Goal: Task Accomplishment & Management: Complete application form

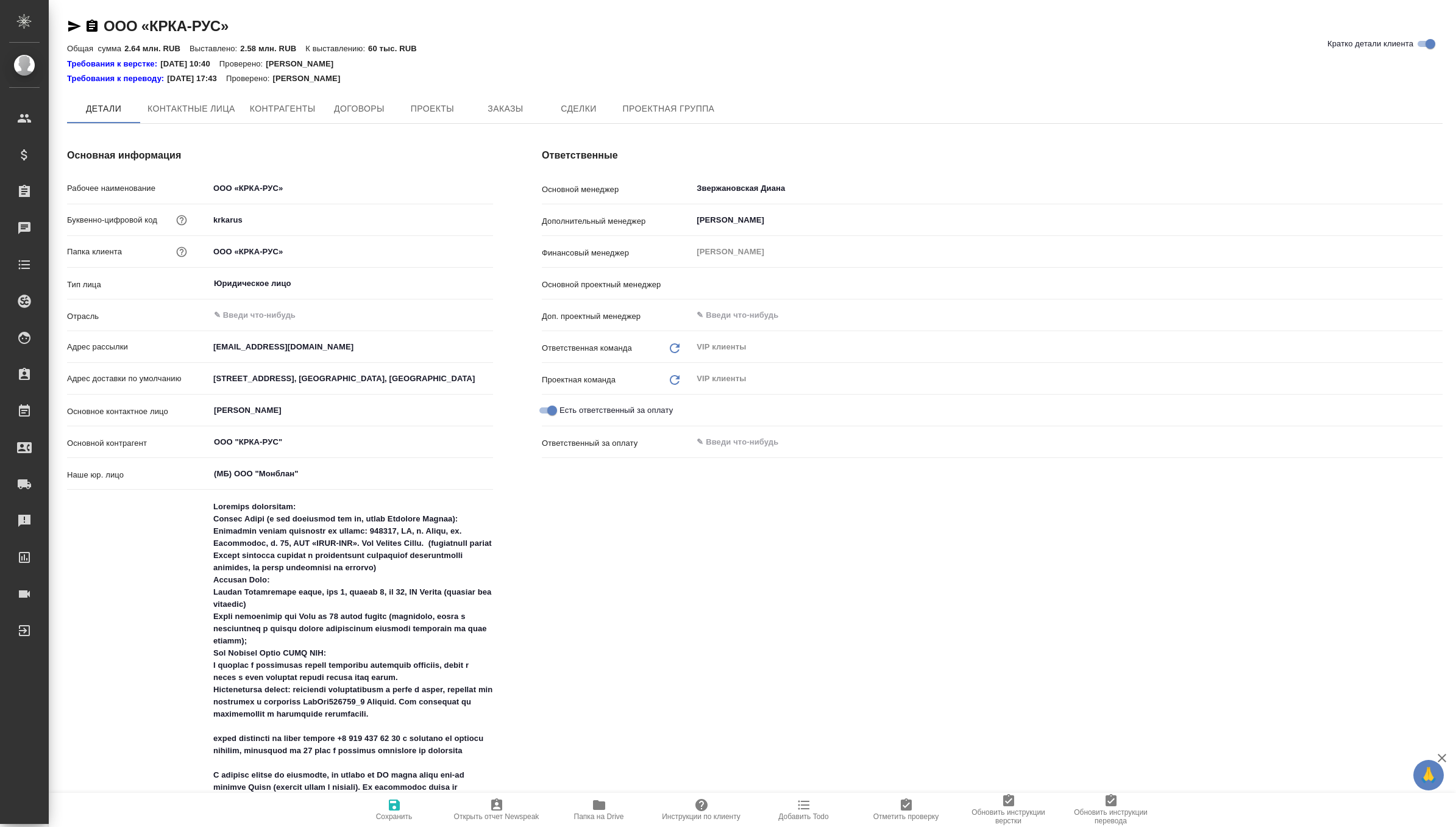
type input "[PERSON_NAME]"
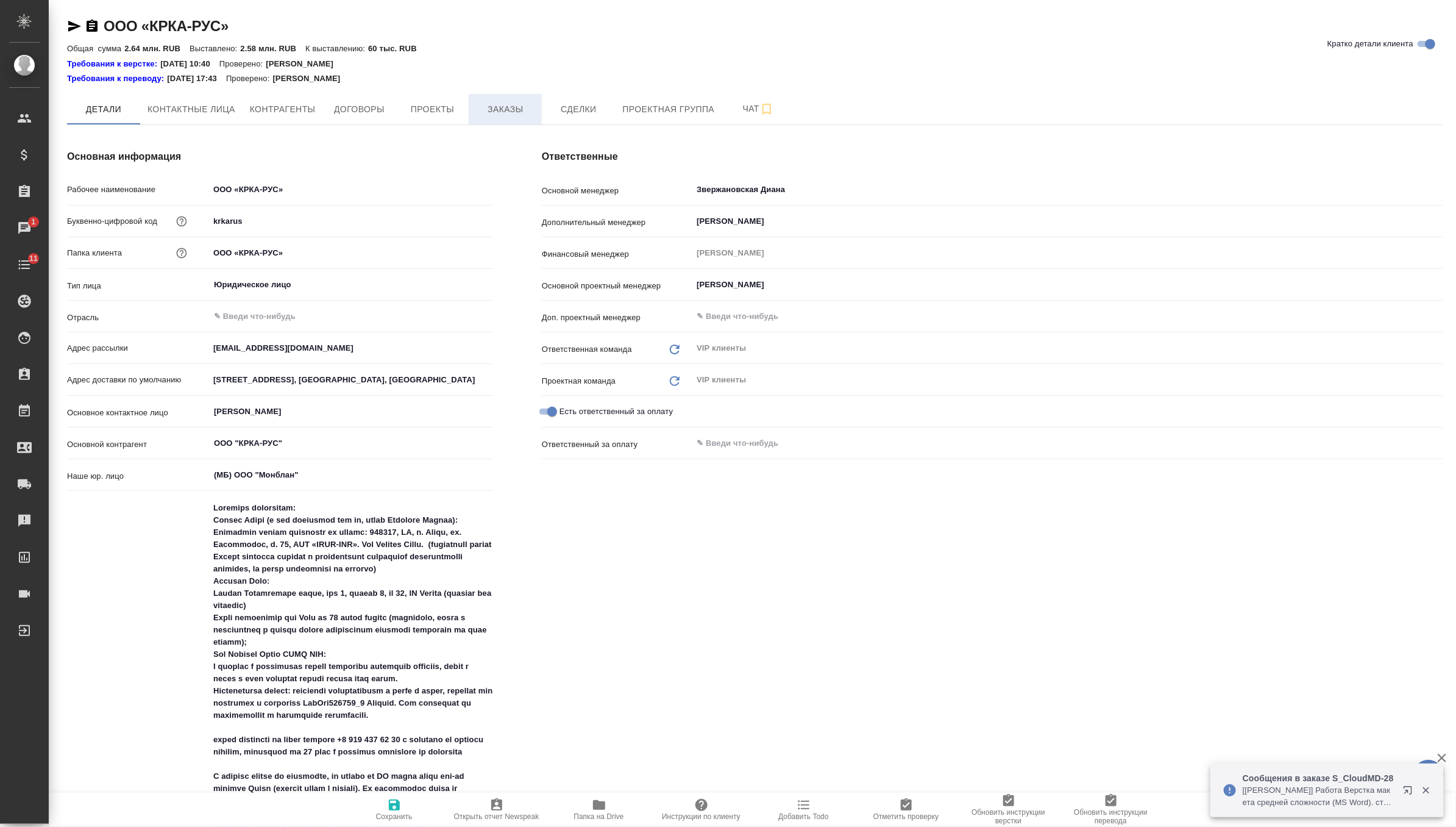
click at [508, 100] on button "Заказы" at bounding box center [505, 109] width 73 height 30
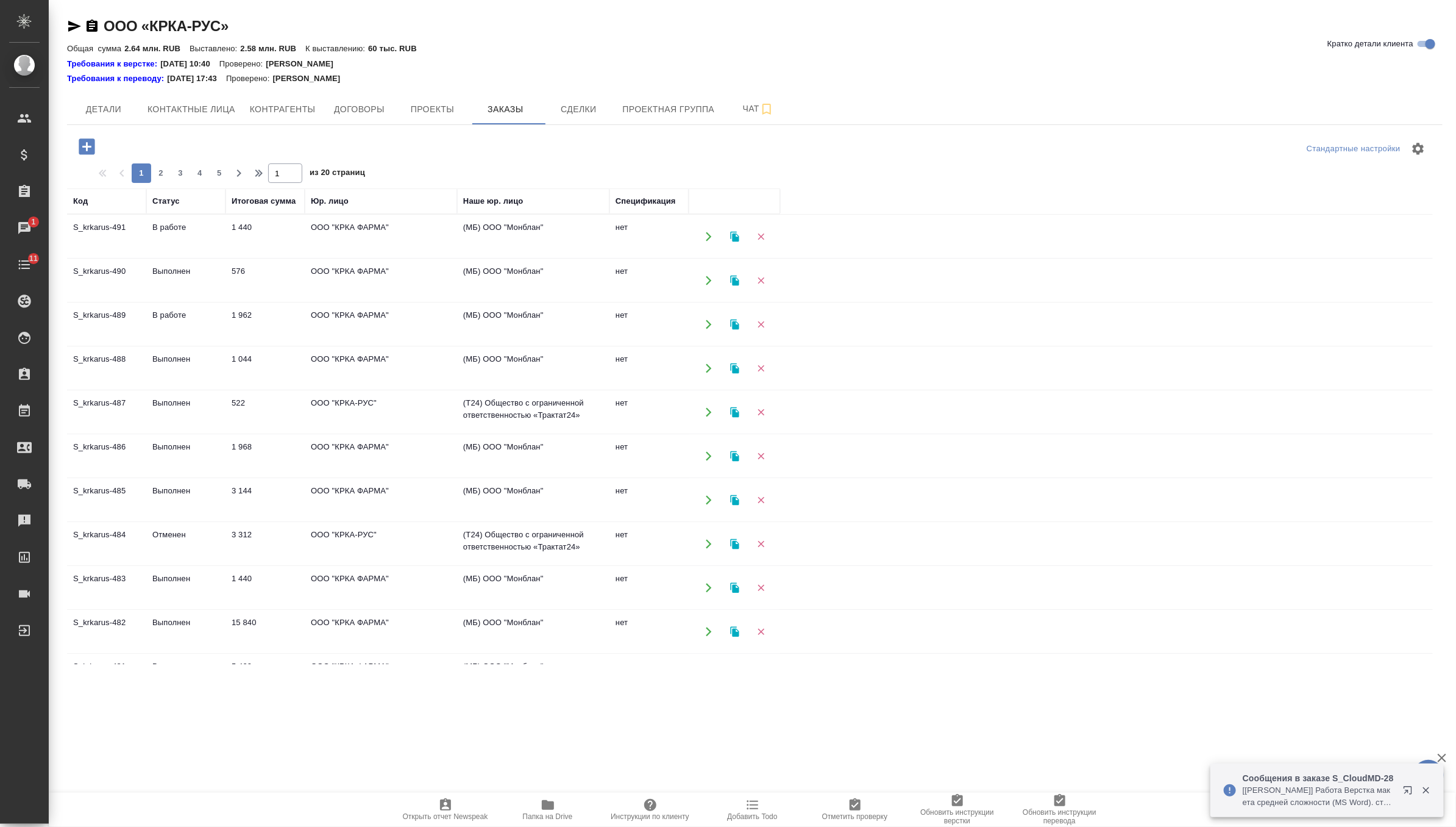
click at [87, 141] on icon "button" at bounding box center [87, 146] width 16 height 16
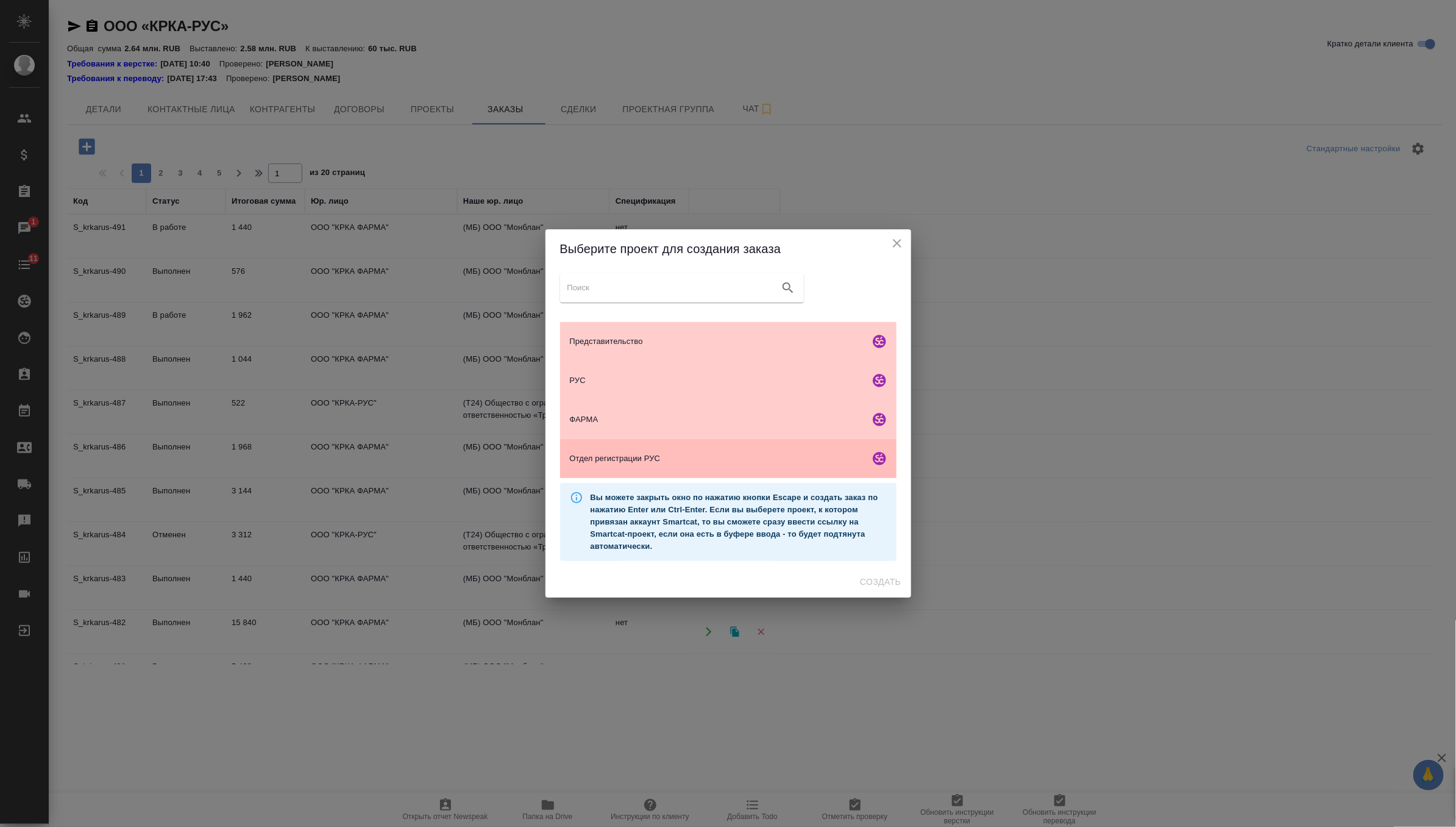
click at [658, 469] on div "Отдел регистрации РУС" at bounding box center [728, 458] width 337 height 39
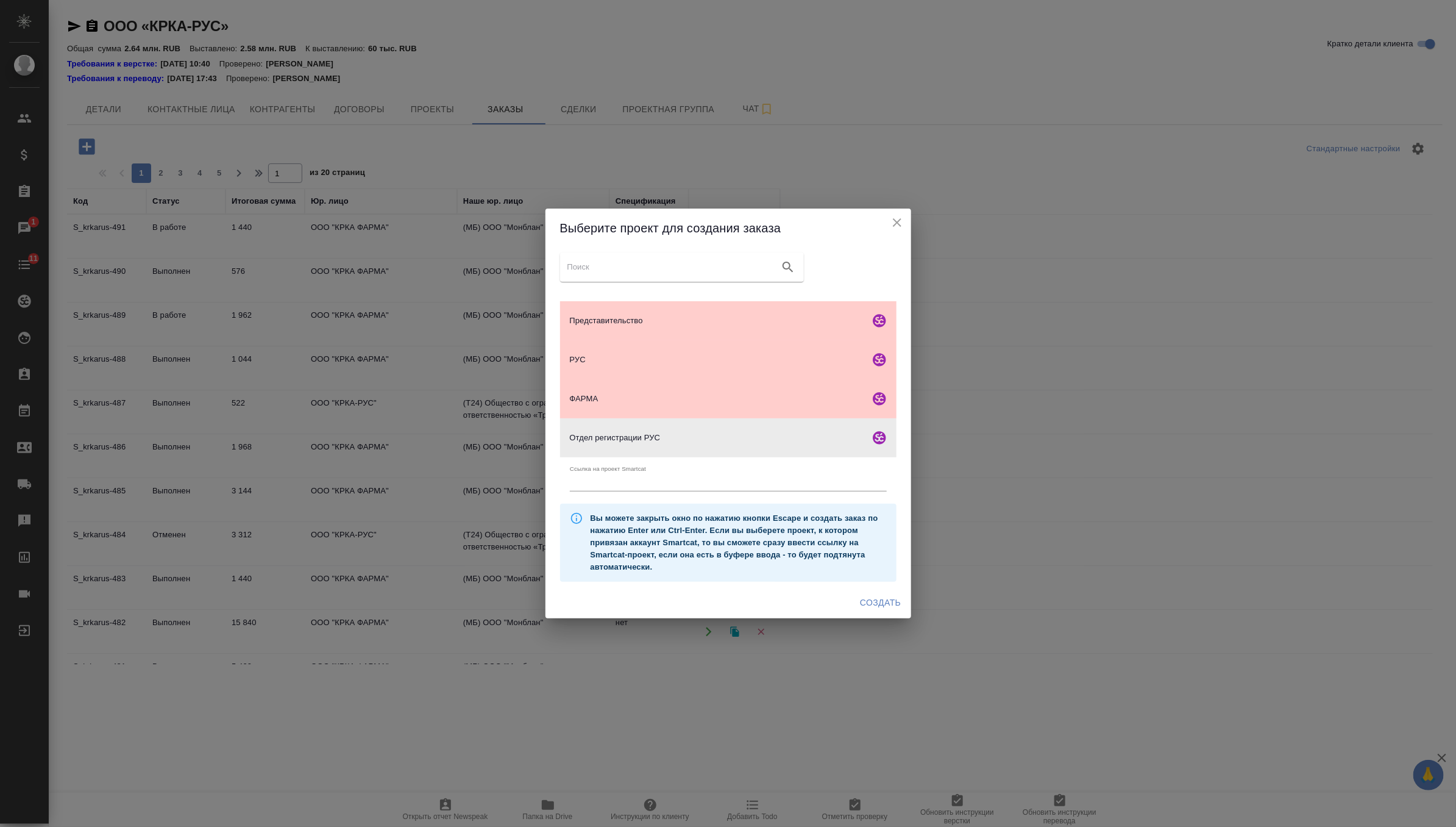
click at [881, 614] on div "Создать" at bounding box center [728, 603] width 366 height 32
click at [878, 595] on span "Создать" at bounding box center [880, 603] width 41 height 16
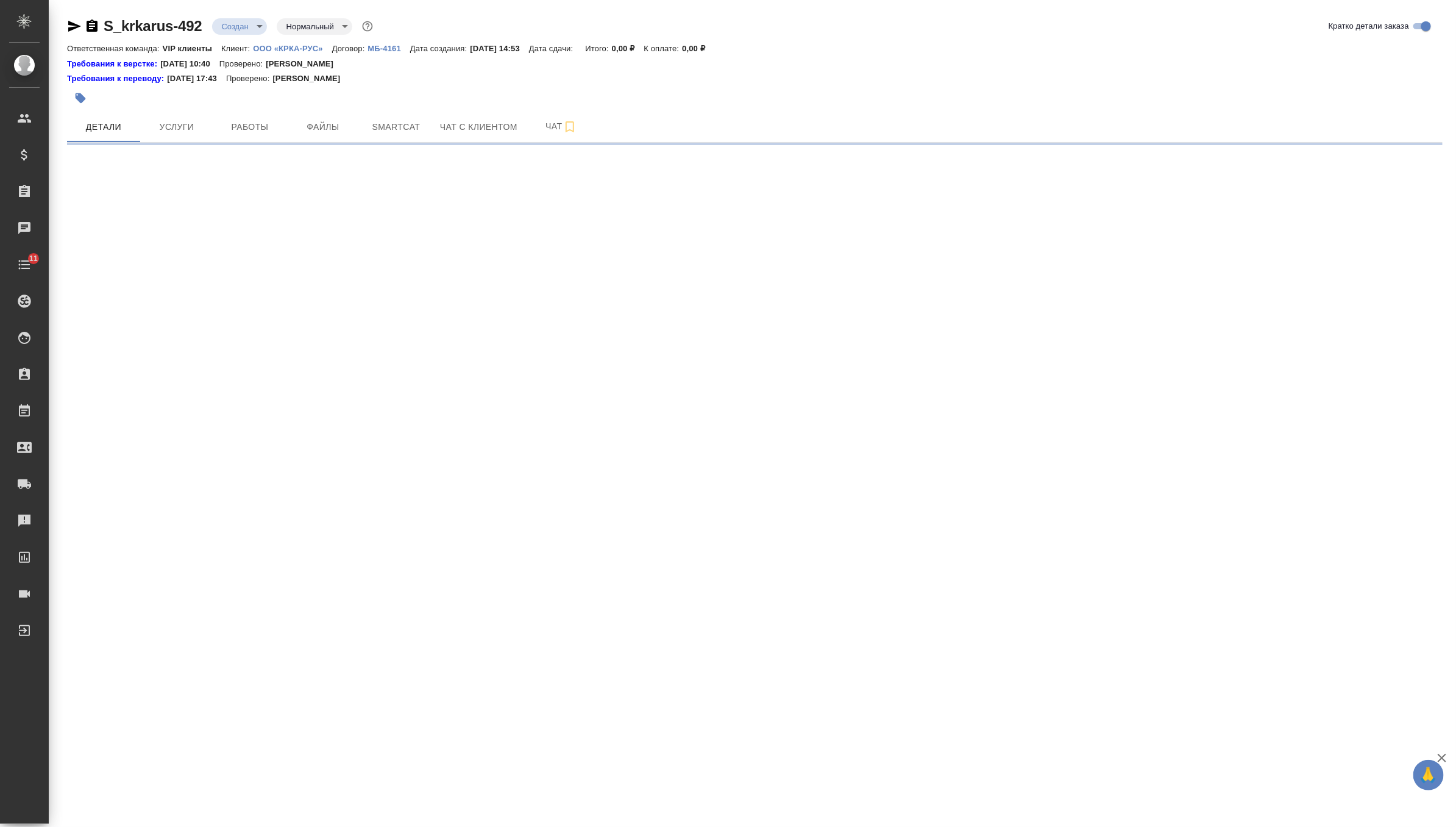
select select "RU"
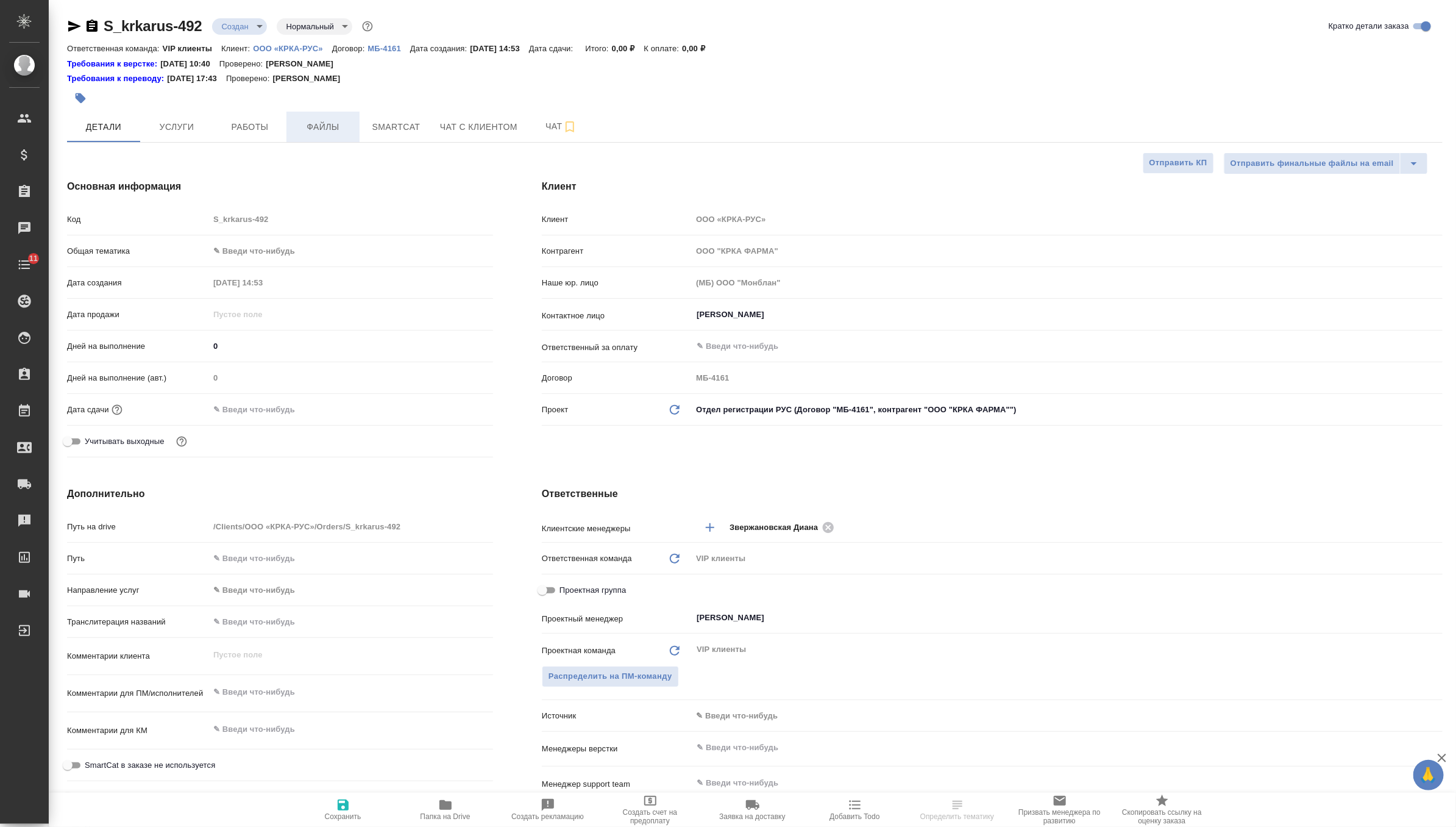
type textarea "x"
click at [348, 124] on span "Файлы" at bounding box center [323, 127] width 59 height 16
type textarea "x"
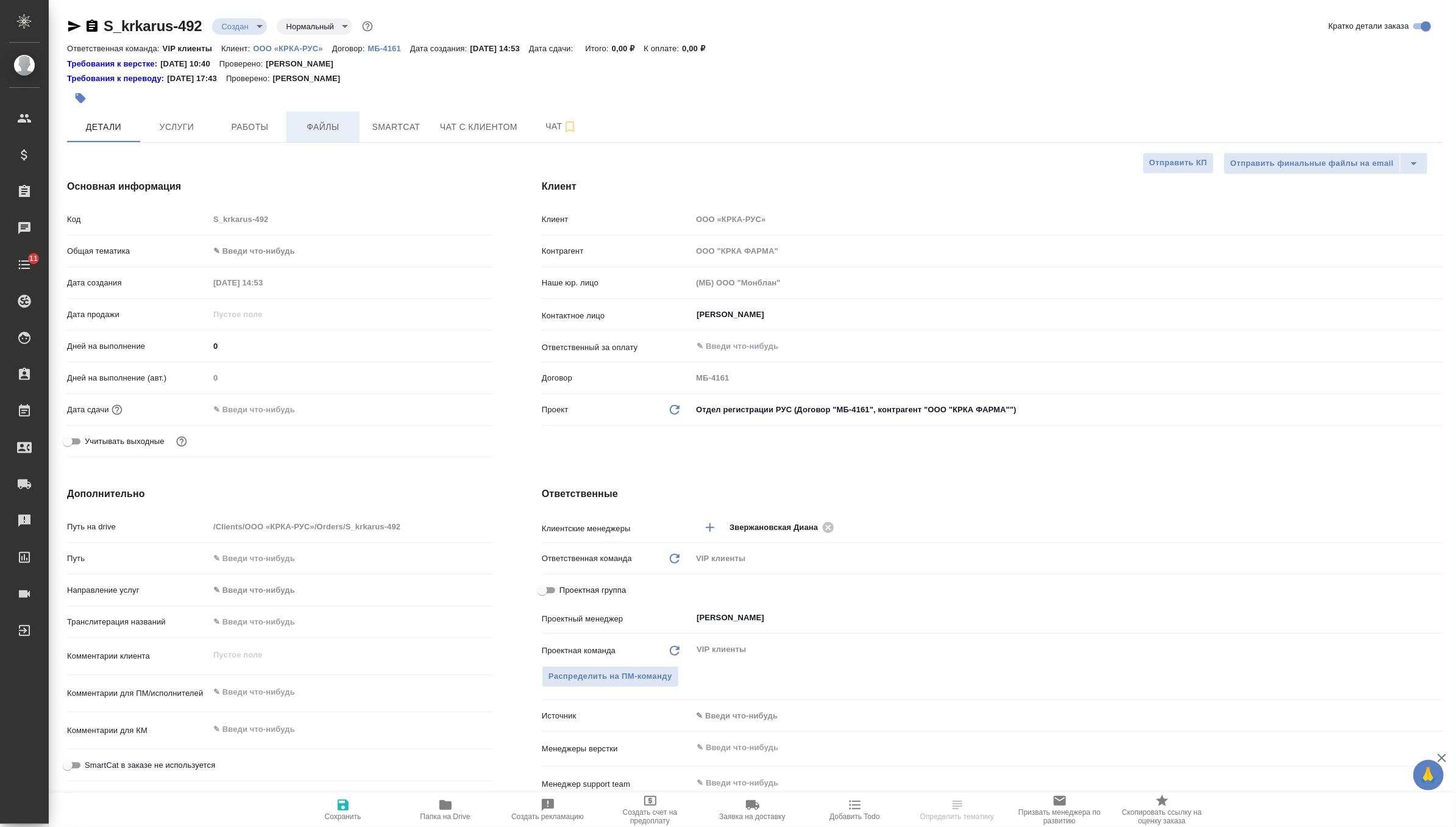
type textarea "x"
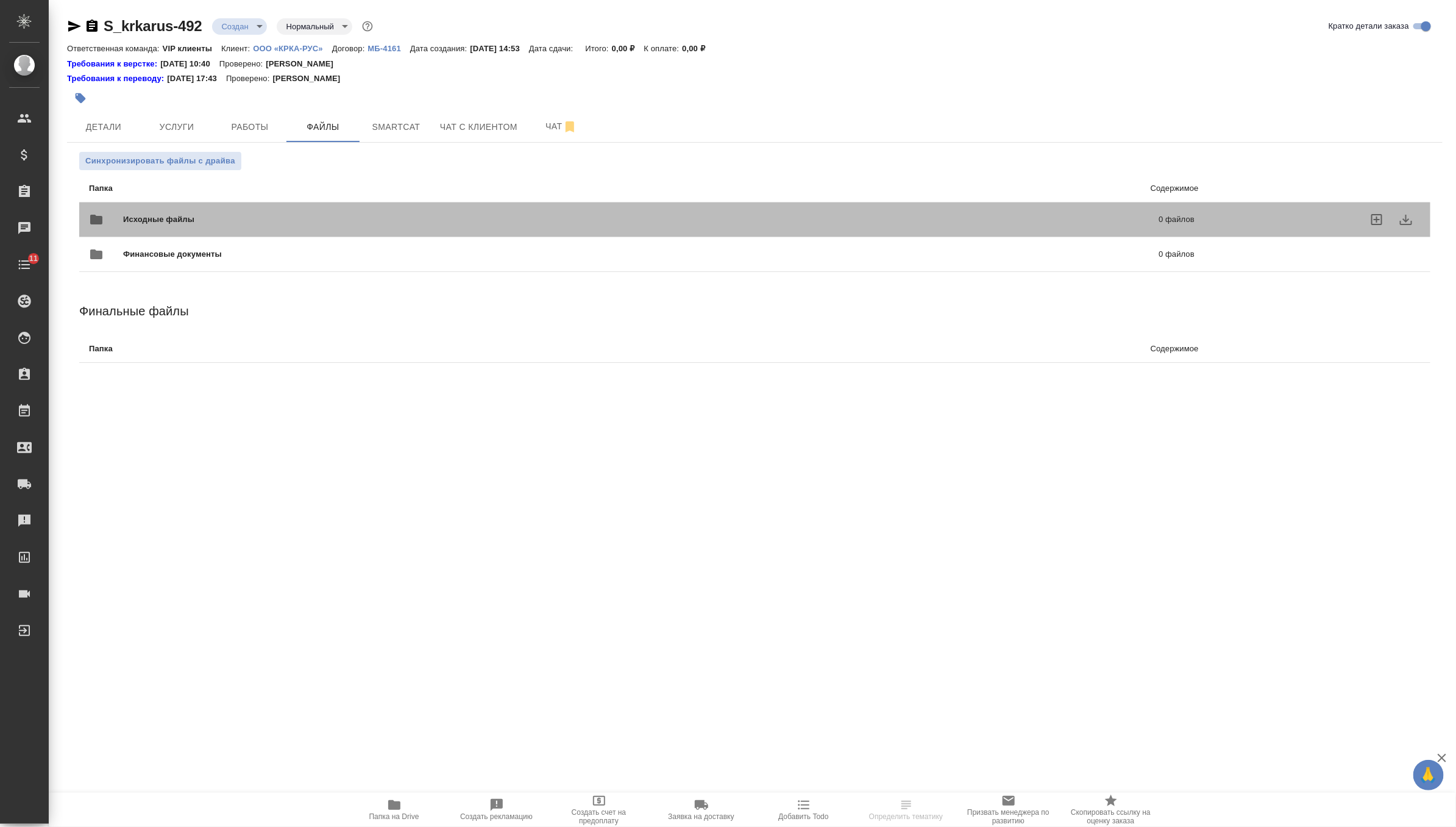
click at [203, 212] on div "Исходные файлы 0 файлов" at bounding box center [642, 219] width 1106 height 29
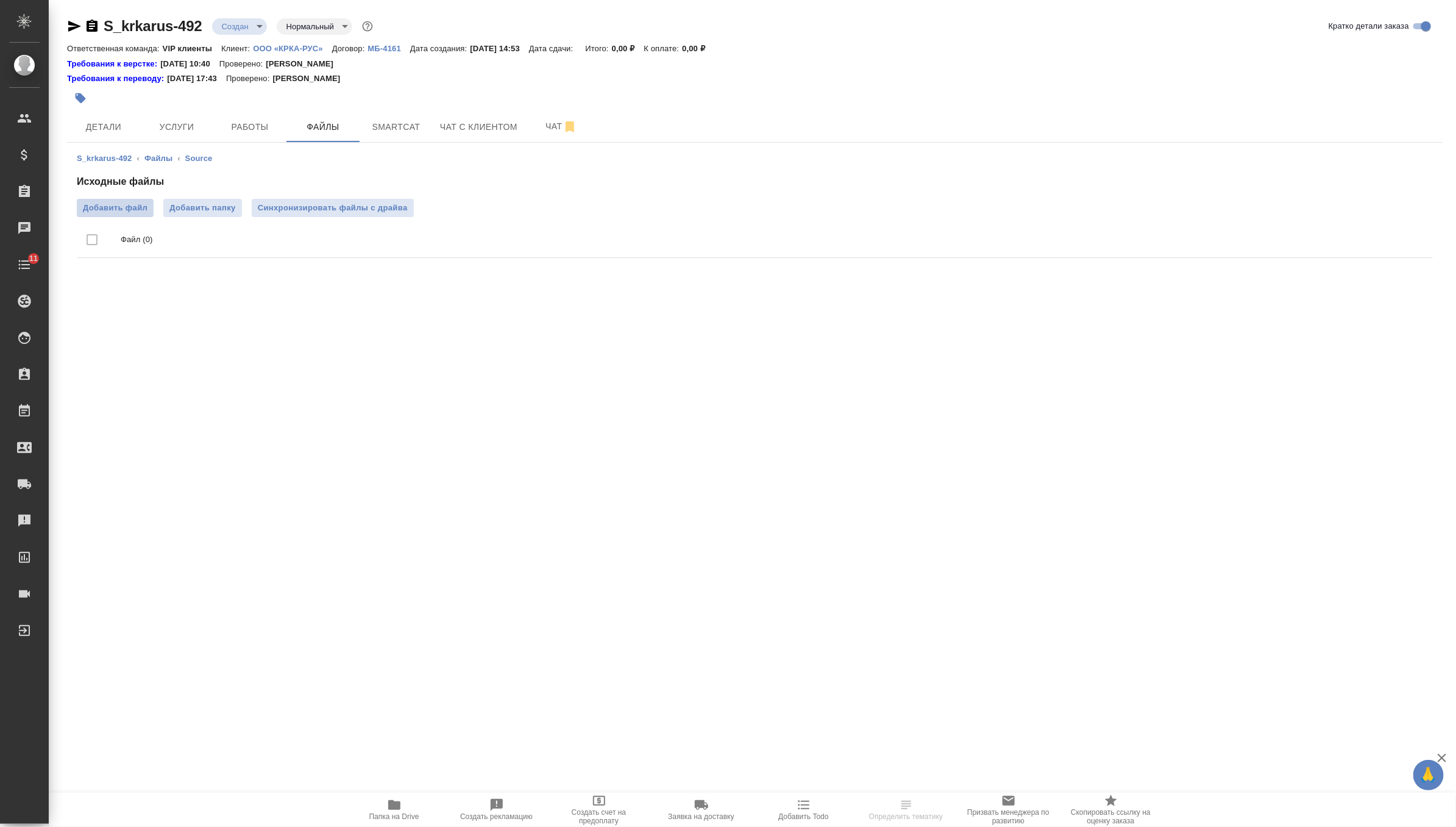
click at [119, 199] on label "Добавить файл" at bounding box center [115, 208] width 77 height 18
click at [0, 0] on input "Добавить файл" at bounding box center [0, 0] width 0 height 0
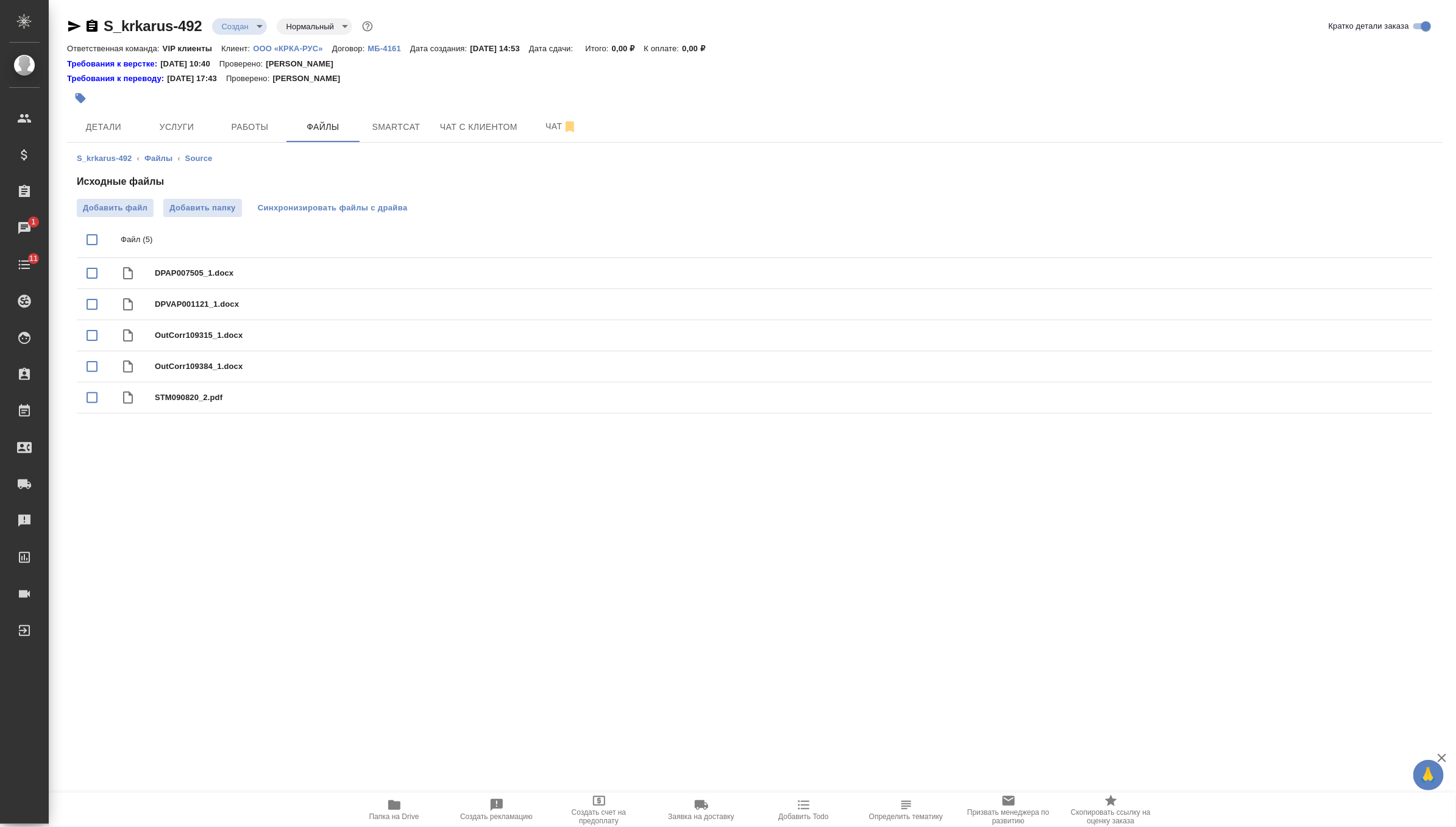
click at [396, 200] on button "Синхронизировать файлы с драйва" at bounding box center [333, 208] width 162 height 18
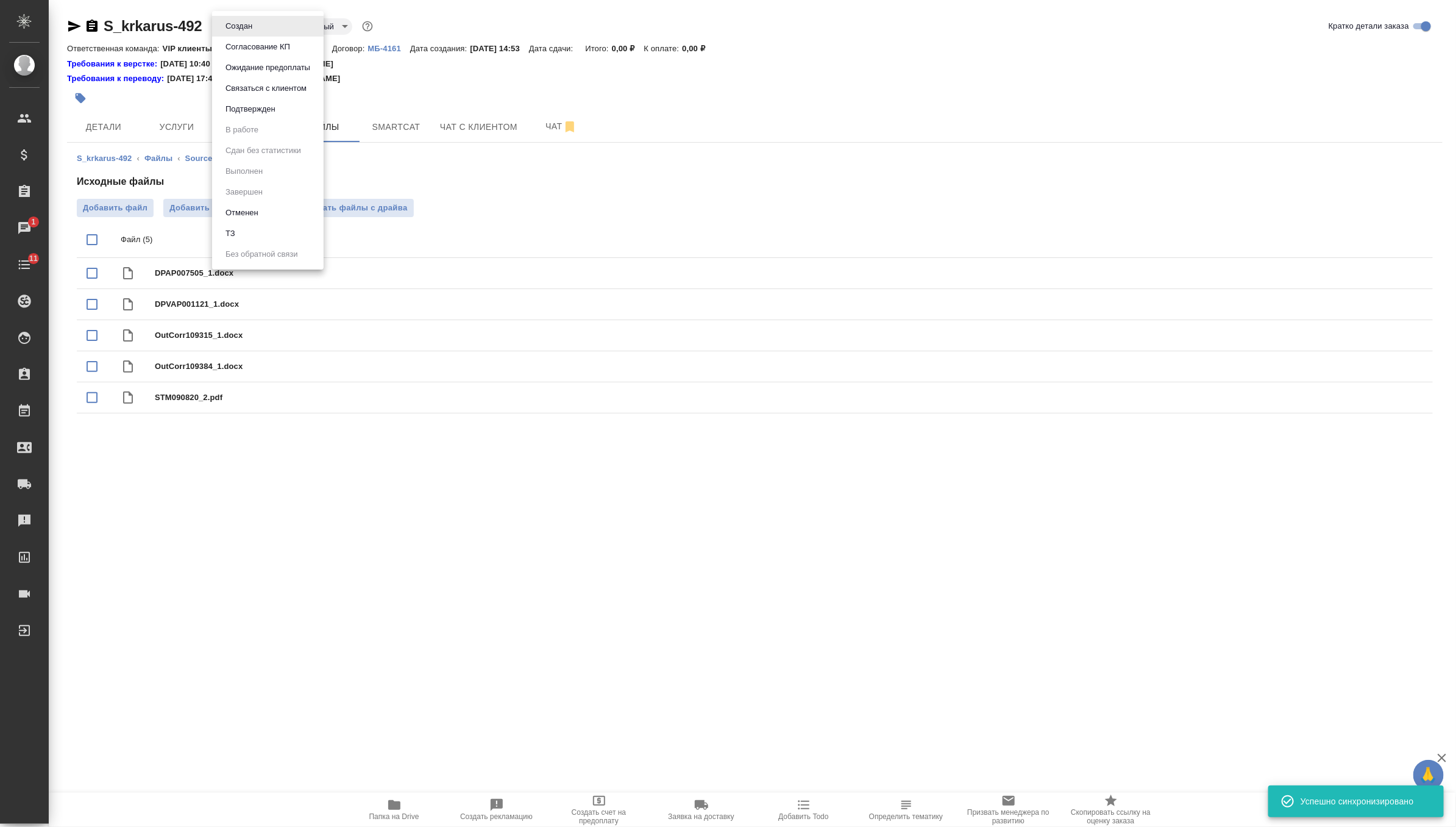
click at [246, 23] on body "🙏 .cls-1 fill:#fff; AWATERA Zverzhanovskaya Diana Клиенты Спецификации Заказы 1…" at bounding box center [728, 413] width 1456 height 827
click at [262, 236] on li "ТЗ" at bounding box center [268, 233] width 112 height 21
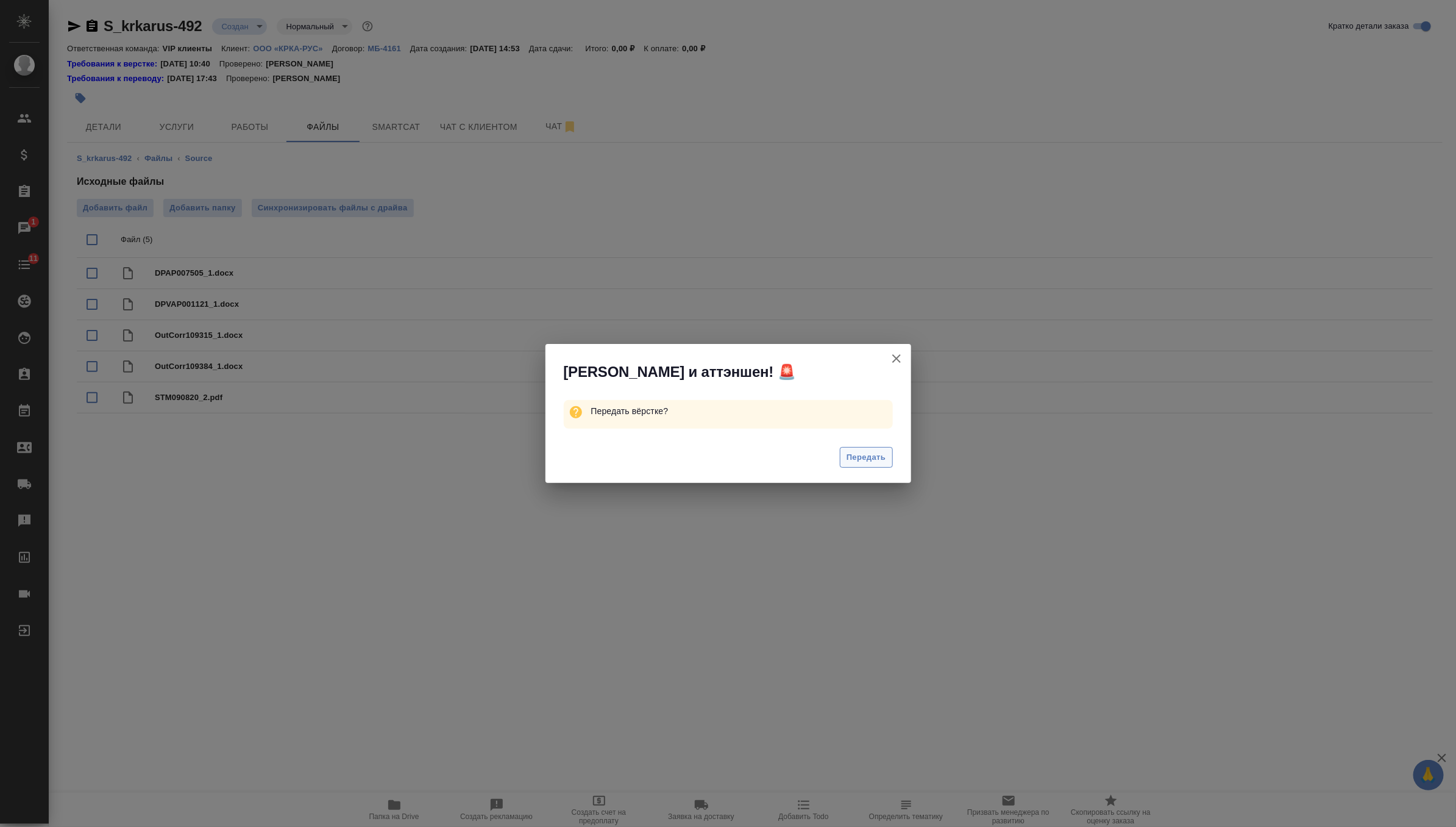
click at [878, 458] on span "Передать" at bounding box center [866, 458] width 39 height 14
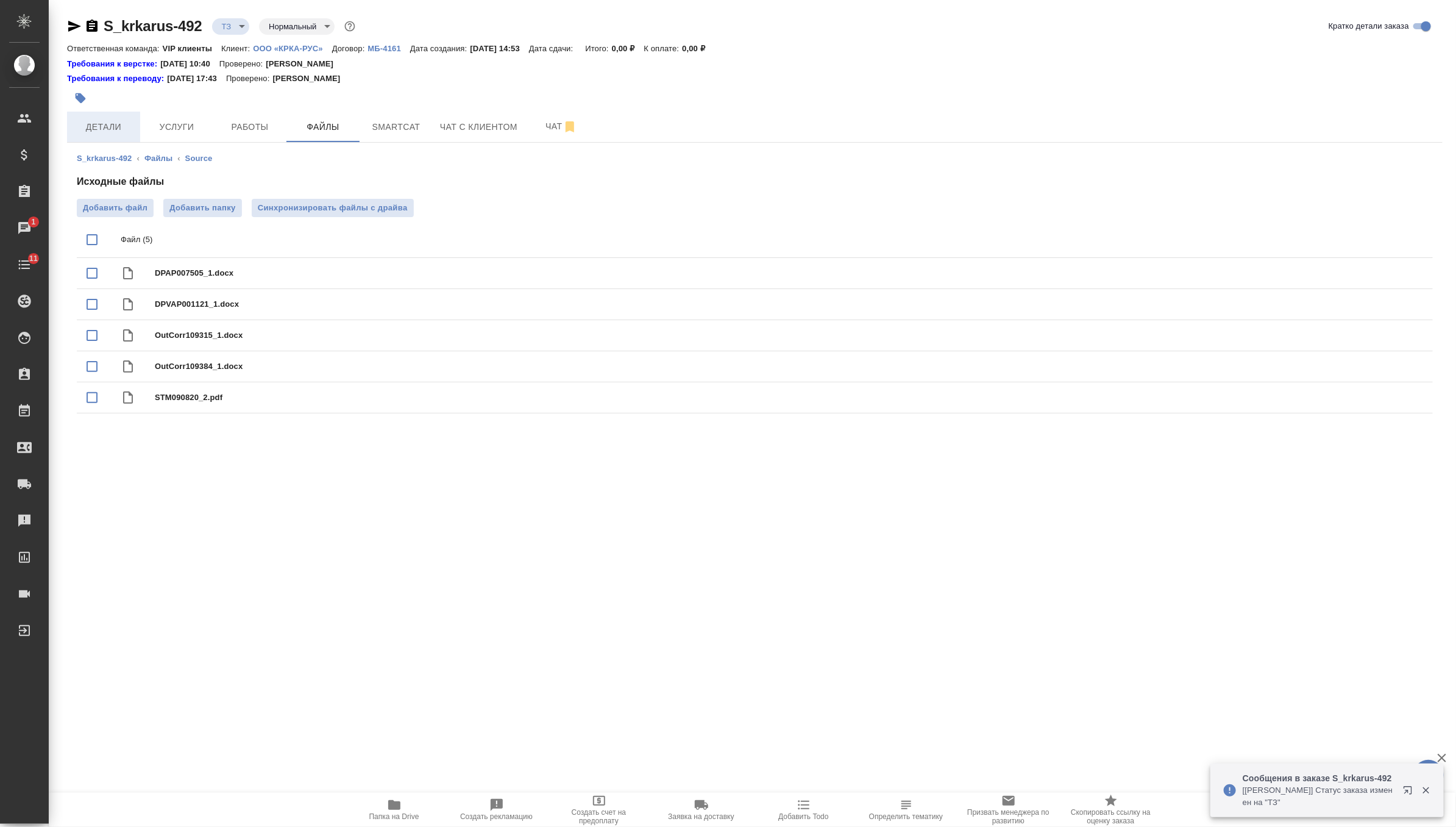
click at [120, 118] on button "Детали" at bounding box center [103, 127] width 73 height 30
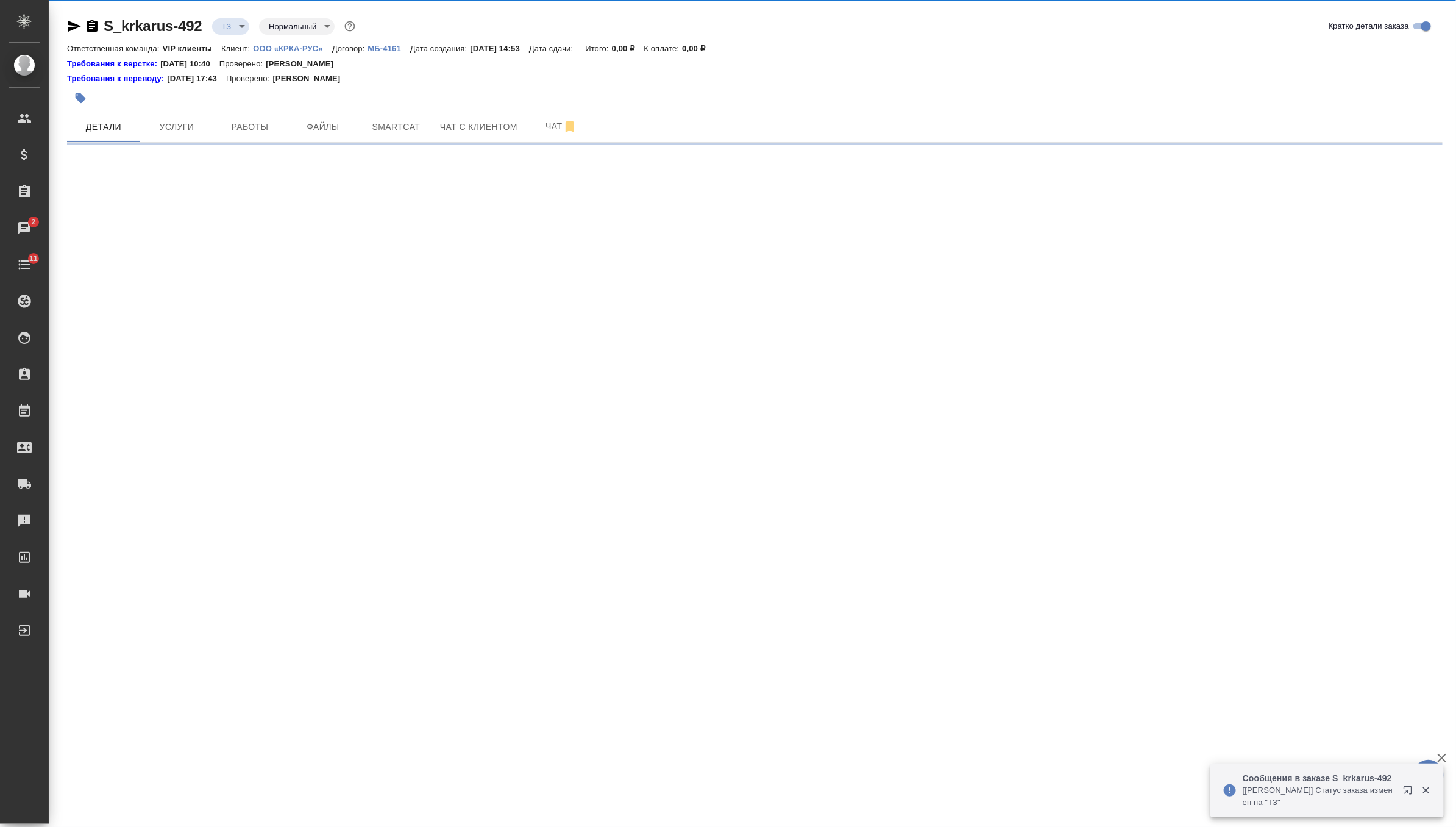
select select "RU"
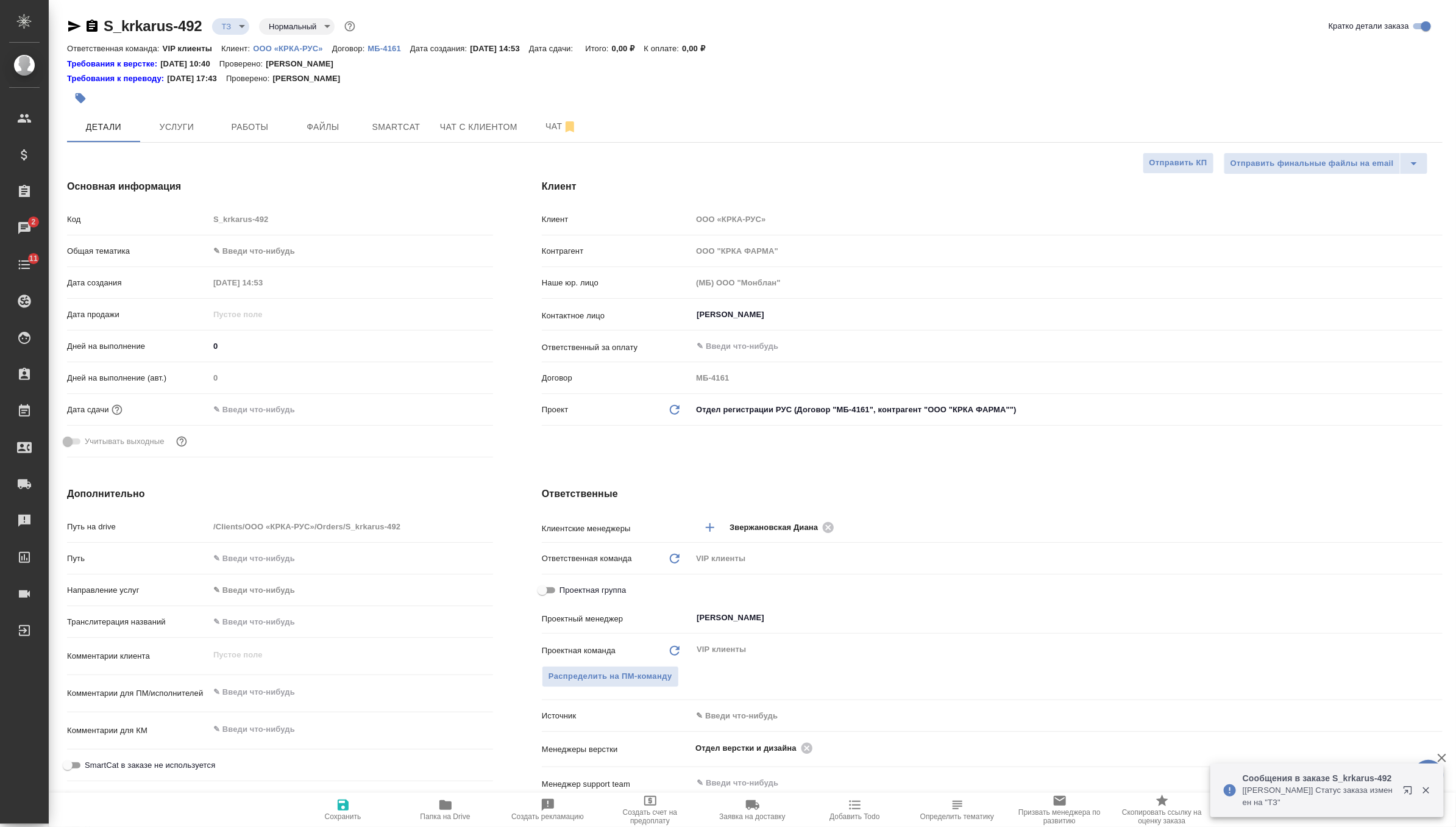
type textarea "x"
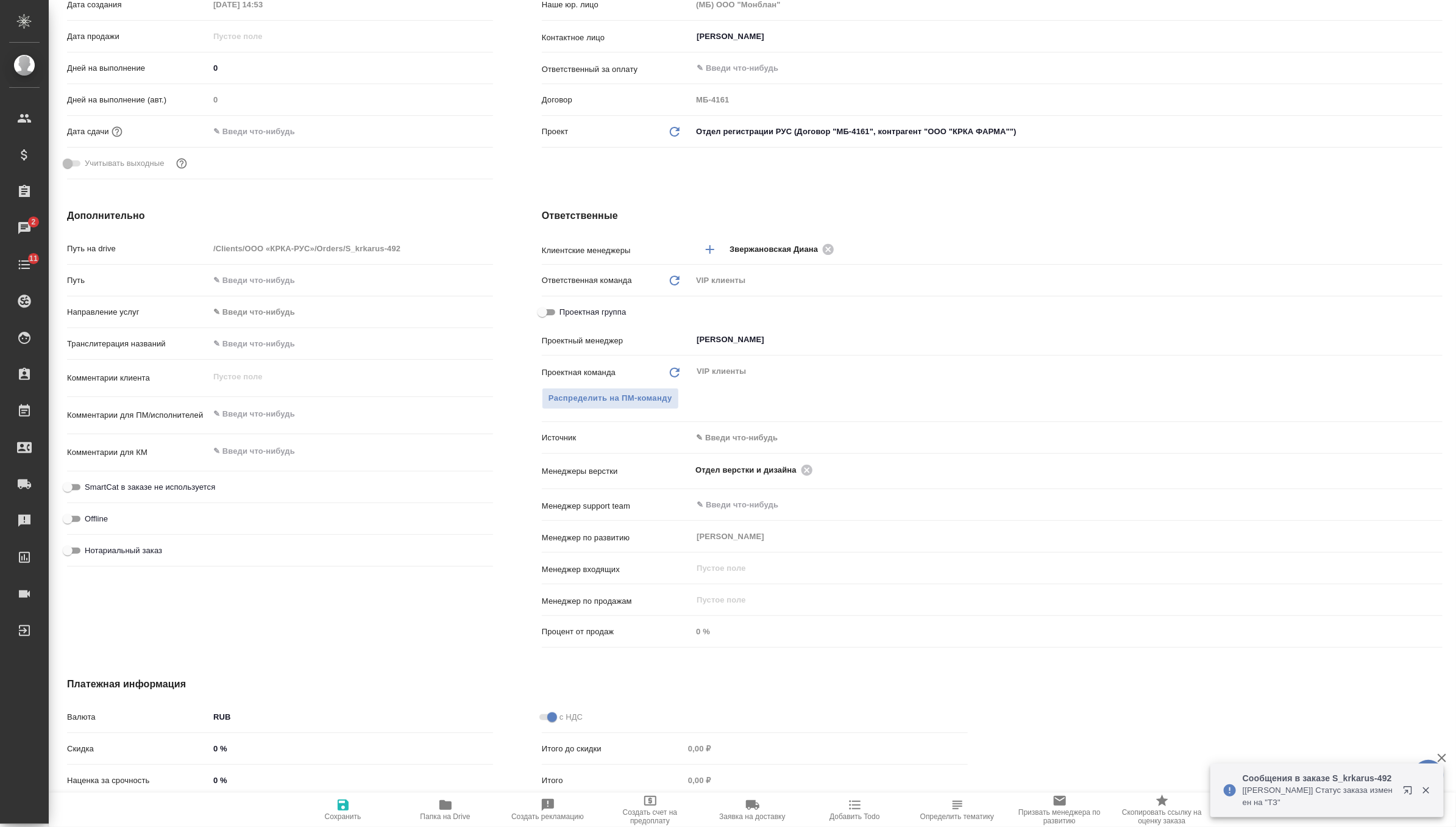
scroll to position [292, 0]
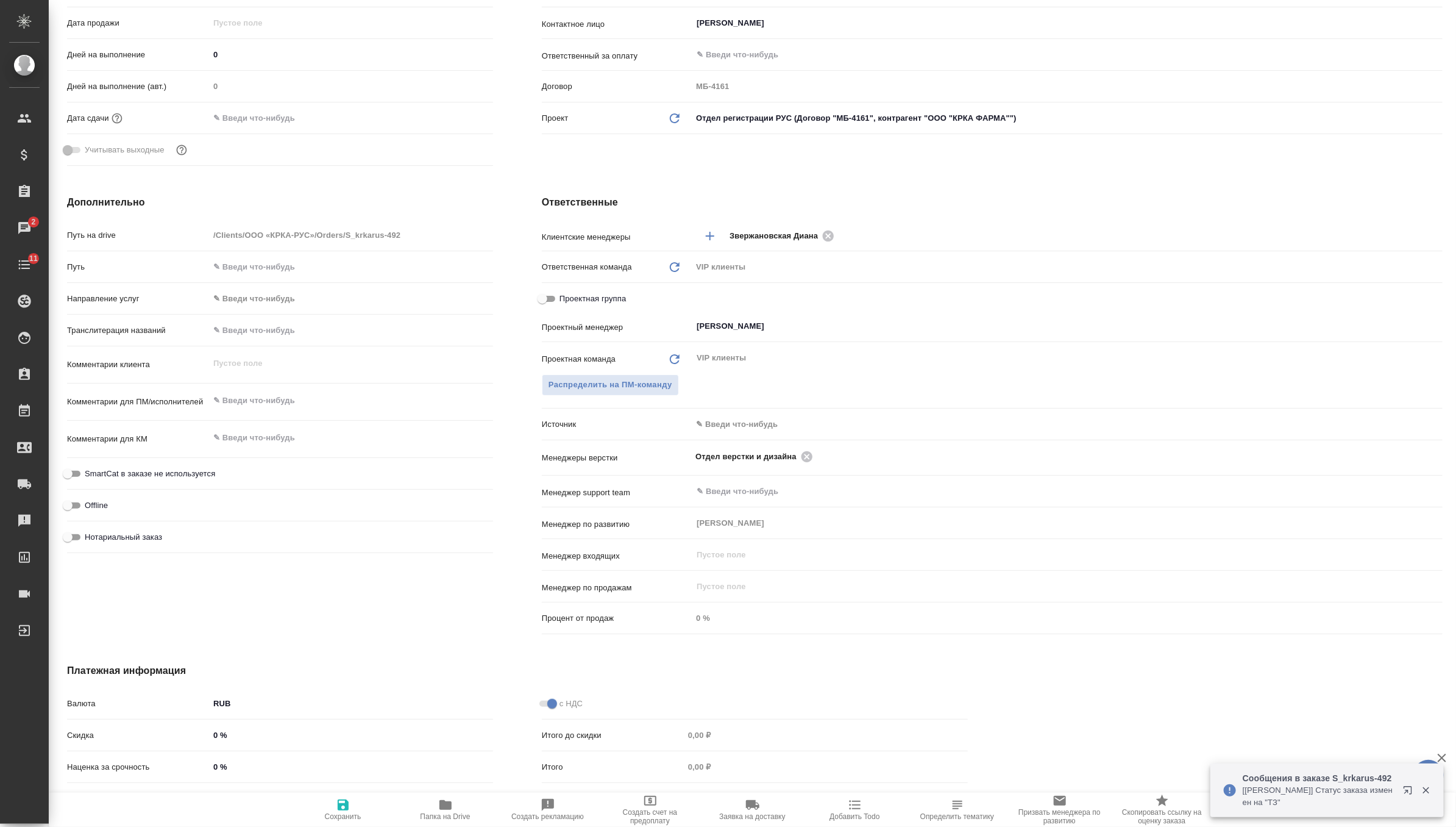
type textarea "x"
click at [260, 401] on textarea at bounding box center [350, 401] width 284 height 21
paste textarea "КРКА Квентиакс (Кветиапин), таблетки, покрытые пленочной оболочкой, 25 мг, 100 …"
type textarea "x"
type textarea "КРКА Квентиакс (Кветиапин), таблетки, покрытые пленочной оболочкой, 25 мг, 100 …"
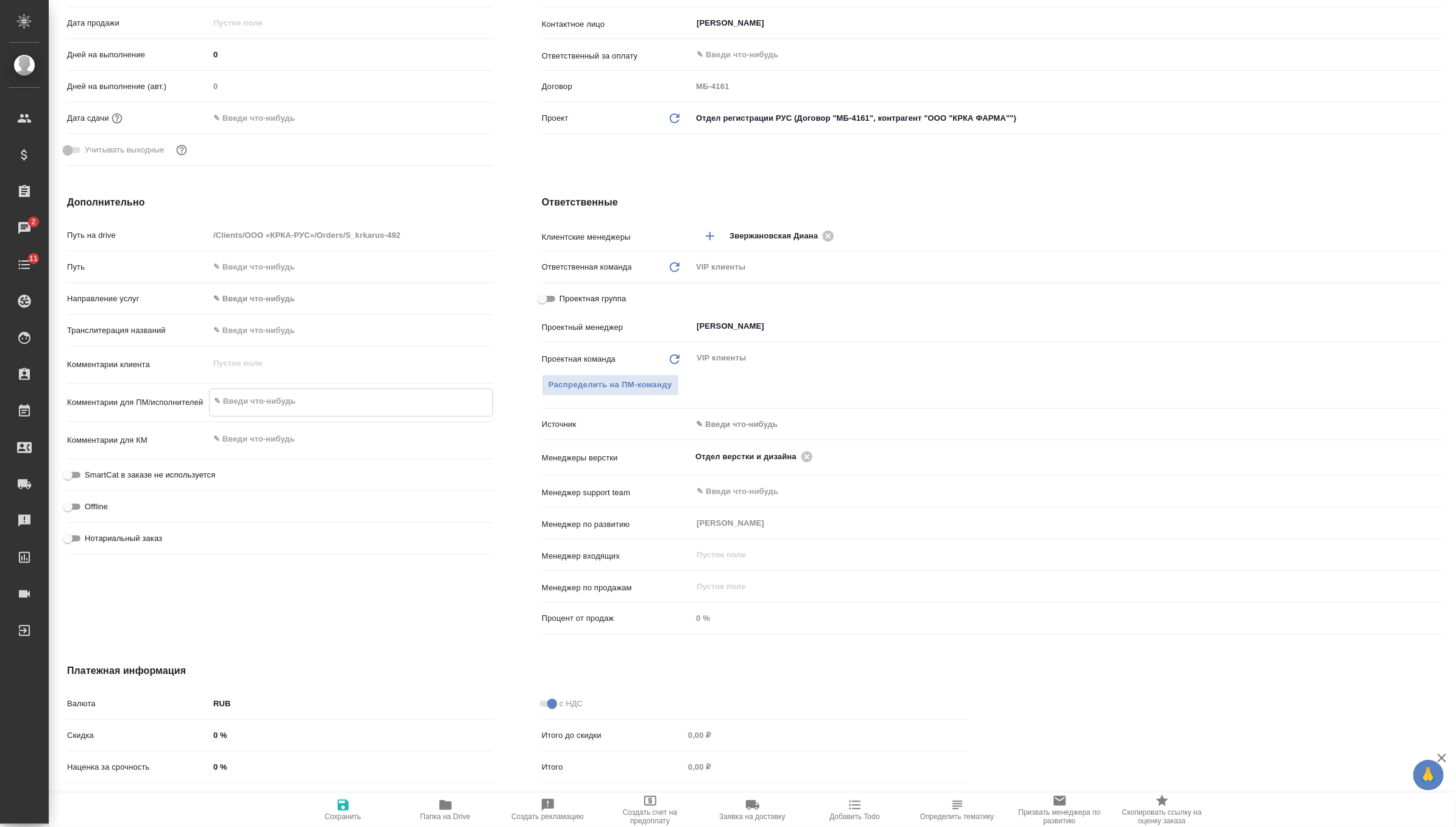
type textarea "x"
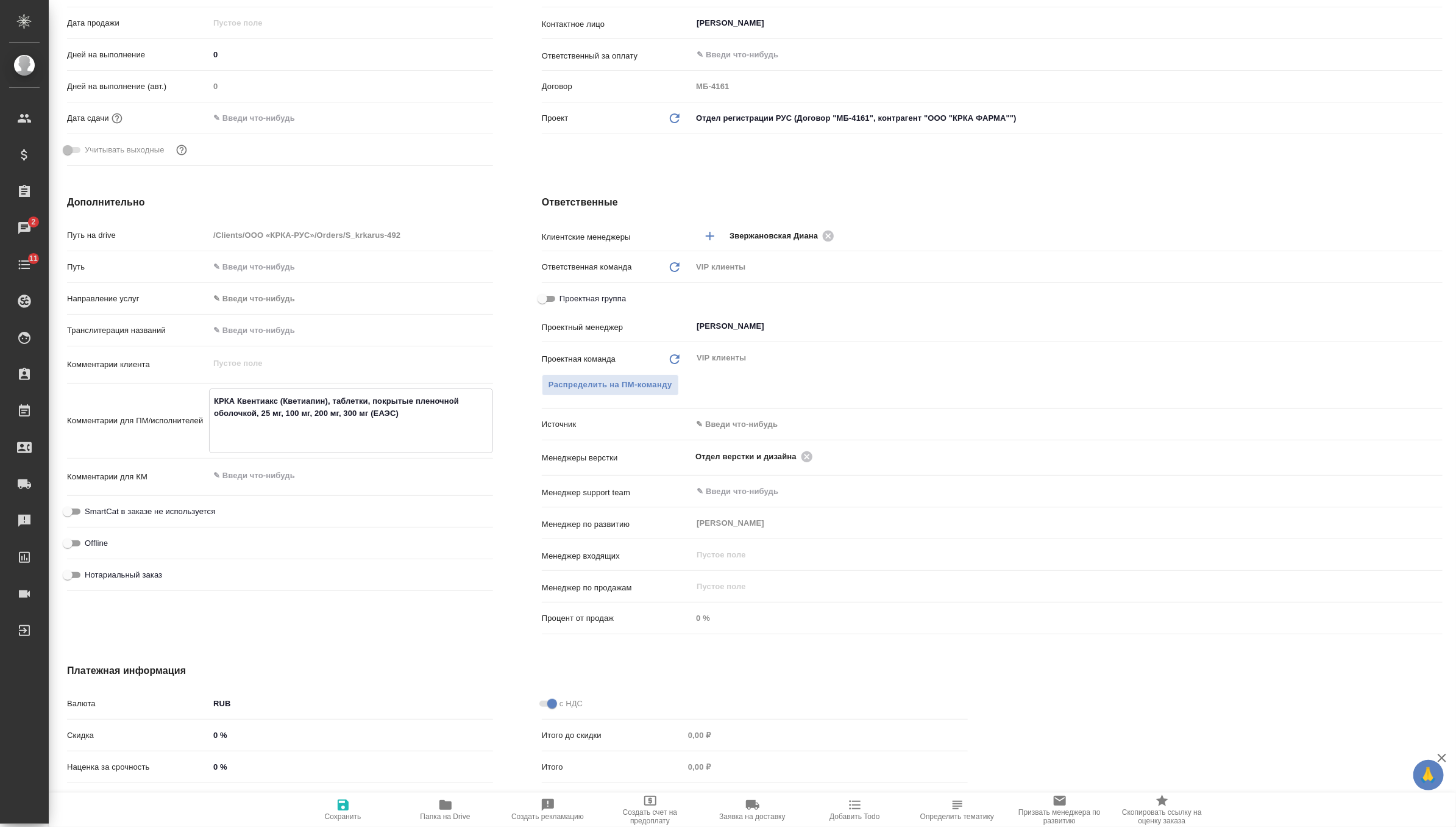
type textarea "x"
type textarea "КРКА Квентиакс (Кветиапин), таблетки, покрытые пленочной оболочкой, 25 мг, 100 …"
type textarea "x"
type textarea "КРКА Квентиакс (Кветиапин), таблетки, покрытые пленочной оболочкой, 25 мг, 100 …"
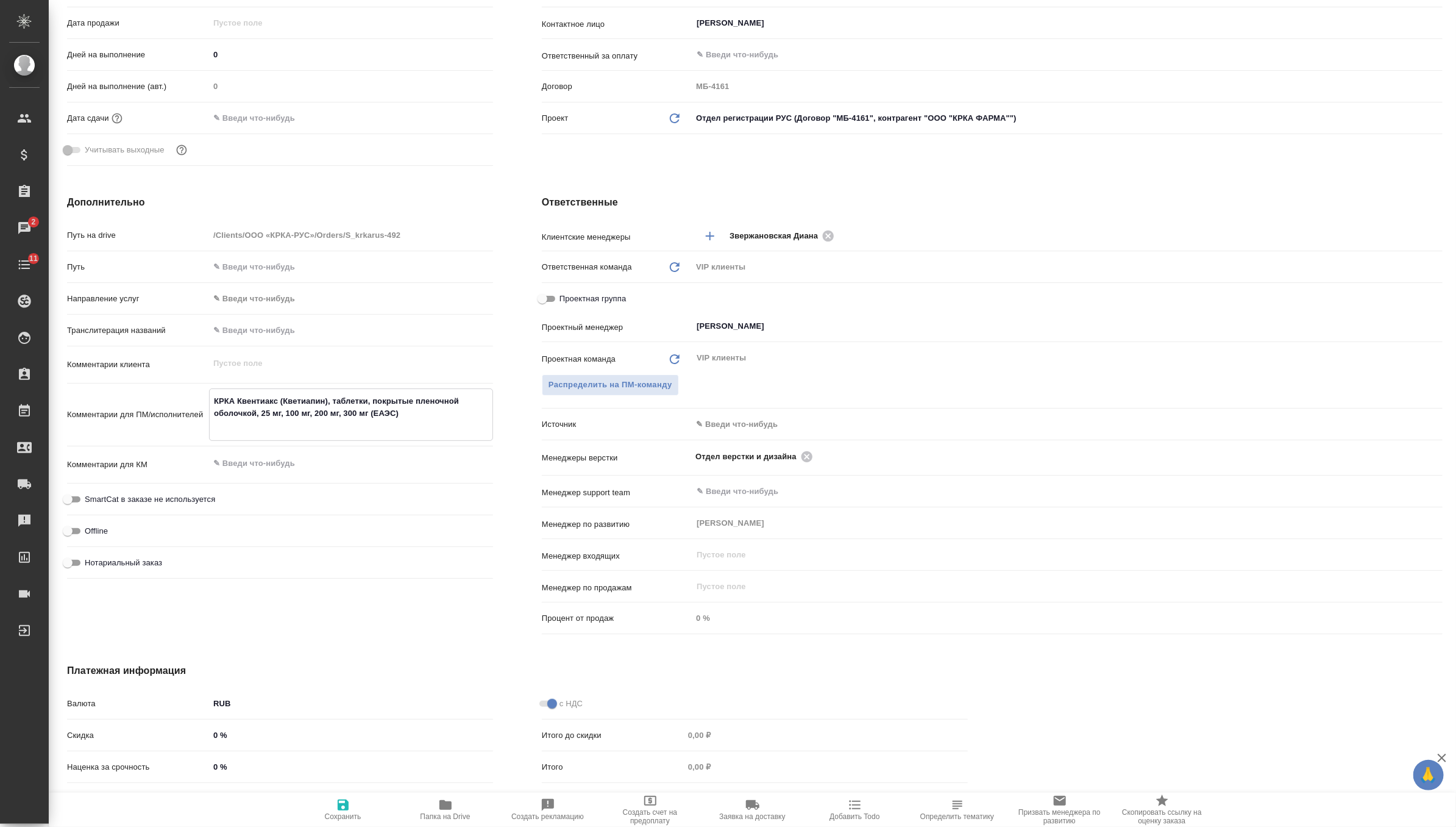
type textarea "x"
type textarea "КРКА Квентиакс (Кветиапин), таблетки, покрытые пленочной оболочкой, 25 мг, 100 …"
type textarea "x"
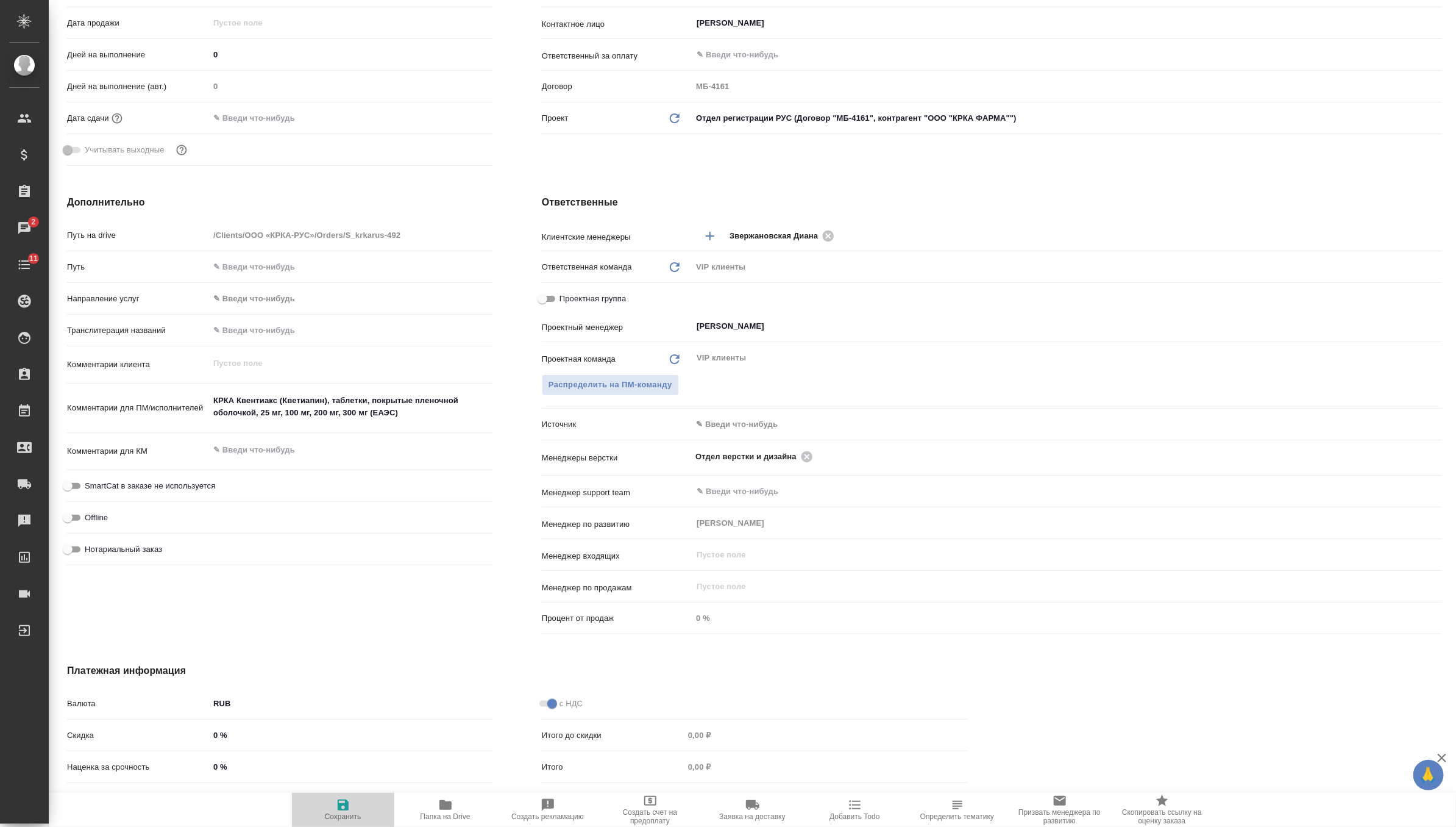
click at [337, 806] on icon "button" at bounding box center [343, 805] width 15 height 15
type textarea "x"
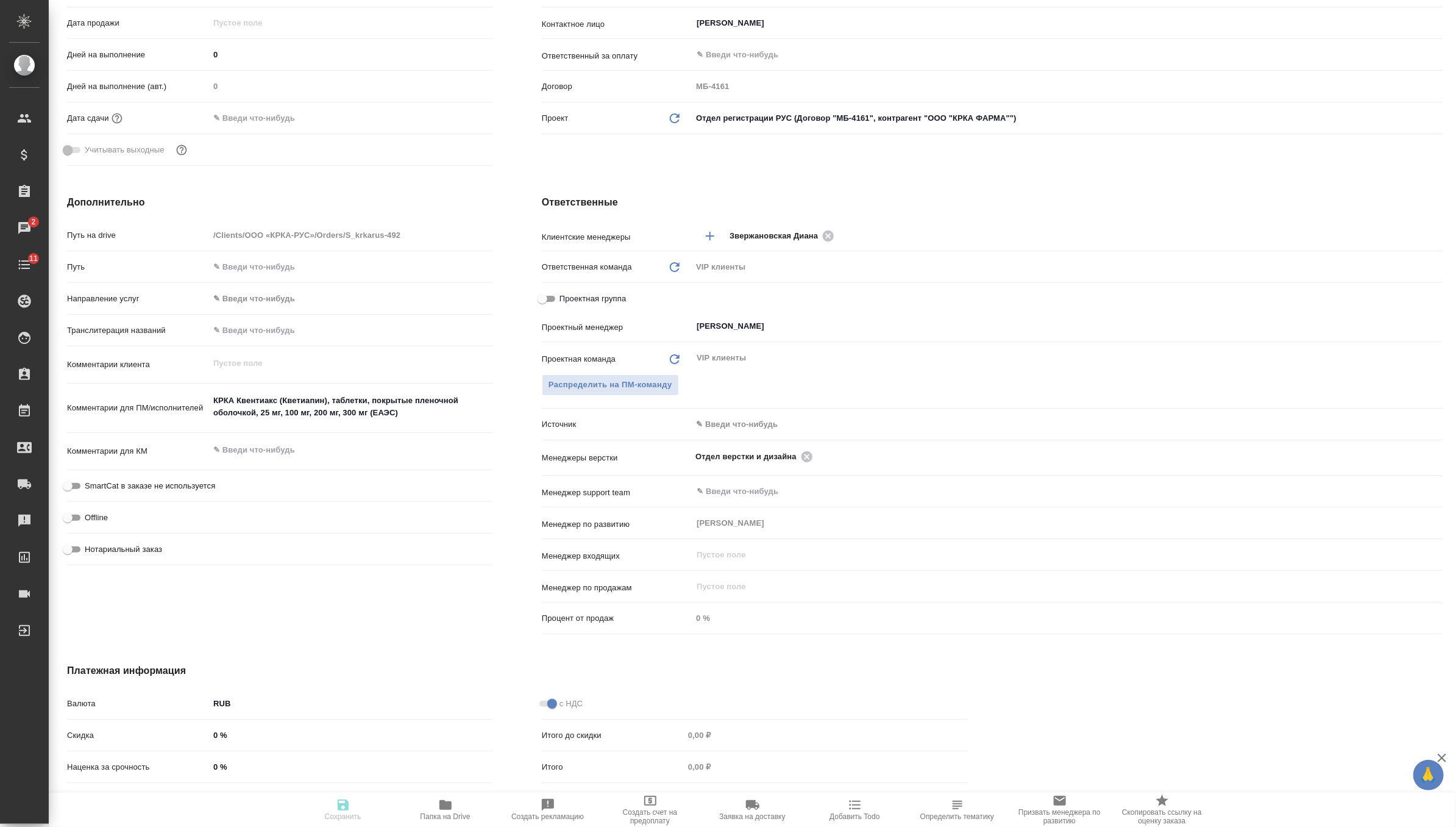
type textarea "x"
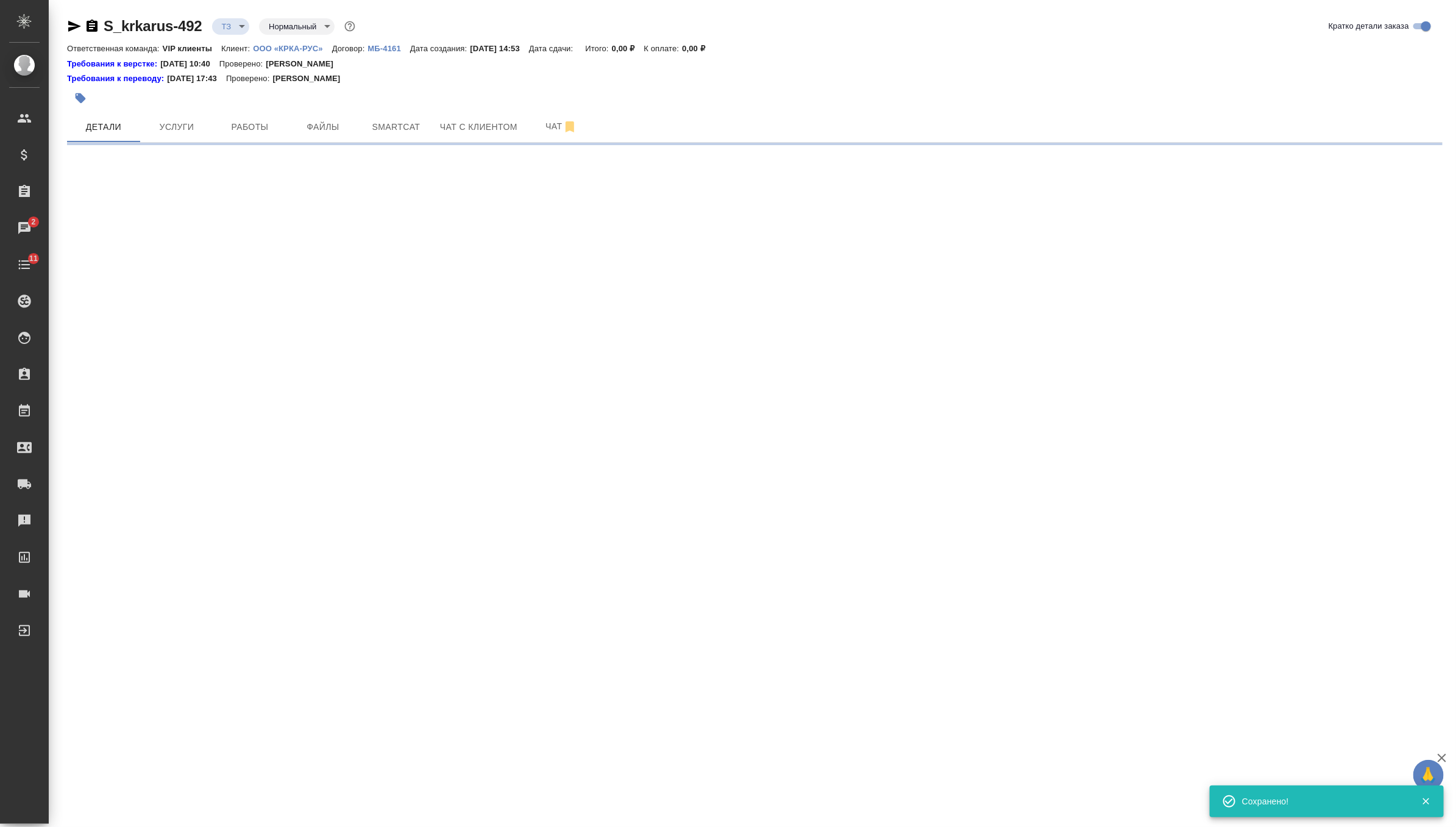
scroll to position [0, 0]
select select "RU"
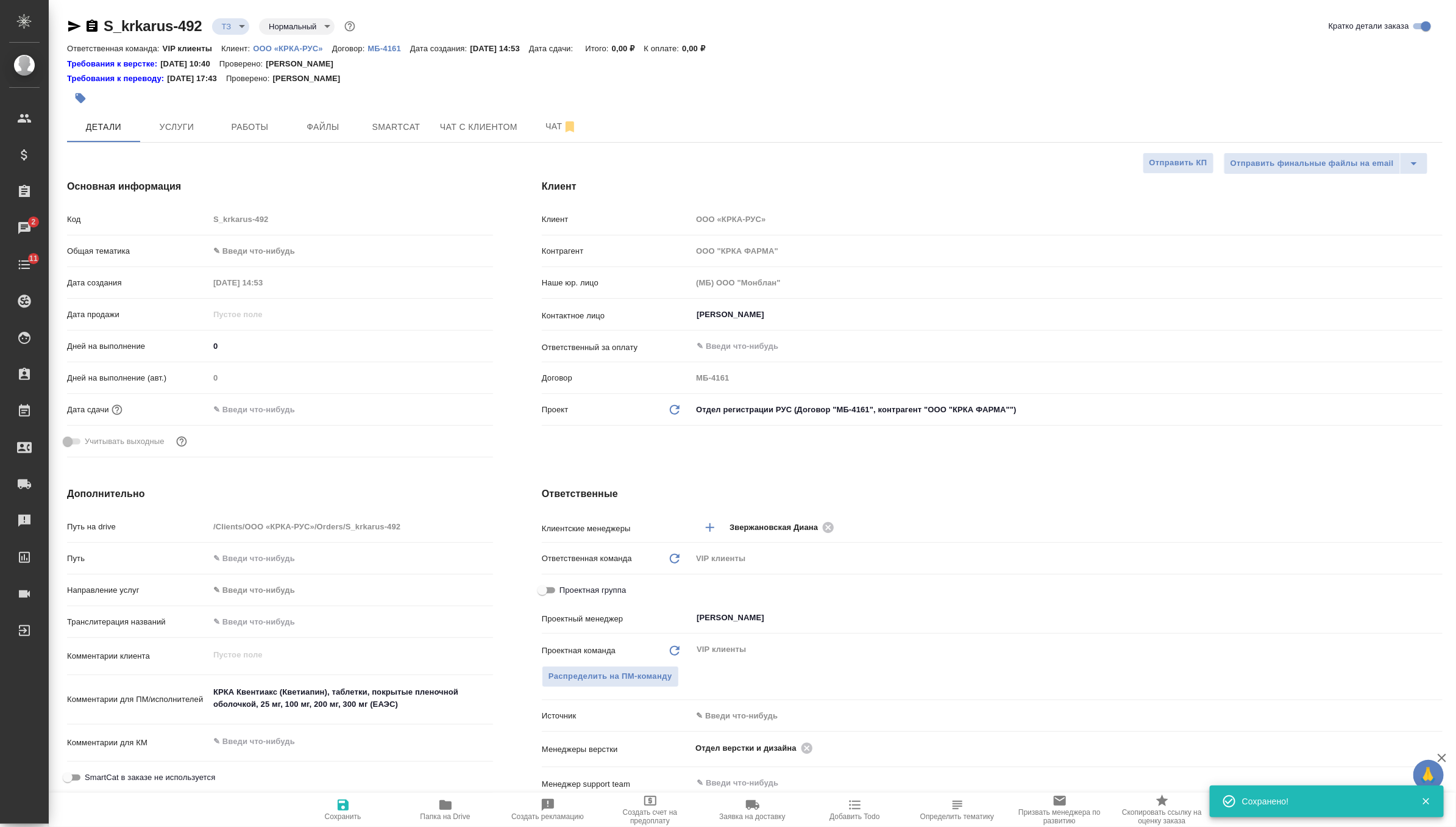
type textarea "x"
click at [198, 120] on span "Услуги" at bounding box center [176, 127] width 59 height 16
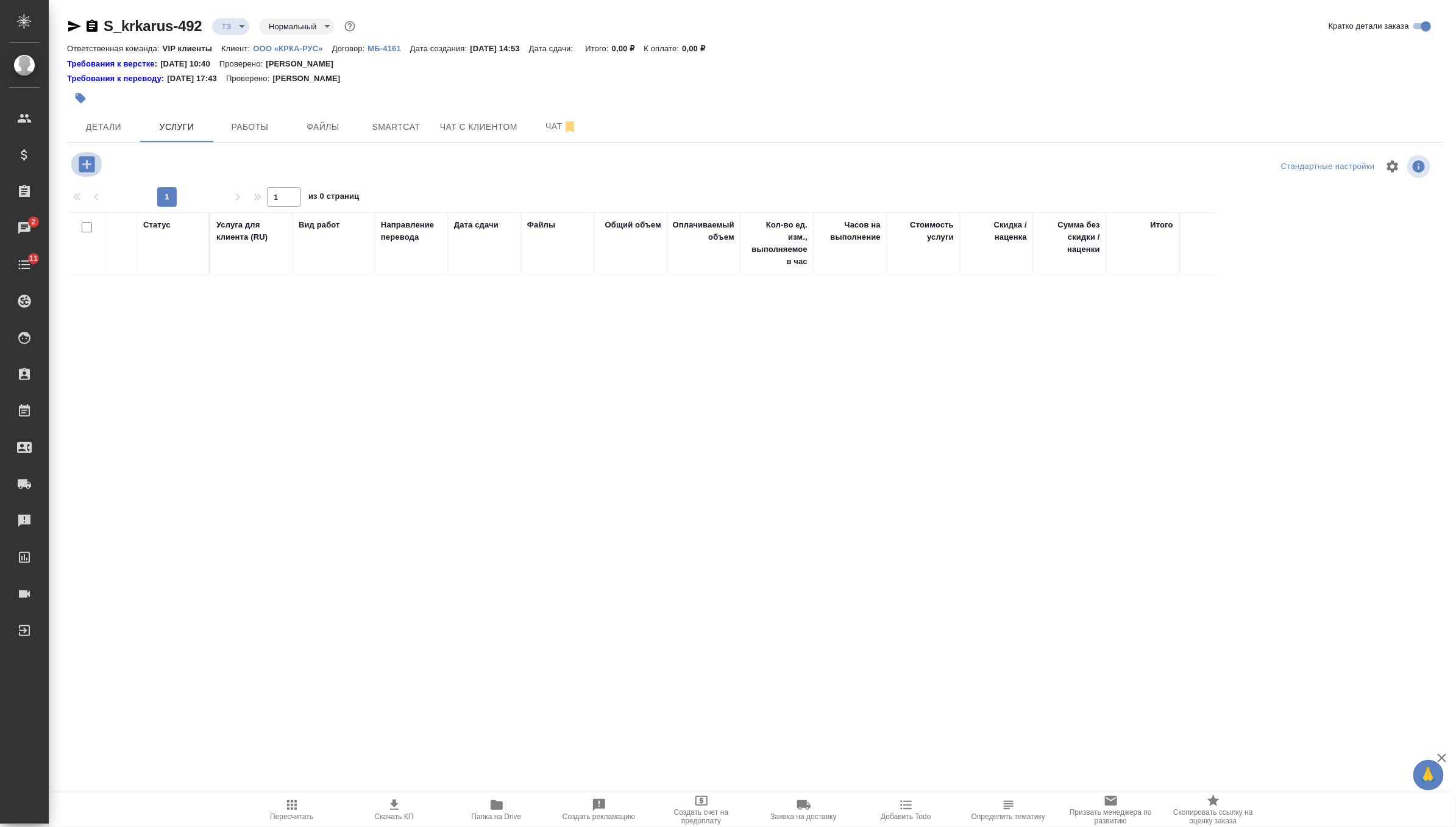
click at [88, 156] on icon "button" at bounding box center [87, 164] width 16 height 16
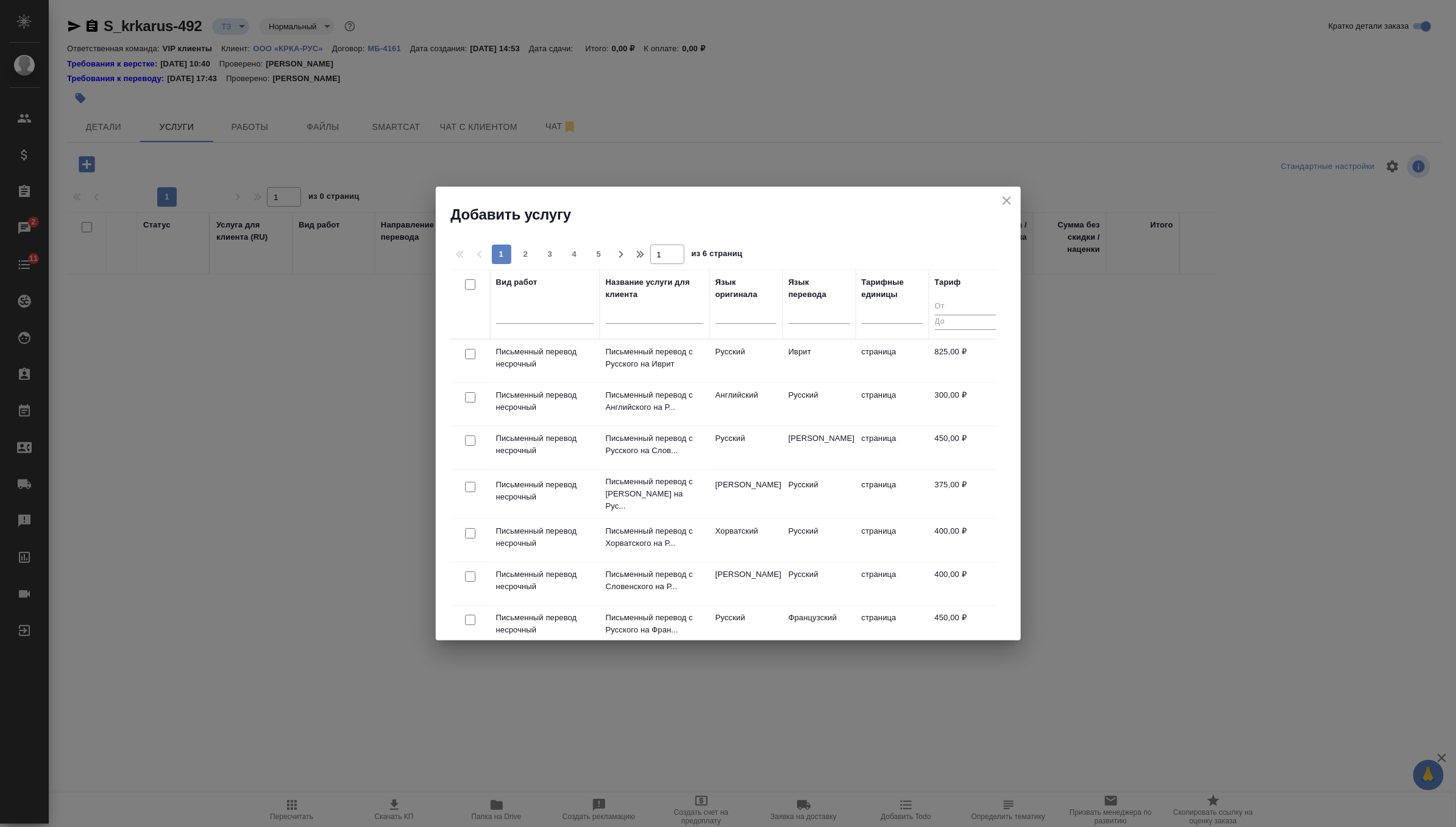
click at [469, 398] on input "checkbox" at bounding box center [470, 397] width 10 height 10
checkbox input "true"
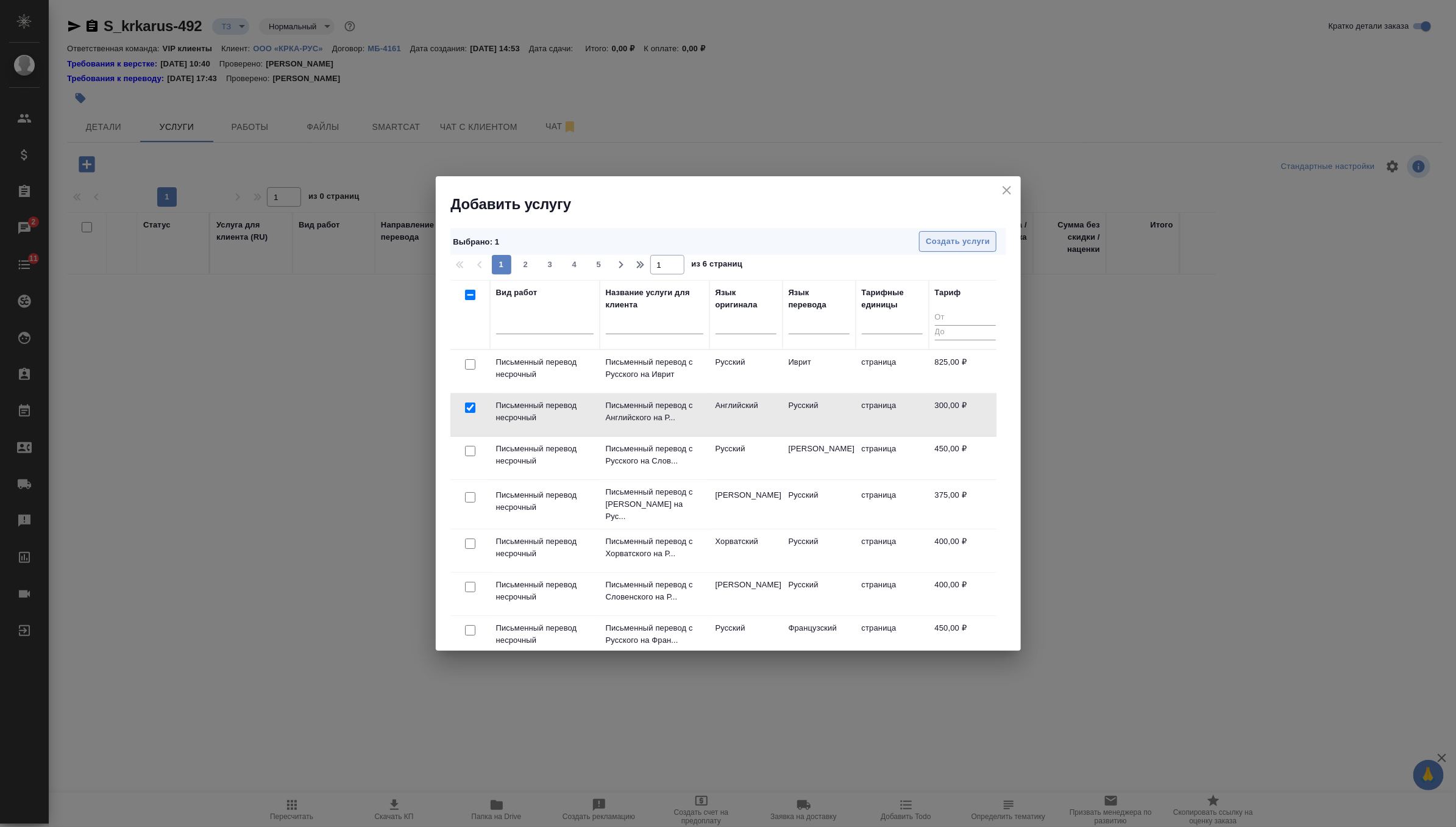
click at [984, 237] on span "Создать услуги" at bounding box center [958, 242] width 64 height 14
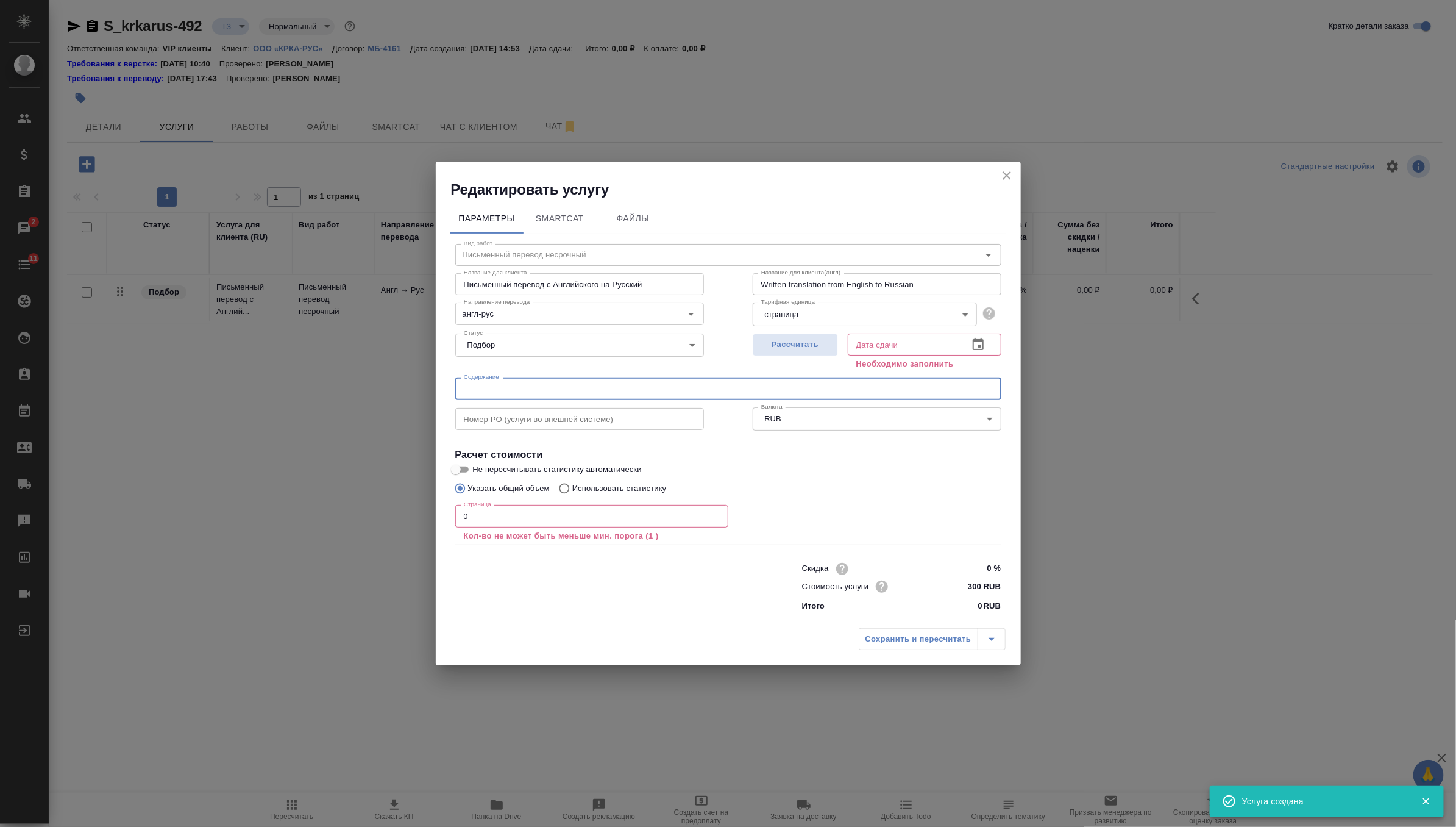
click at [505, 391] on input "text" at bounding box center [728, 389] width 546 height 22
paste input "КРКА Квентиакс (Кветиапин), таблетки, покрытые пленочной оболочкой, 25 мг, 100 …"
type input "КРКА Квентиакс (Кветиапин), таблетки, покрытые пленочной оболочкой, 25 мг, 100 …"
click at [484, 525] on input "0" at bounding box center [591, 516] width 273 height 22
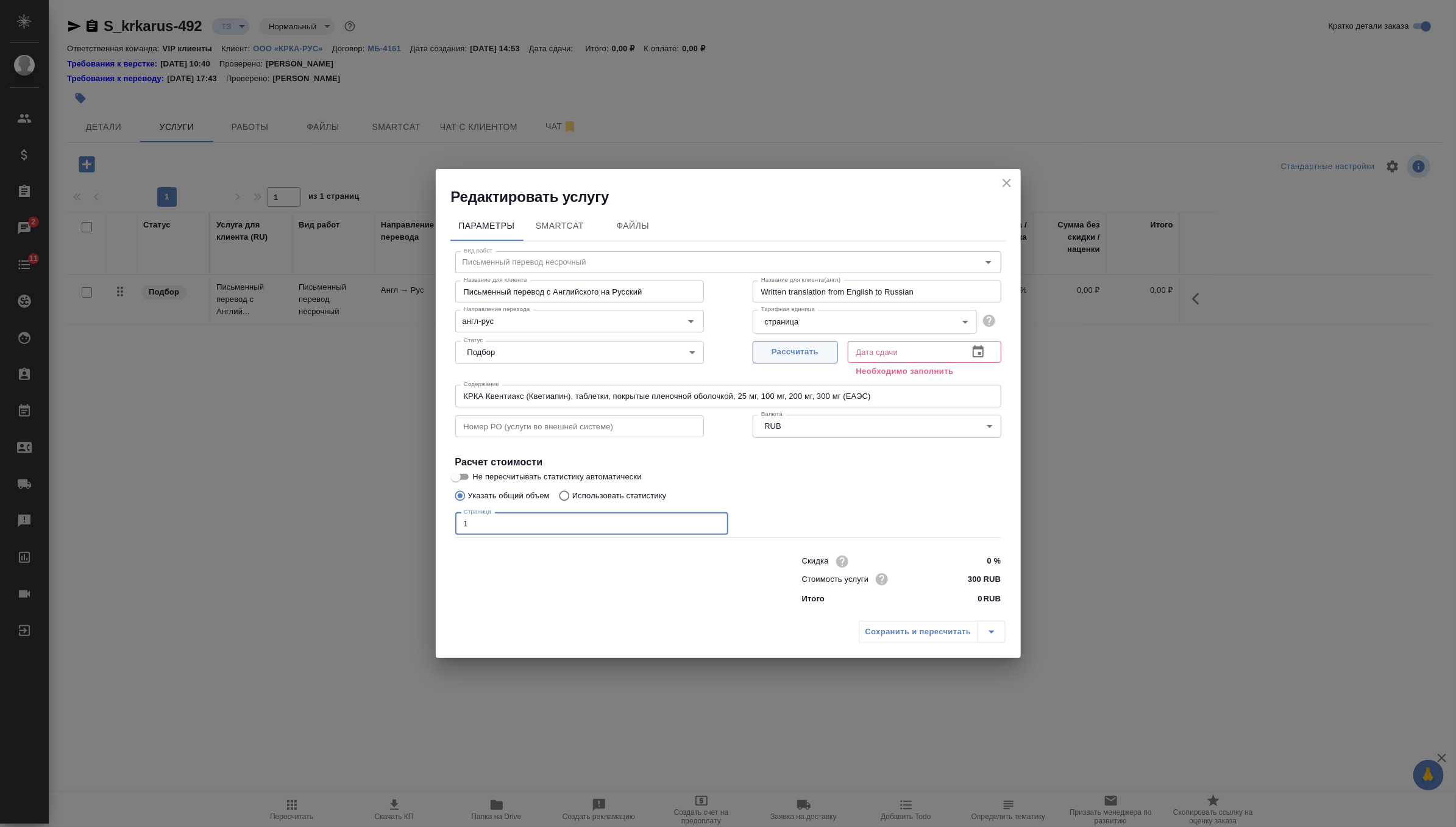
type input "1"
click at [768, 352] on span "Рассчитать" at bounding box center [795, 352] width 72 height 14
type input "10.09.2025 15:55"
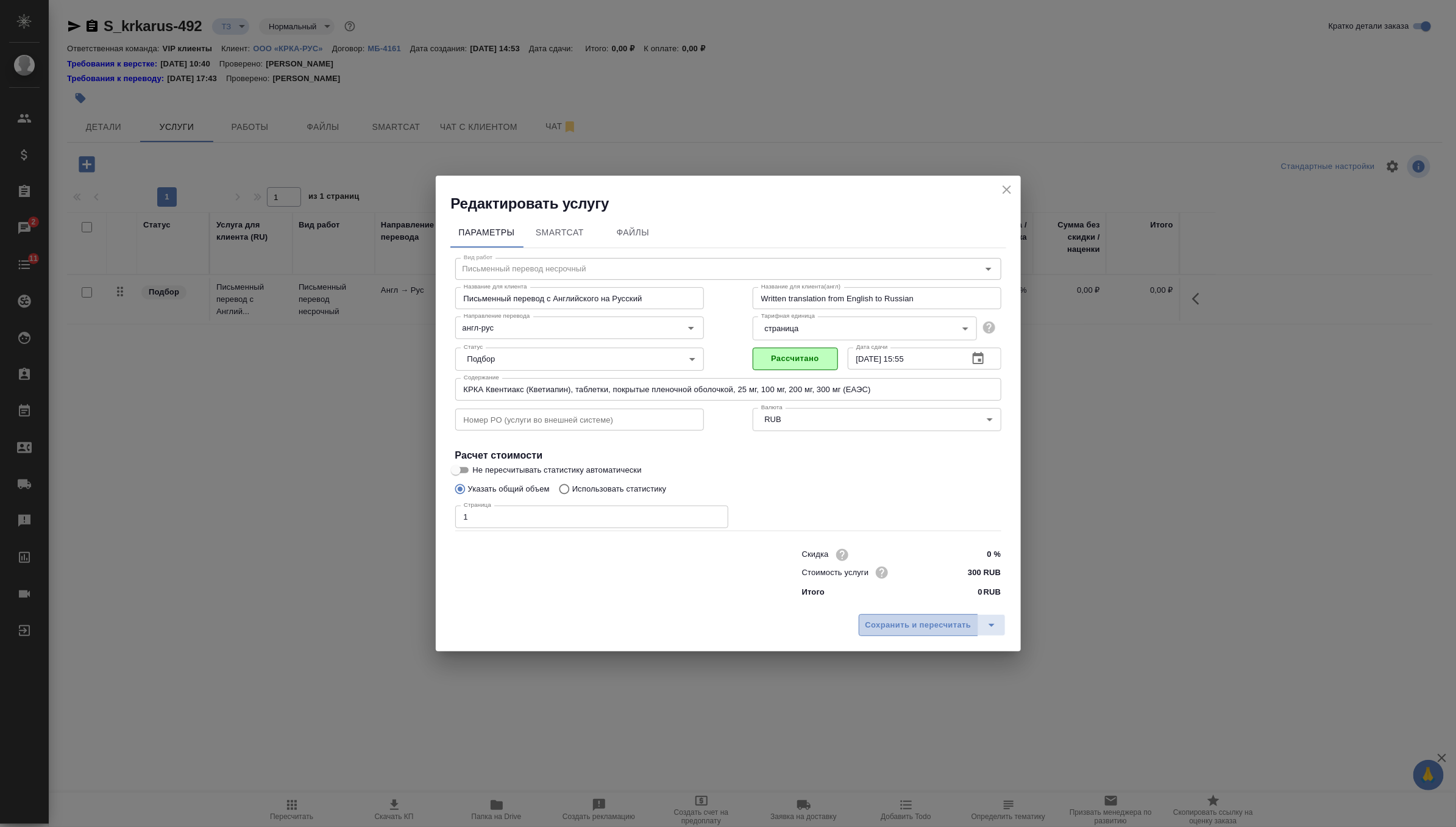
click at [887, 621] on span "Сохранить и пересчитать" at bounding box center [918, 625] width 106 height 14
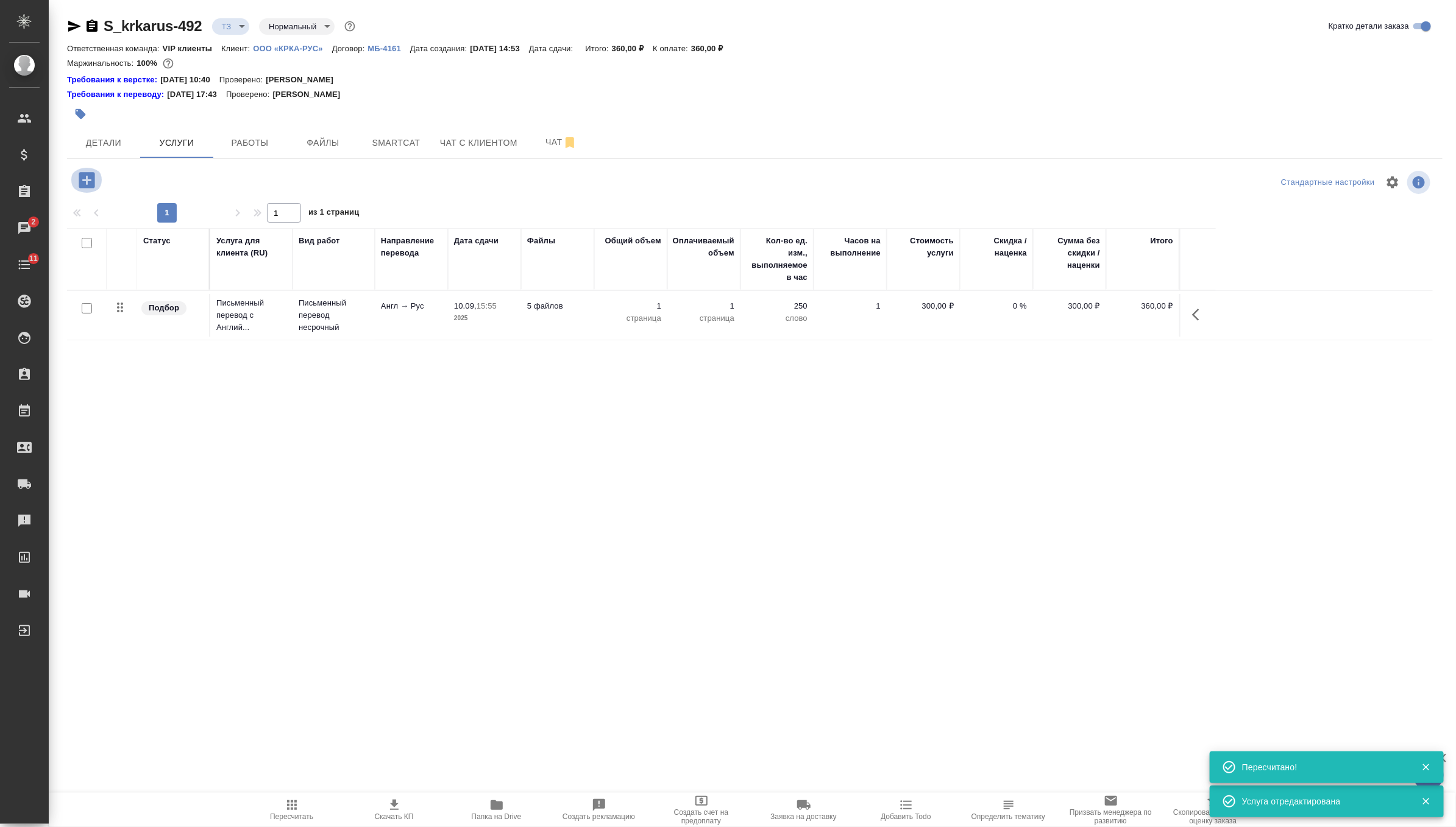
click at [81, 179] on icon "button" at bounding box center [87, 180] width 16 height 16
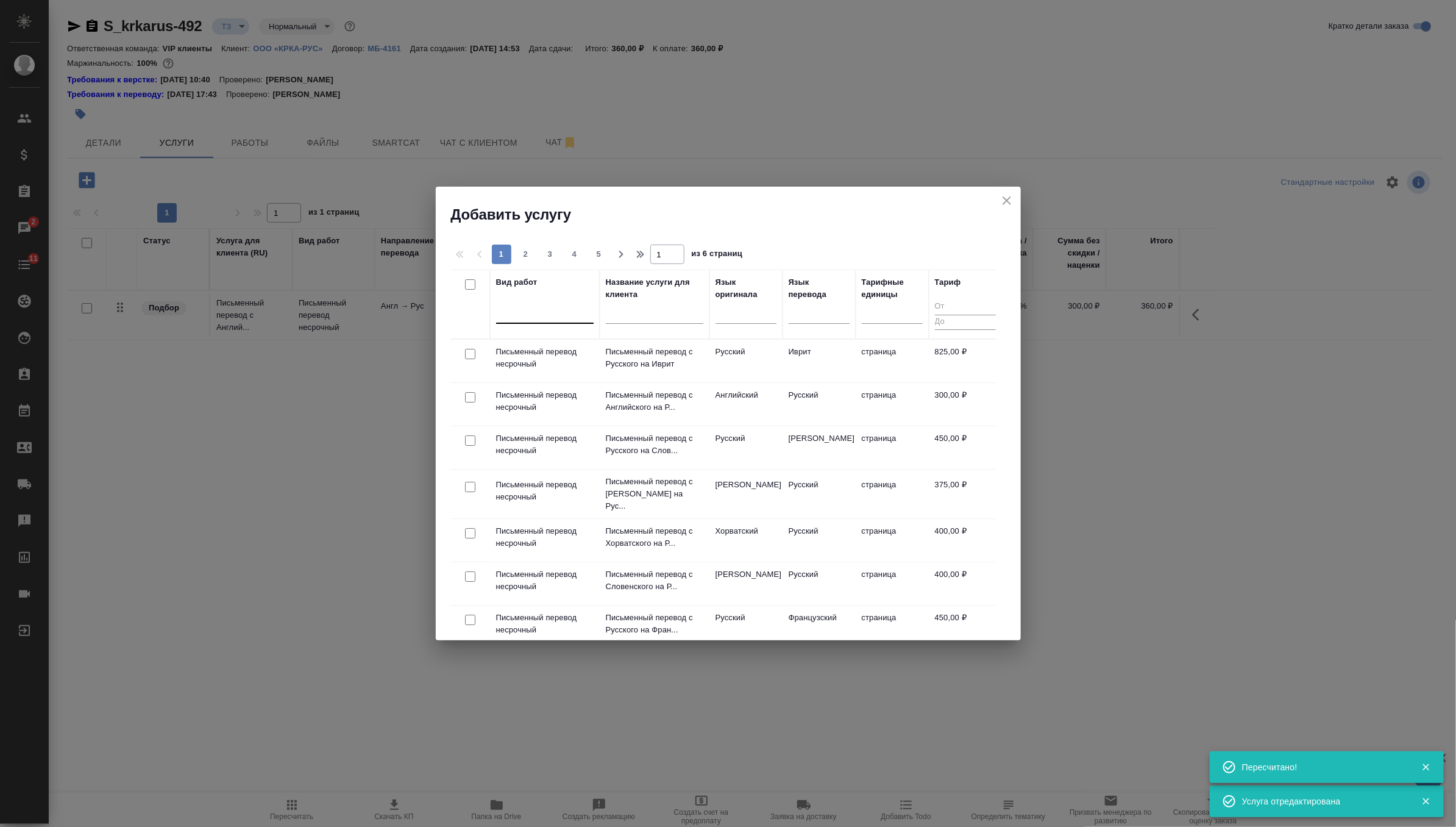
click at [522, 315] on div at bounding box center [545, 311] width 98 height 17
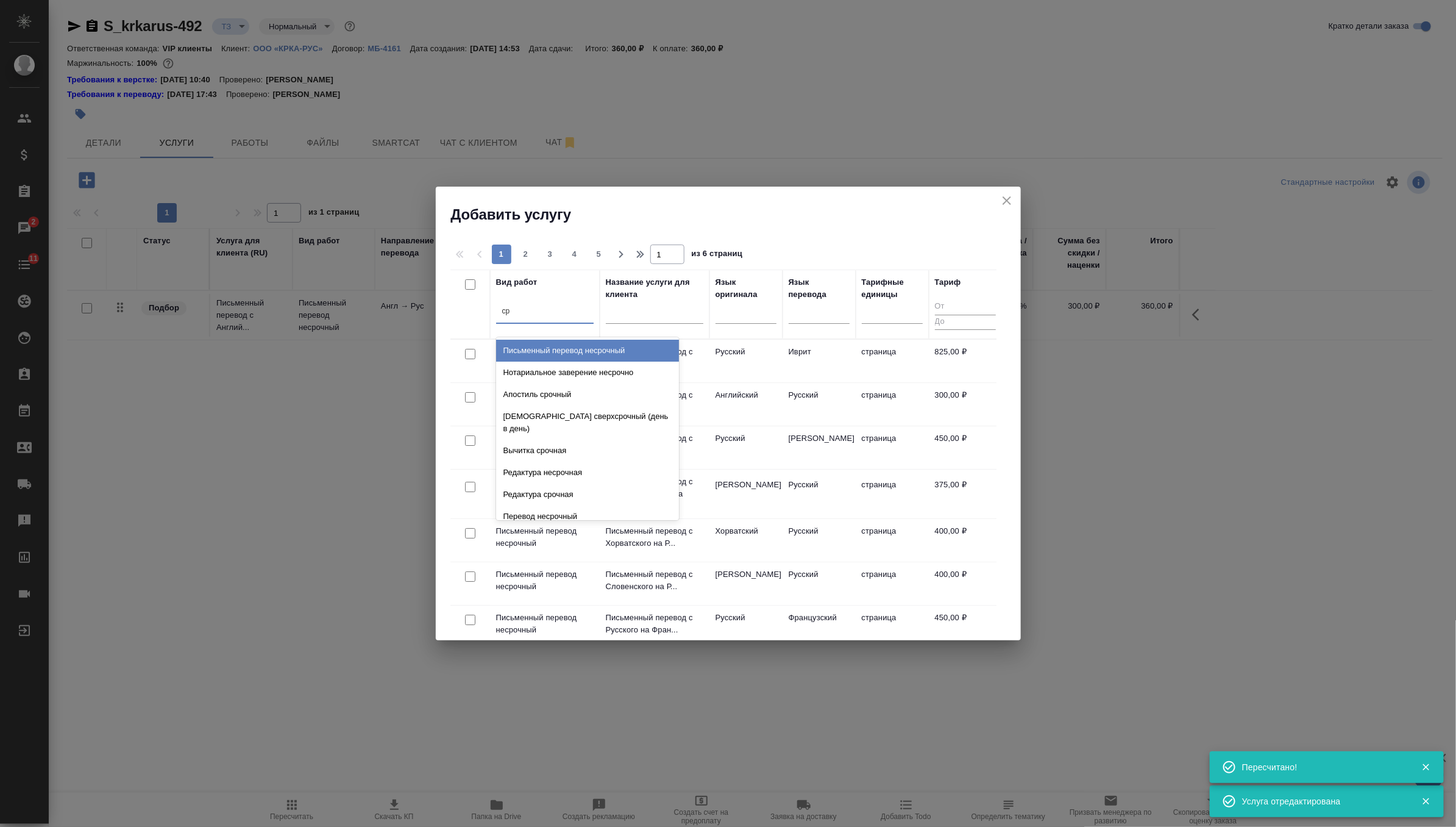
type input "сре"
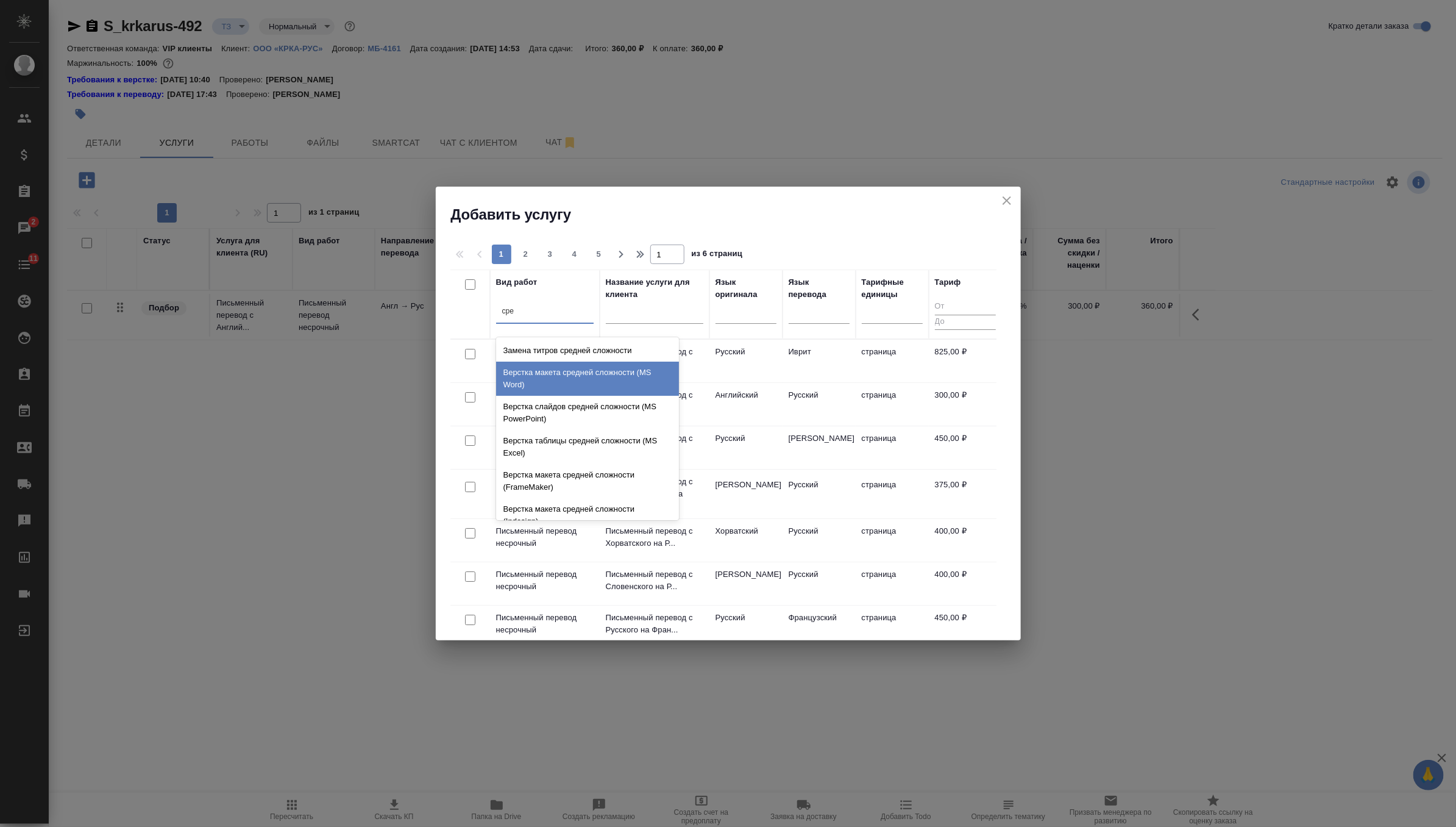
click at [536, 383] on div "Верстка макета средней сложности (MS Word)" at bounding box center [587, 378] width 183 height 34
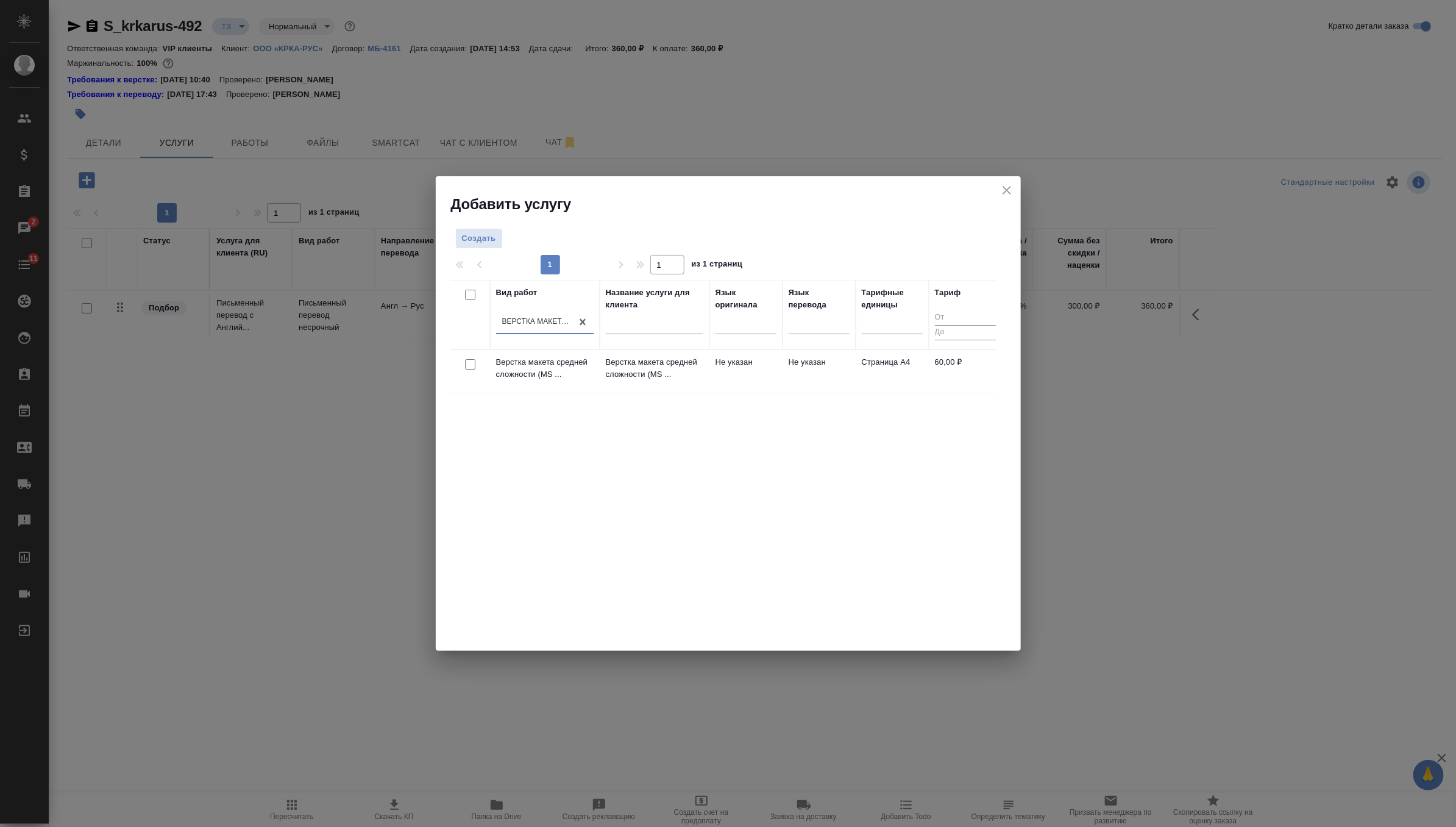
click at [468, 364] on input "checkbox" at bounding box center [470, 364] width 10 height 10
checkbox input "true"
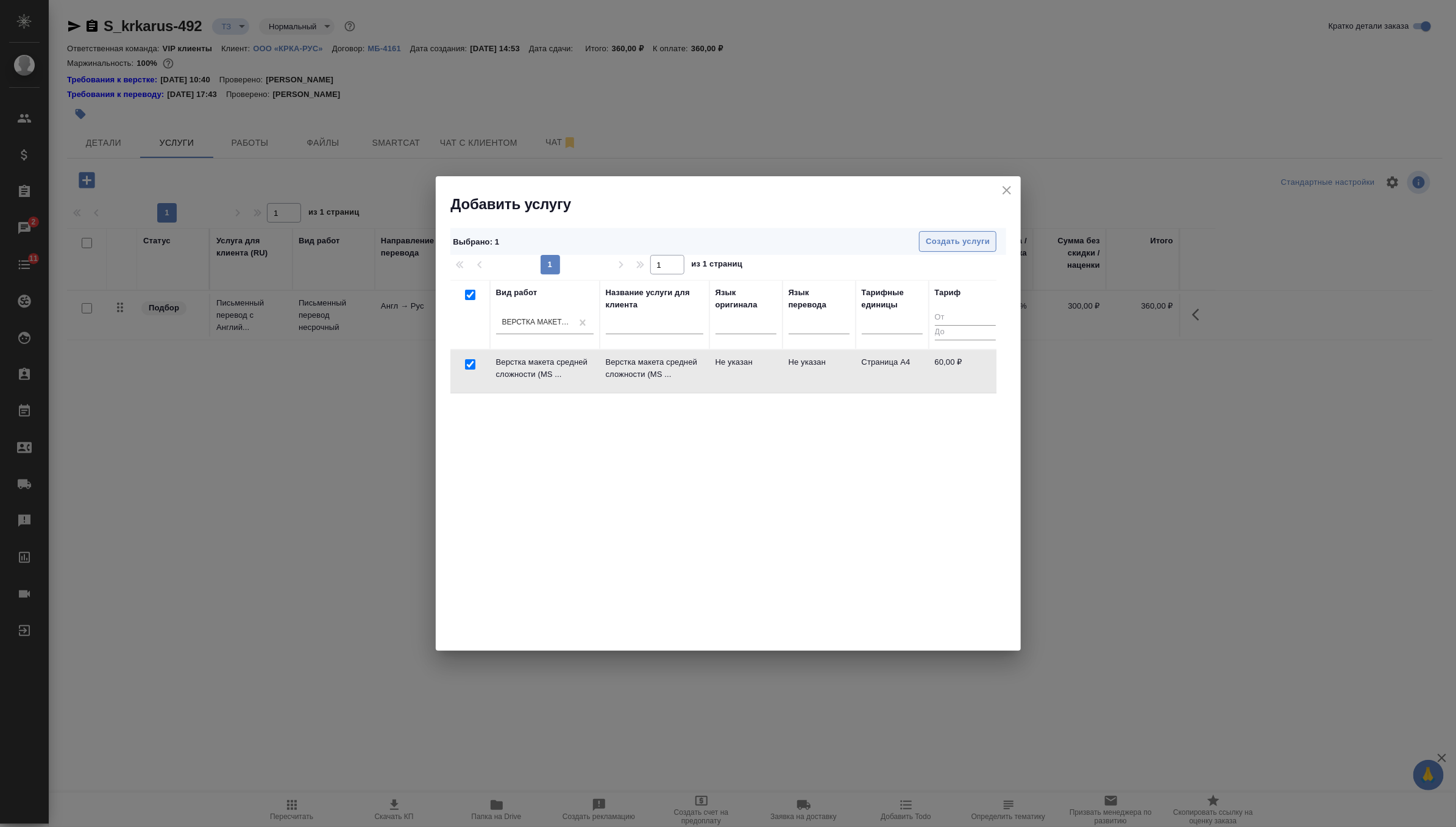
click at [949, 248] on span "Создать услуги" at bounding box center [958, 242] width 64 height 14
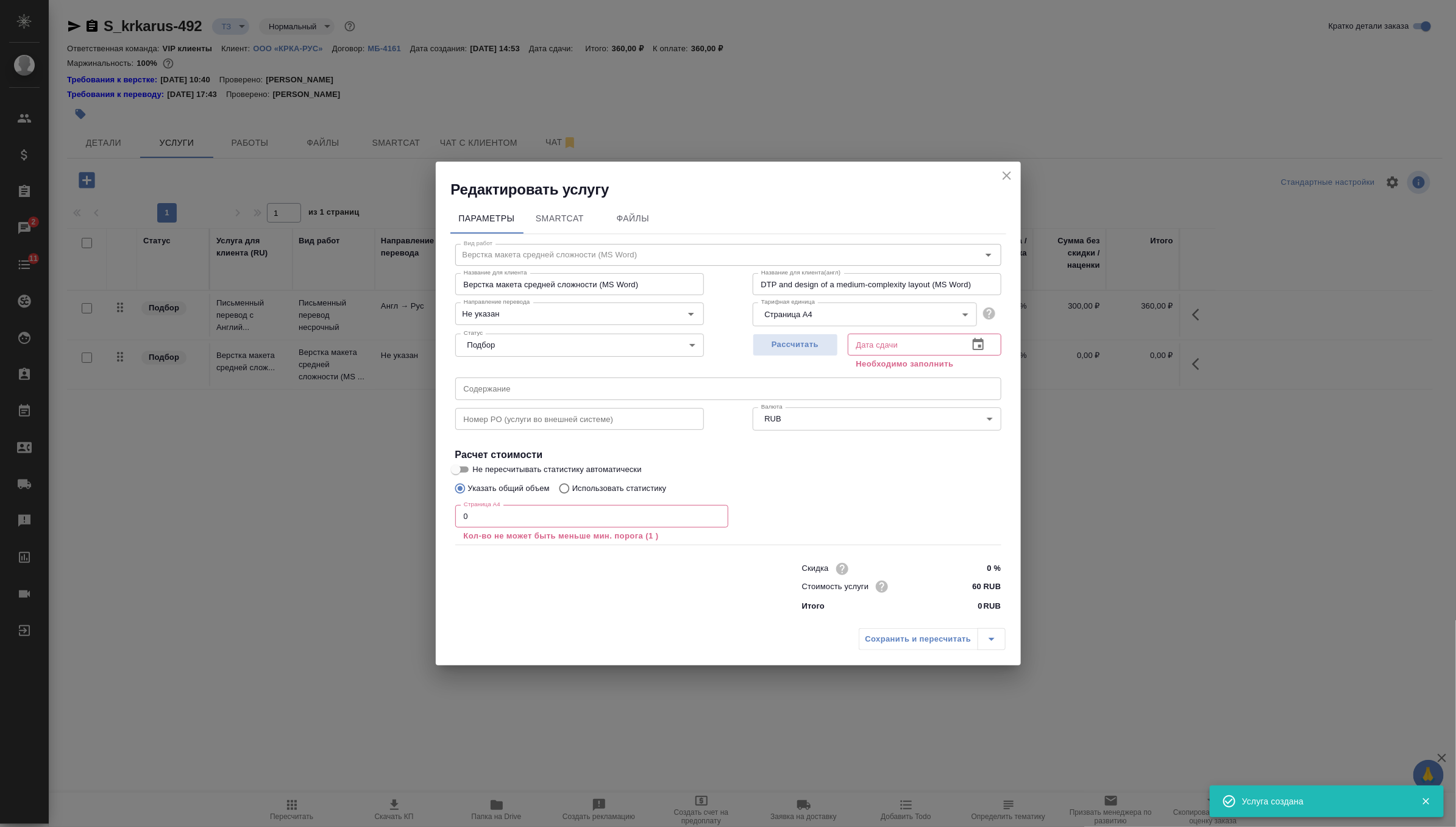
click at [606, 385] on input "text" at bounding box center [728, 389] width 546 height 22
paste input "КРКА Квентиакс (Кветиапин), таблетки, покрытые пленочной оболочкой, 25 мг, 100 …"
type input "КРКА Квентиакс (Кветиапин), таблетки, покрытые пленочной оболочкой, 25 мг, 100 …"
drag, startPoint x: 465, startPoint y: 510, endPoint x: 485, endPoint y: 510, distance: 20.0
click at [485, 510] on input "0" at bounding box center [591, 516] width 273 height 22
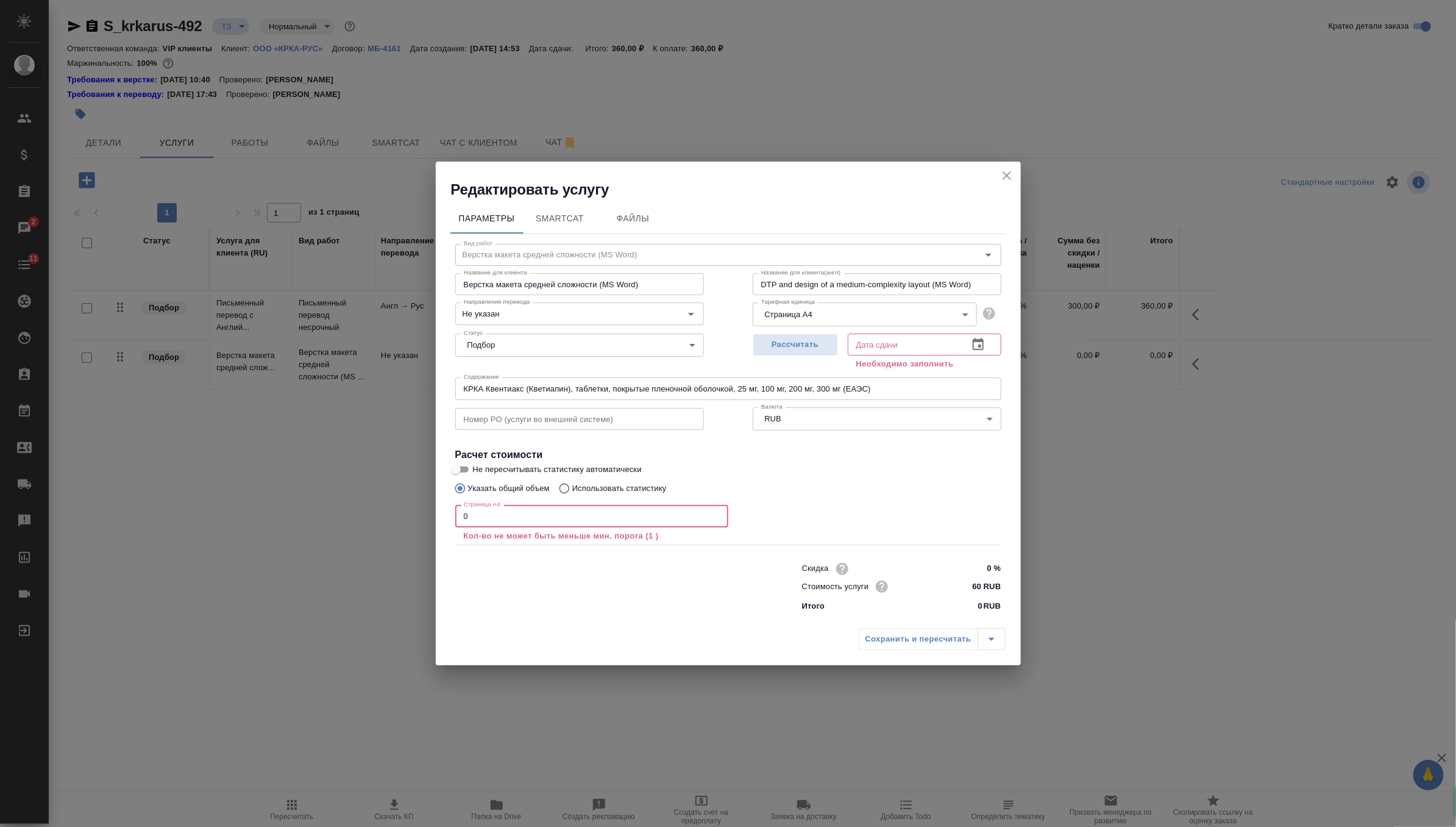
click at [485, 510] on input "0" at bounding box center [591, 516] width 273 height 22
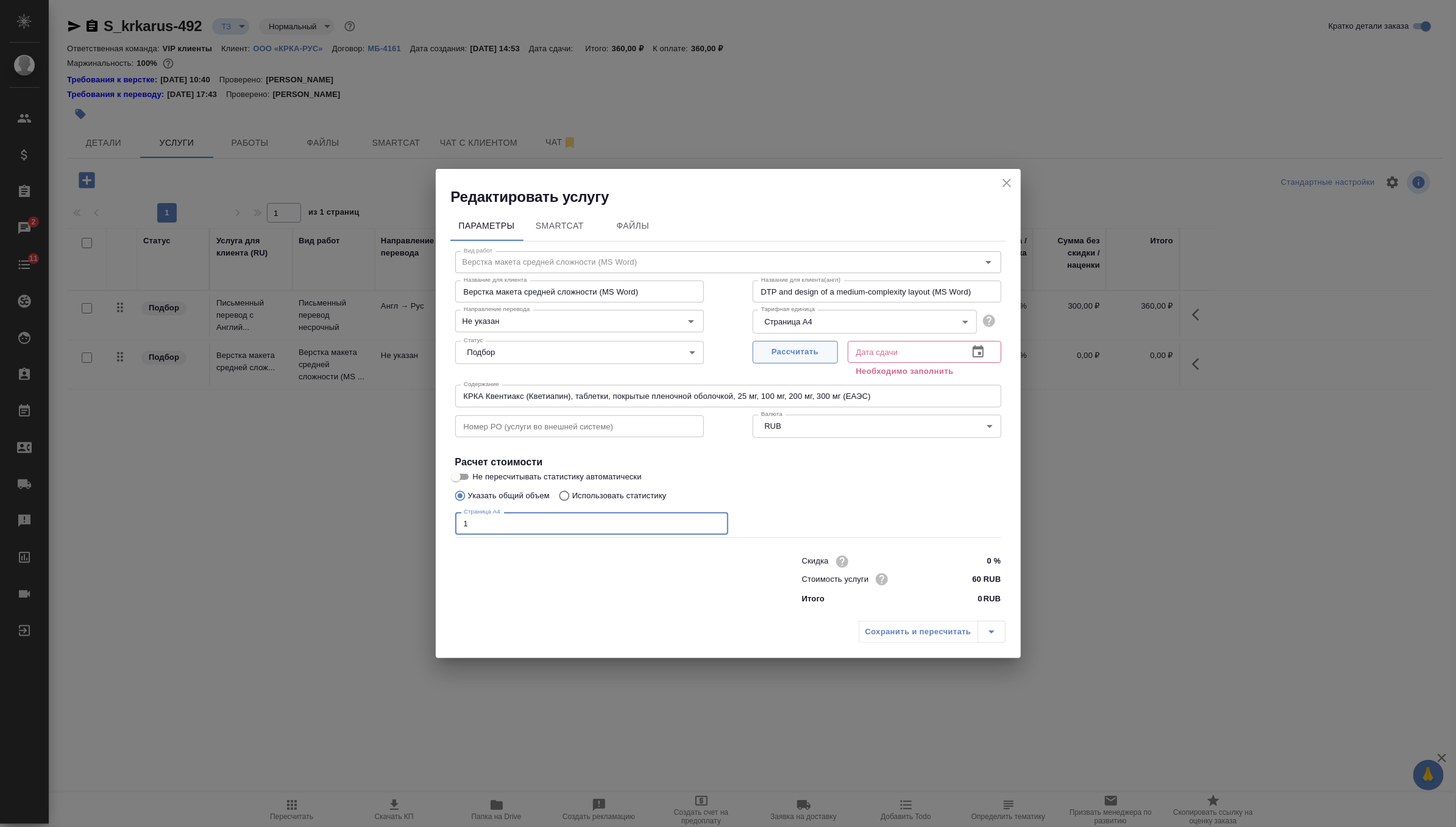
type input "1"
click at [777, 352] on span "Рассчитать" at bounding box center [795, 352] width 72 height 14
type input "10.09.2025 15:00"
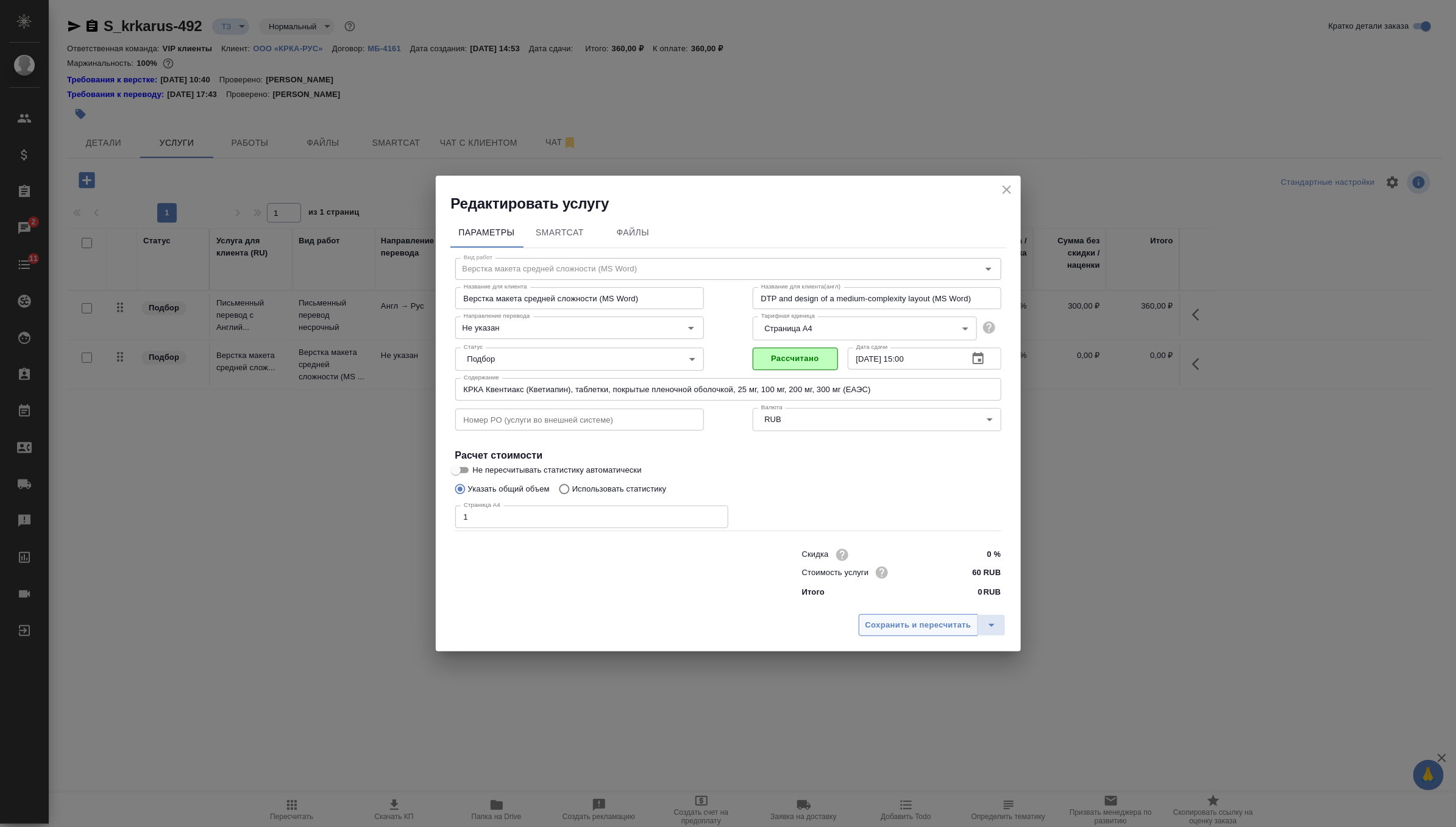
click at [895, 626] on span "Сохранить и пересчитать" at bounding box center [918, 625] width 106 height 14
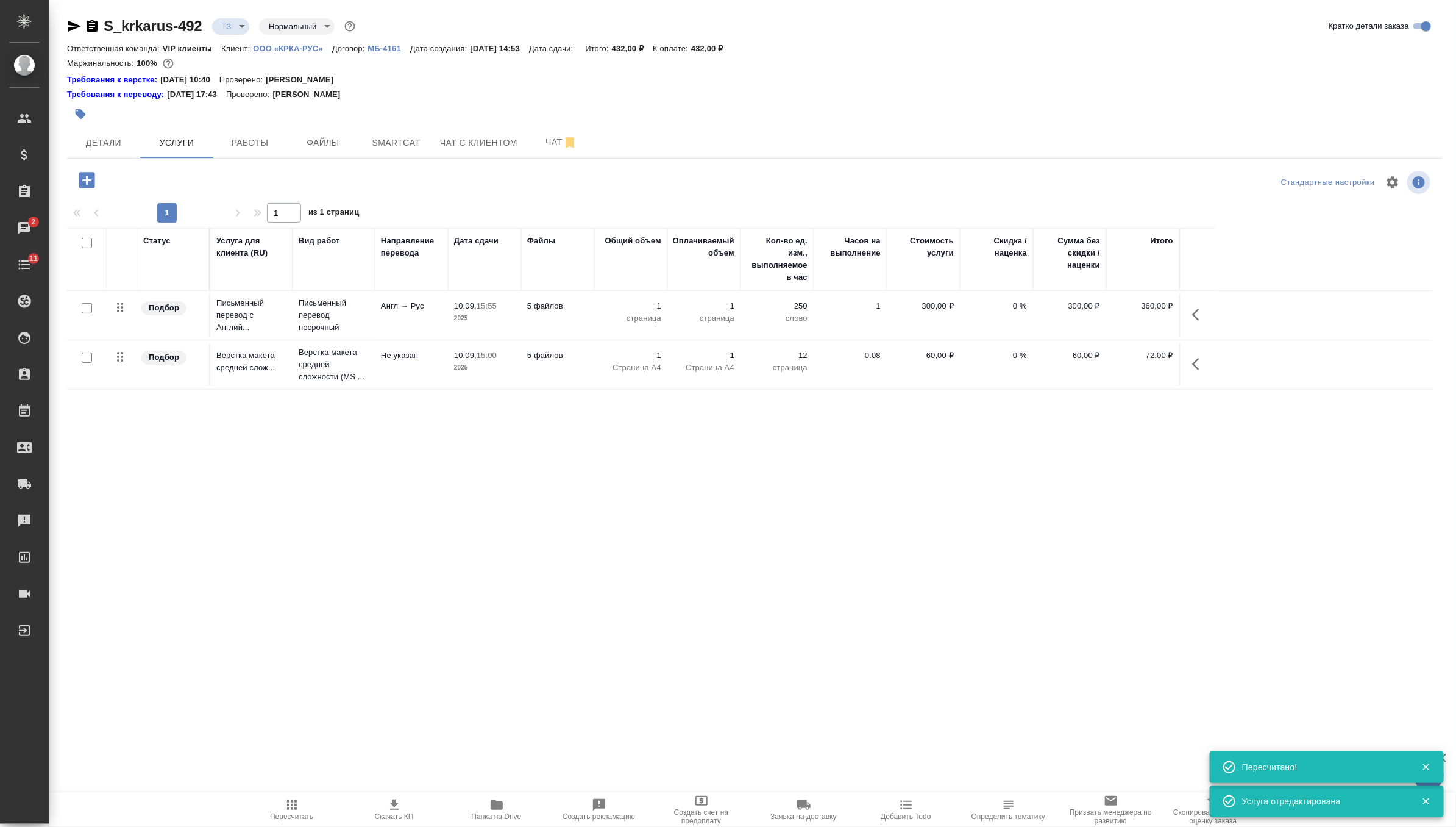
click at [89, 181] on icon "button" at bounding box center [87, 180] width 16 height 16
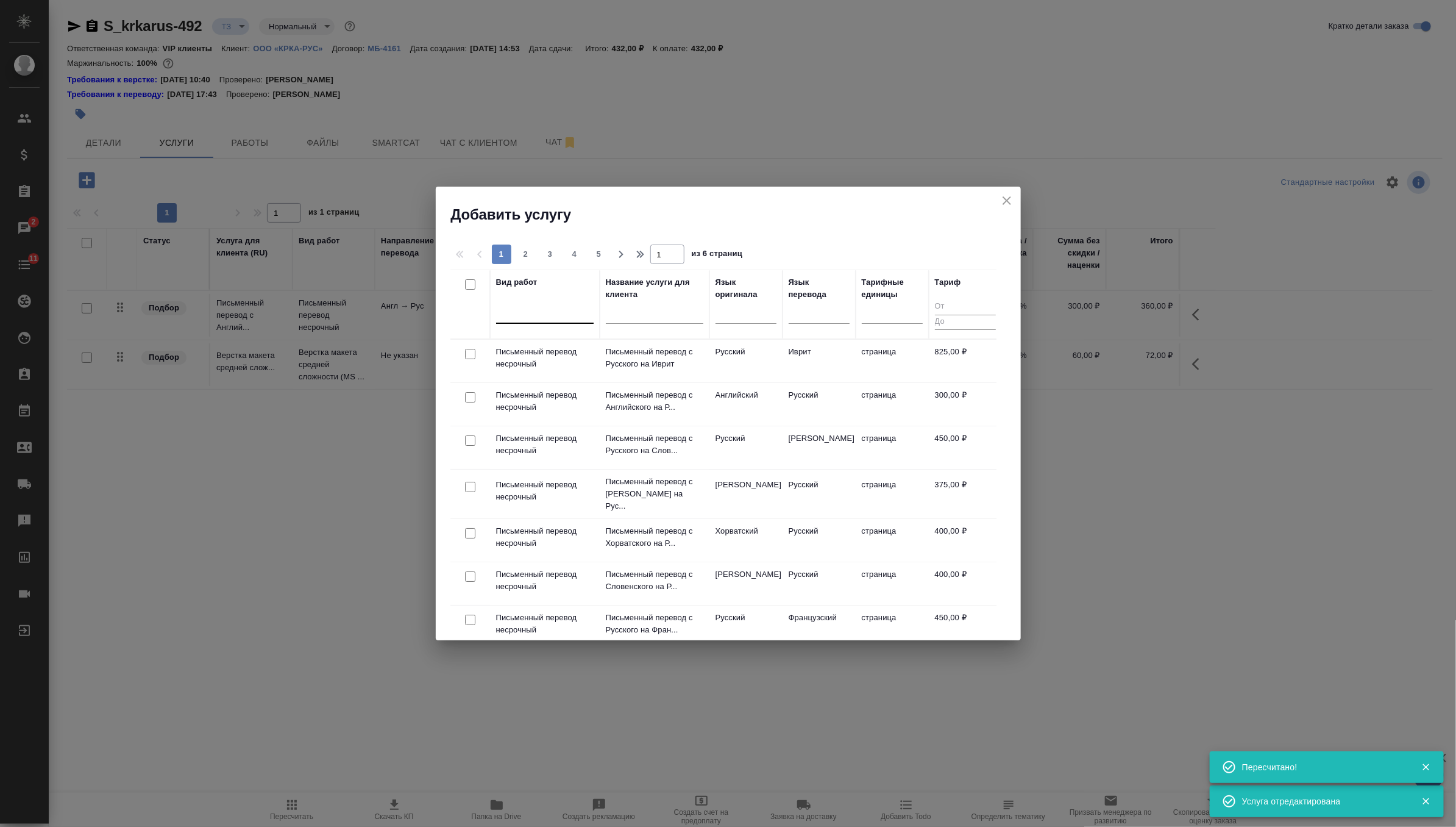
click at [573, 321] on div at bounding box center [545, 312] width 98 height 23
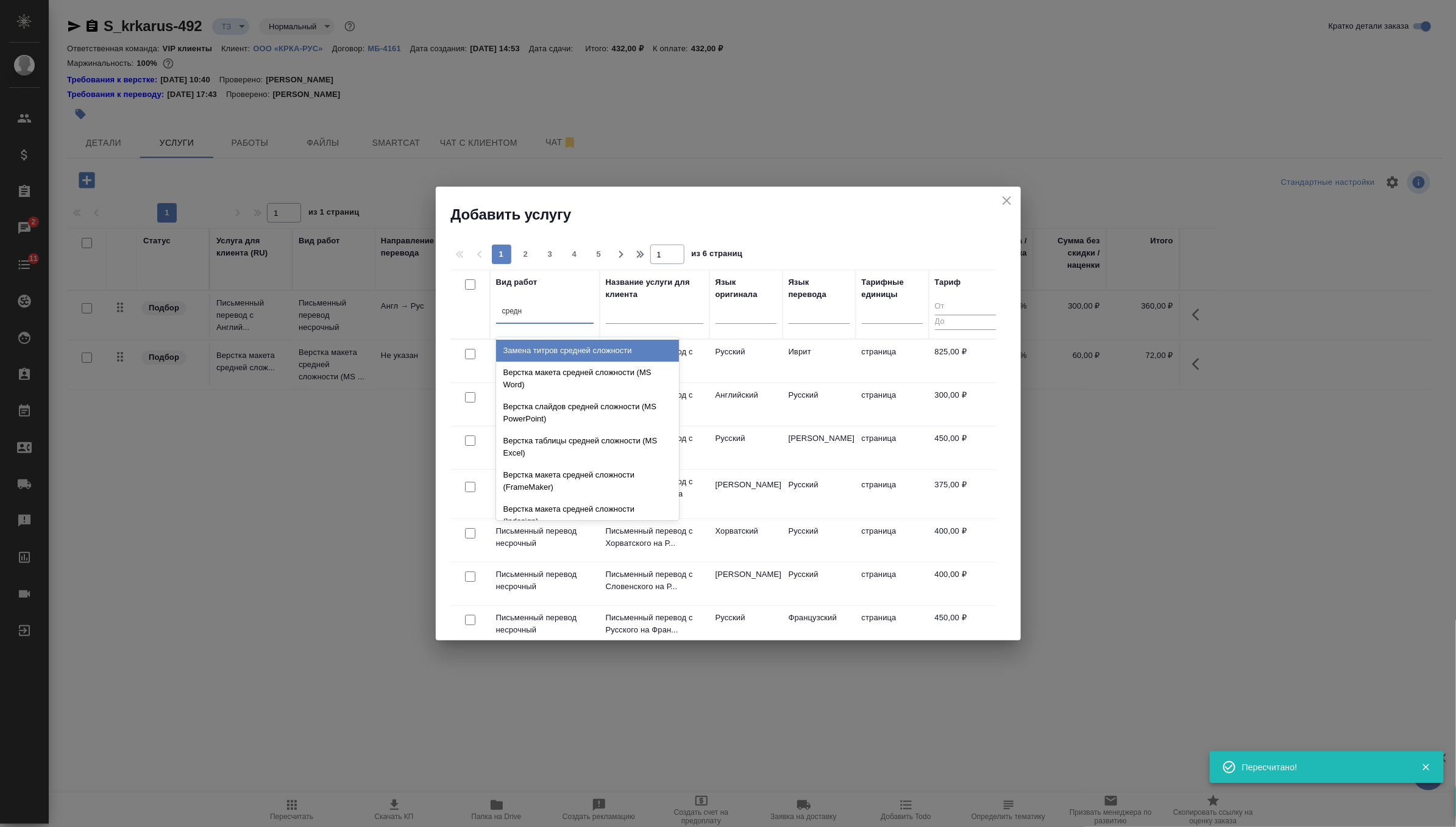
type input "средне"
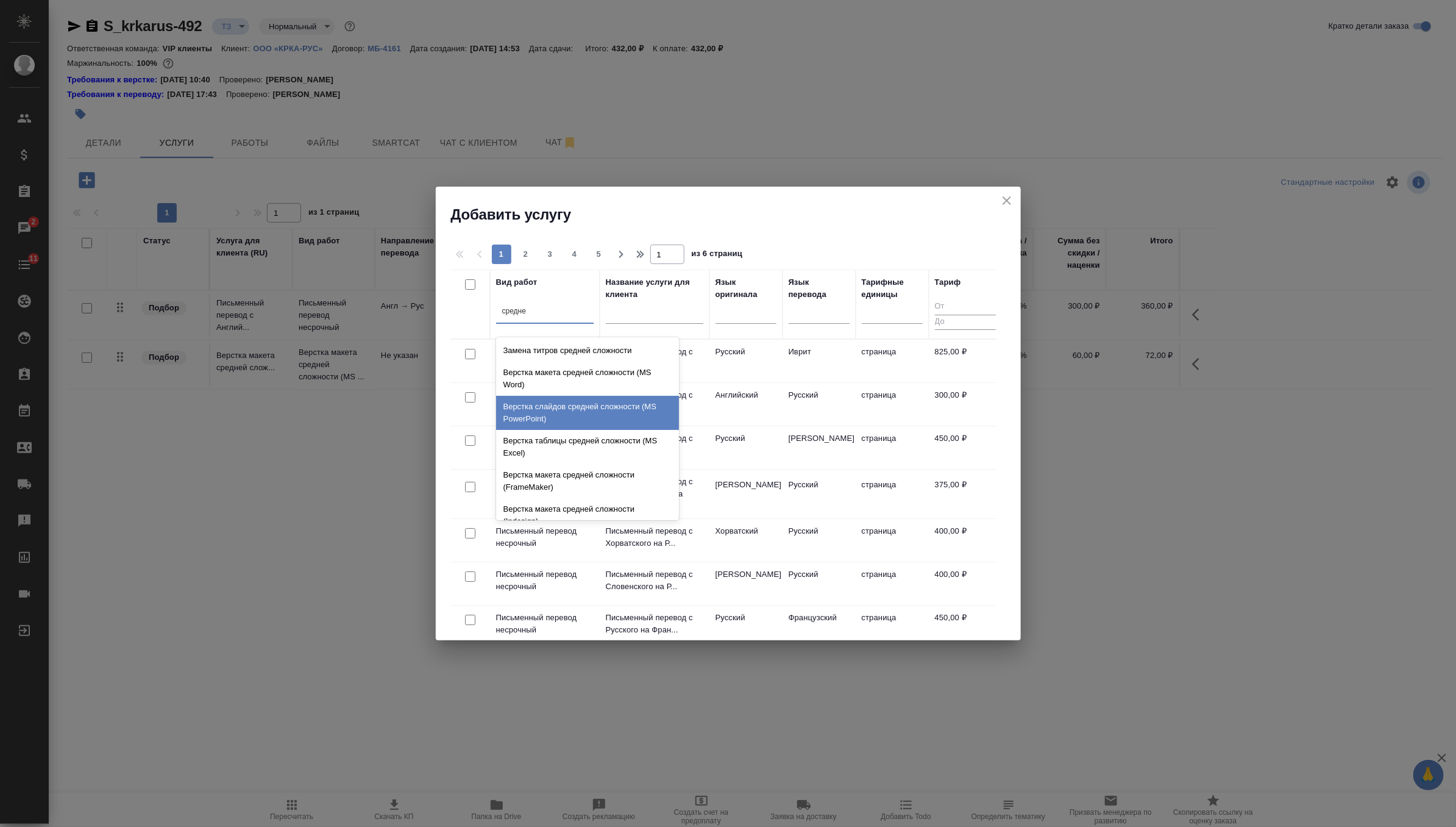
scroll to position [129, 0]
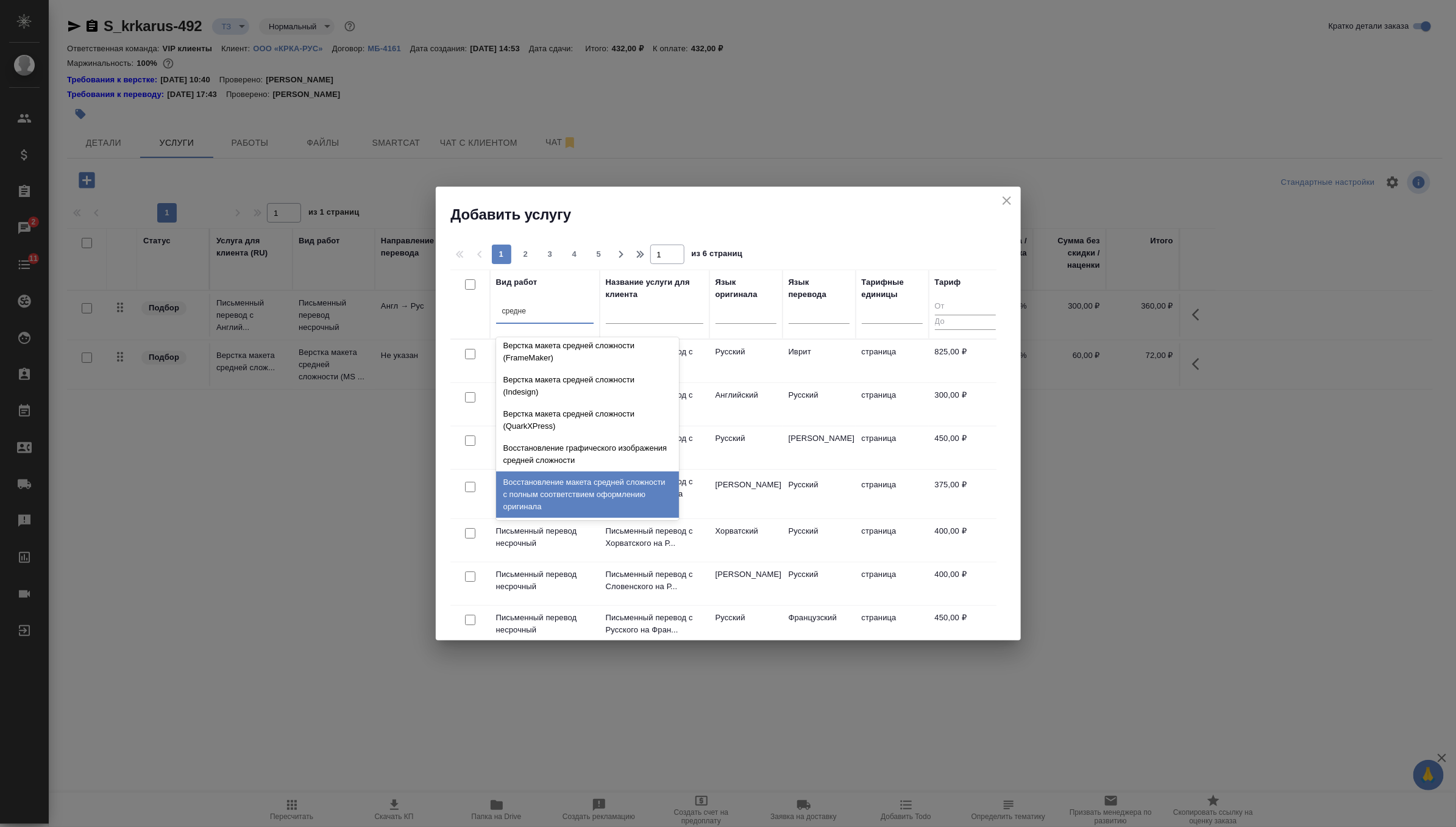
click at [578, 499] on div "Восстановление макета средней сложности с полным соответствием оформлению ориги…" at bounding box center [587, 495] width 183 height 47
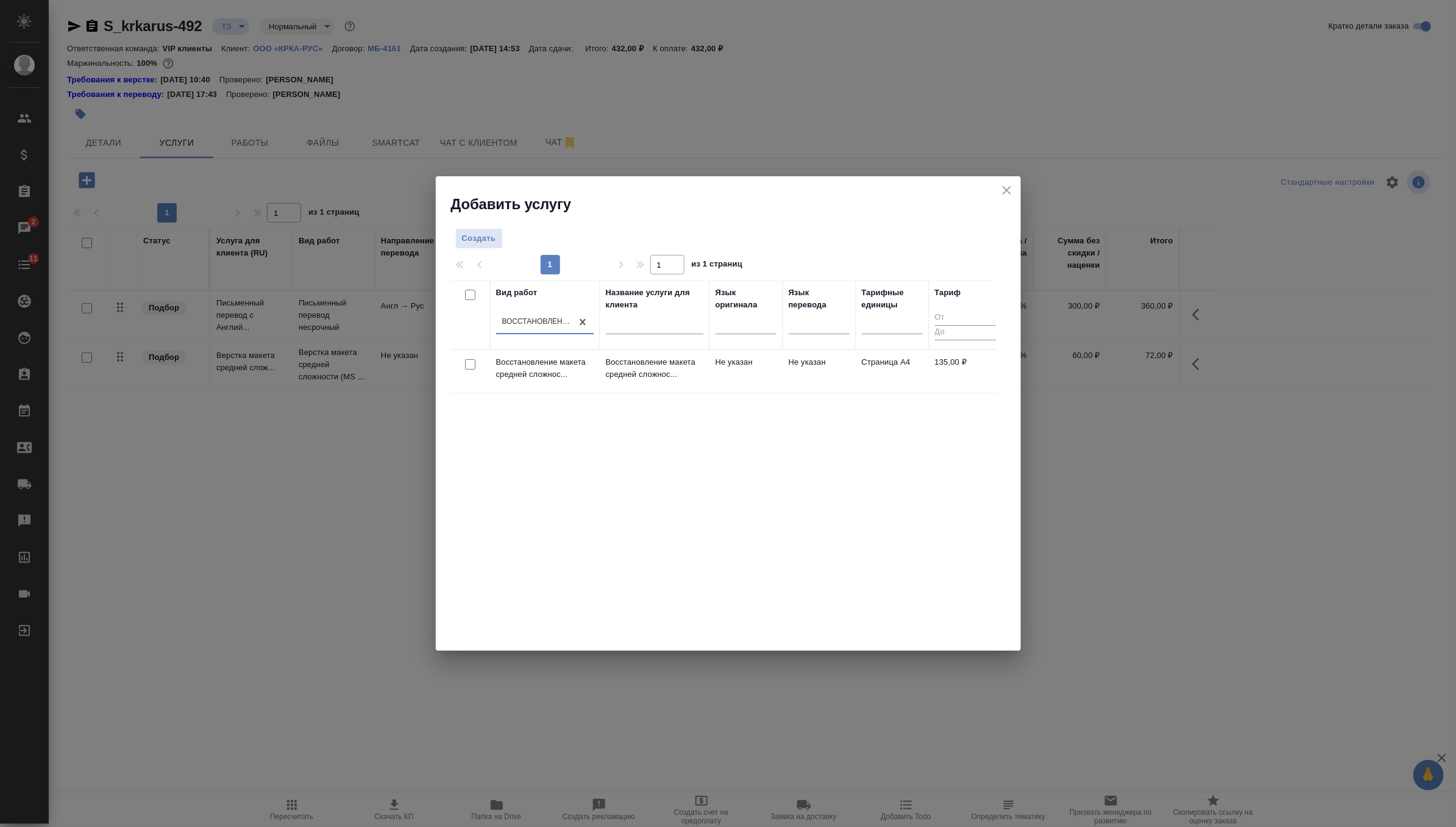
click at [469, 360] on input "checkbox" at bounding box center [470, 364] width 10 height 10
checkbox input "true"
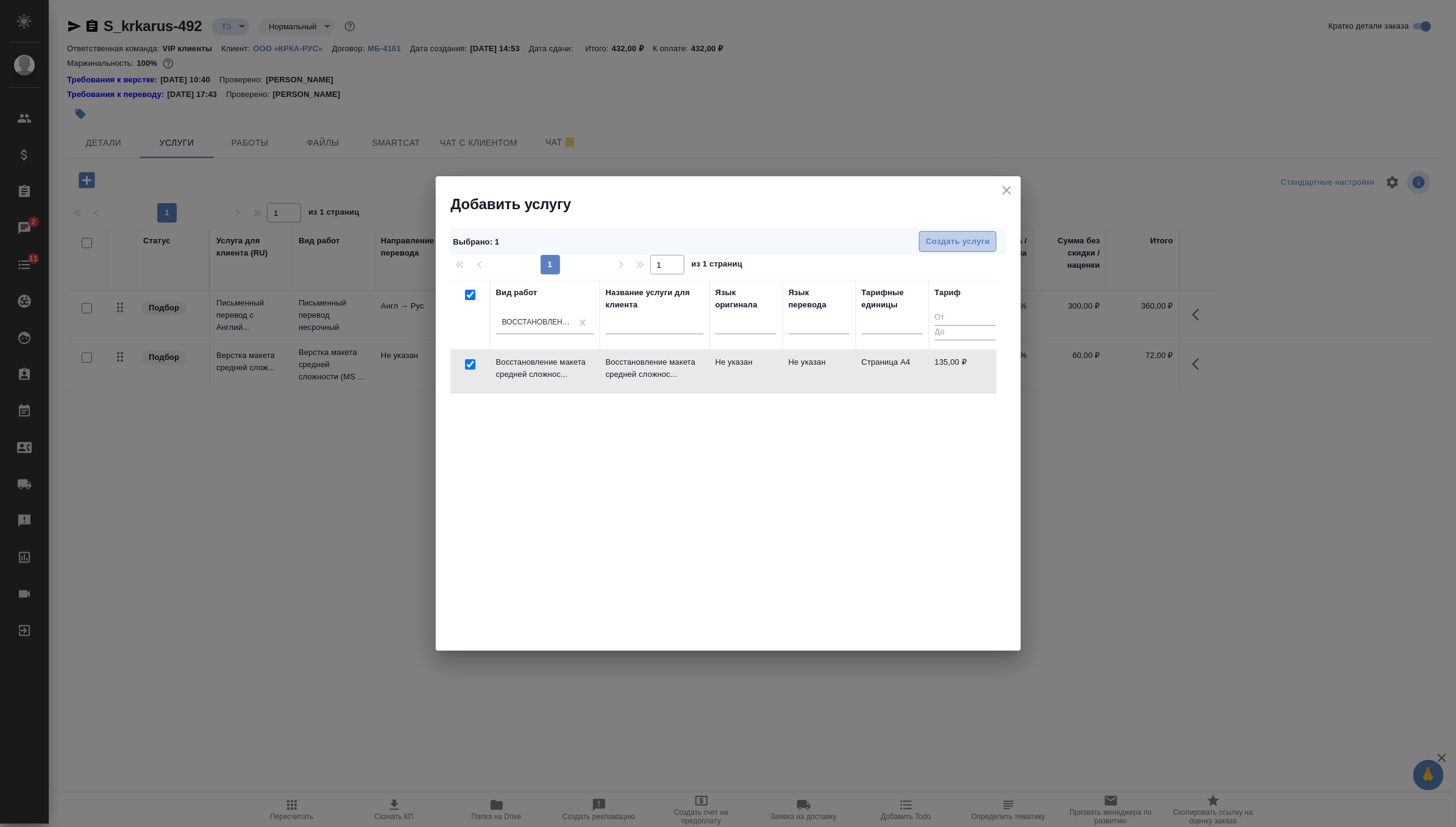
click at [948, 235] on span "Создать услуги" at bounding box center [958, 242] width 64 height 14
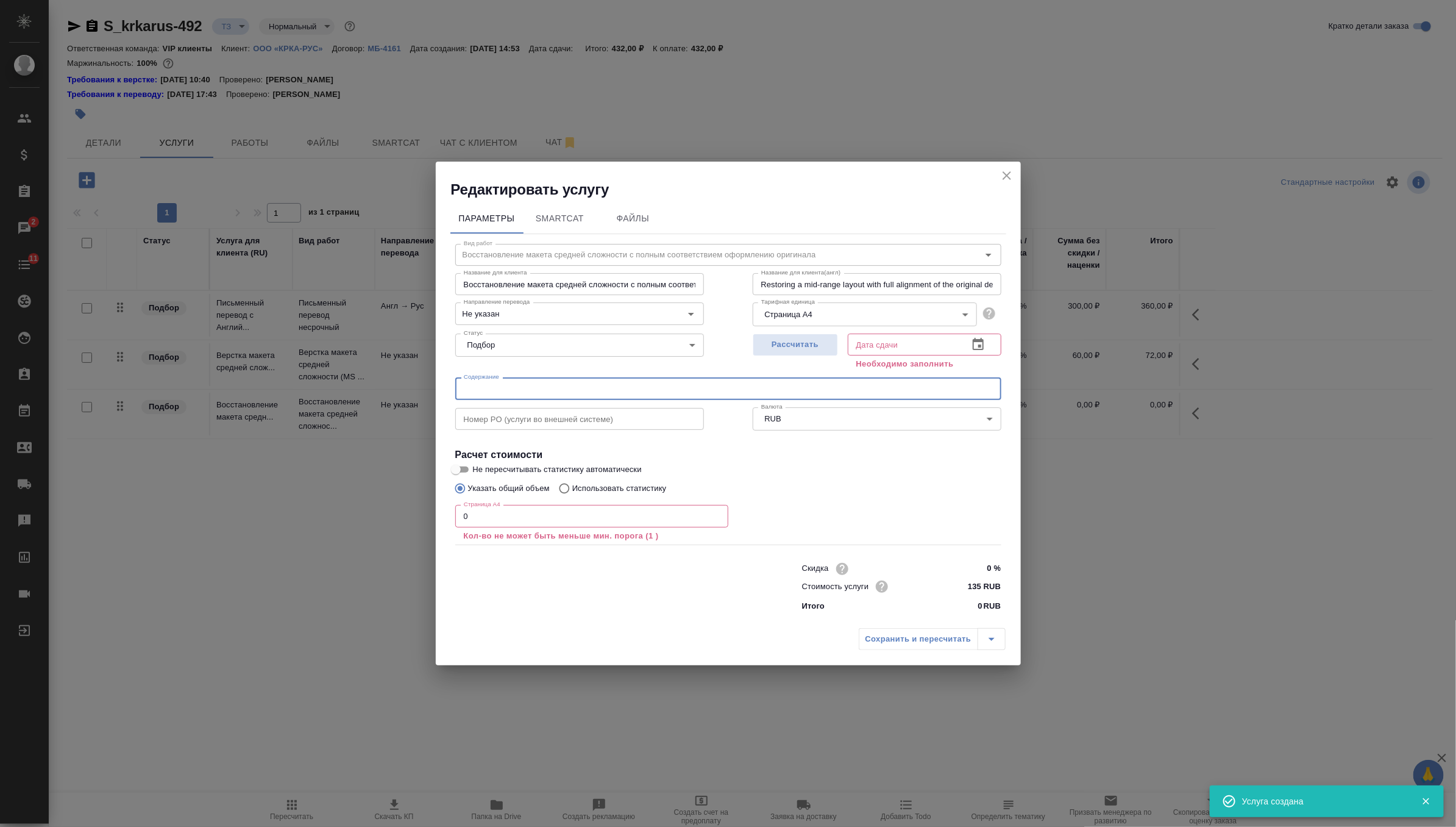
click at [676, 389] on input "text" at bounding box center [728, 389] width 546 height 22
paste input "КРКА Квентиакс (Кветиапин), таблетки, покрытые пленочной оболочкой, 25 мг, 100 …"
type input "КРКА Квентиакс (Кветиапин), таблетки, покрытые пленочной оболочкой, 25 мг, 100 …"
click at [793, 338] on span "Рассчитать" at bounding box center [795, 345] width 72 height 14
type input "10.09.2025 14:56"
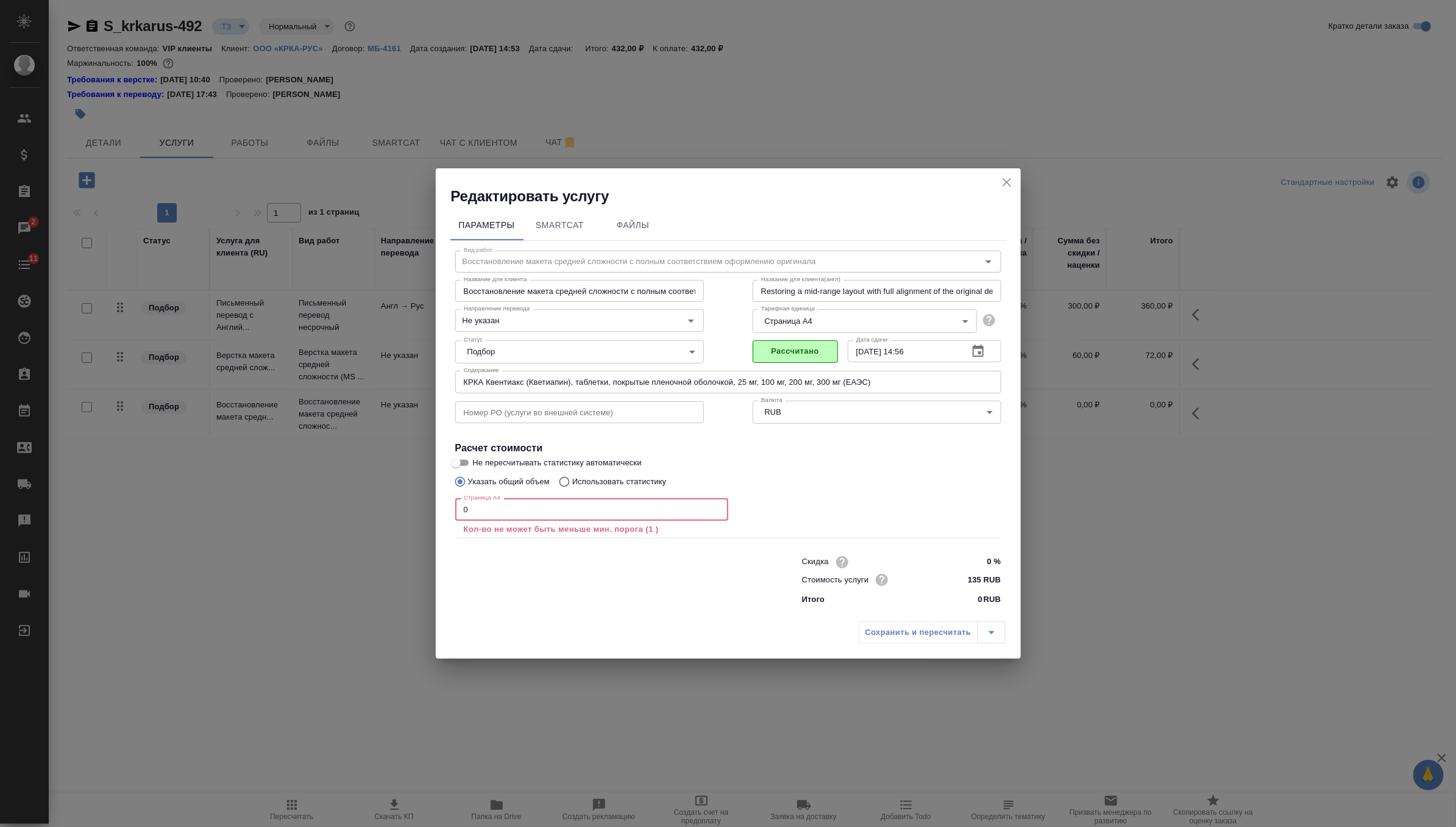
click at [690, 511] on input "0" at bounding box center [591, 510] width 273 height 22
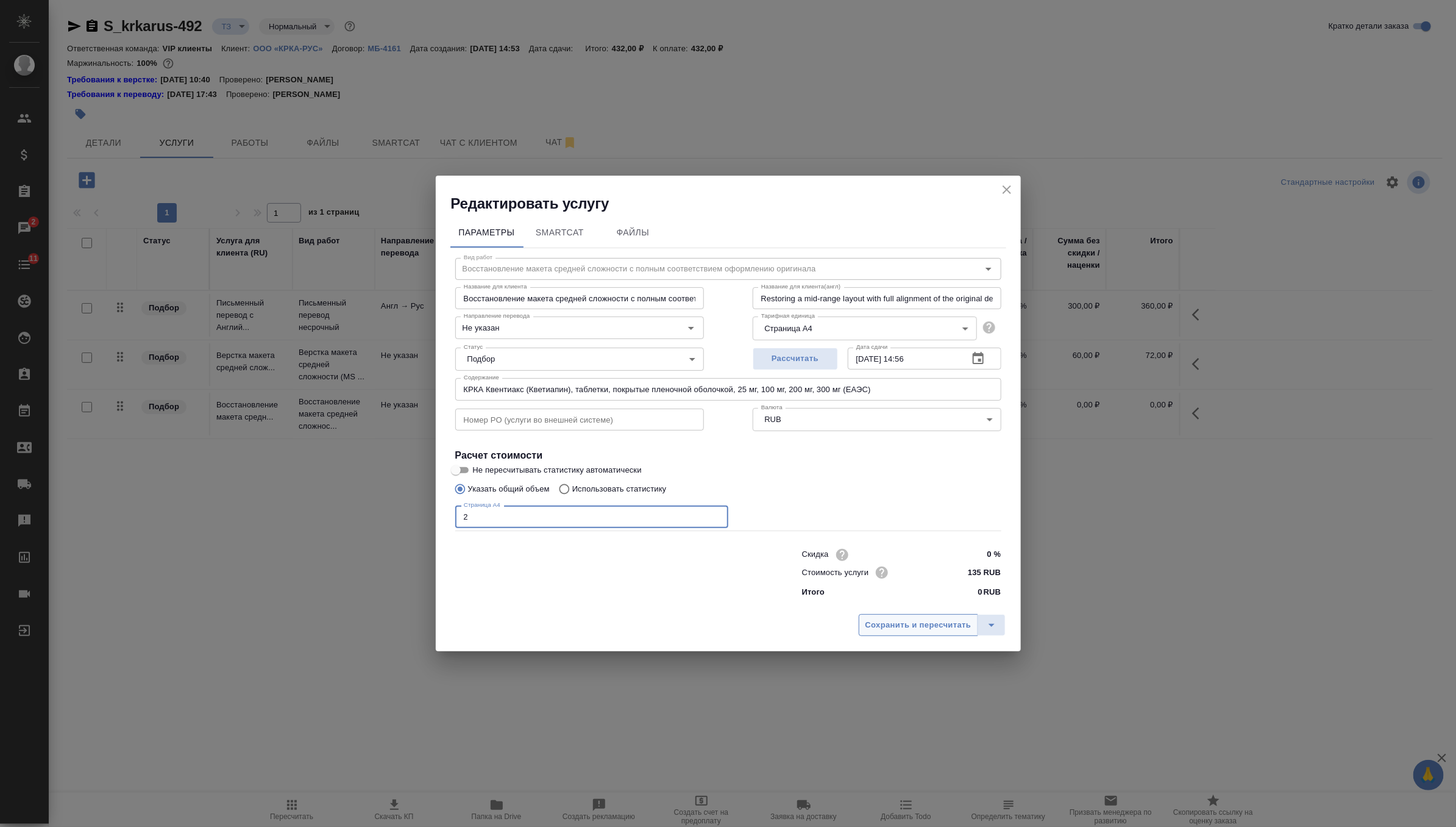
type input "2"
click at [931, 623] on span "Сохранить и пересчитать" at bounding box center [918, 625] width 106 height 14
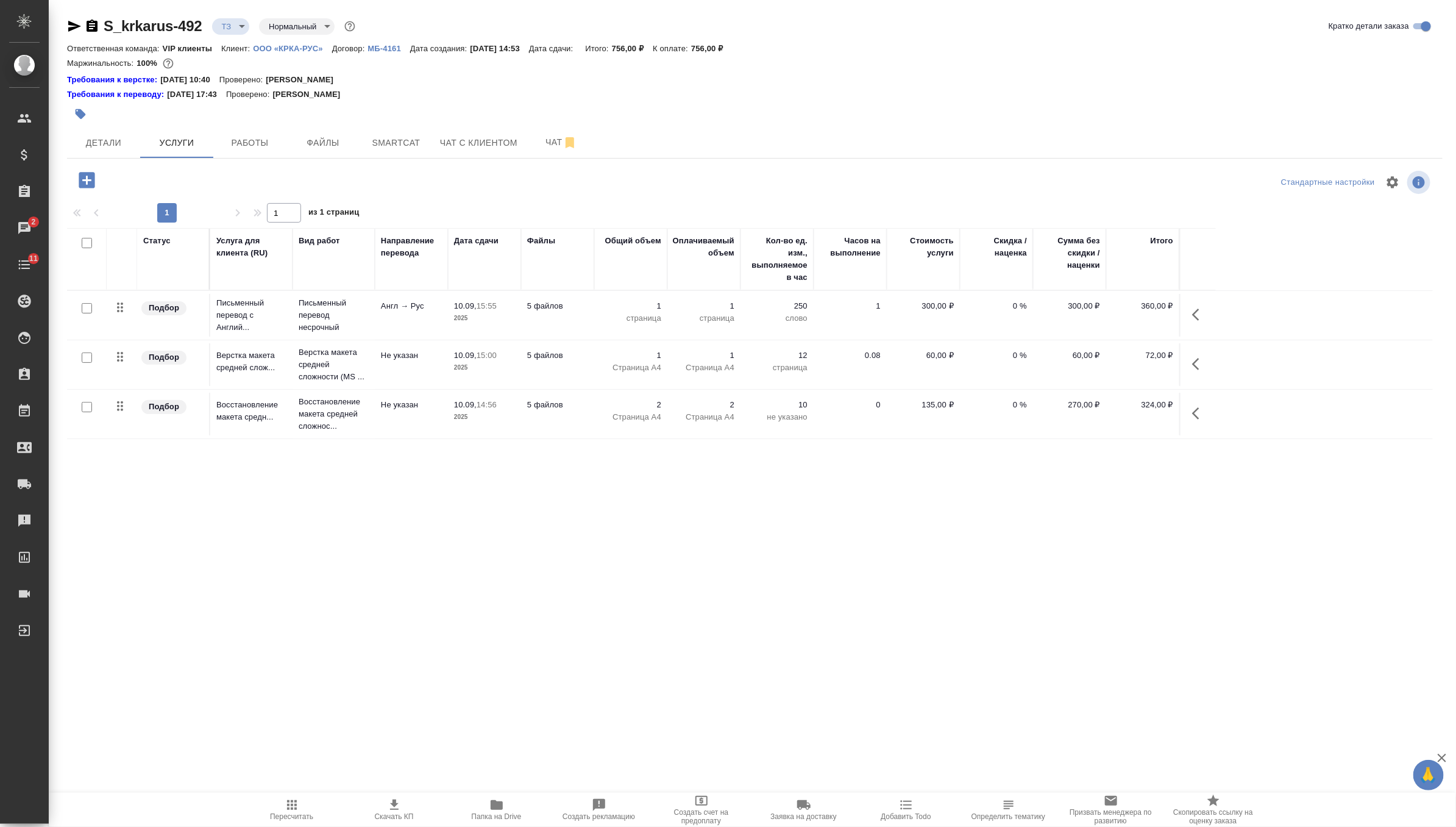
click at [85, 306] on input "checkbox" at bounding box center [87, 308] width 10 height 10
checkbox input "true"
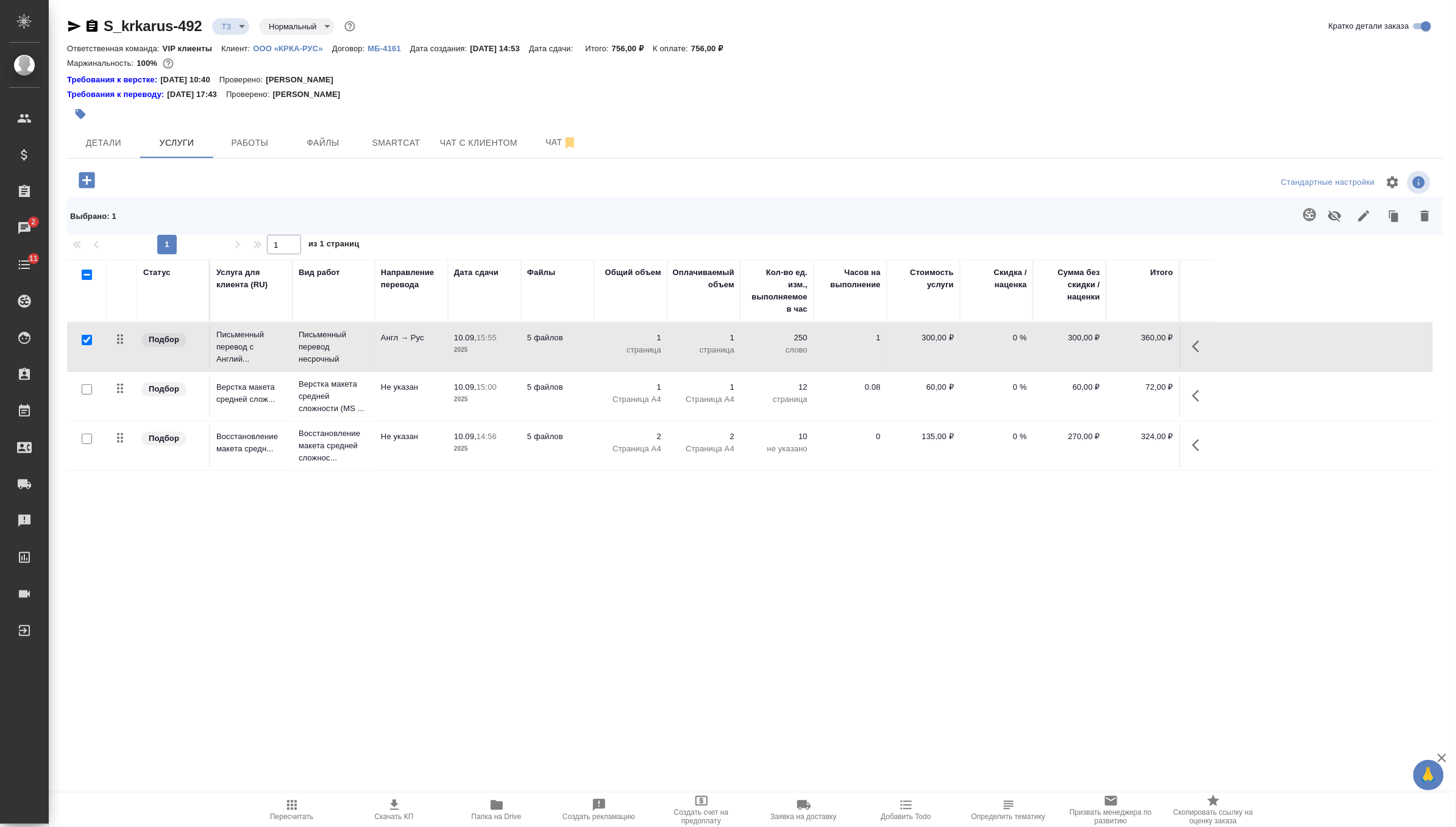
click at [1303, 217] on icon "button" at bounding box center [1309, 215] width 13 height 13
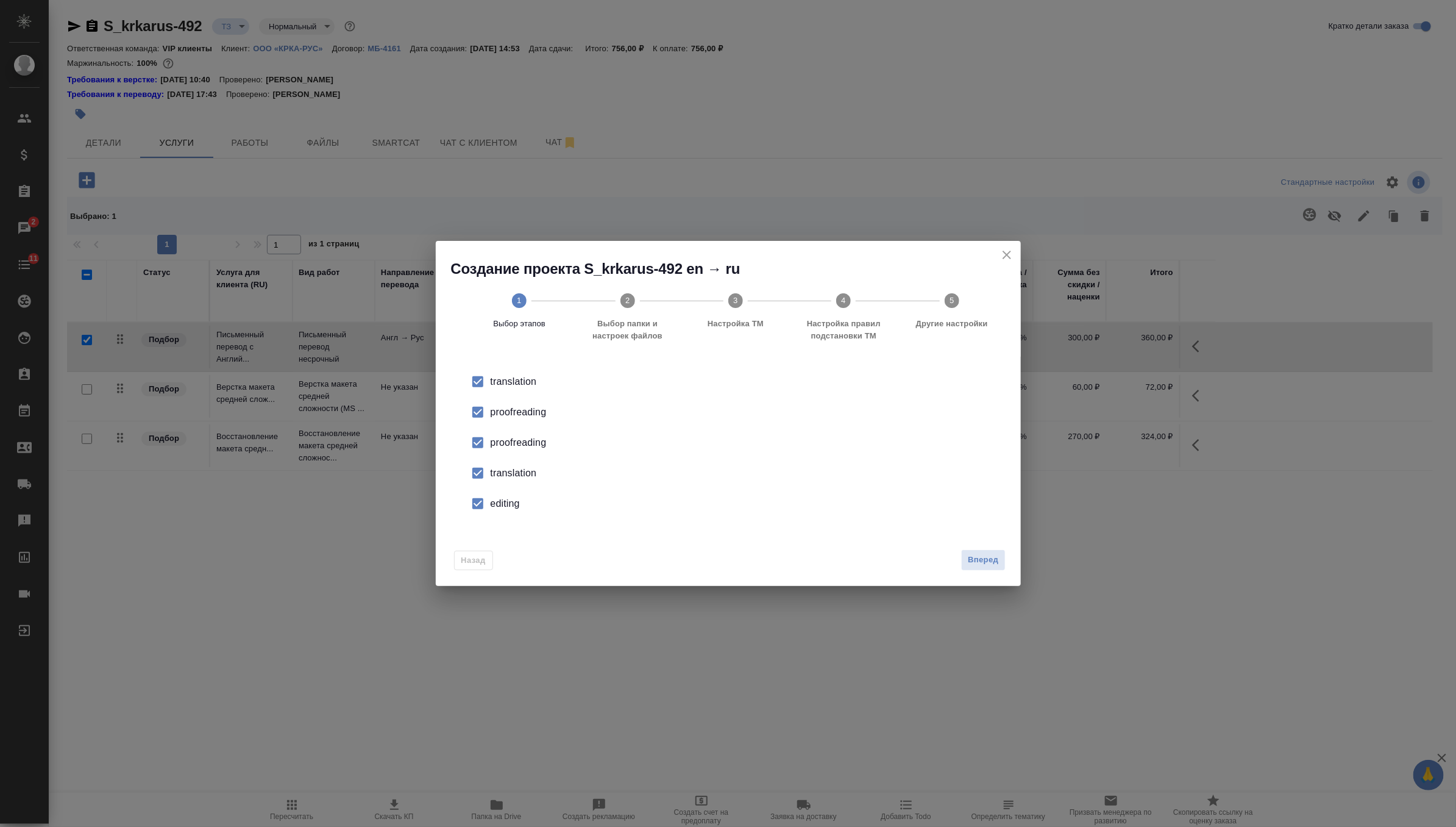
click at [529, 446] on div "proofreading" at bounding box center [741, 442] width 501 height 15
click at [518, 484] on li "translation" at bounding box center [728, 473] width 546 height 30
click at [512, 509] on div "editing" at bounding box center [741, 504] width 501 height 15
click at [991, 555] on span "Вперед" at bounding box center [983, 560] width 30 height 14
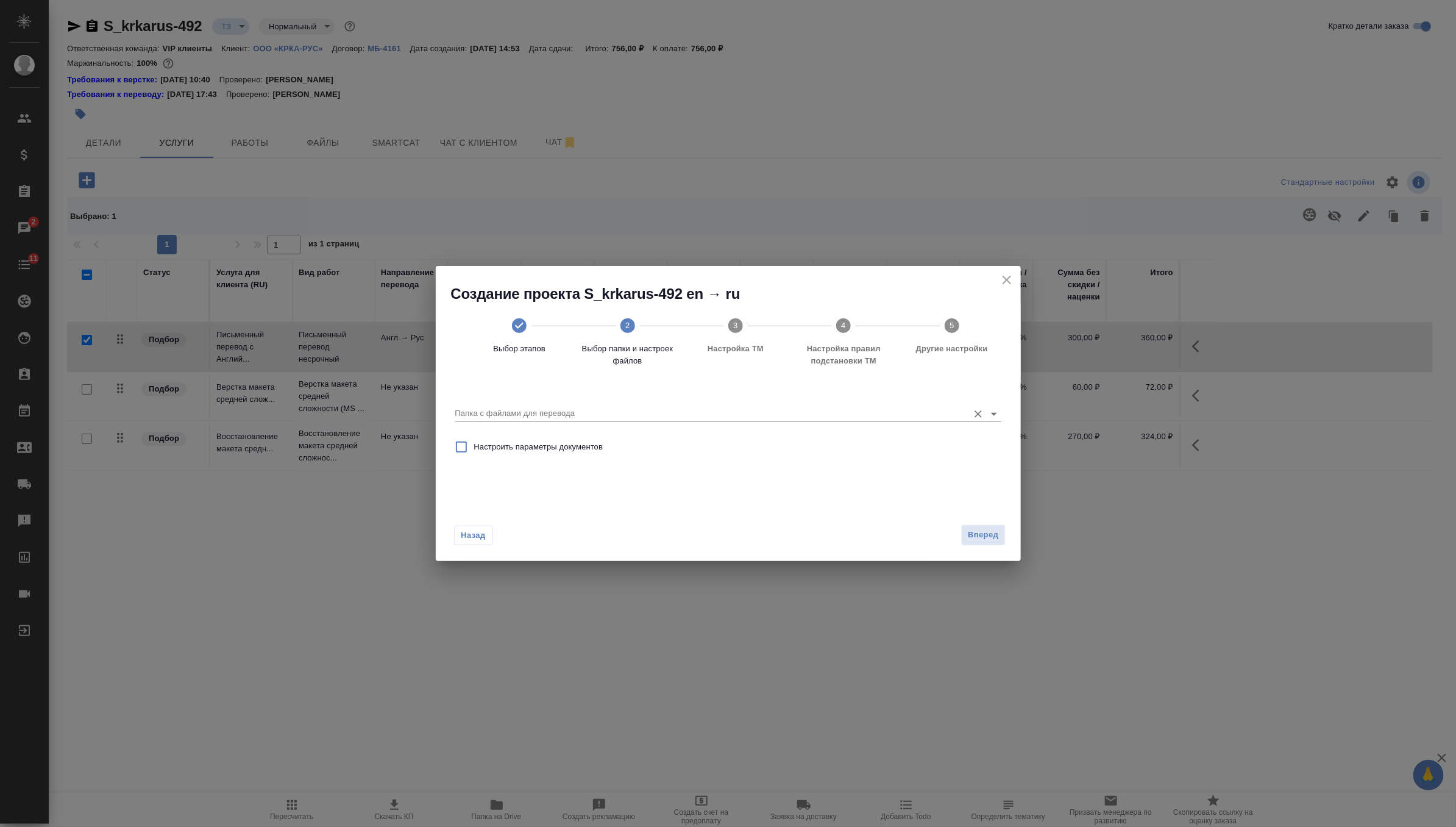
click at [898, 414] on input "Папка с файлами для перевода" at bounding box center [708, 413] width 507 height 15
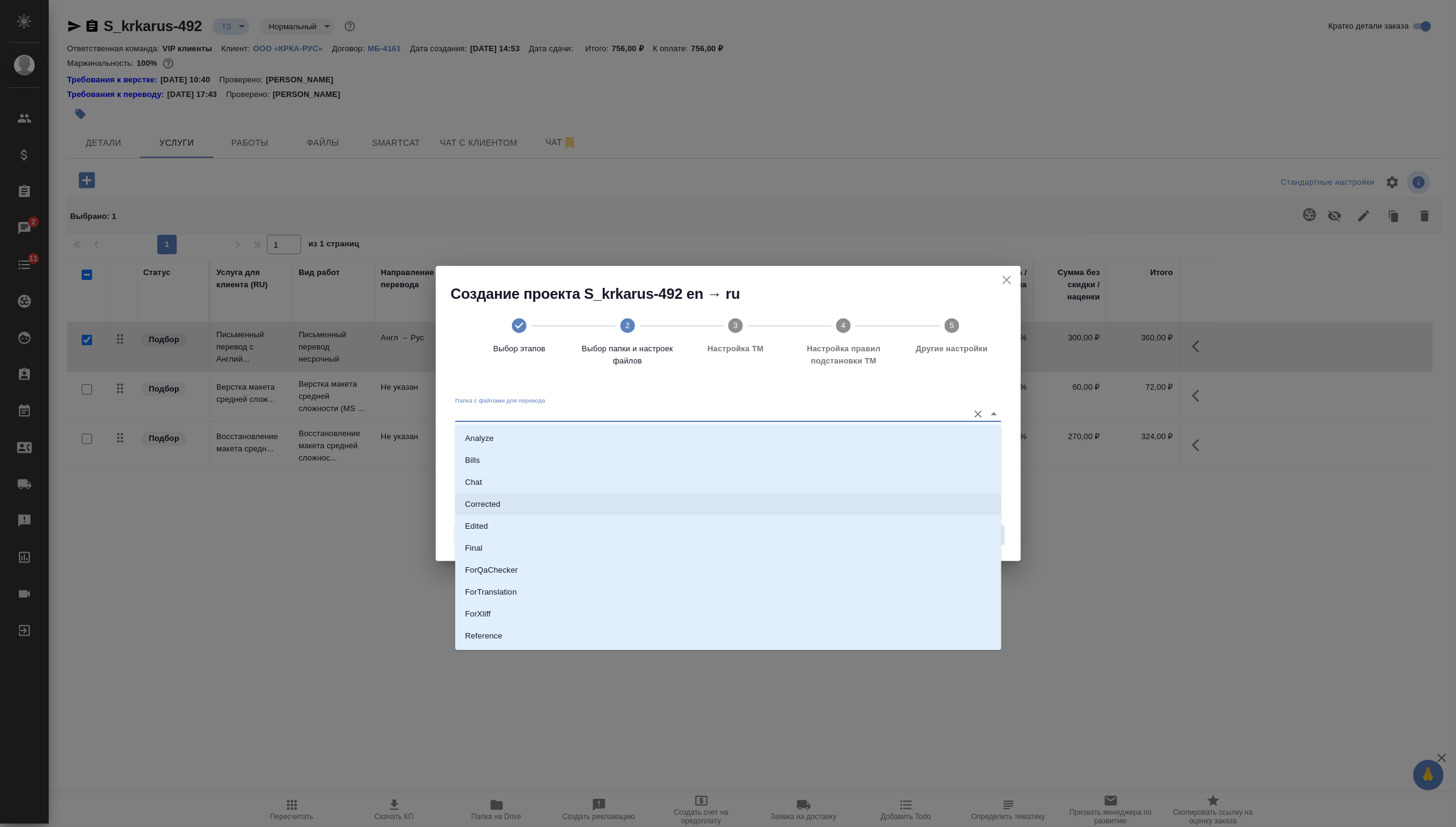
scroll to position [63, 0]
drag, startPoint x: 757, startPoint y: 605, endPoint x: 759, endPoint y: 598, distance: 7.3
click at [759, 598] on ul "Analyze Bills Chat Corrected Edited Final ForQaChecker ForTranslation ForXliff …" at bounding box center [728, 505] width 546 height 263
click at [759, 598] on li "Source" at bounding box center [728, 595] width 546 height 22
type input "Source"
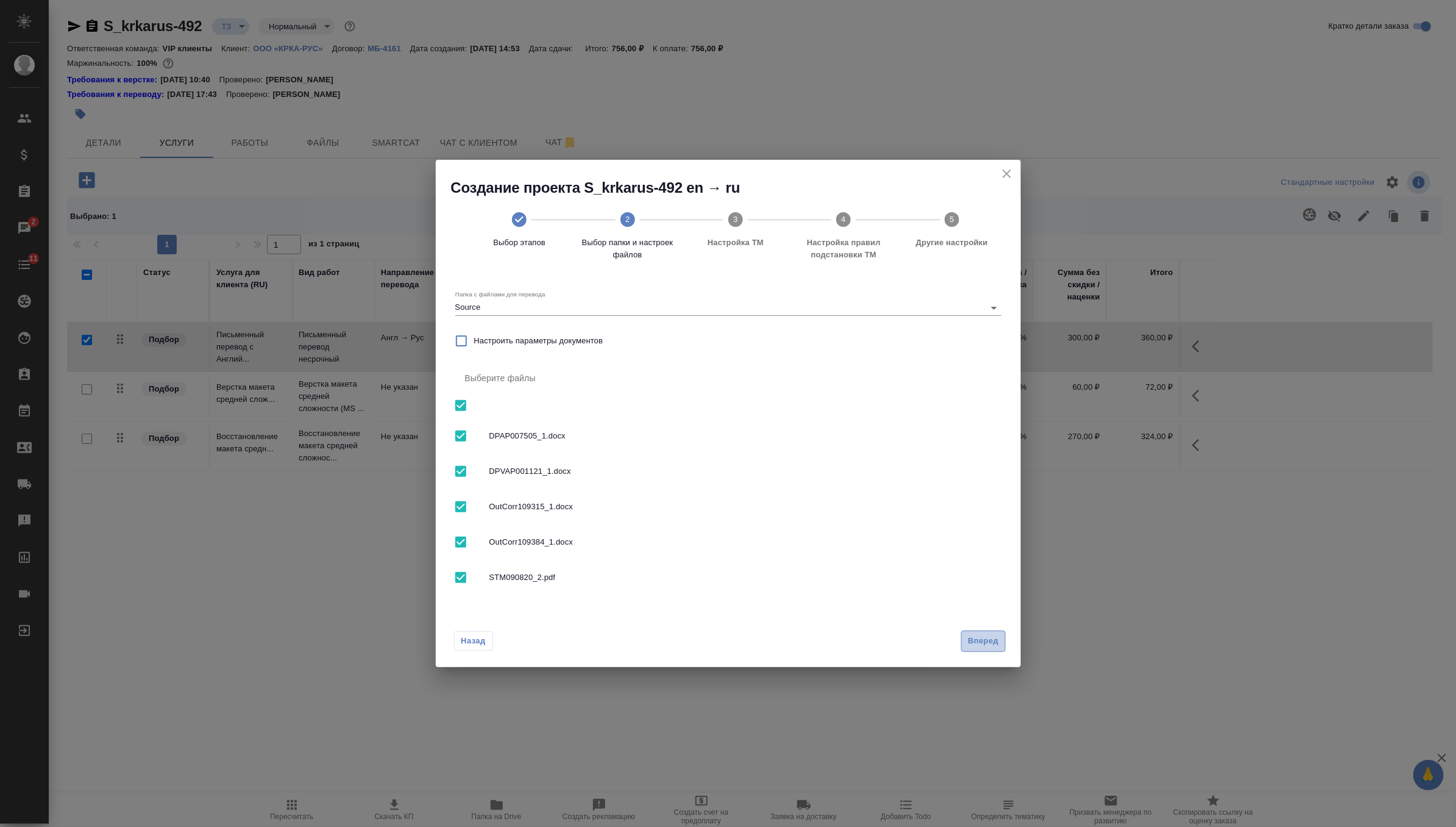
click at [969, 634] on span "Вперед" at bounding box center [983, 641] width 30 height 14
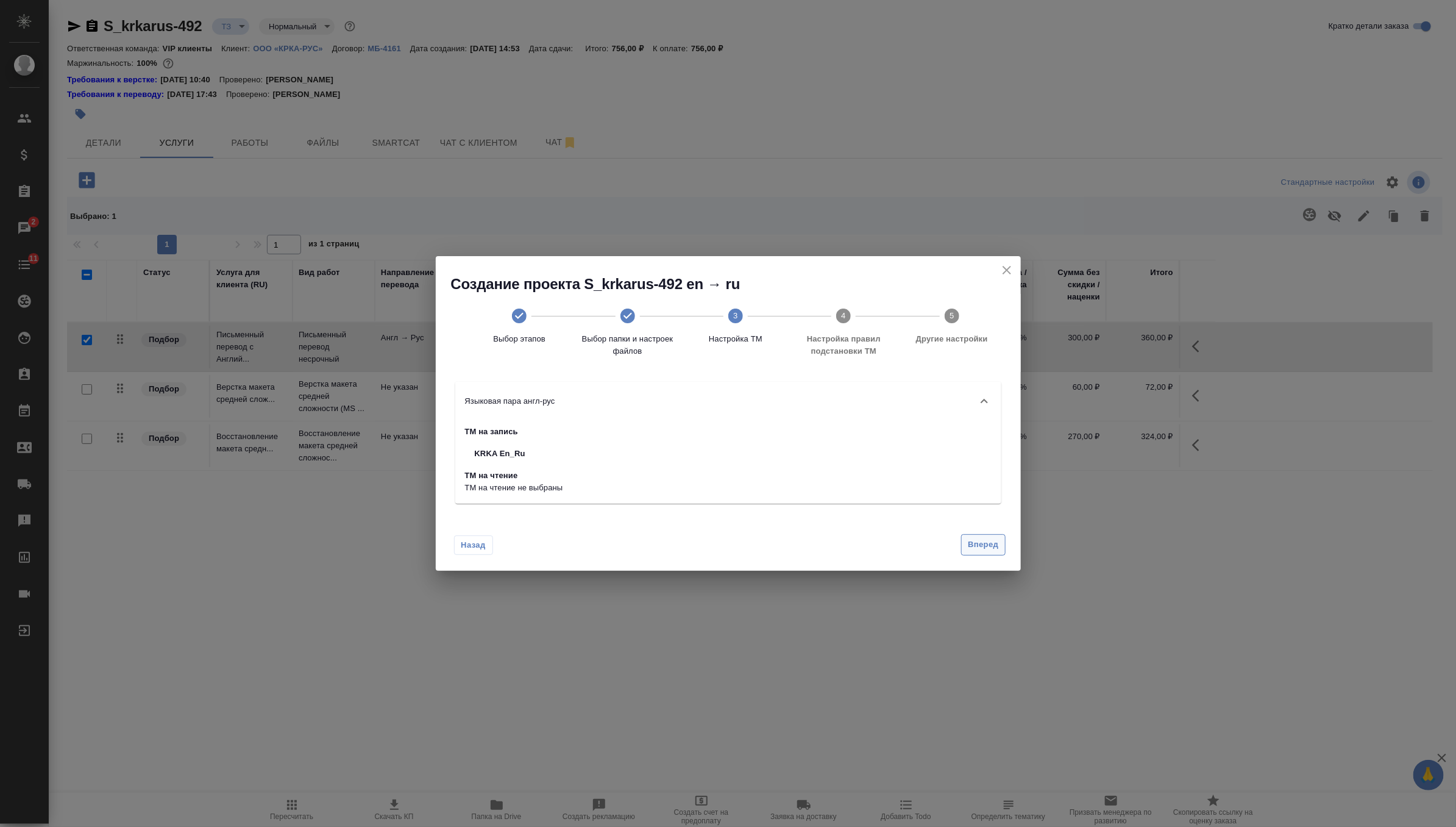
click at [979, 548] on span "Вперед" at bounding box center [983, 545] width 30 height 14
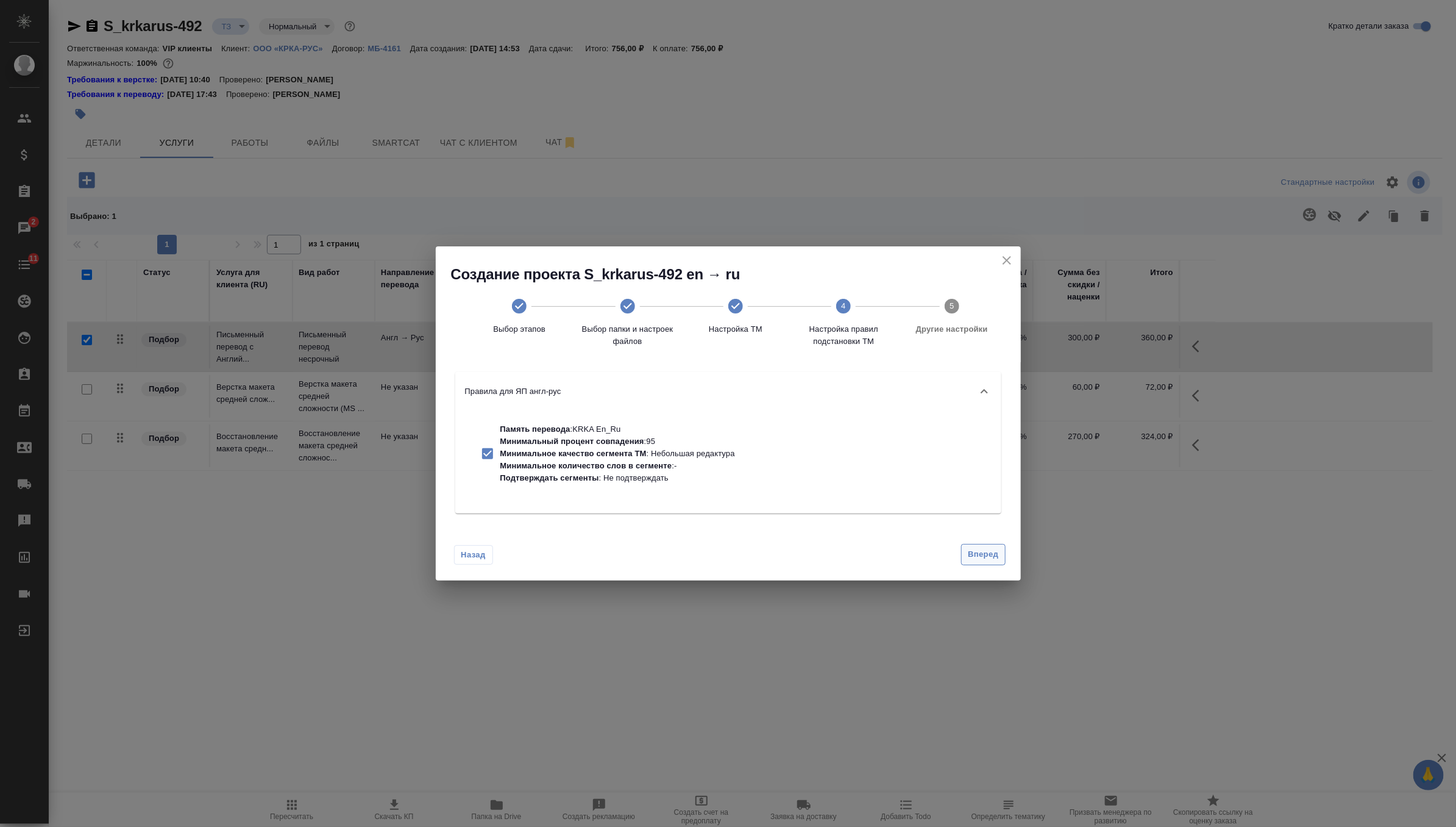
click at [979, 548] on span "Вперед" at bounding box center [983, 555] width 30 height 14
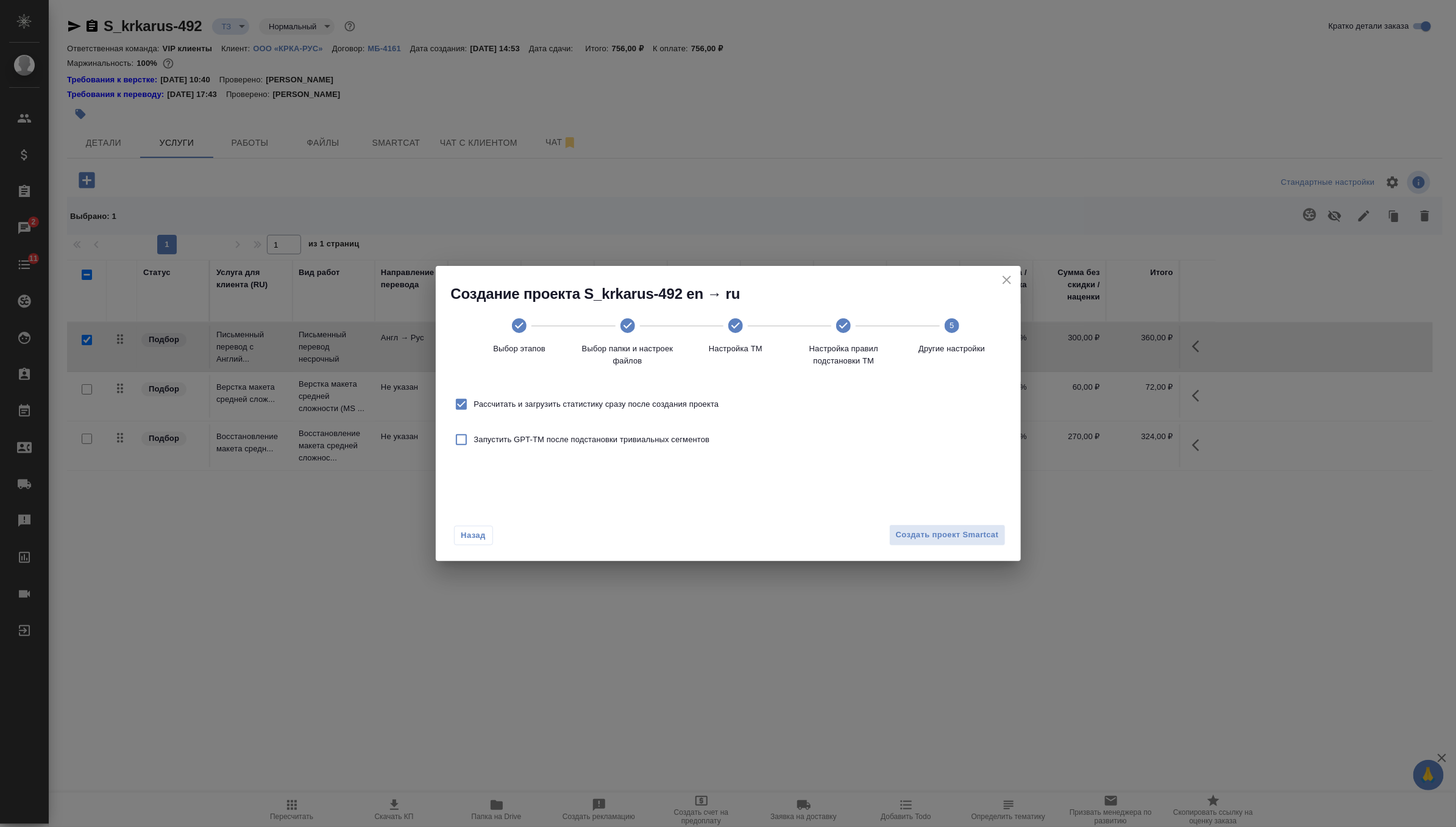
click at [712, 402] on span "Рассчитать и загрузить статистику сразу после создания проекта" at bounding box center [596, 404] width 245 height 12
click at [474, 402] on input "Рассчитать и загрузить статистику сразу после создания проекта" at bounding box center [461, 404] width 26 height 26
checkbox input "false"
click at [946, 535] on span "Создать проект Smartcat" at bounding box center [947, 535] width 103 height 14
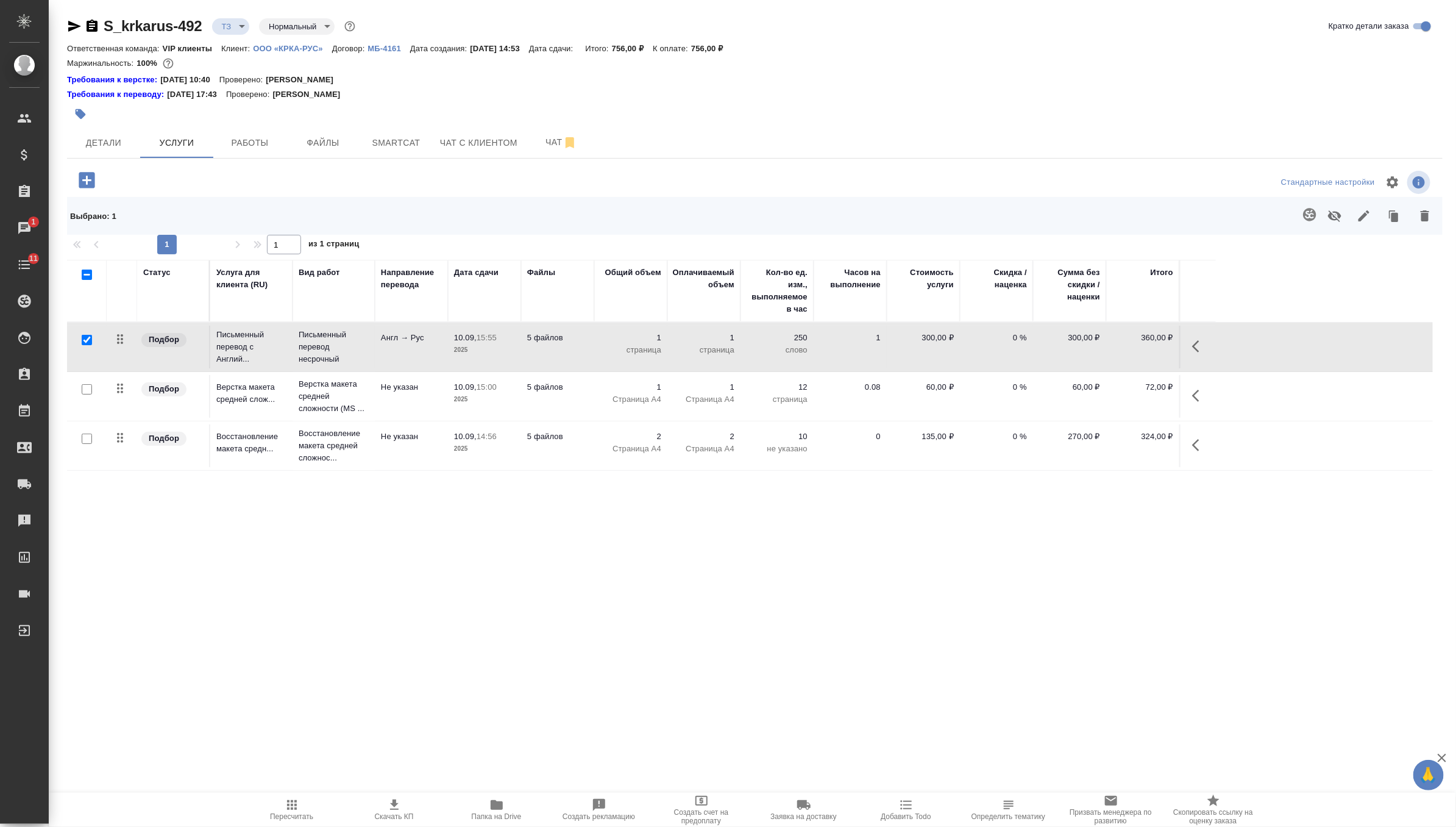
click at [595, 338] on td "1 страница" at bounding box center [631, 347] width 73 height 43
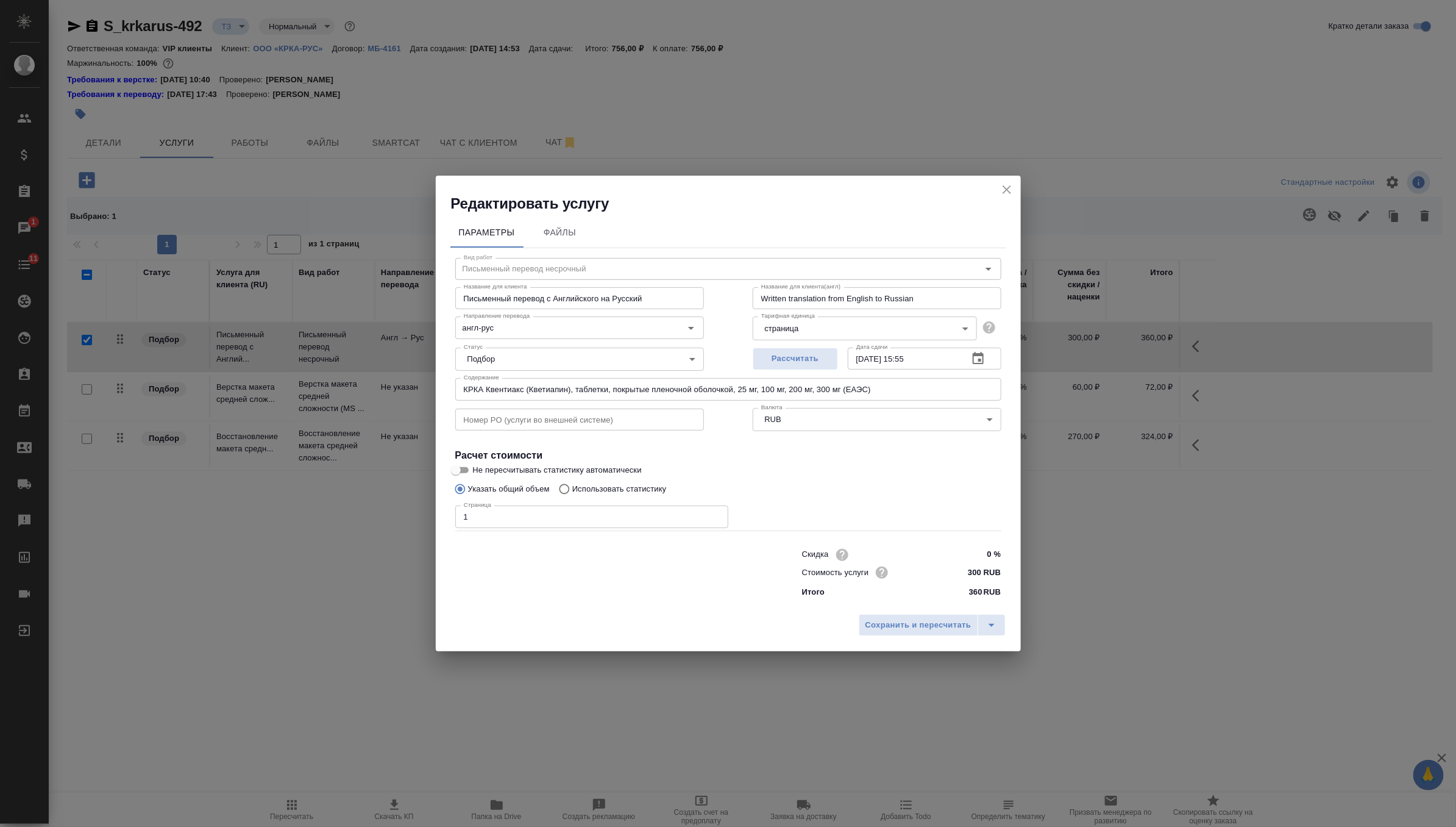
click at [556, 520] on input "1" at bounding box center [591, 517] width 273 height 22
type input "15"
click at [900, 632] on span "Сохранить и пересчитать" at bounding box center [918, 625] width 106 height 14
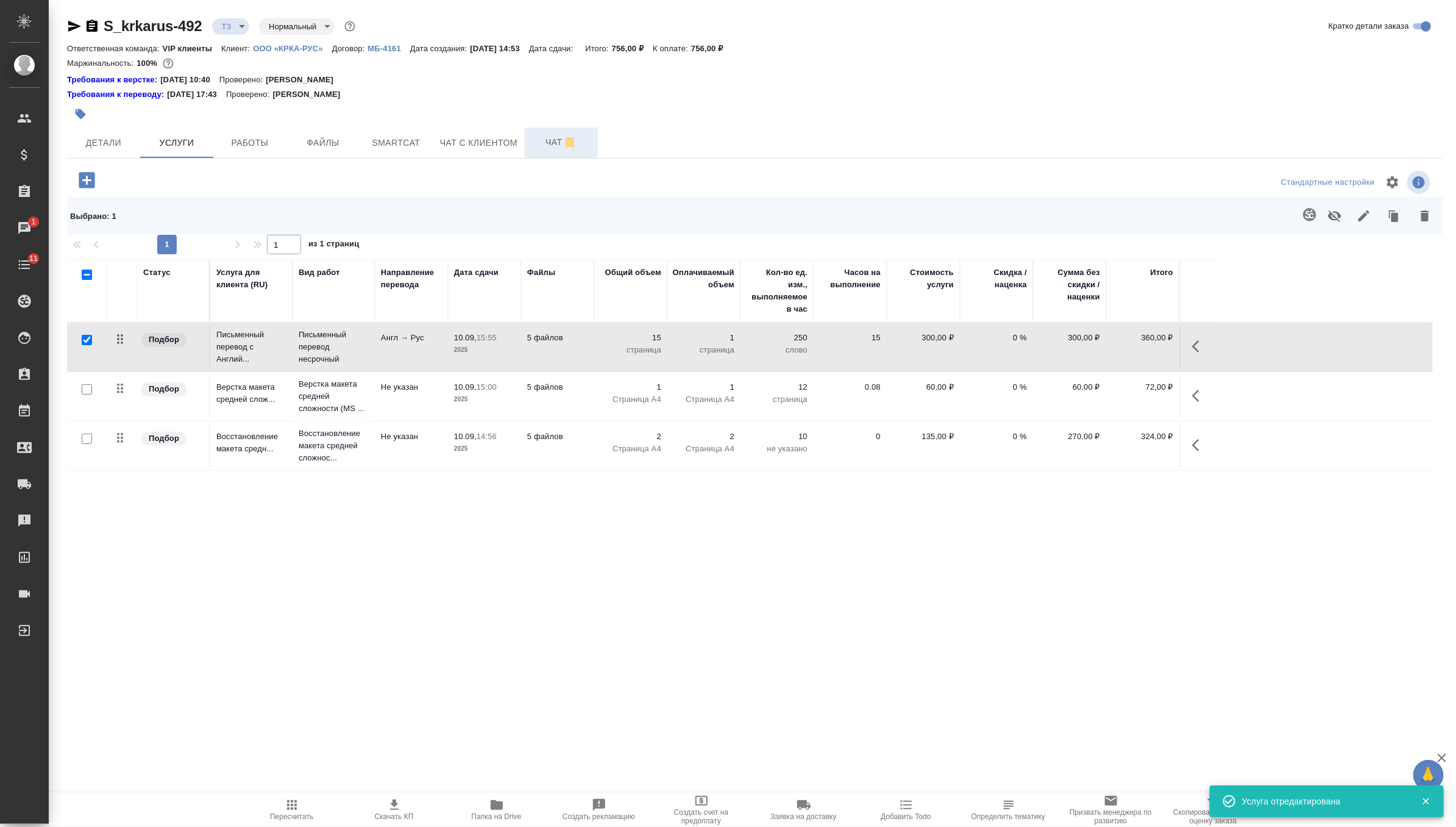
click at [553, 146] on span "Чат" at bounding box center [561, 142] width 59 height 16
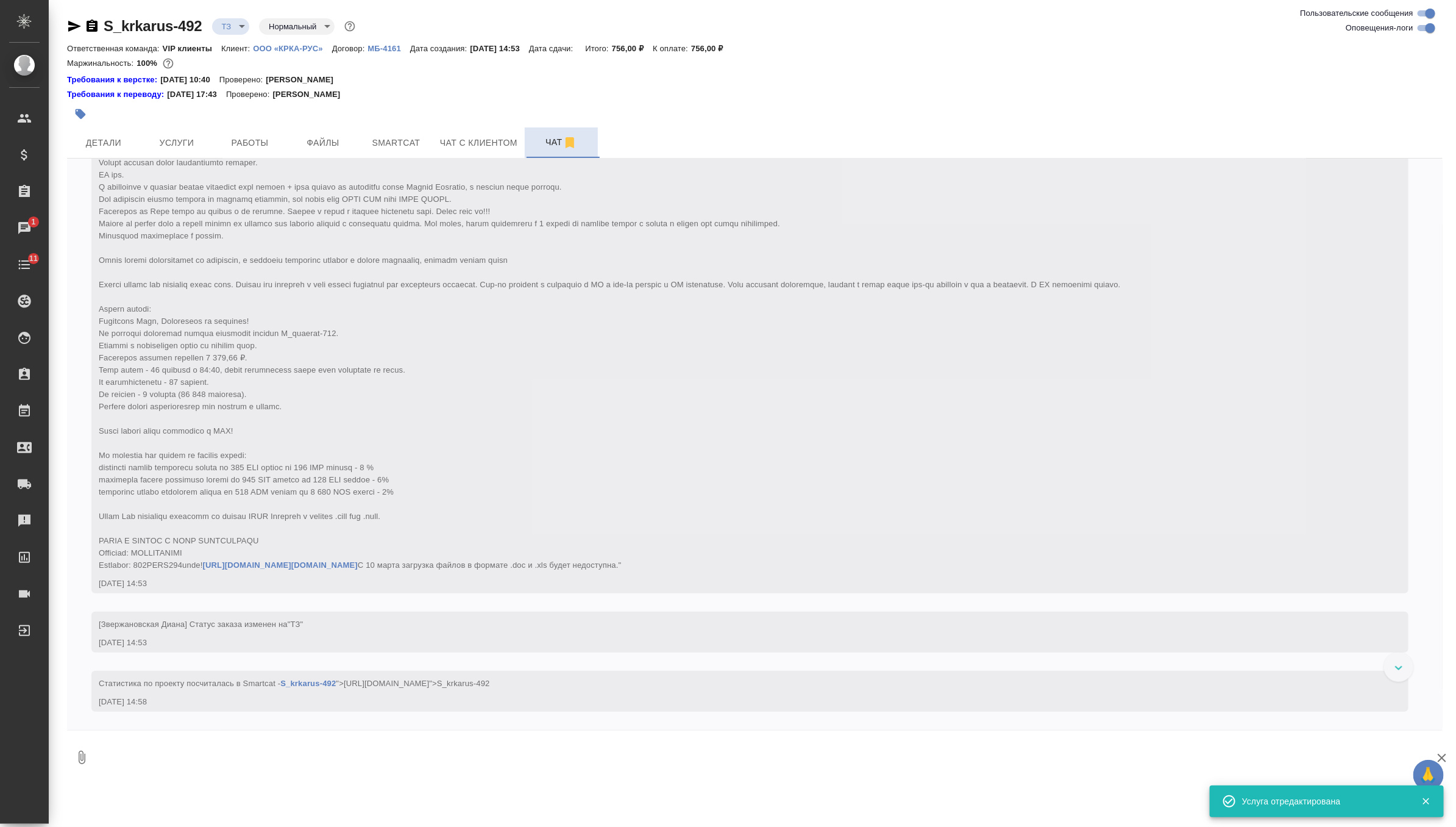
scroll to position [294, 0]
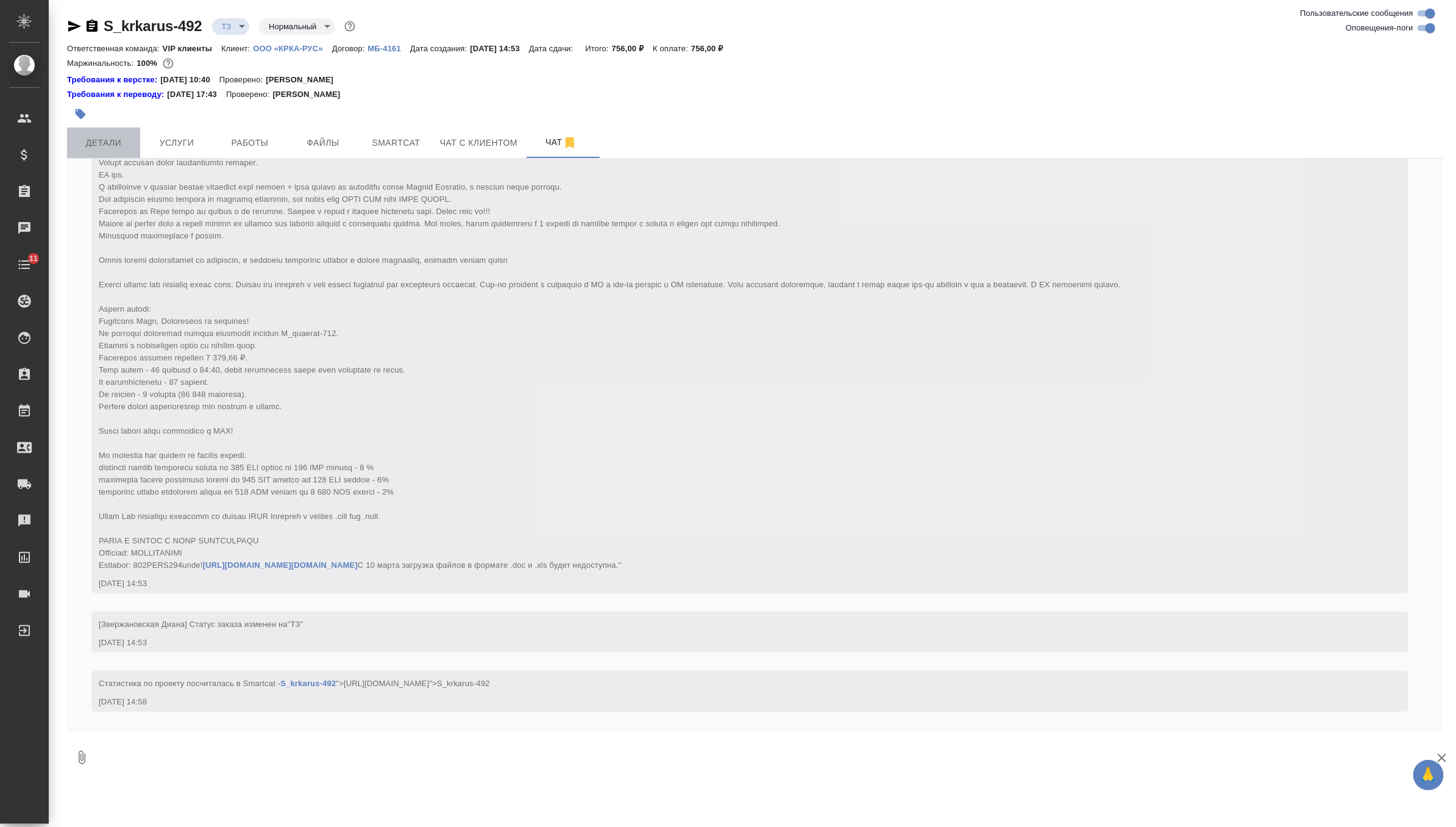
click at [100, 133] on button "Детали" at bounding box center [103, 142] width 73 height 30
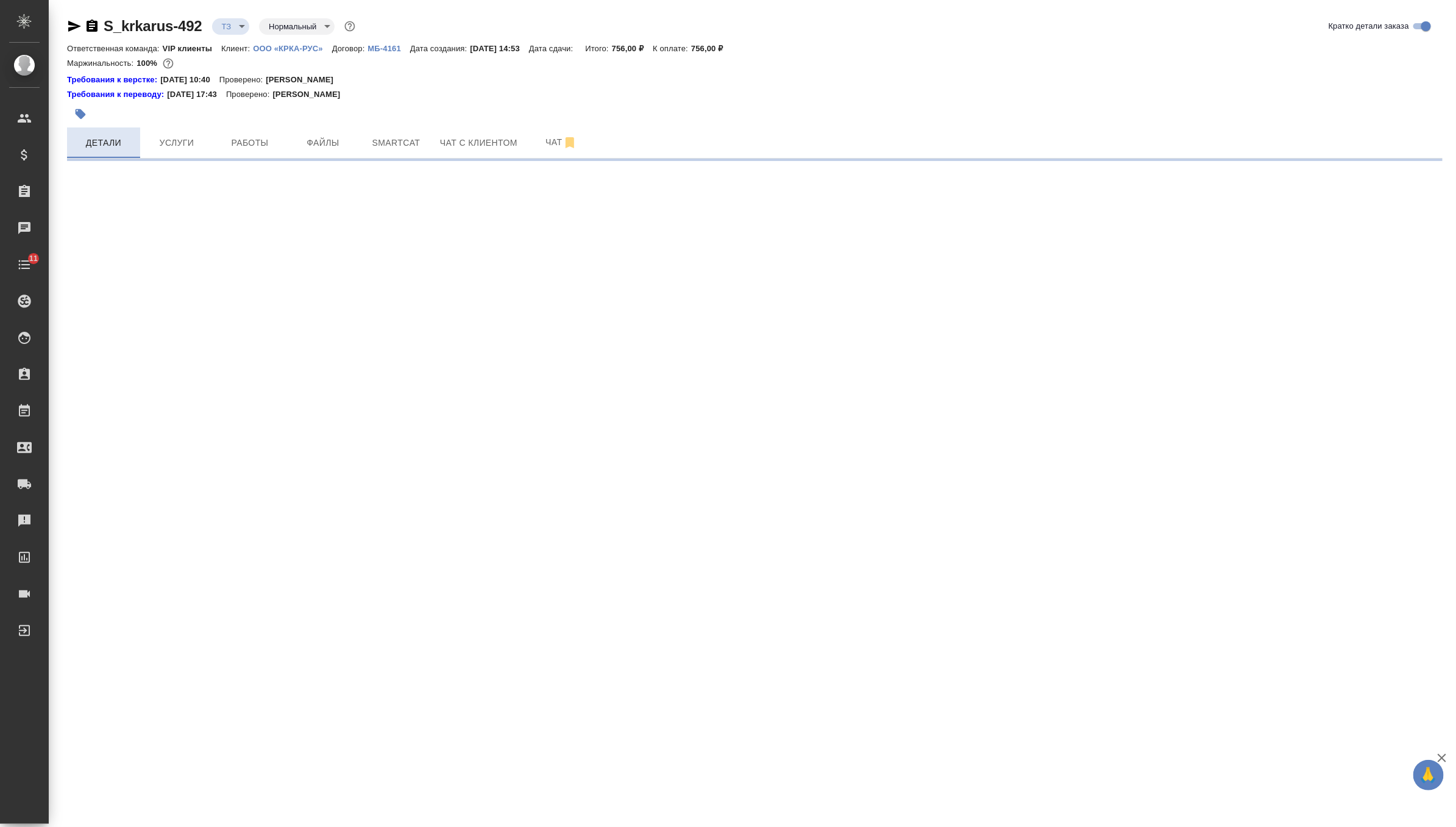
select select "RU"
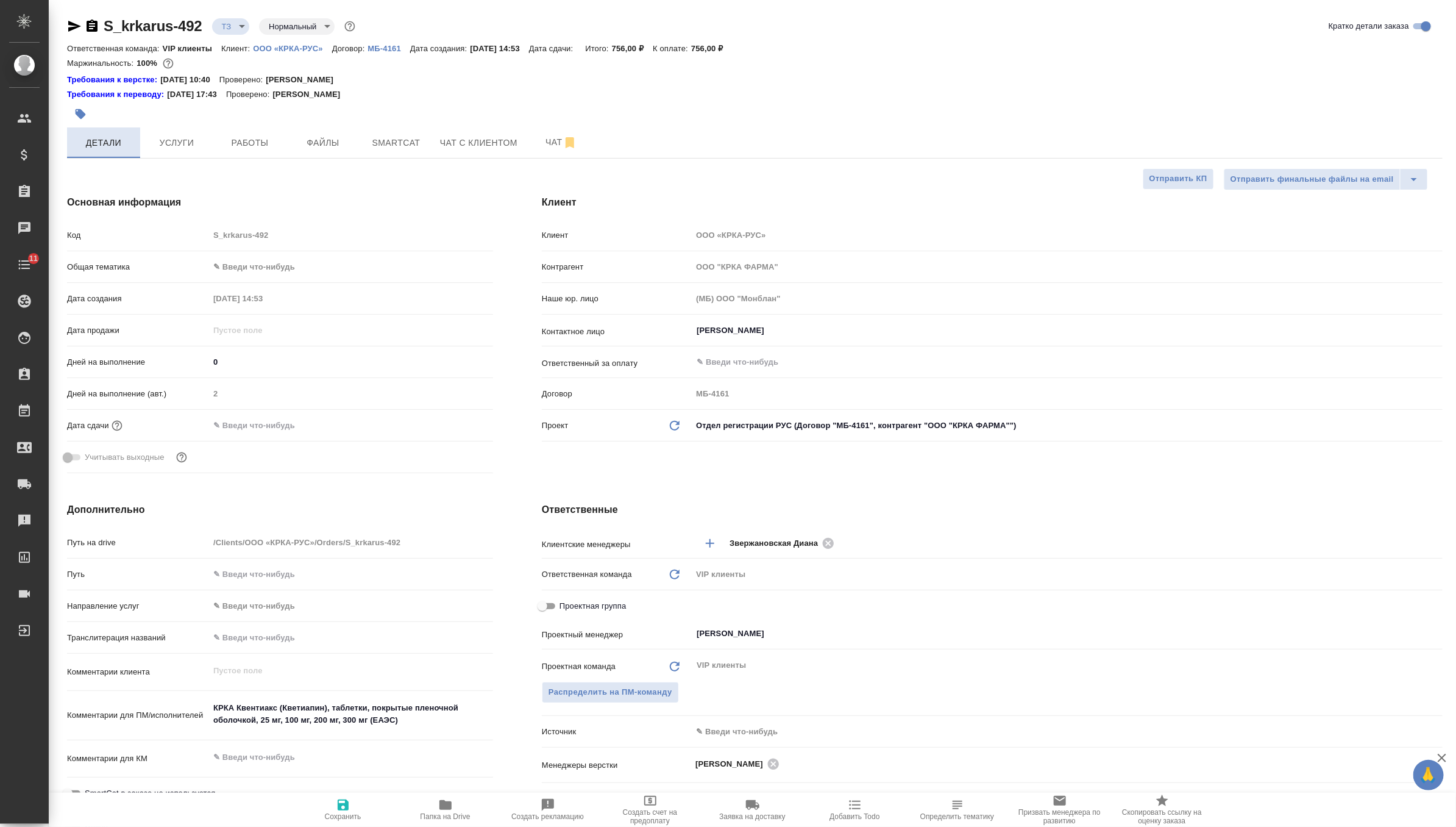
type textarea "x"
click at [538, 144] on span "Чат" at bounding box center [561, 142] width 59 height 16
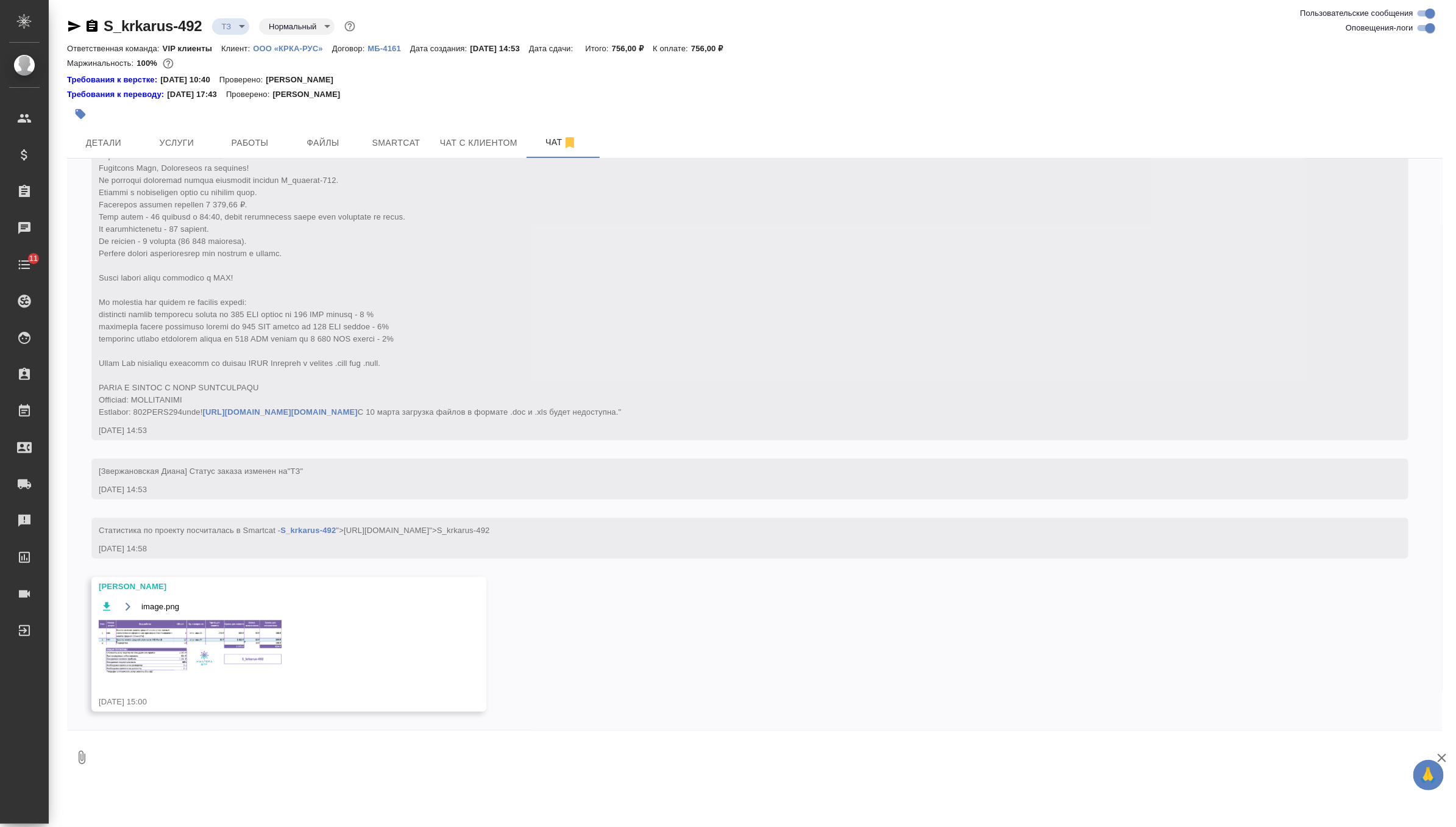
scroll to position [446, 0]
click at [251, 638] on img at bounding box center [190, 647] width 183 height 54
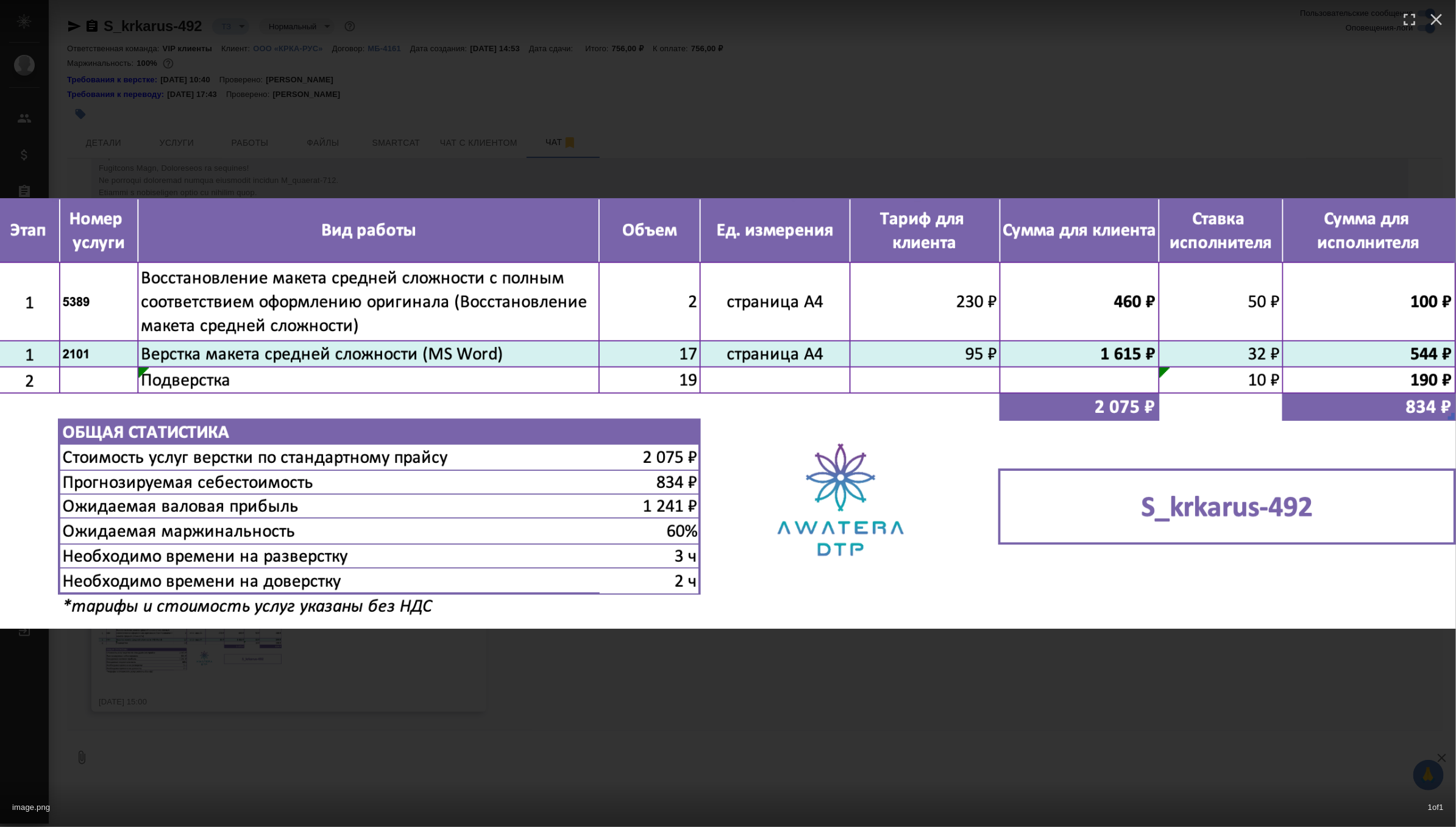
click at [399, 652] on div "image.png 1 of 1" at bounding box center [728, 413] width 1456 height 827
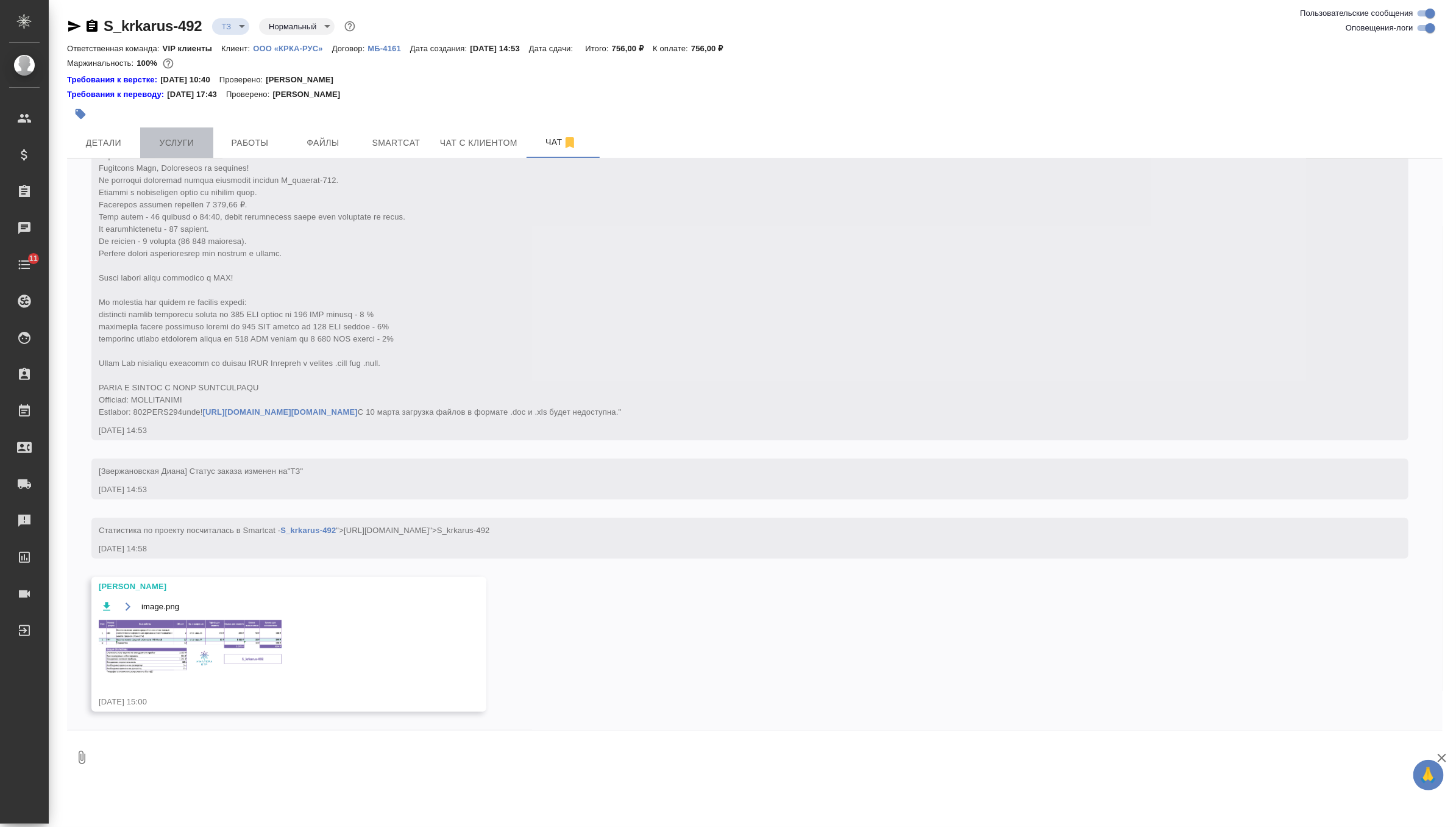
click at [193, 136] on span "Услуги" at bounding box center [176, 143] width 59 height 16
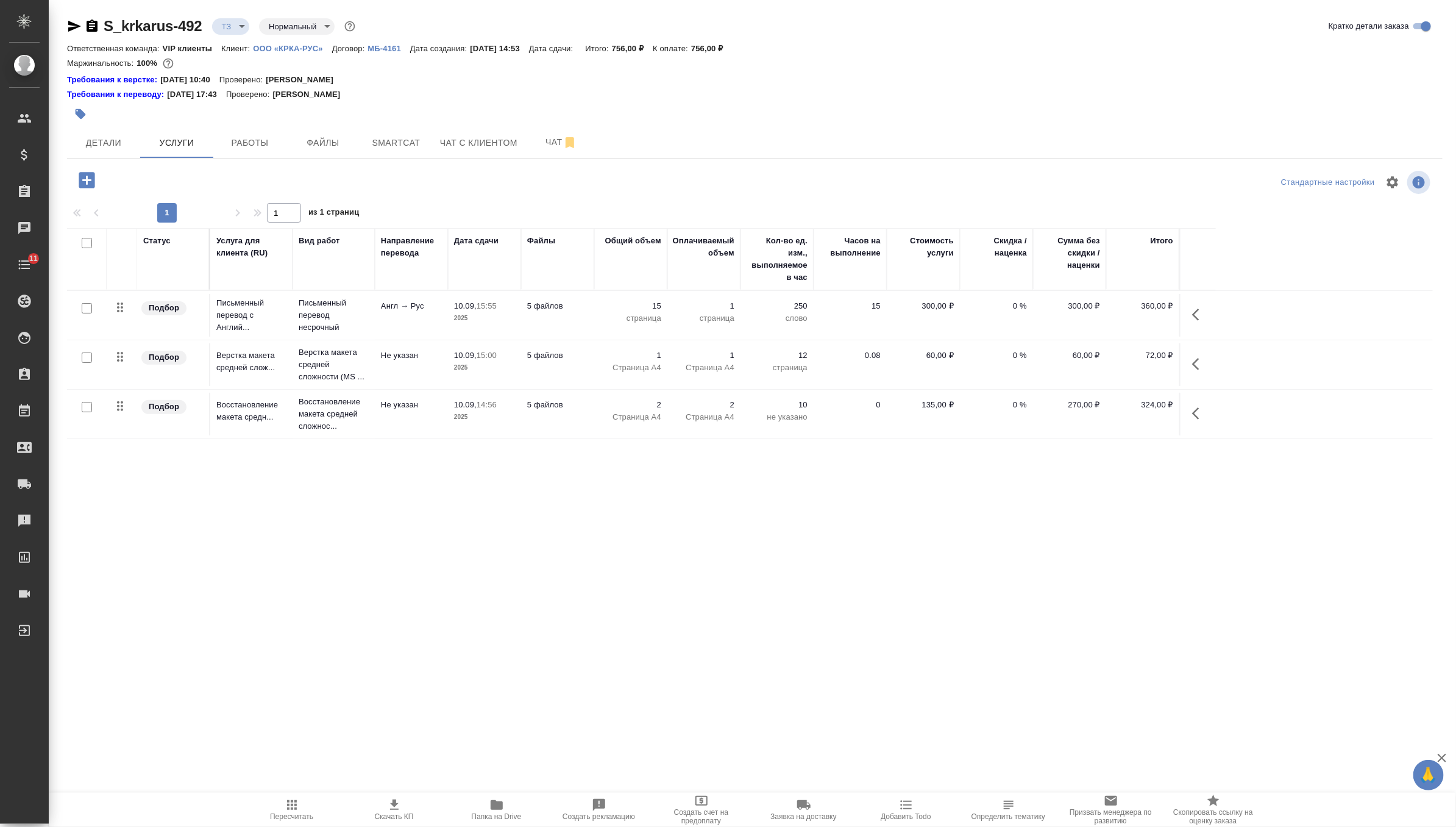
click at [506, 377] on td "10.09, 15:00 2025" at bounding box center [484, 365] width 73 height 43
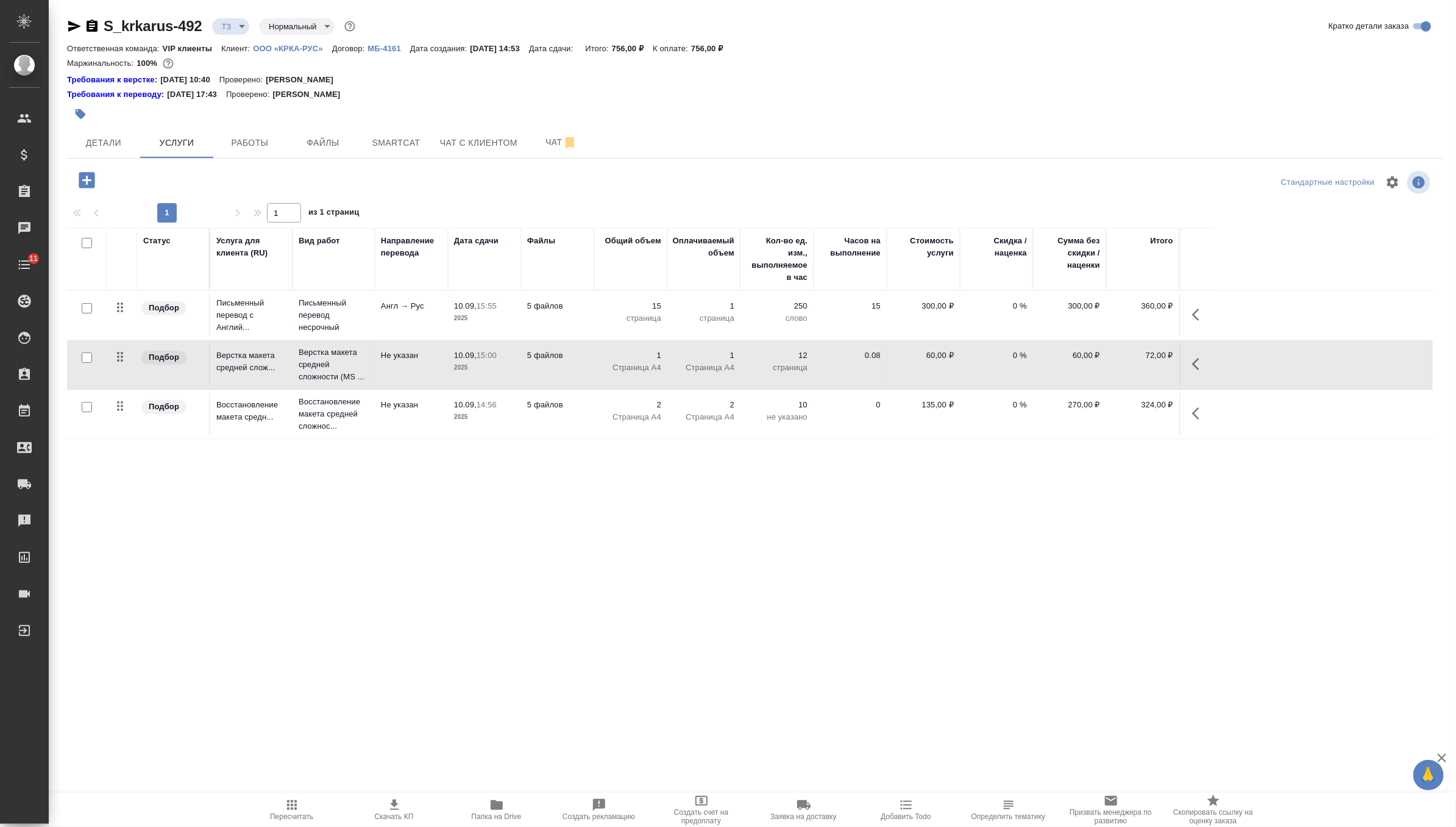
click at [506, 377] on td "10.09, 15:00 2025" at bounding box center [484, 365] width 73 height 43
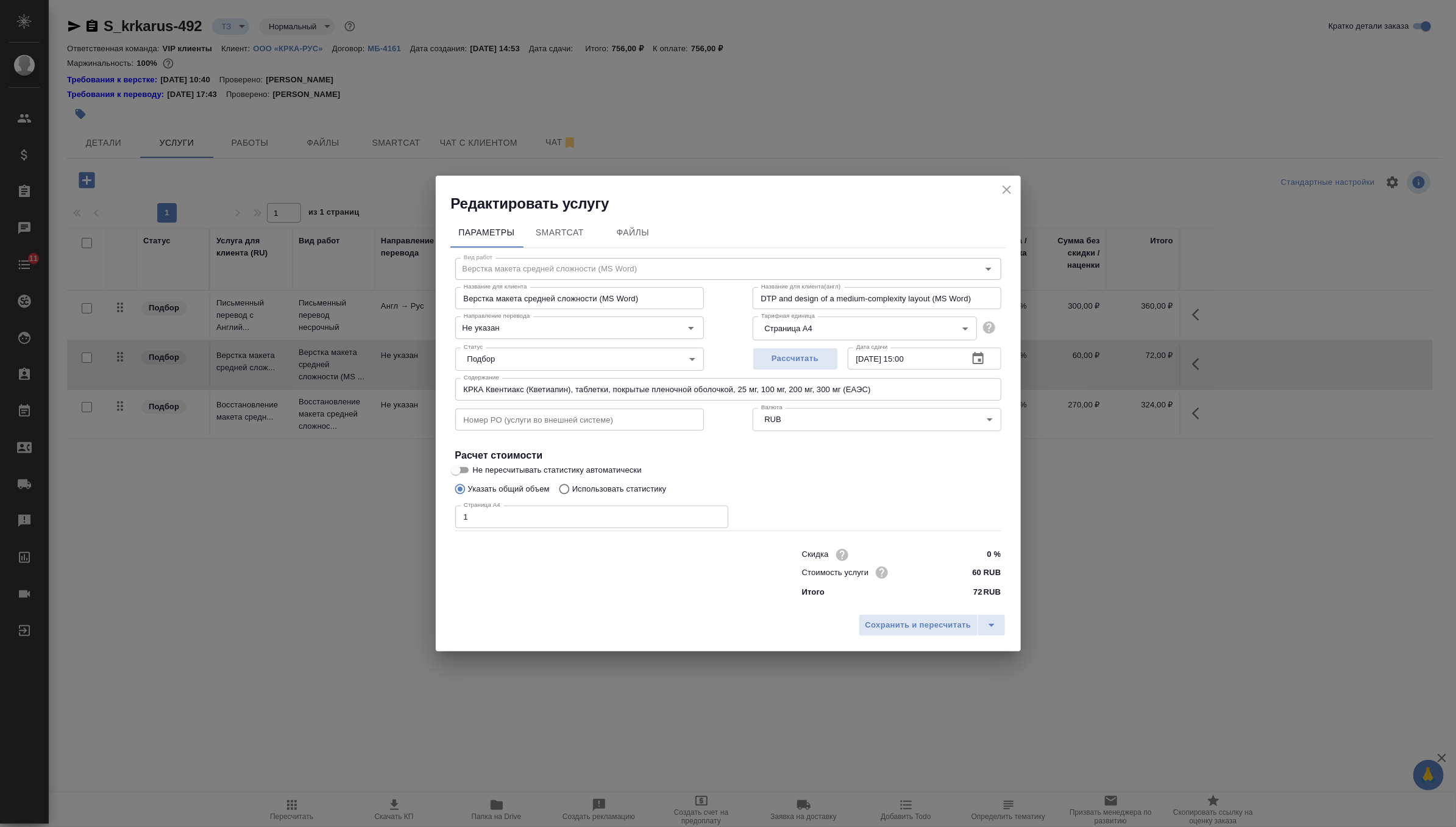
click at [511, 516] on input "1" at bounding box center [591, 517] width 273 height 22
type input "17"
click at [883, 623] on span "Сохранить и пересчитать" at bounding box center [918, 625] width 106 height 14
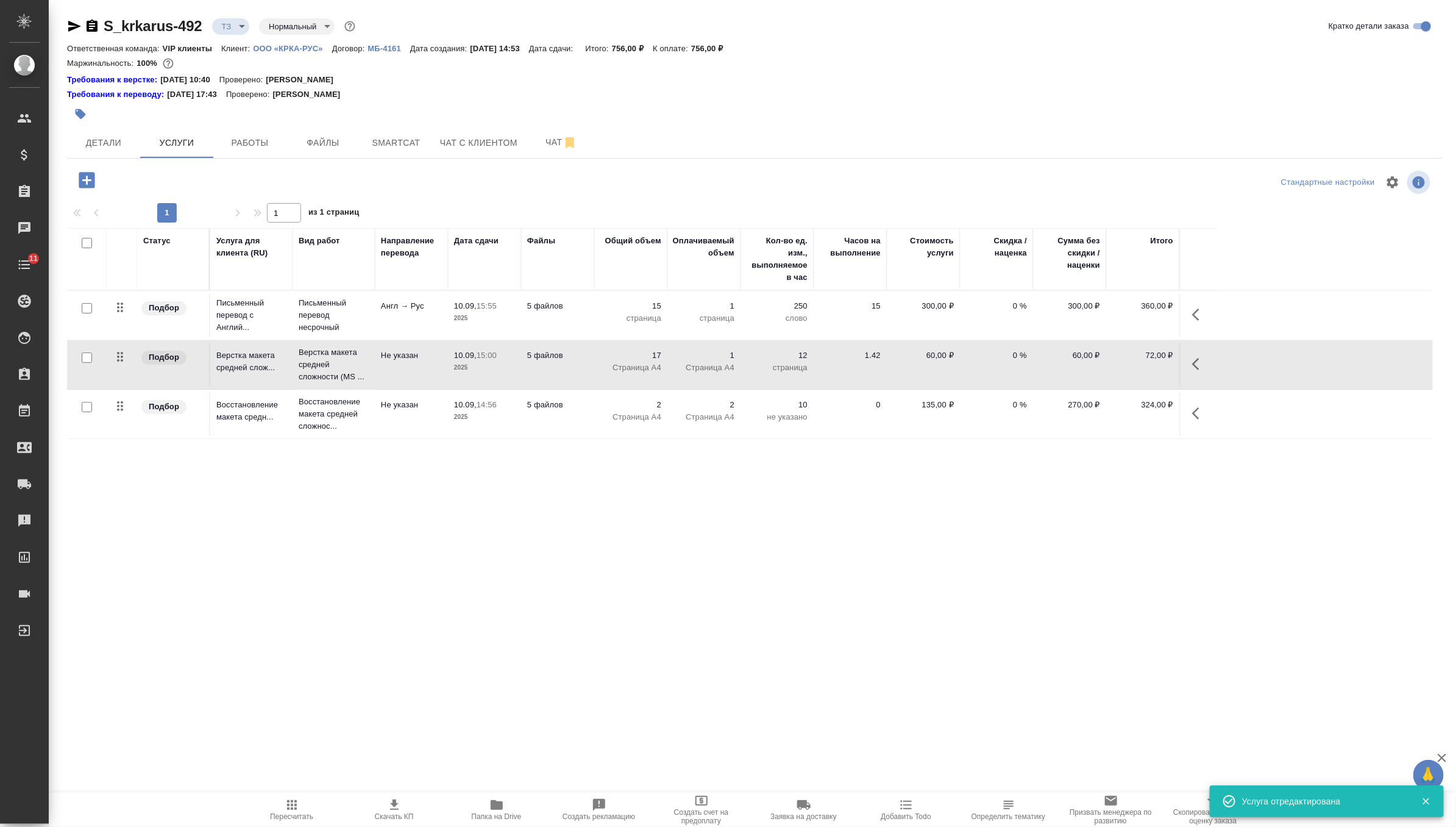
click at [288, 804] on icon "button" at bounding box center [291, 804] width 10 height 10
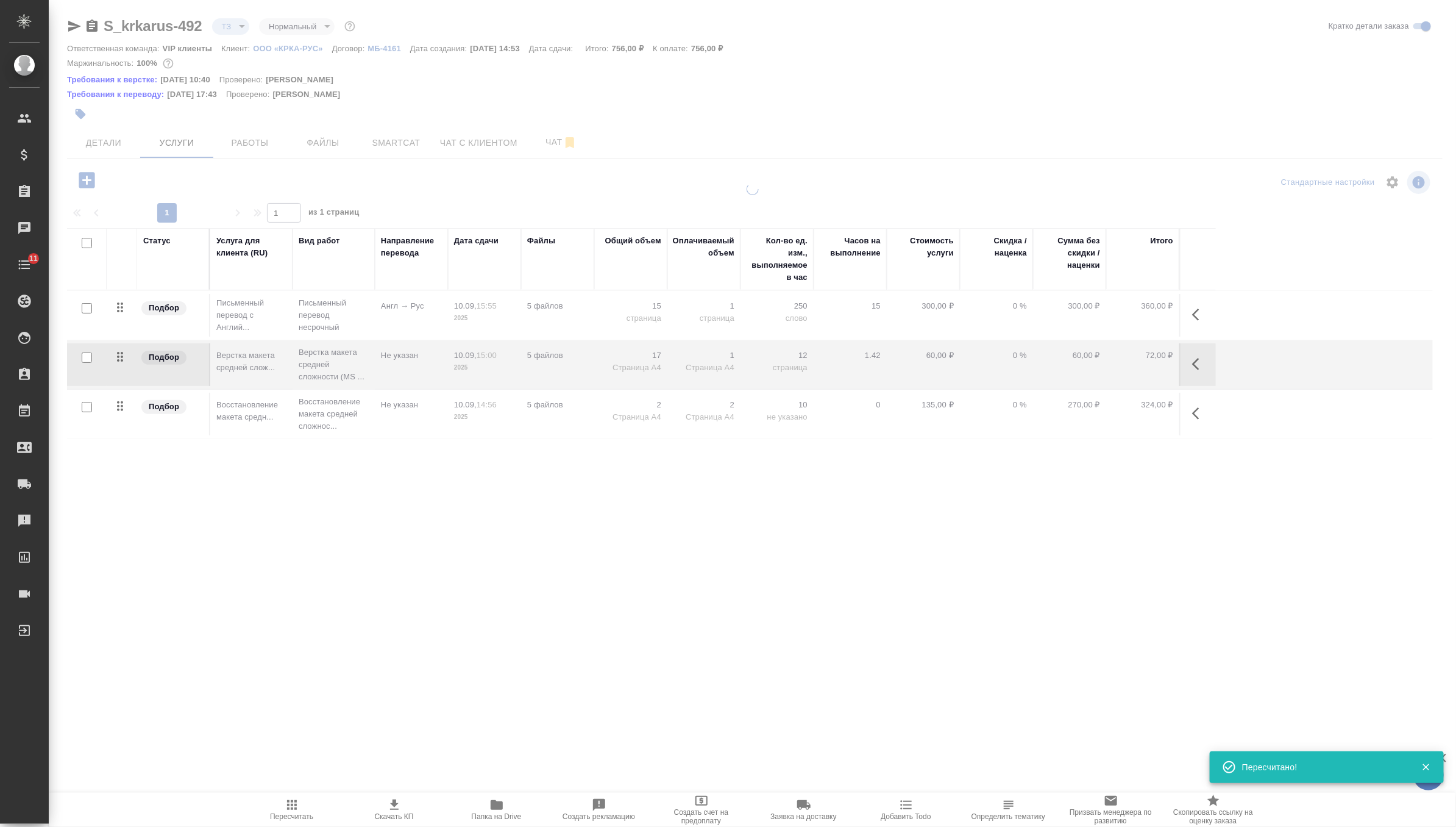
type input "new"
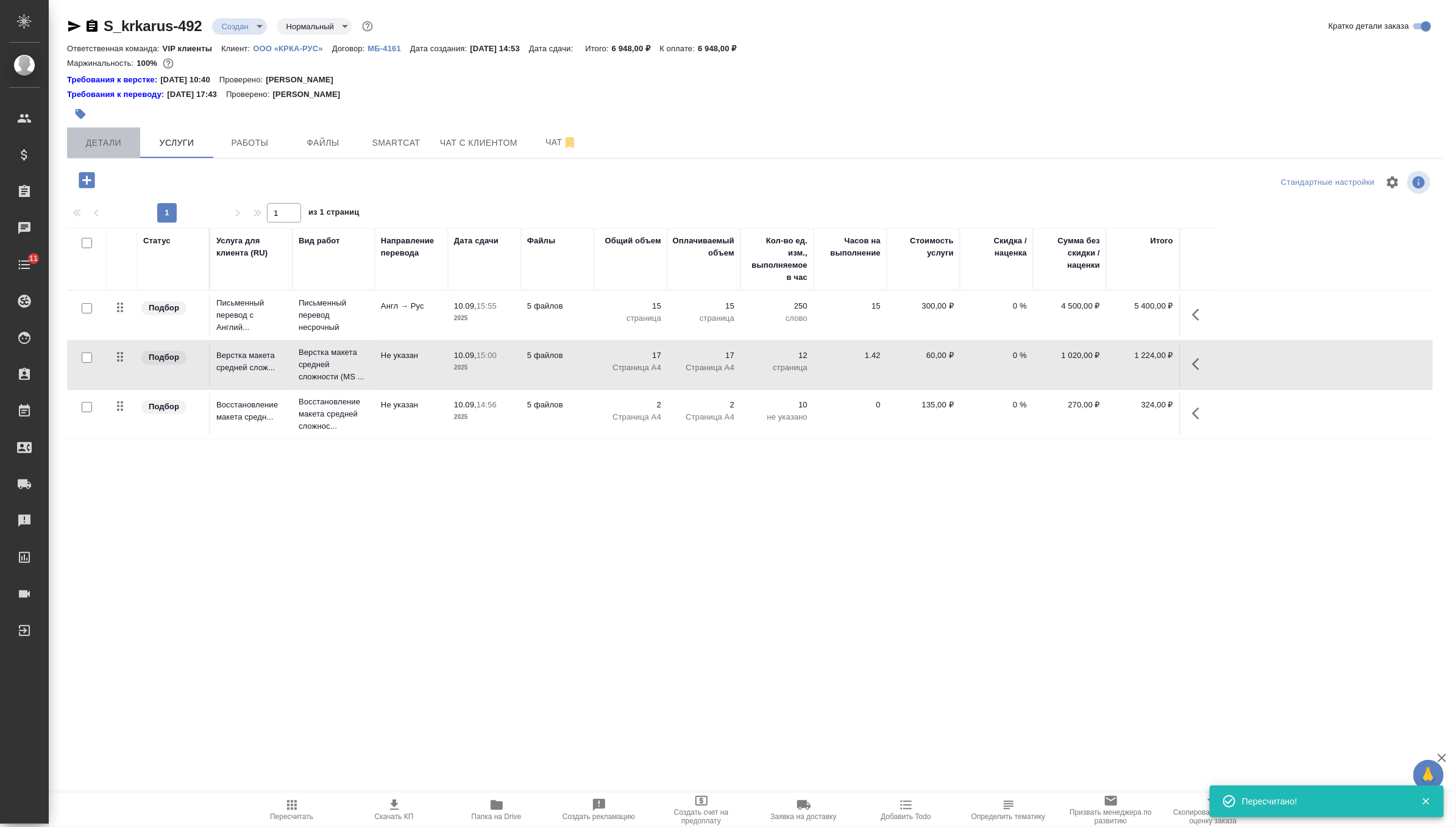
click at [104, 151] on button "Детали" at bounding box center [103, 142] width 73 height 30
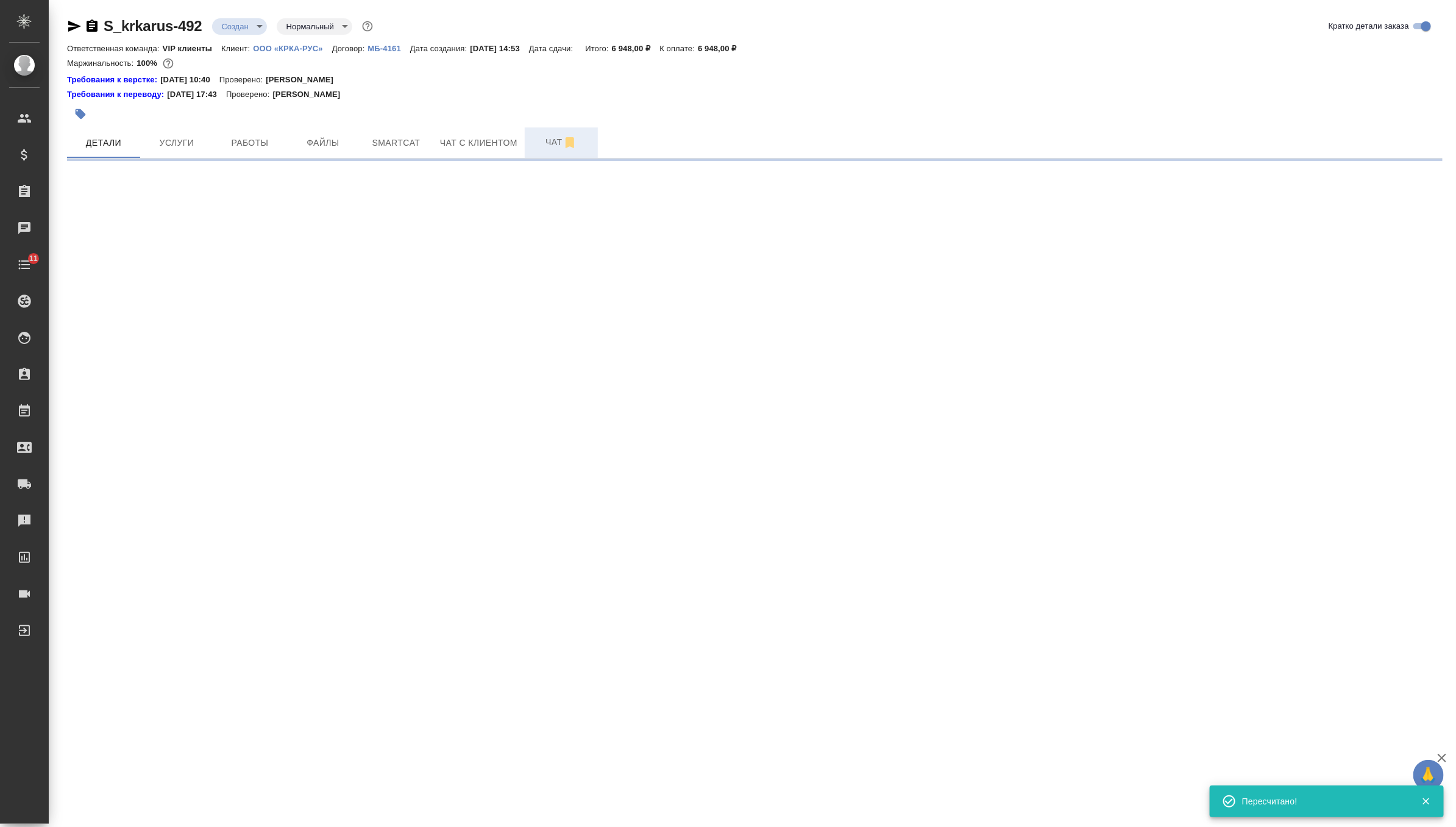
select select "RU"
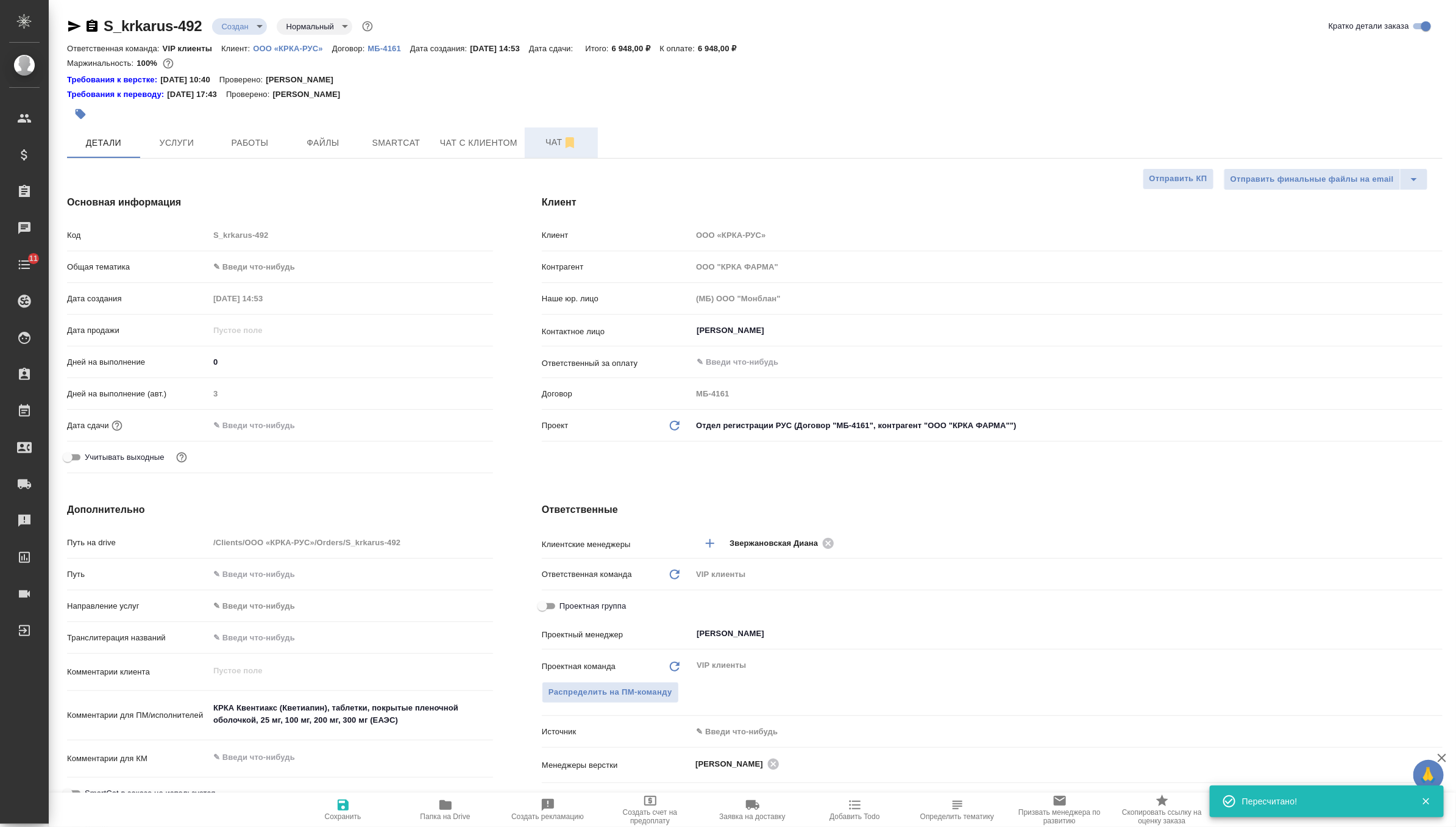
type textarea "x"
click at [550, 149] on span "Чат" at bounding box center [561, 142] width 59 height 16
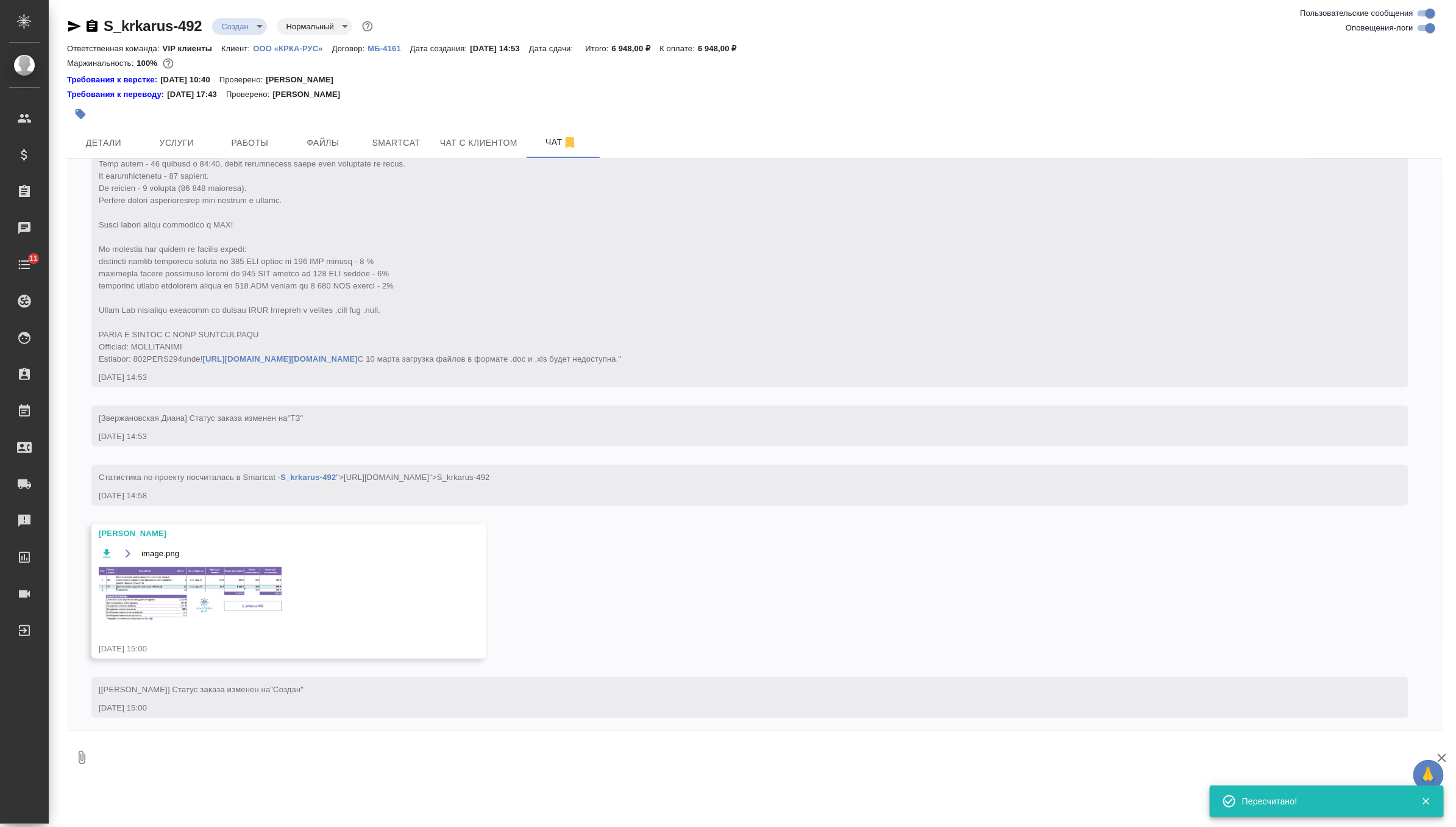
scroll to position [451, 0]
click at [218, 621] on img at bounding box center [190, 594] width 183 height 54
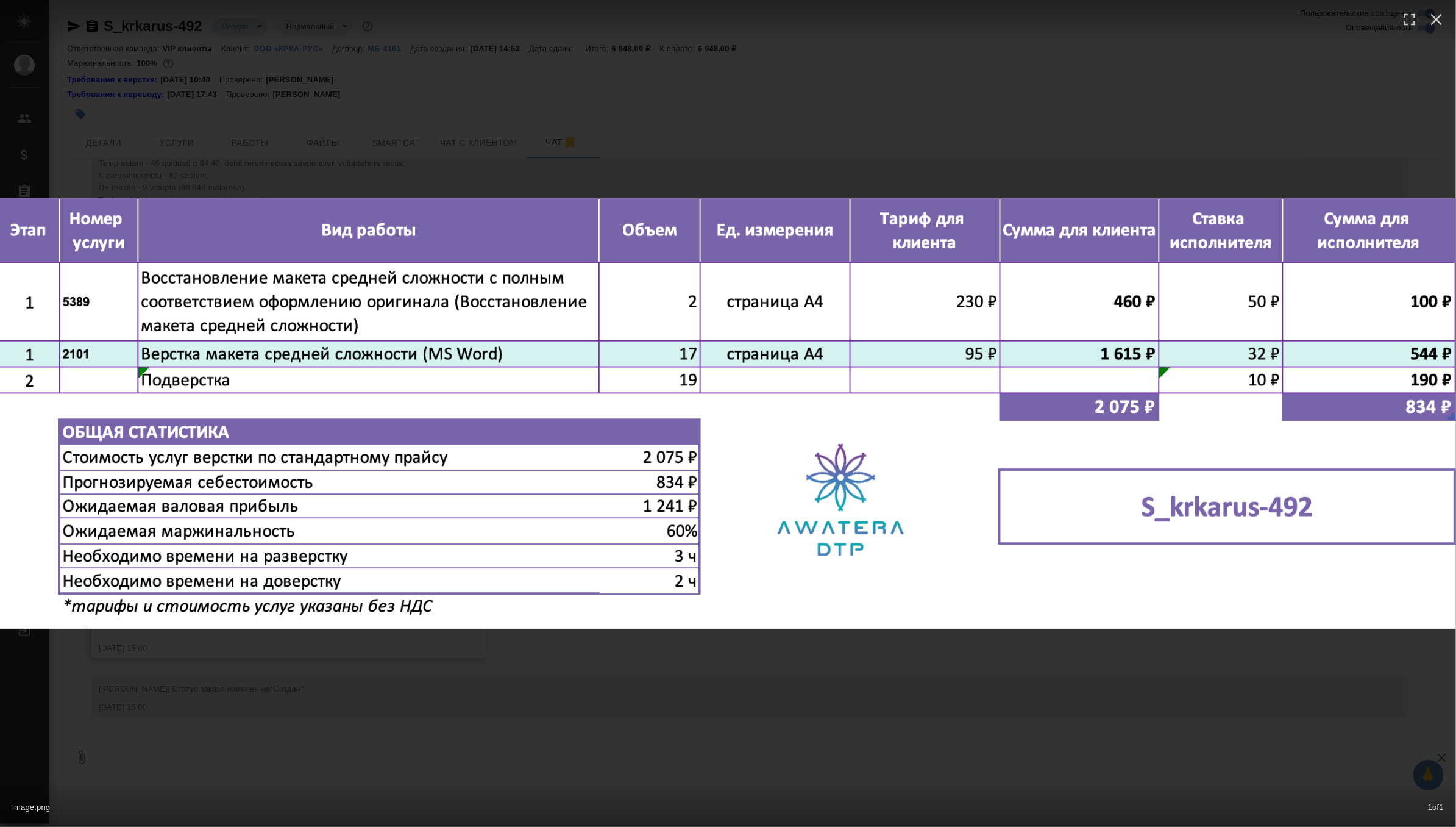
click at [218, 644] on div "image.png 1 of 1" at bounding box center [728, 413] width 1456 height 827
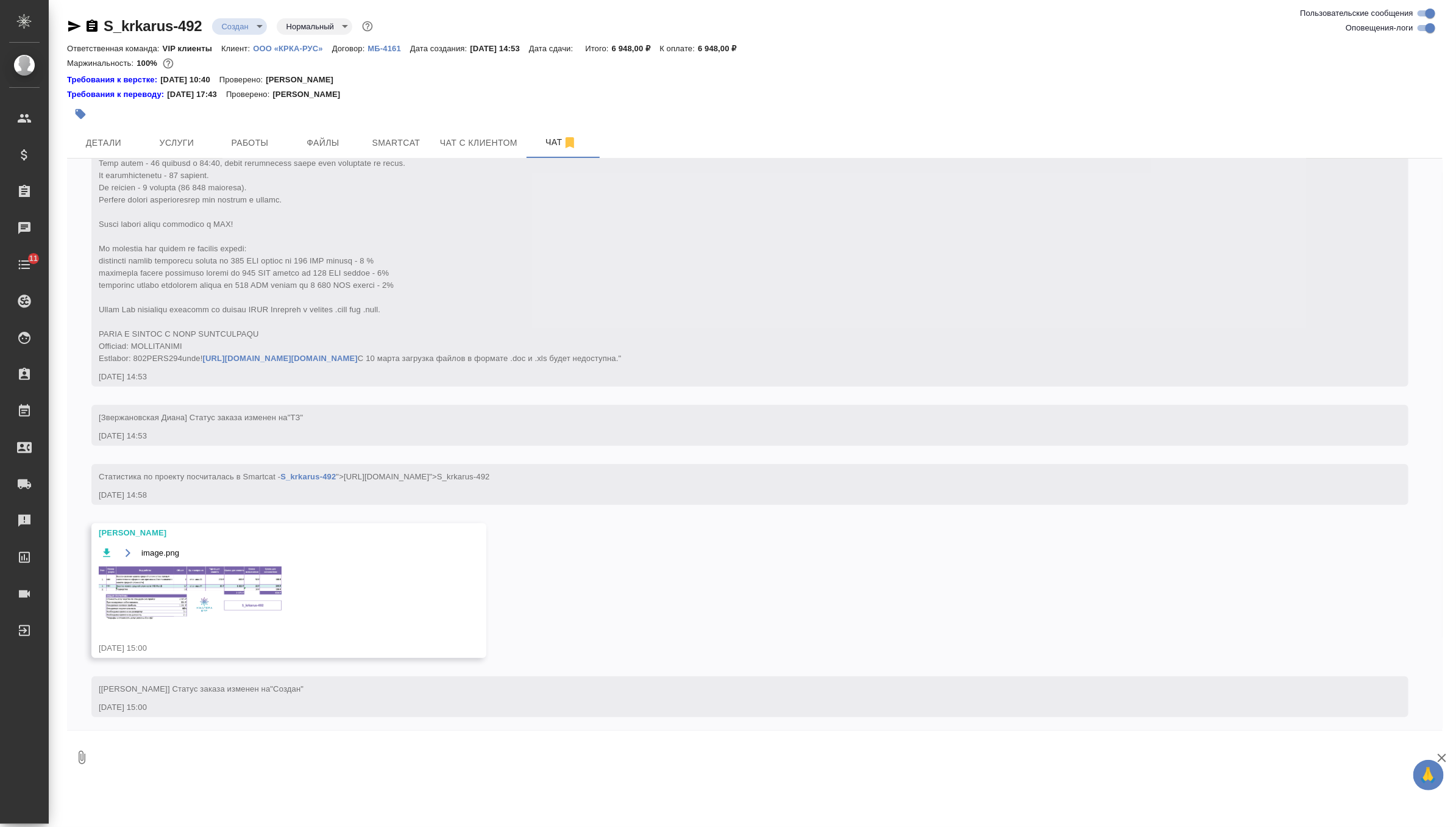
click at [257, 616] on img at bounding box center [190, 594] width 183 height 54
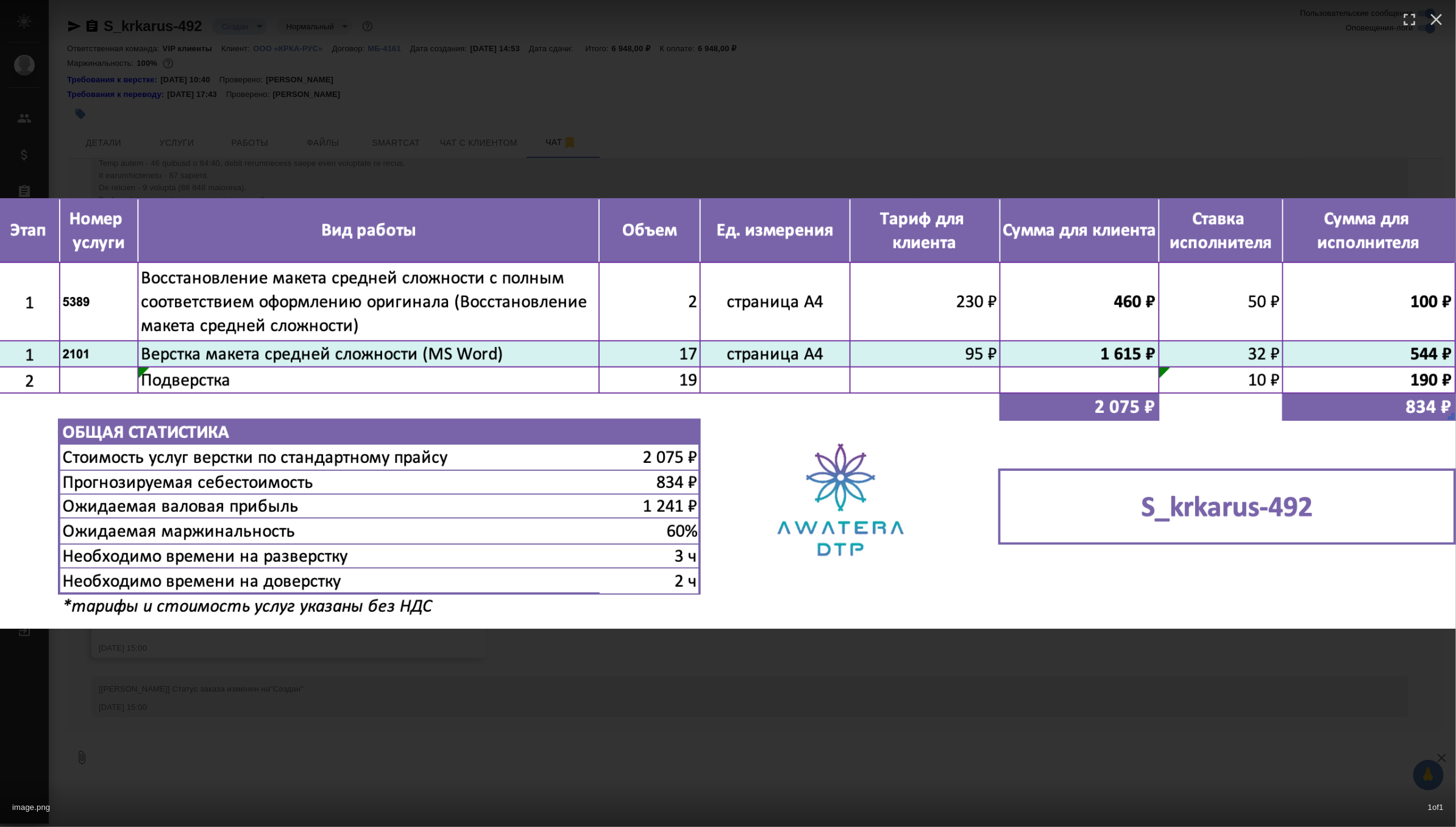
click at [518, 686] on div "image.png 1 of 1" at bounding box center [728, 413] width 1456 height 827
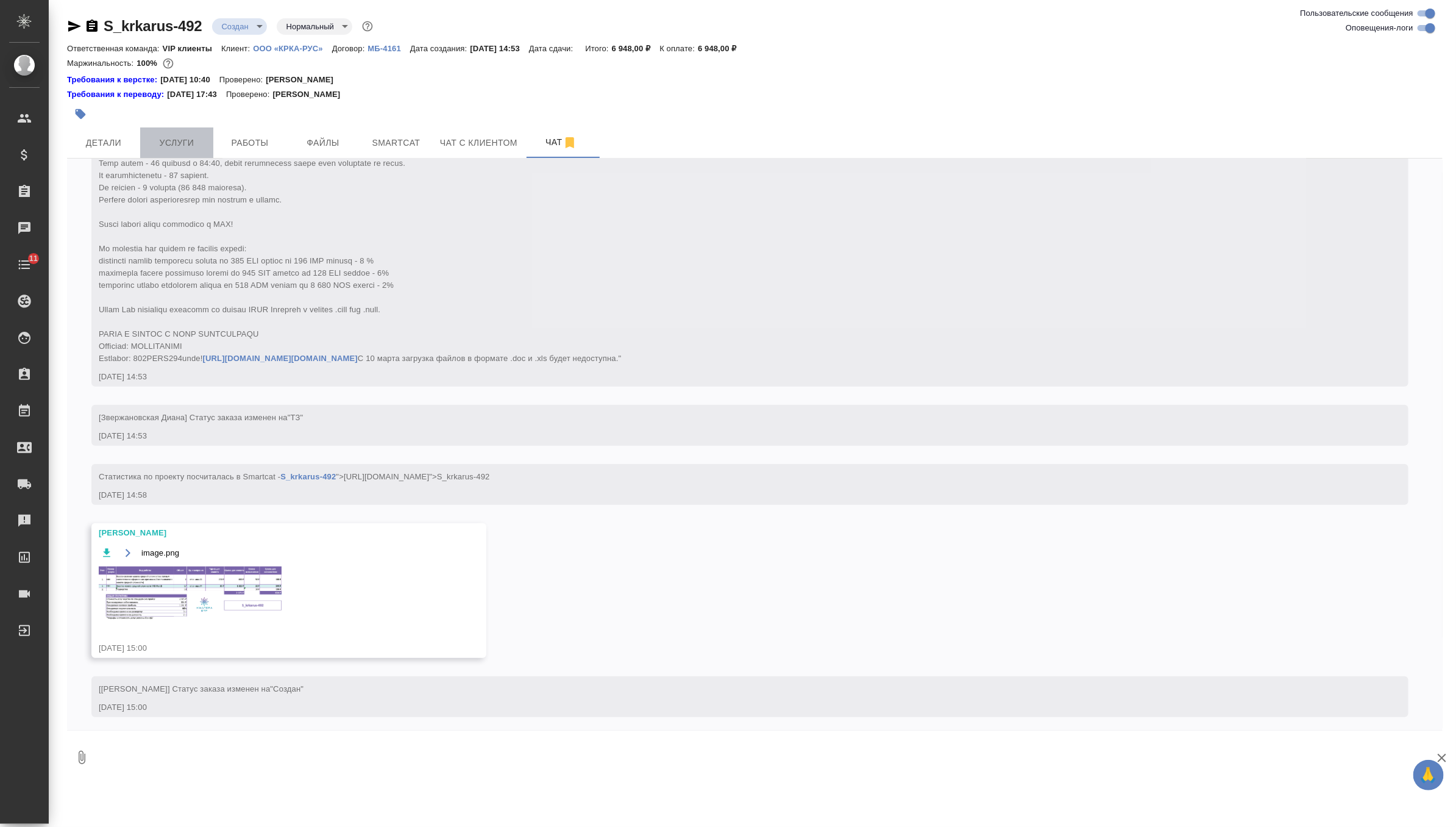
click at [180, 146] on span "Услуги" at bounding box center [176, 143] width 59 height 16
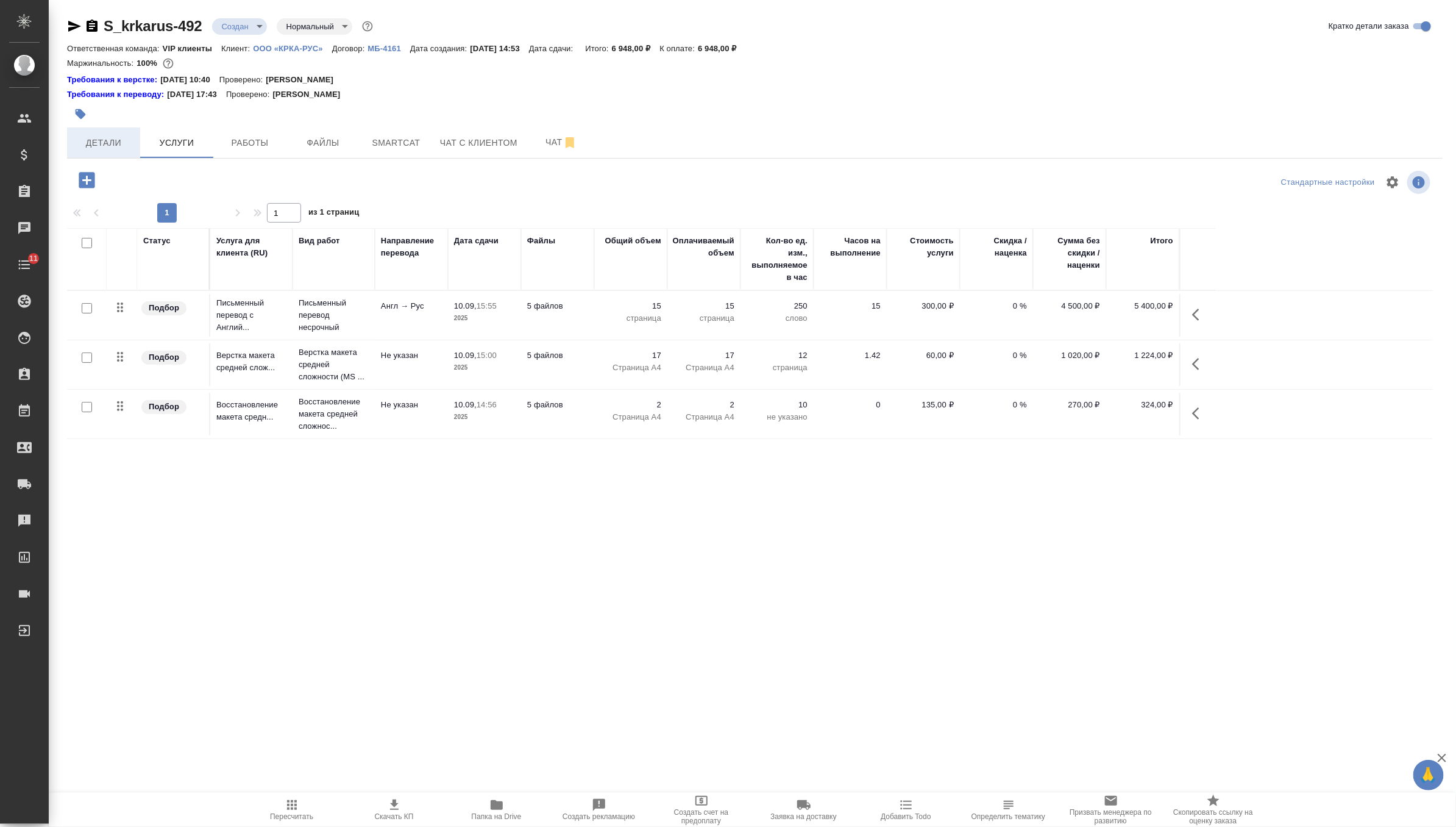
click at [123, 144] on span "Детали" at bounding box center [103, 143] width 59 height 16
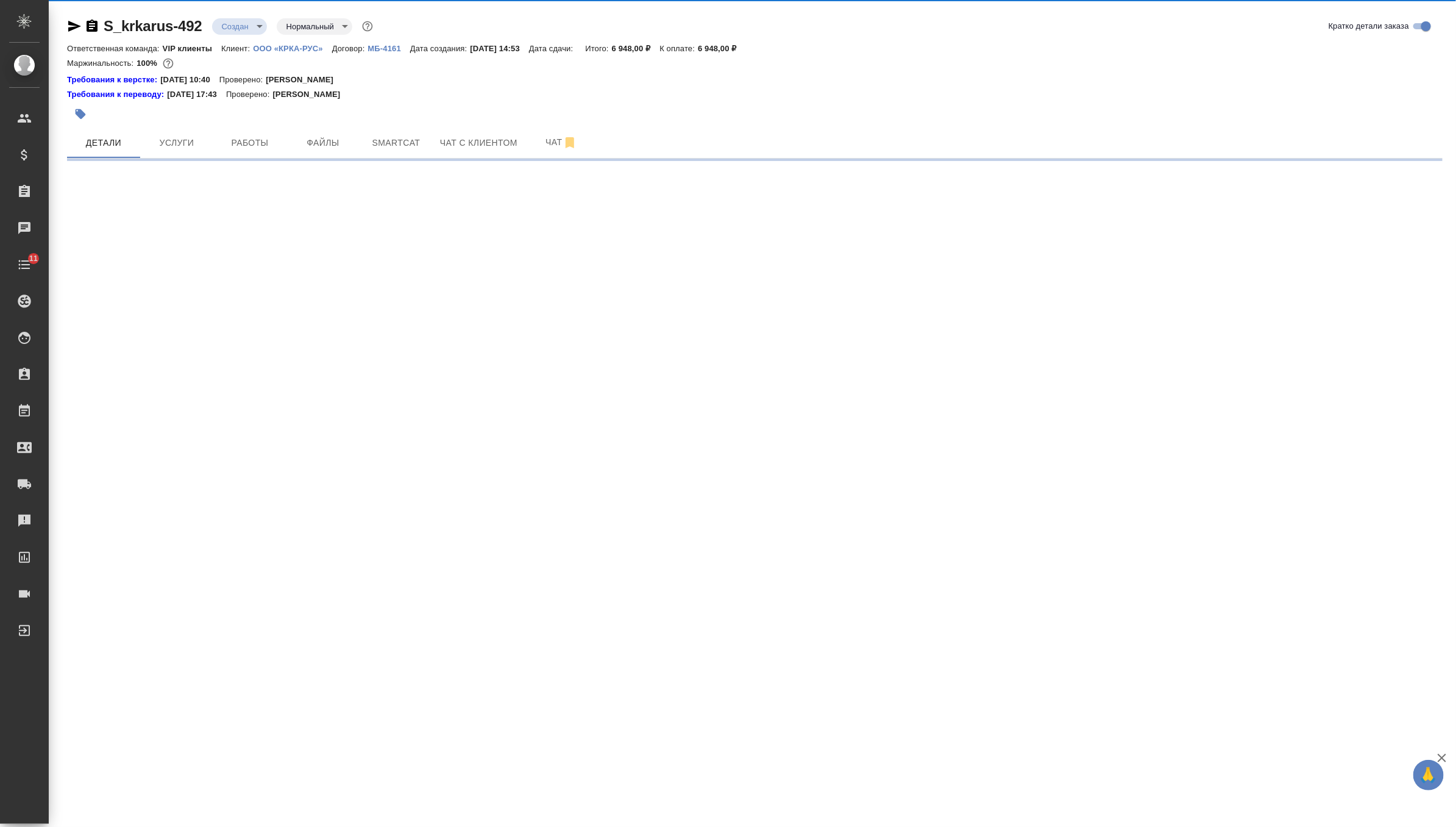
select select "RU"
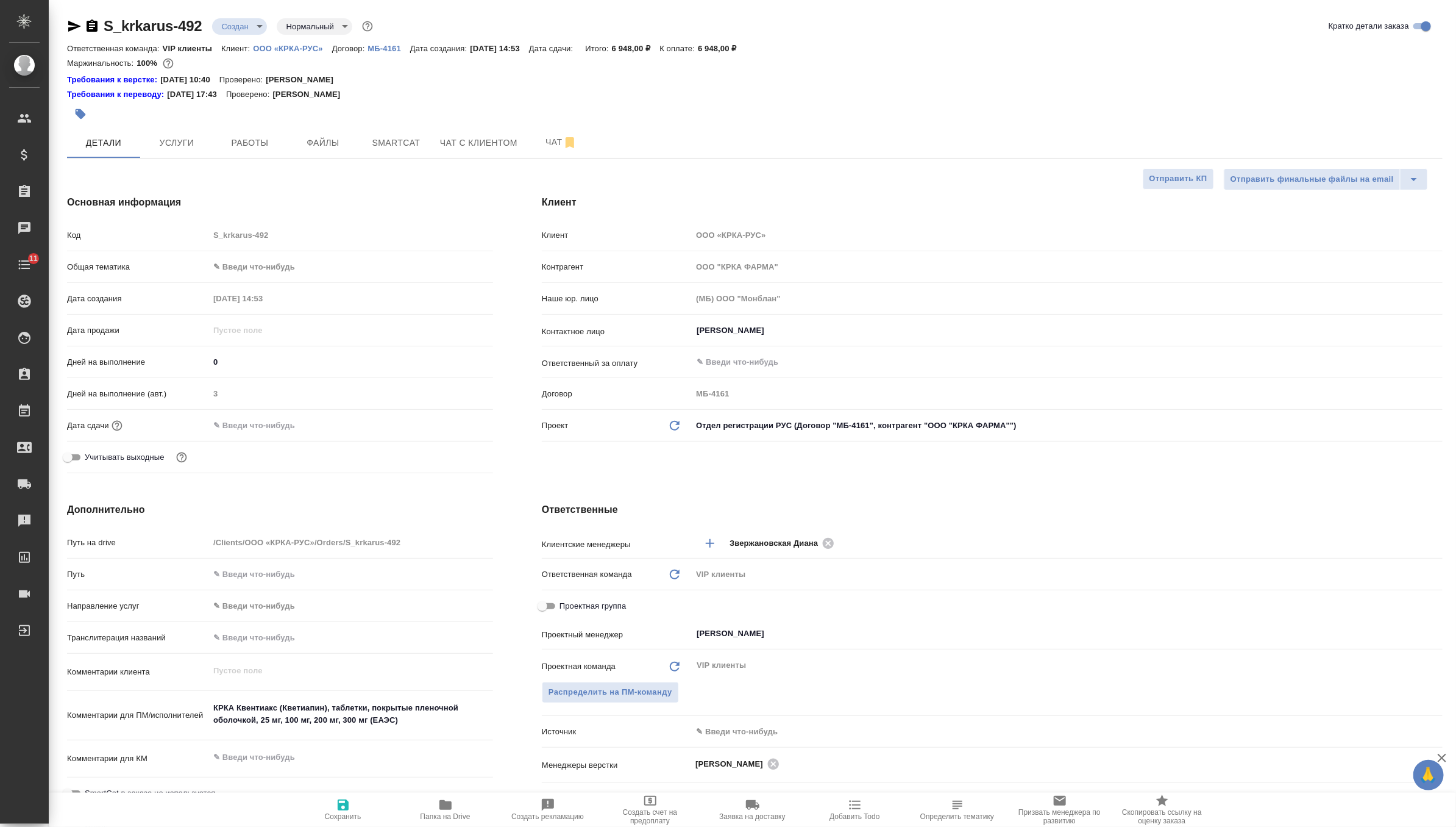
type textarea "x"
click at [335, 799] on span "Сохранить" at bounding box center [343, 810] width 88 height 23
type textarea "x"
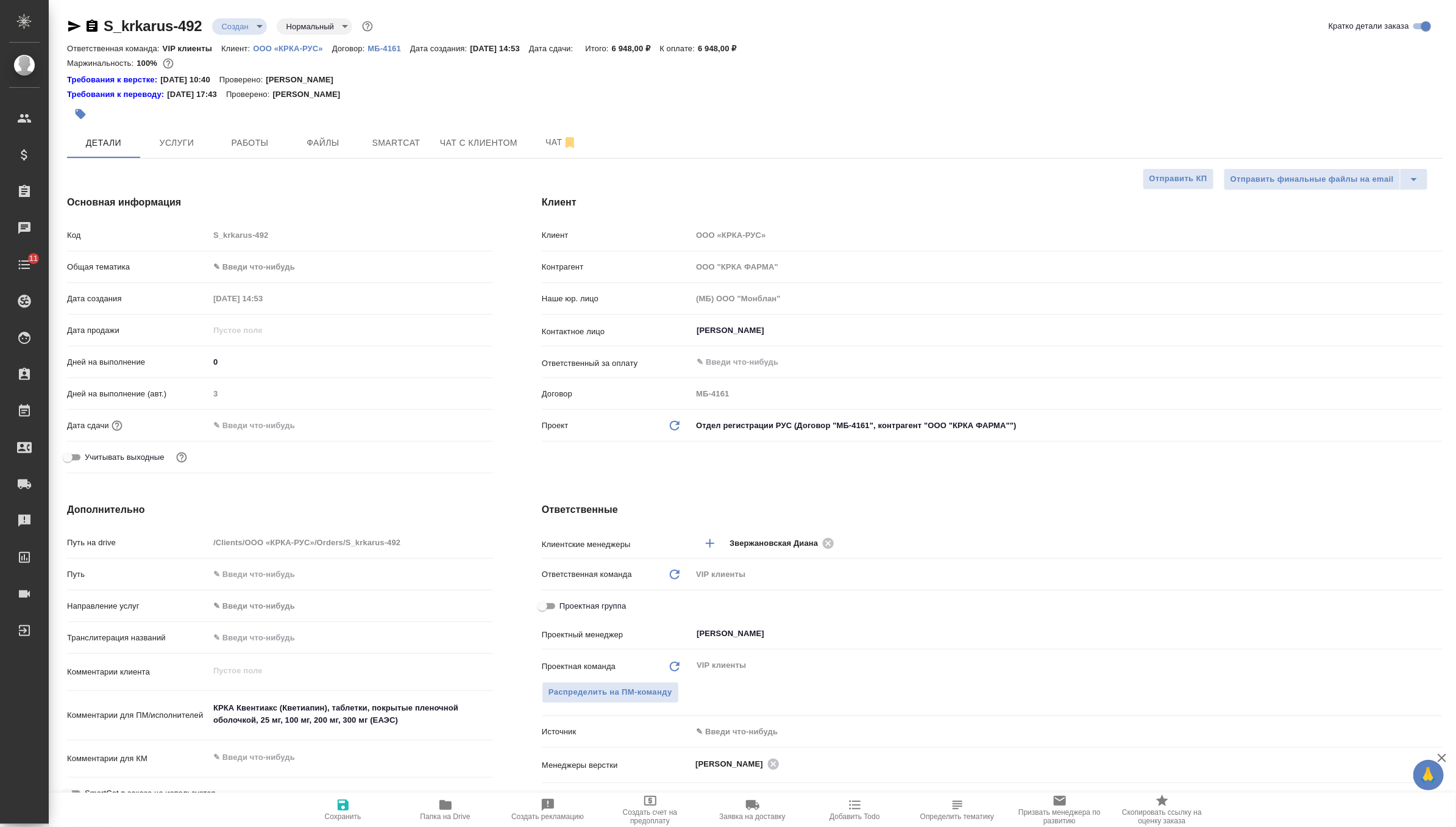
type textarea "x"
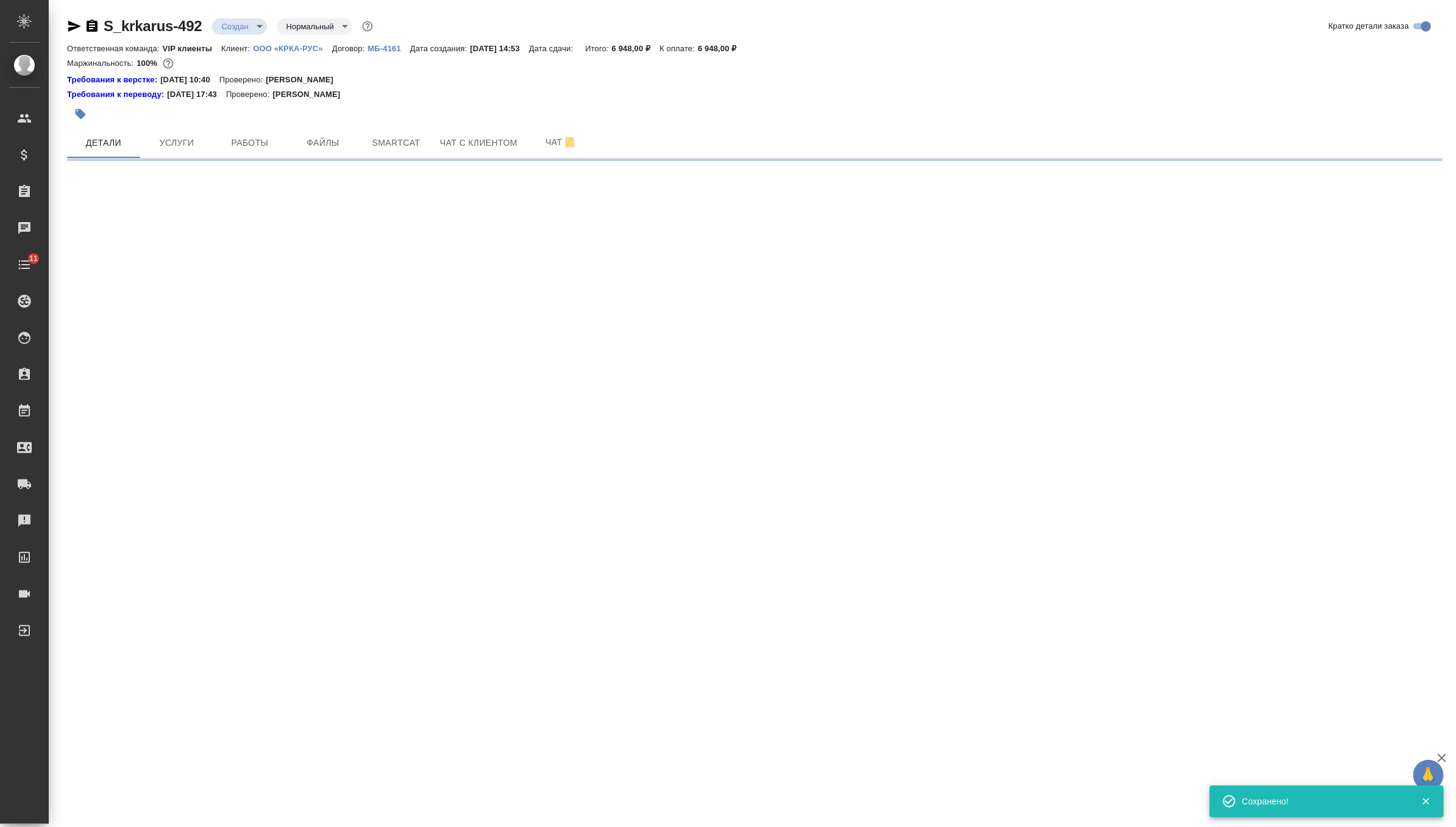
select select "RU"
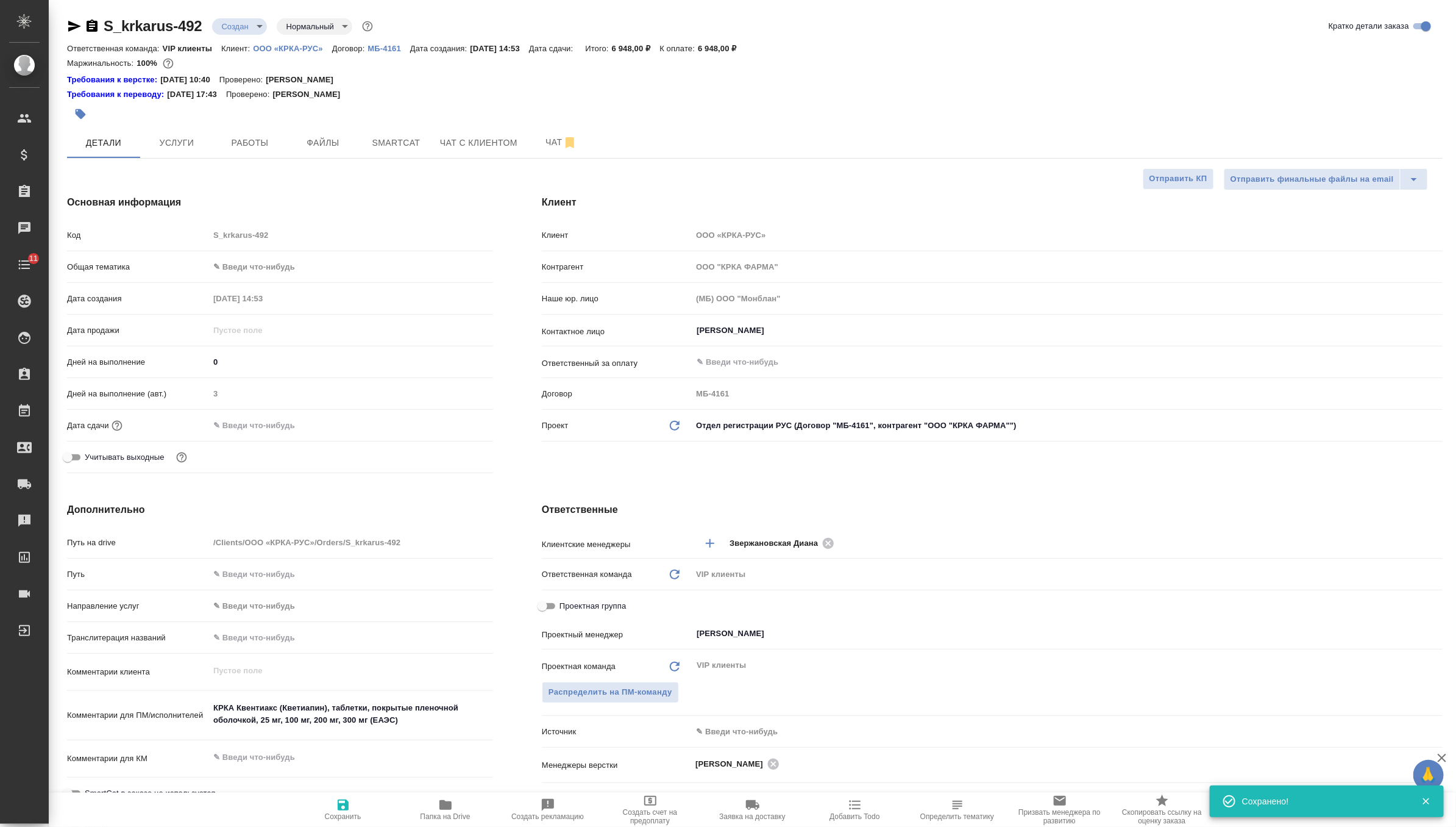
type textarea "x"
click at [253, 424] on input "text" at bounding box center [262, 425] width 107 height 17
click at [445, 431] on div at bounding box center [350, 425] width 284 height 19
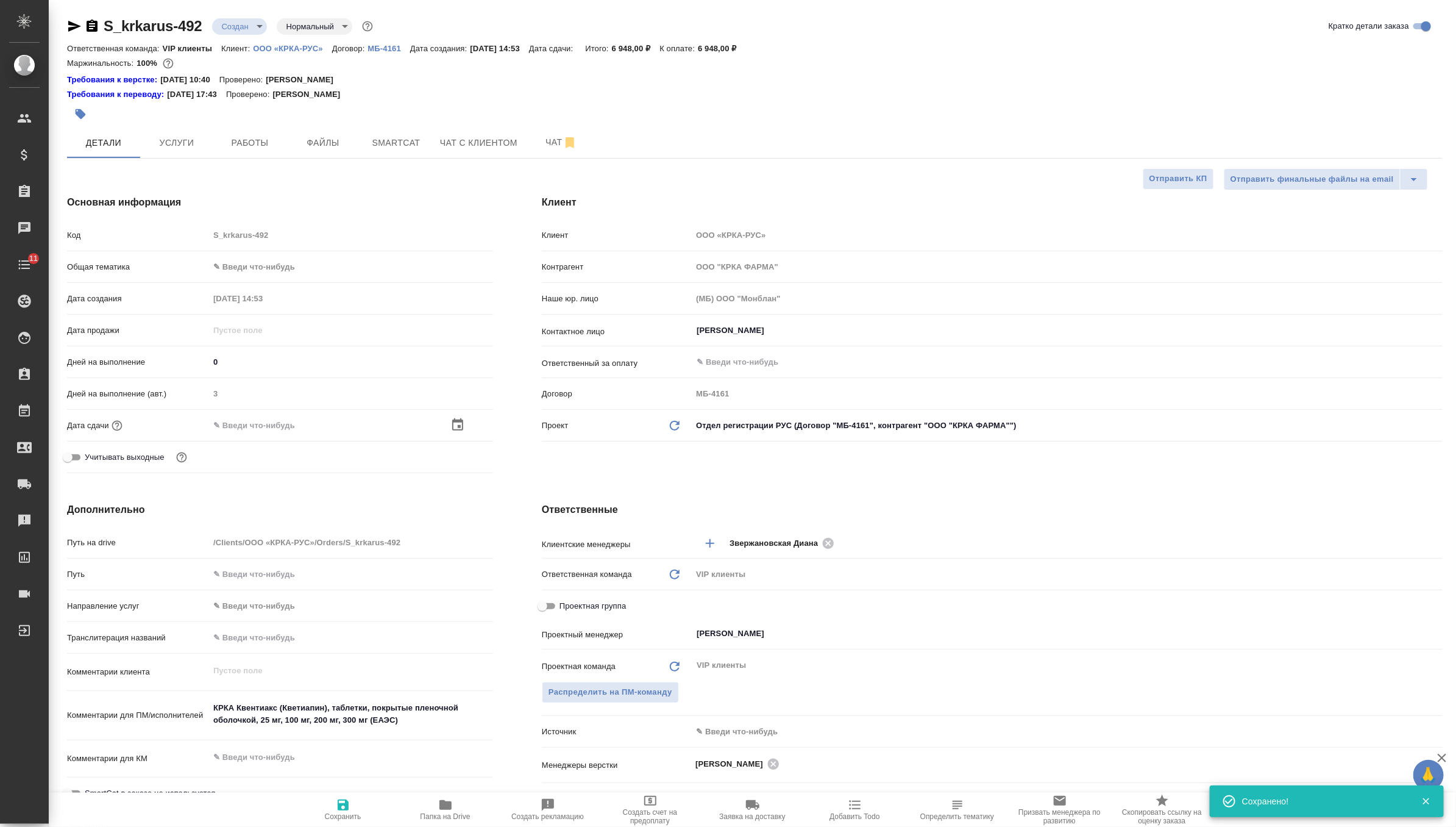
click at [457, 426] on icon "button" at bounding box center [458, 425] width 15 height 15
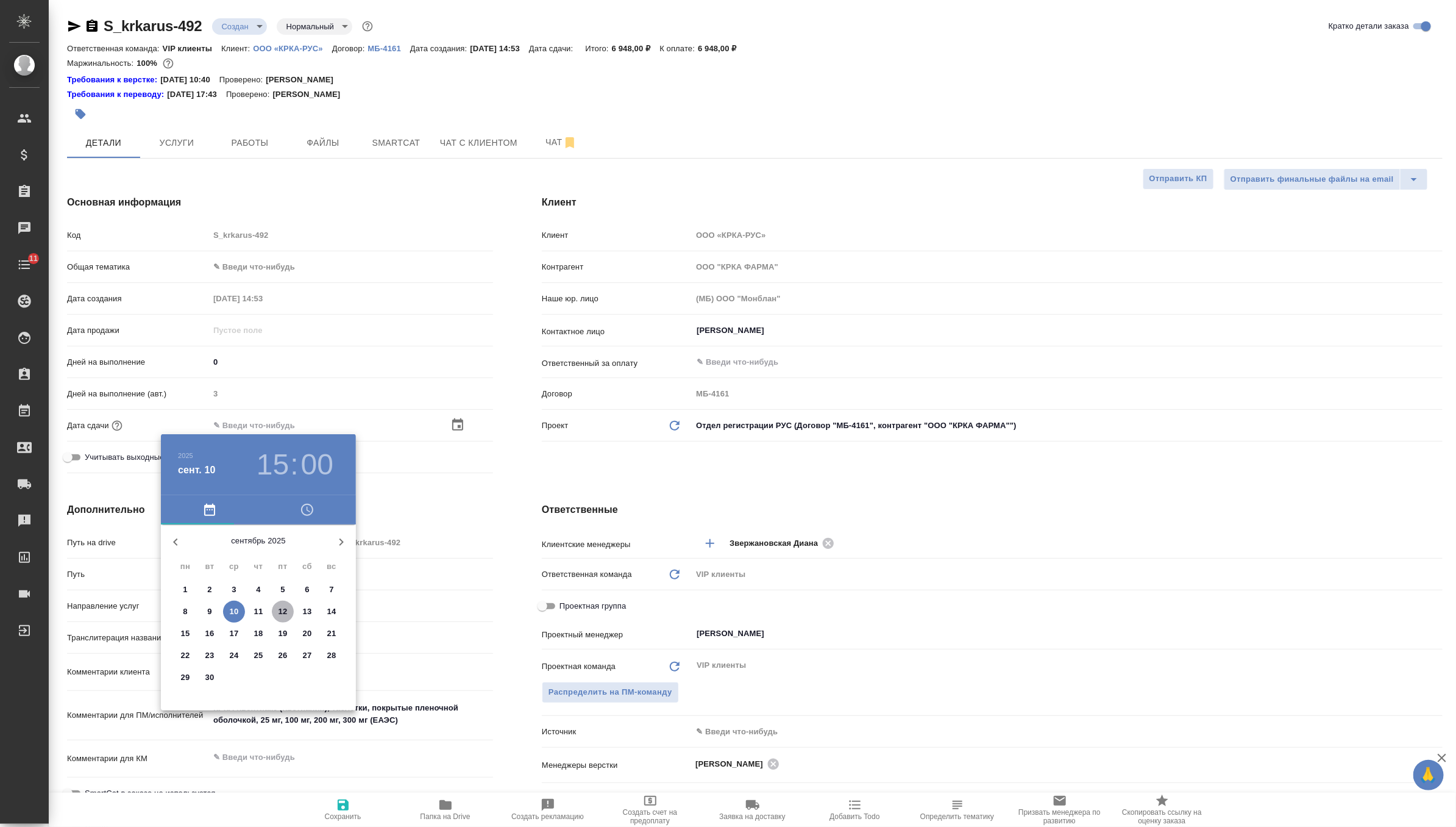
click at [279, 606] on p "12" at bounding box center [283, 612] width 9 height 12
type input "12.09.2025 15:00"
type textarea "x"
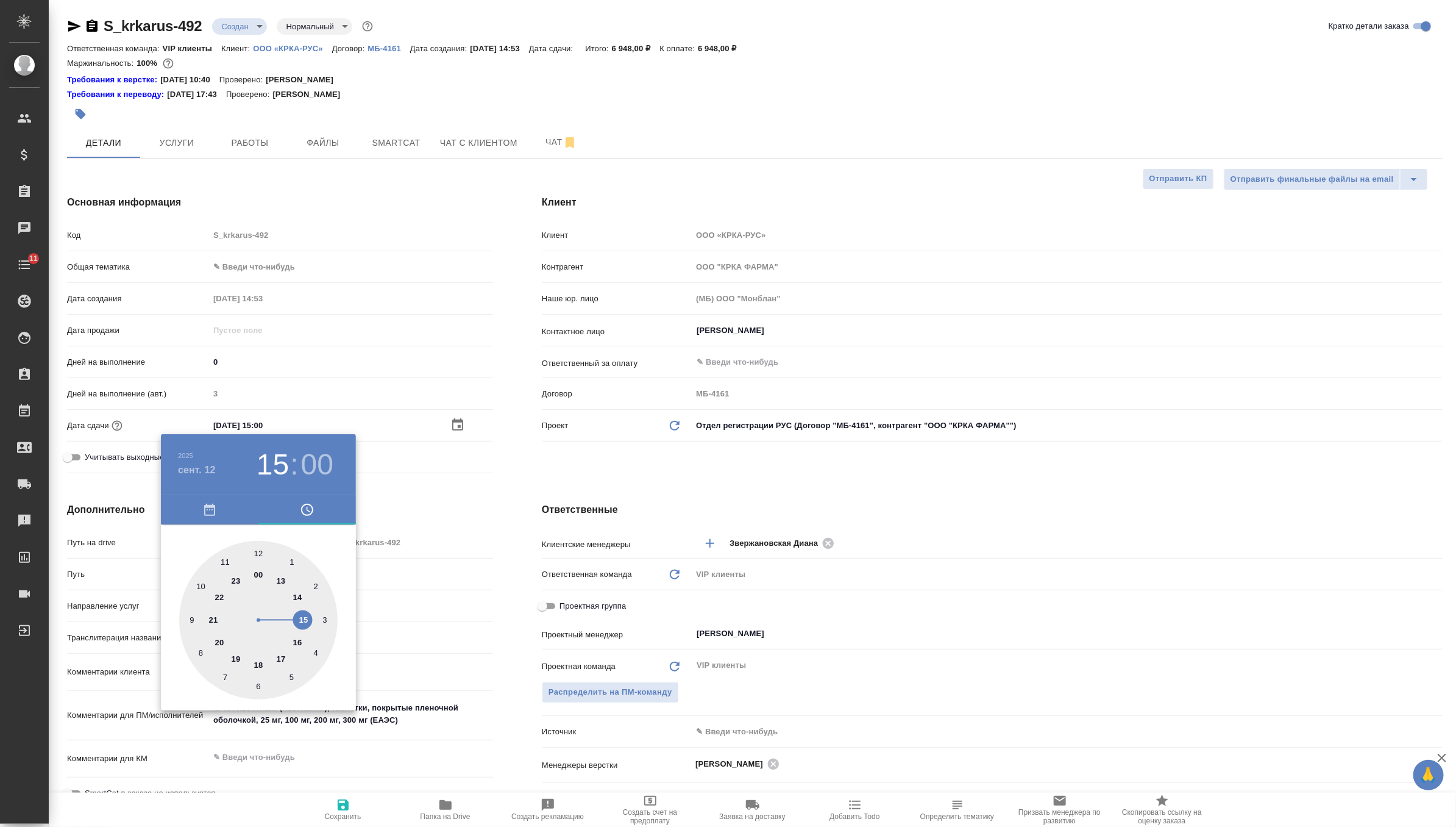
click at [281, 658] on div at bounding box center [258, 620] width 158 height 158
type input "12.09.2025 17:00"
type textarea "x"
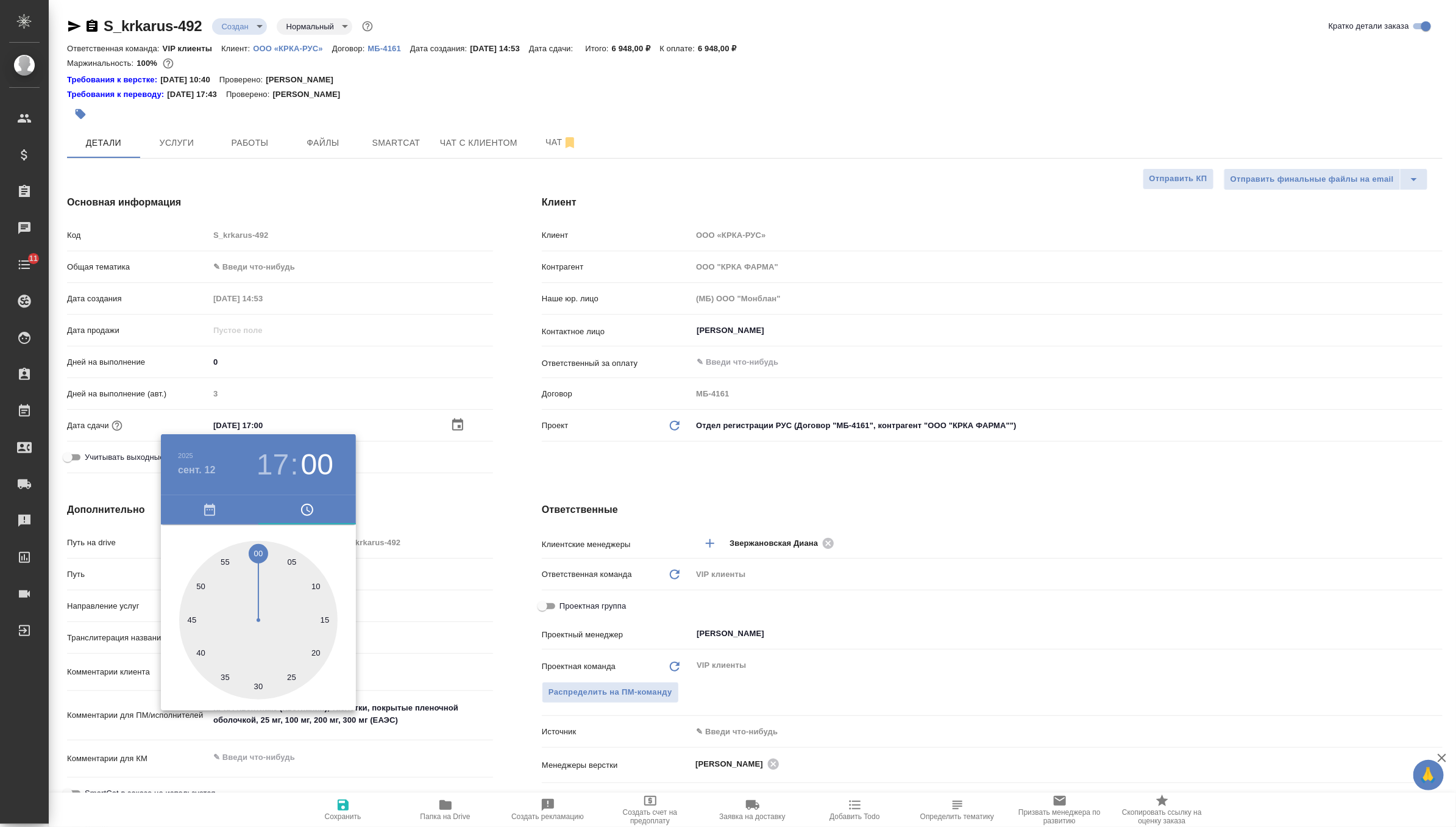
click at [469, 531] on div at bounding box center [728, 413] width 1456 height 827
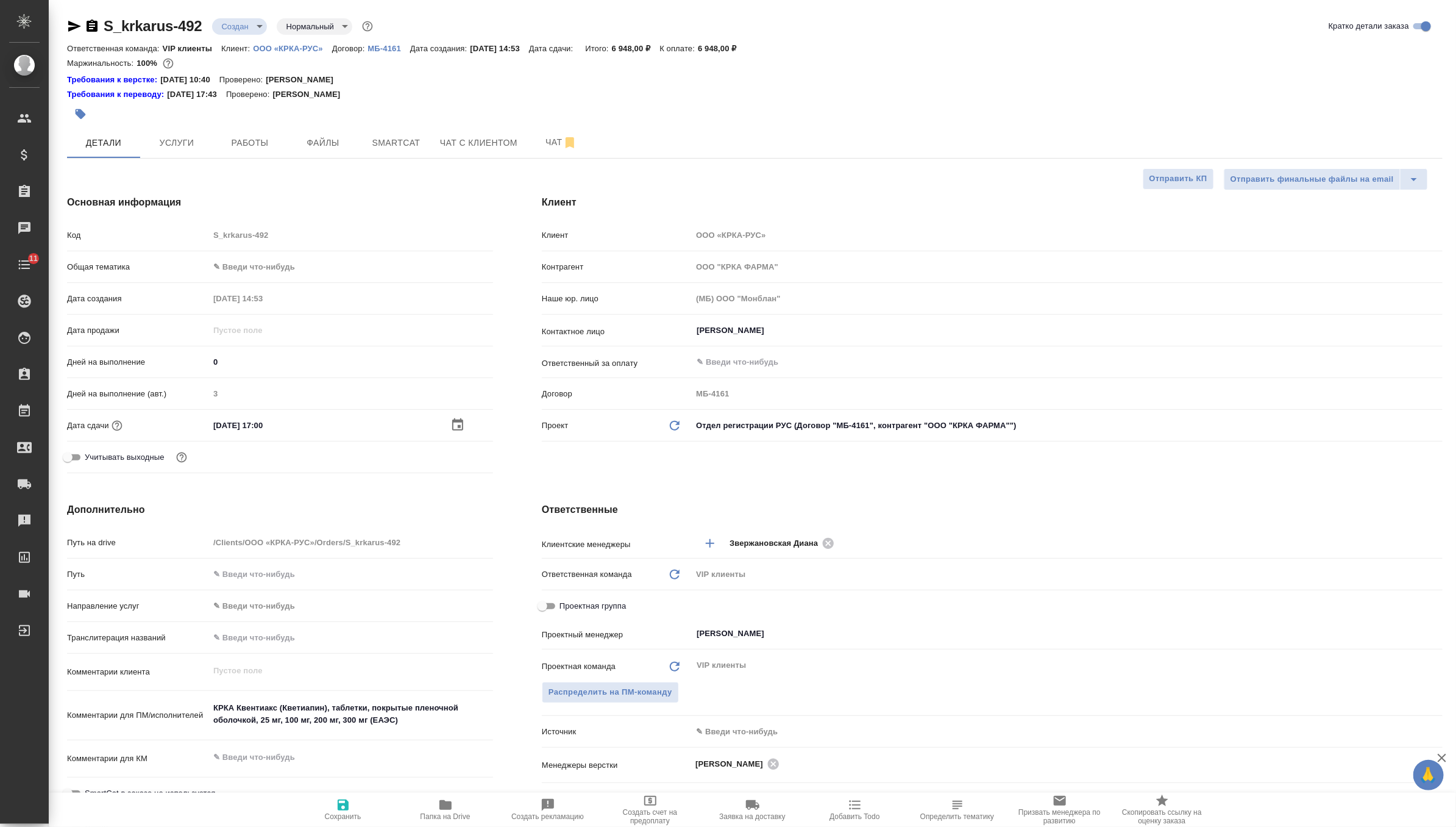
click at [346, 808] on icon "button" at bounding box center [343, 804] width 11 height 11
type textarea "x"
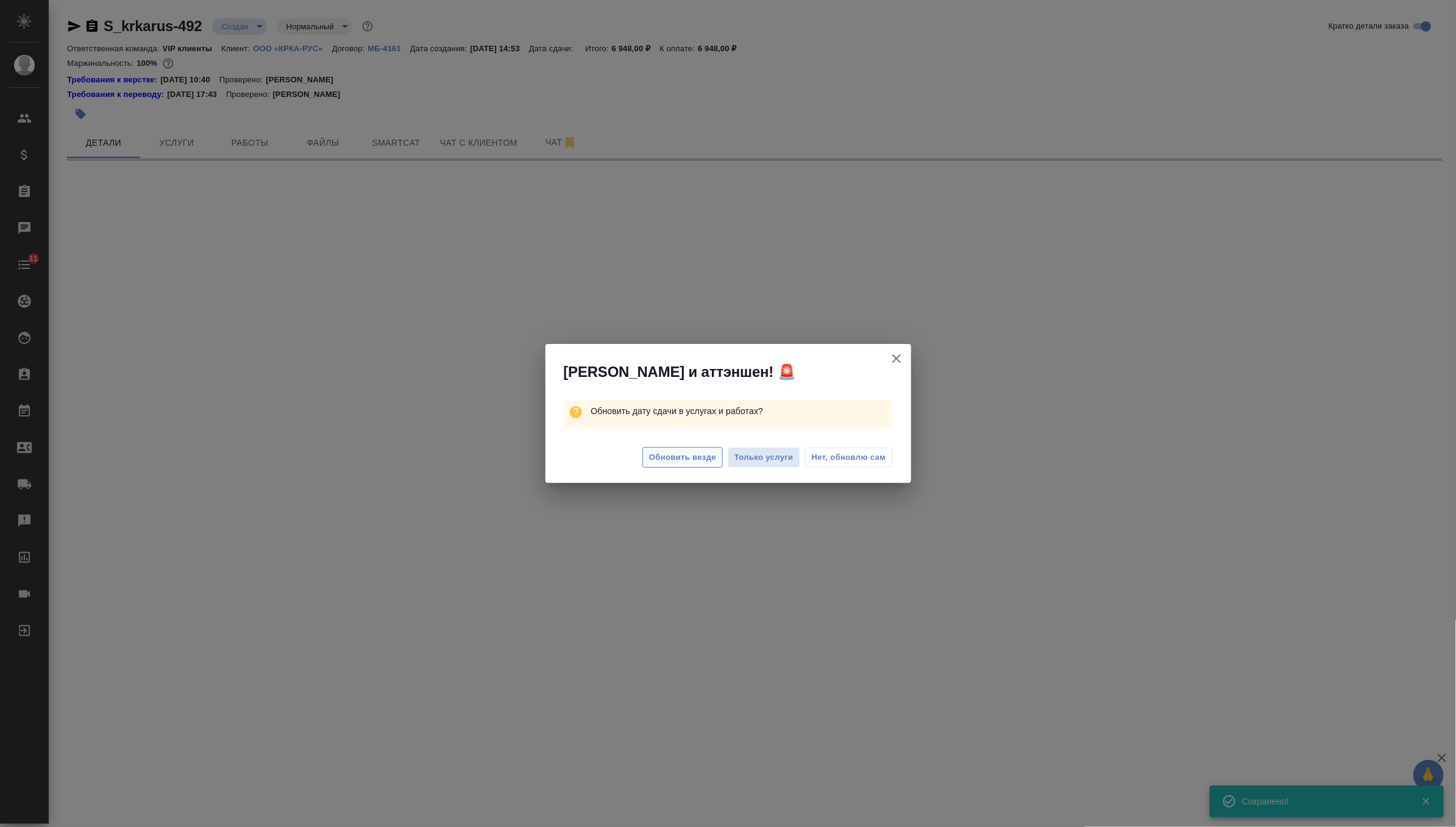
select select "RU"
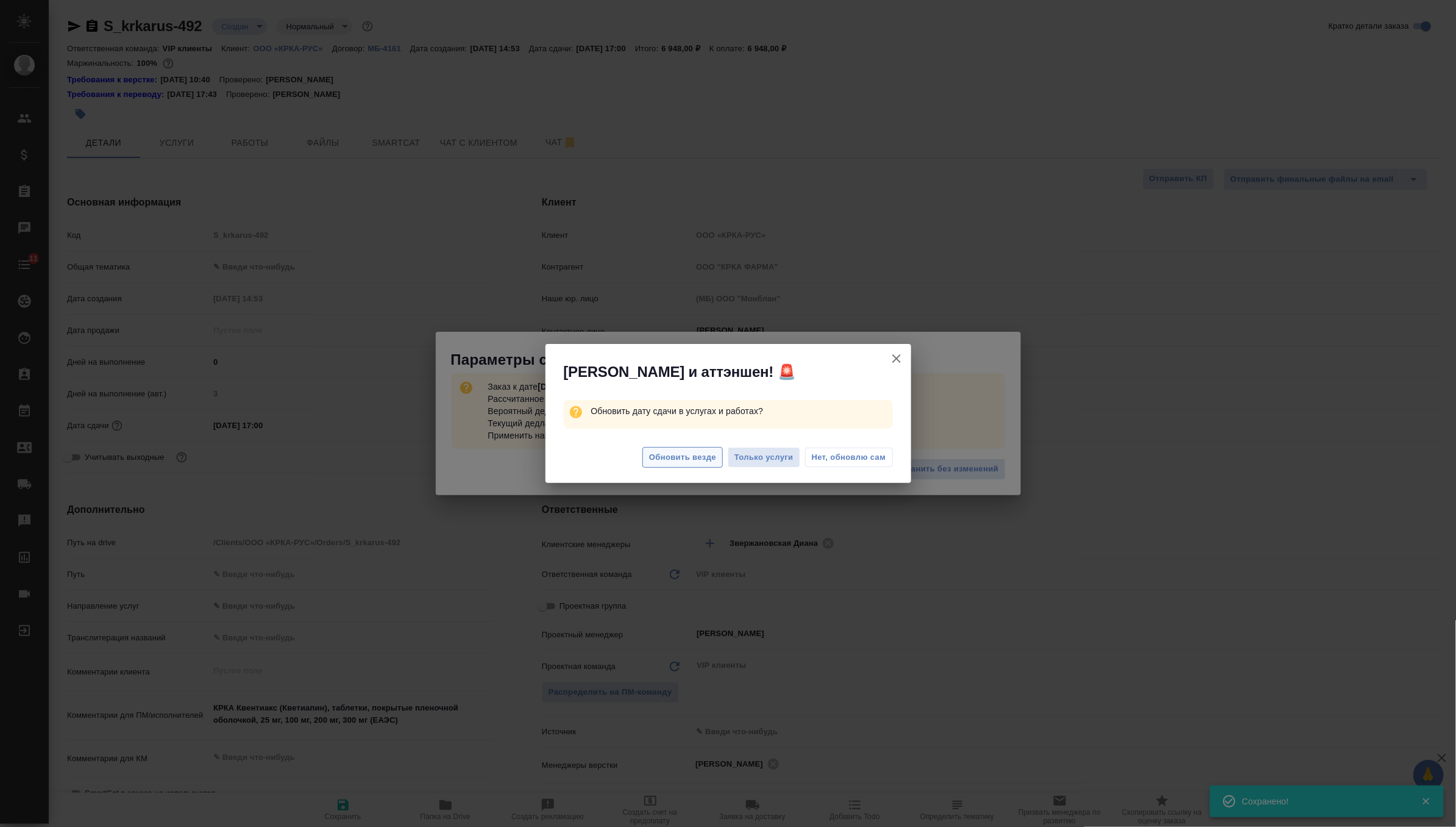
type textarea "x"
click at [667, 453] on span "Обновить везде" at bounding box center [682, 458] width 67 height 14
type textarea "x"
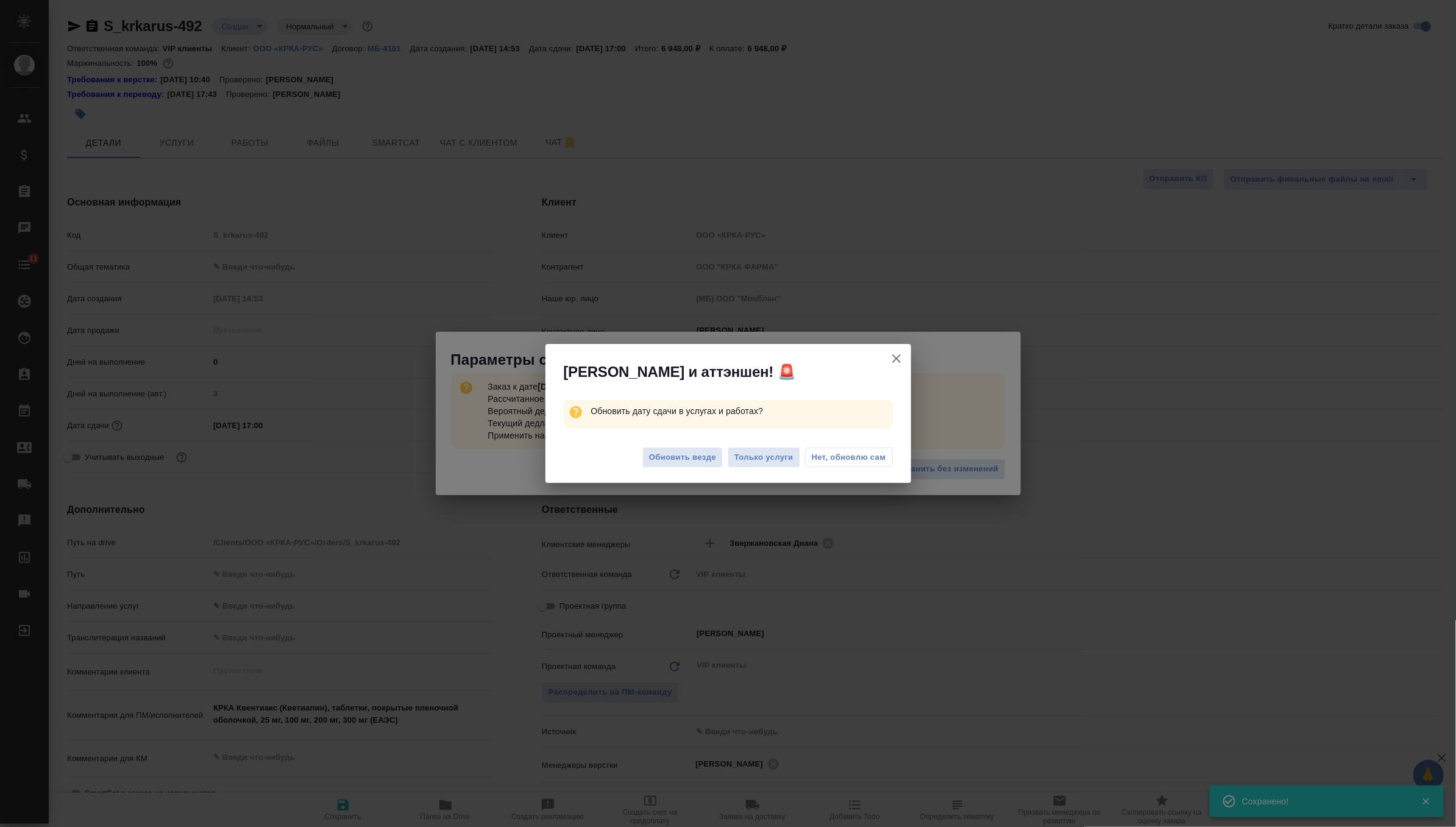
type textarea "x"
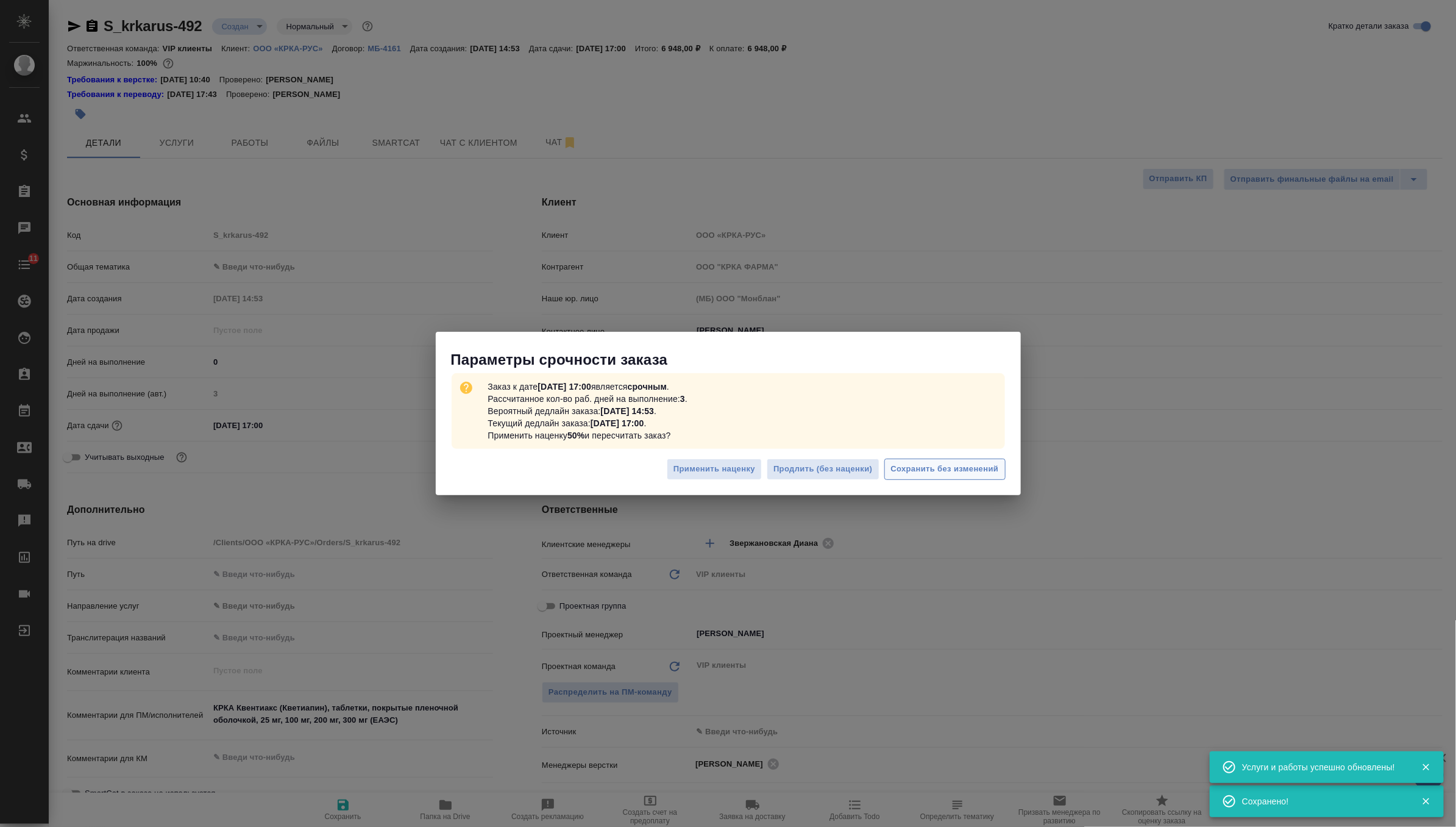
click at [979, 472] on span "Сохранить без изменений" at bounding box center [945, 469] width 108 height 14
type textarea "x"
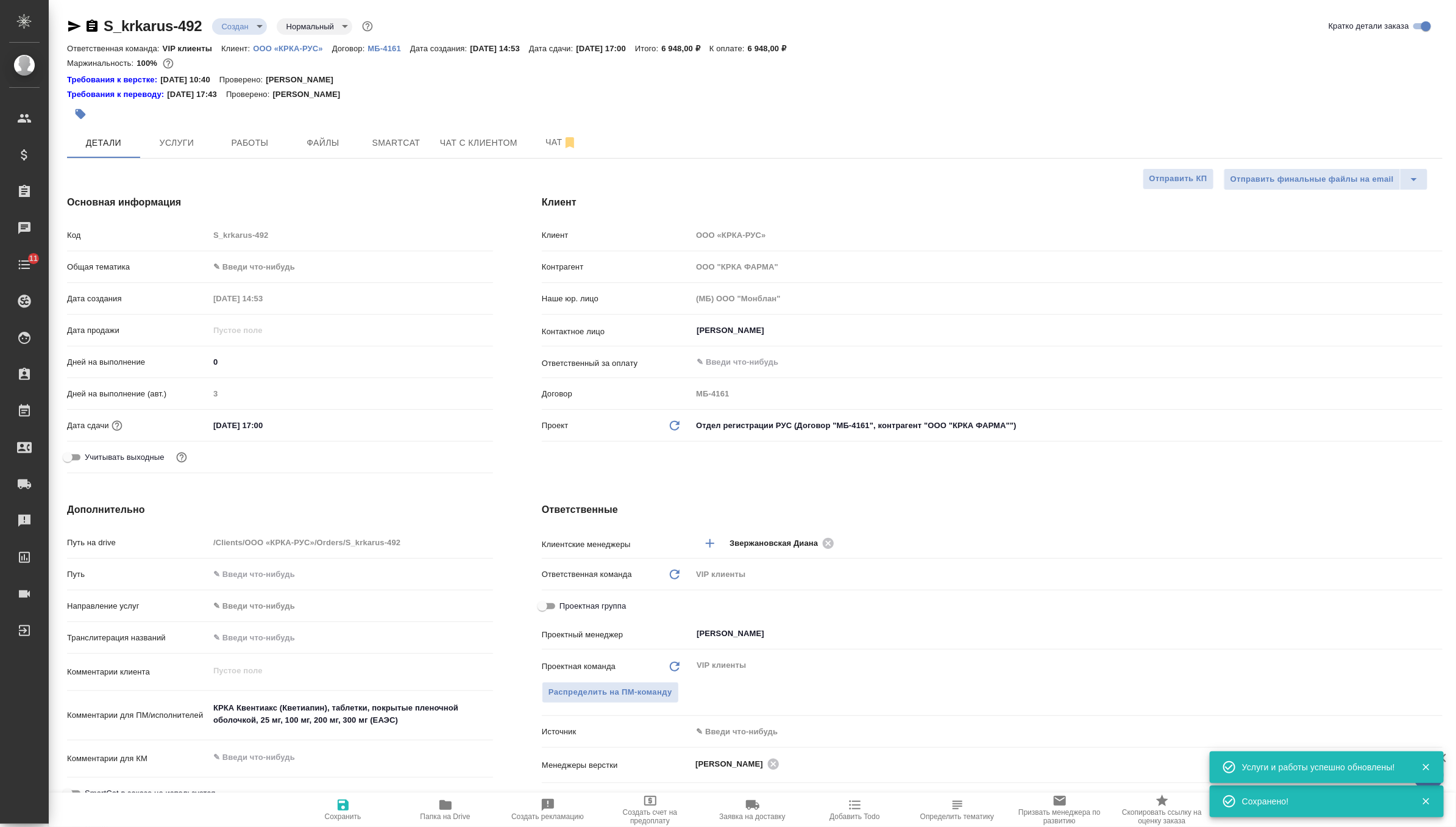
type textarea "x"
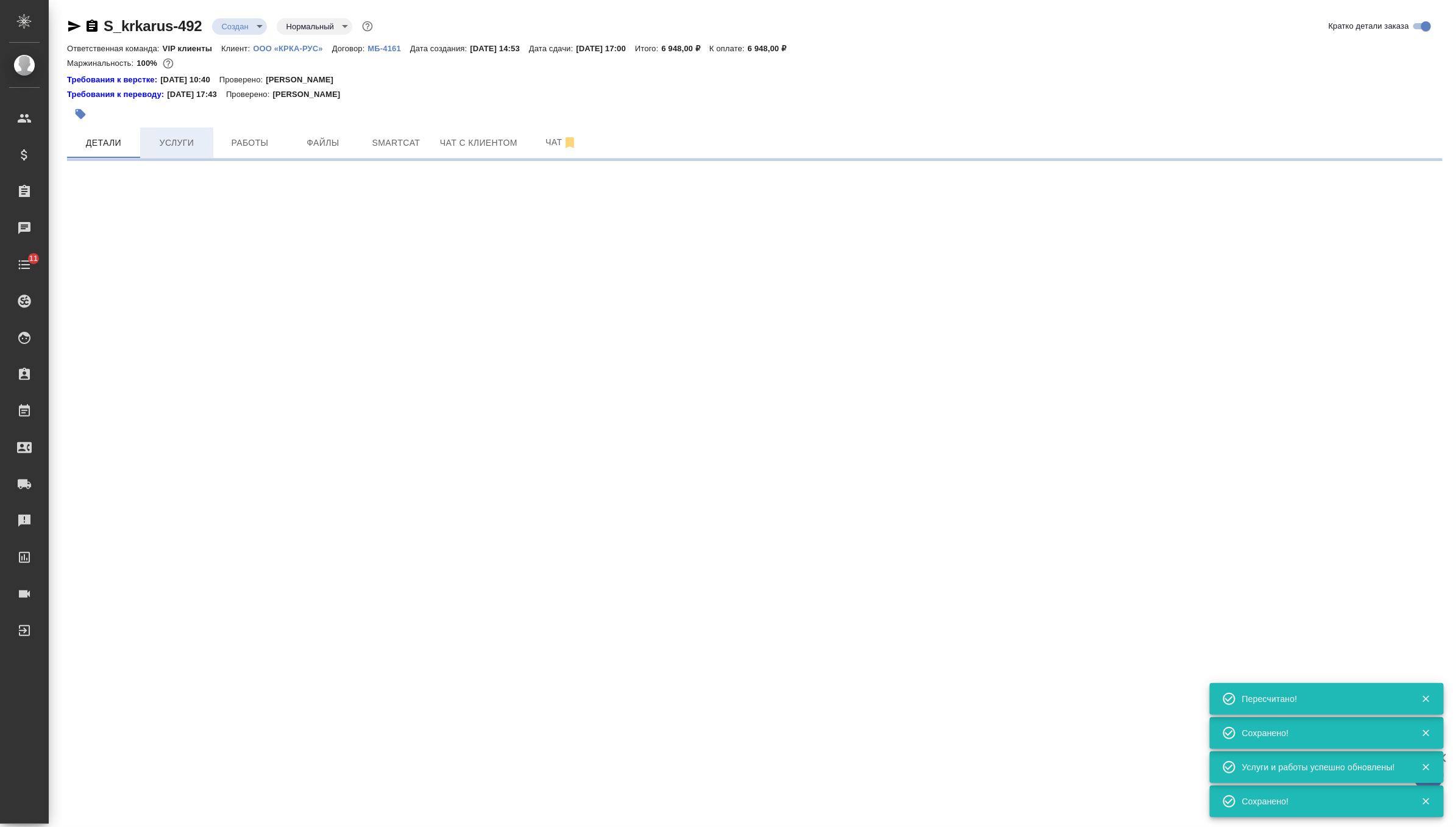
type input "urgent"
select select "RU"
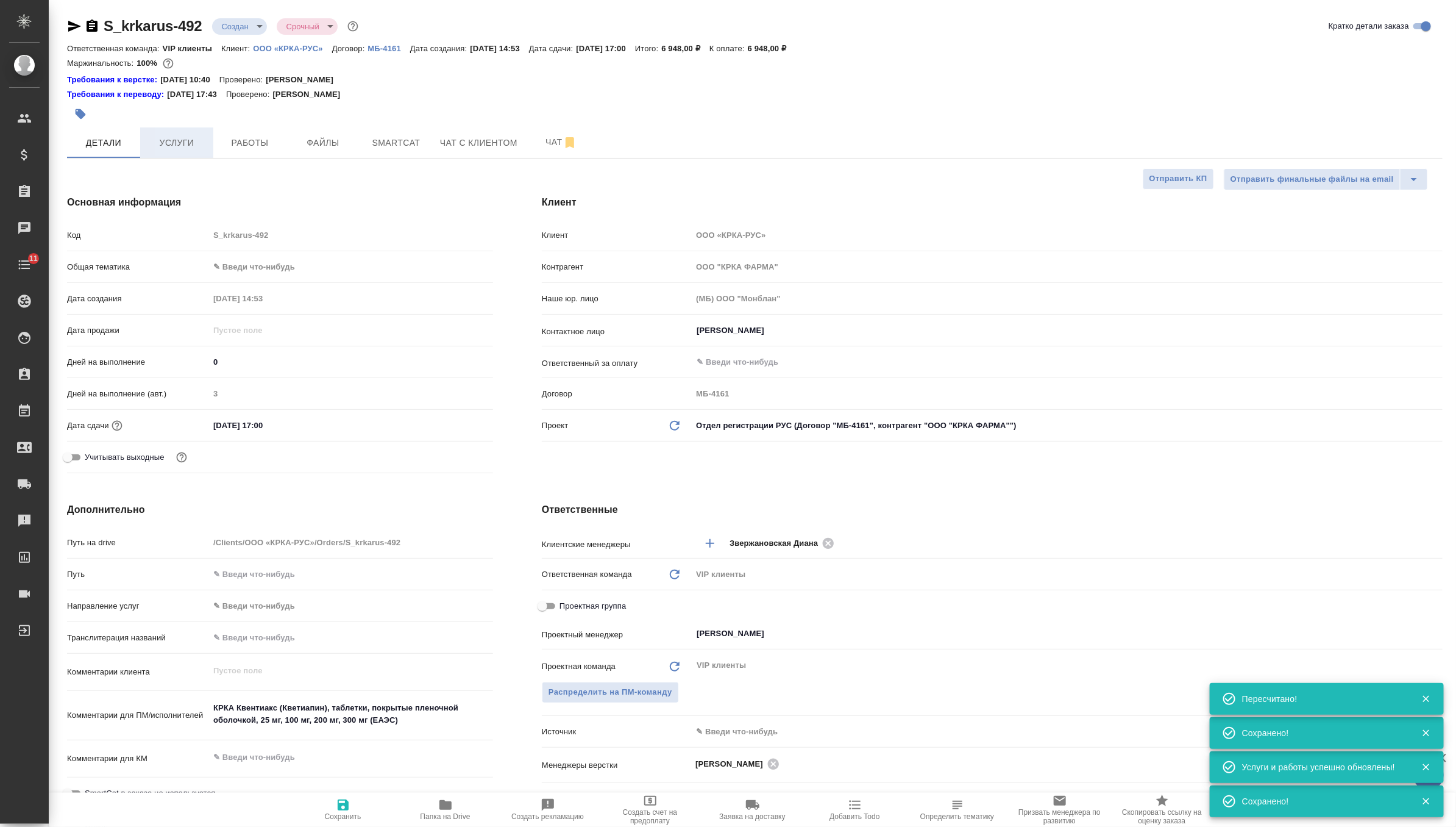
type textarea "x"
click at [164, 142] on span "Услуги" at bounding box center [176, 143] width 59 height 16
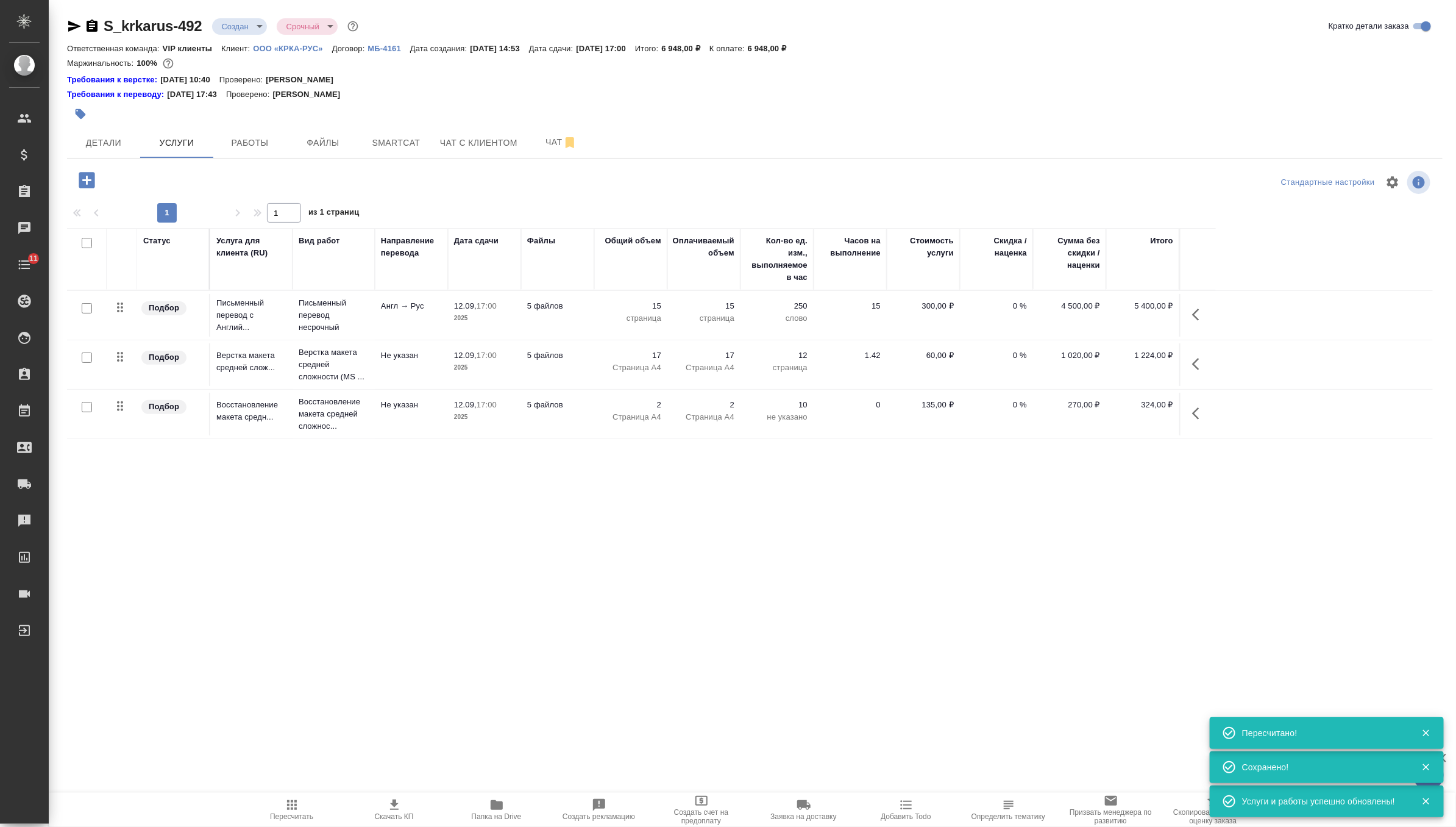
click at [258, 15] on div "S_krkarus-492 Создан new Срочный urgent Кратко детали заказа Ответственная кома…" at bounding box center [754, 261] width 1389 height 521
click at [251, 36] on div "S_krkarus-492 Создан new Срочный urgent" at bounding box center [214, 26] width 294 height 19
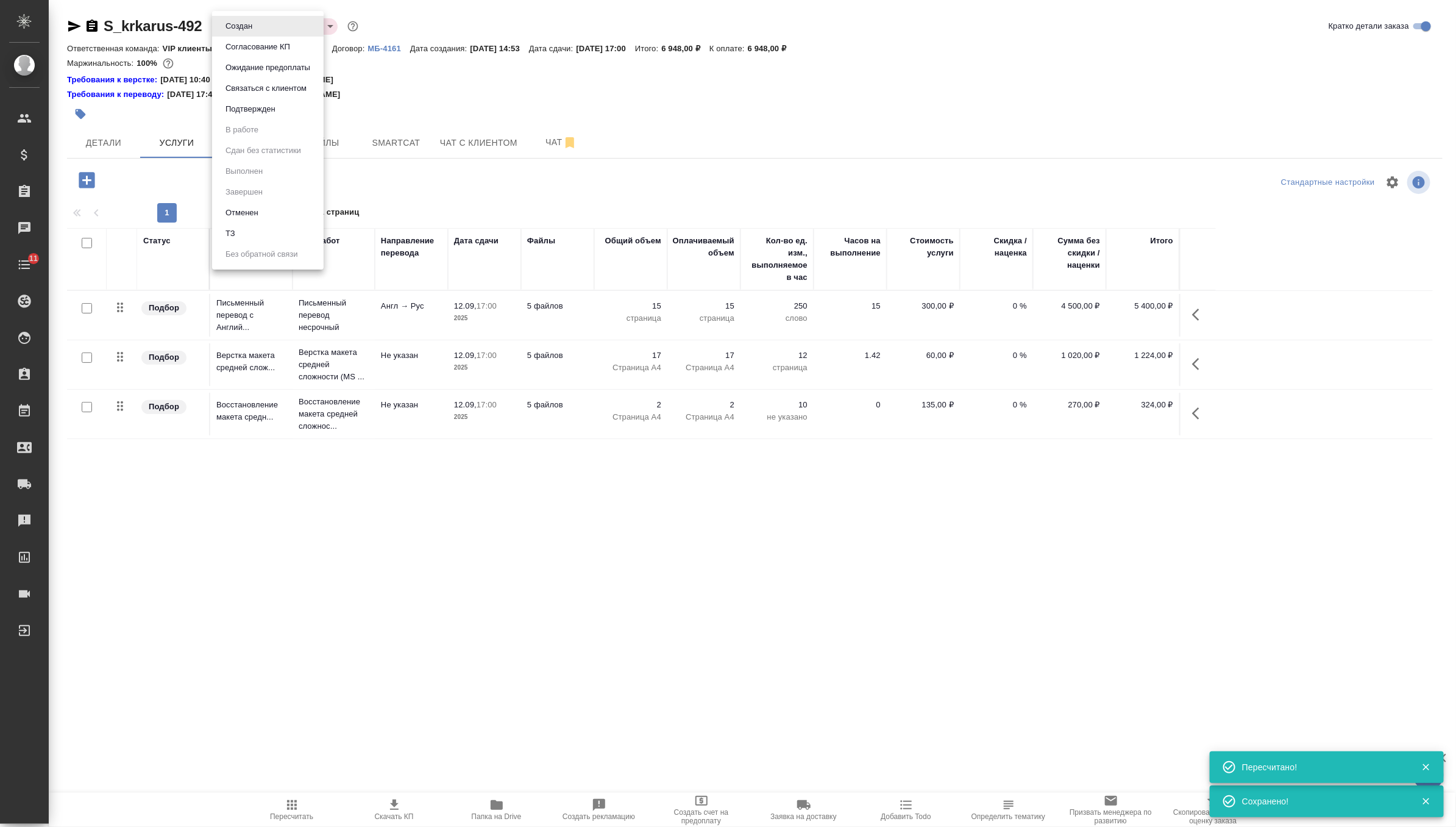
click at [248, 24] on body "🙏 .cls-1 fill:#fff; AWATERA Zverzhanovskaya Diana Клиенты Спецификации Заказы 0…" at bounding box center [728, 413] width 1456 height 827
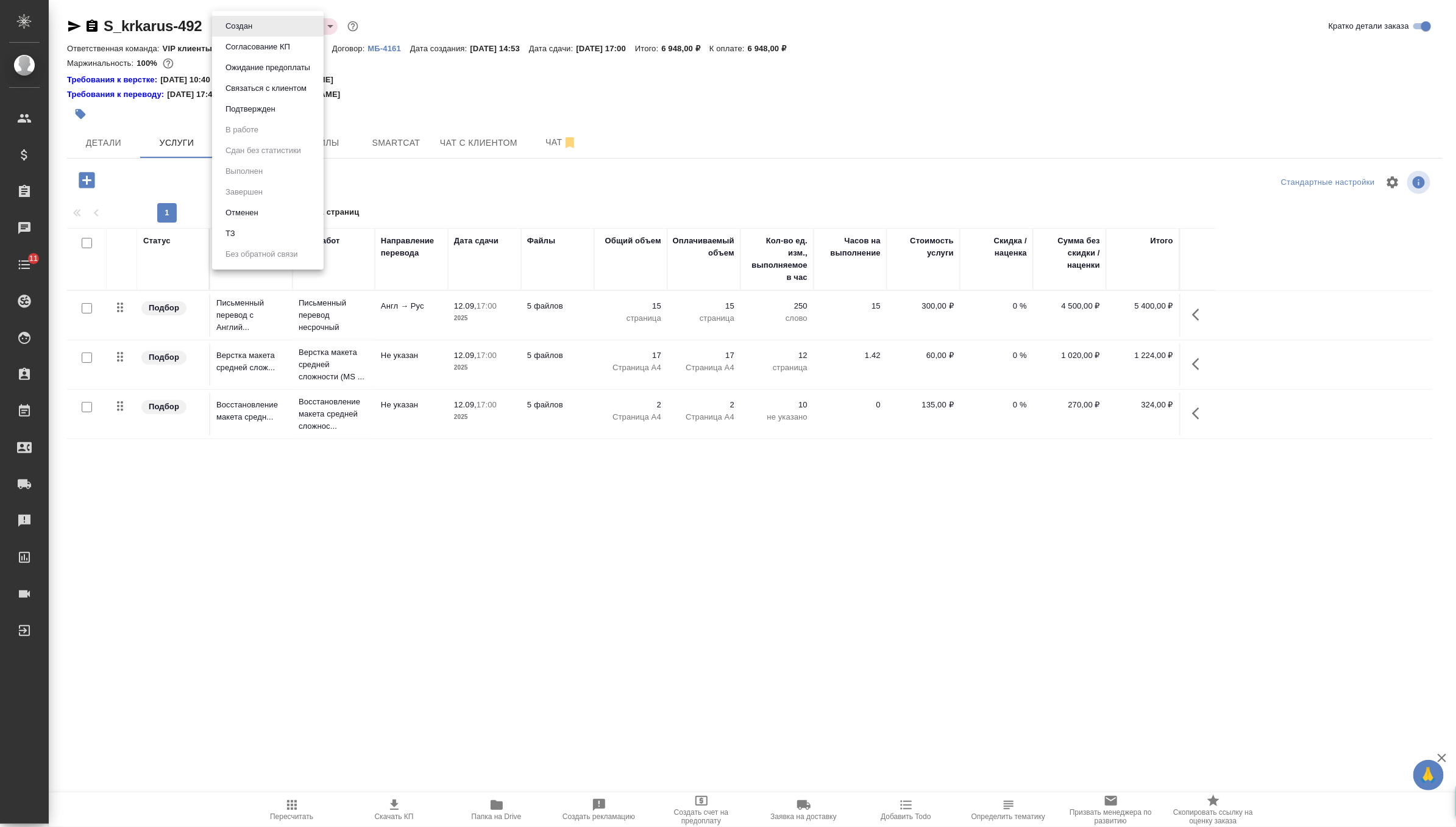
click at [258, 44] on button "Согласование КП" at bounding box center [257, 47] width 72 height 14
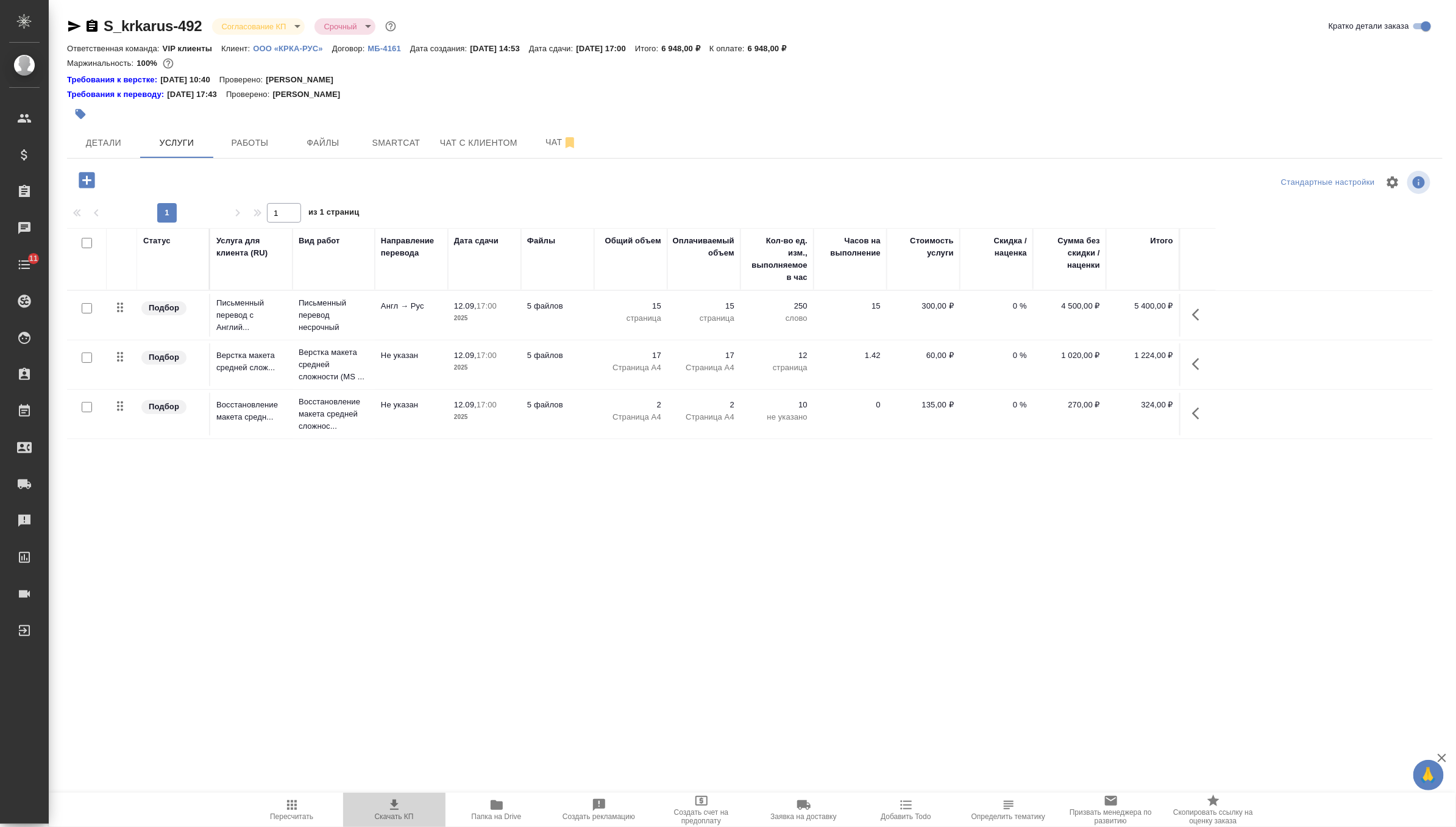
click at [396, 807] on icon "button" at bounding box center [394, 805] width 15 height 15
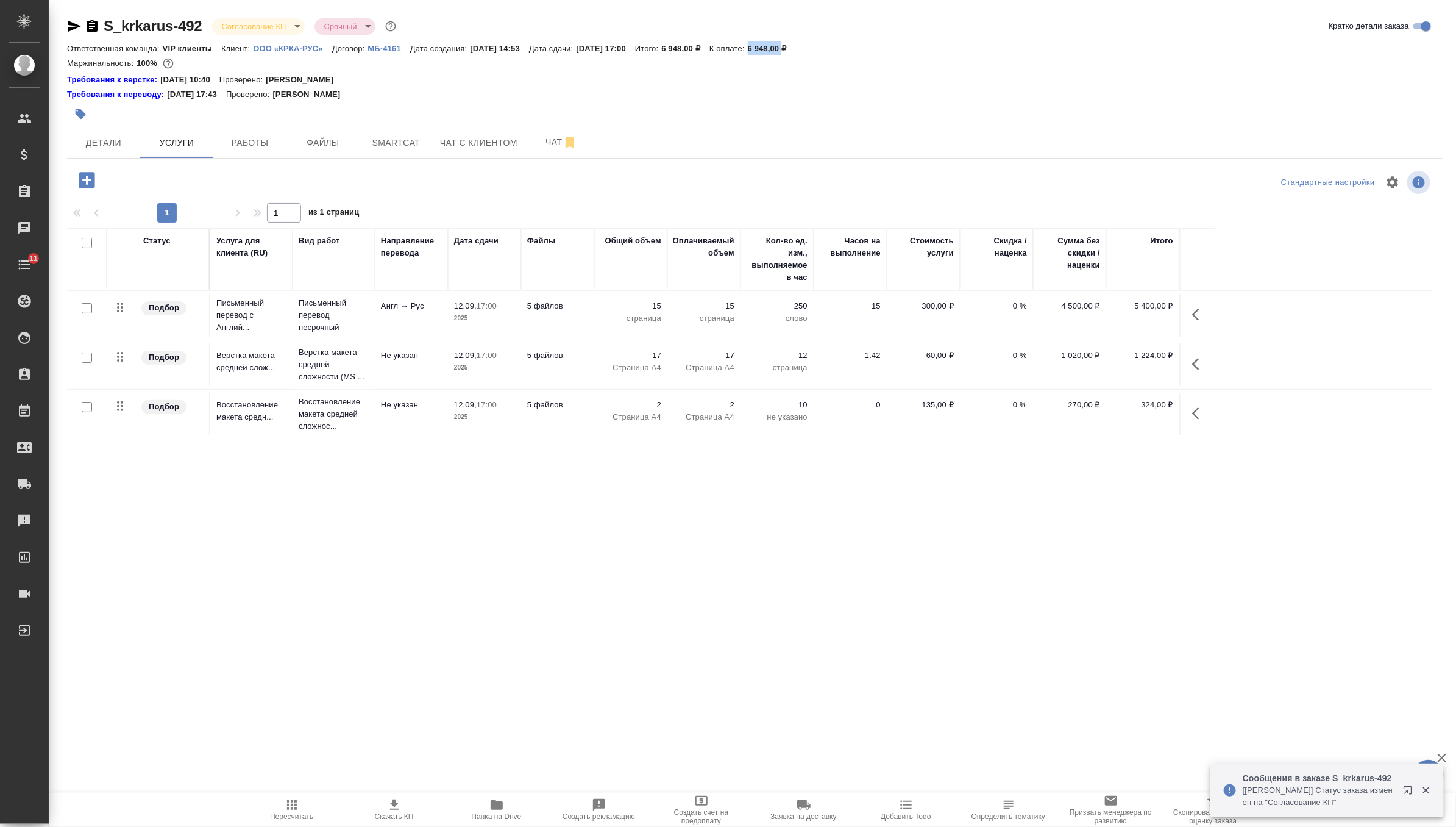
drag, startPoint x: 788, startPoint y: 46, endPoint x: 826, endPoint y: 47, distance: 38.0
click at [826, 47] on div "Ответственная команда: VIP клиенты Клиент: ООО «КРКА-РУС» Договор: МБ-4161 Дата…" at bounding box center [755, 48] width 1376 height 15
copy p "6 948,00"
click at [553, 140] on span "Чат" at bounding box center [561, 142] width 59 height 16
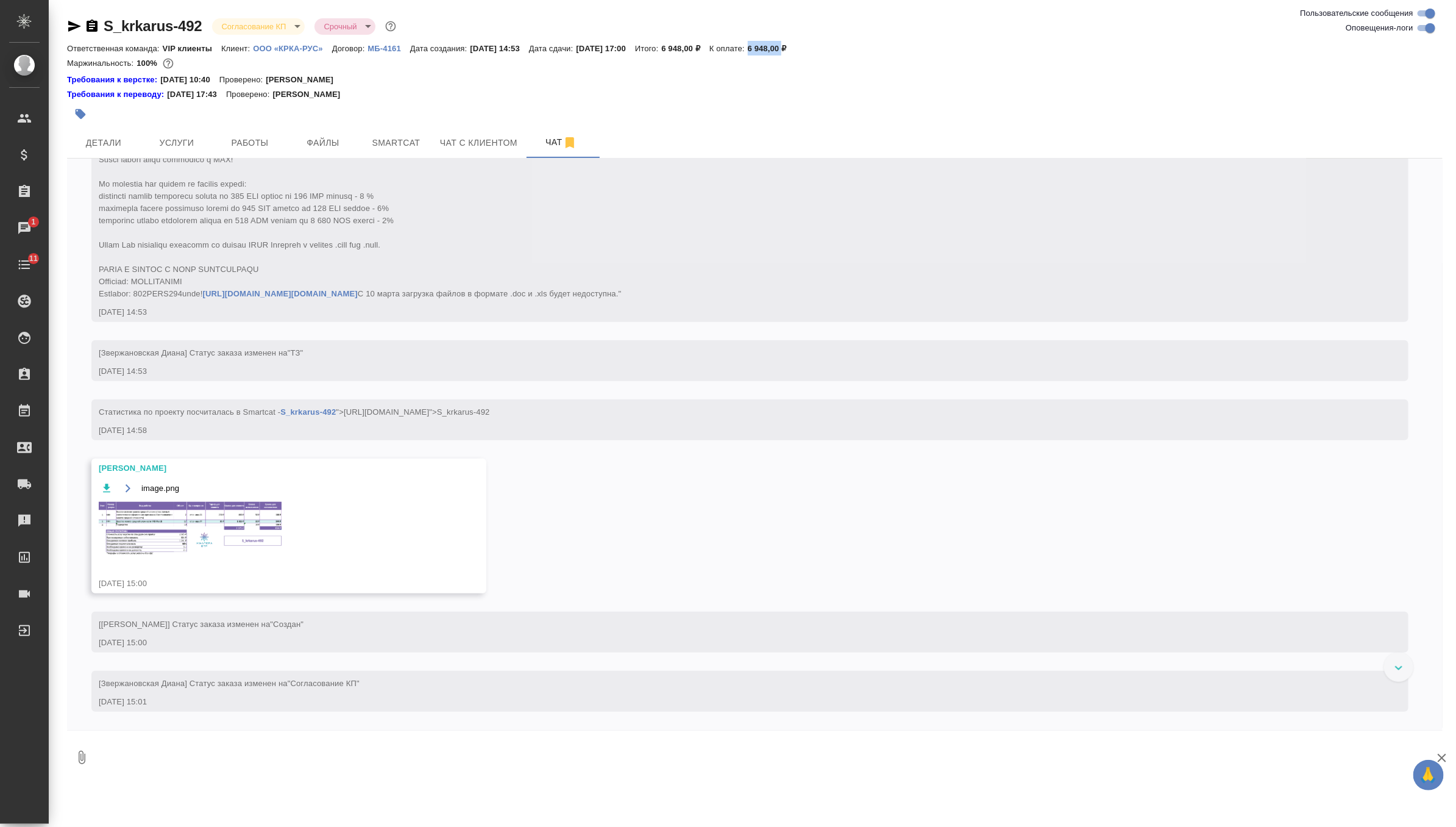
scroll to position [564, 0]
click at [222, 527] on img at bounding box center [190, 529] width 183 height 54
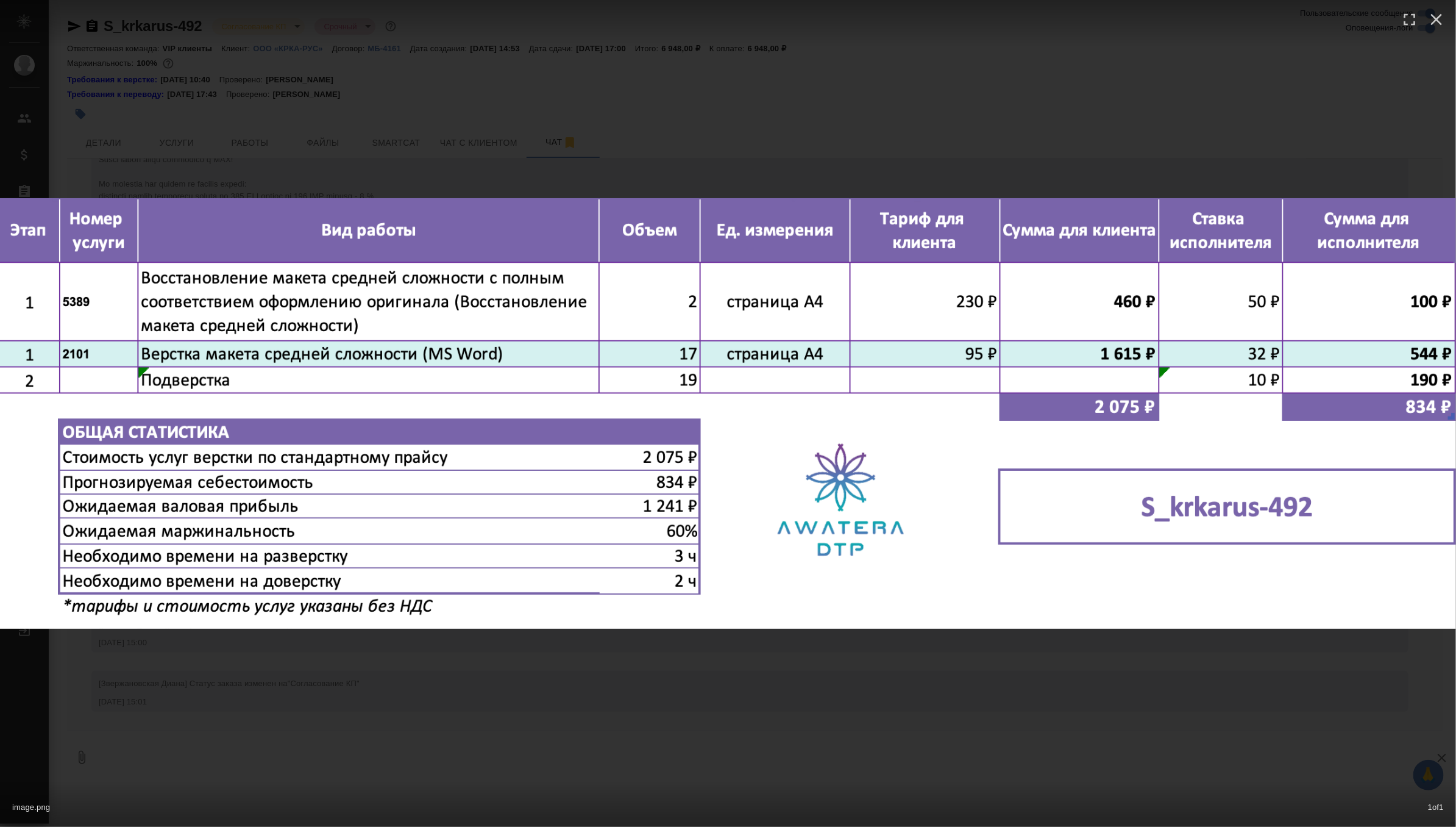
click at [470, 778] on div "image.png 1 of 1" at bounding box center [728, 413] width 1456 height 827
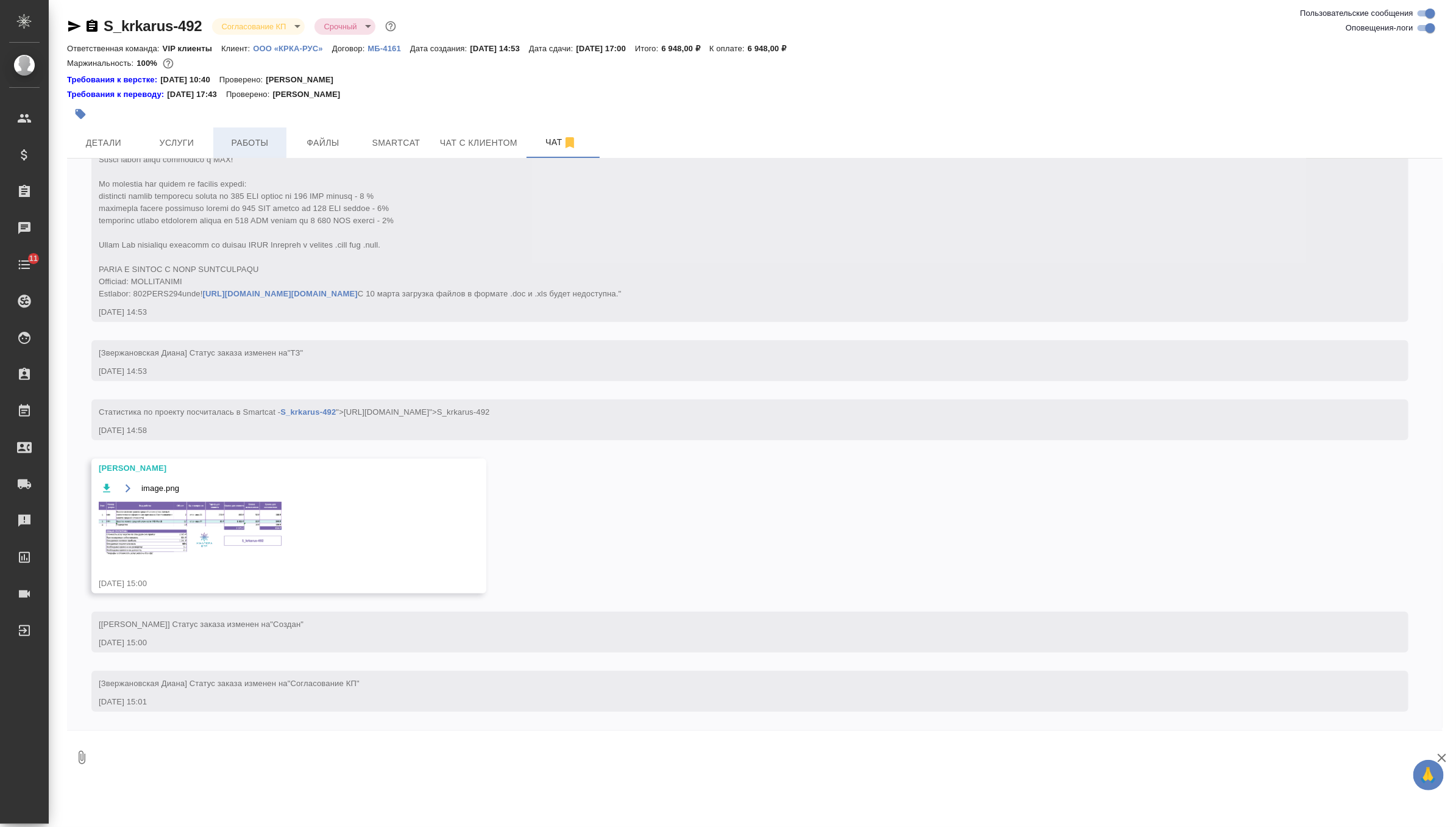
click at [237, 135] on span "Работы" at bounding box center [249, 143] width 59 height 16
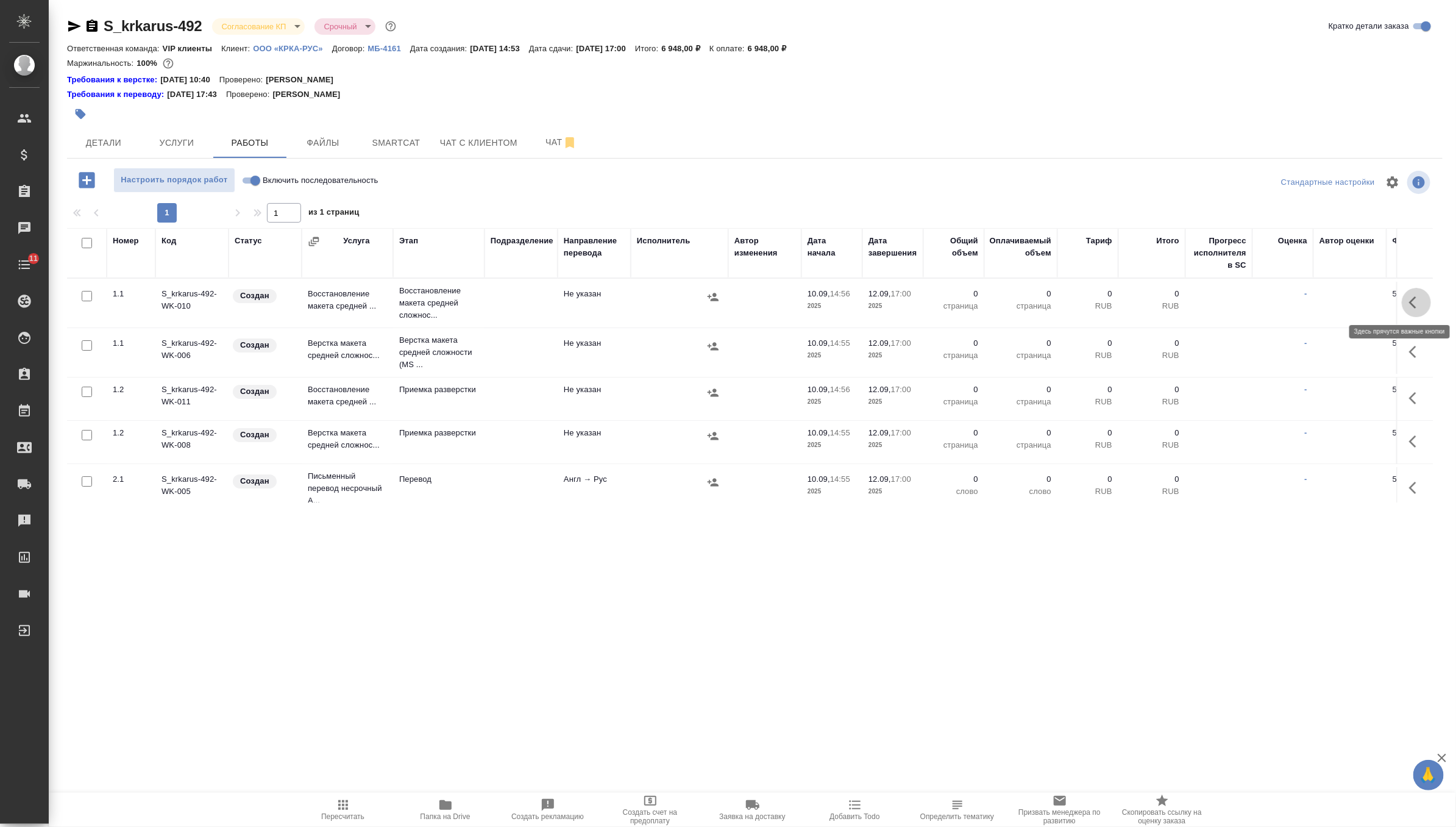
click at [1405, 309] on button "button" at bounding box center [1416, 302] width 29 height 29
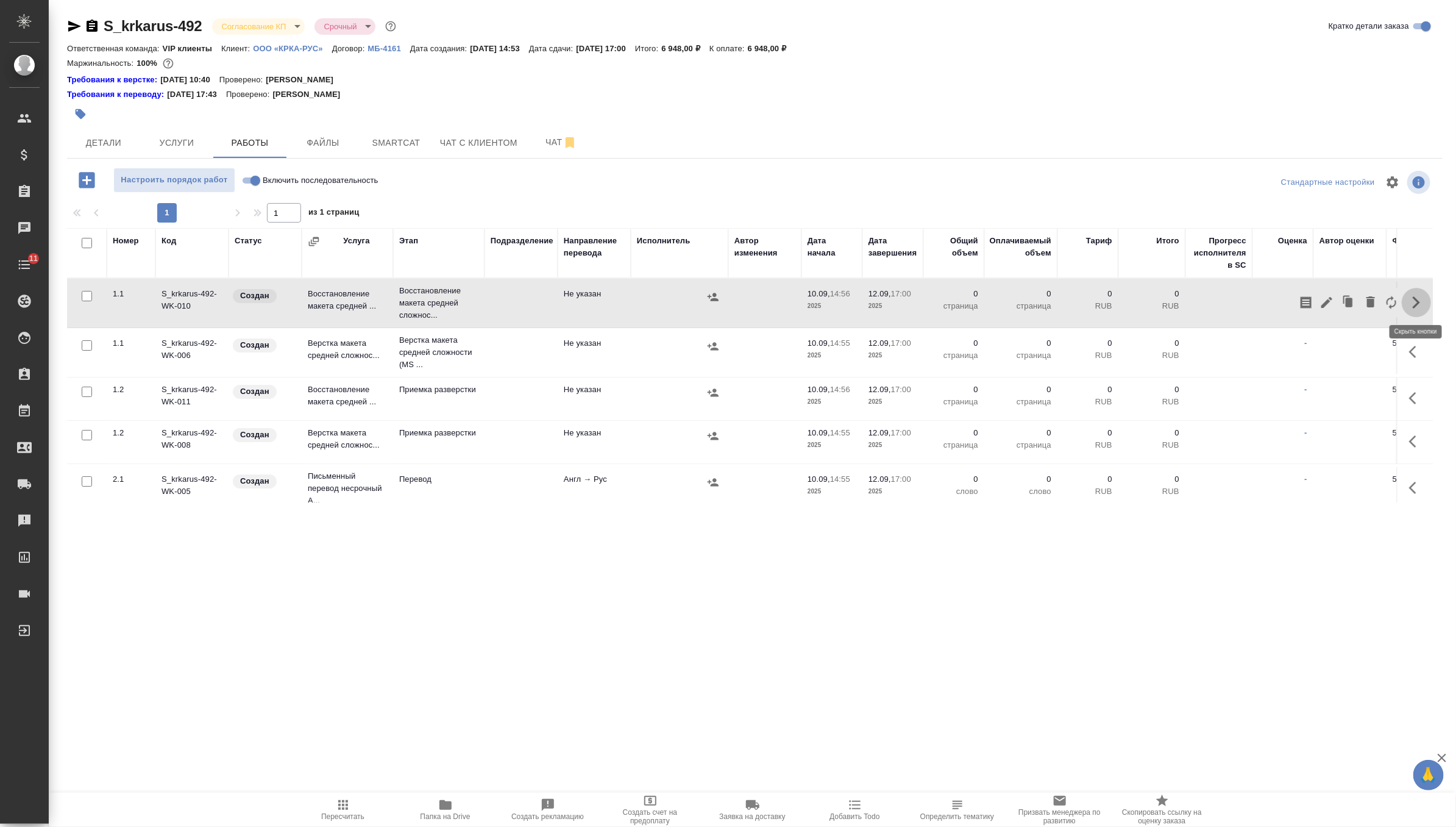
click at [1405, 309] on button "button" at bounding box center [1416, 302] width 29 height 29
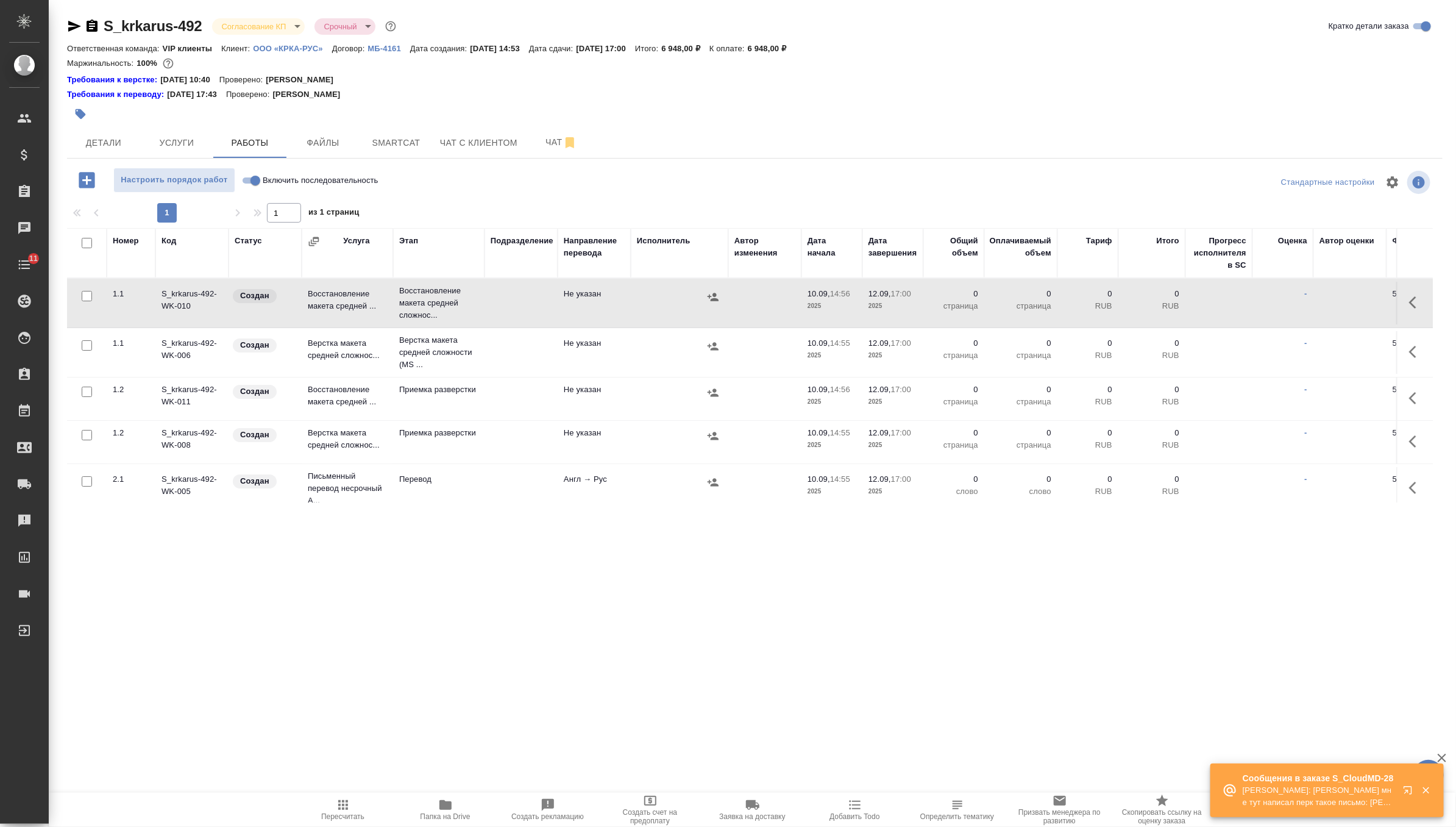
click at [291, 17] on body "🙏 .cls-1 fill:#fff; AWATERA Zverzhanovskaya Diana Клиенты Спецификации Заказы 0…" at bounding box center [728, 413] width 1456 height 827
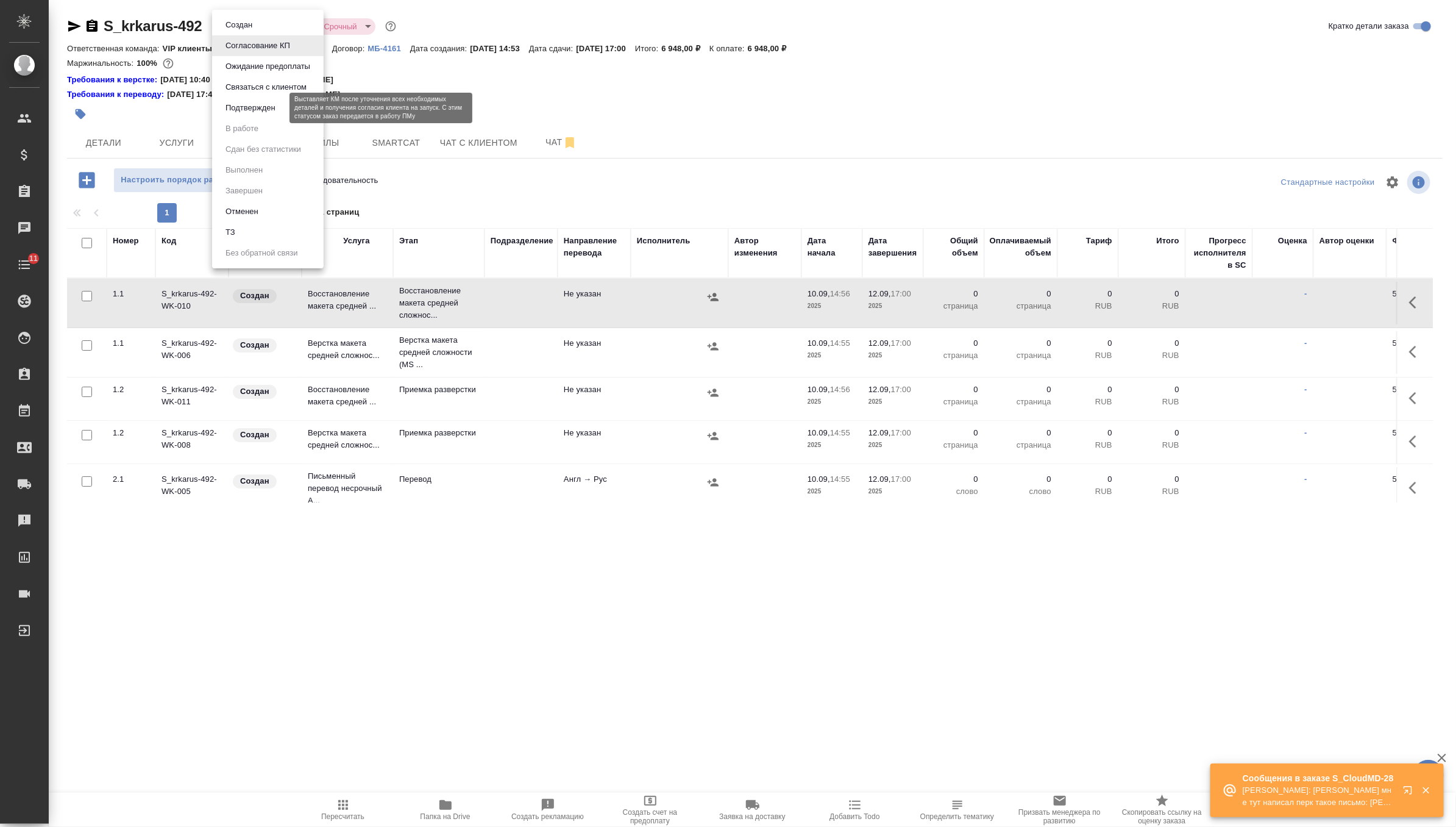
click at [268, 103] on button "Подтвержден" at bounding box center [250, 108] width 58 height 14
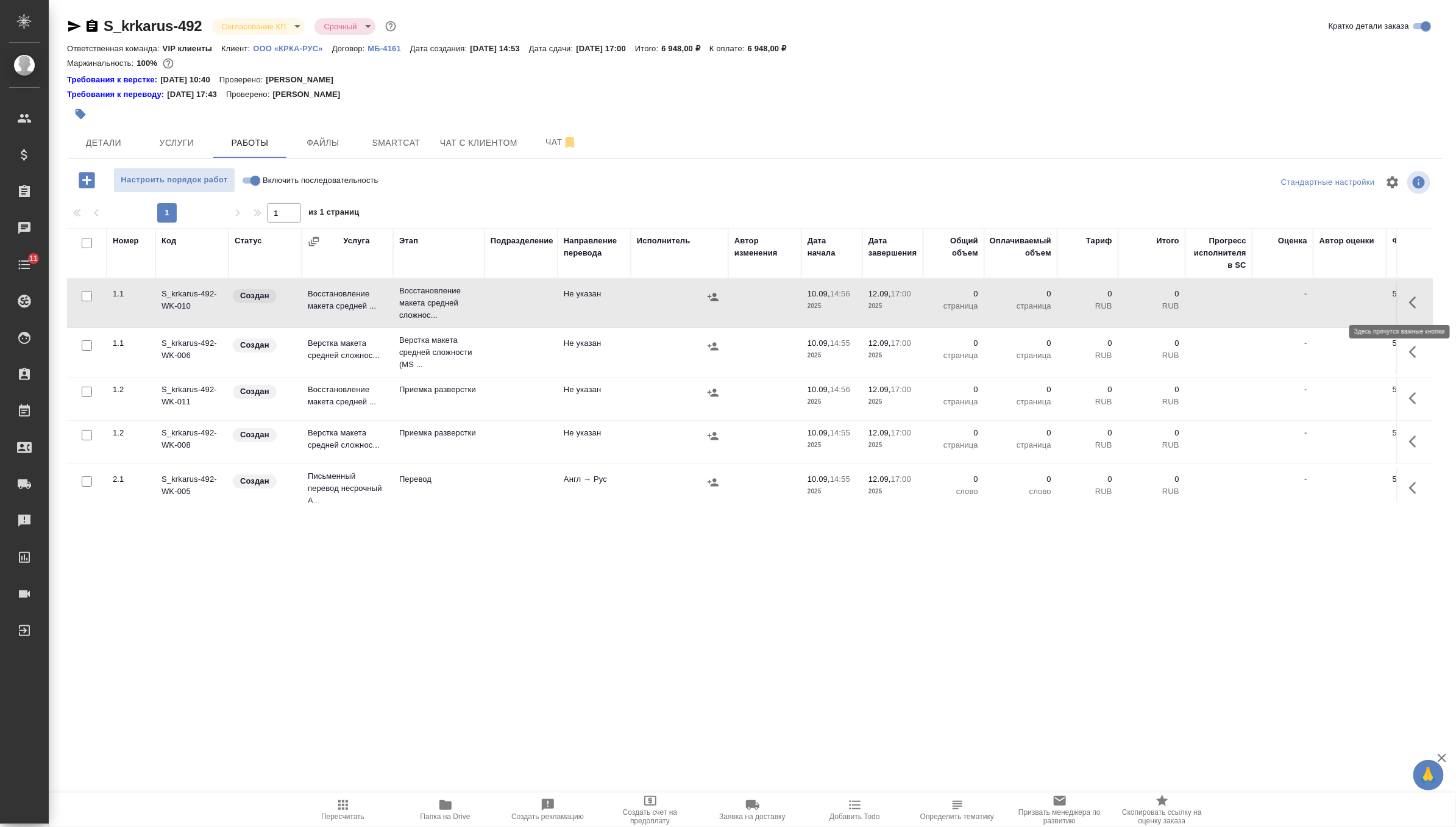
click at [1415, 299] on icon "button" at bounding box center [1416, 302] width 15 height 15
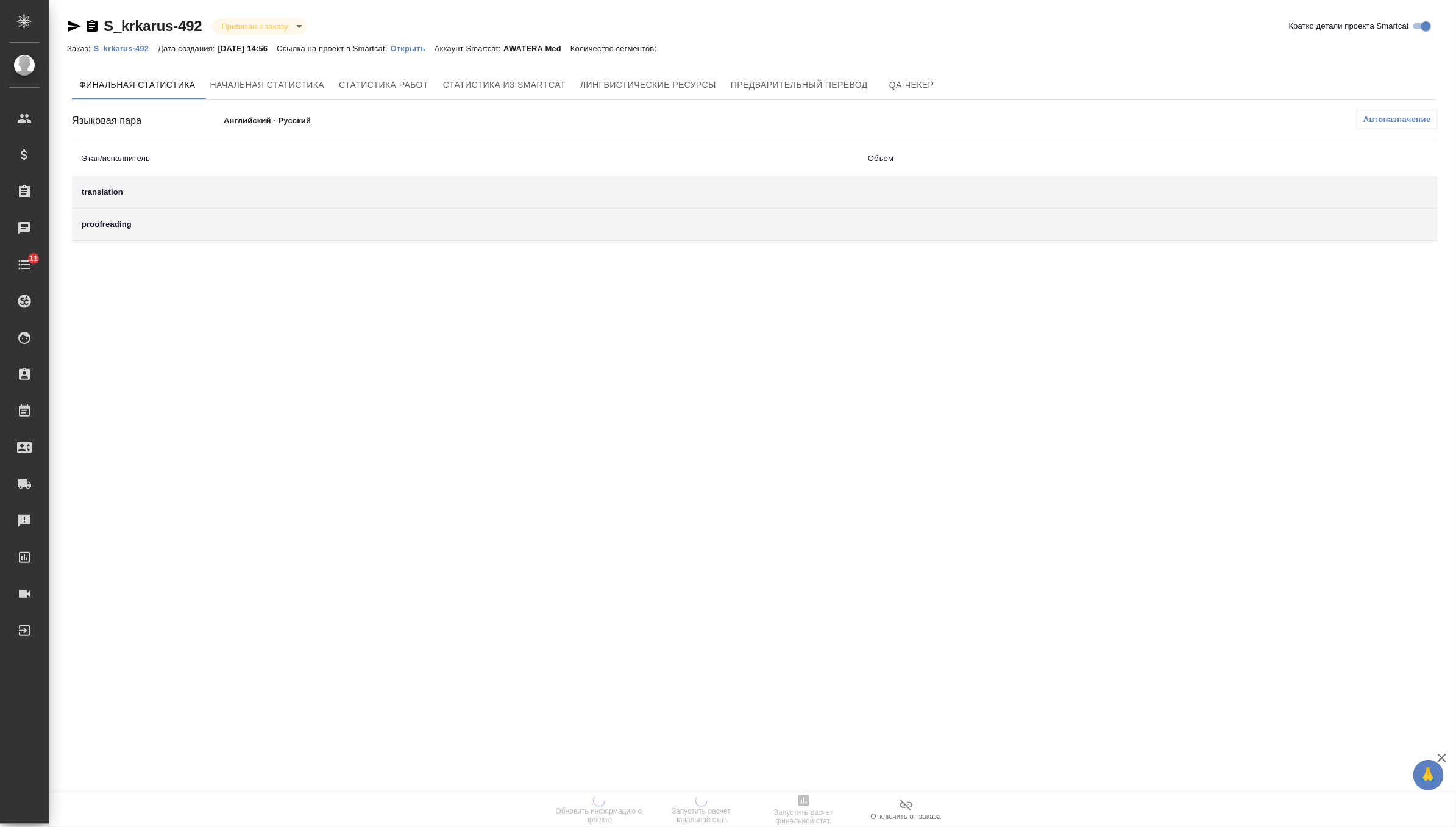
click at [434, 44] on p "Открыть" at bounding box center [413, 48] width 44 height 9
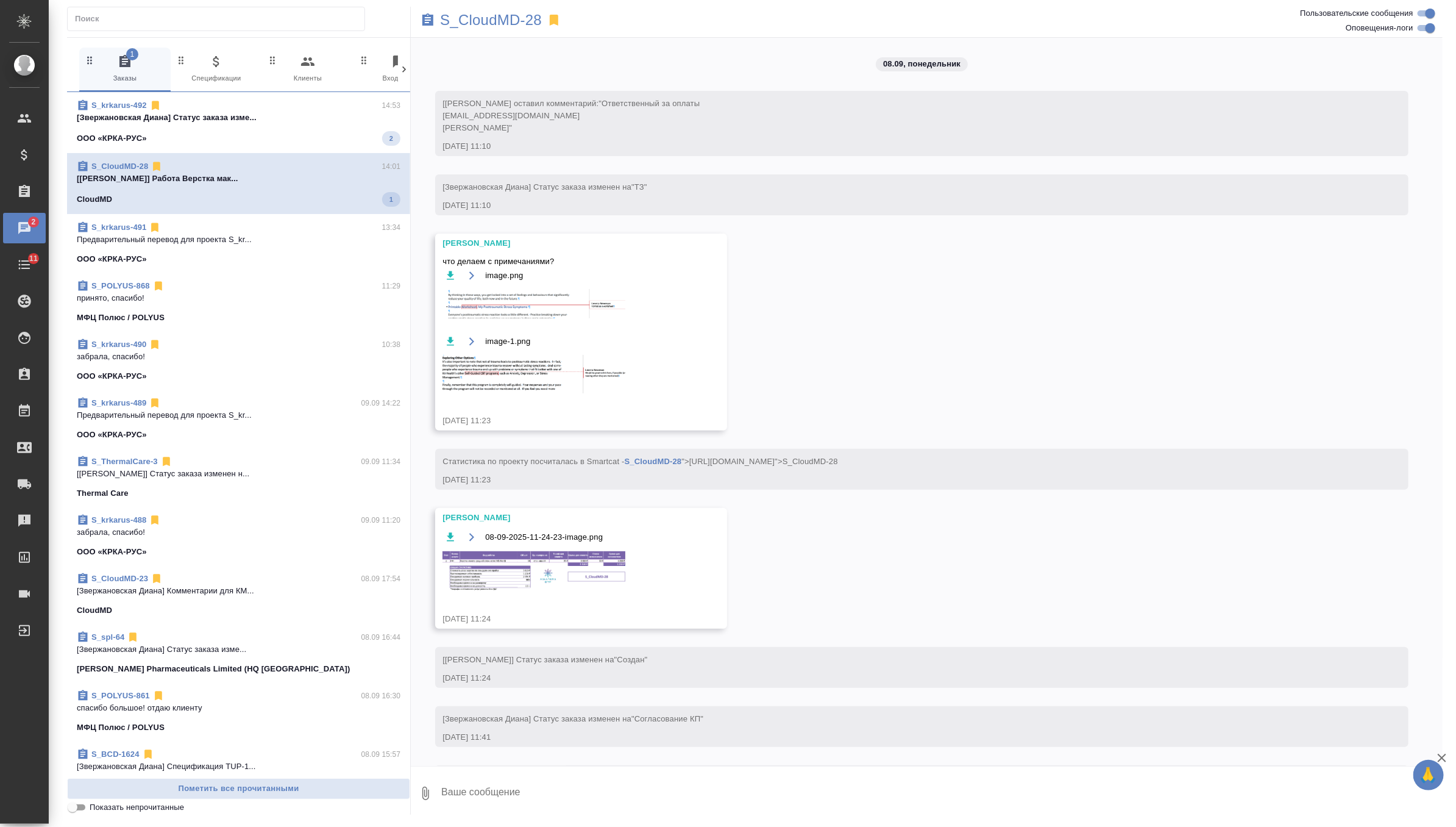
scroll to position [3033, 0]
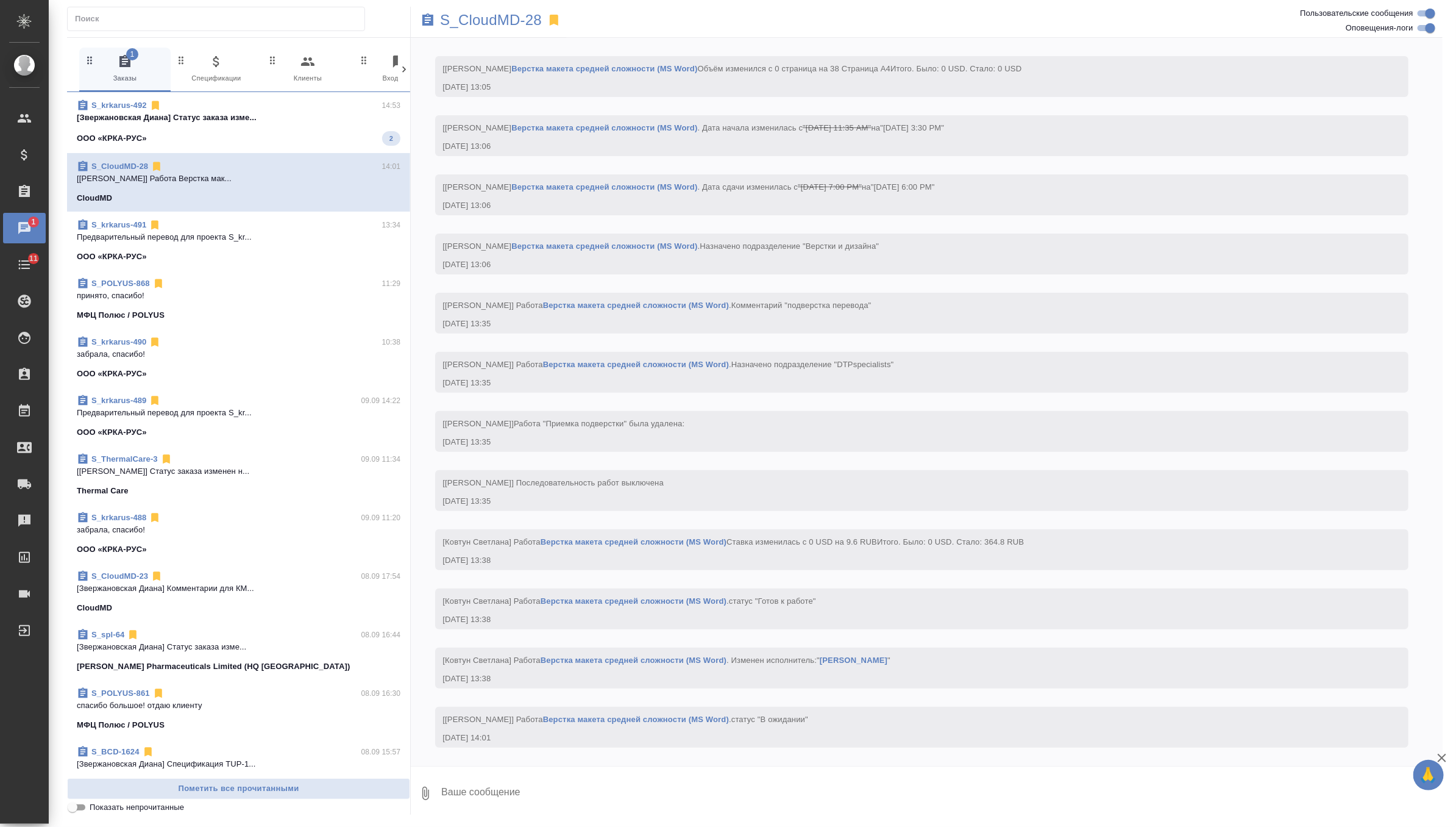
click at [291, 110] on div "S_krkarus-492 14:53" at bounding box center [238, 105] width 324 height 12
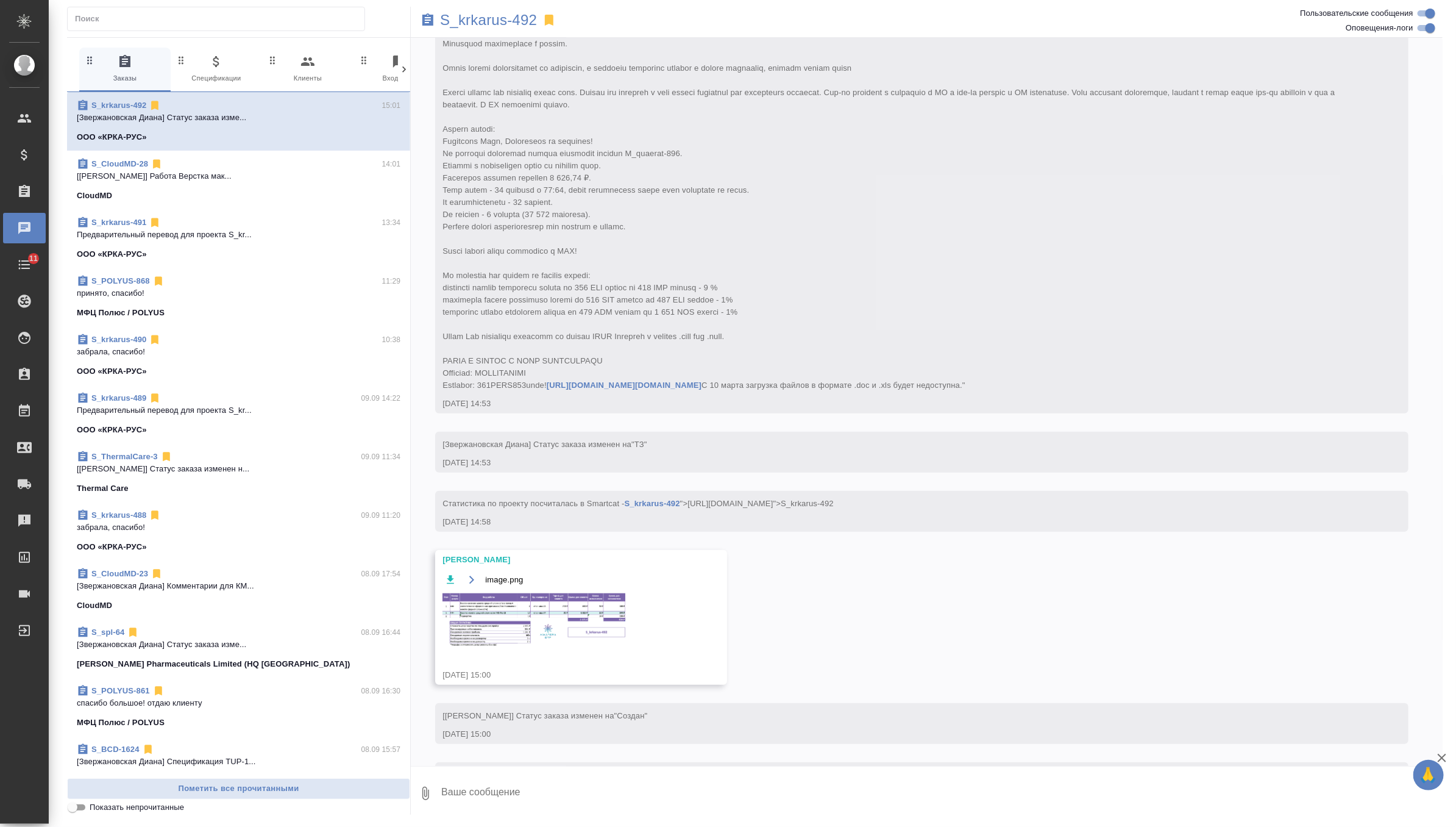
scroll to position [366, 0]
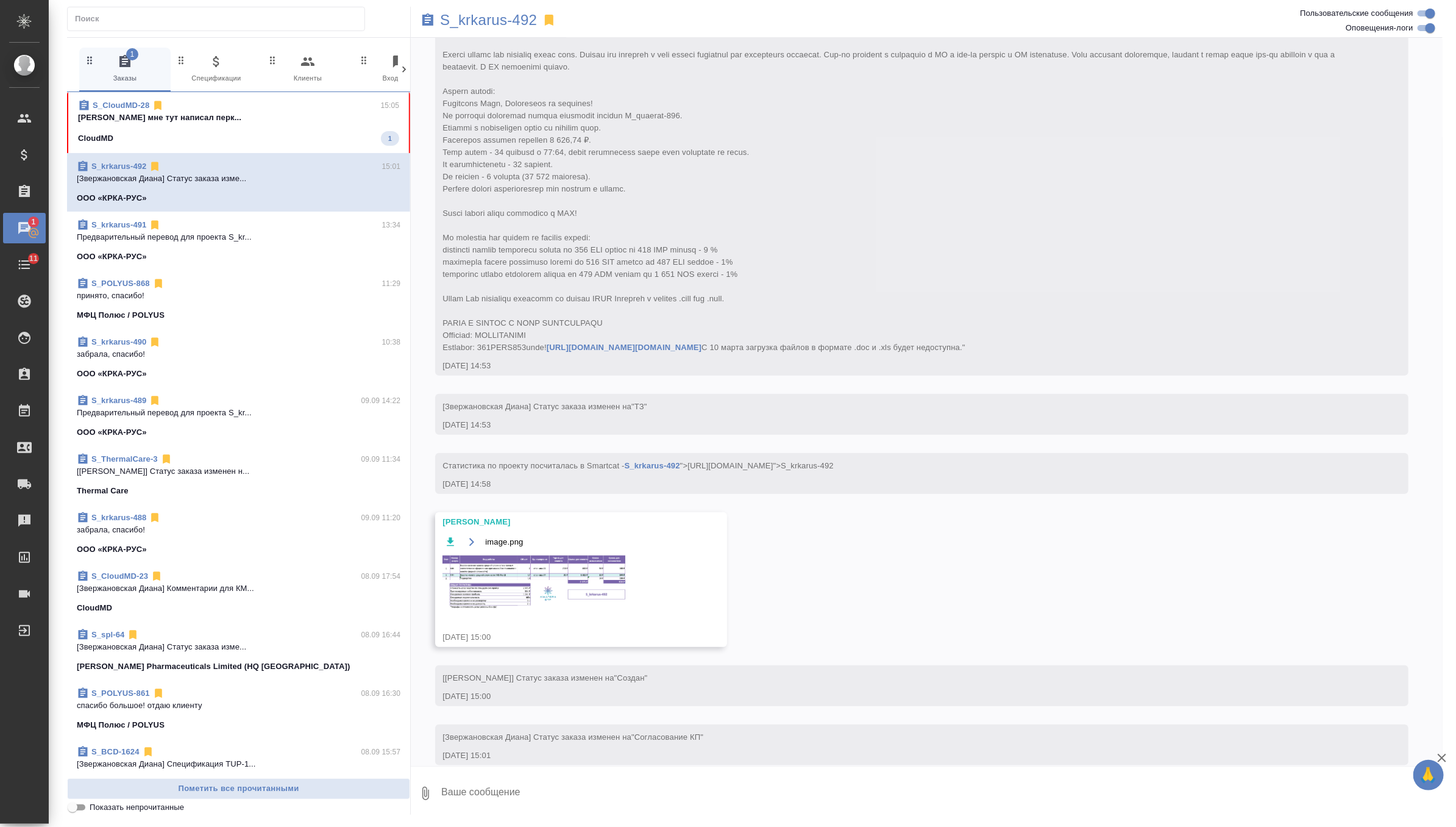
click at [323, 109] on div "S_CloudMD-28 15:05" at bounding box center [238, 105] width 321 height 12
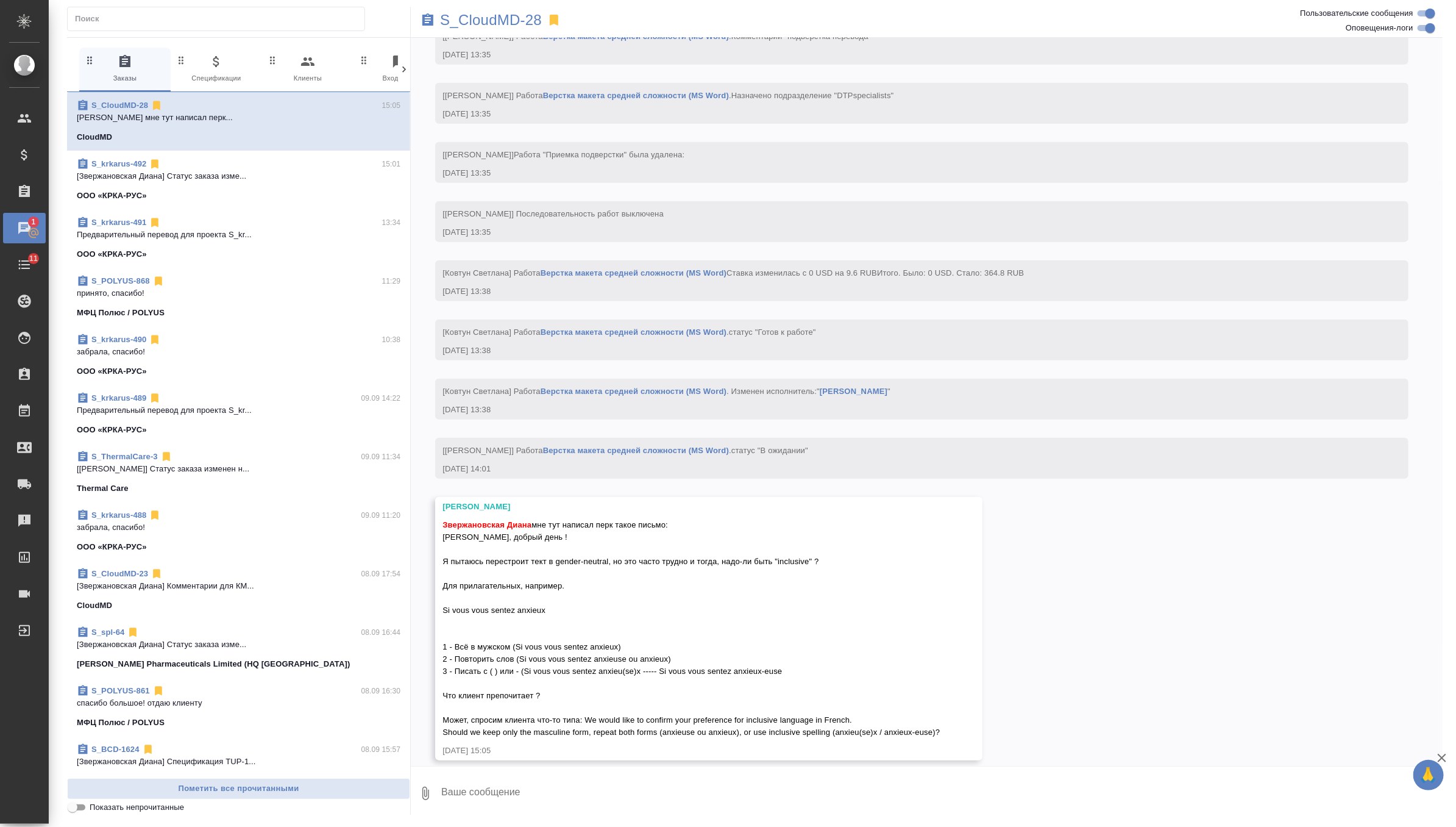
scroll to position [3315, 0]
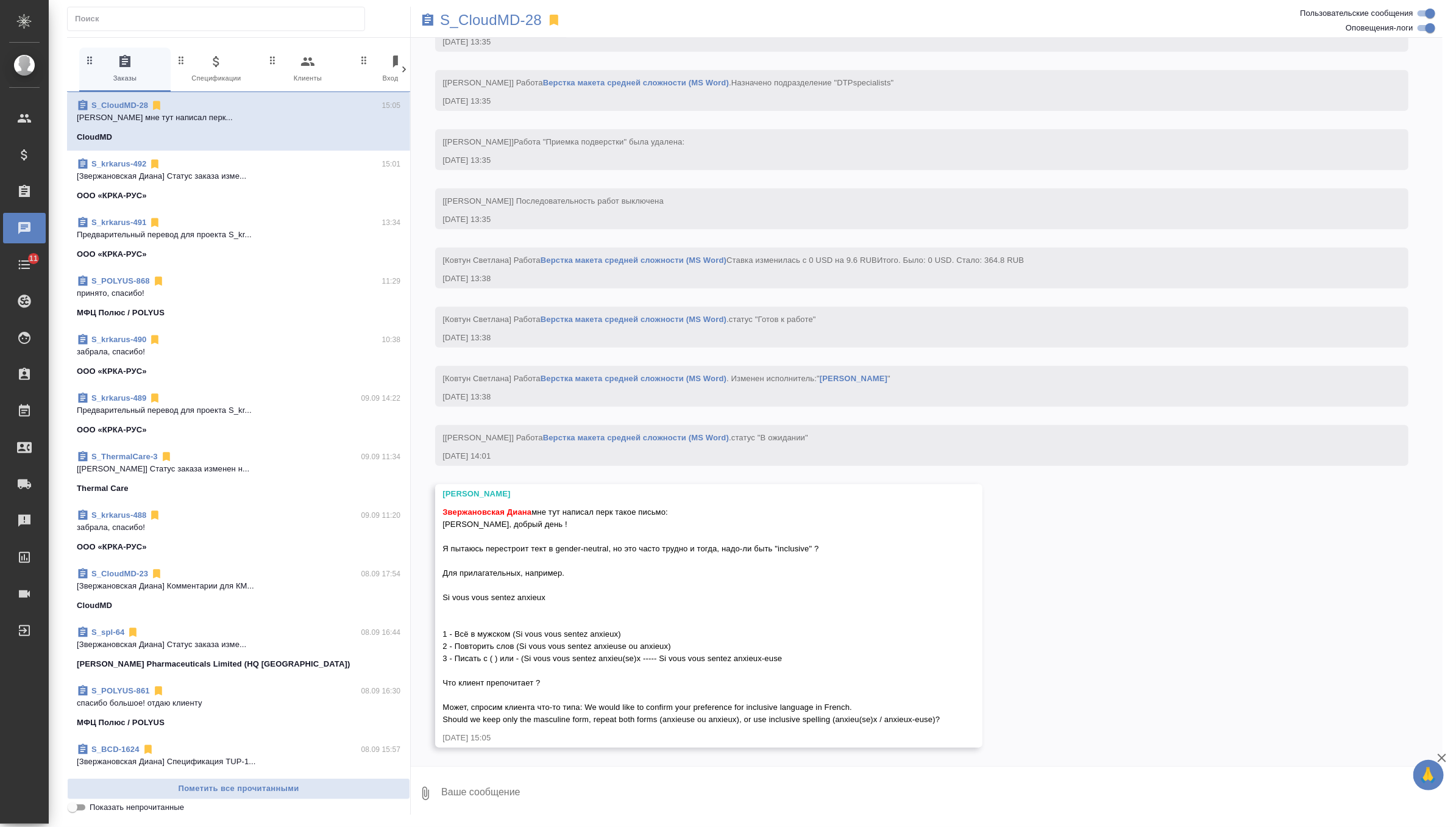
click at [538, 790] on textarea at bounding box center [941, 793] width 1002 height 41
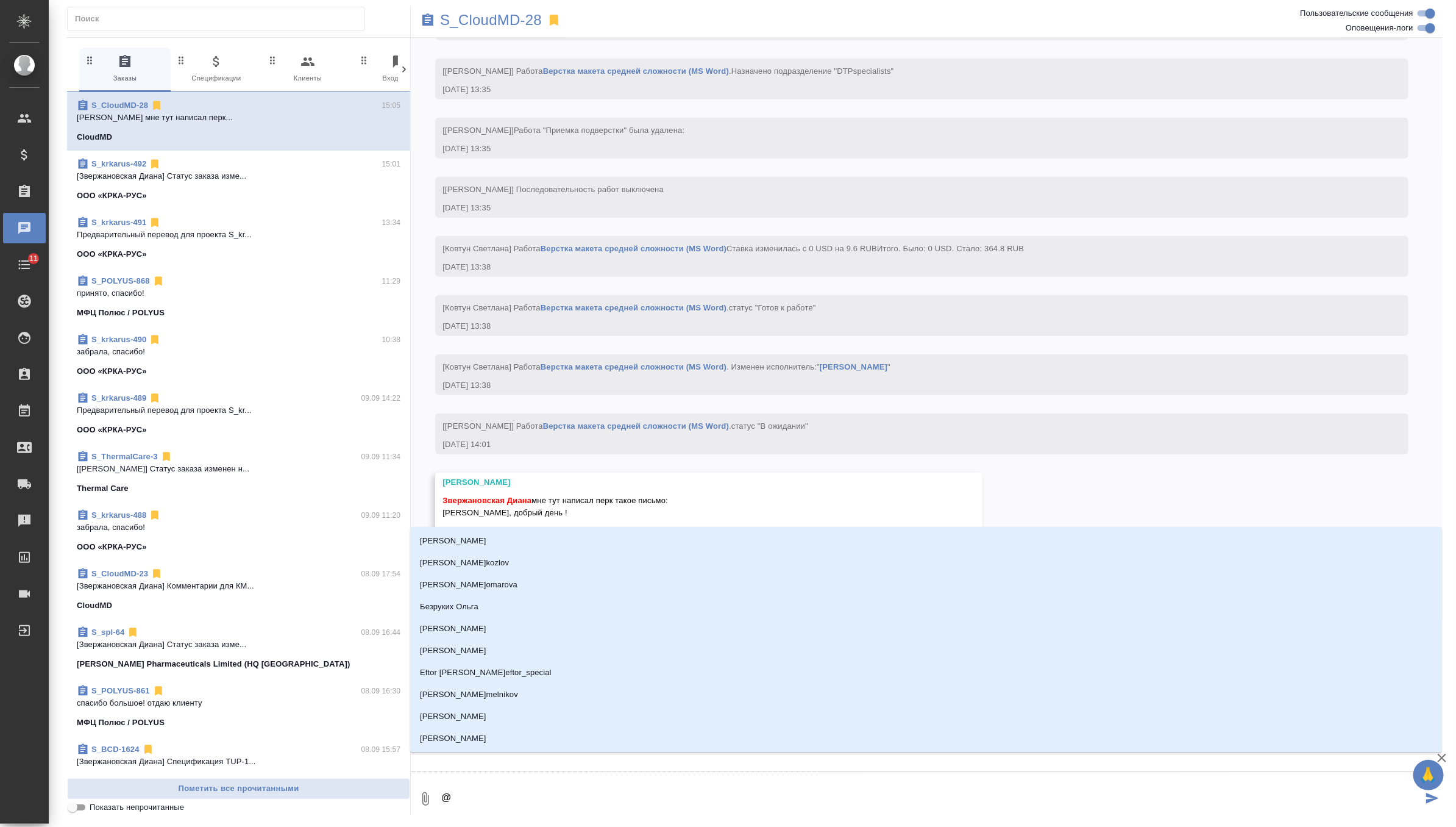
type textarea "@u"
type input "u"
type textarea "@uj"
type input "uj"
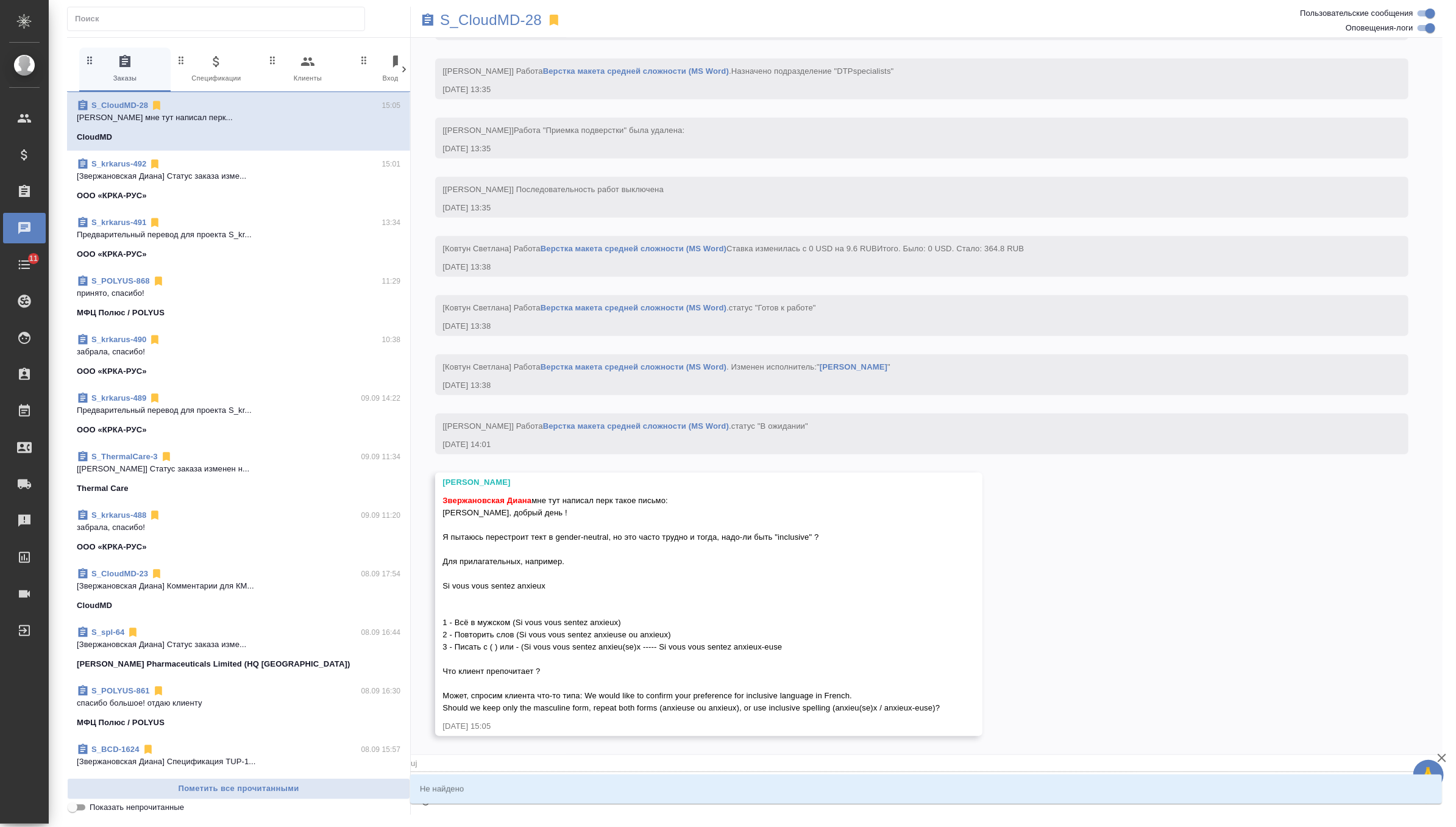
type textarea "@ujh"
type input "ujh"
type textarea "@ujhi"
type input "ujhi"
type textarea "@ujhir"
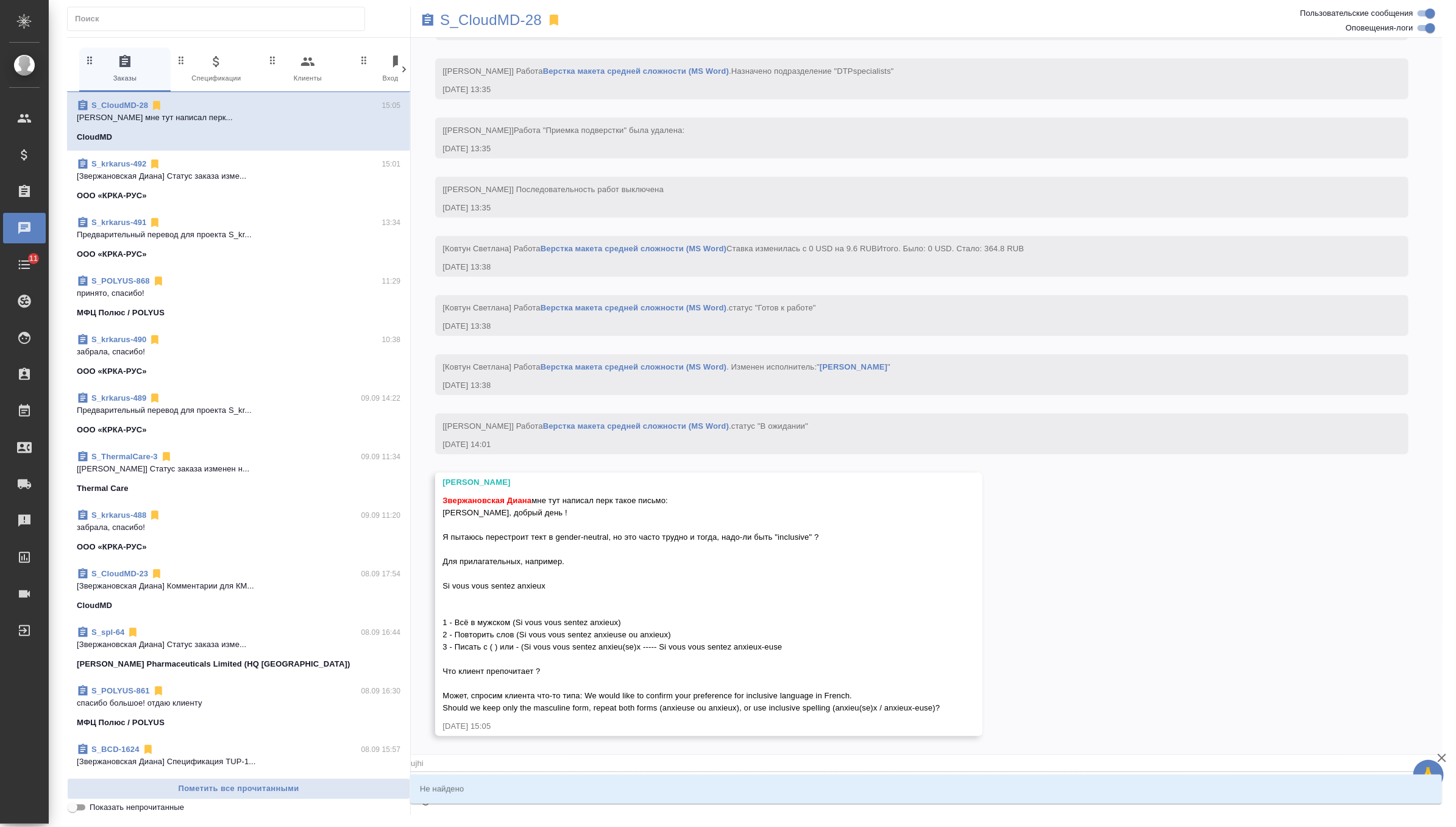
type input "ujhir"
type textarea "@ujhirj"
type input "ujhirj"
type textarea "@ujhirjd"
type input "ujhirjd"
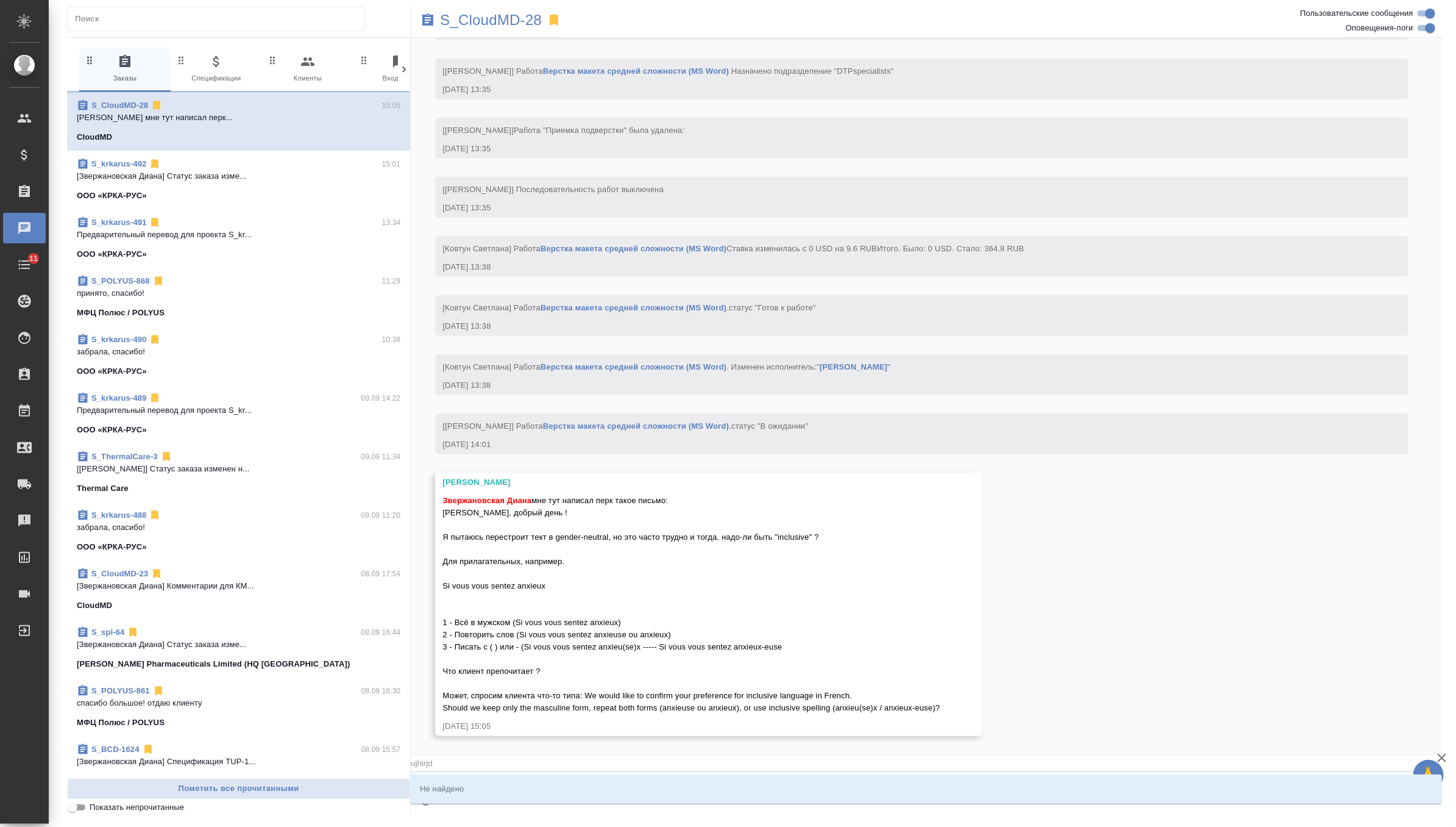
type textarea "@ujhirj"
type input "ujhirj"
type textarea "@ujhir"
type input "ujhir"
type textarea "@ujhi"
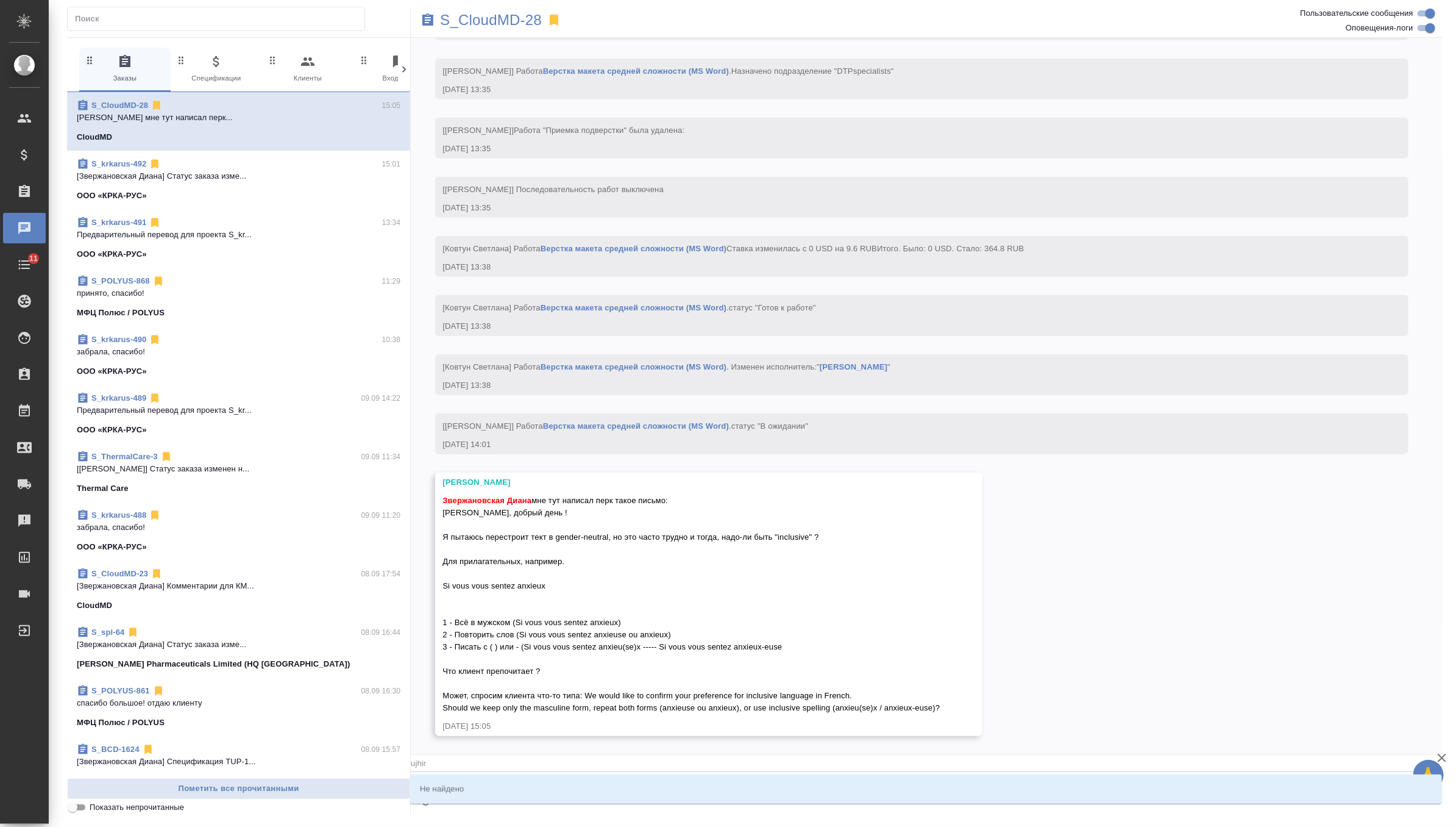
type input "ujhi"
type textarea "@ujh"
type input "ujh"
type textarea "@uj"
type input "uj"
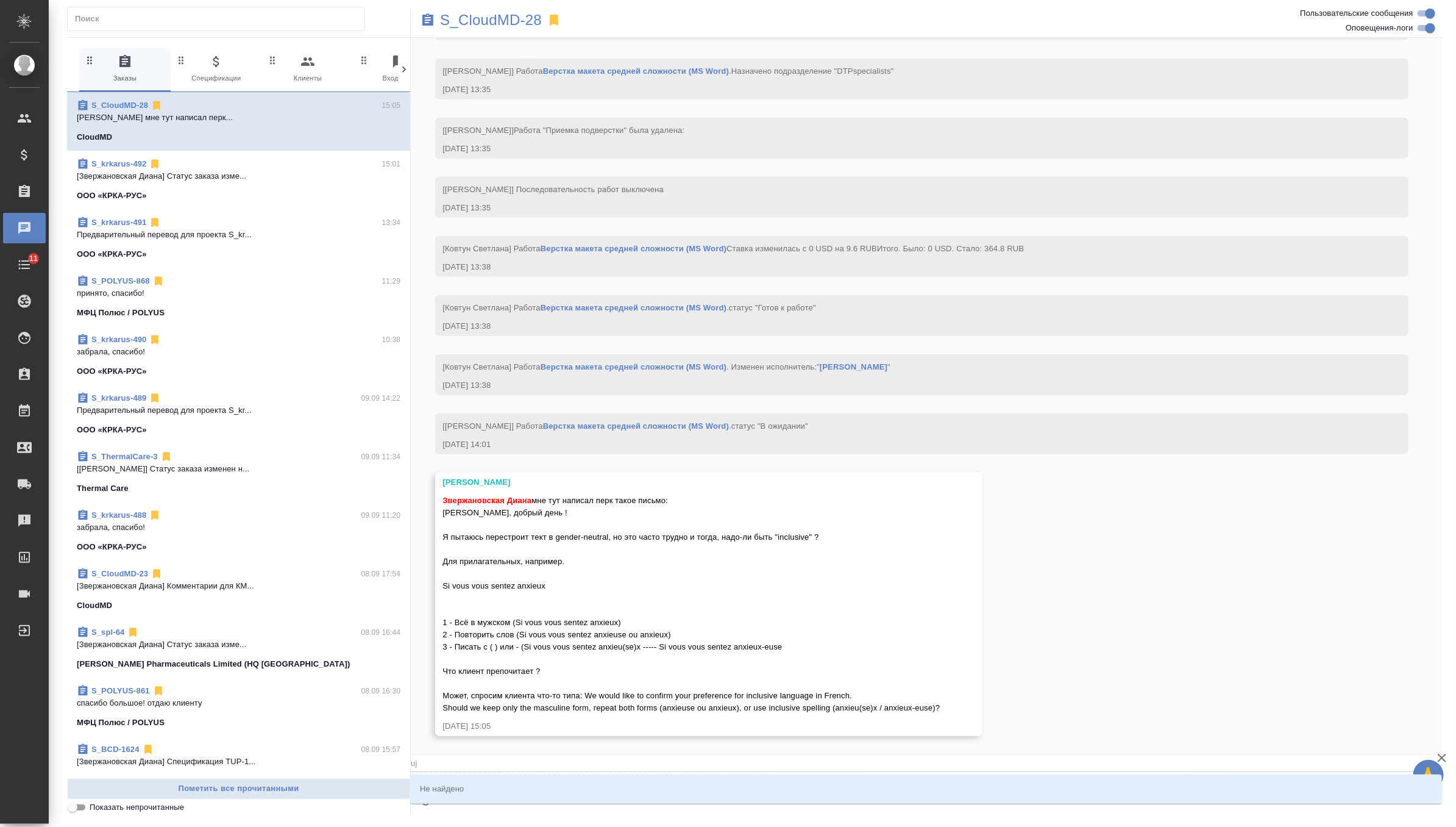
type textarea "@u"
type input "u"
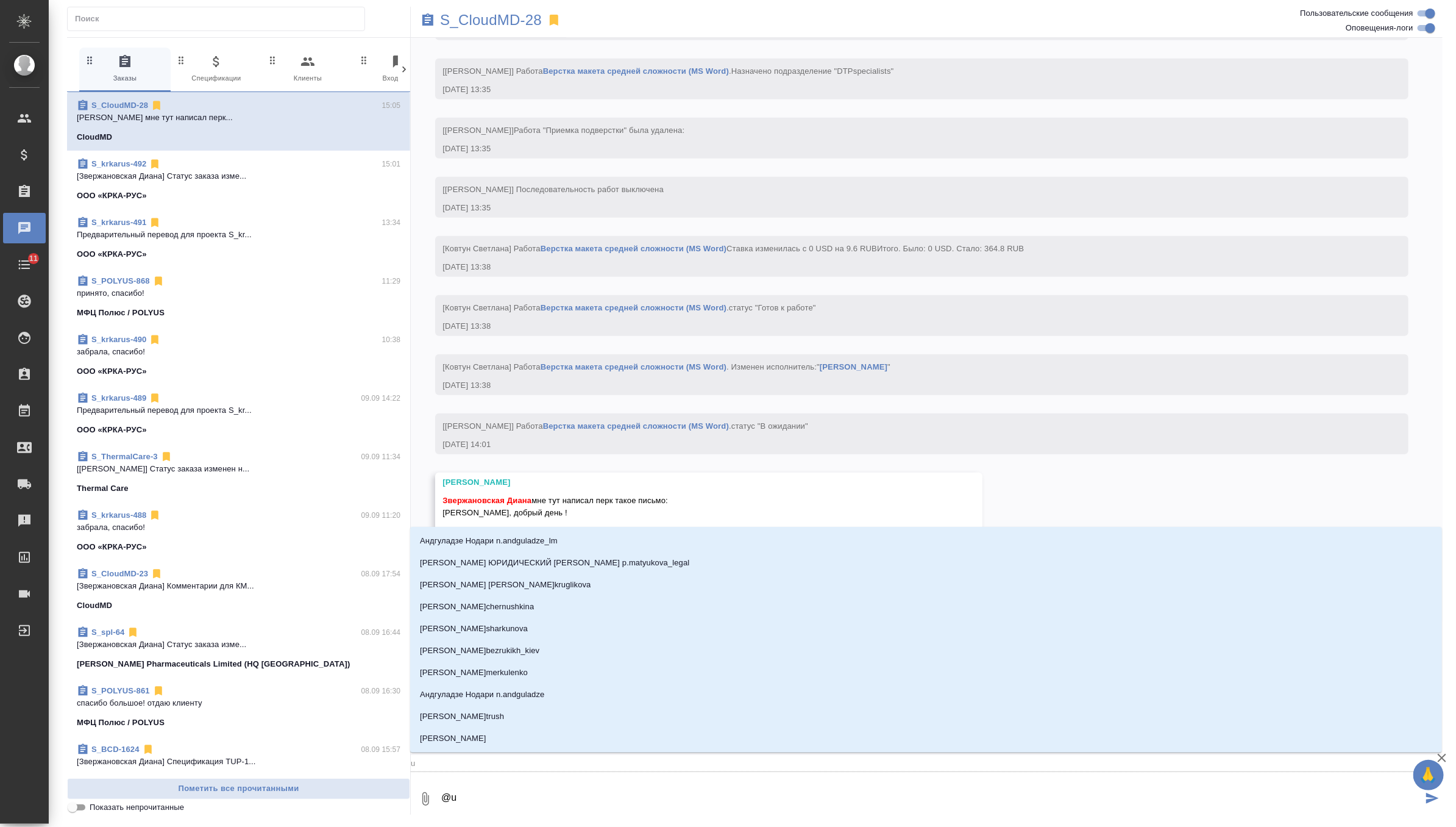
type textarea "@"
type textarea "@г"
type input "г"
type textarea "@го"
type input "го"
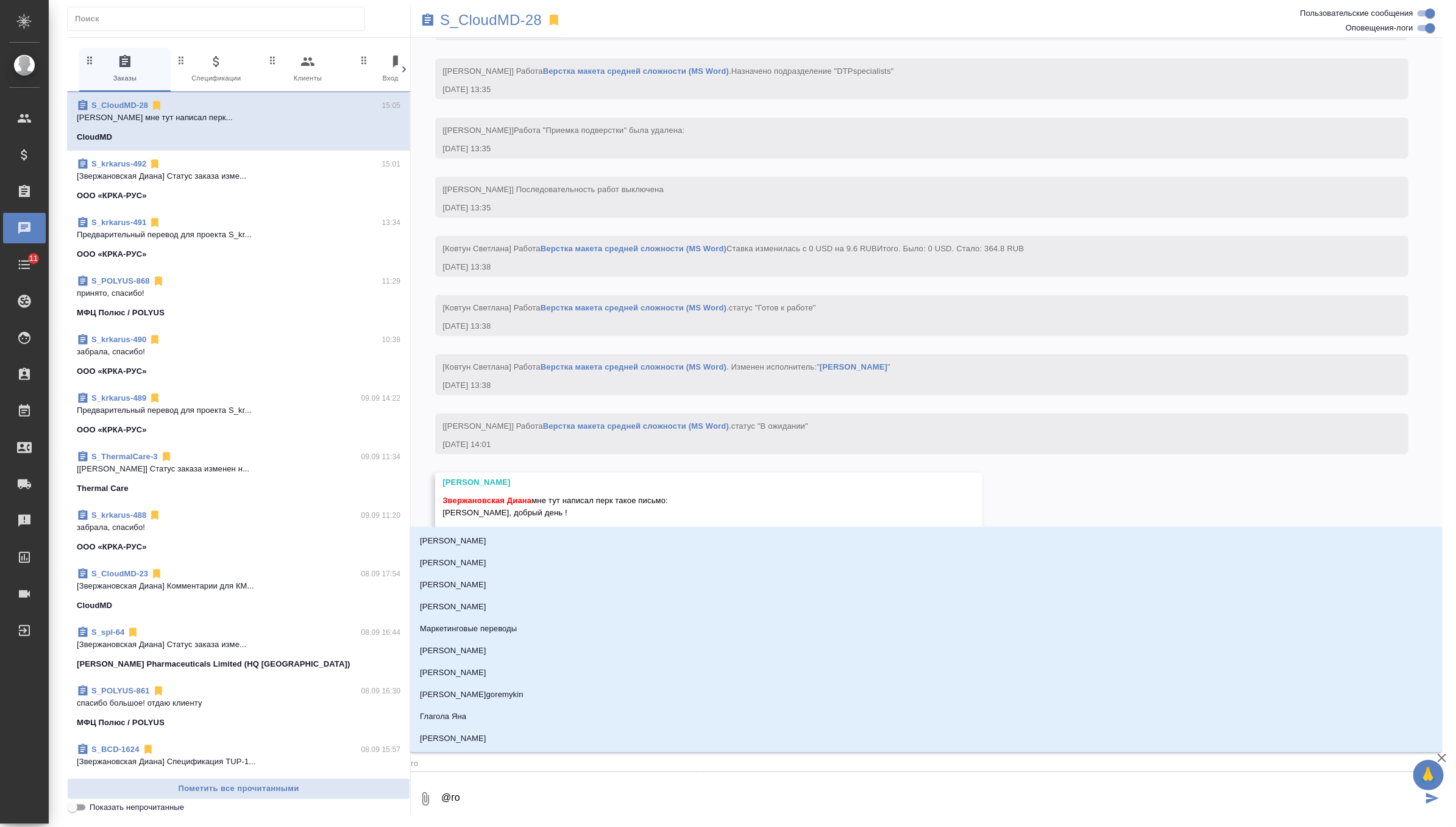
type textarea "@гор"
type input "гор"
type textarea "@горш"
type input "горш"
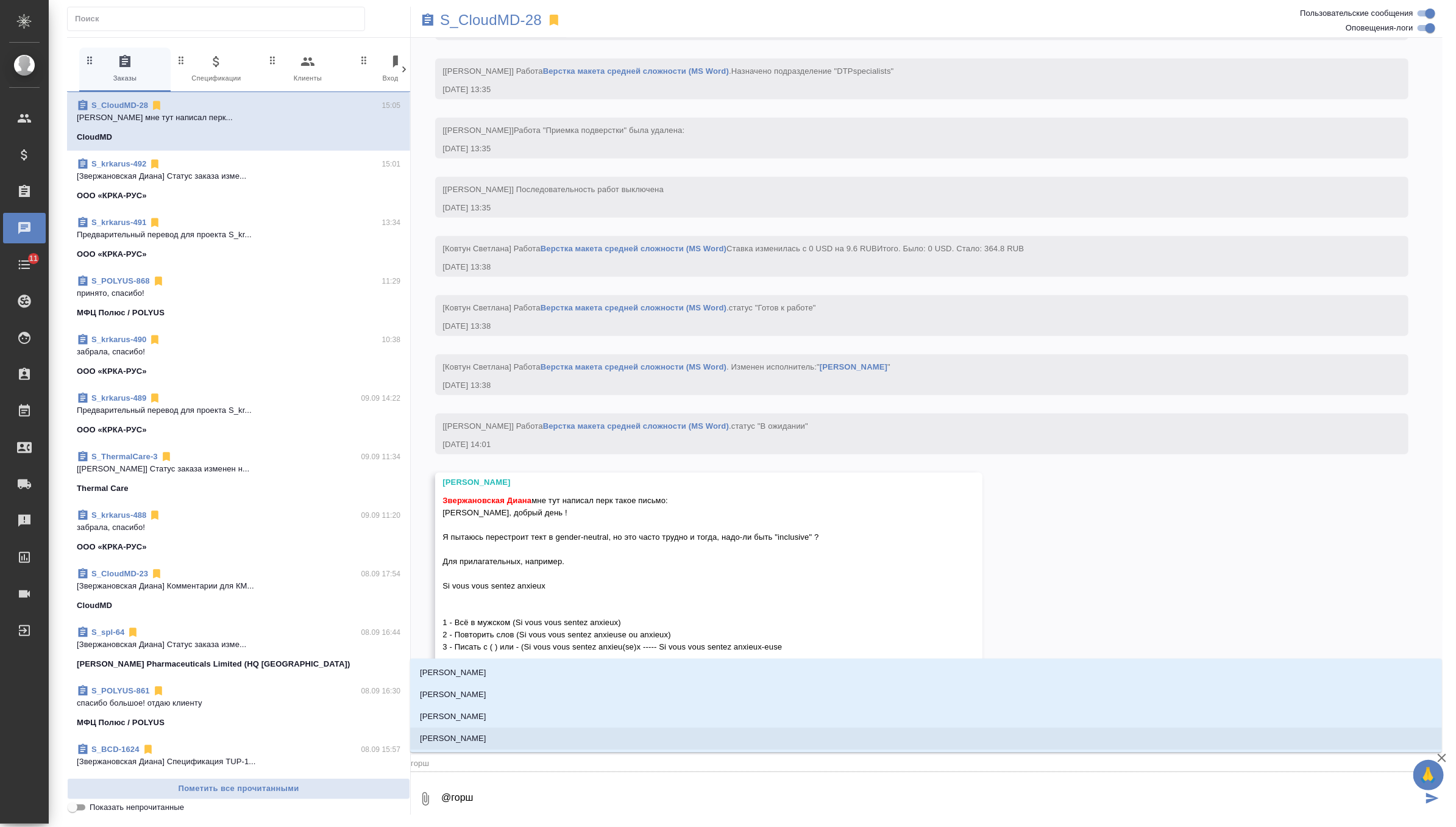
click at [545, 745] on li "[PERSON_NAME]" at bounding box center [926, 738] width 1032 height 22
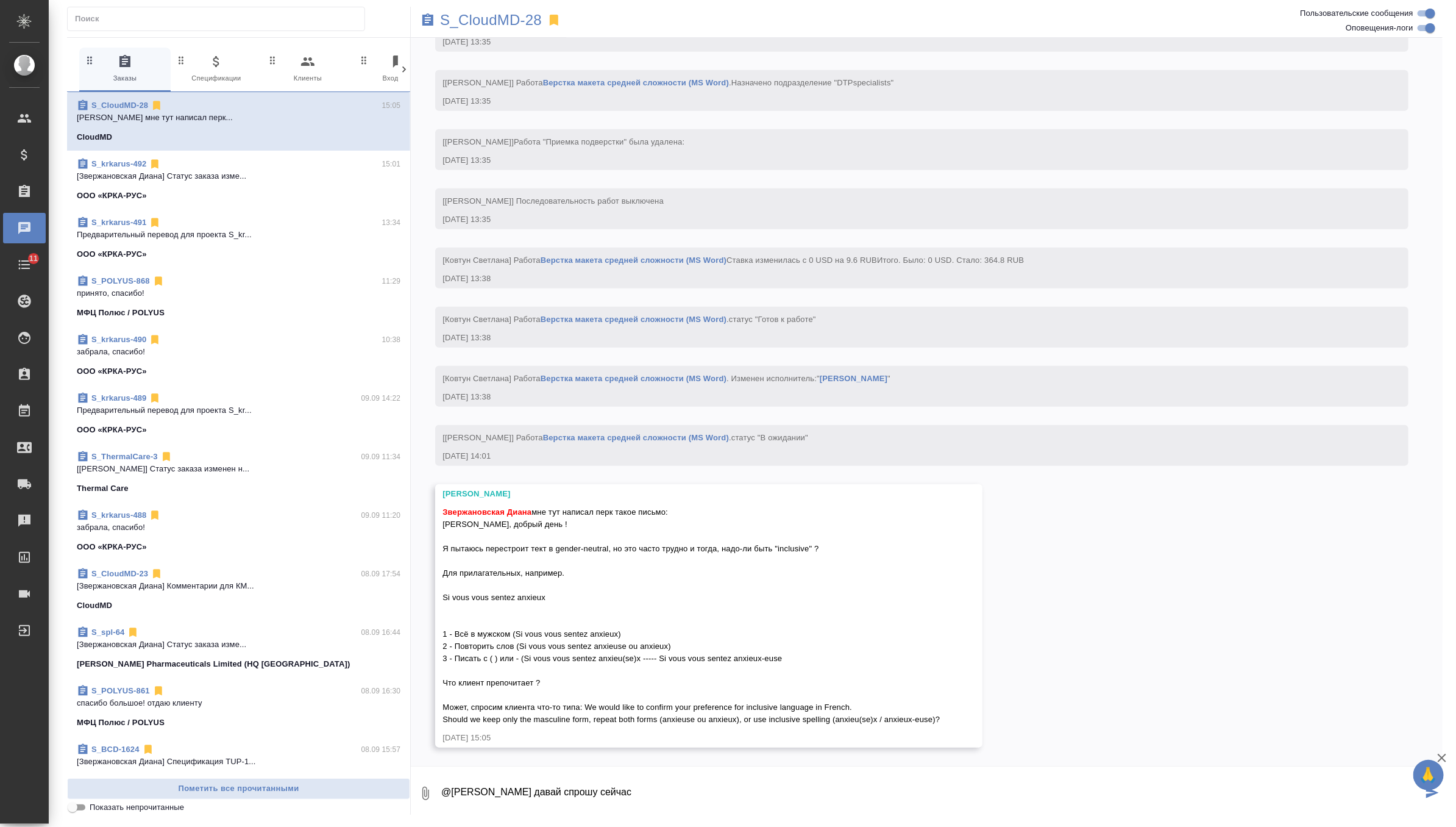
type textarea "@Горшкова Валентина давай спрошу сейчас"
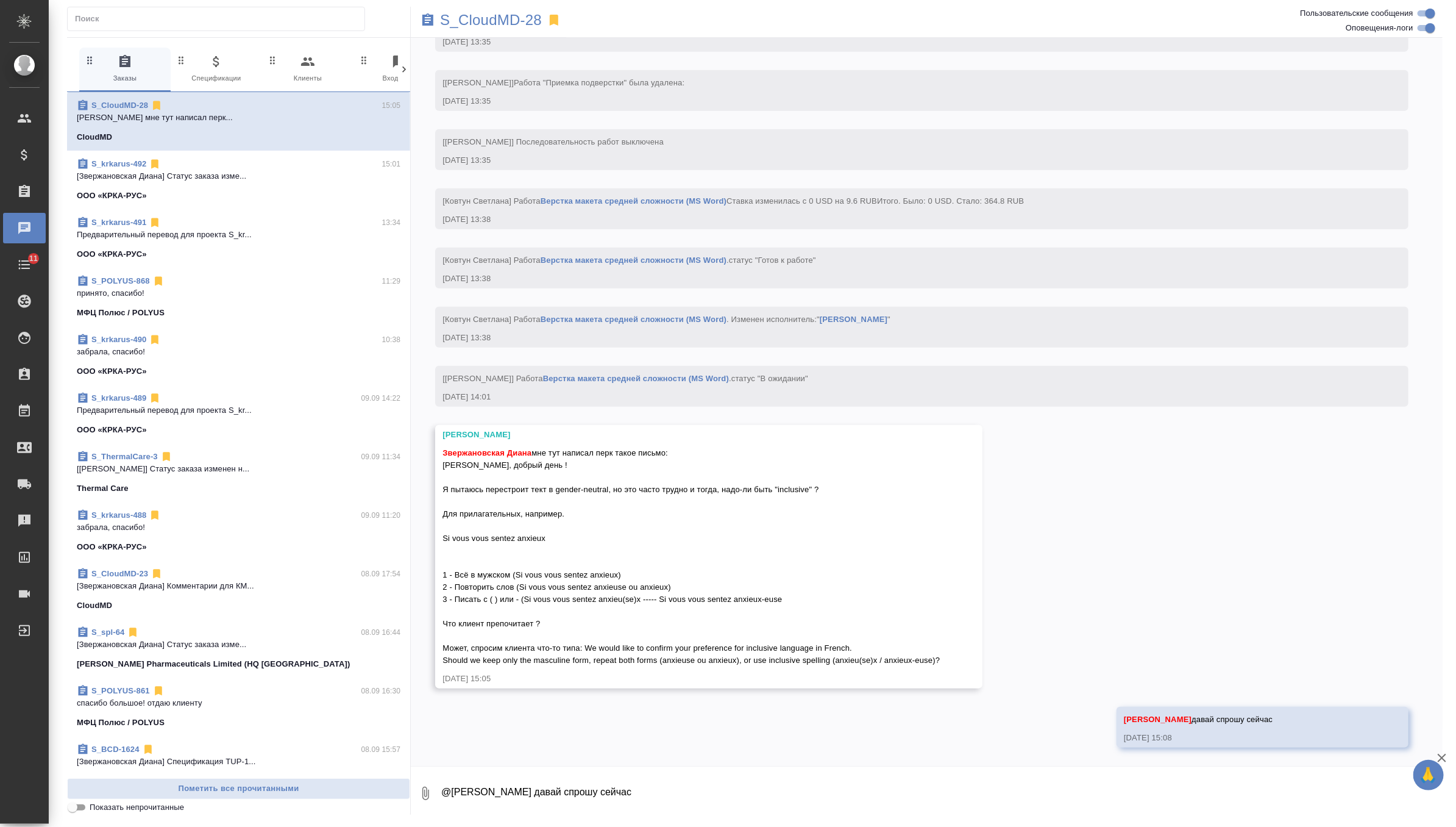
scroll to position [3373, 0]
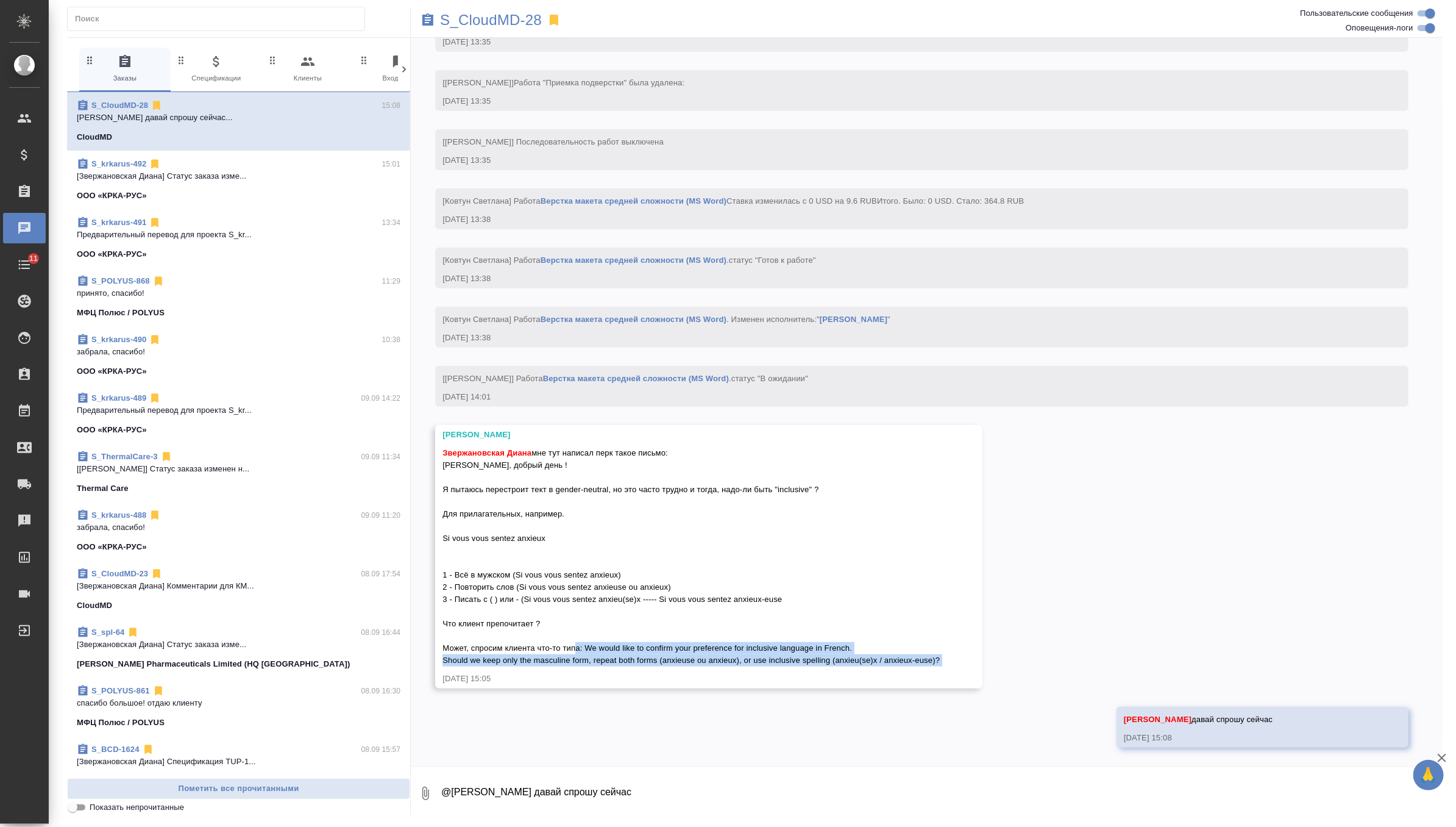
drag, startPoint x: 590, startPoint y: 649, endPoint x: 957, endPoint y: 667, distance: 367.4
click at [957, 667] on div "Горшкова Валентина Звержановская Диана мне тут написал перк такое письмо: Вален…" at bounding box center [708, 556] width 547 height 263
copy span "We would like to confirm your preference for inclusive language in French. Shou…"
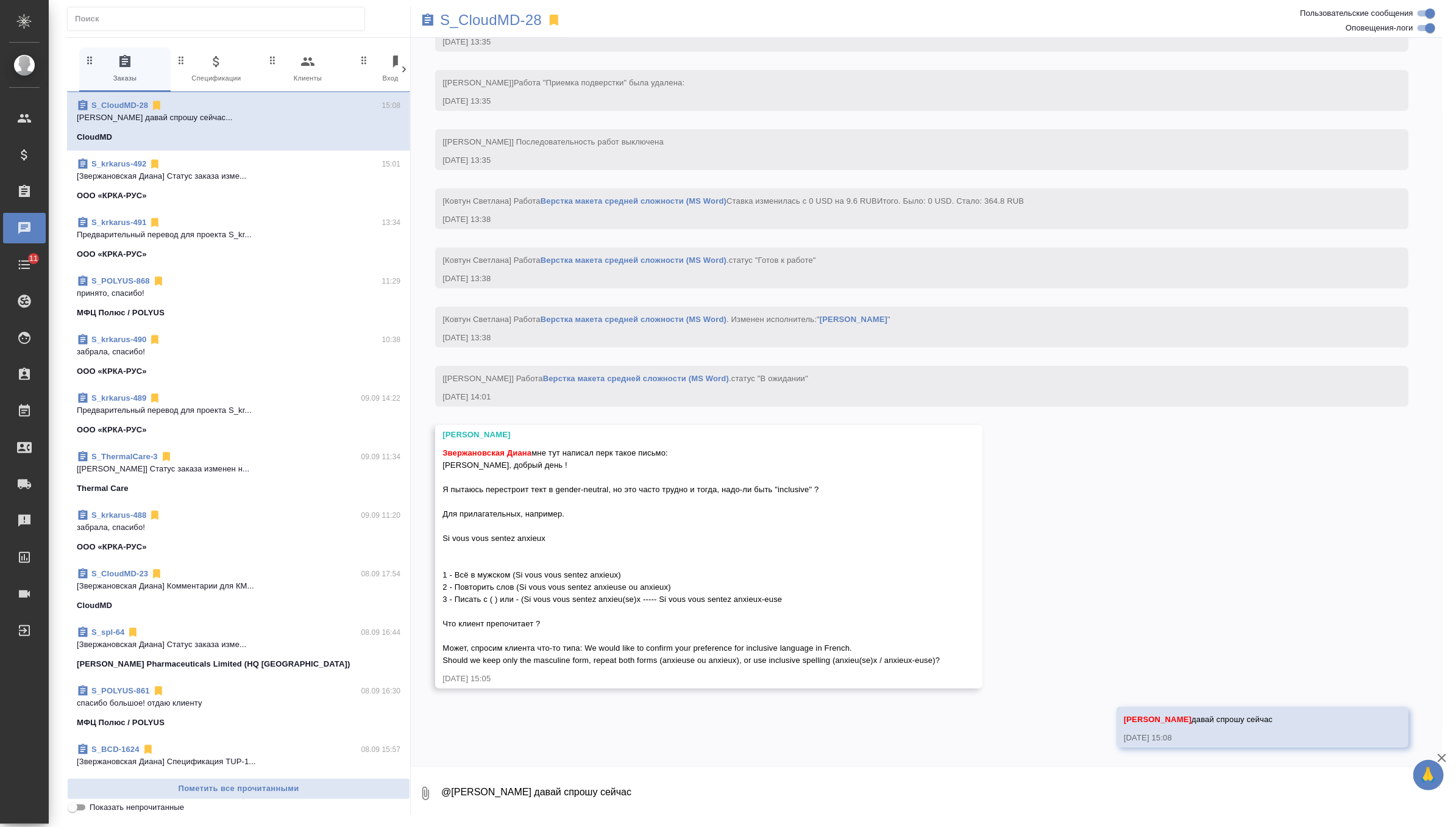
click at [547, 504] on div "Звержановская Диана мне тут написал перк такое письмо: Валентина, добрый день !…" at bounding box center [691, 555] width 498 height 222
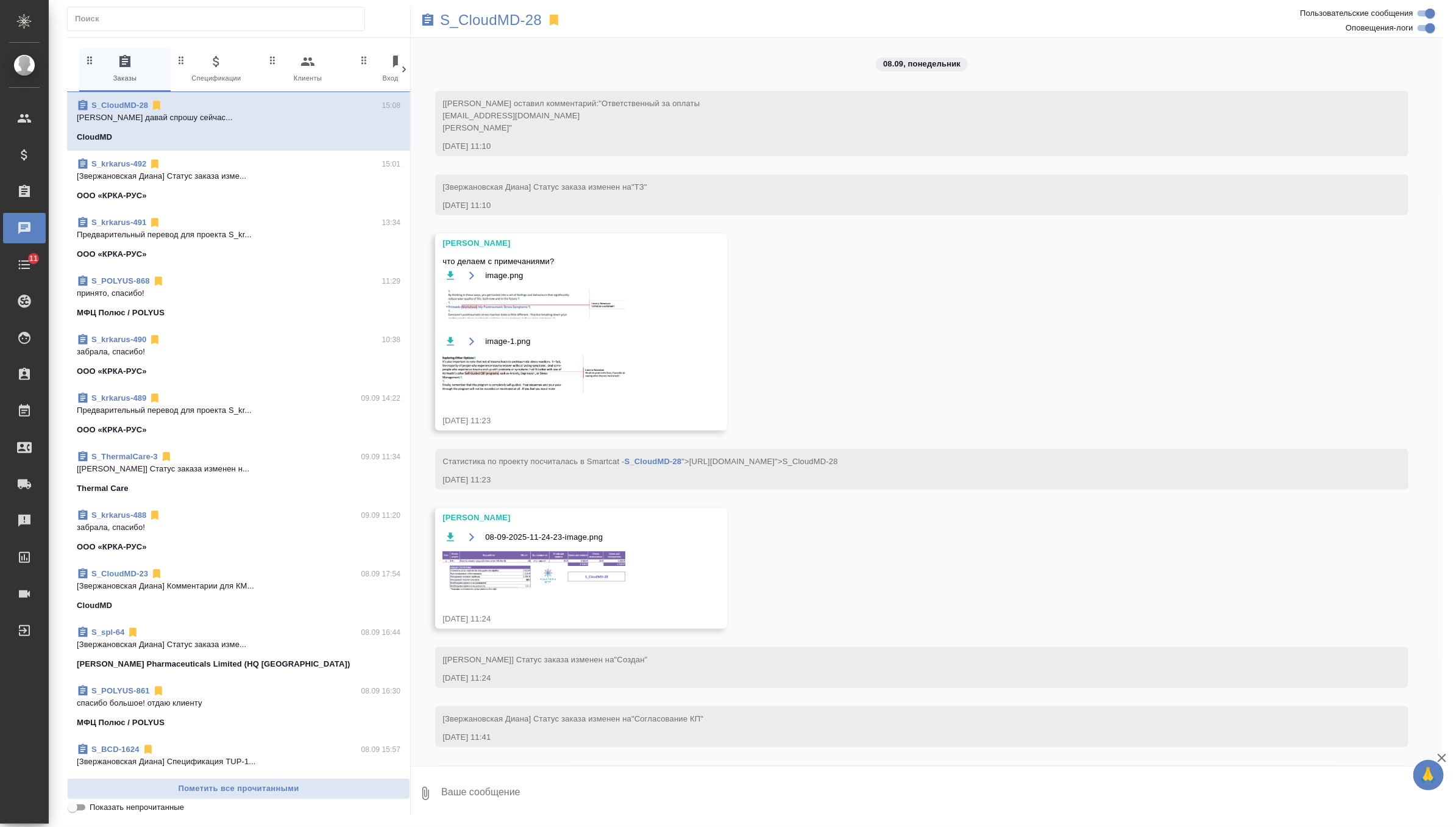
scroll to position [3373, 0]
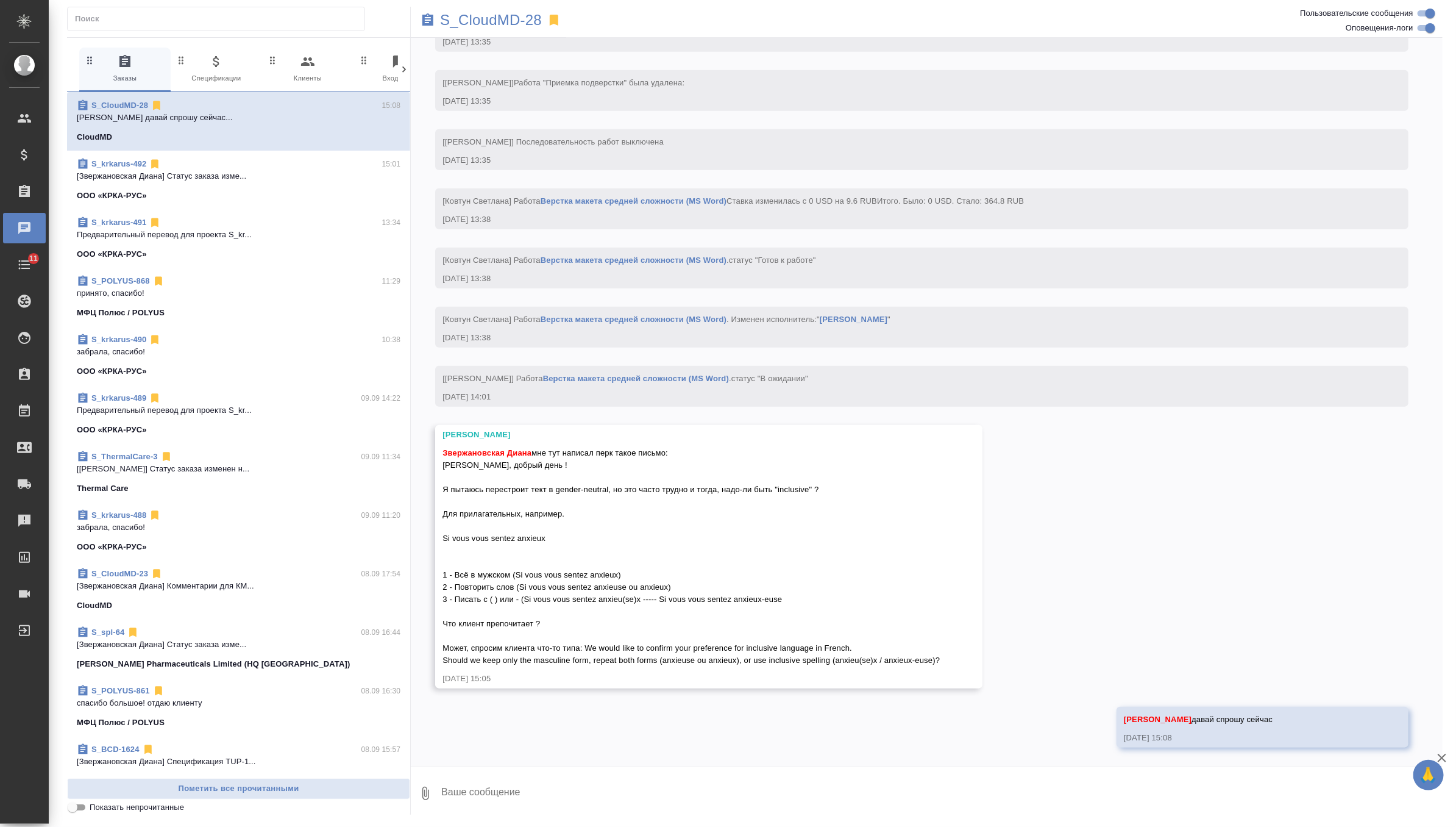
click at [305, 174] on p "[Звержановская Диана] Статус заказа изме..." at bounding box center [238, 176] width 324 height 12
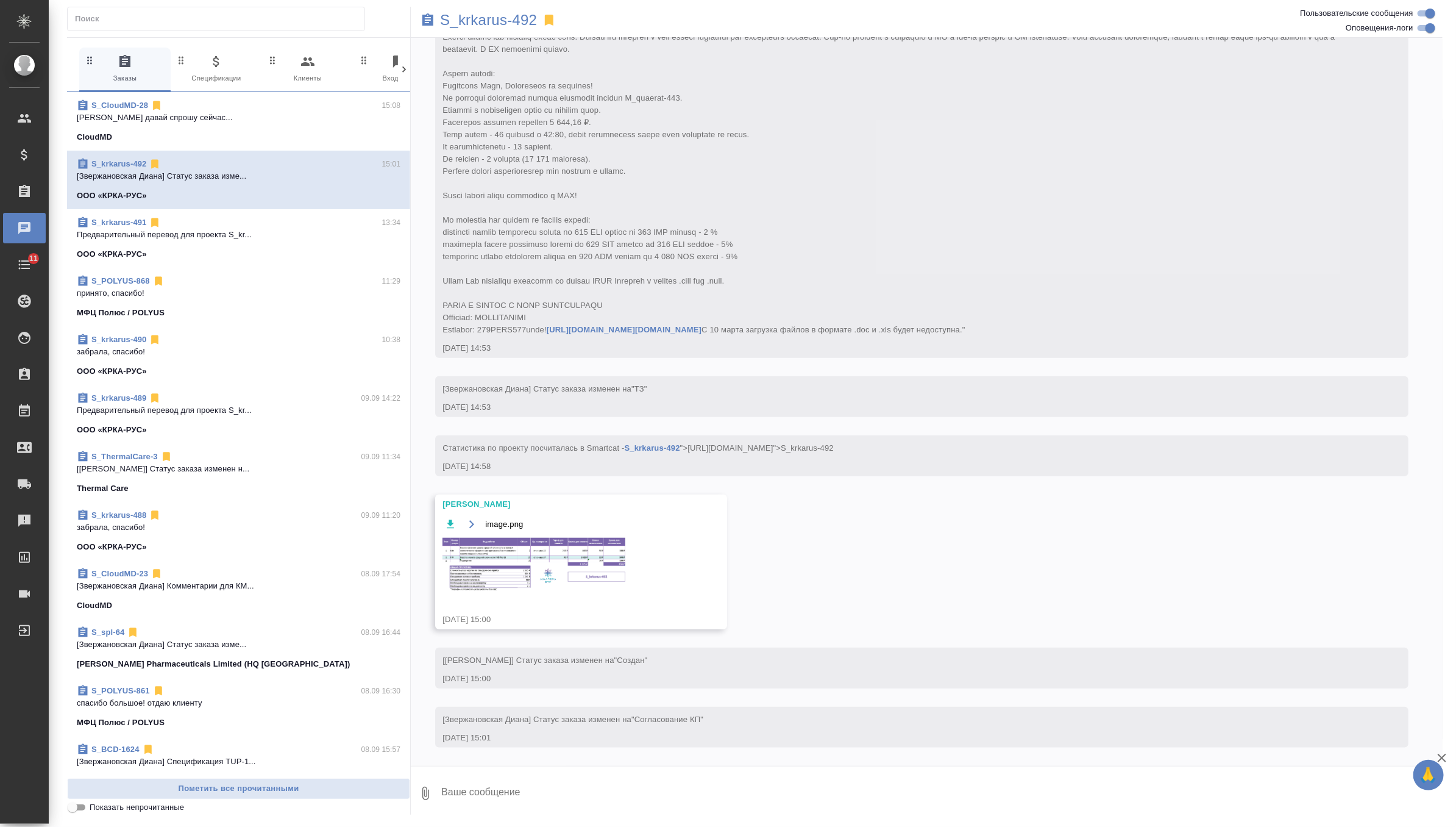
scroll to position [366, 0]
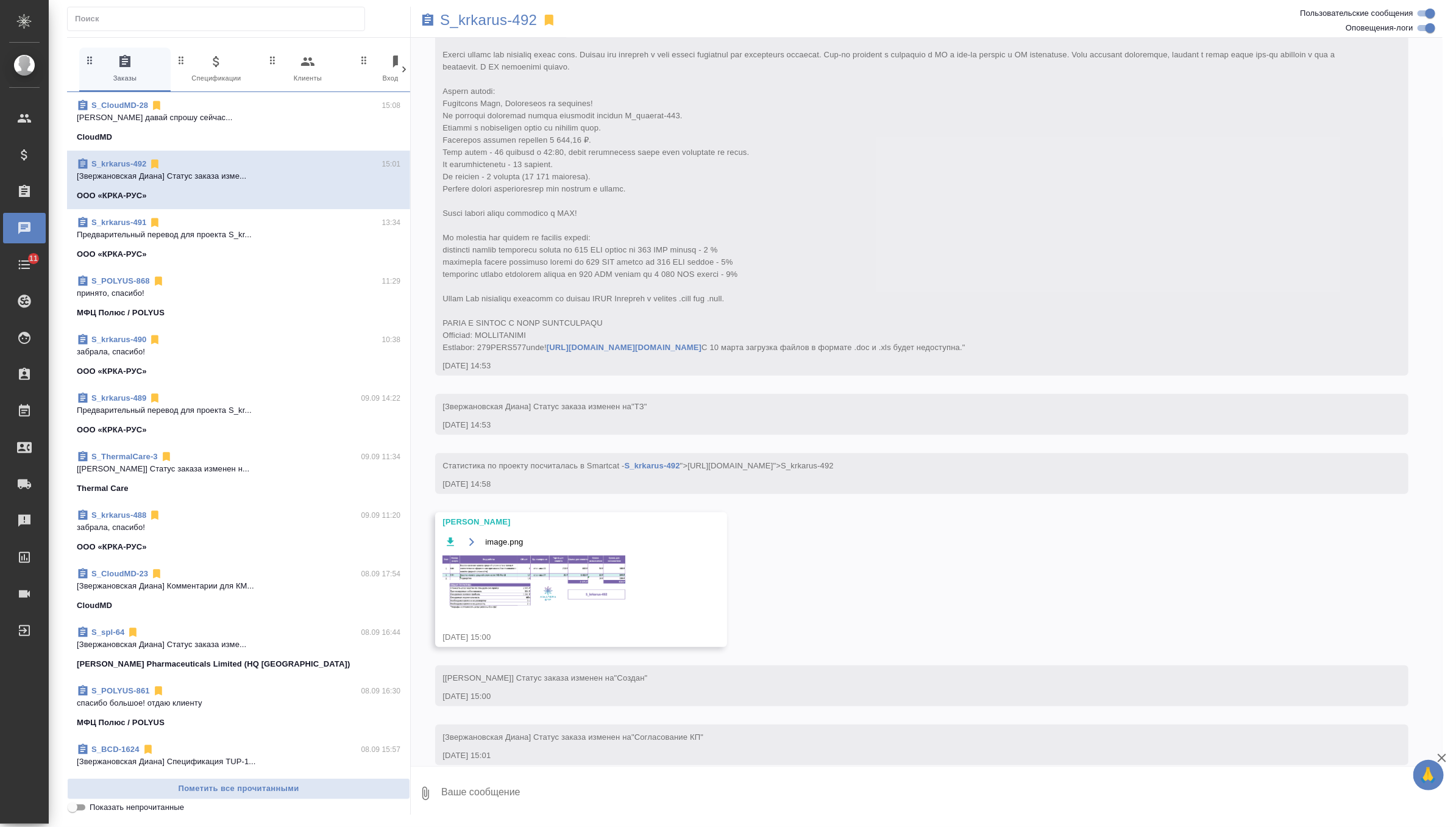
click at [533, 610] on img at bounding box center [534, 583] width 183 height 54
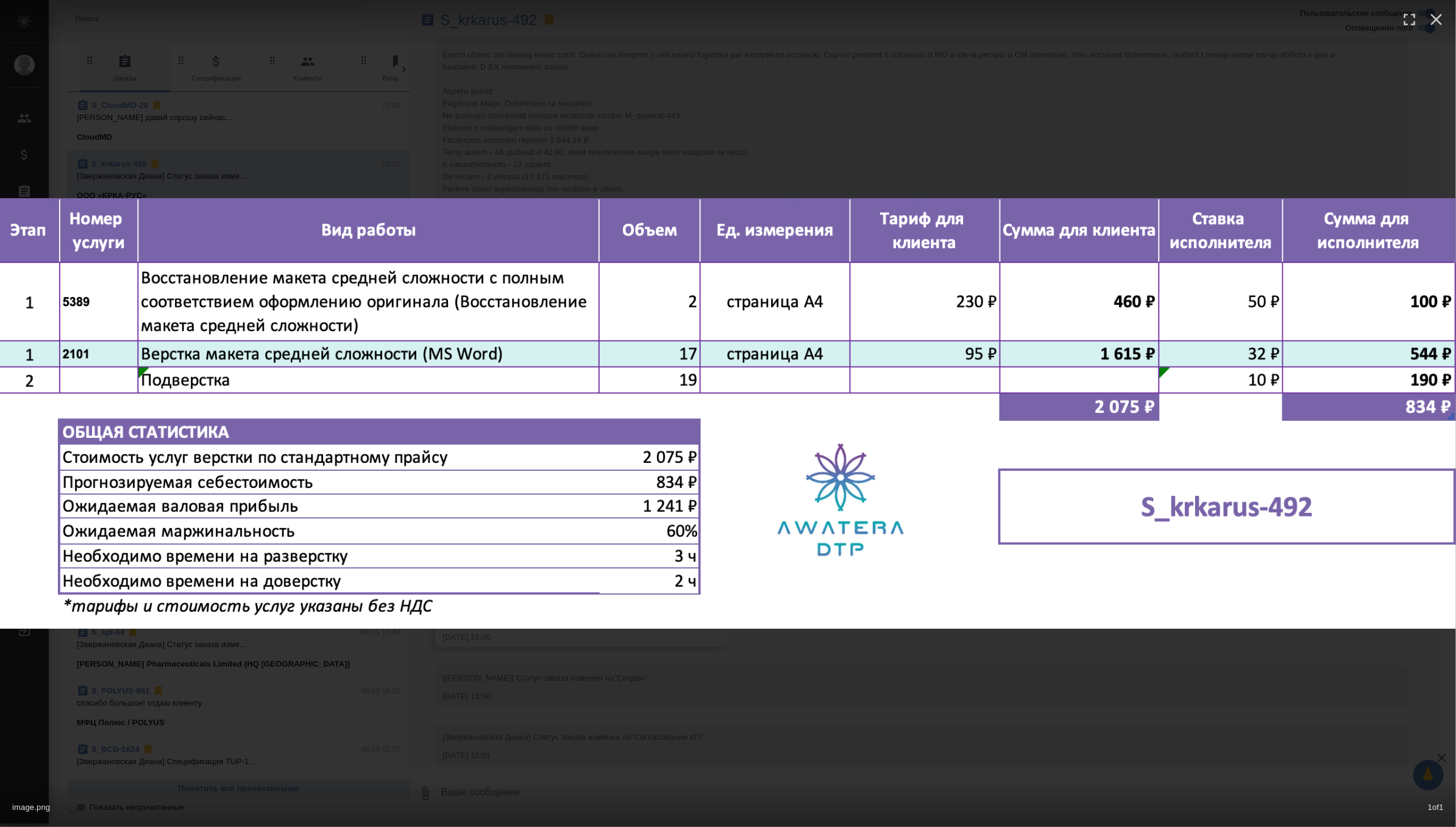
click at [573, 714] on div "image.png 1 of 1" at bounding box center [728, 413] width 1456 height 827
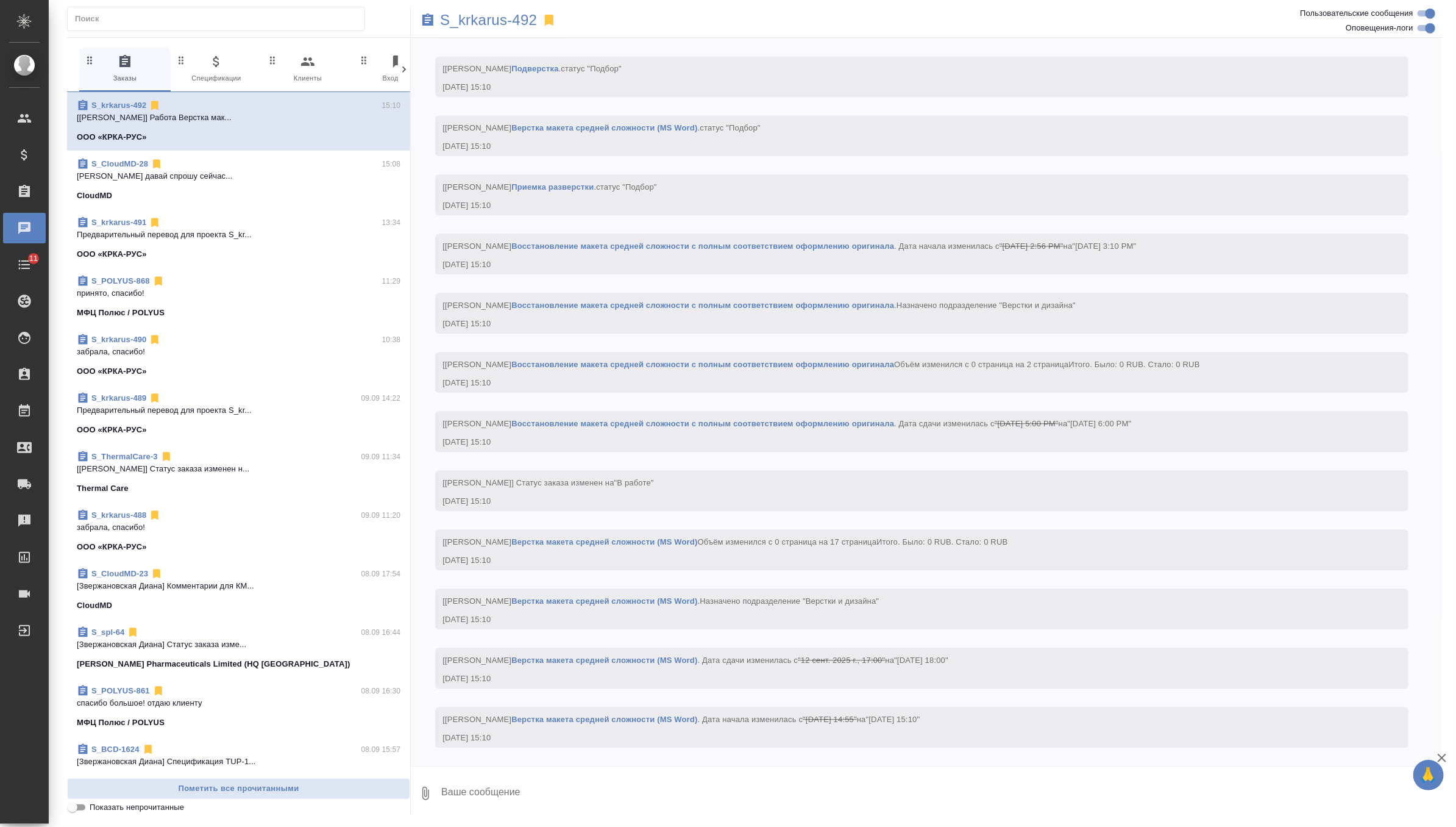
scroll to position [1805, 0]
click at [299, 175] on p "[PERSON_NAME] давай спрошу сейчас..." at bounding box center [238, 176] width 324 height 12
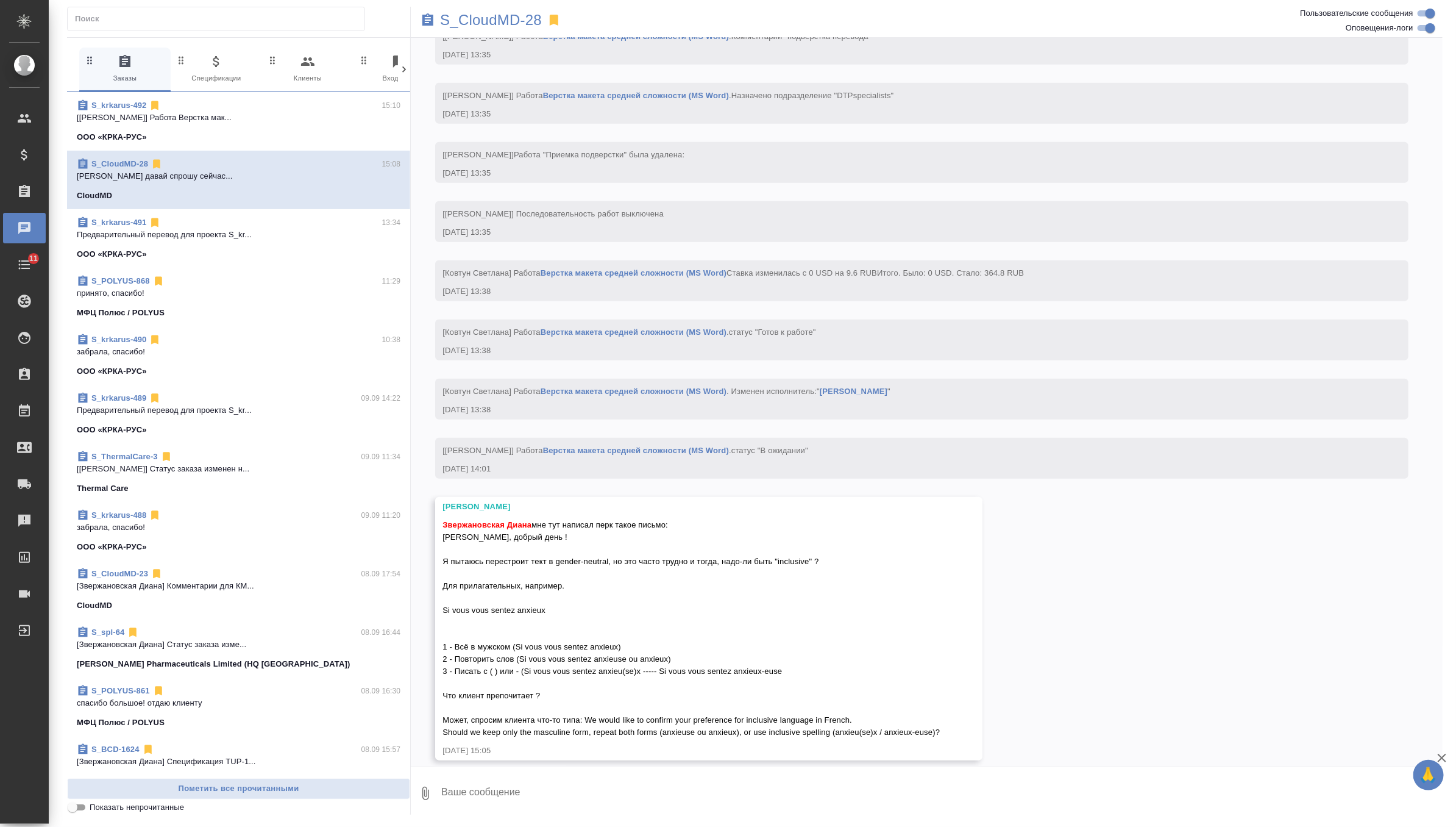
scroll to position [3373, 0]
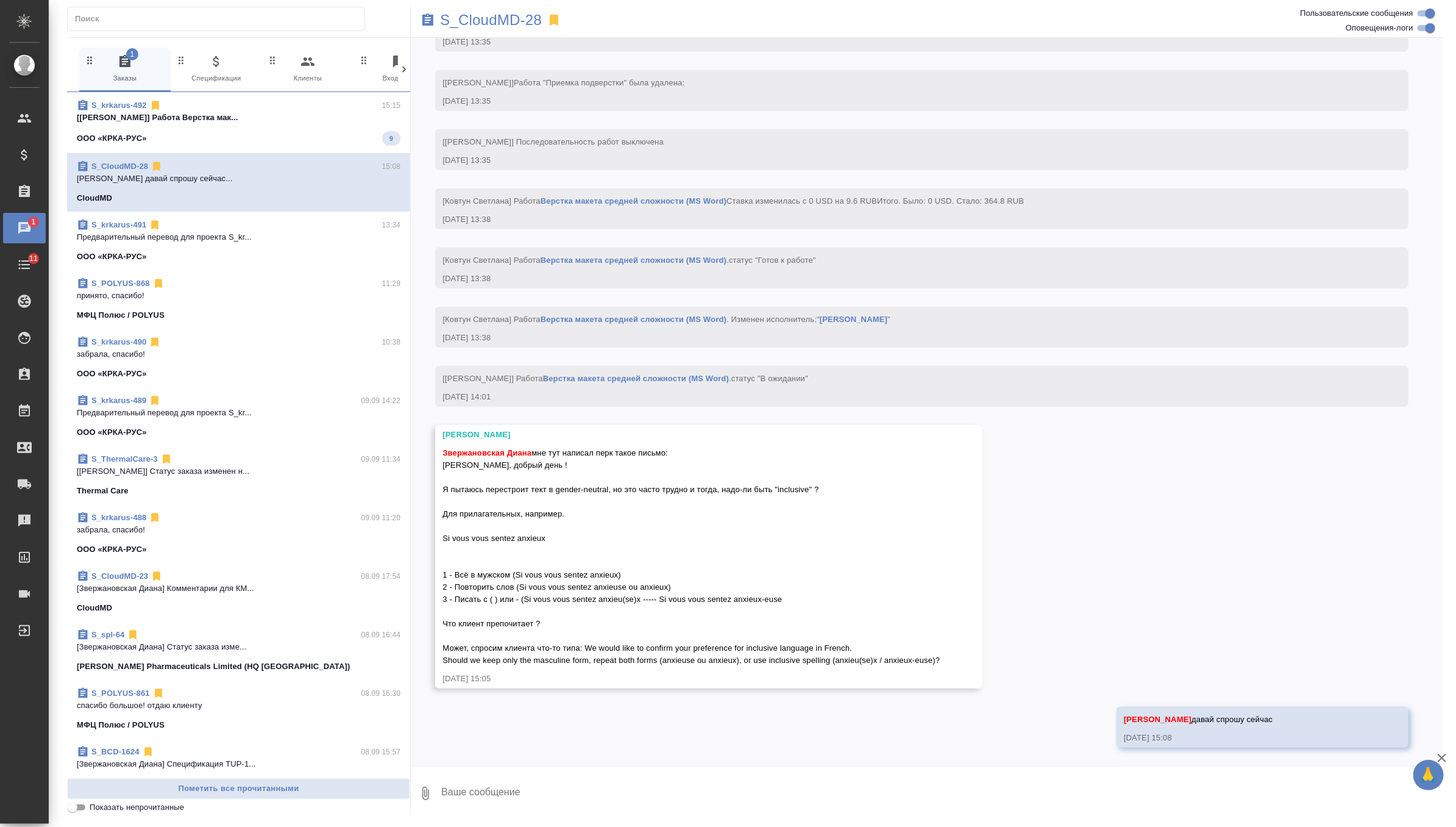
click at [302, 124] on span "S_krkarus-492 15:15 [Заборова Александра] Работа Верстка мак... ООО «КРКА-РУС» 9" at bounding box center [238, 123] width 324 height 47
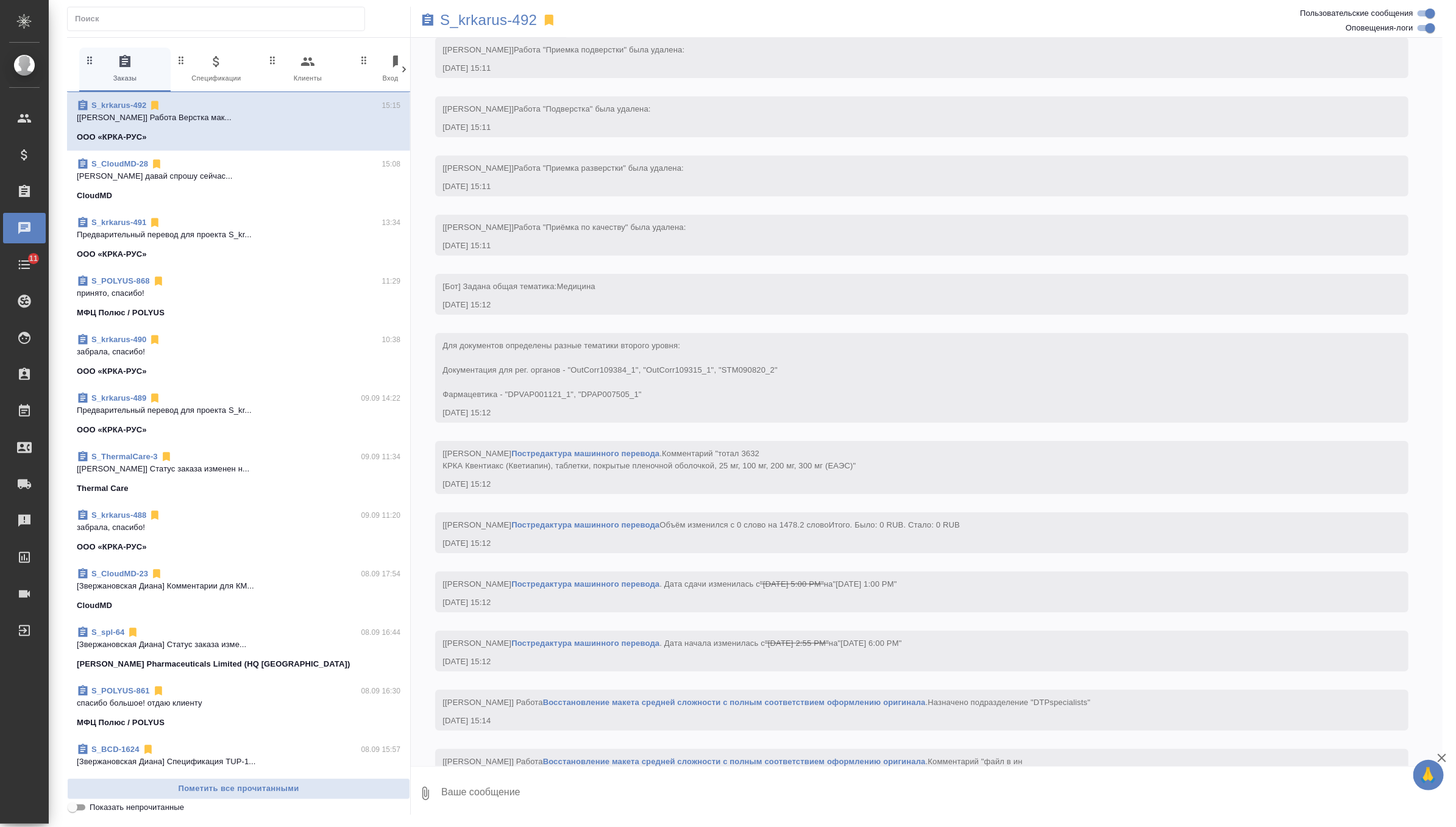
scroll to position [2956, 0]
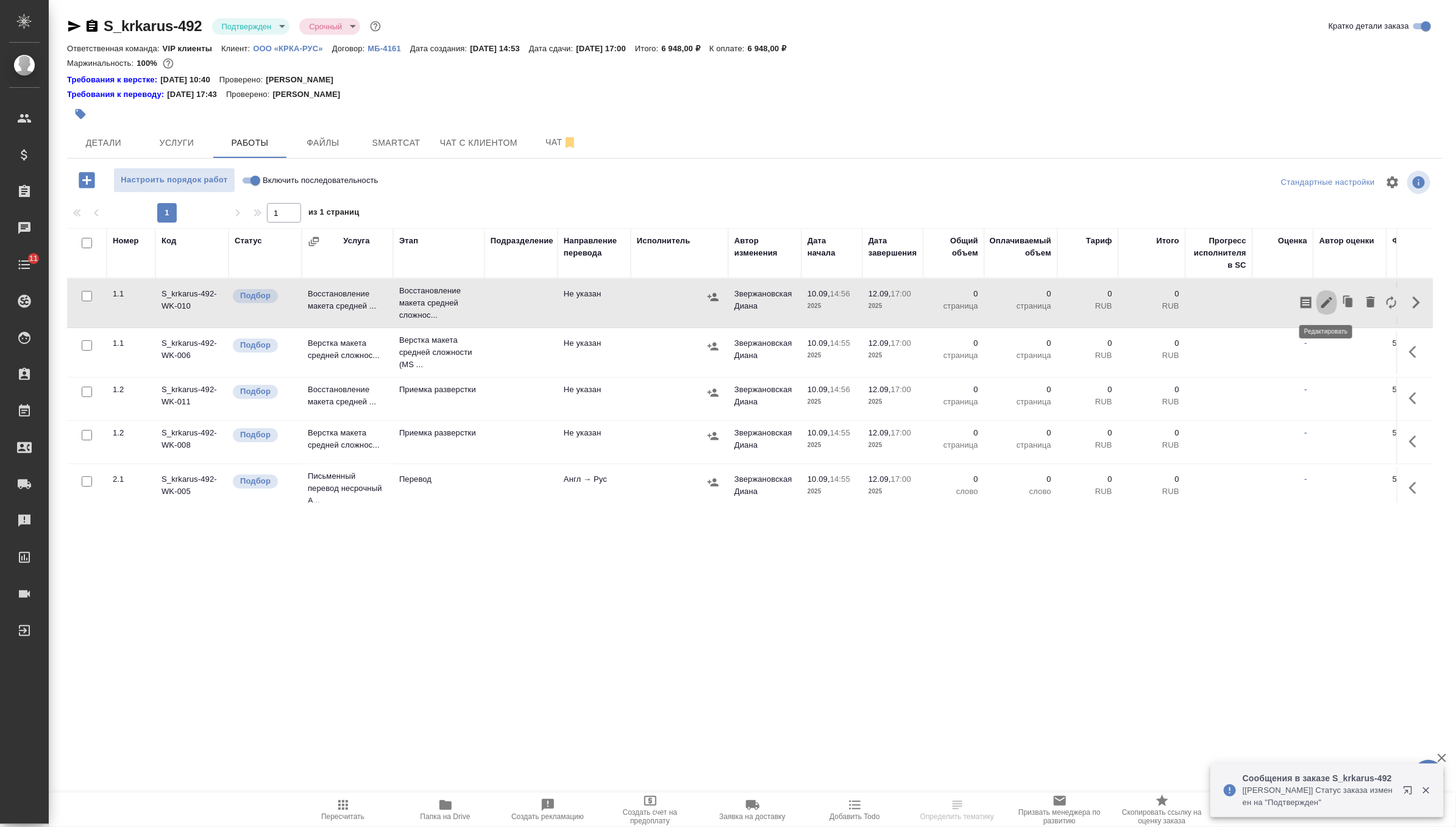
click at [1330, 306] on icon "button" at bounding box center [1327, 302] width 15 height 15
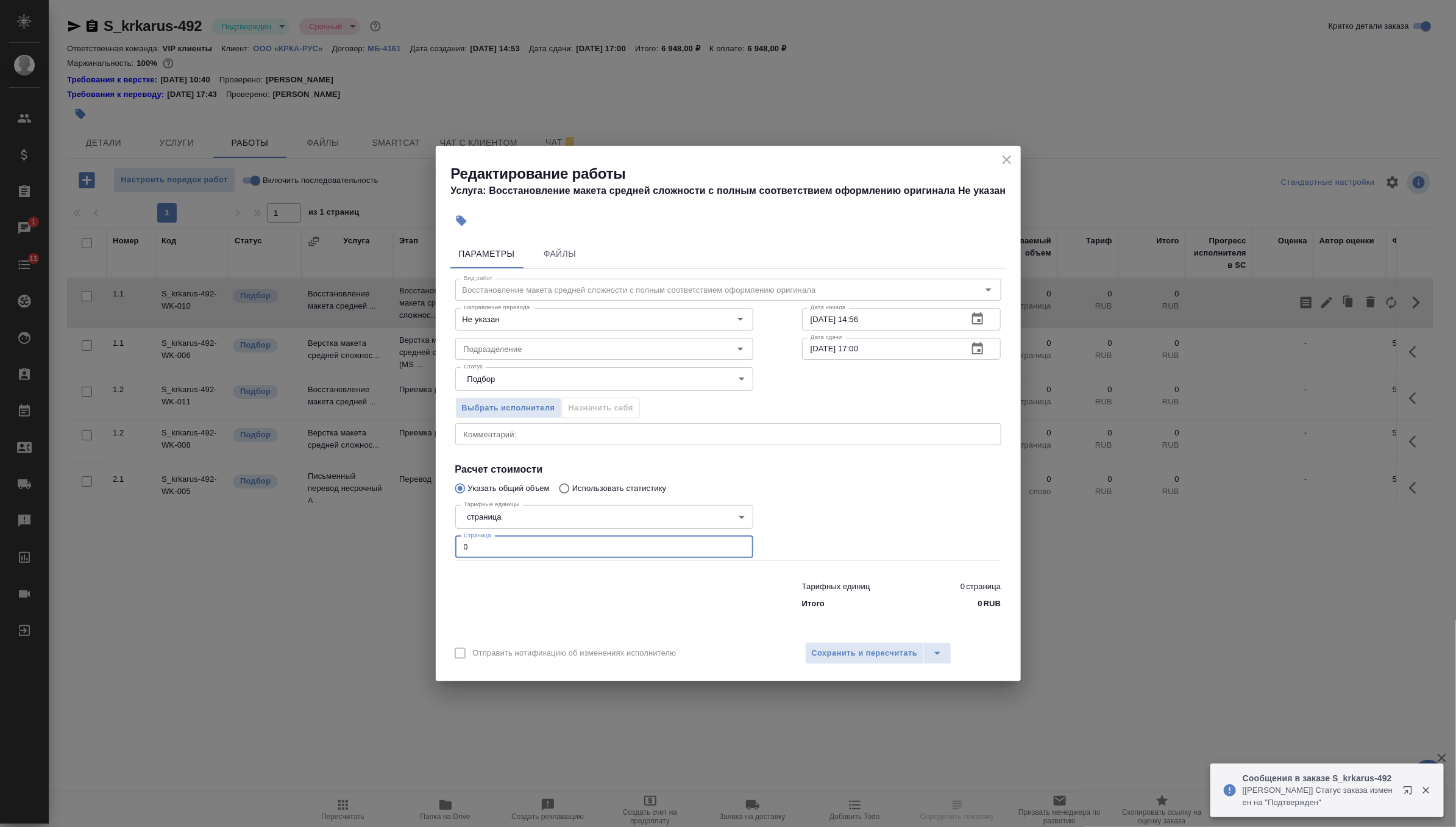
click at [547, 541] on input "0" at bounding box center [604, 547] width 298 height 22
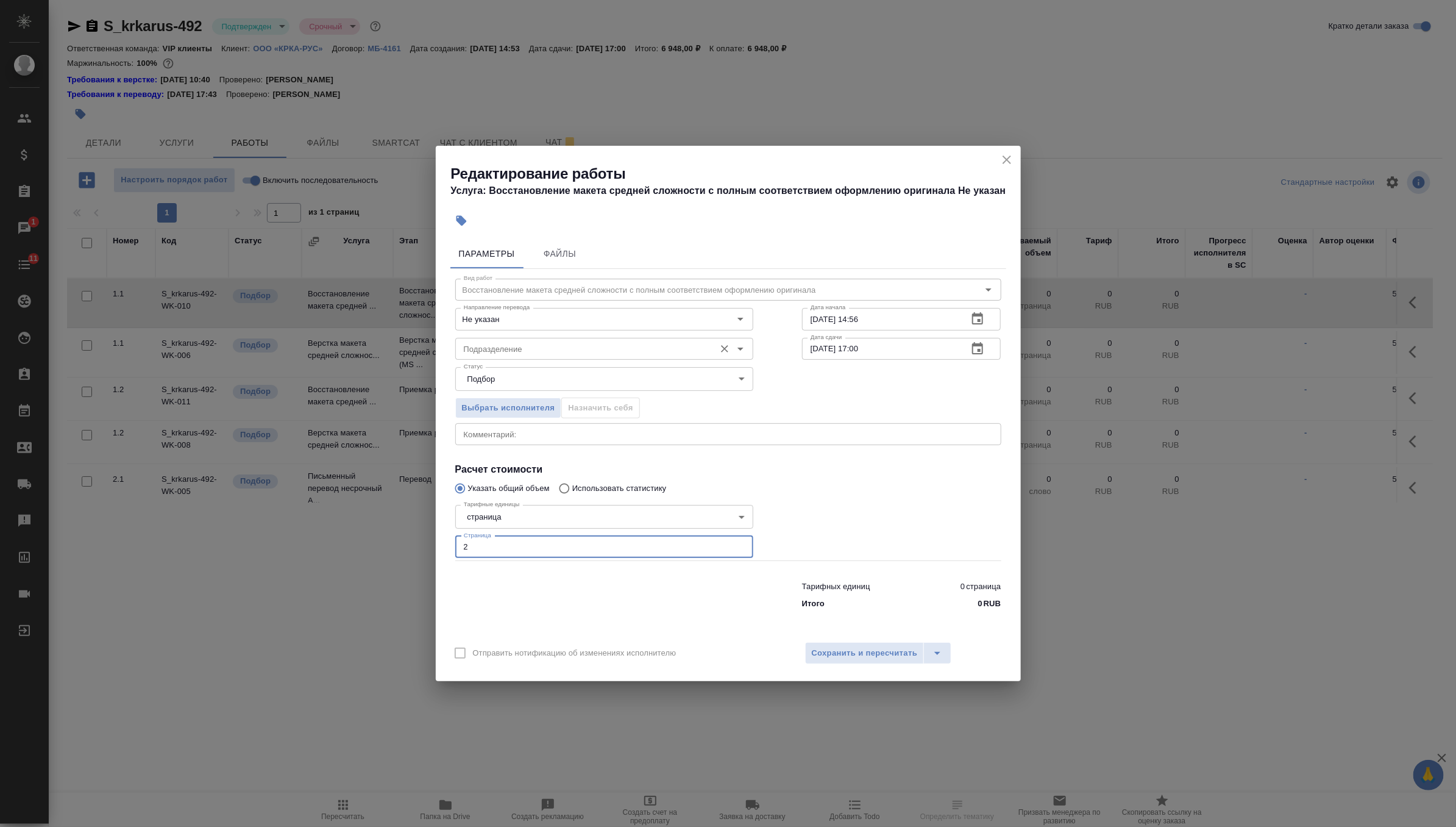
type input "2"
click at [544, 347] on input "Подразделение" at bounding box center [584, 349] width 250 height 15
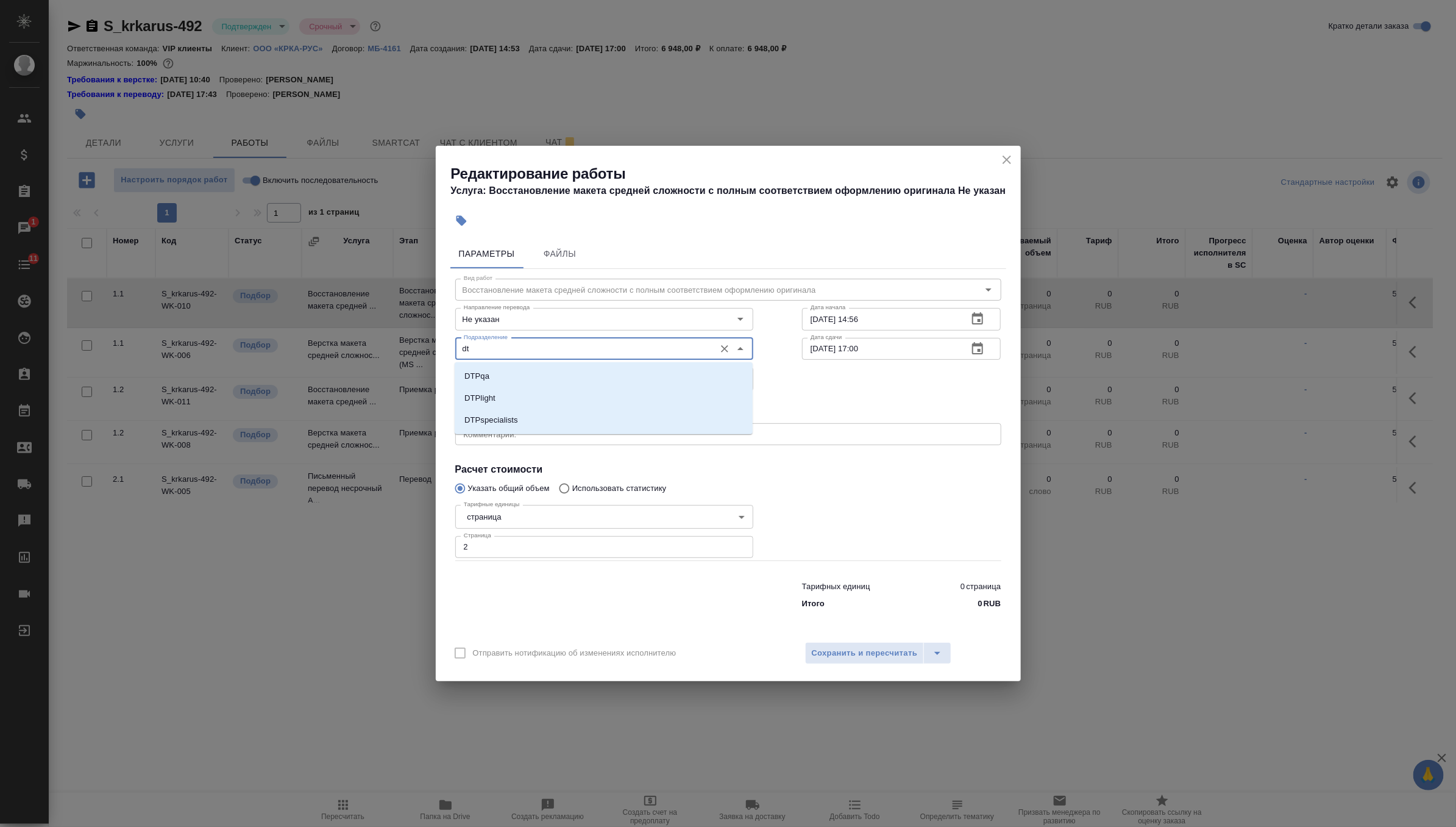
type input "d"
click at [523, 393] on p "Верстки и дизайна" at bounding box center [500, 398] width 70 height 12
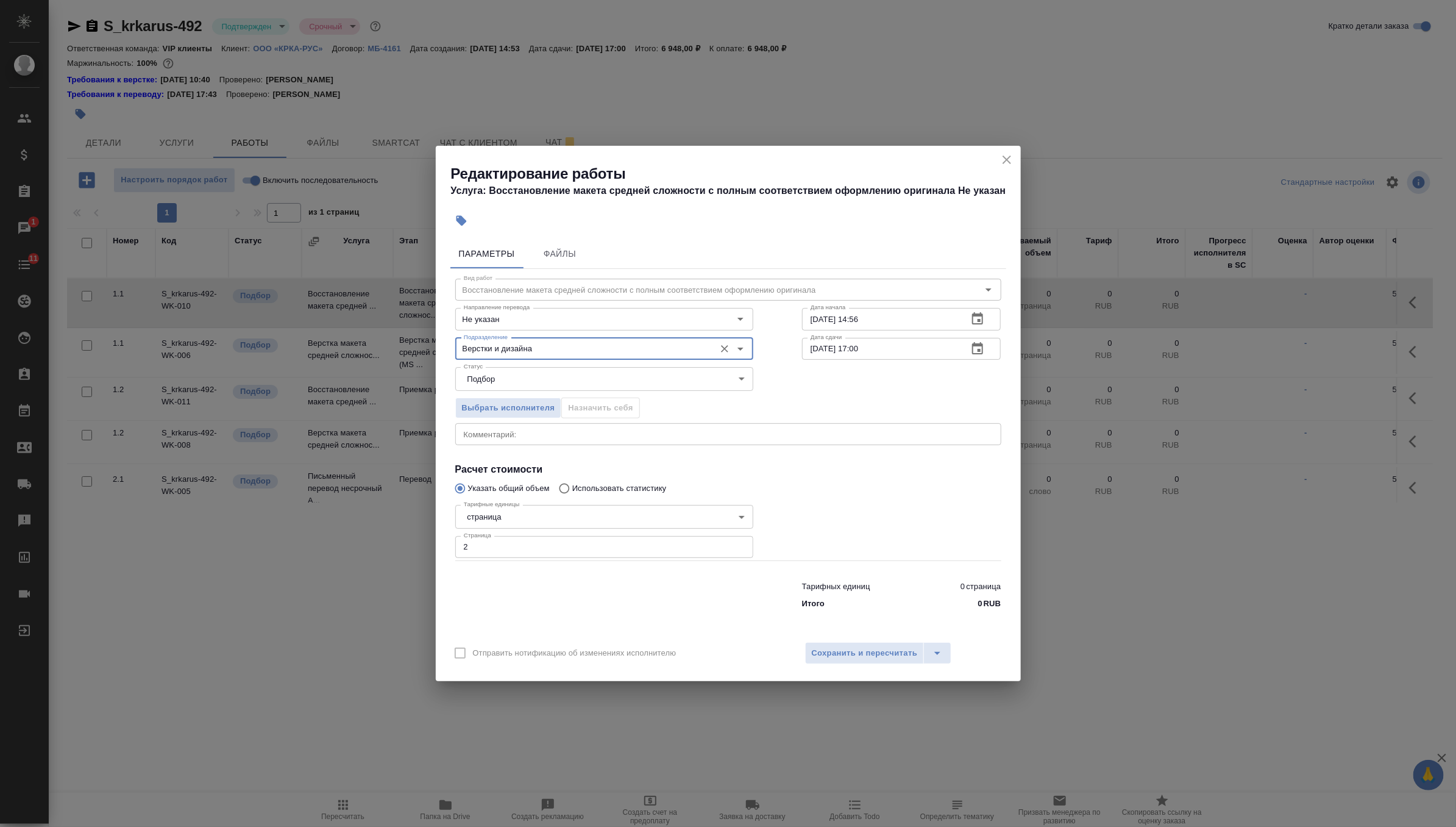
type input "Верстки и дизайна"
click at [909, 317] on input "10.09.2025 14:56" at bounding box center [880, 319] width 156 height 22
type input "10.09.2025 15:10"
click at [976, 349] on icon "button" at bounding box center [977, 349] width 15 height 15
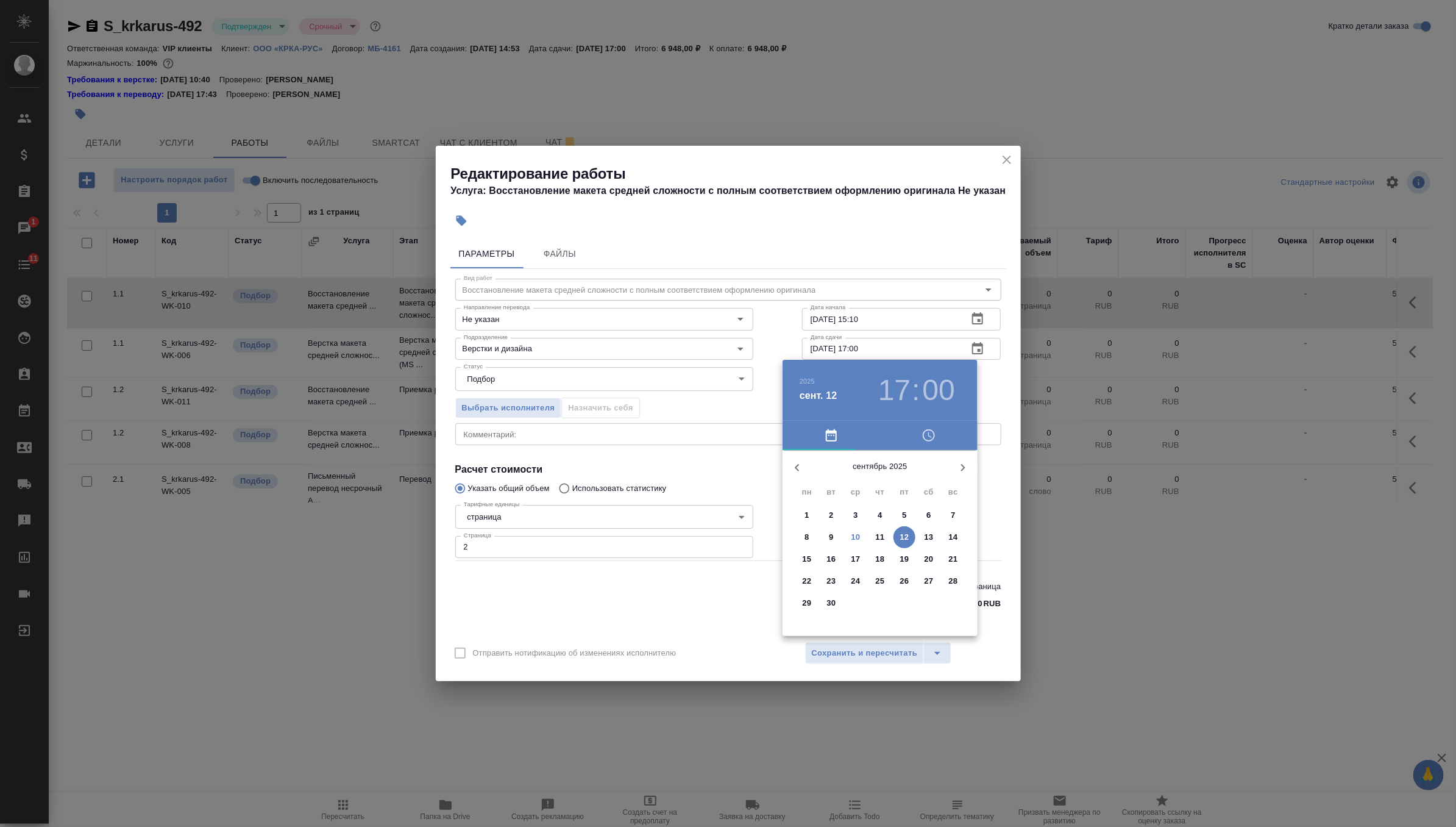
click at [852, 539] on p "10" at bounding box center [856, 537] width 9 height 12
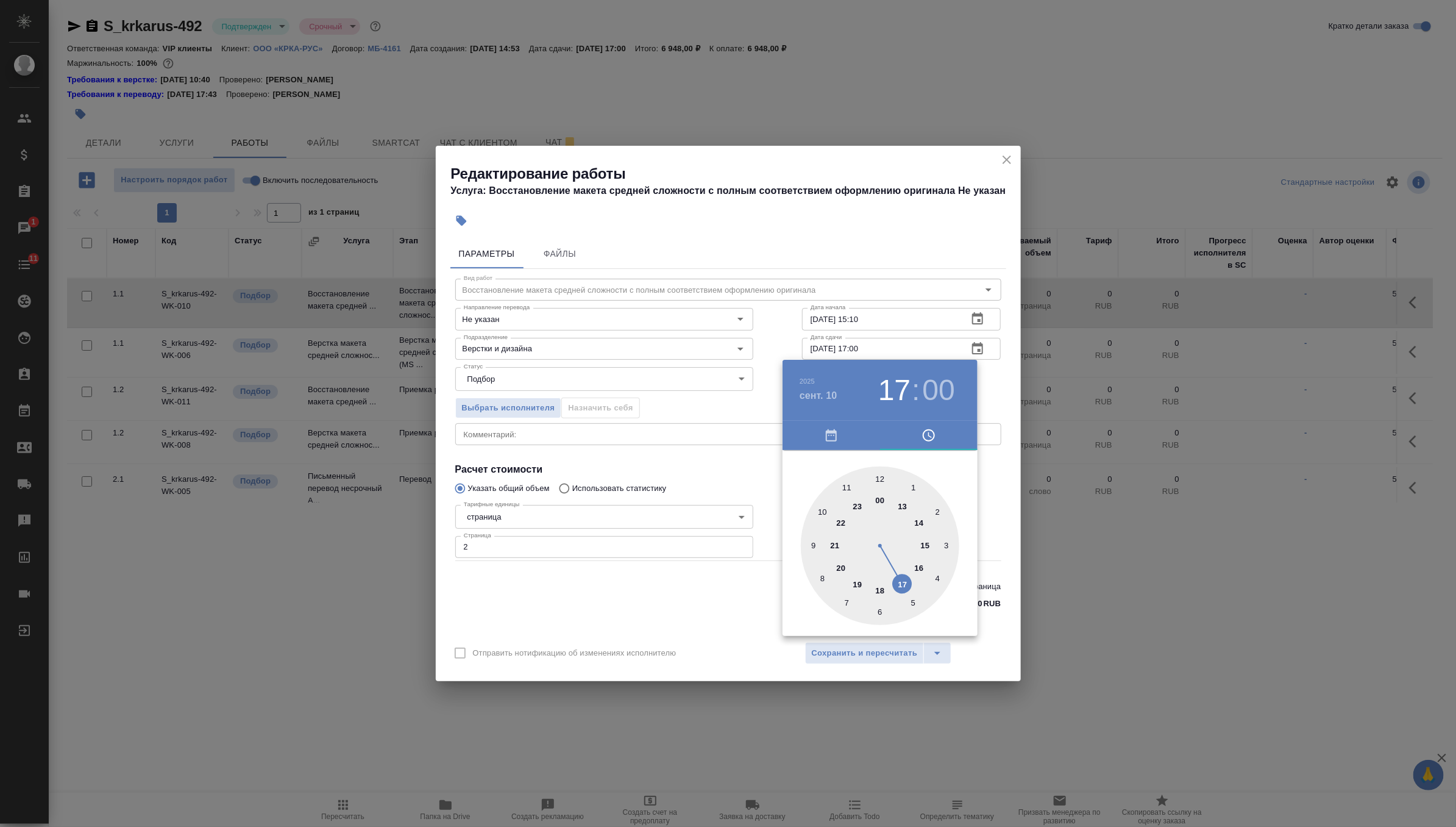
click at [880, 588] on div at bounding box center [880, 545] width 158 height 158
type input "10.09.2025 18:00"
click at [988, 382] on div at bounding box center [728, 413] width 1456 height 827
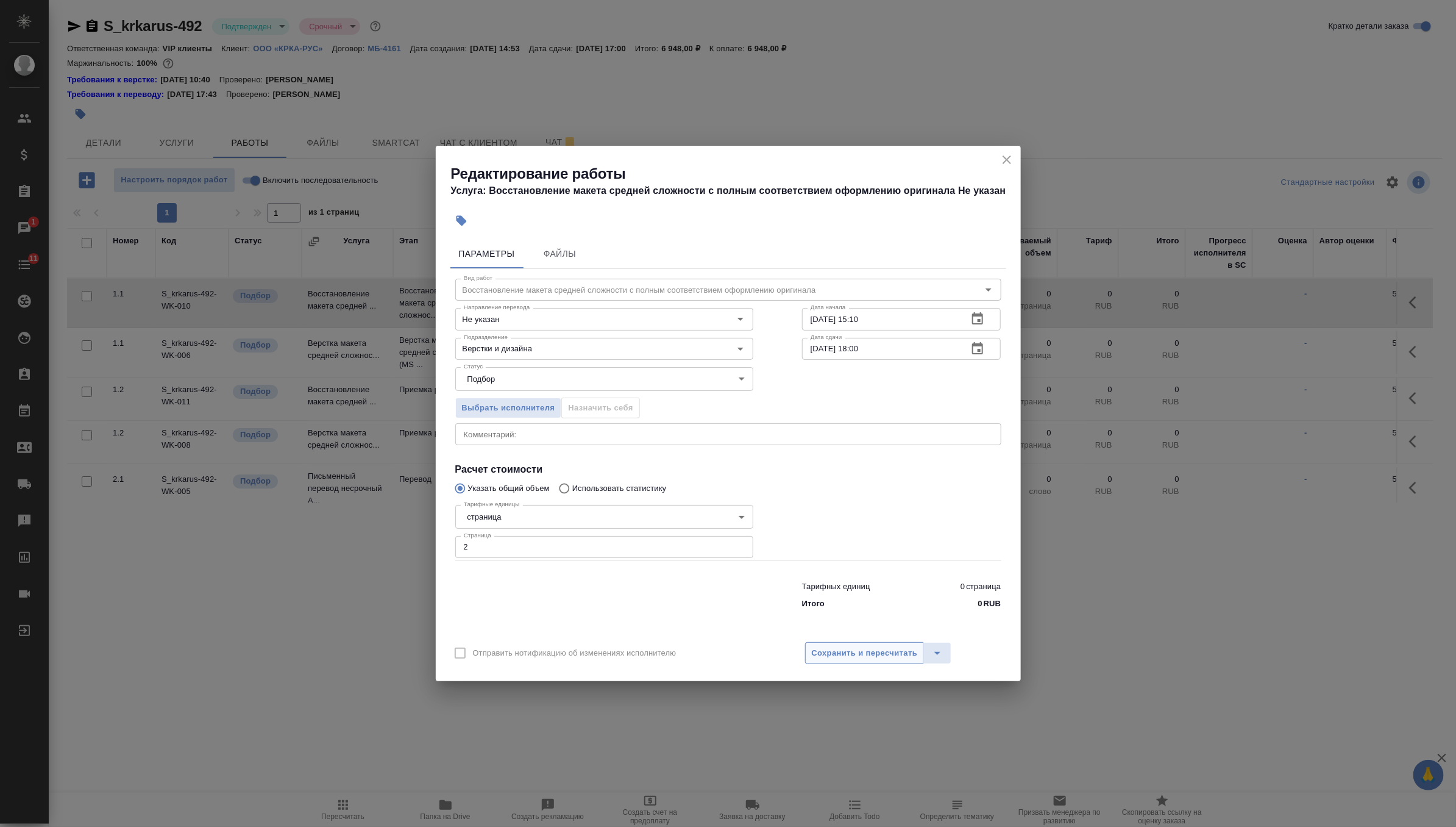
click at [870, 648] on span "Сохранить и пересчитать" at bounding box center [865, 654] width 106 height 14
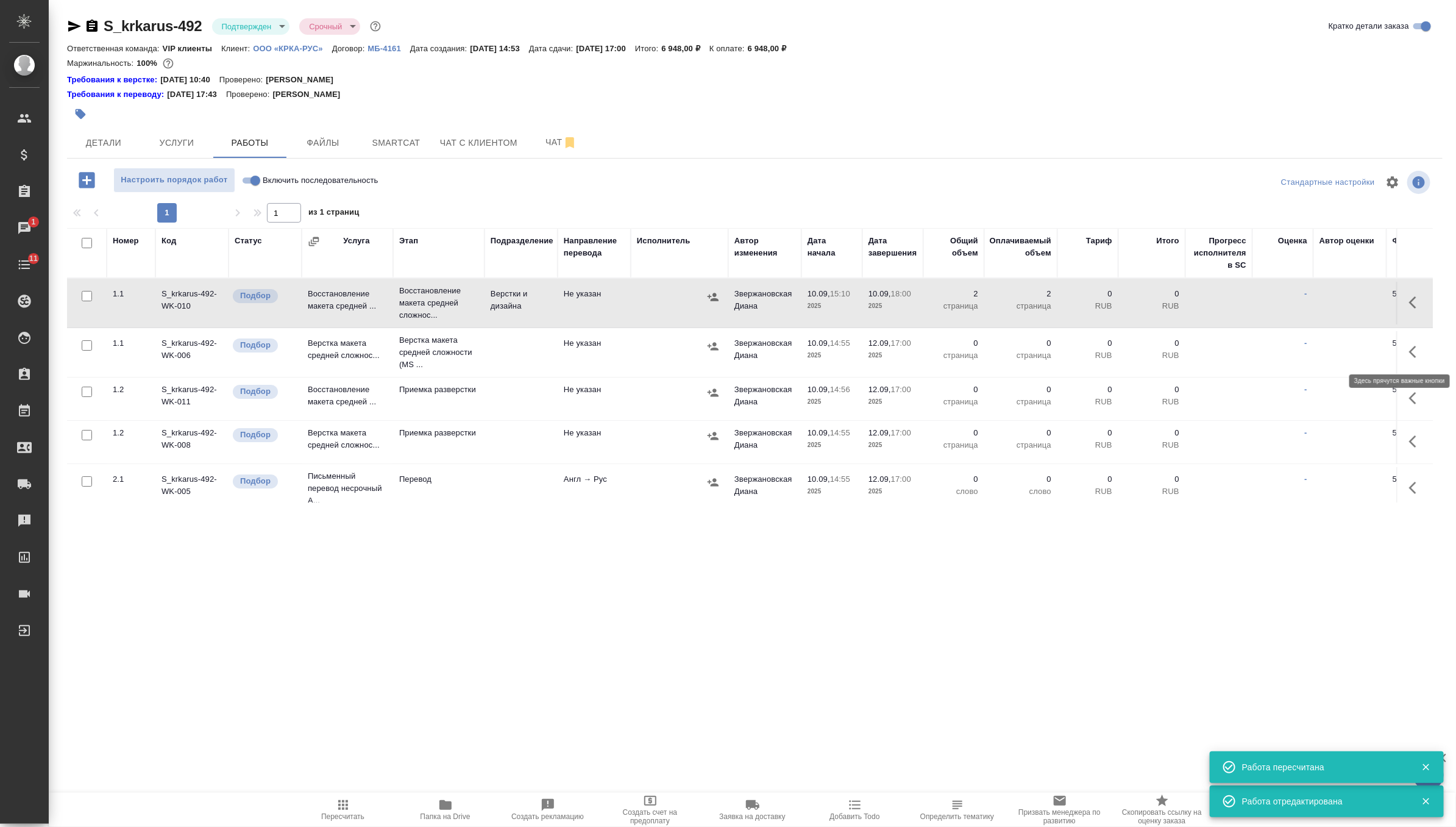
click at [1412, 350] on icon "button" at bounding box center [1416, 352] width 15 height 15
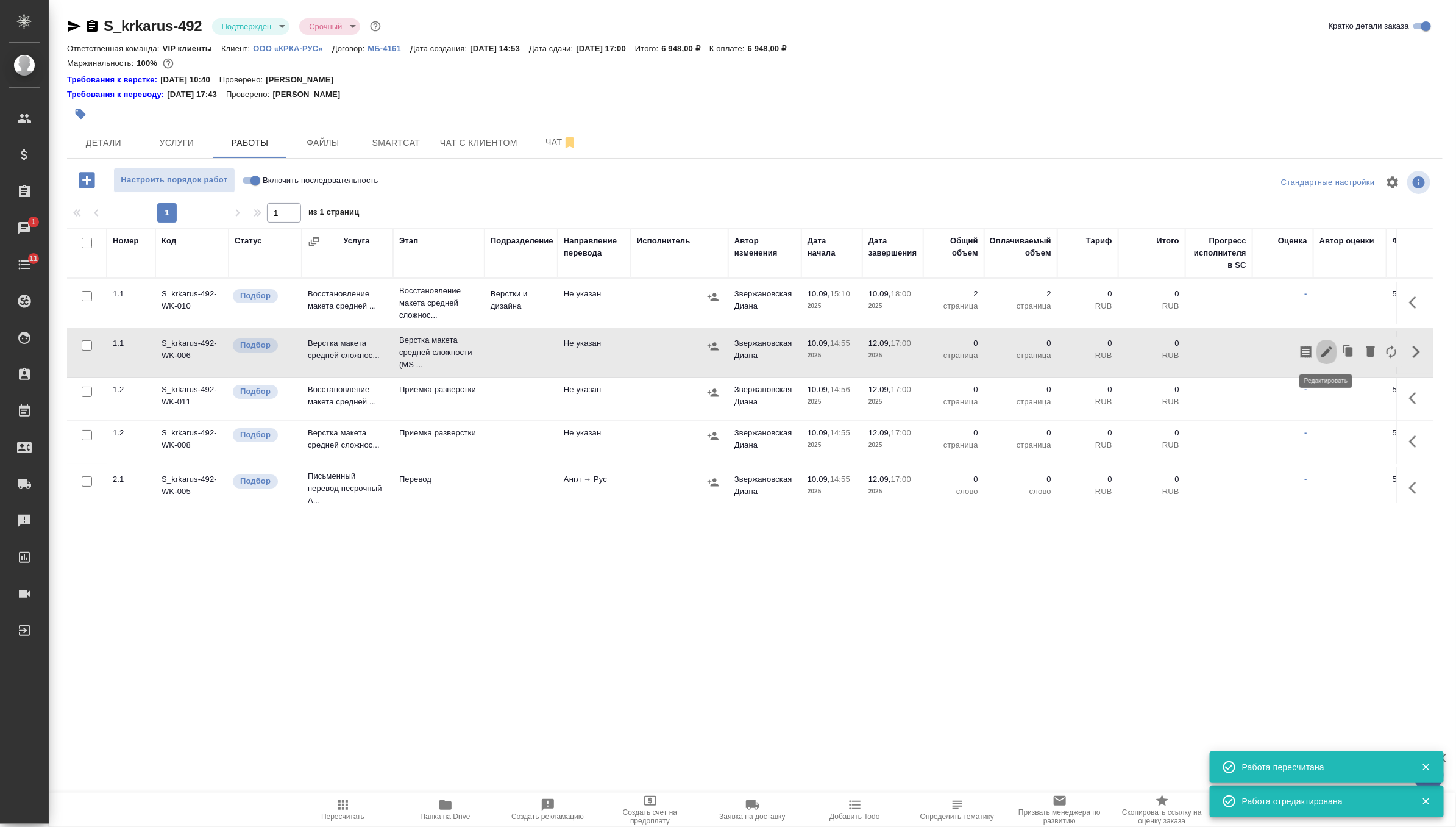
click at [1333, 348] on icon "button" at bounding box center [1327, 352] width 15 height 15
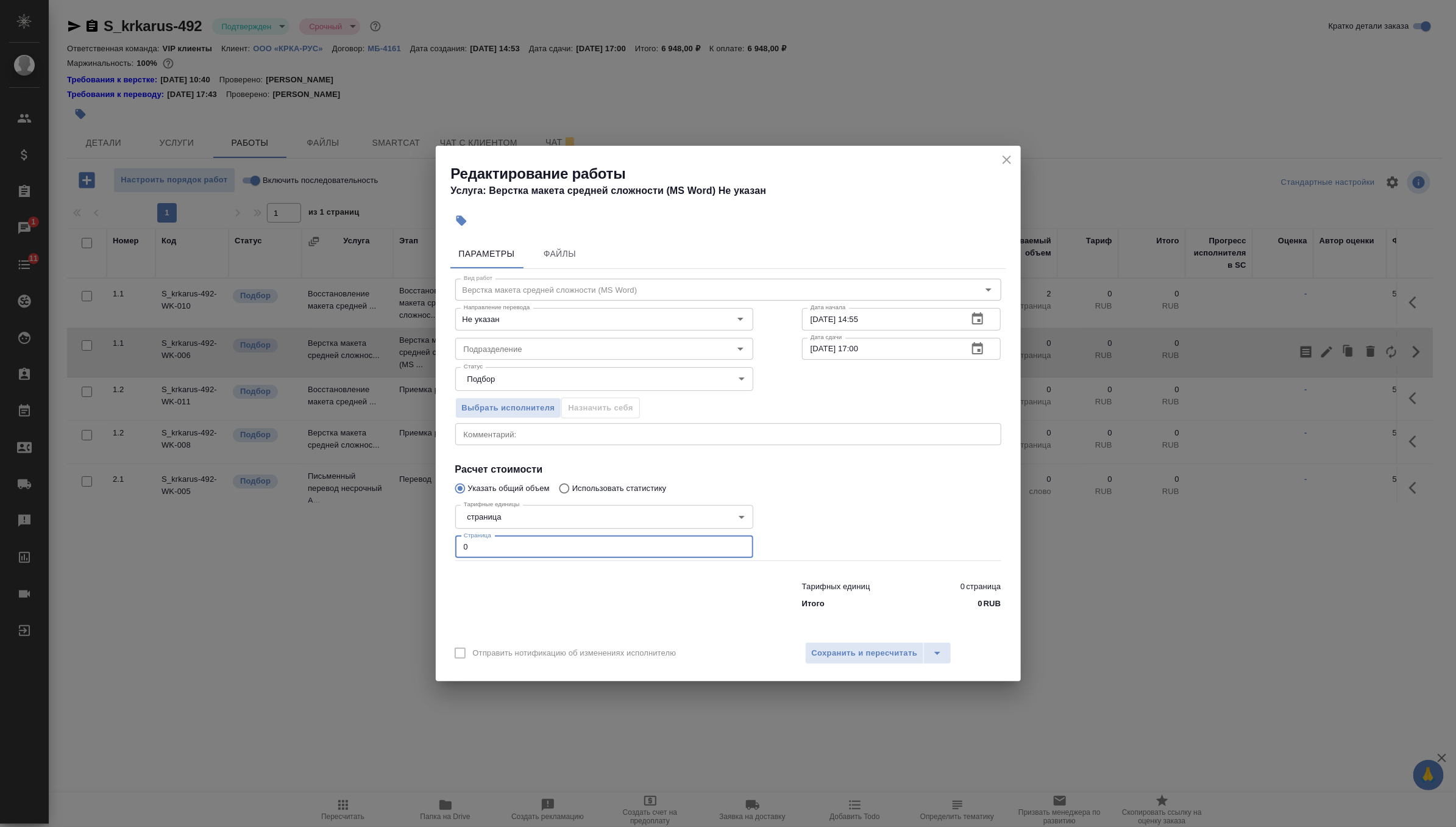
click at [633, 543] on input "0" at bounding box center [604, 547] width 298 height 22
type input "17"
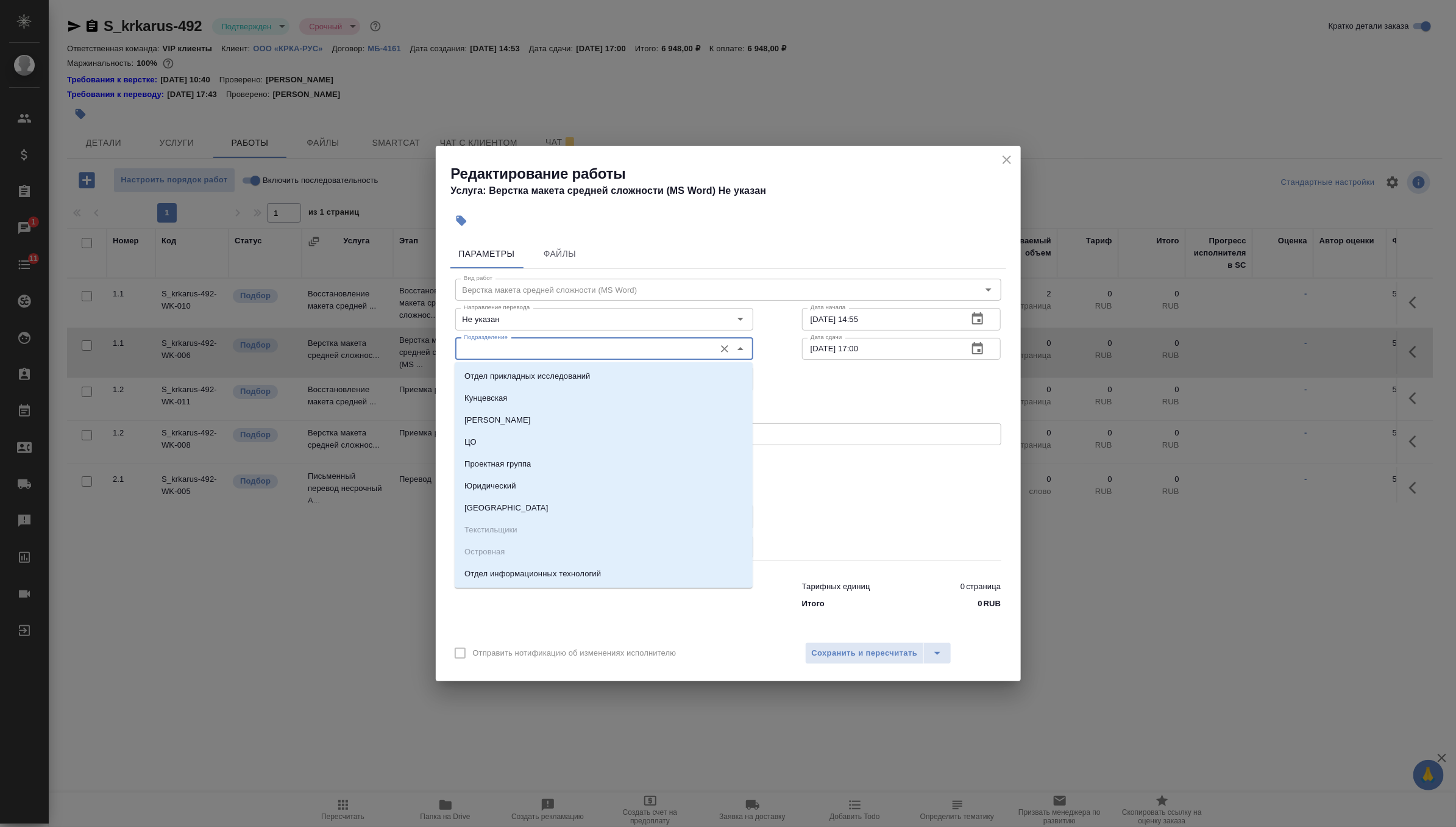
click at [584, 349] on input "Подразделение" at bounding box center [584, 349] width 250 height 15
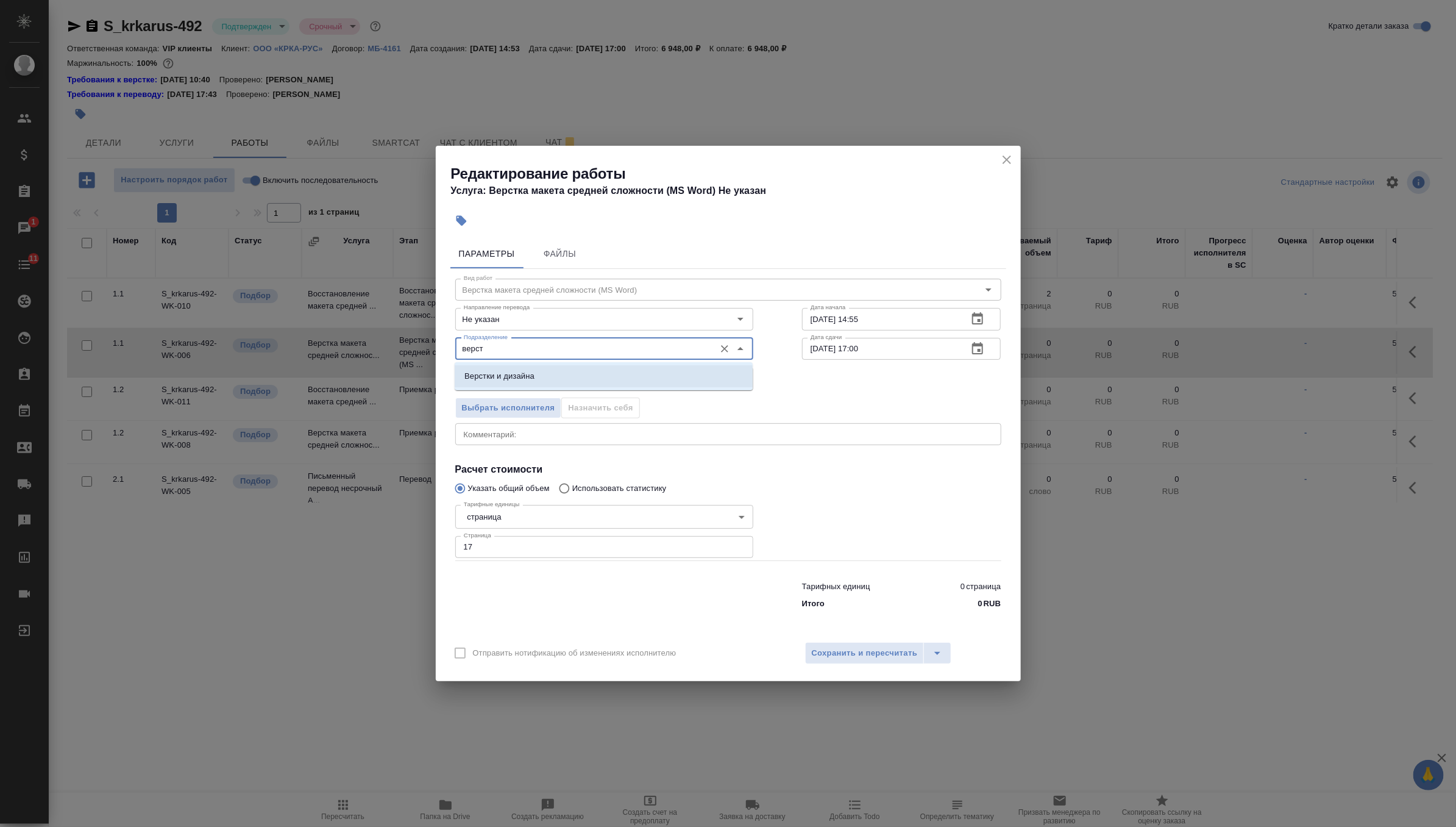
click at [556, 374] on li "Верстки и дизайна" at bounding box center [604, 376] width 298 height 22
type input "Верстки и дизайна"
click at [929, 313] on input "10.09.2025 14:55" at bounding box center [880, 319] width 156 height 22
click at [908, 328] on input "10.09.2025 14:55" at bounding box center [880, 319] width 156 height 22
type input "10.09.2025 15:10"
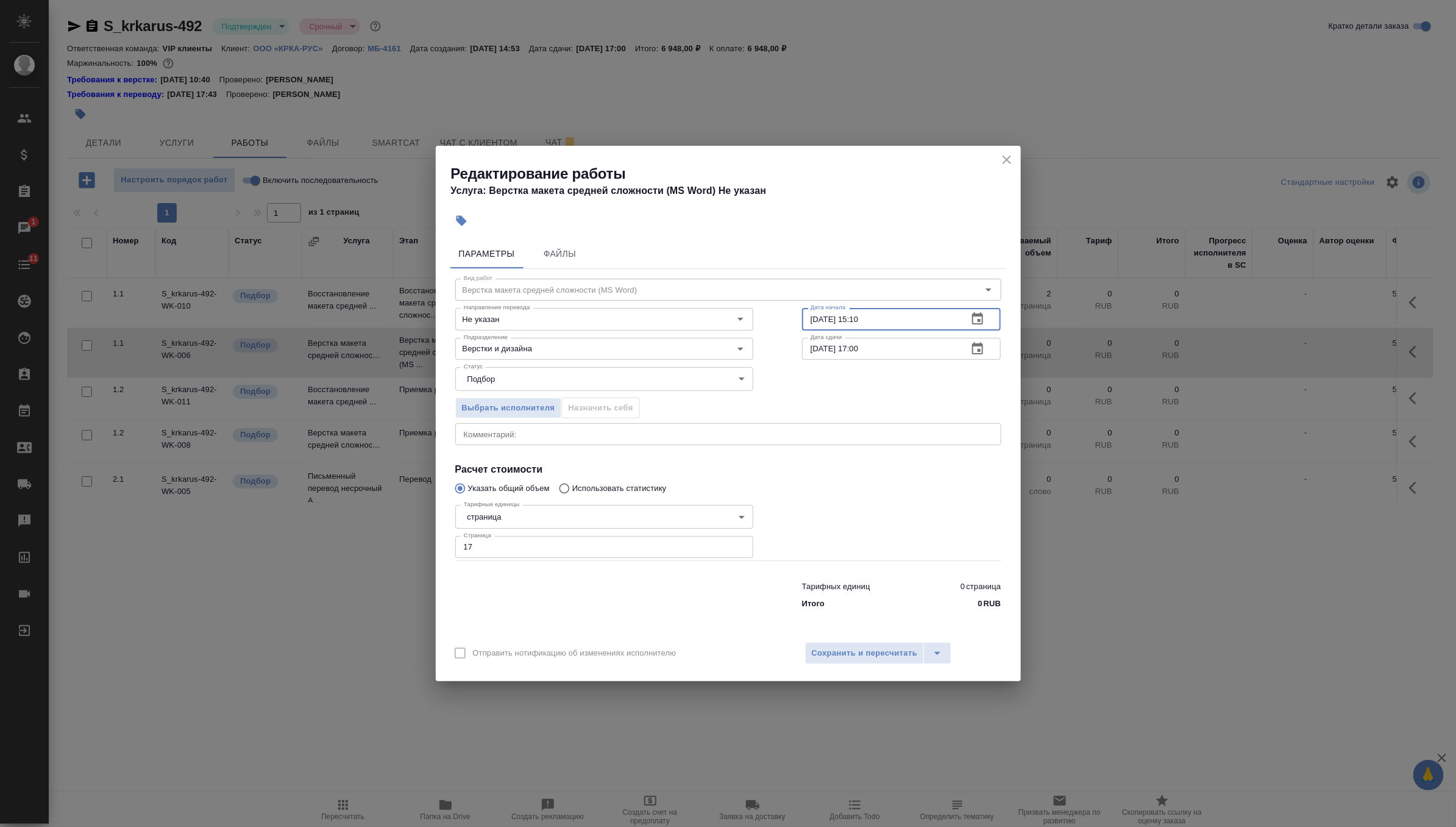
click at [984, 343] on icon "button" at bounding box center [977, 349] width 15 height 15
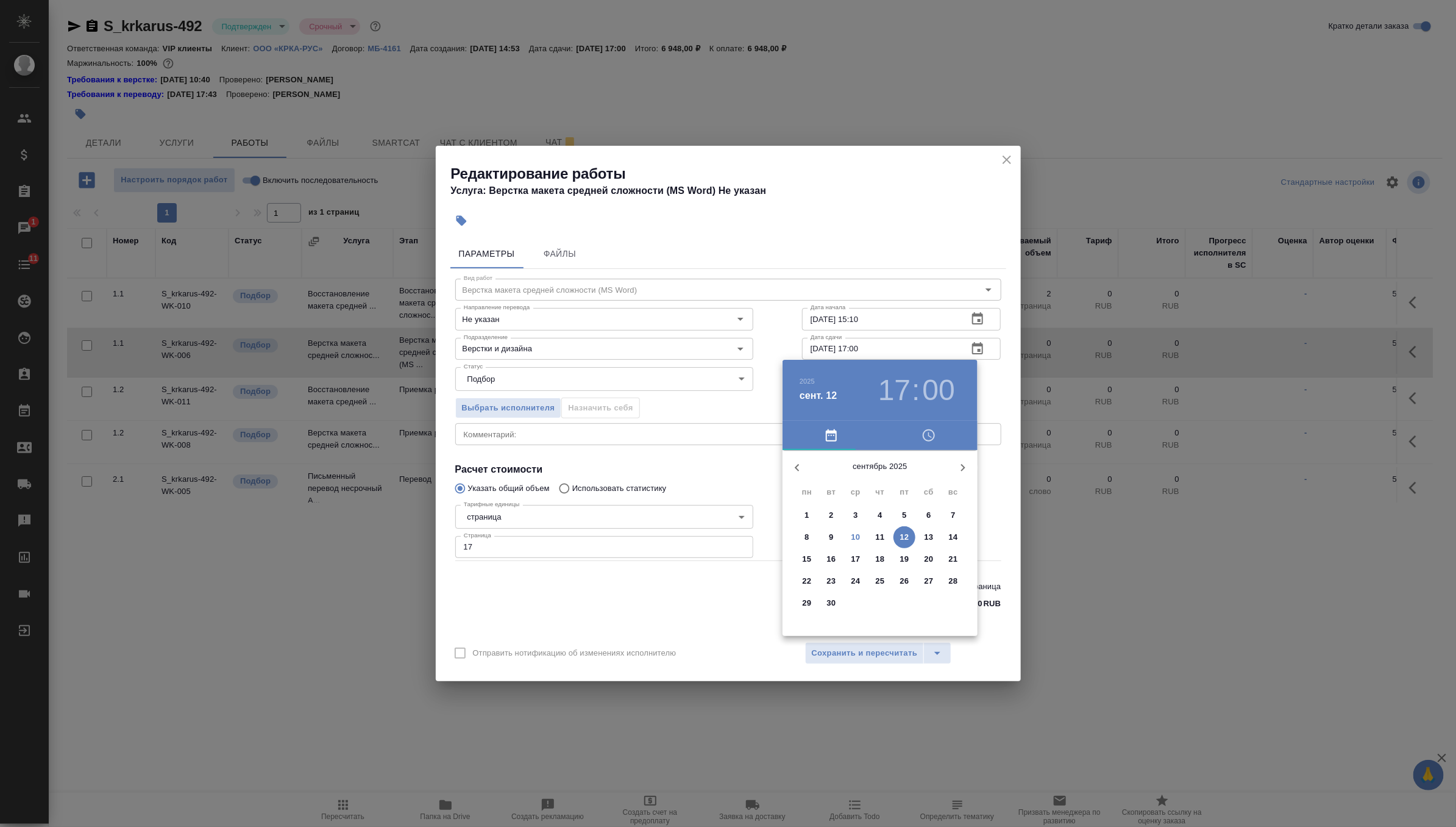
click at [850, 541] on span "10" at bounding box center [856, 537] width 22 height 12
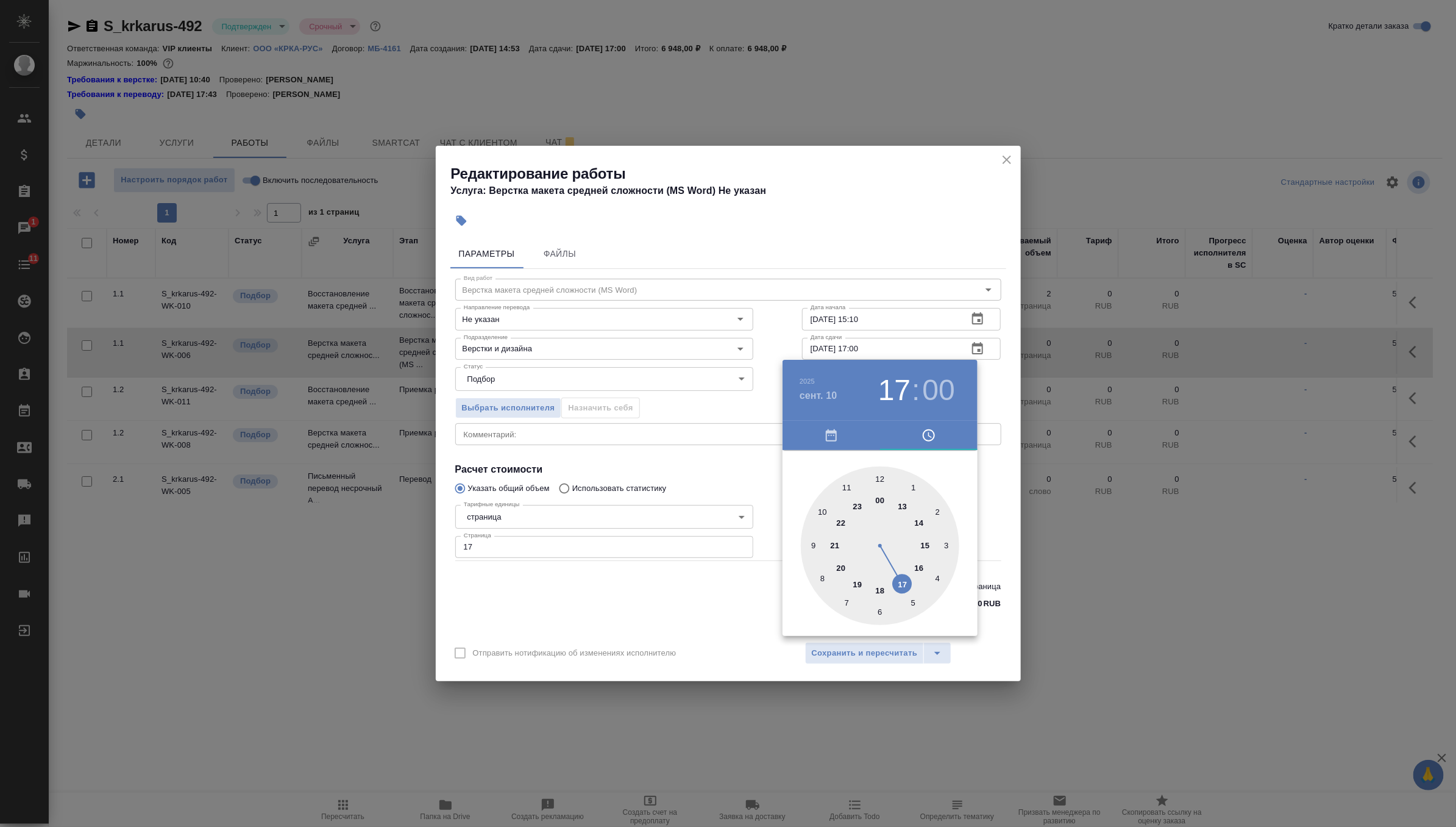
type input "10.09.2025 18:00"
click at [878, 594] on div at bounding box center [880, 545] width 158 height 158
click at [962, 453] on div "00 05 10 15 20 25 30 35 40 45 50 55" at bounding box center [880, 543] width 195 height 186
click at [993, 402] on div at bounding box center [728, 413] width 1456 height 827
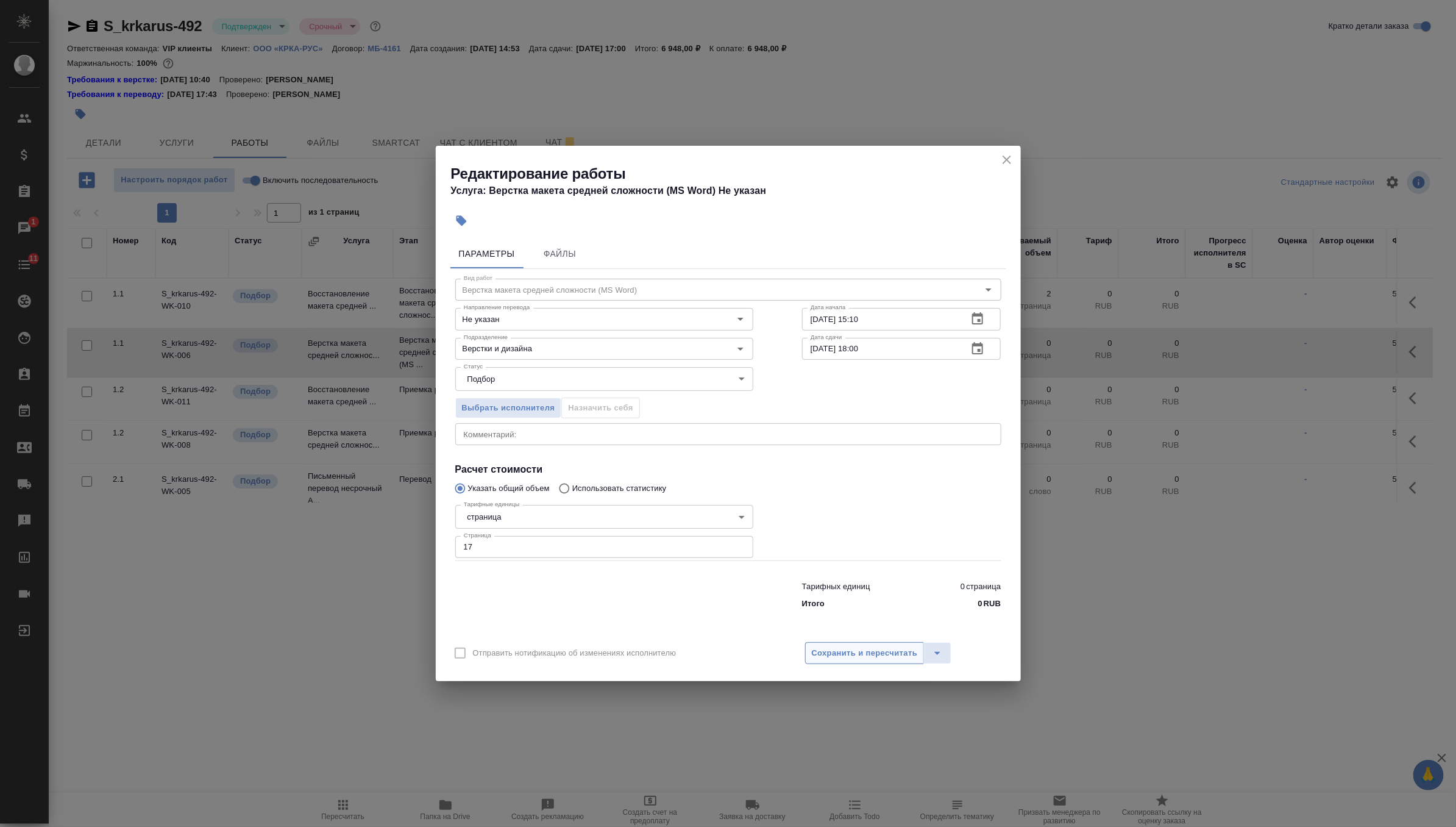
click at [861, 658] on span "Сохранить и пересчитать" at bounding box center [865, 654] width 106 height 14
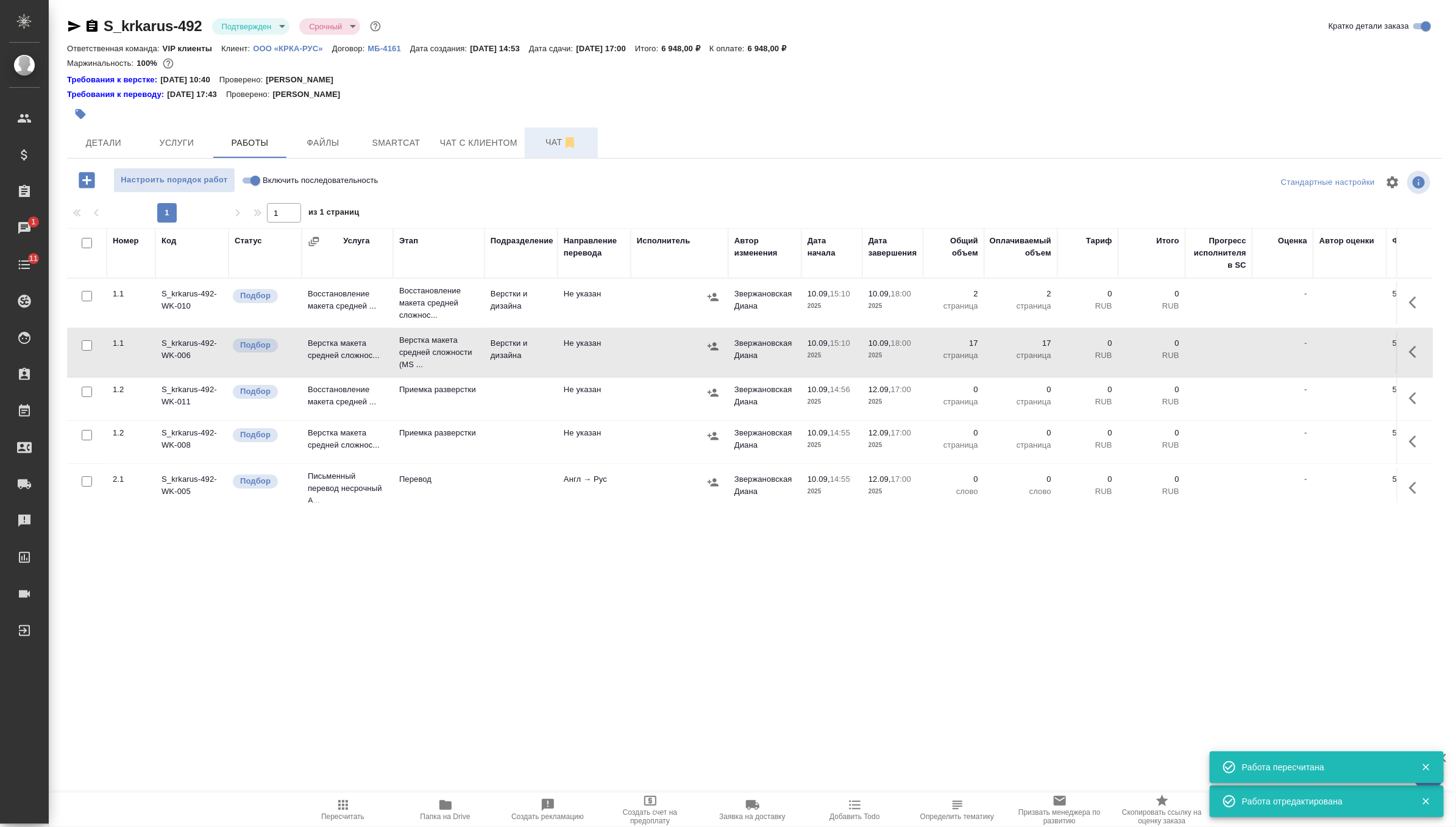
click at [536, 145] on span "Чат" at bounding box center [561, 142] width 59 height 16
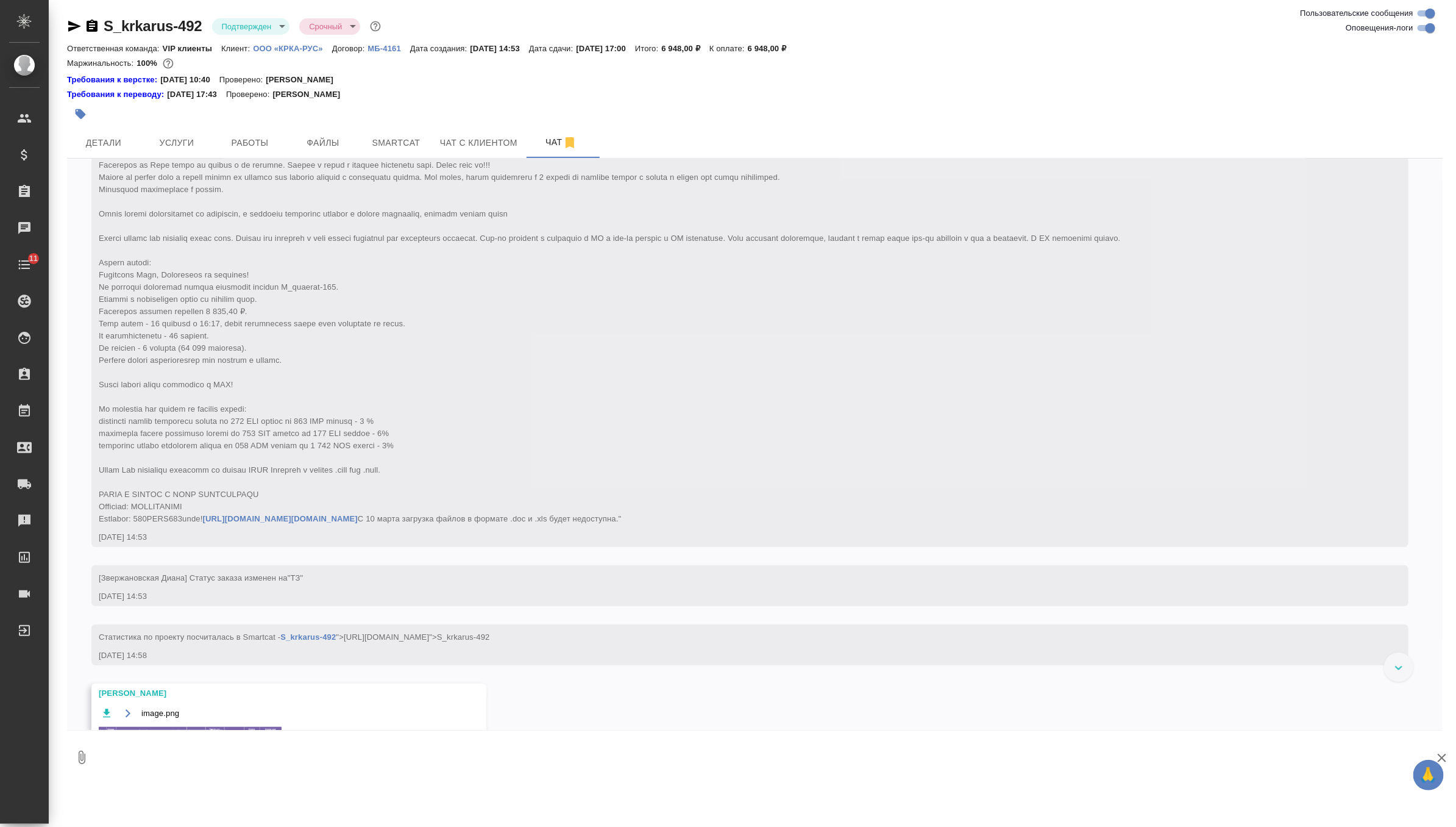
scroll to position [261, 0]
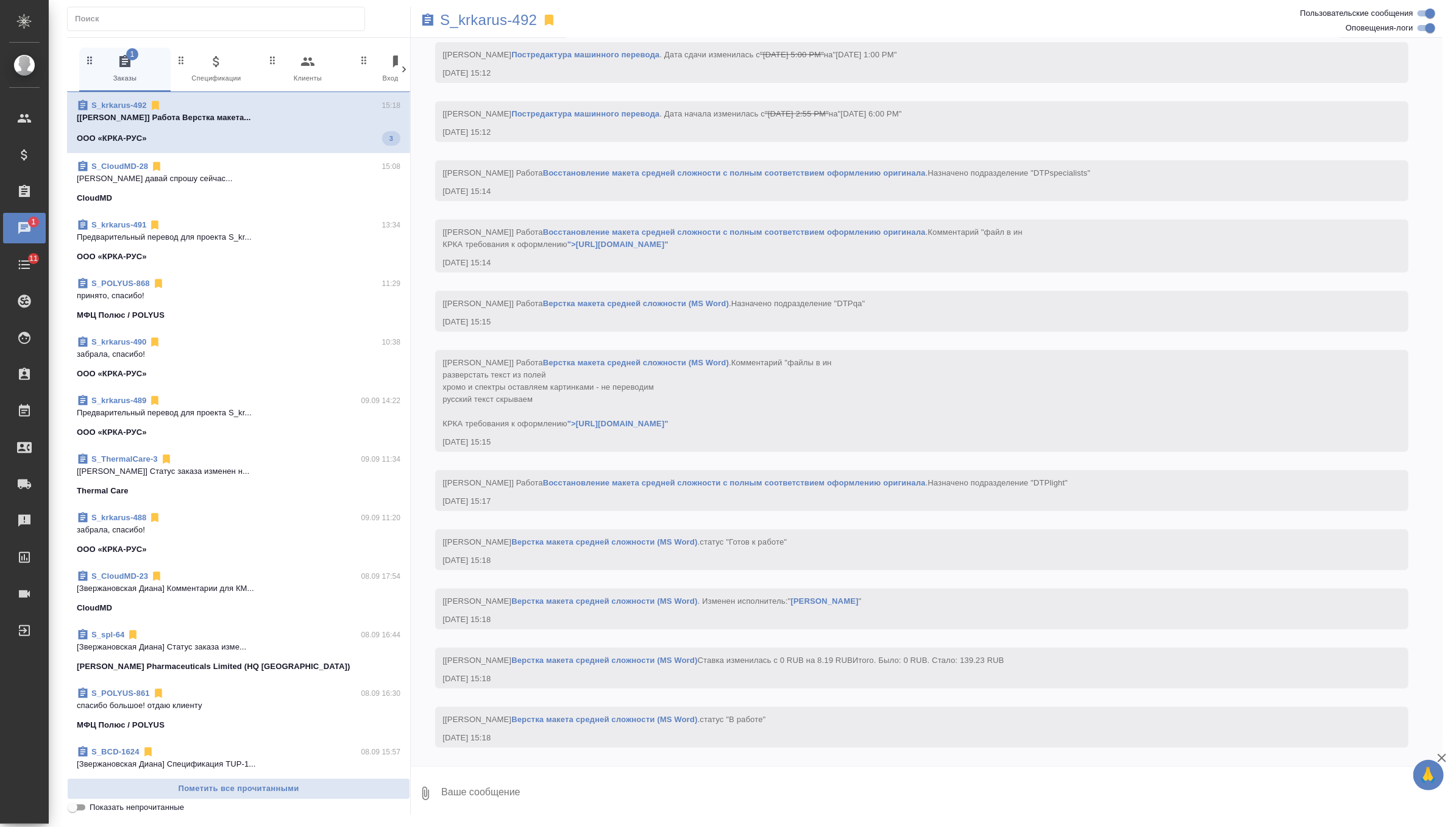
scroll to position [3264, 0]
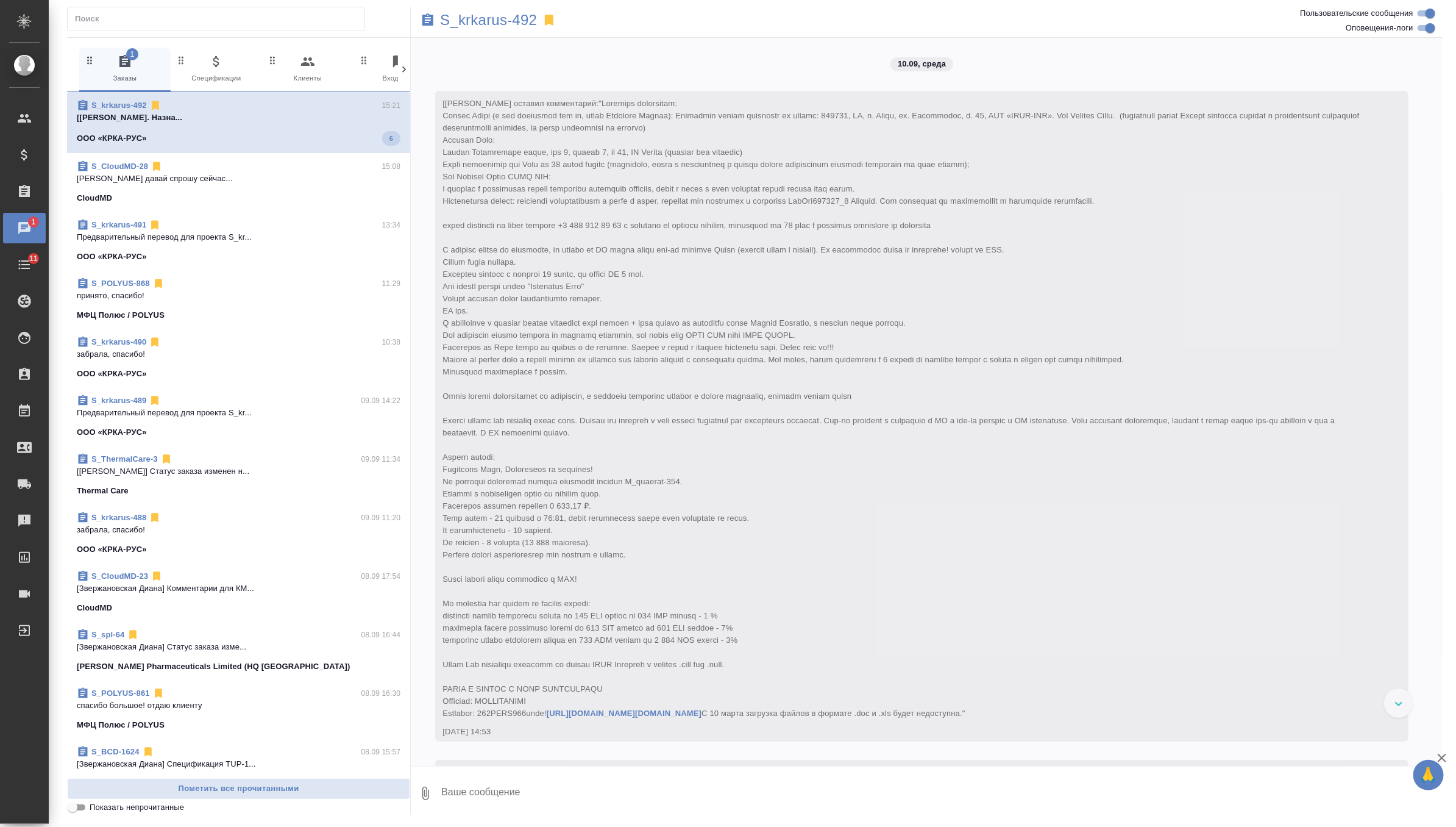
scroll to position [4023, 0]
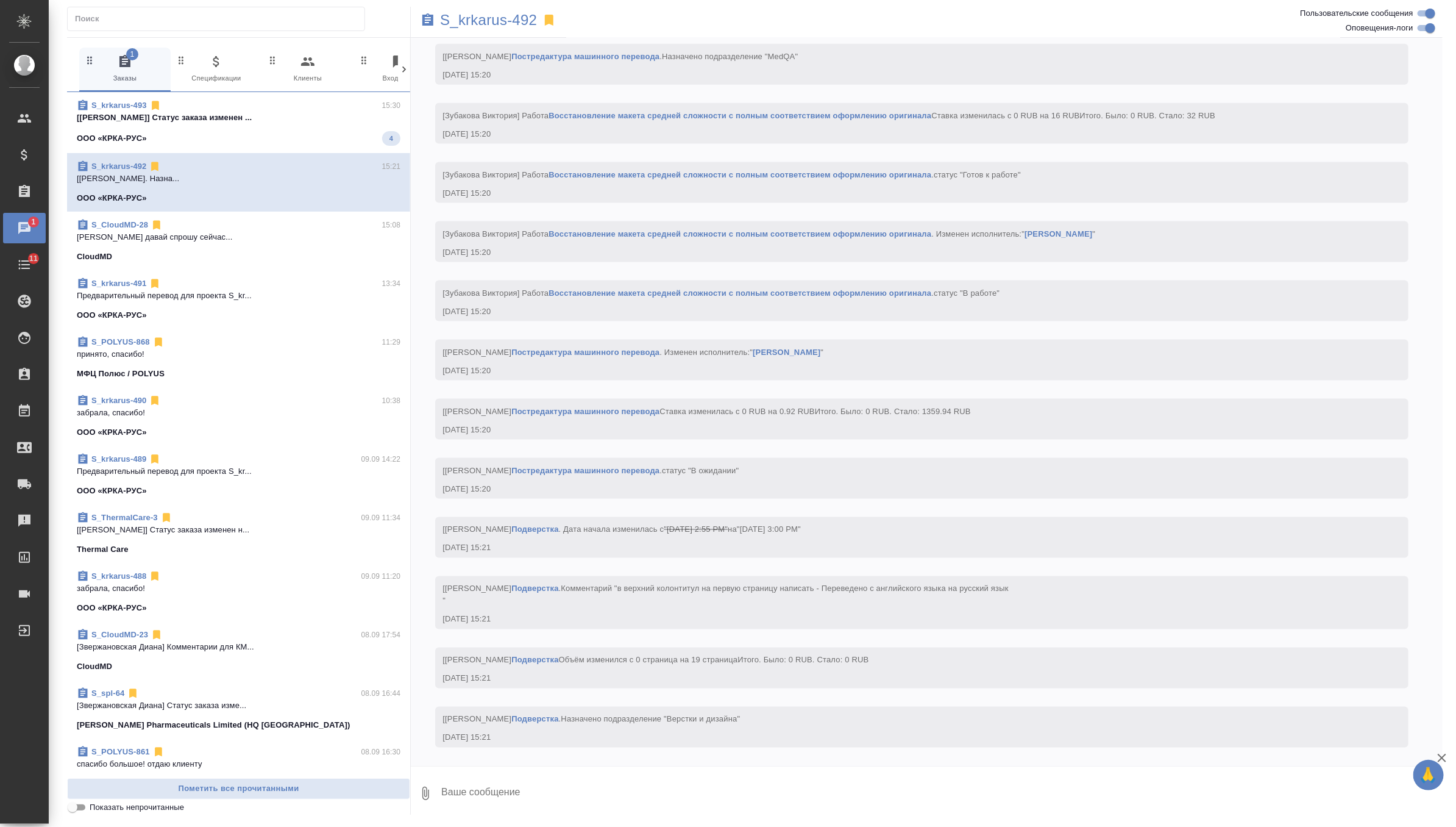
click at [329, 125] on span "S_krkarus-493 15:30 [[PERSON_NAME]] Статус заказа изменен ... ООО «КРКА-РУС» 4" at bounding box center [238, 123] width 324 height 47
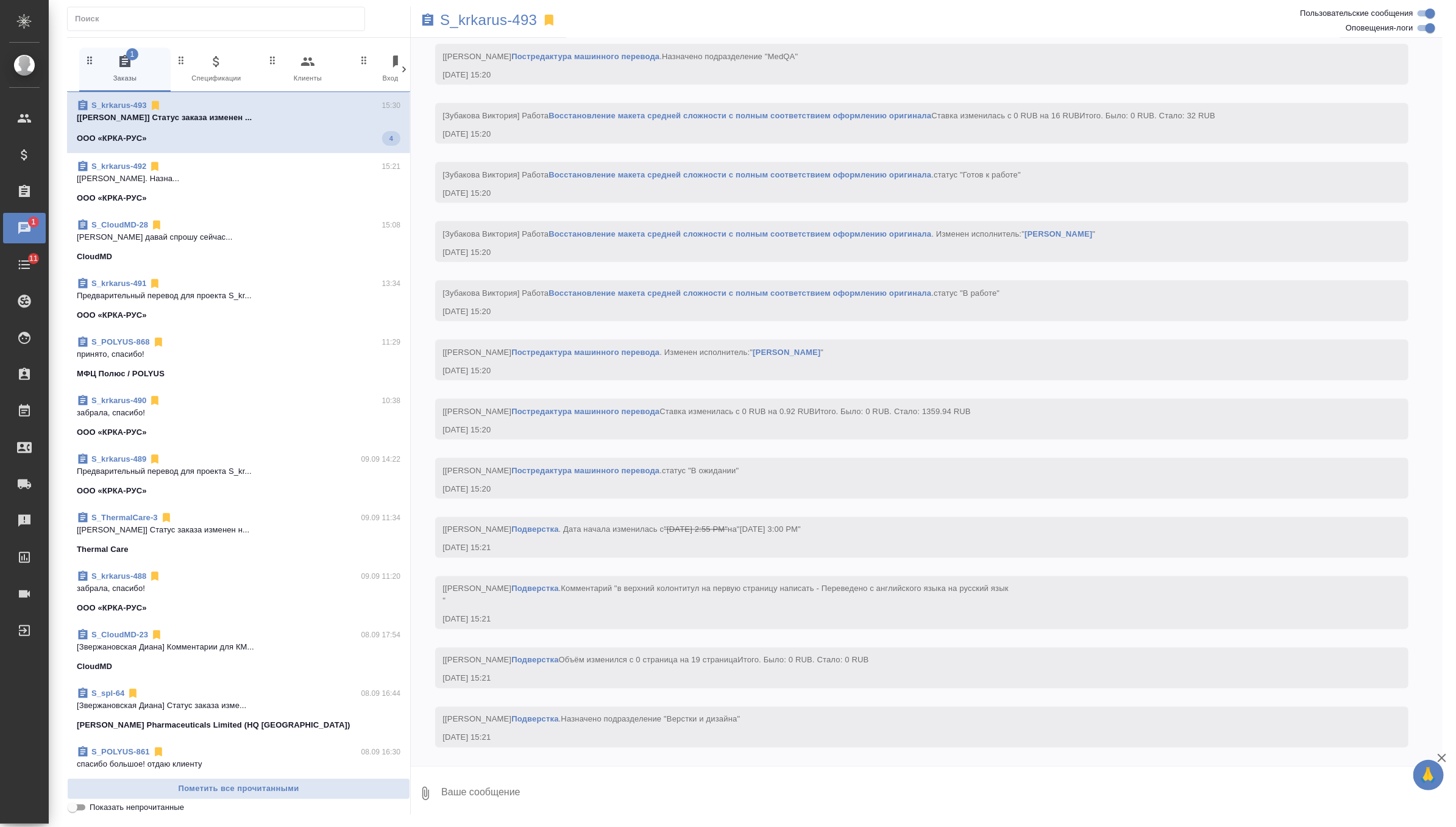
scroll to position [208, 0]
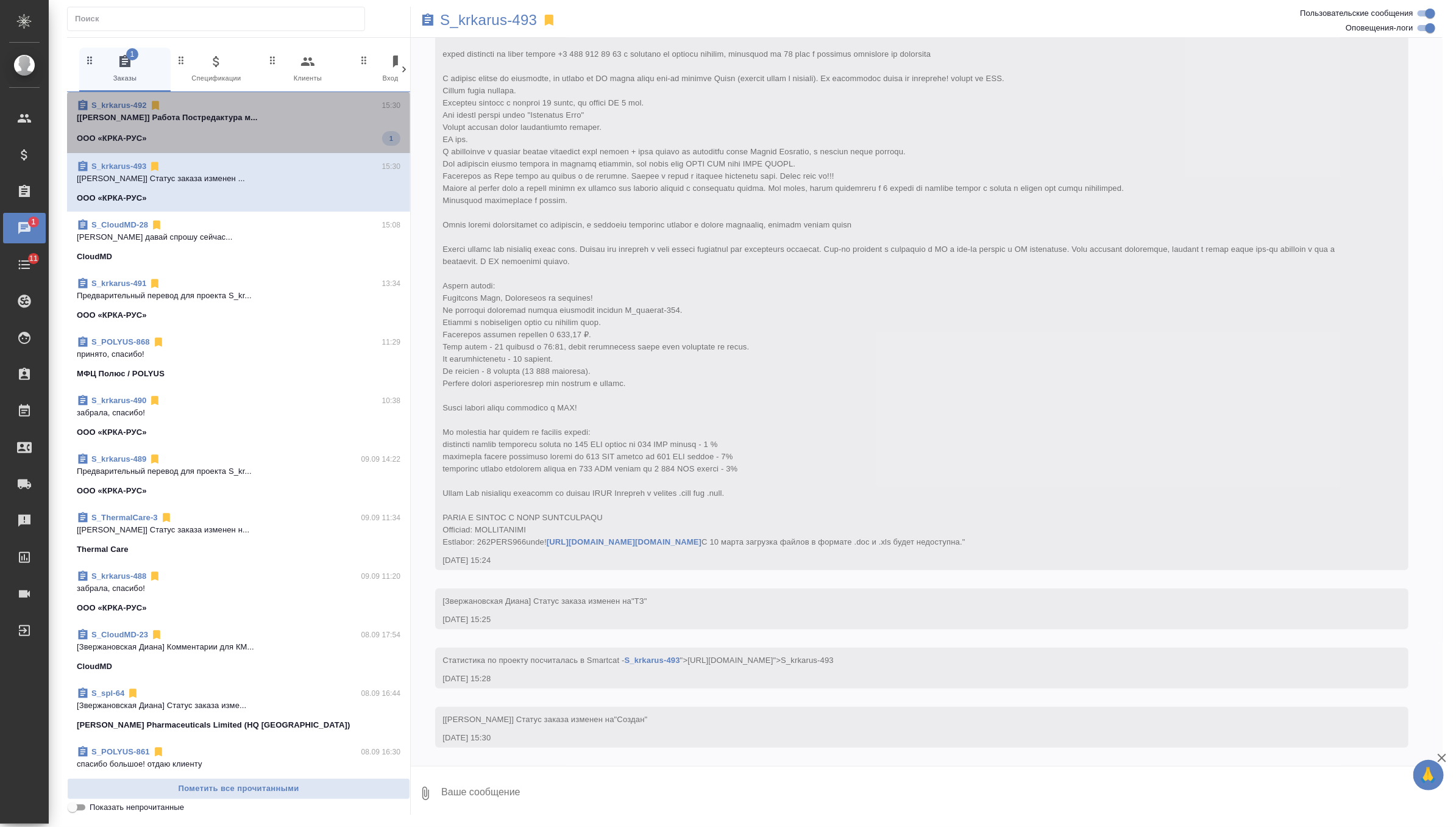
click at [314, 112] on p "[[PERSON_NAME]] Работа Постредактура м..." at bounding box center [238, 118] width 324 height 12
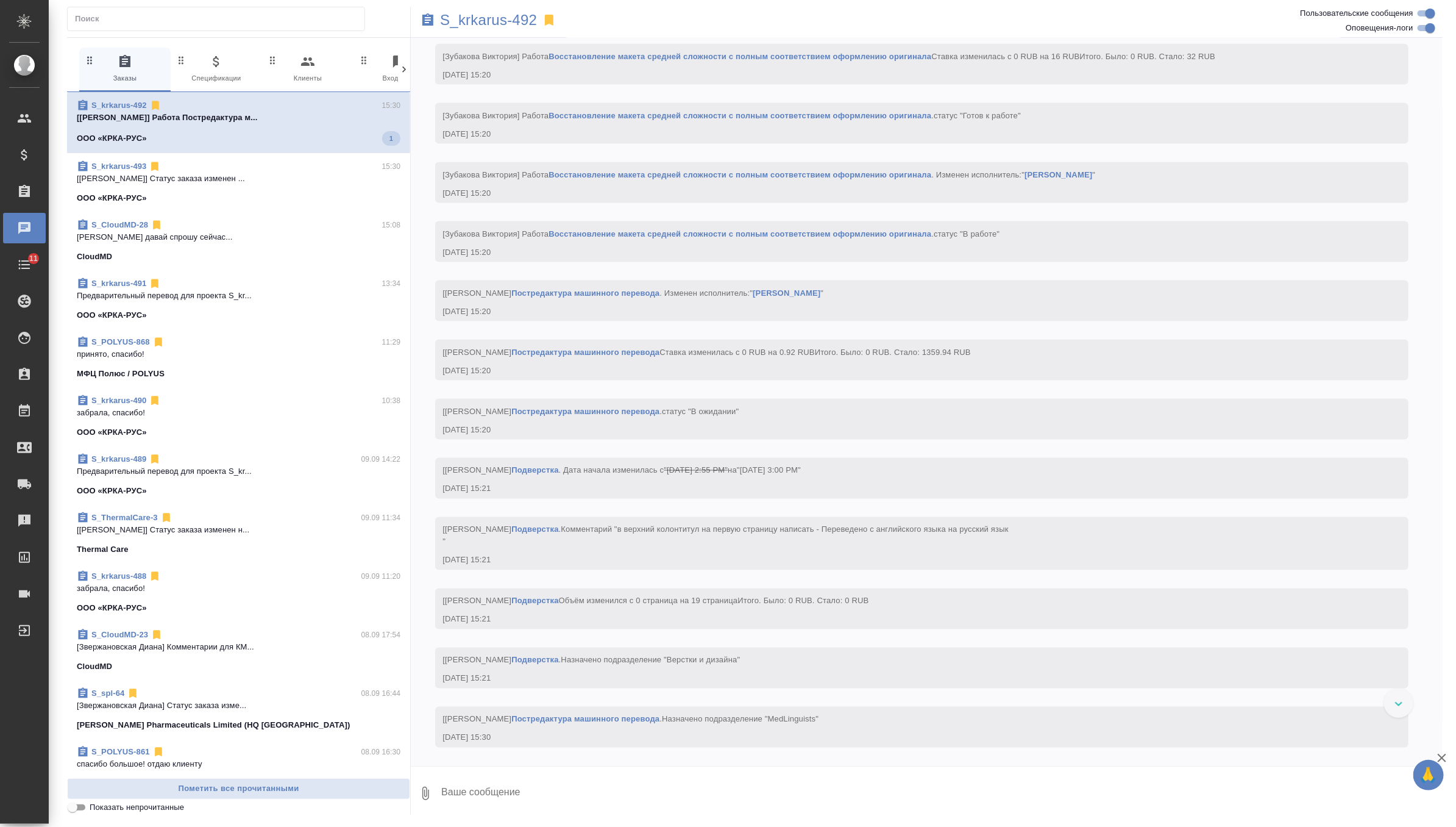
click at [332, 174] on p "[[PERSON_NAME]] Статус заказа изменен ..." at bounding box center [238, 178] width 324 height 12
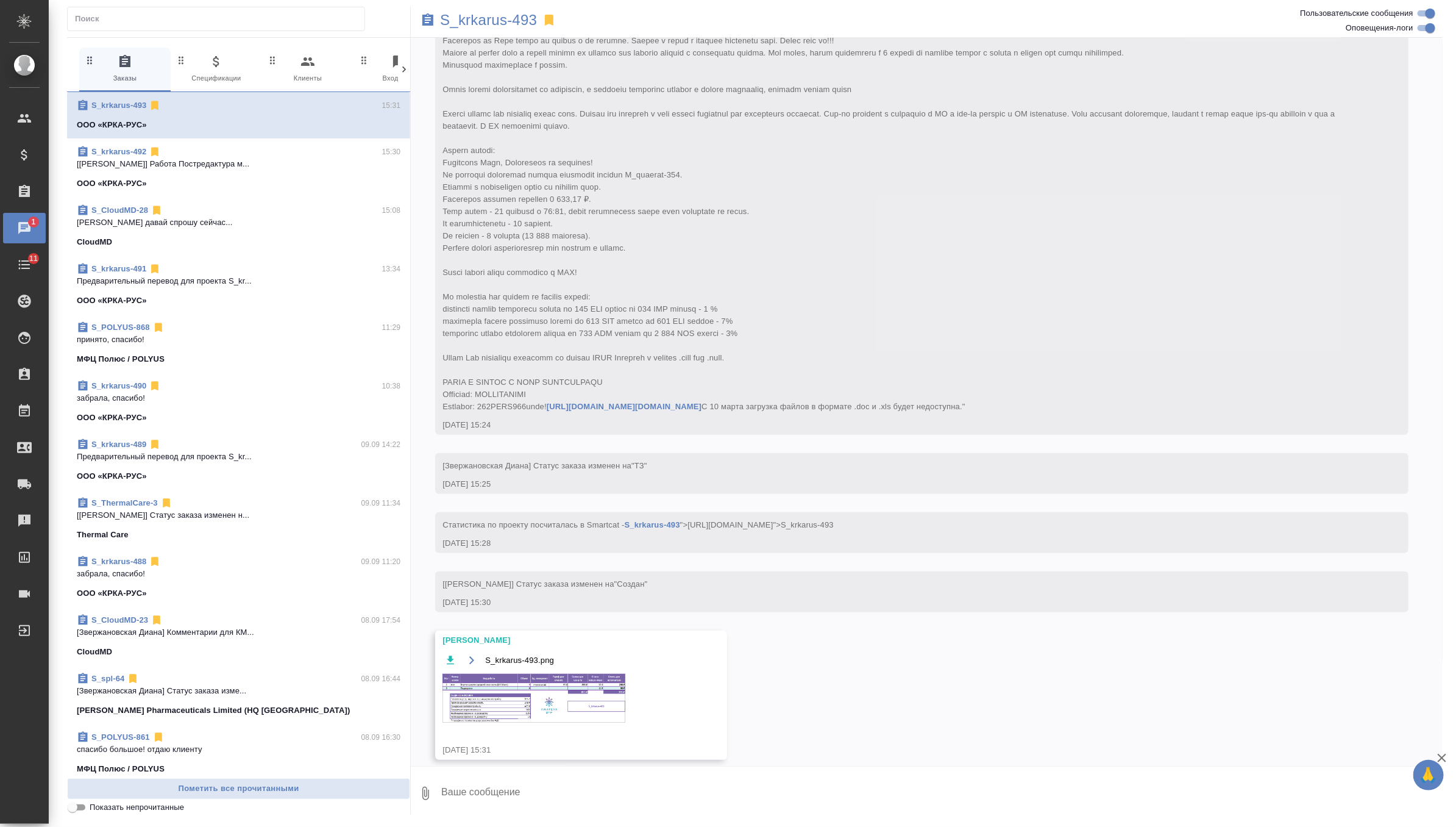
scroll to position [355, 0]
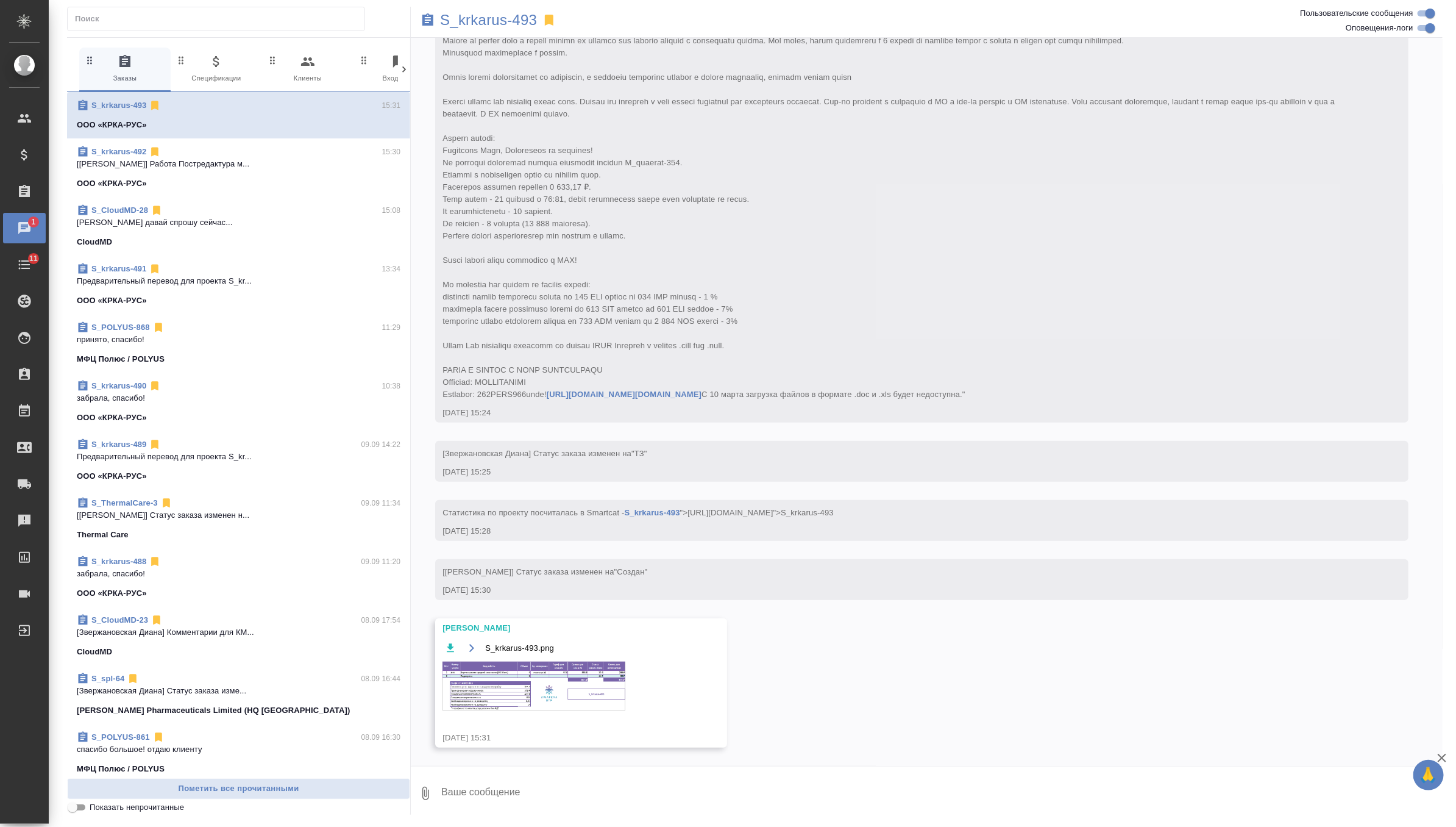
click at [545, 694] on img at bounding box center [534, 685] width 183 height 48
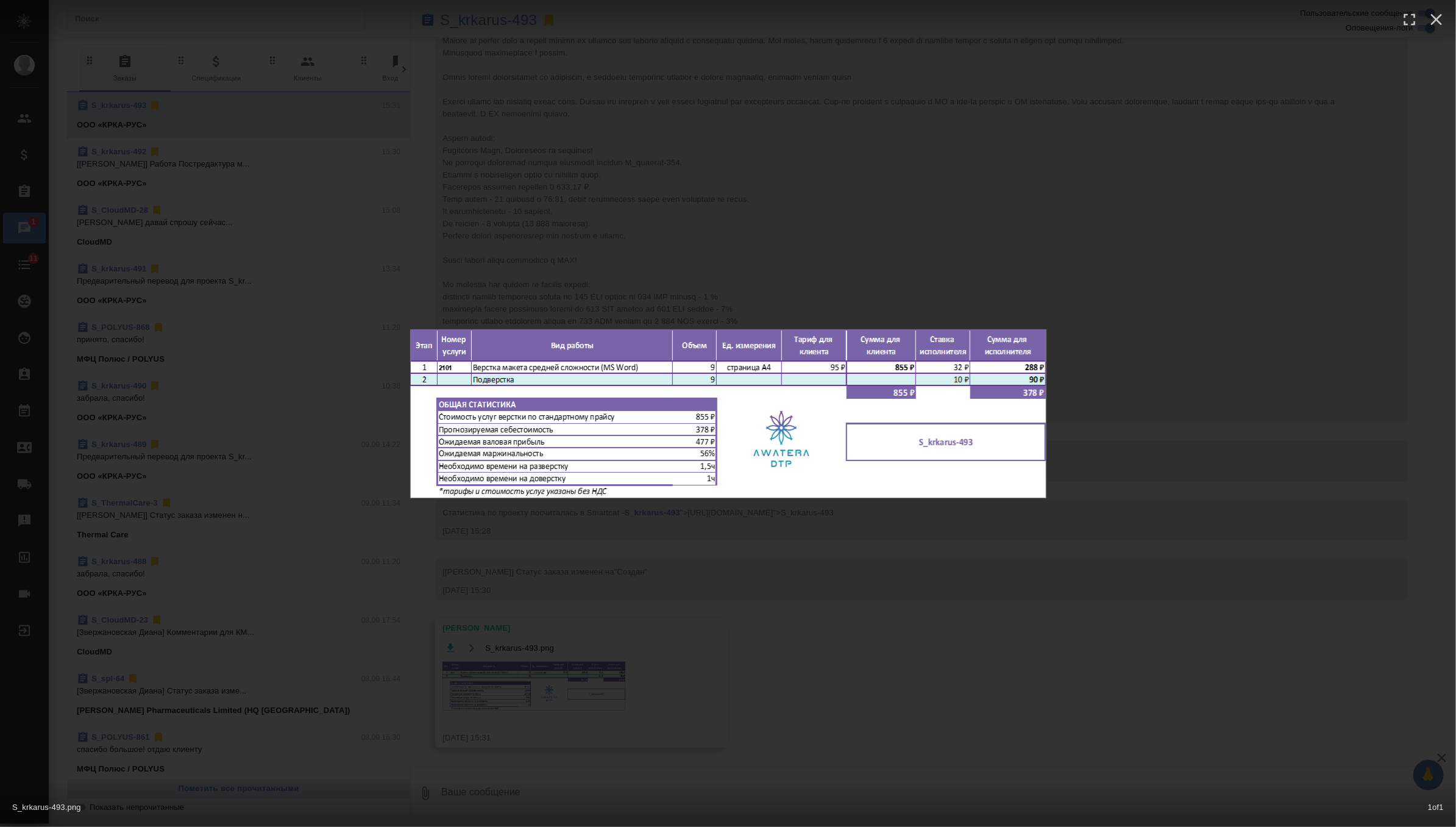
click at [744, 217] on div "S_krkarus-493.png 1 of 1" at bounding box center [728, 413] width 1456 height 827
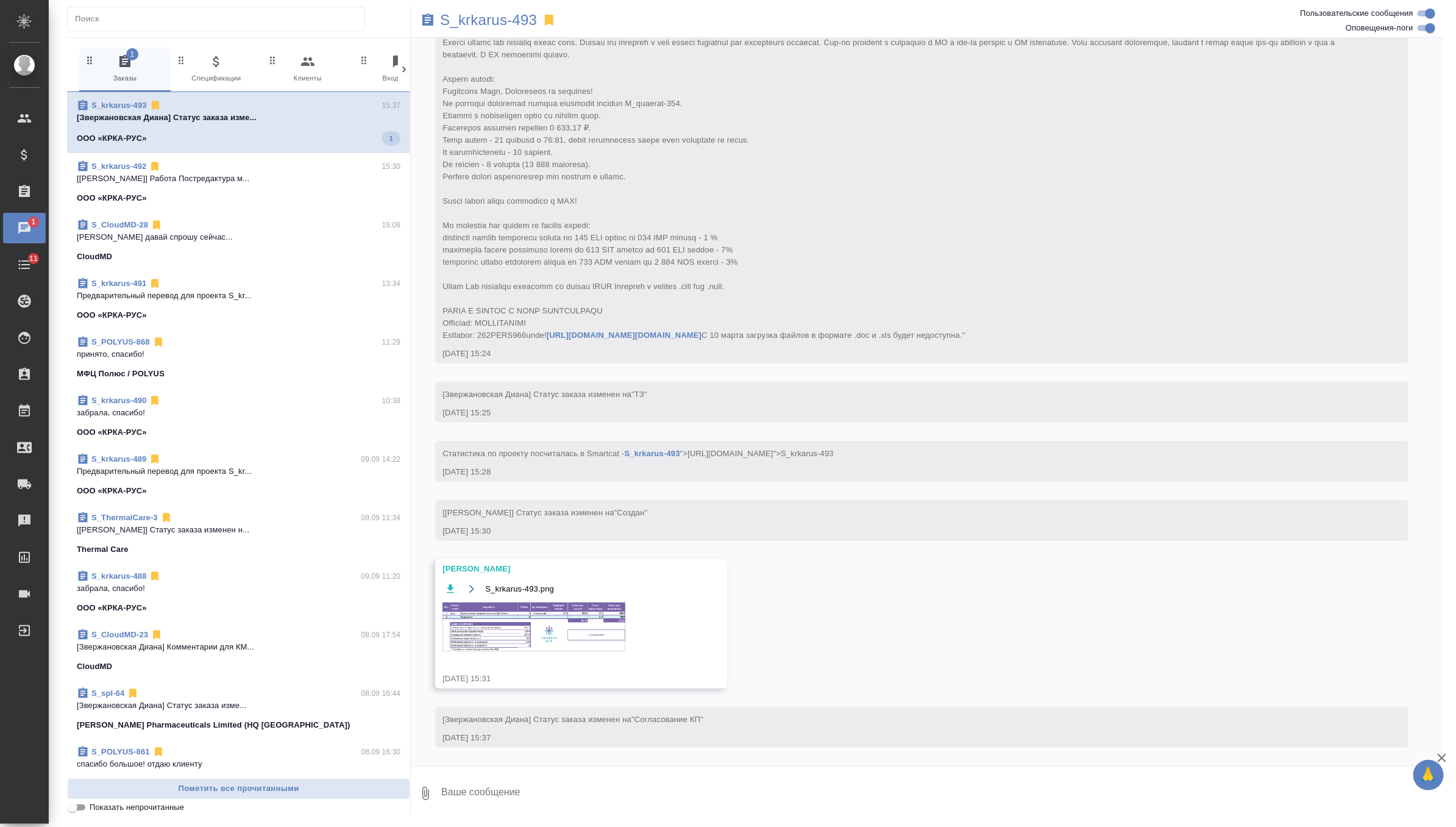
scroll to position [414, 0]
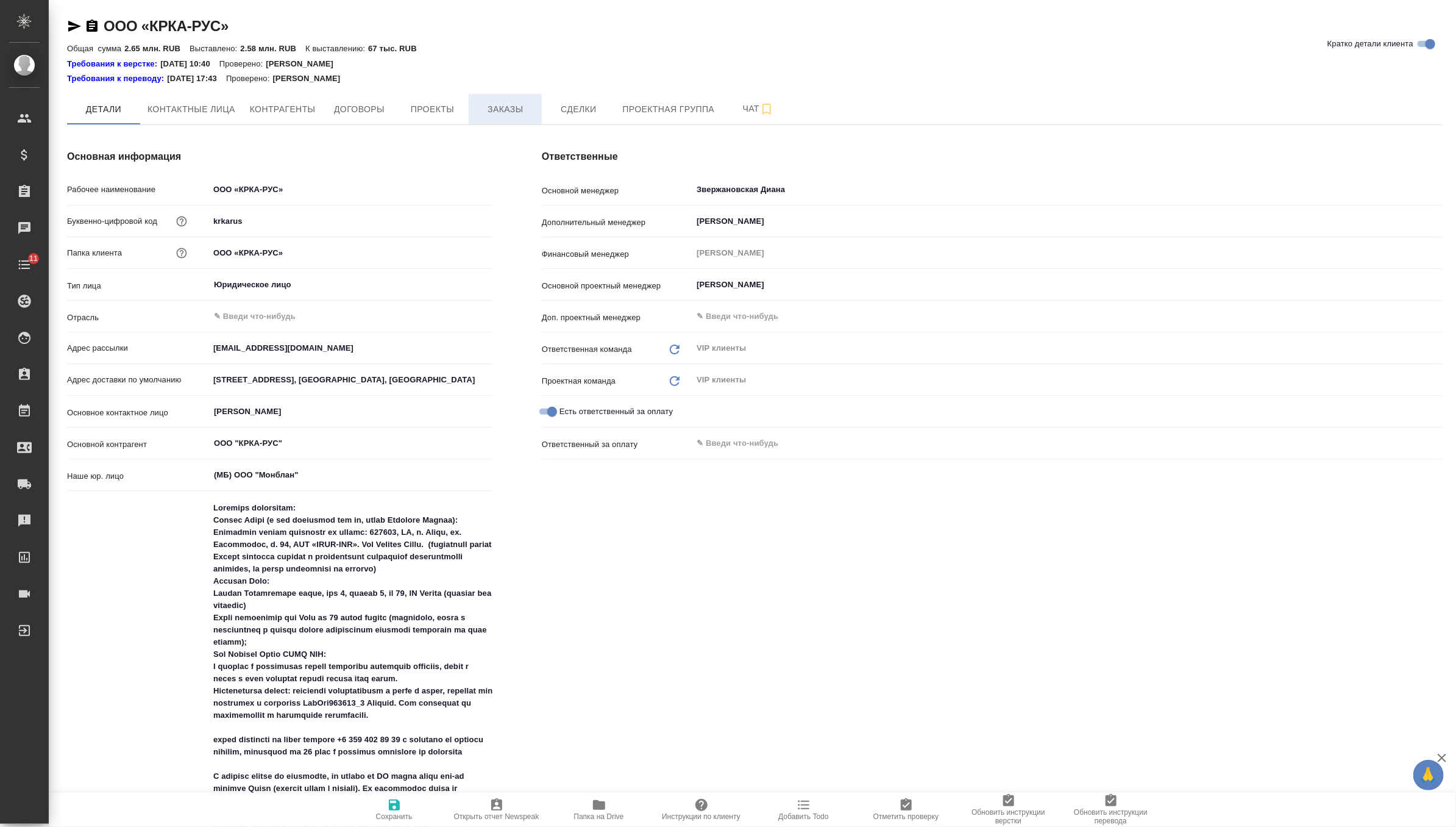
click at [520, 108] on span "Заказы" at bounding box center [505, 109] width 59 height 16
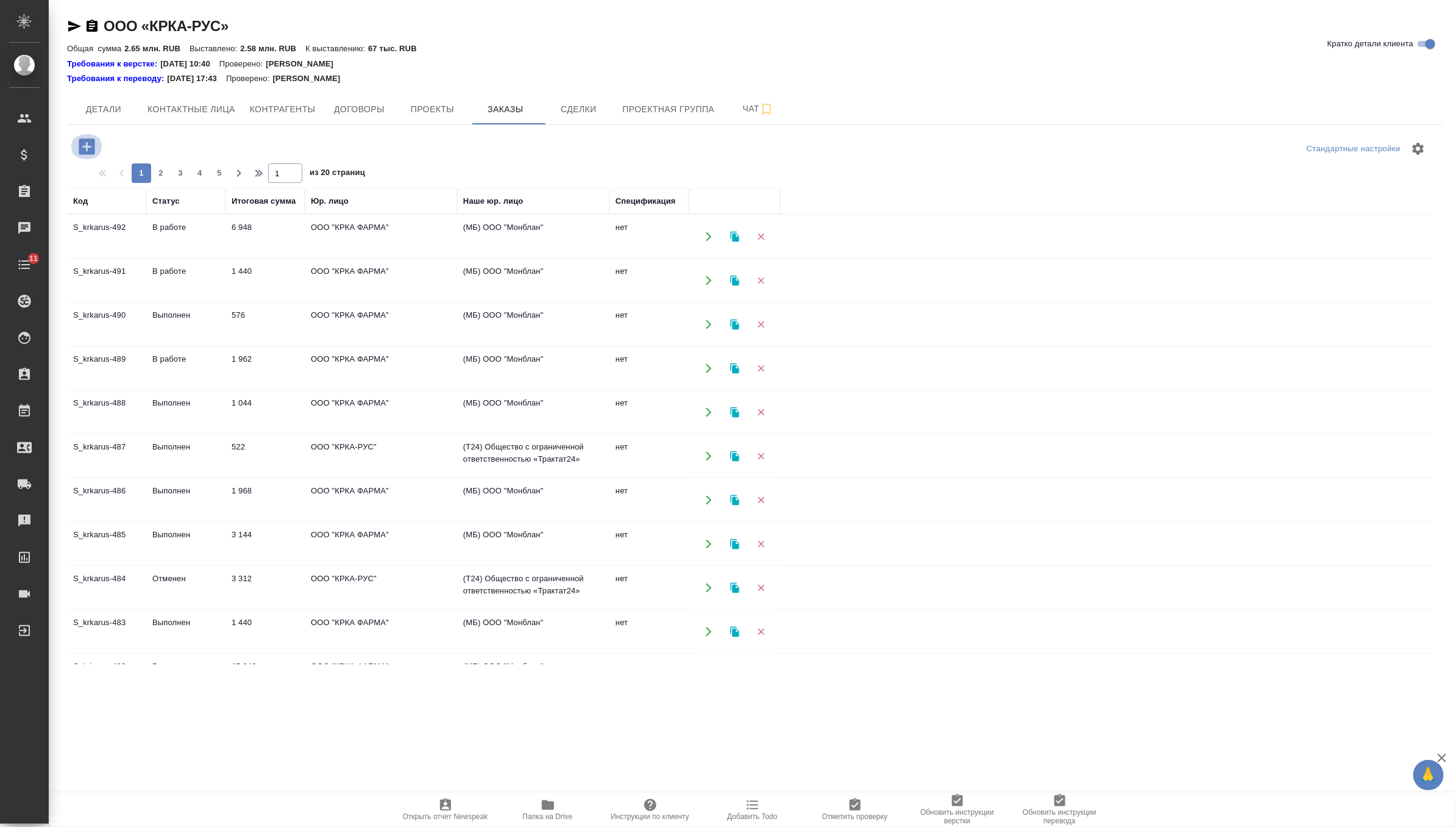
click at [81, 145] on icon "button" at bounding box center [87, 146] width 16 height 16
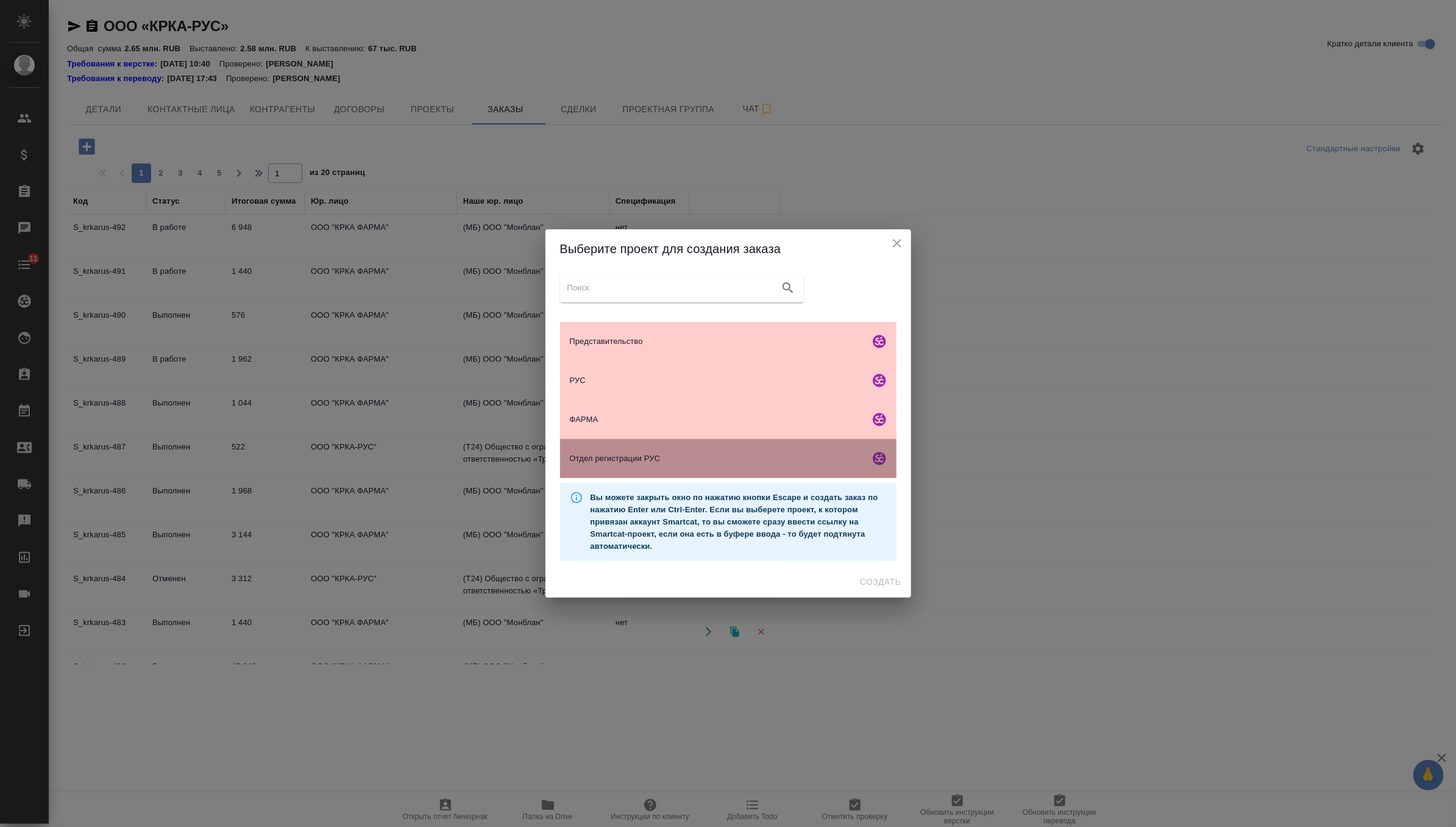
click at [608, 456] on span "Отдел регистрации РУС" at bounding box center [717, 458] width 295 height 12
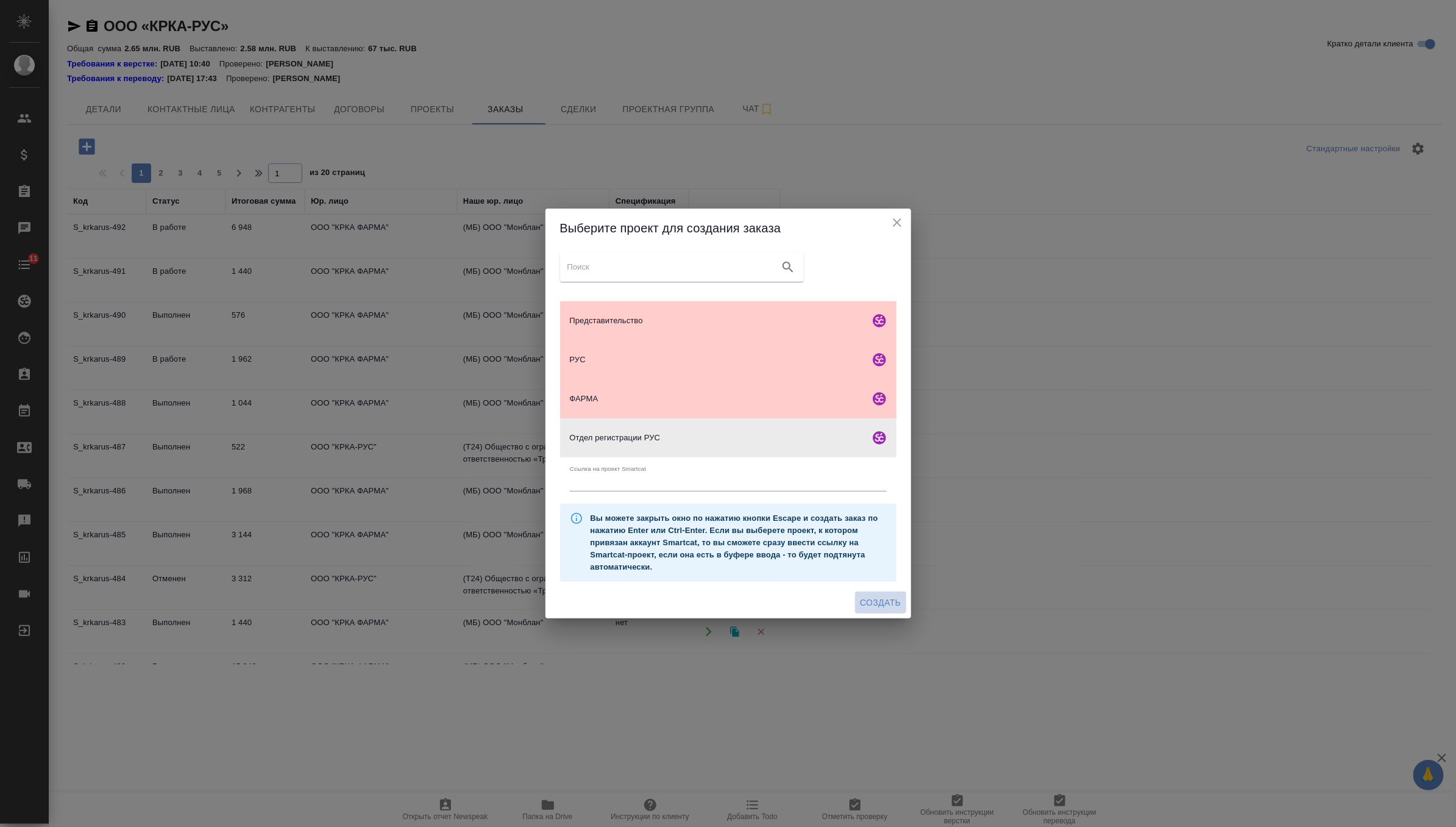
click at [887, 603] on span "Создать" at bounding box center [880, 603] width 41 height 16
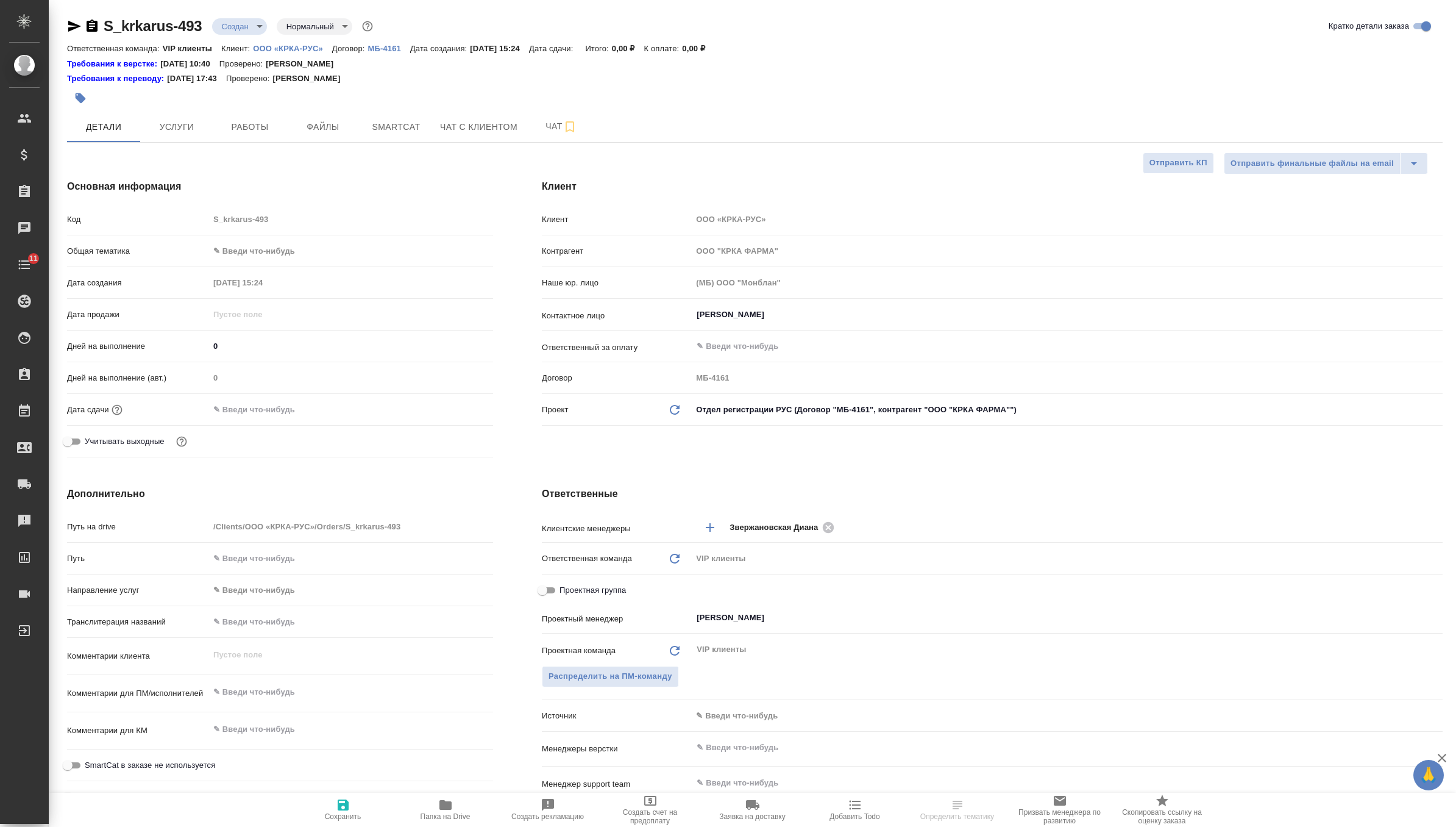
select select "RU"
click at [339, 136] on button "Файлы" at bounding box center [322, 127] width 73 height 30
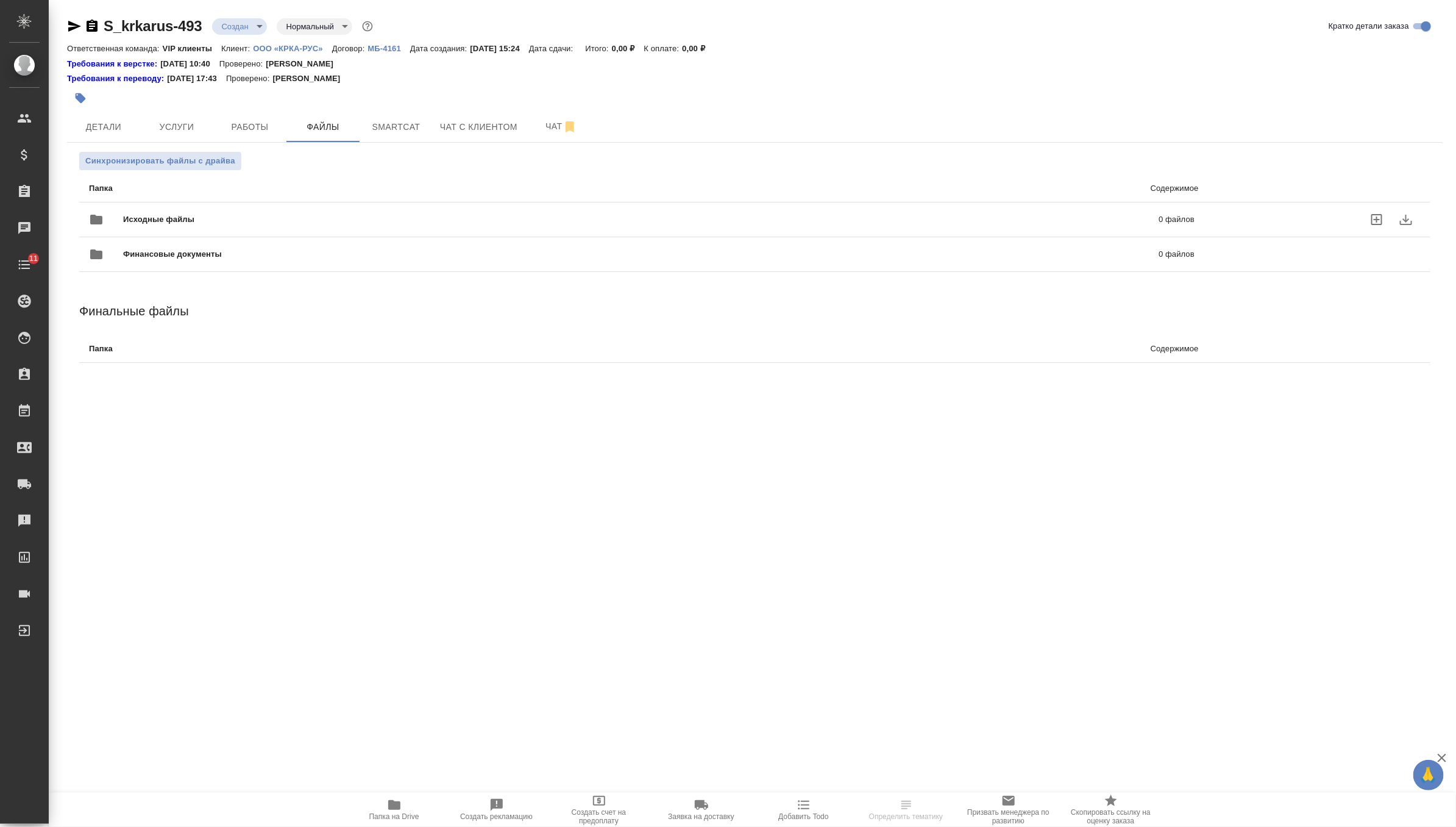
click at [164, 226] on div "Исходные файлы 0 файлов" at bounding box center [642, 219] width 1106 height 29
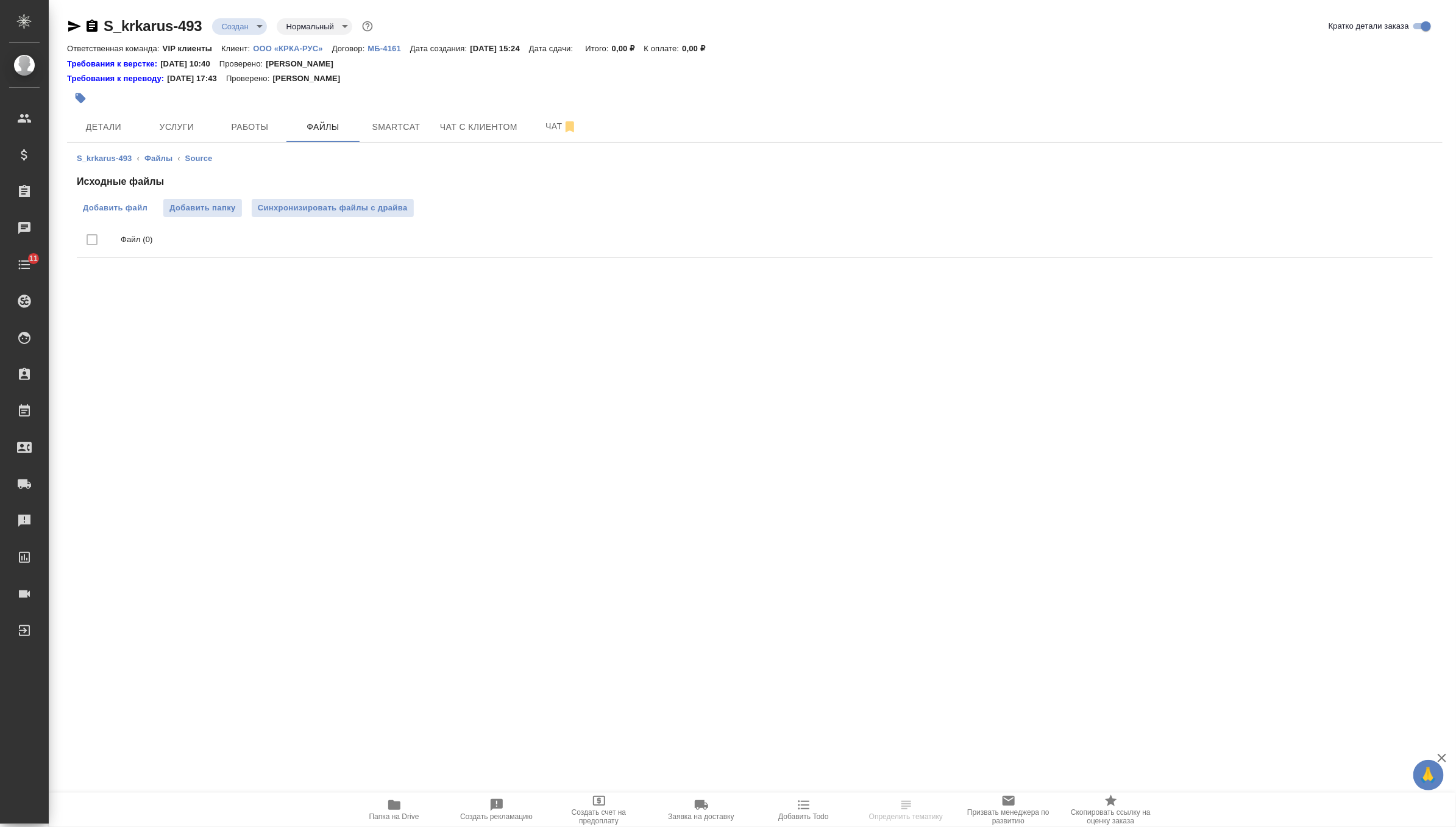
click at [134, 209] on span "Добавить файл" at bounding box center [115, 208] width 65 height 12
click at [0, 0] on input "Добавить файл" at bounding box center [0, 0] width 0 height 0
click at [335, 209] on span "Синхронизировать файлы с драйва" at bounding box center [333, 208] width 150 height 12
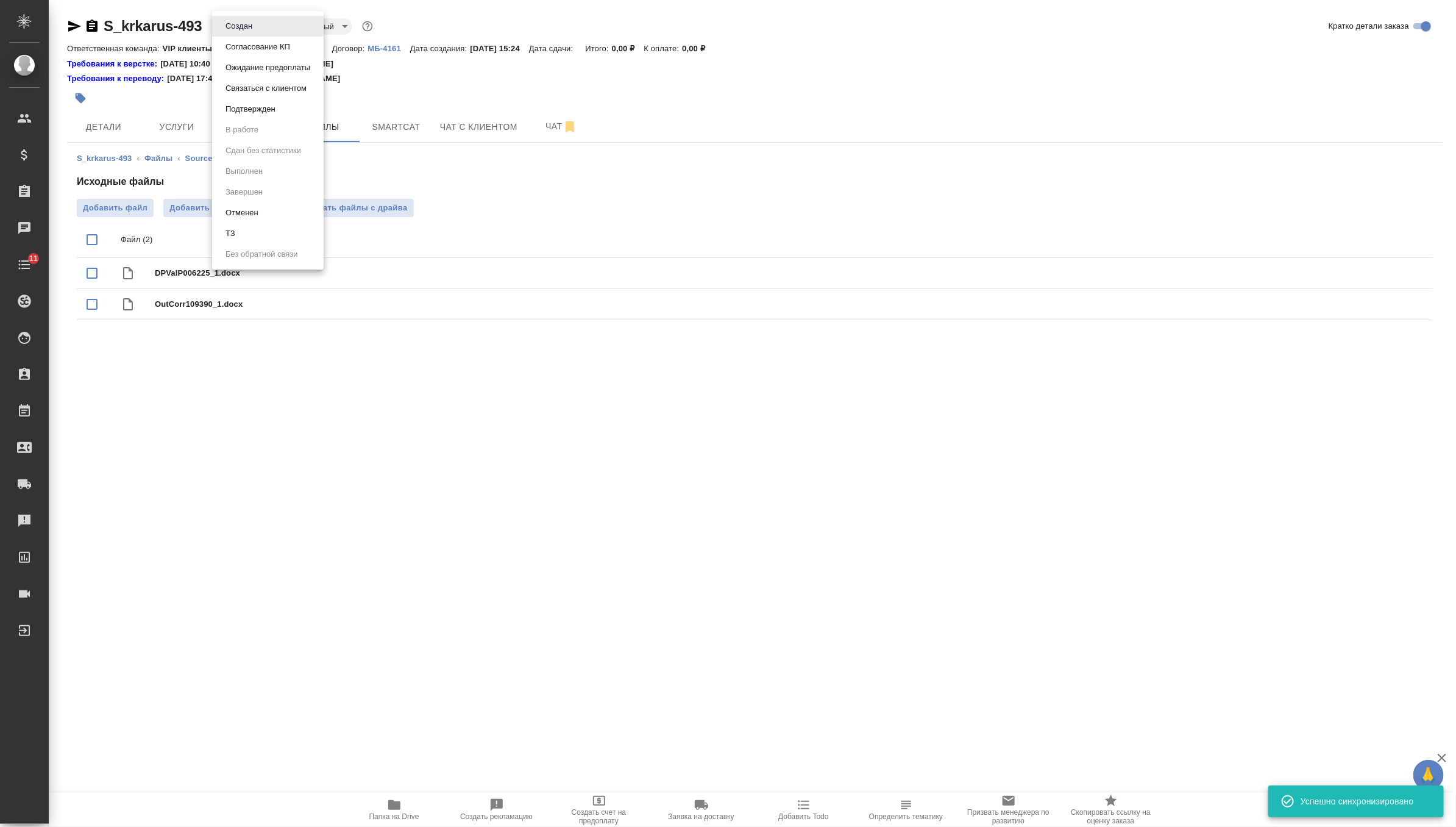
click at [252, 30] on body "🙏 .cls-1 fill:#fff; AWATERA Zverzhanovskaya [PERSON_NAME] Спецификации Заказы 0…" at bounding box center [728, 413] width 1456 height 827
click at [257, 233] on li "ТЗ" at bounding box center [268, 233] width 112 height 21
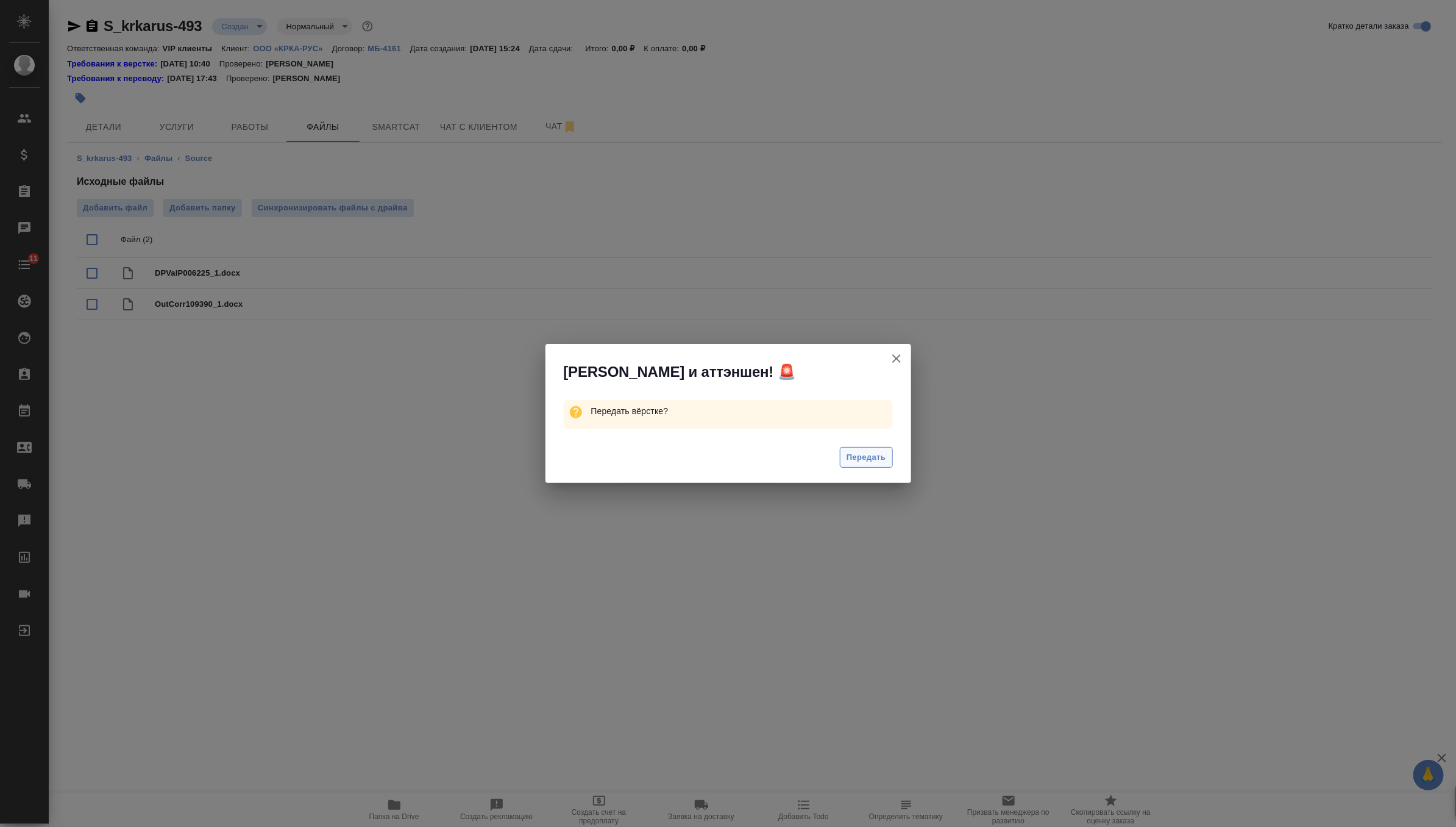
click at [850, 455] on span "Передать" at bounding box center [866, 458] width 39 height 14
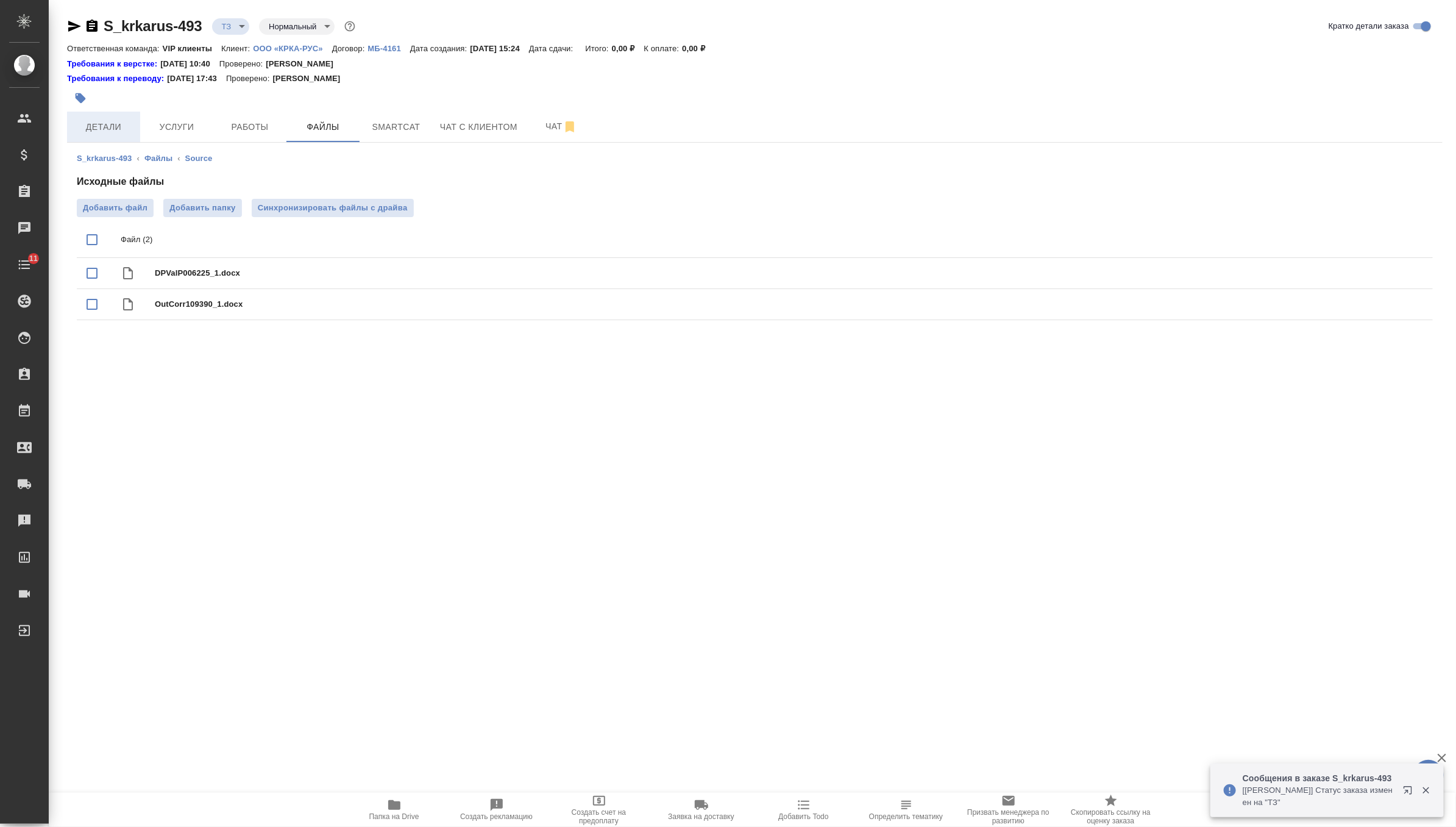
click at [121, 128] on span "Детали" at bounding box center [103, 127] width 59 height 16
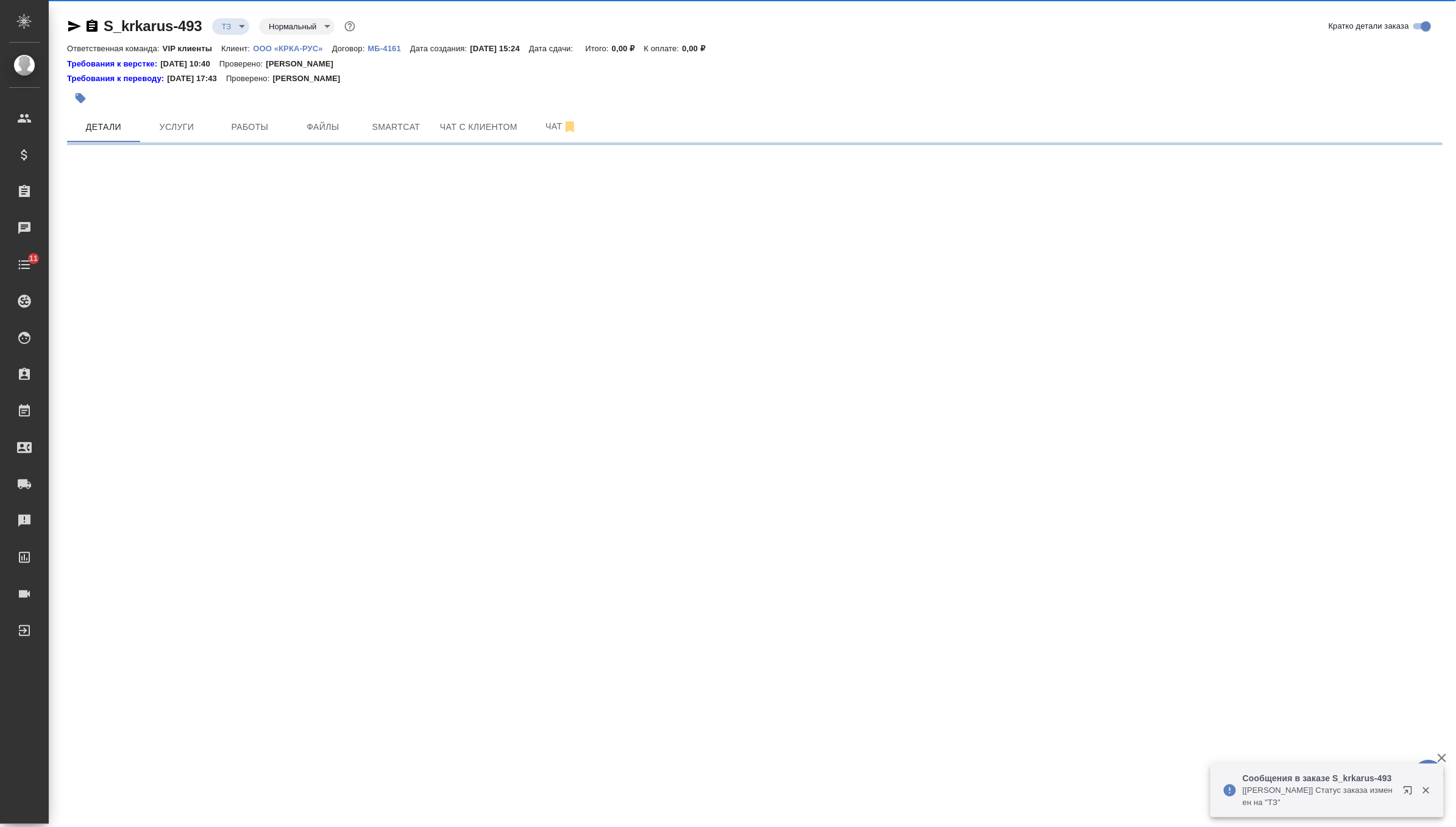
select select "RU"
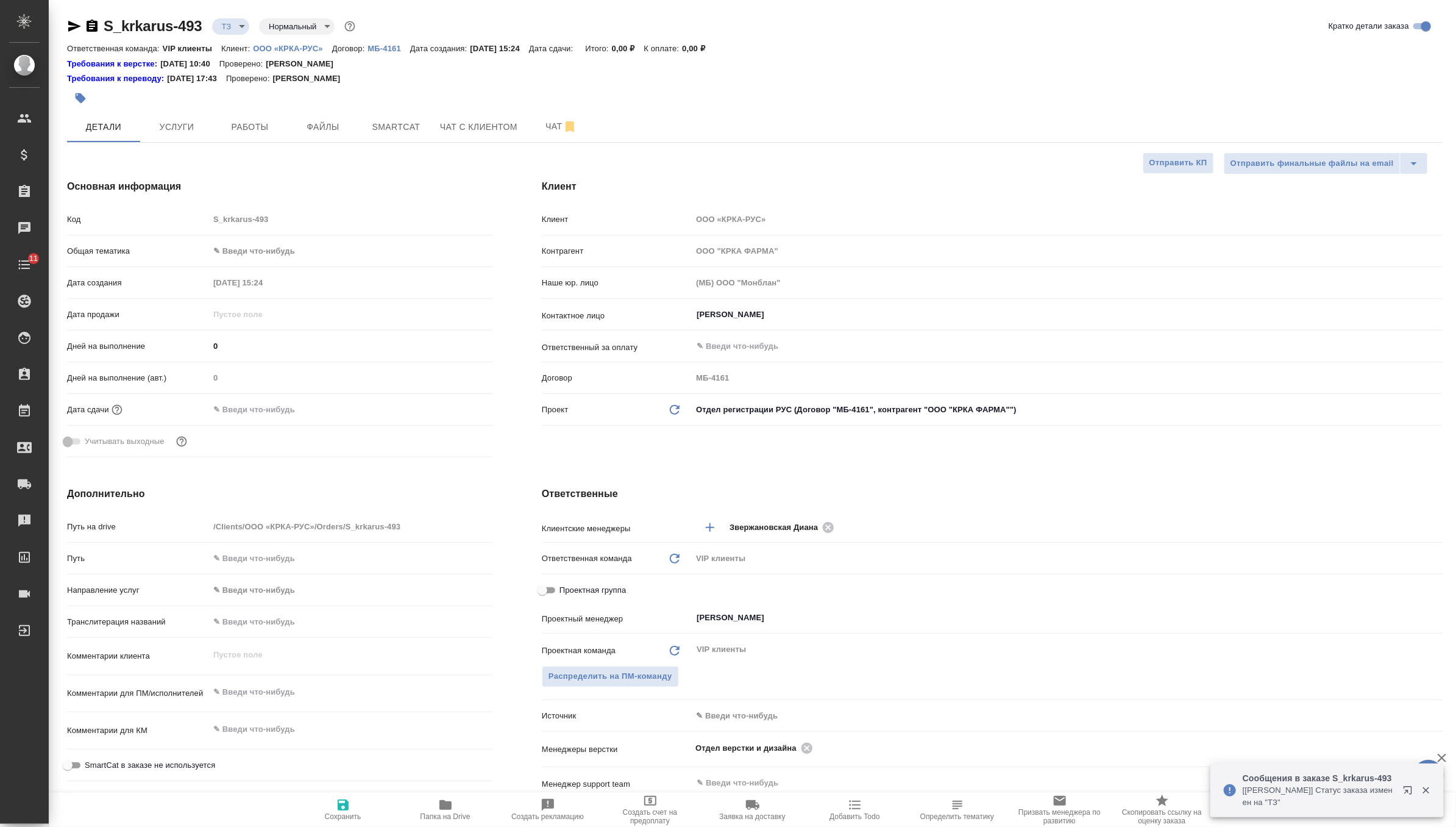
type textarea "x"
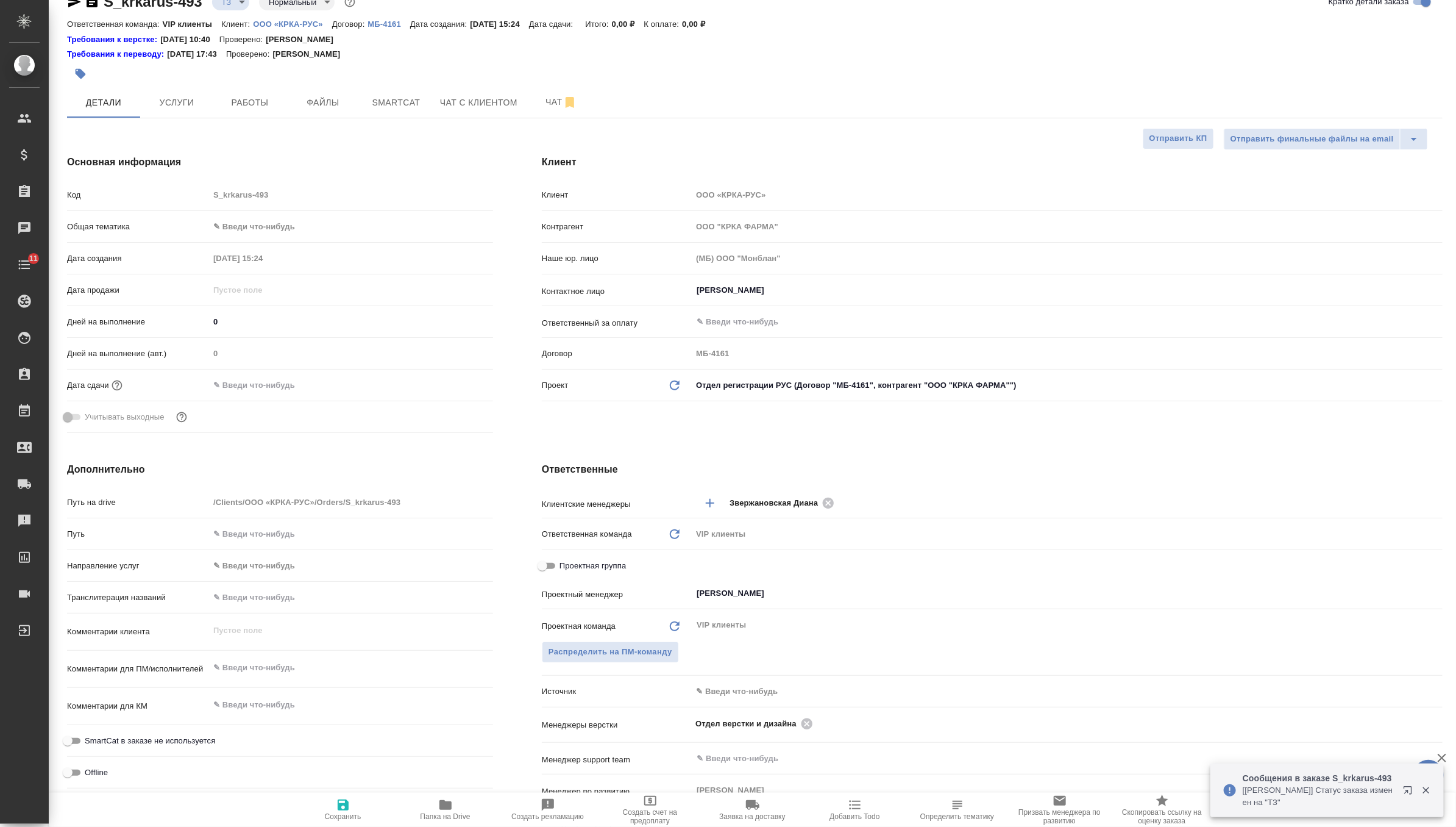
scroll to position [48, 0]
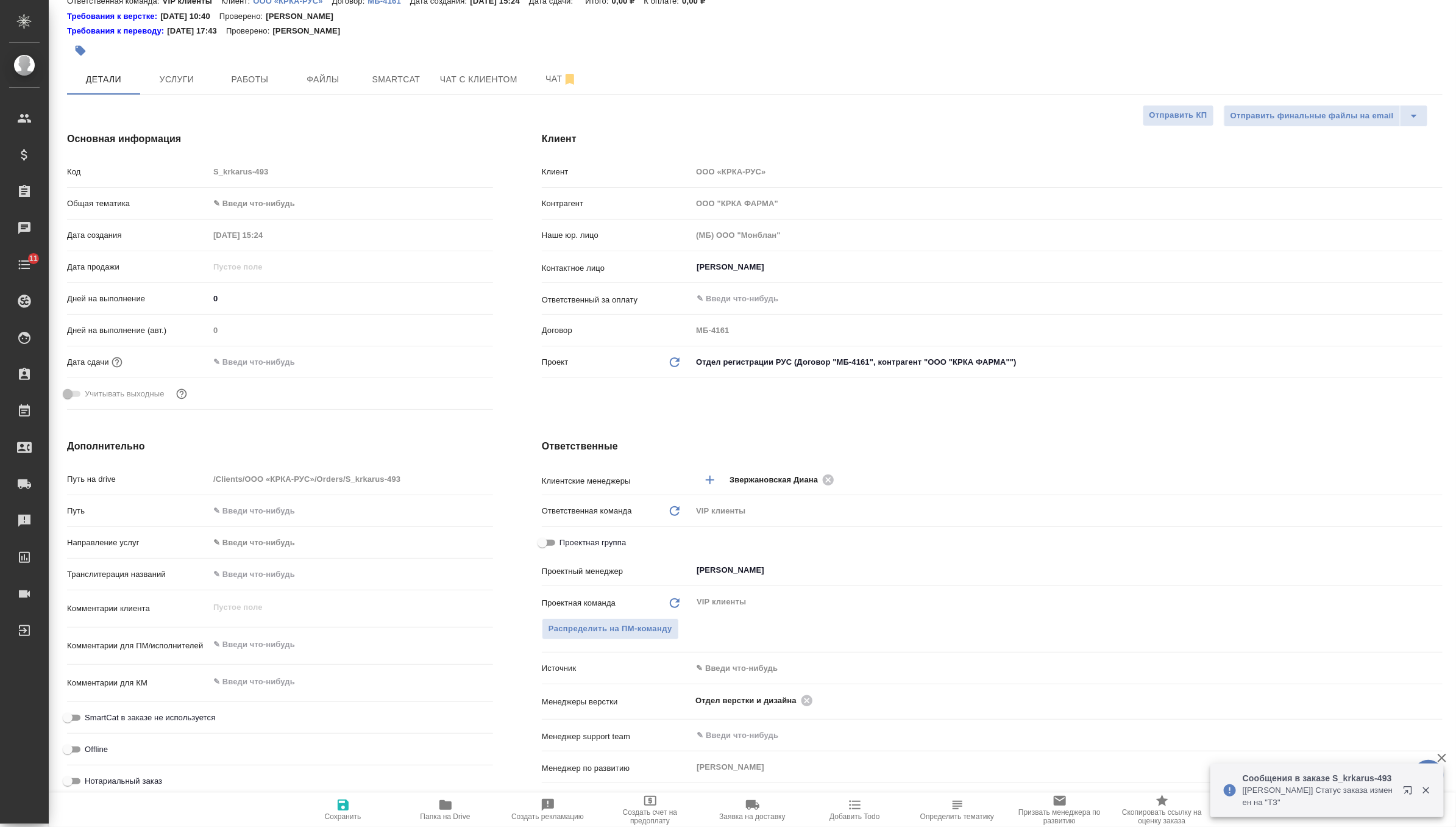
type textarea "x"
click at [253, 647] on textarea at bounding box center [351, 645] width 283 height 21
paste textarea "КРКА Тигалант® (Тикагрелор), таблетки, покрытые пленочной оболочкой, 90 мг (ЕАЭ…"
type textarea "x"
type textarea "КРКА Тигалант® (Тикагрелор), таблетки, покрытые пленочной оболочкой, 90 мг (ЕАЭ…"
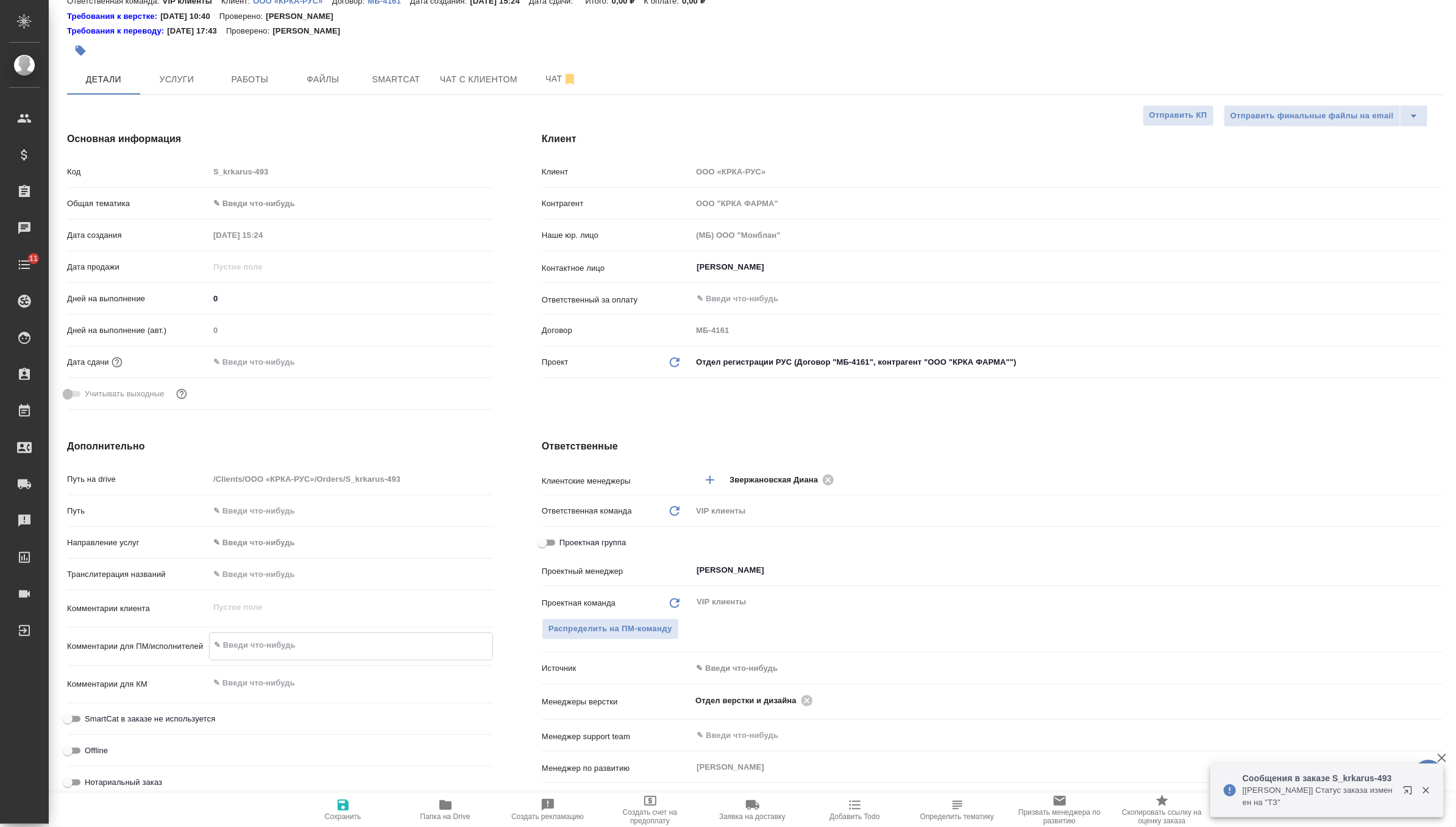
type textarea "x"
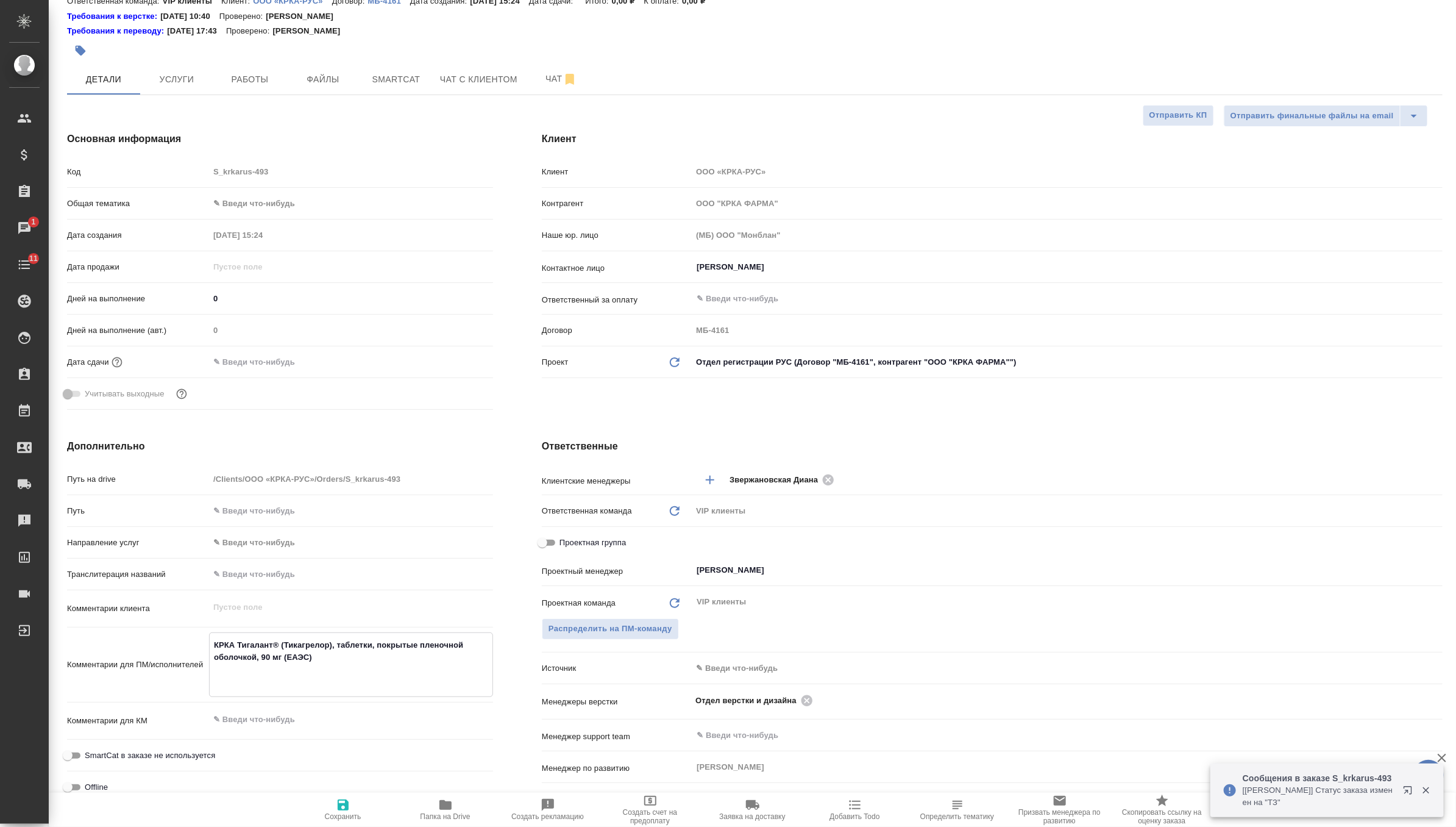
type textarea "x"
type textarea "КРКА Тигалант® (Тикагрелор), таблетки, покрытые пленочной оболочкой, 90 мг (ЕАЭ…"
type textarea "x"
type textarea "КРКА Тигалант® (Тикагрелор), таблетки, покрытые пленочной оболочкой, 90 мг (ЕАЭ…"
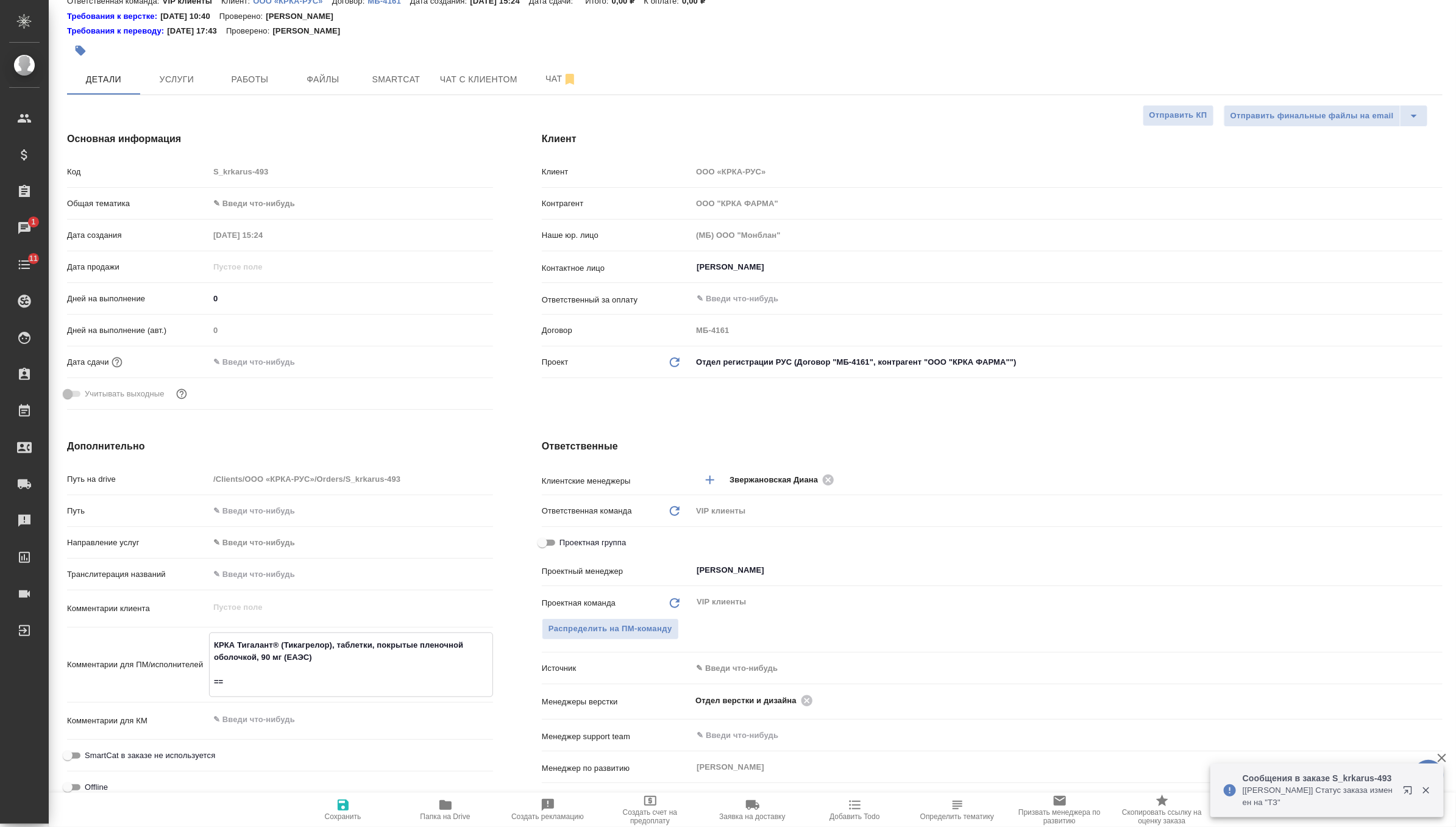
type textarea "x"
type textarea "КРКА Тигалант® (Тикагрелор), таблетки, покрытые пленочной оболочкой, 90 мг (ЕАЭ…"
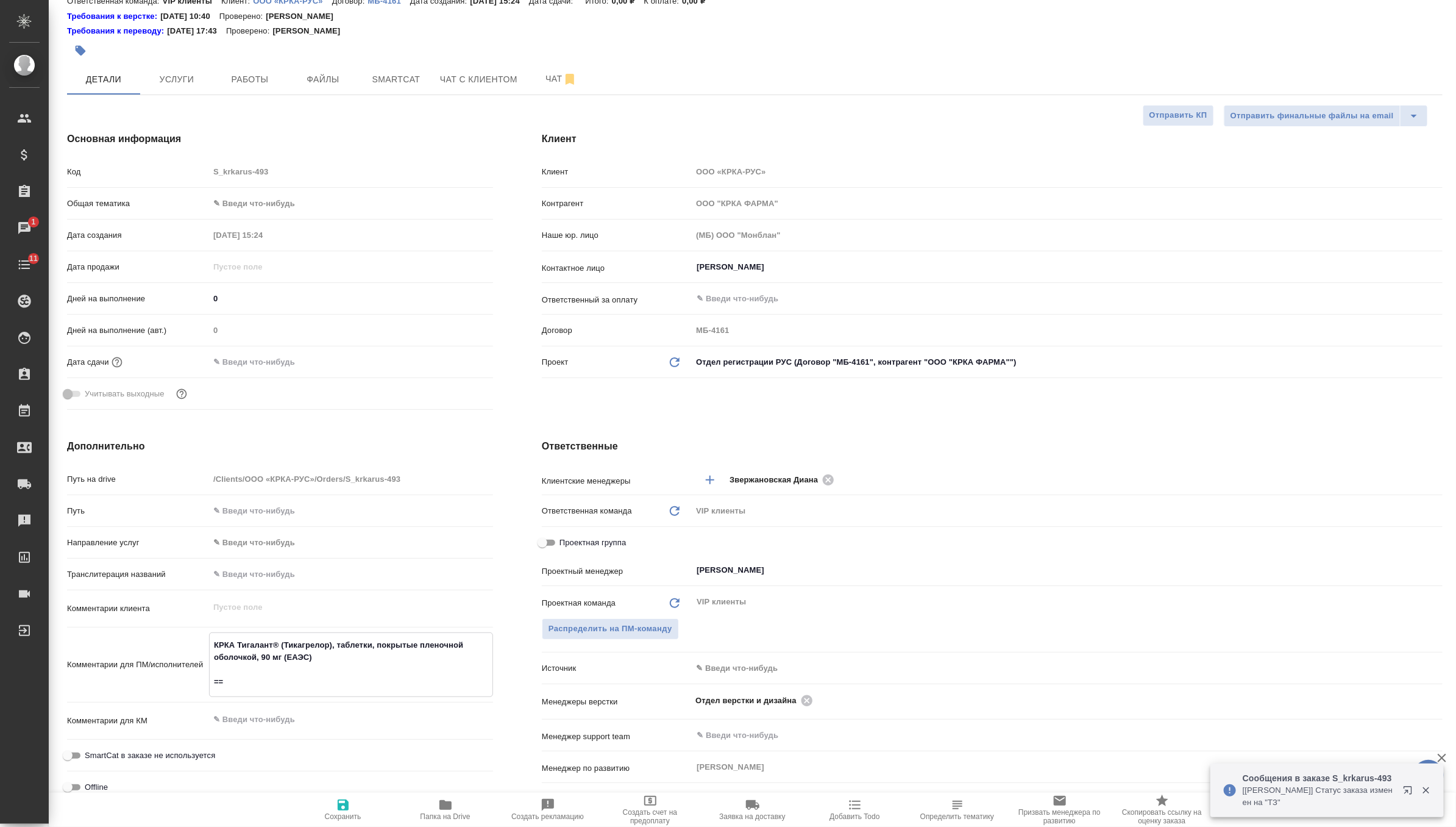
type textarea "x"
type textarea "КРКА Тигалант® (Тикагрелор), таблетки, покрытые пленочной оболочкой, 90 мг (ЕАЭ…"
type textarea "x"
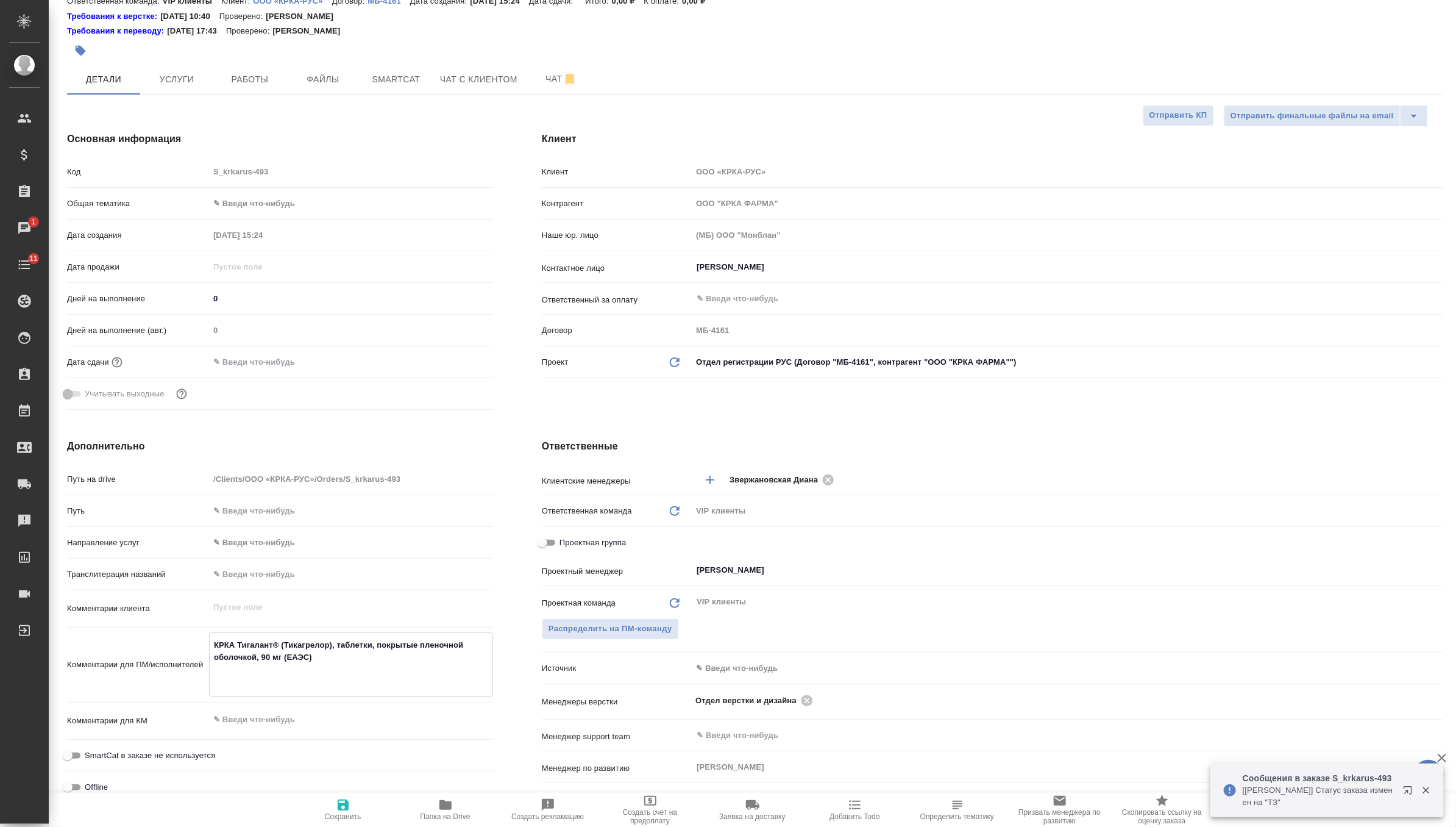
type textarea "x"
type textarea "КРКА Тигалант® (Тикагрелор), таблетки, покрытые пленочной оболочкой, 90 мг (ЕАЭ…"
type textarea "x"
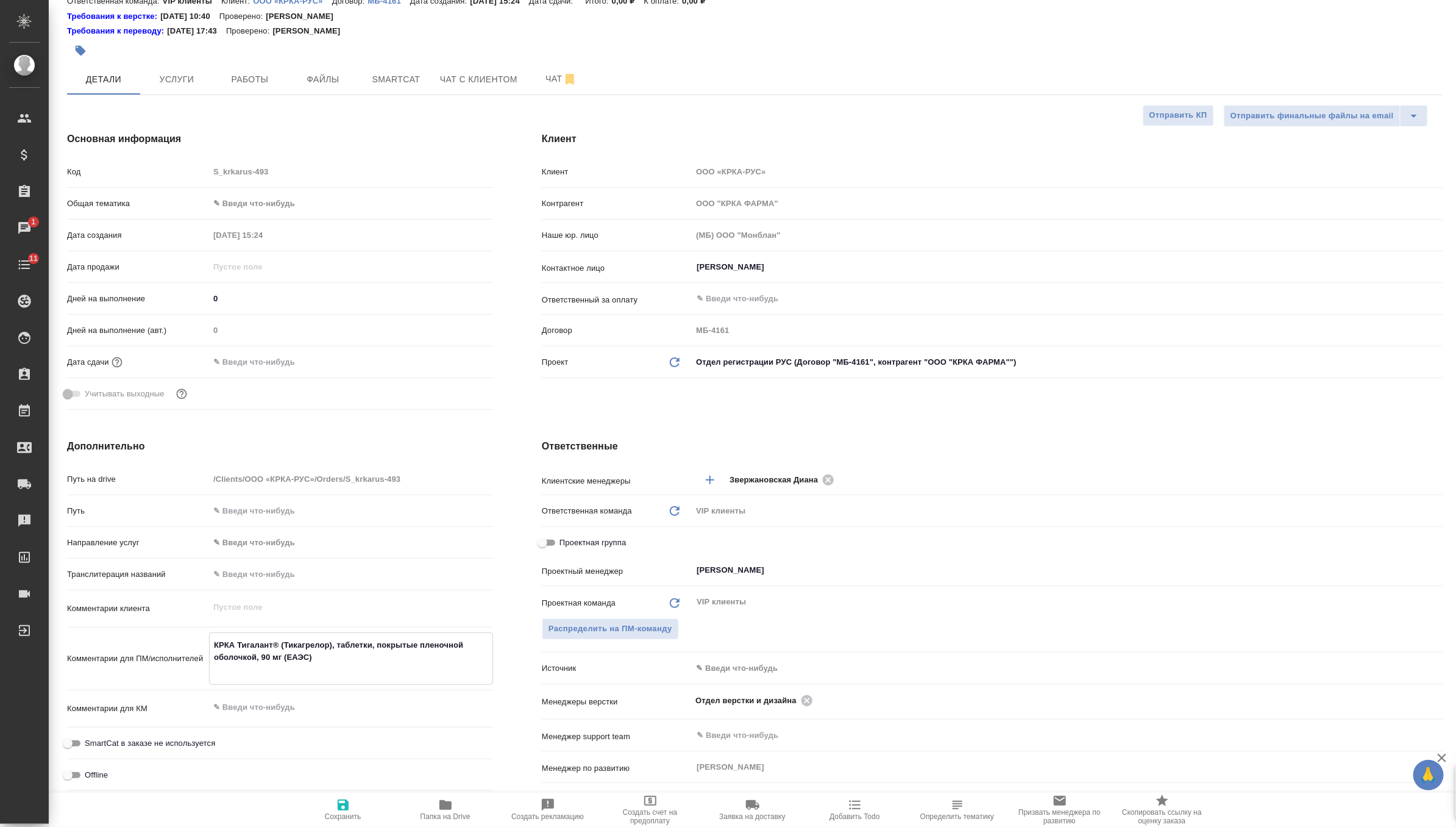
type textarea "x"
type textarea "КРКА Тигалант® (Тикагрелор), таблетки, покрытые пленочной оболочкой, 90 мг (ЕАЭ…"
type textarea "x"
type textarea "КРКА Тигалант® (Тикагрелор), таблетки, покрытые пленочной оболочкой, 90 мг (ЕАЭ…"
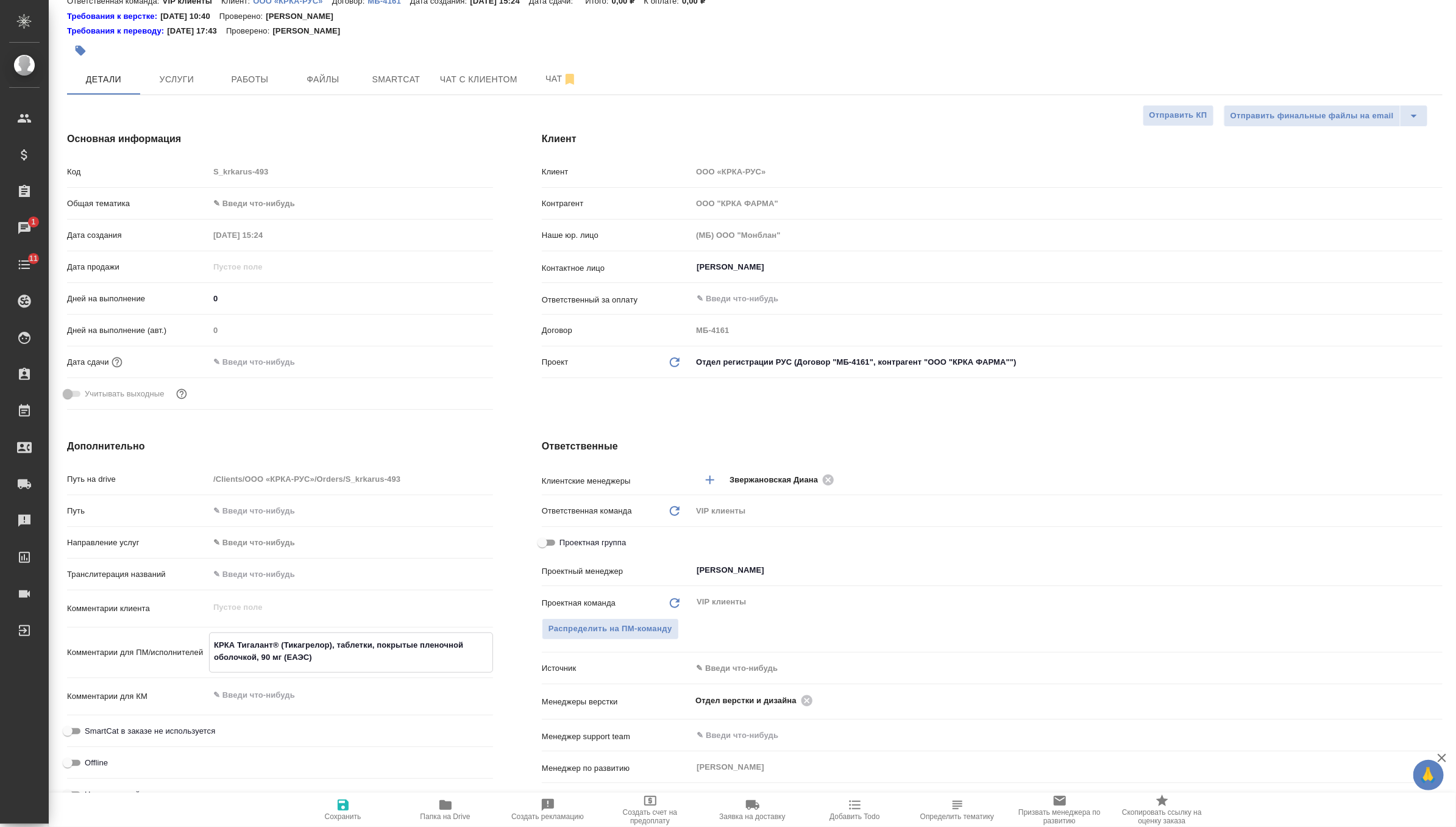
type textarea "x"
click at [348, 803] on icon "button" at bounding box center [343, 804] width 11 height 11
type textarea "x"
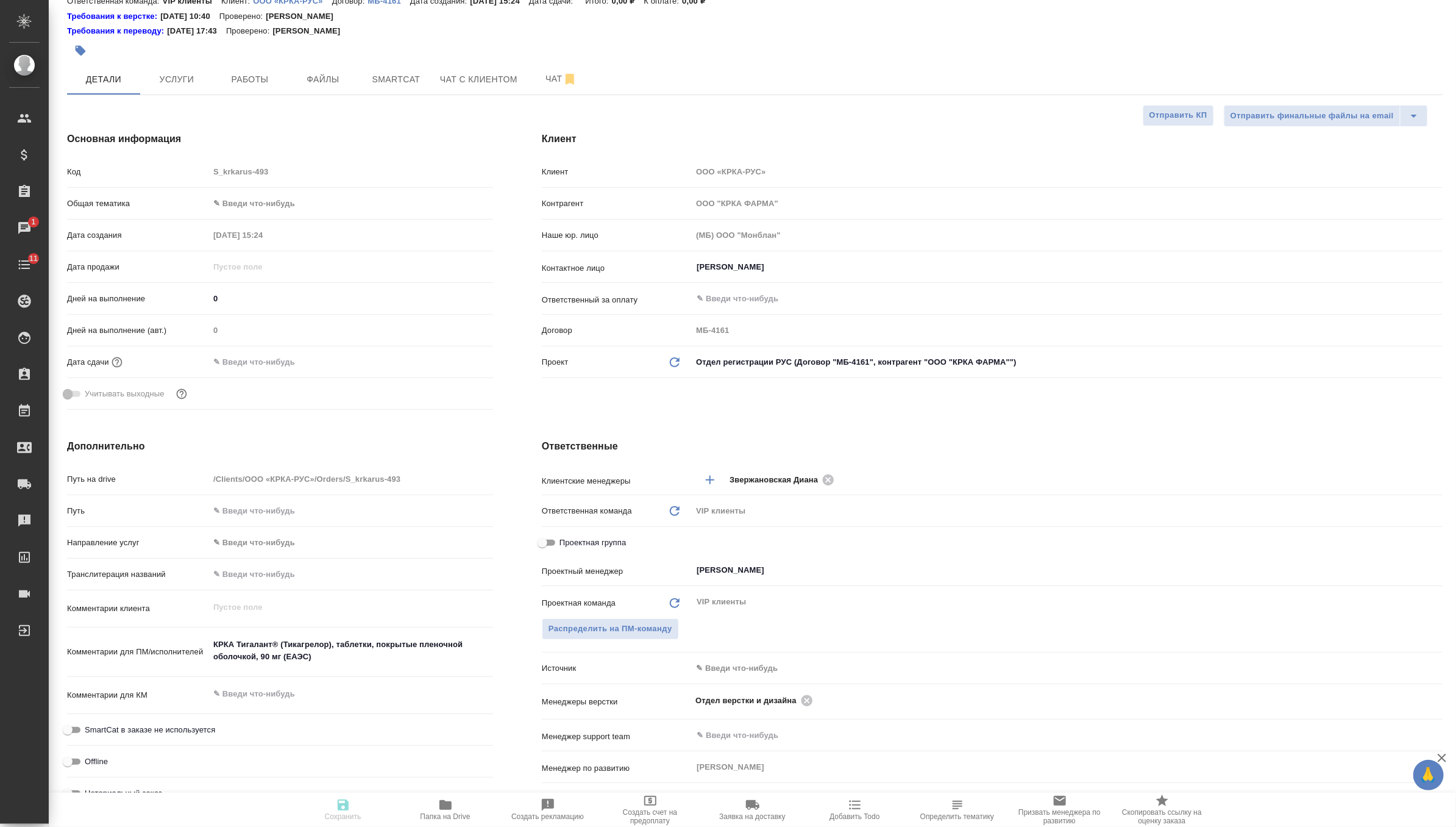
type textarea "x"
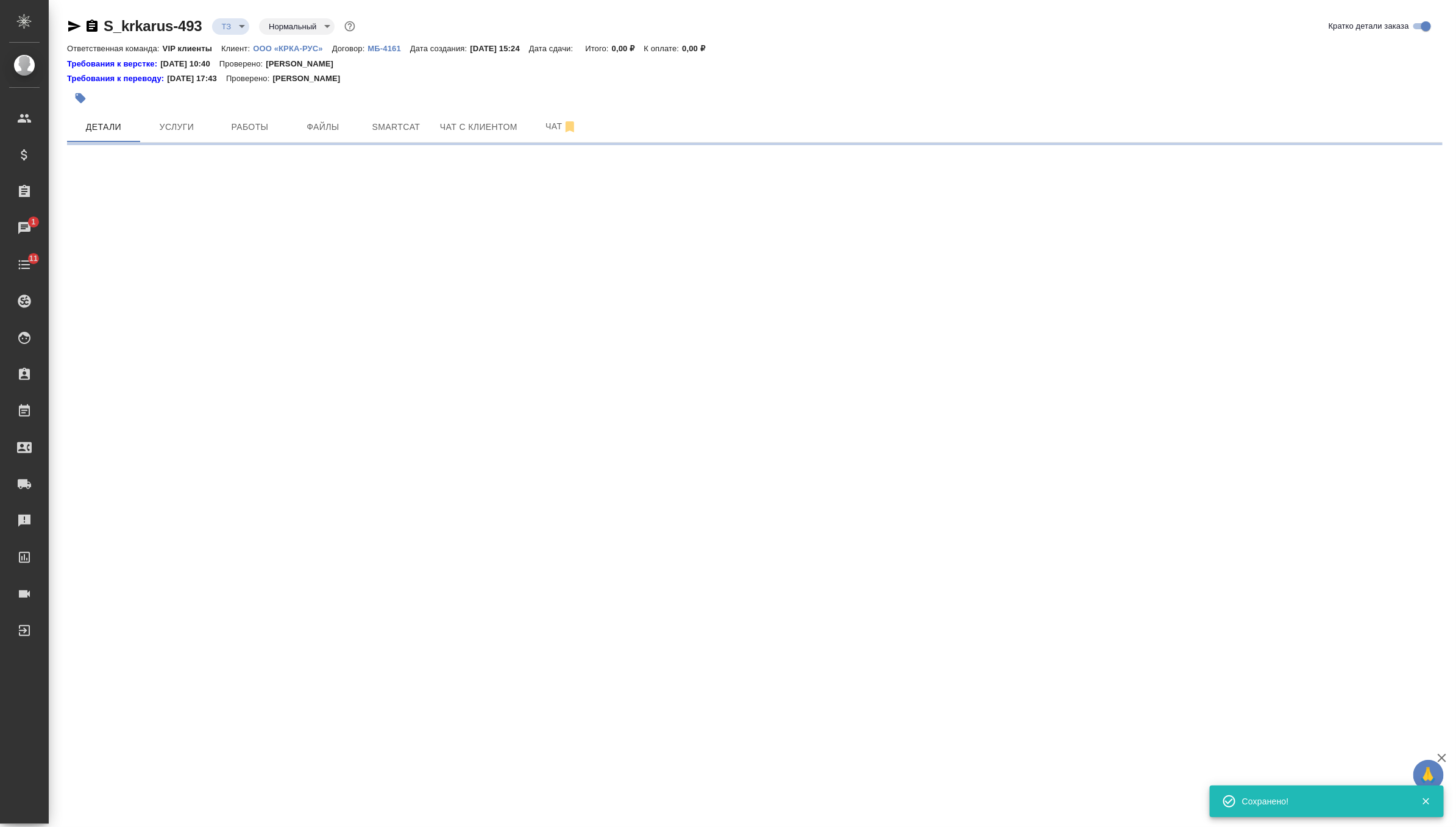
scroll to position [0, 0]
select select "RU"
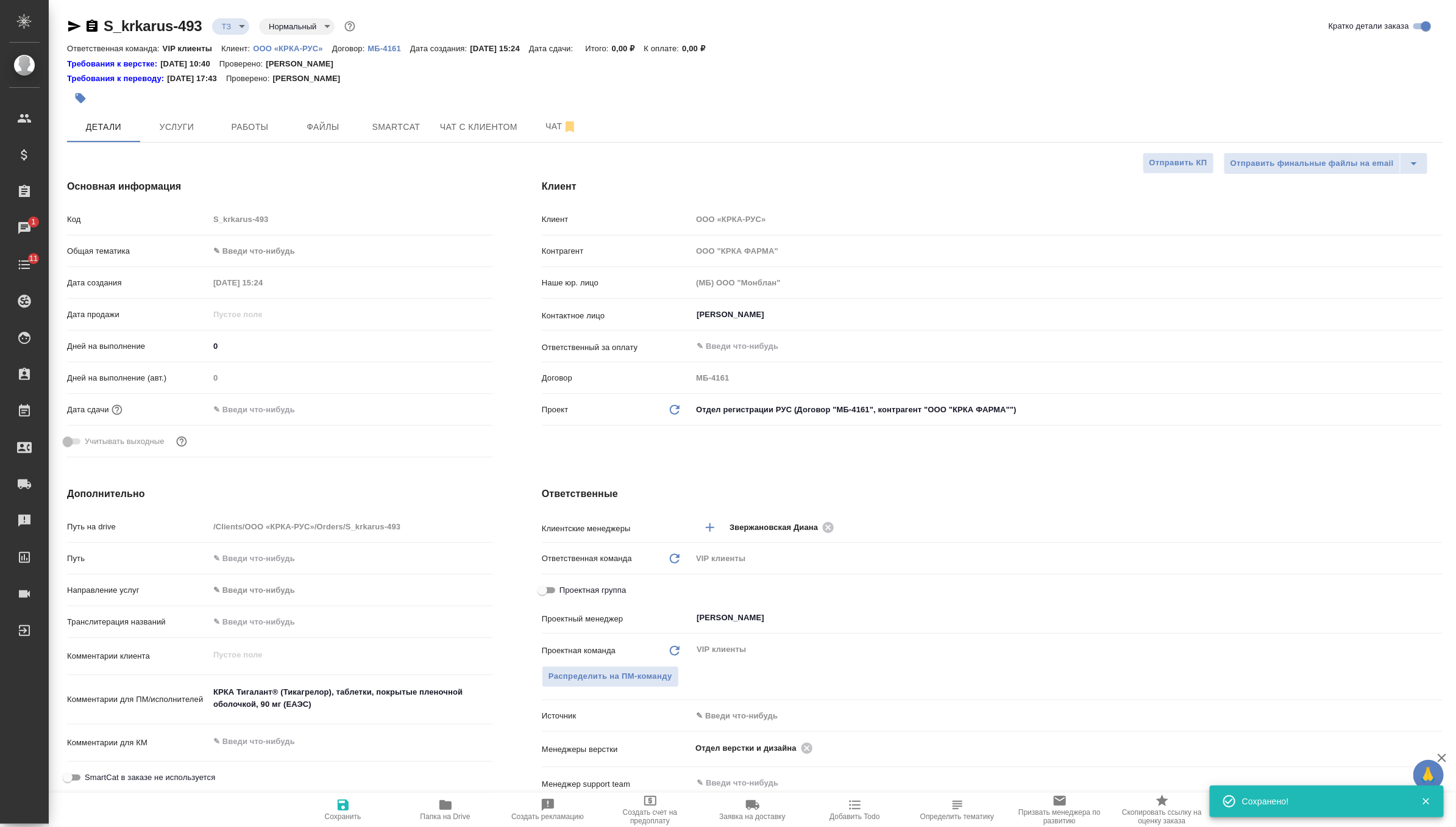
type textarea "x"
click at [180, 129] on span "Услуги" at bounding box center [176, 127] width 59 height 16
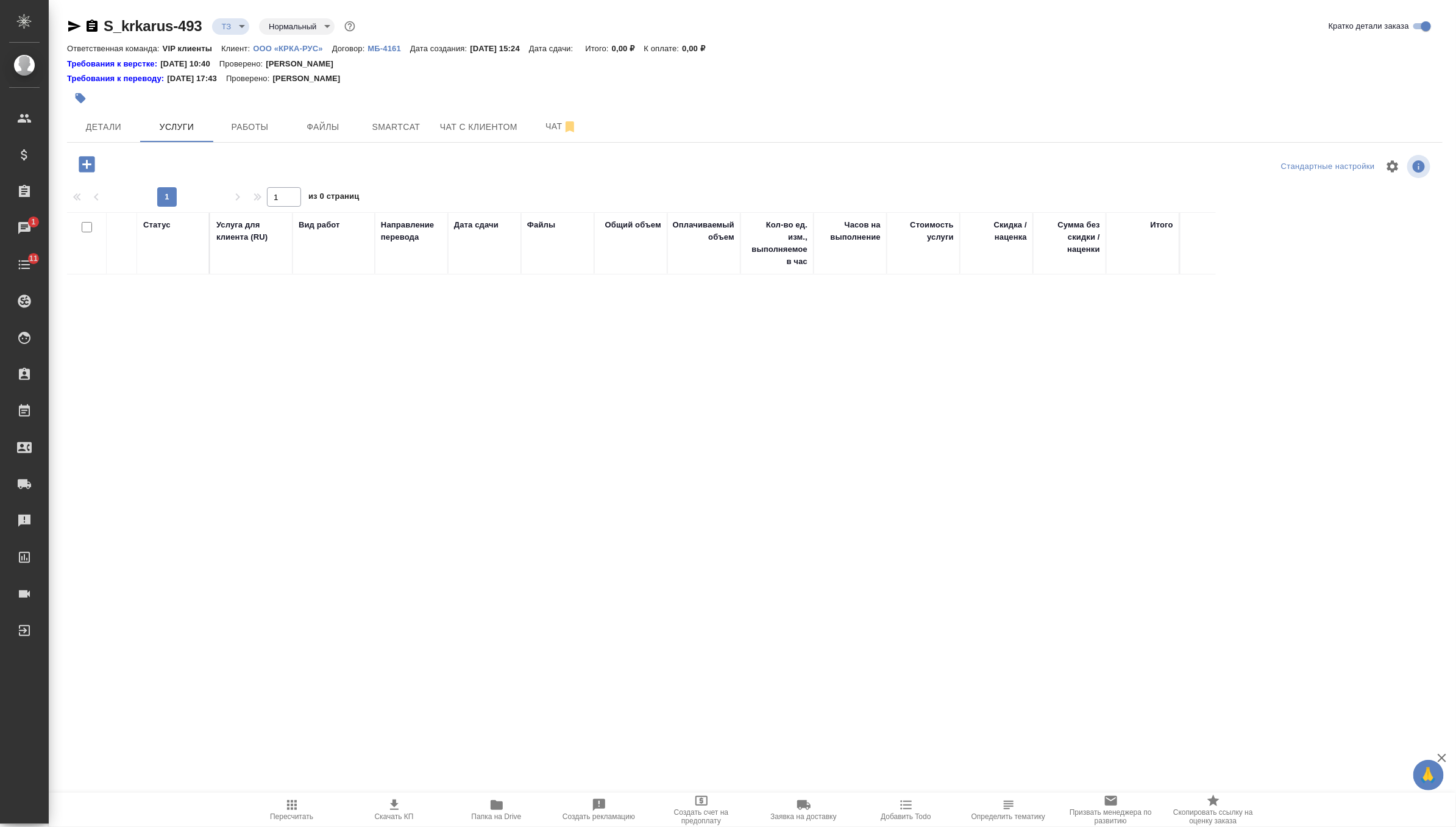
click at [96, 162] on icon "button" at bounding box center [87, 164] width 21 height 21
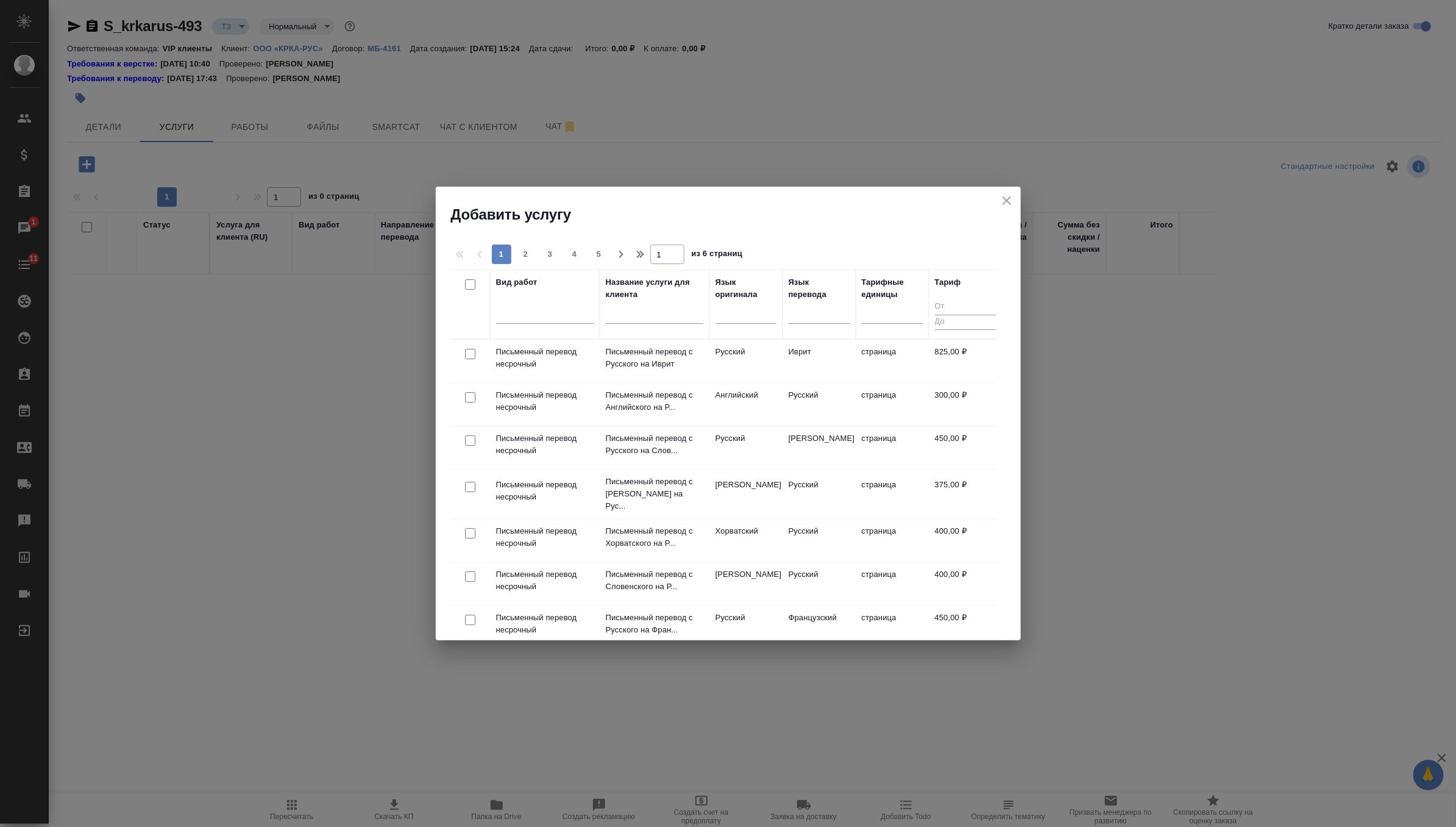
click at [472, 394] on input "checkbox" at bounding box center [470, 397] width 10 height 10
checkbox input "true"
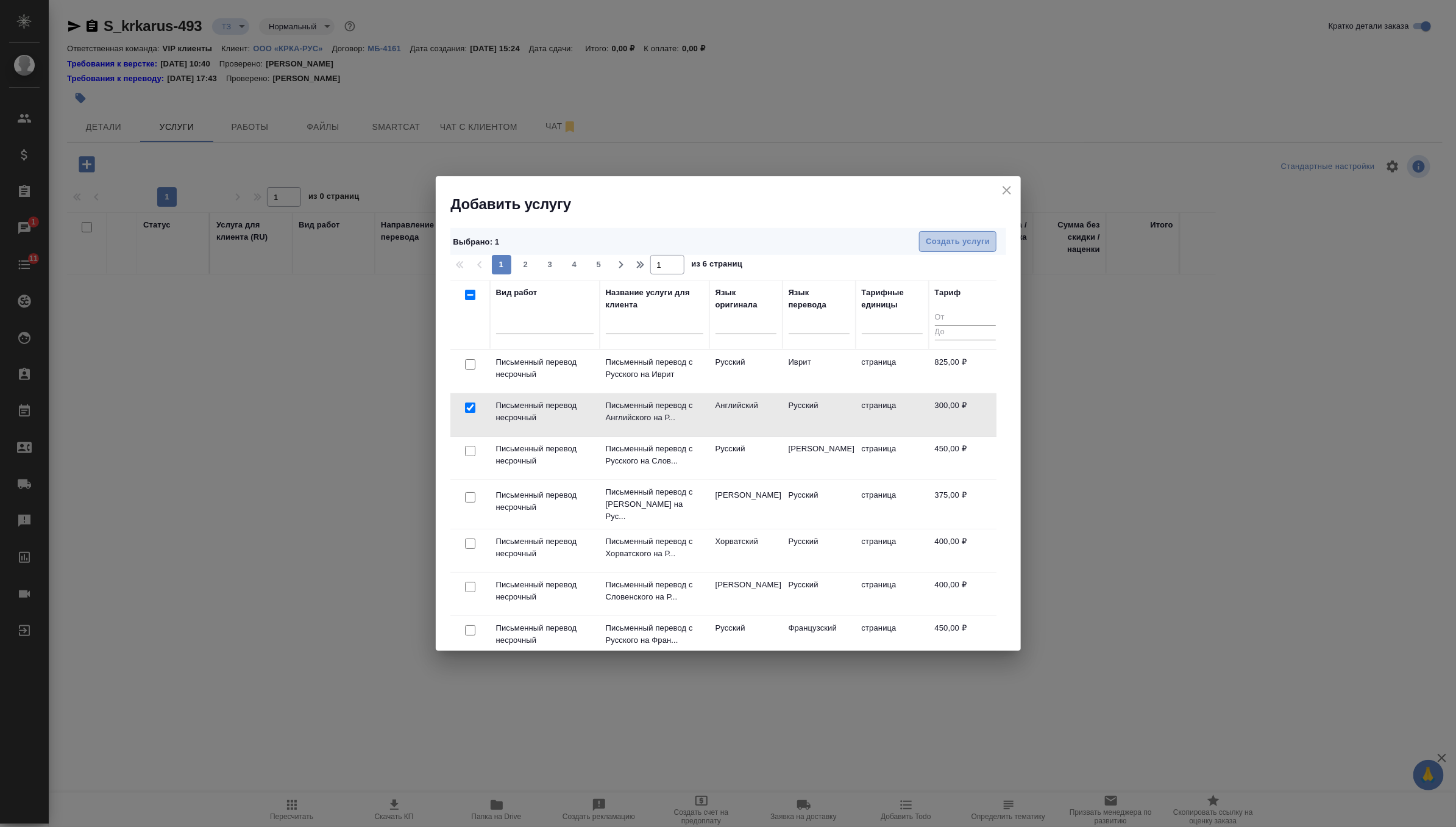
click at [971, 240] on span "Создать услуги" at bounding box center [958, 242] width 64 height 14
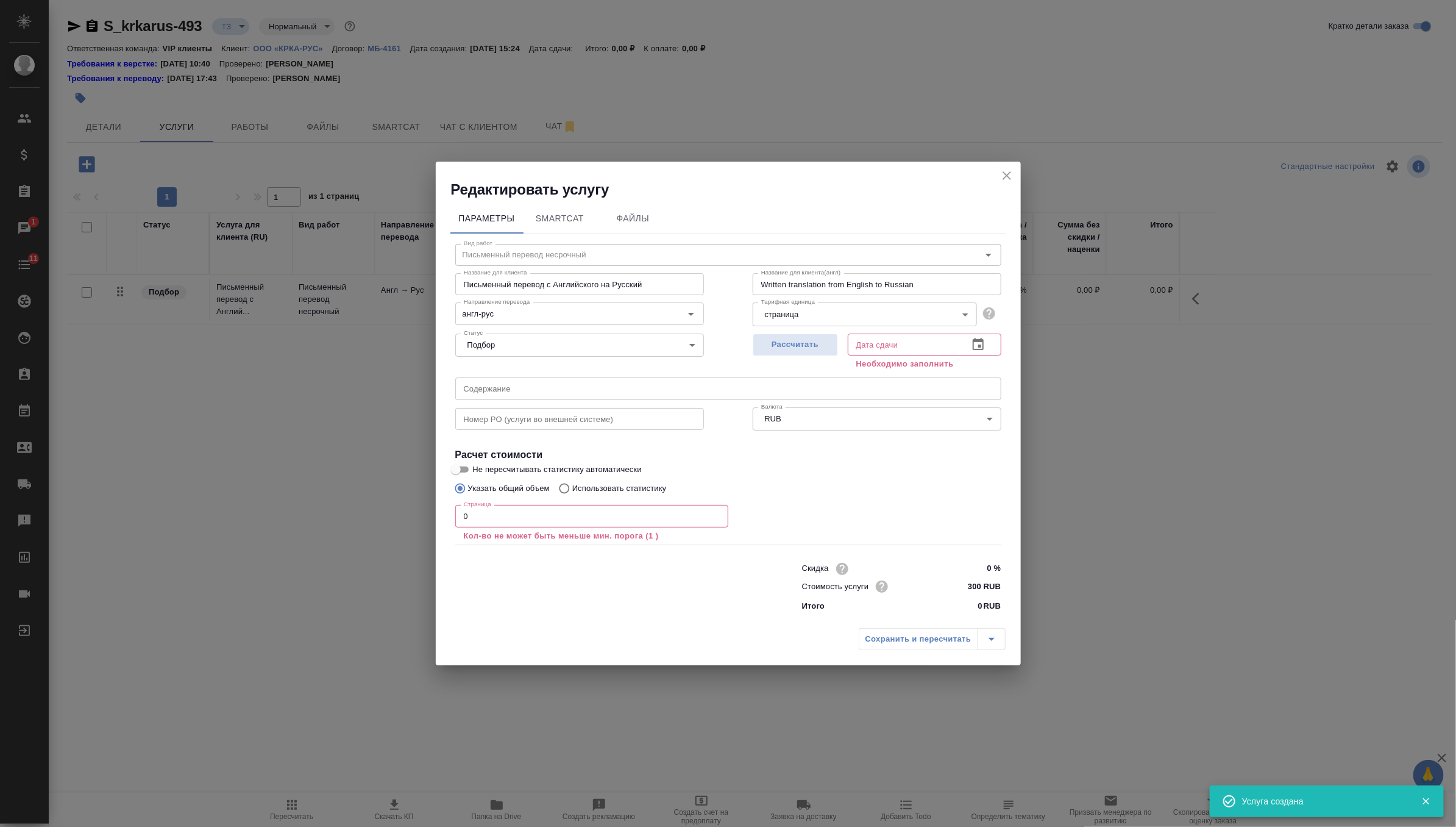
click at [542, 393] on input "text" at bounding box center [728, 389] width 546 height 22
paste input "КРКА Тигалант® (Тикагрелор), таблетки, покрытые пленочной оболочкой, 90 мг (ЕАЭ…"
type input "КРКА Тигалант® (Тикагрелор), таблетки, покрытые пленочной оболочкой, 90 мг (ЕАЭ…"
click at [492, 519] on input "0" at bounding box center [591, 516] width 273 height 22
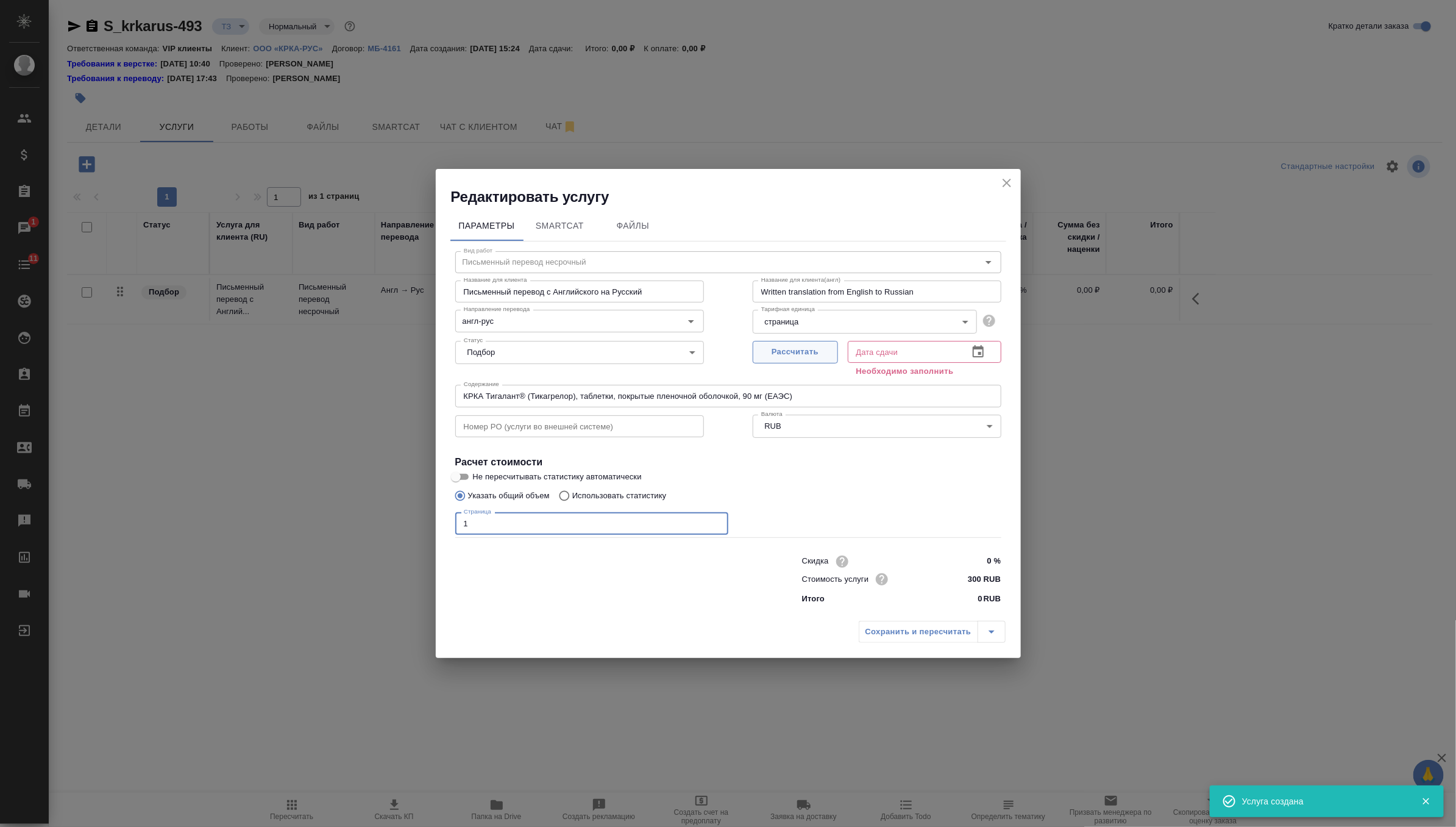
type input "1"
click at [807, 349] on span "Рассчитать" at bounding box center [795, 352] width 72 height 14
type input "10.09.2025 16:26"
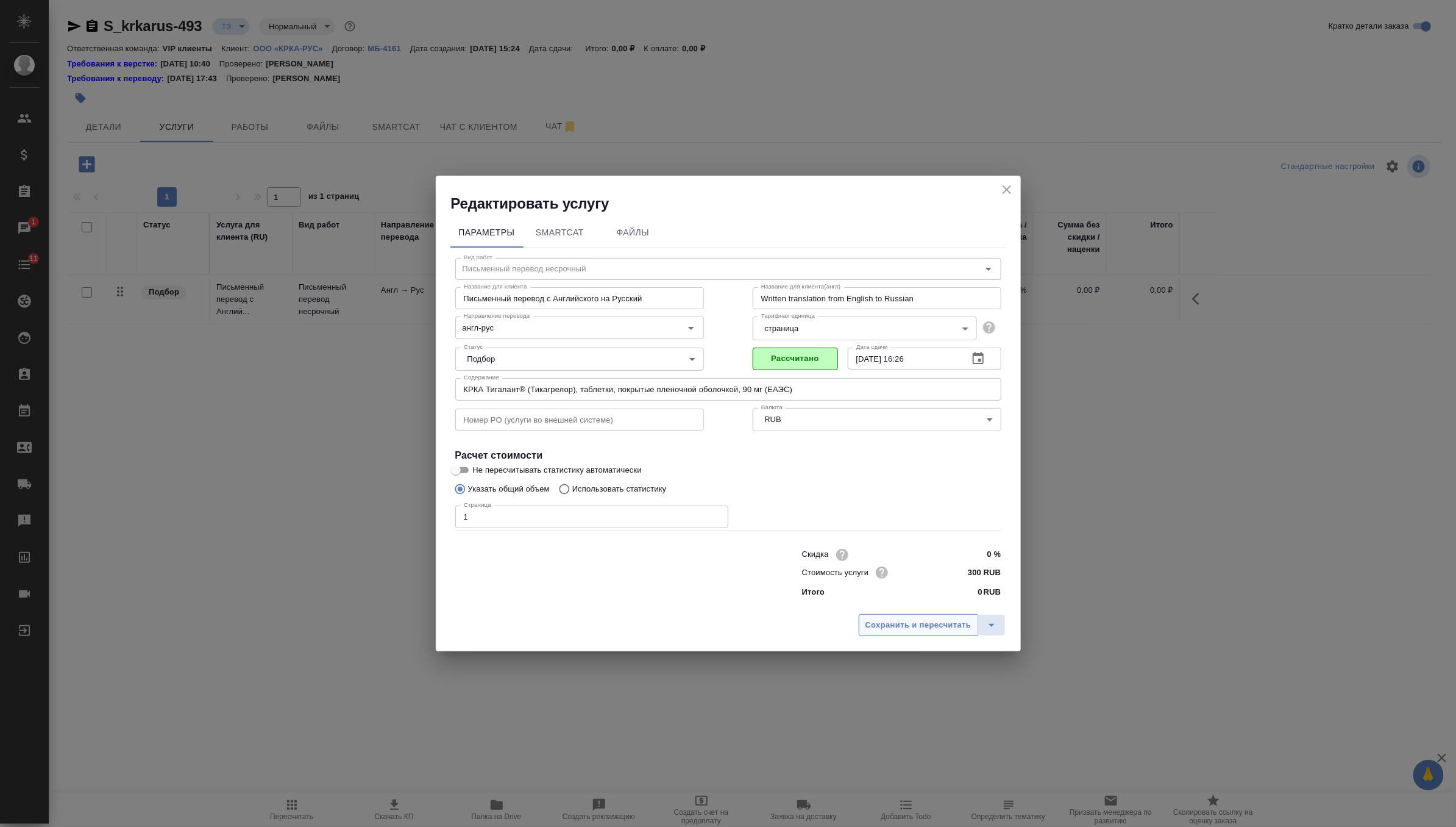
click at [880, 620] on span "Сохранить и пересчитать" at bounding box center [918, 625] width 106 height 14
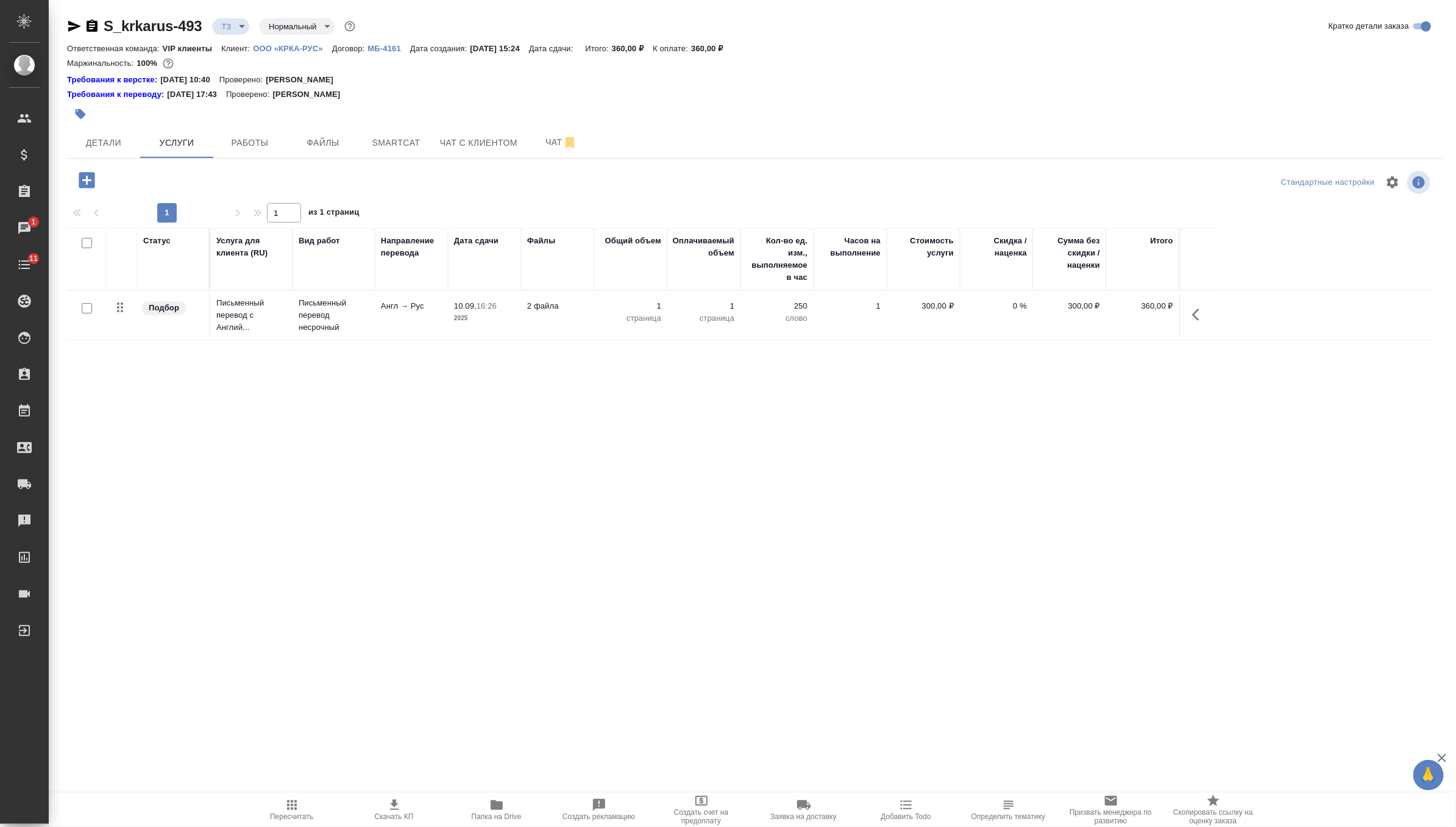
click at [87, 308] on input "checkbox" at bounding box center [87, 308] width 10 height 10
checkbox input "true"
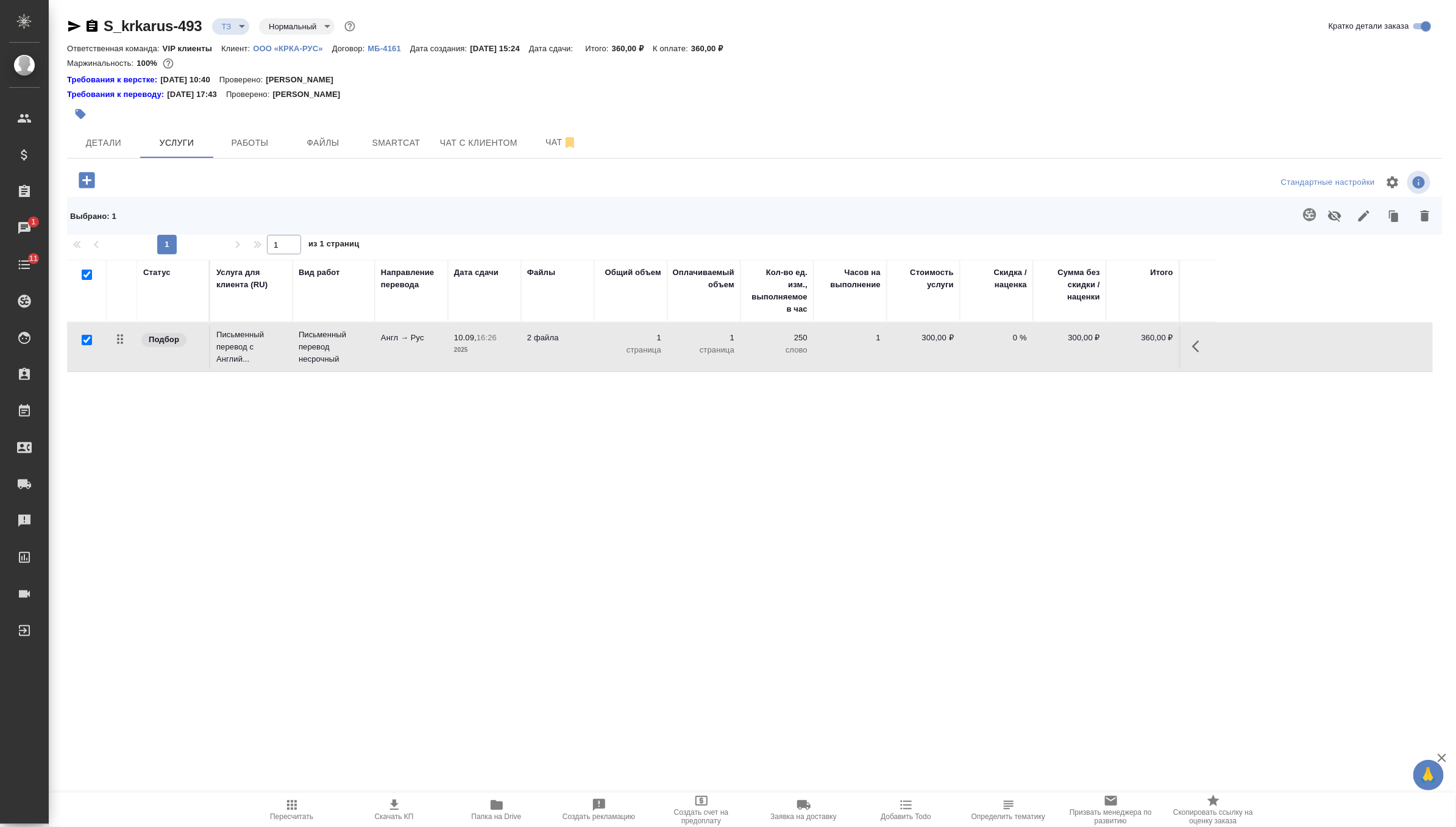
click at [1309, 214] on icon "button" at bounding box center [1309, 215] width 15 height 15
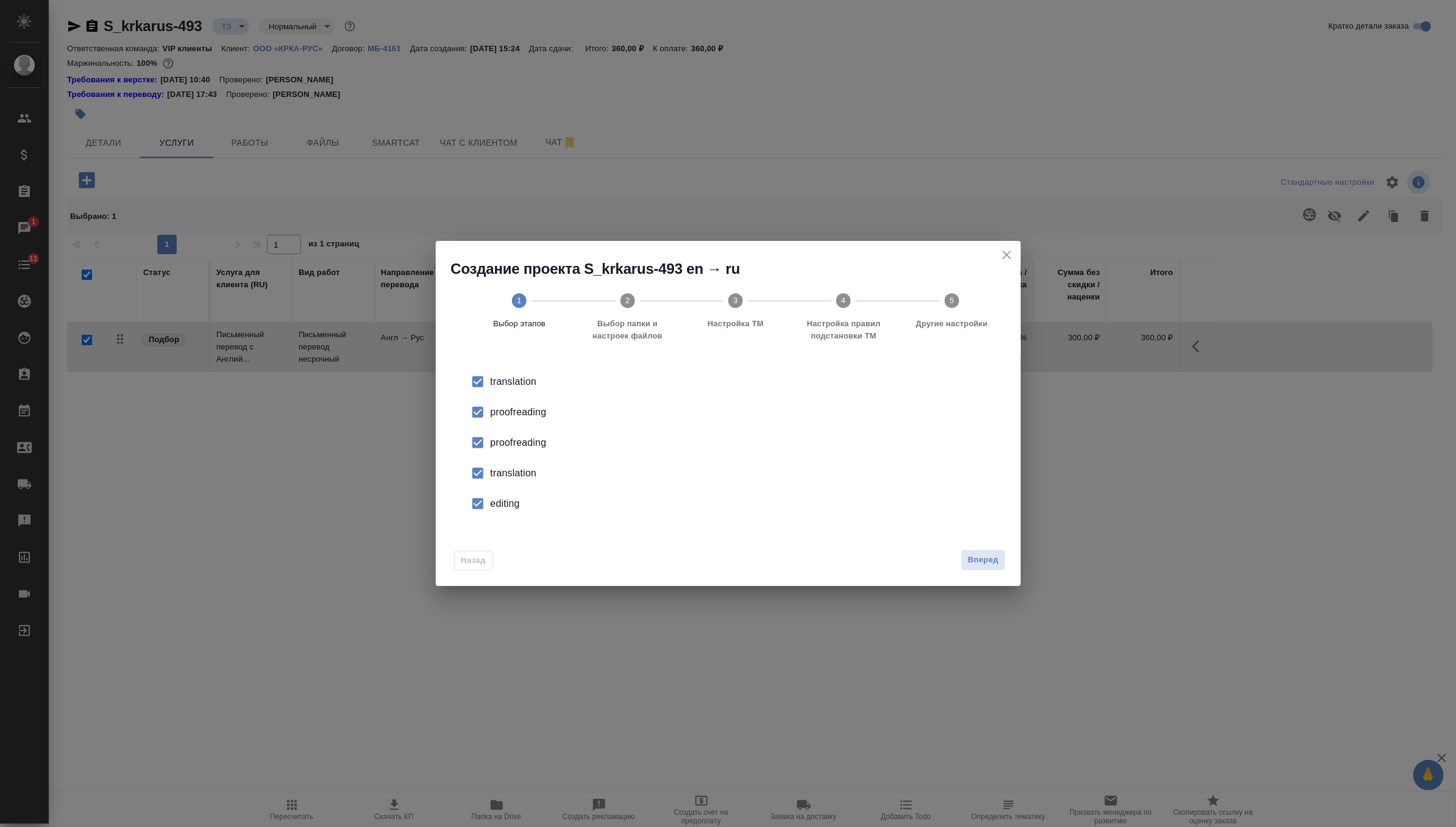
click at [491, 440] on div "proofreading" at bounding box center [741, 442] width 501 height 15
click at [495, 471] on div "translation" at bounding box center [741, 473] width 501 height 15
click at [500, 508] on div "editing" at bounding box center [741, 504] width 501 height 15
click at [984, 561] on span "Вперед" at bounding box center [983, 560] width 30 height 14
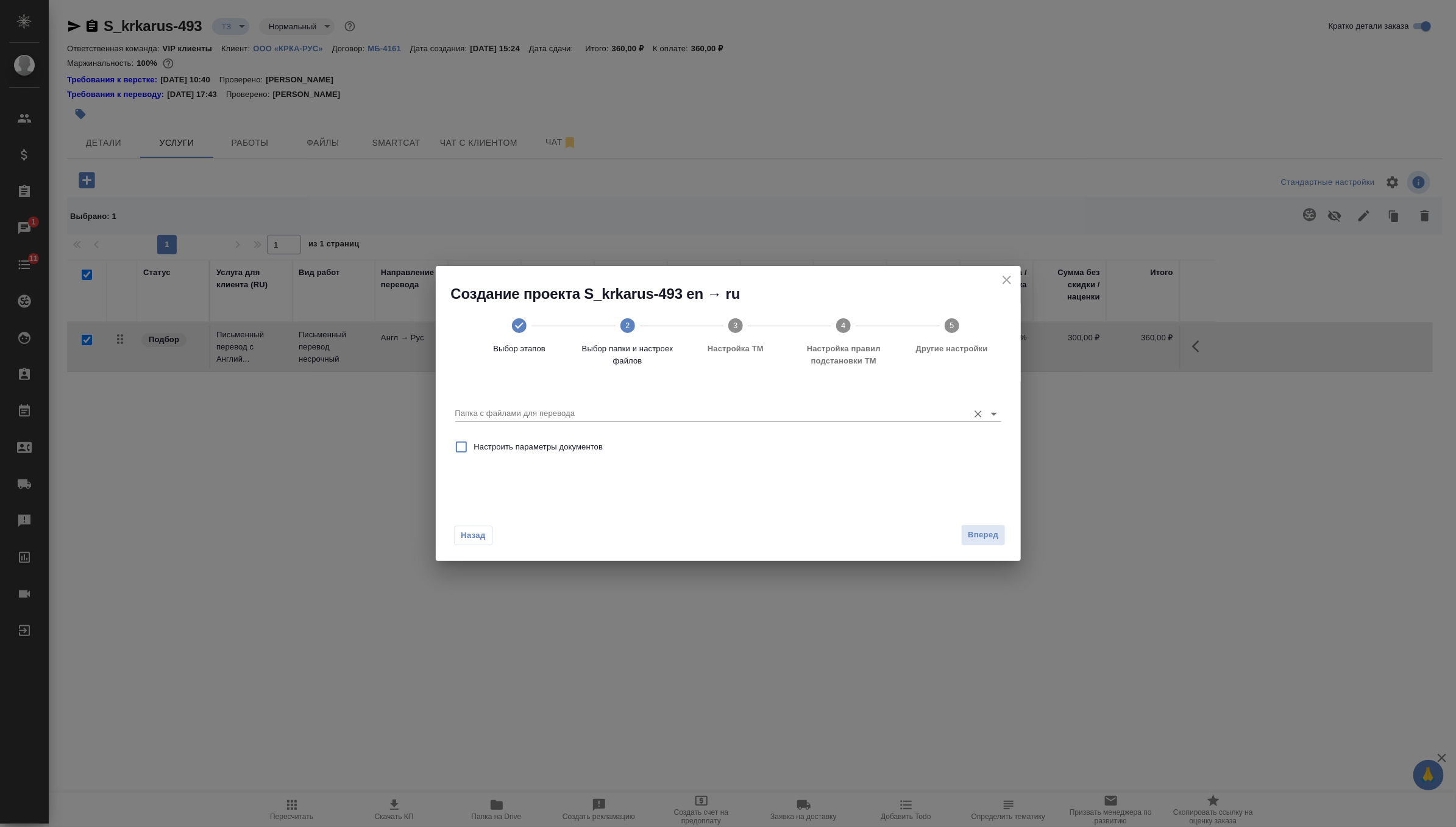
click at [739, 413] on input "Папка с файлами для перевода" at bounding box center [708, 413] width 507 height 15
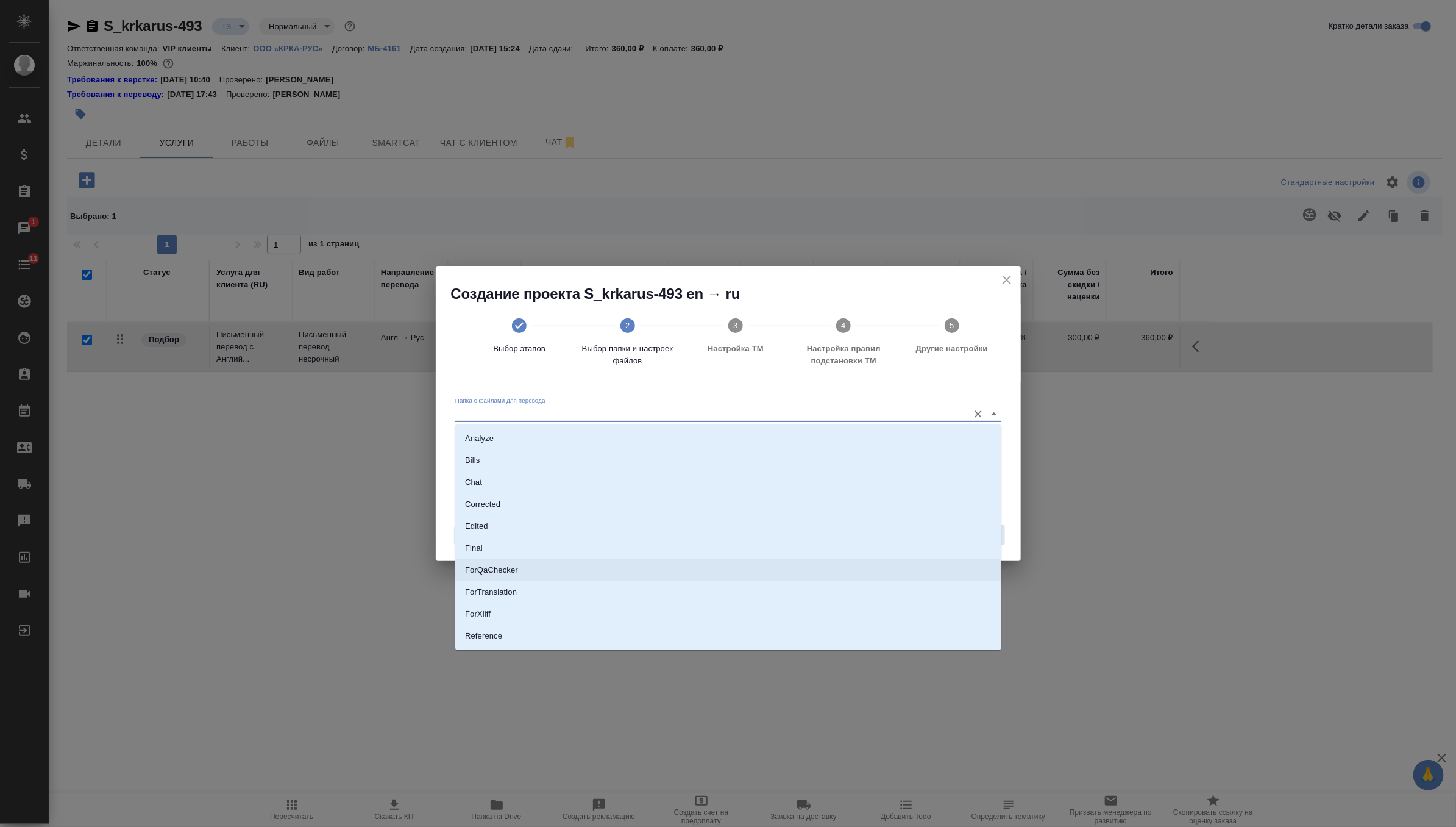
scroll to position [63, 0]
click at [595, 595] on li "Source" at bounding box center [728, 595] width 546 height 22
type input "Source"
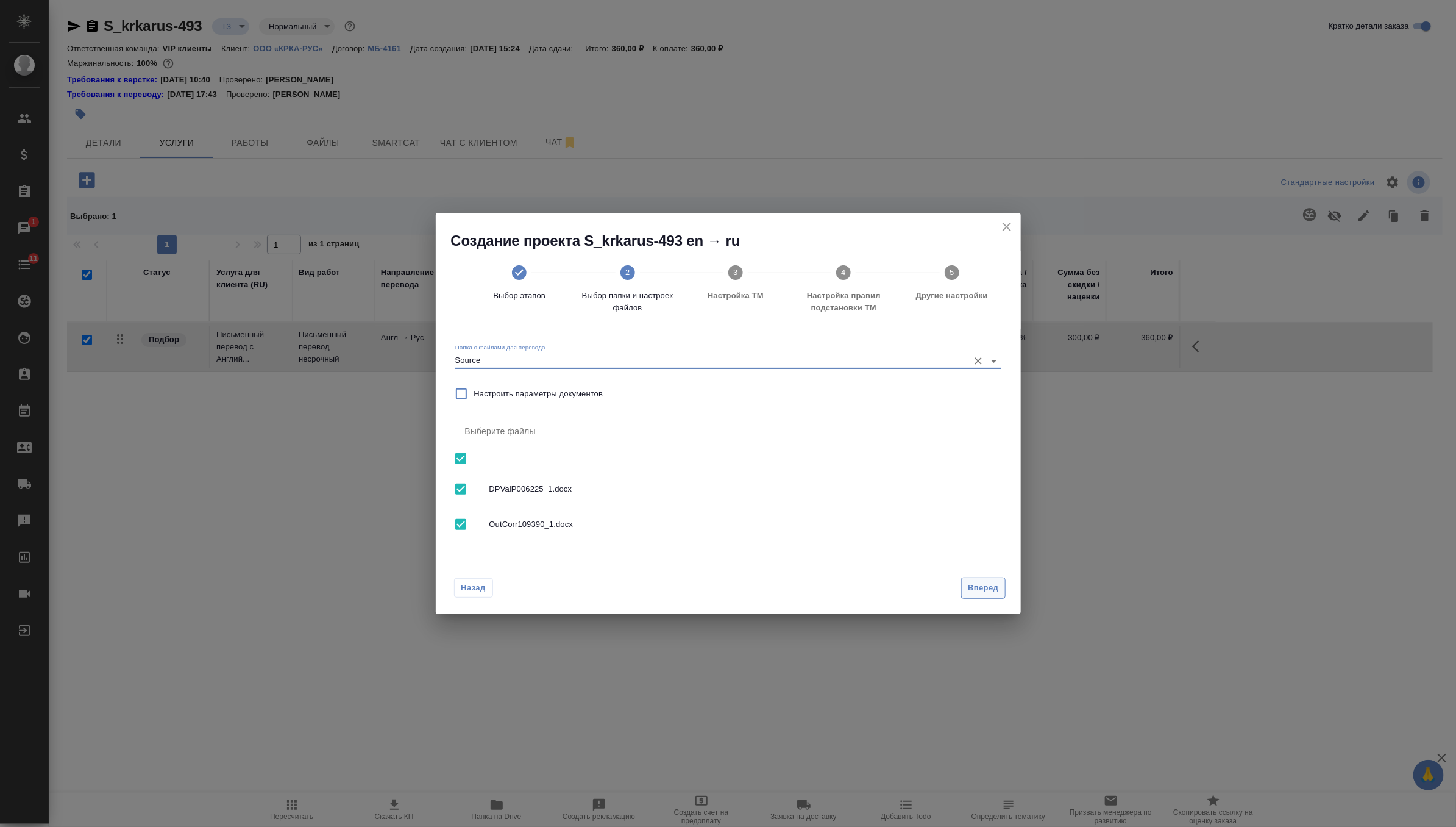
click at [983, 583] on span "Вперед" at bounding box center [983, 588] width 30 height 14
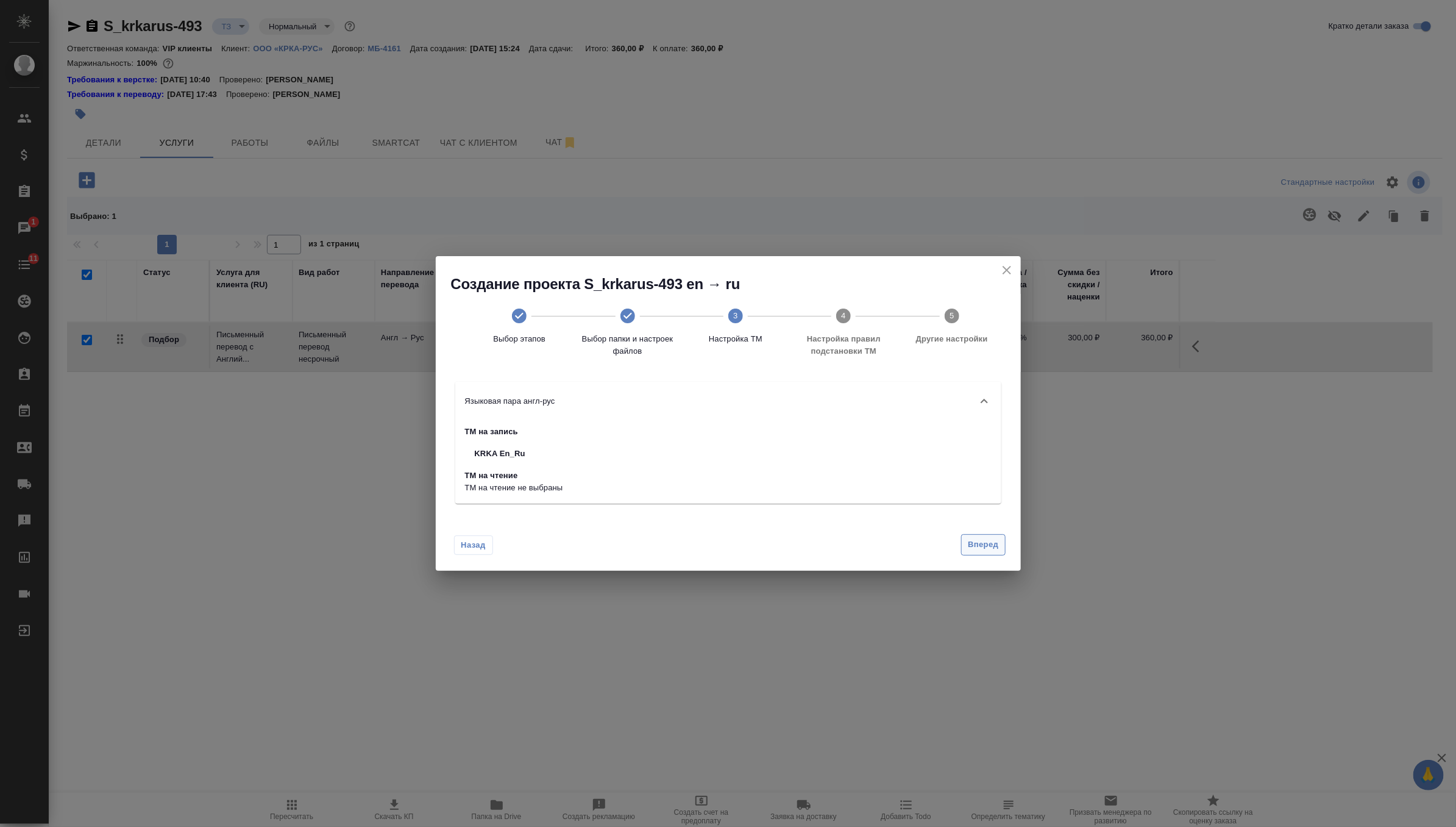
click at [990, 554] on button "Вперед" at bounding box center [983, 544] width 44 height 21
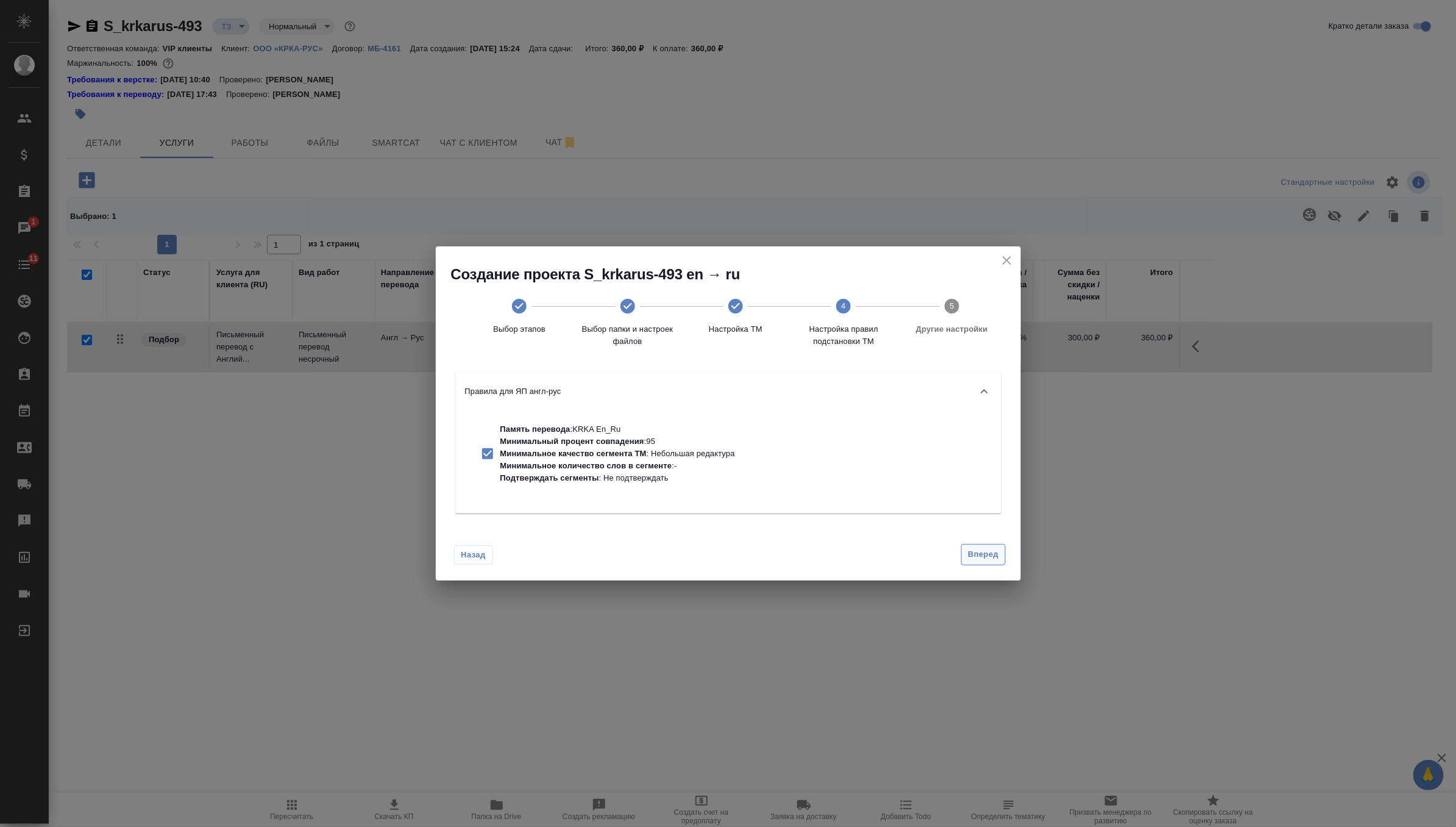
click at [990, 554] on span "Вперед" at bounding box center [983, 555] width 30 height 14
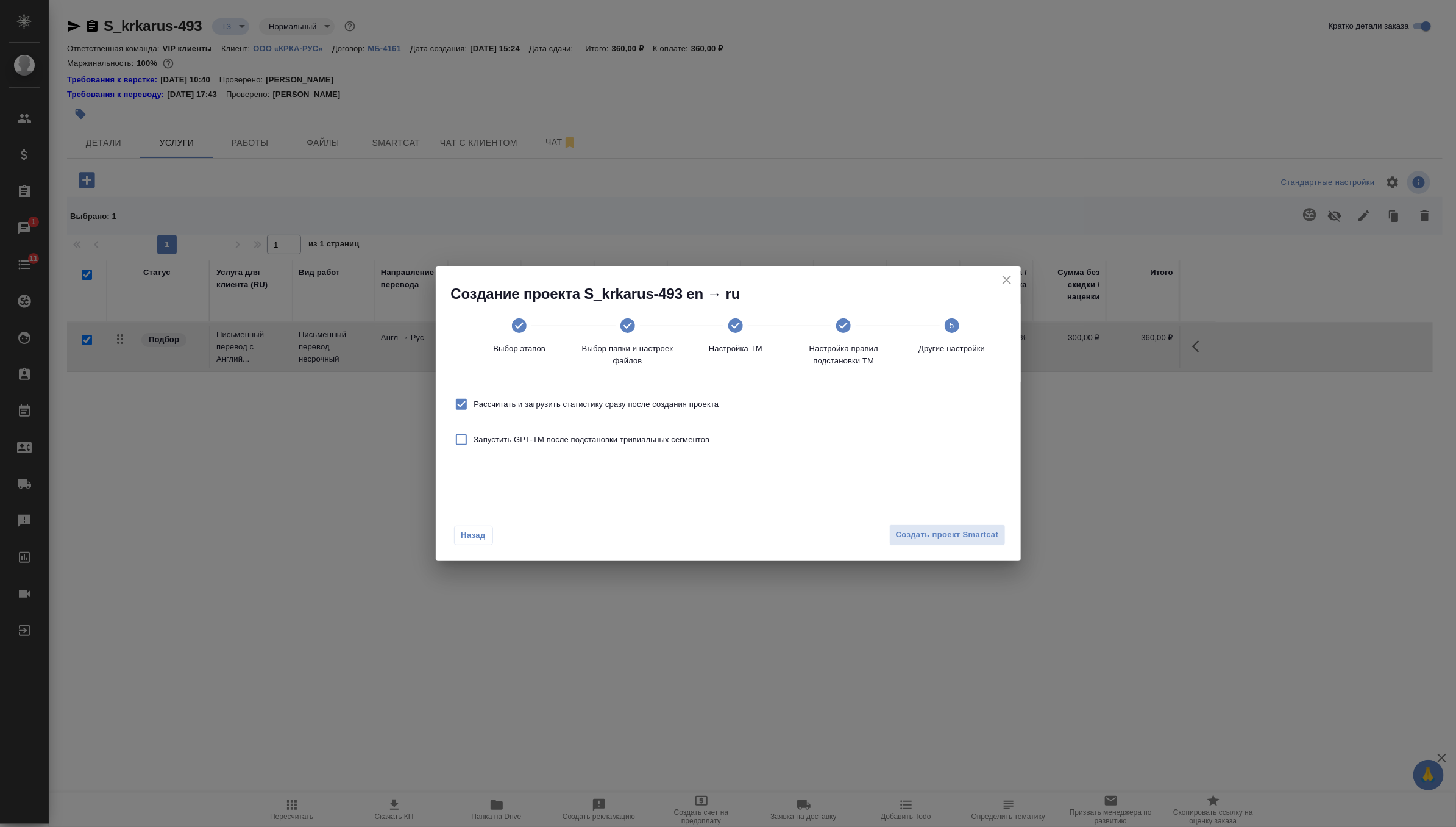
click at [717, 399] on span "Рассчитать и загрузить статистику сразу после создания проекта" at bounding box center [596, 404] width 245 height 12
click at [474, 399] on input "Рассчитать и загрузить статистику сразу после создания проекта" at bounding box center [461, 404] width 26 height 26
checkbox input "false"
click at [917, 526] on button "Создать проект Smartcat" at bounding box center [947, 535] width 116 height 21
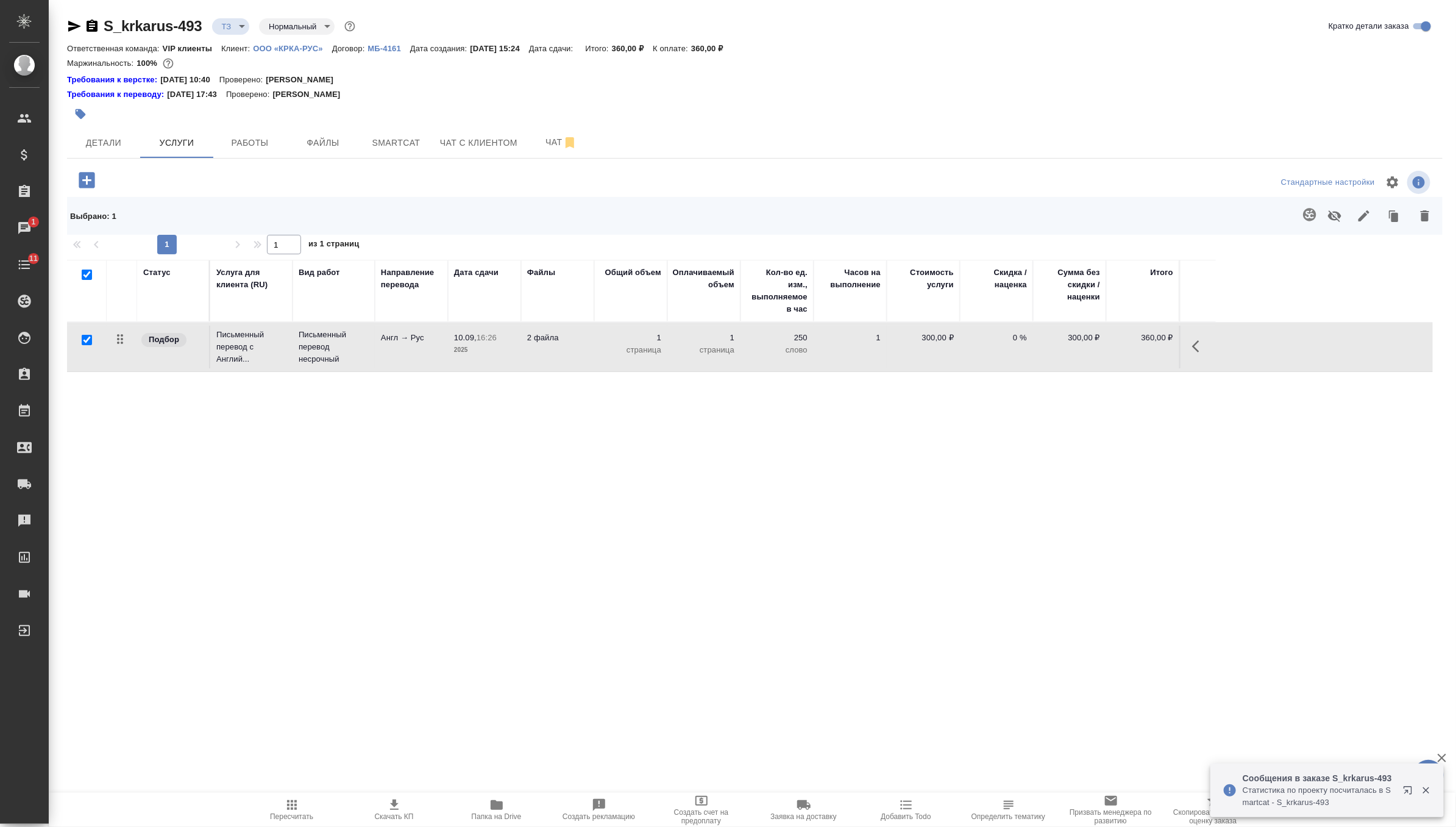
click at [618, 336] on p "1" at bounding box center [631, 338] width 61 height 12
click at [597, 354] on td "1" at bounding box center [631, 347] width 73 height 43
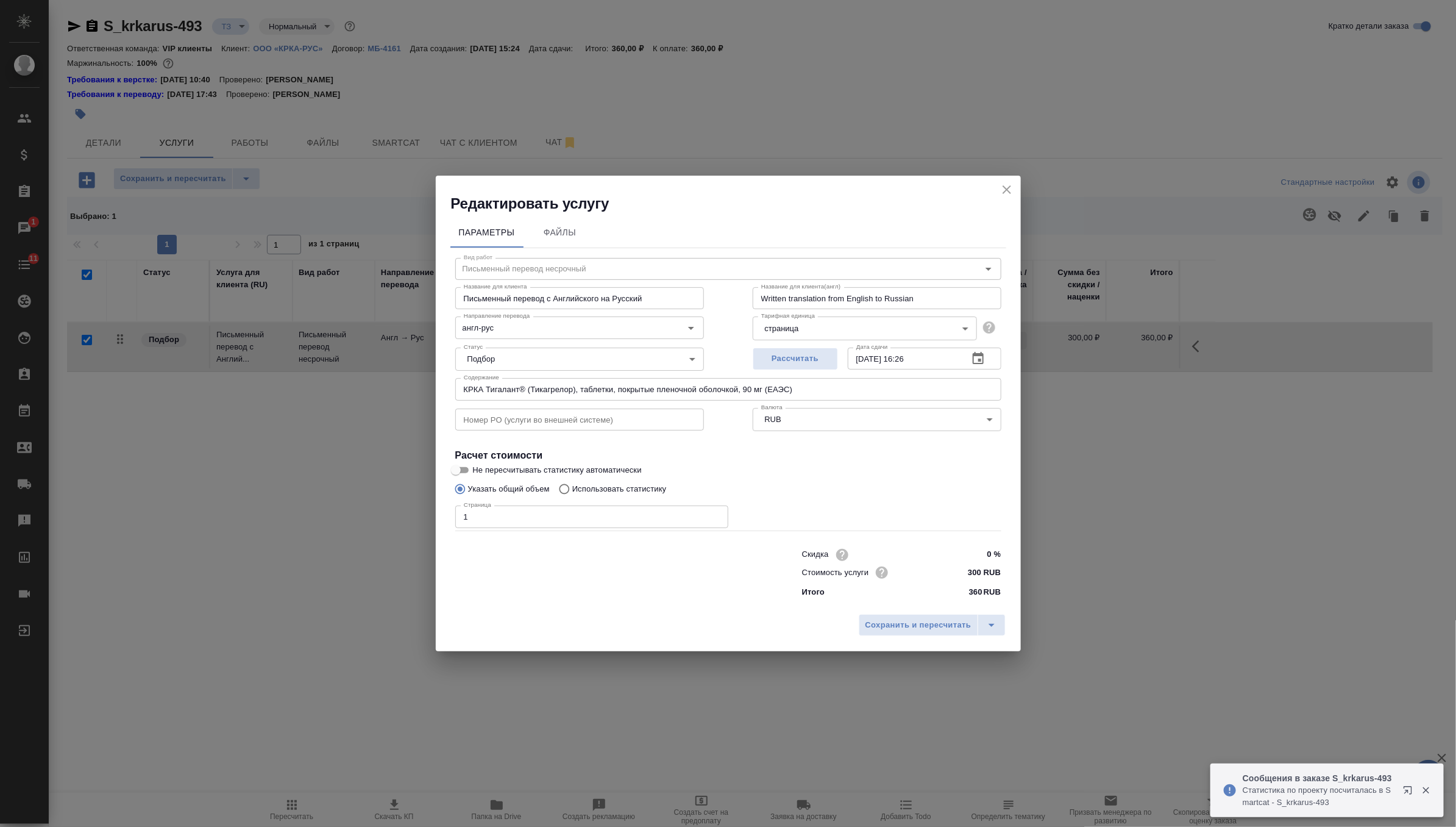
click at [638, 506] on input "1" at bounding box center [591, 517] width 273 height 22
type input "5"
click at [958, 616] on button "Сохранить и пересчитать" at bounding box center [918, 625] width 120 height 22
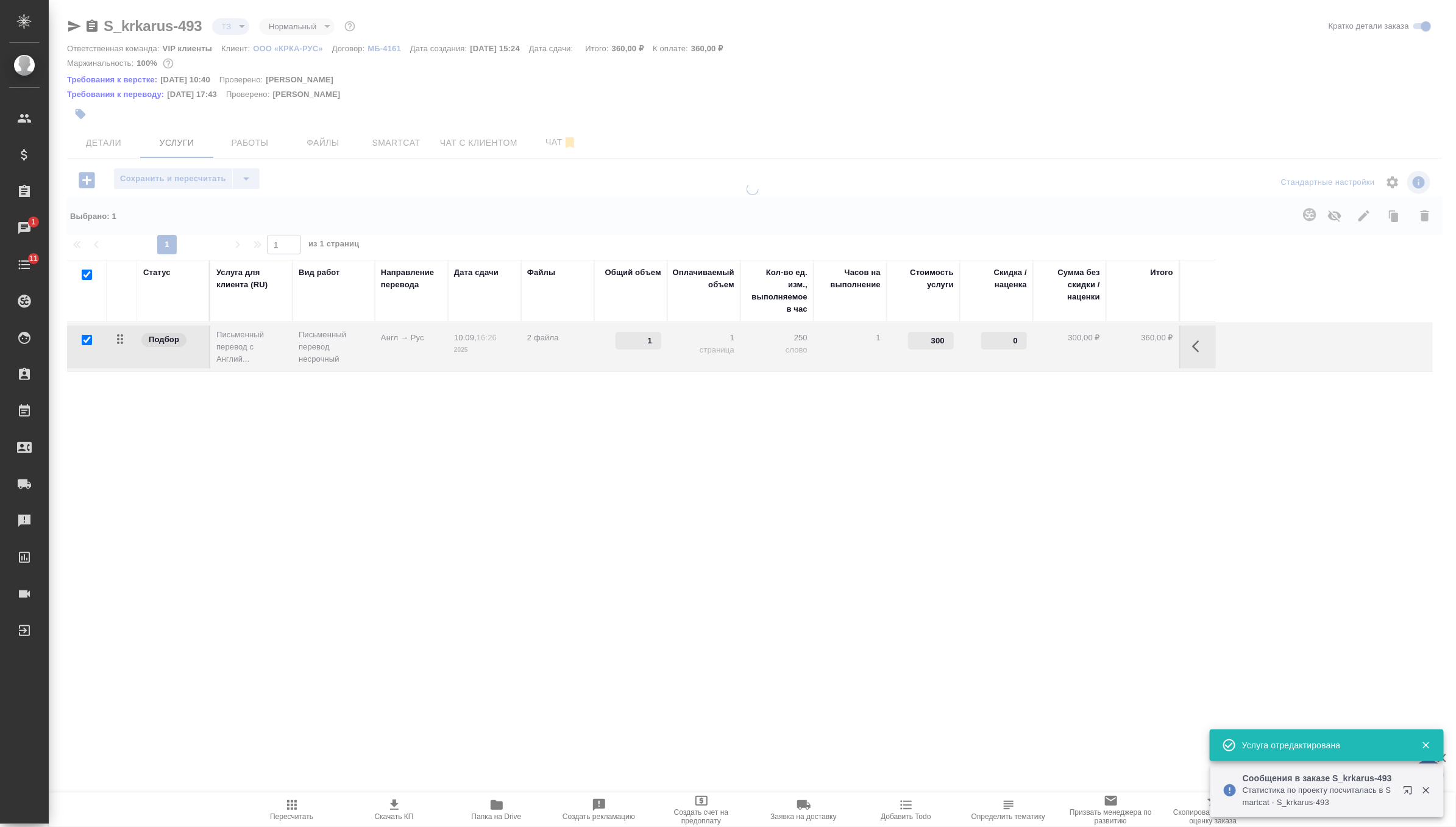
type input "5"
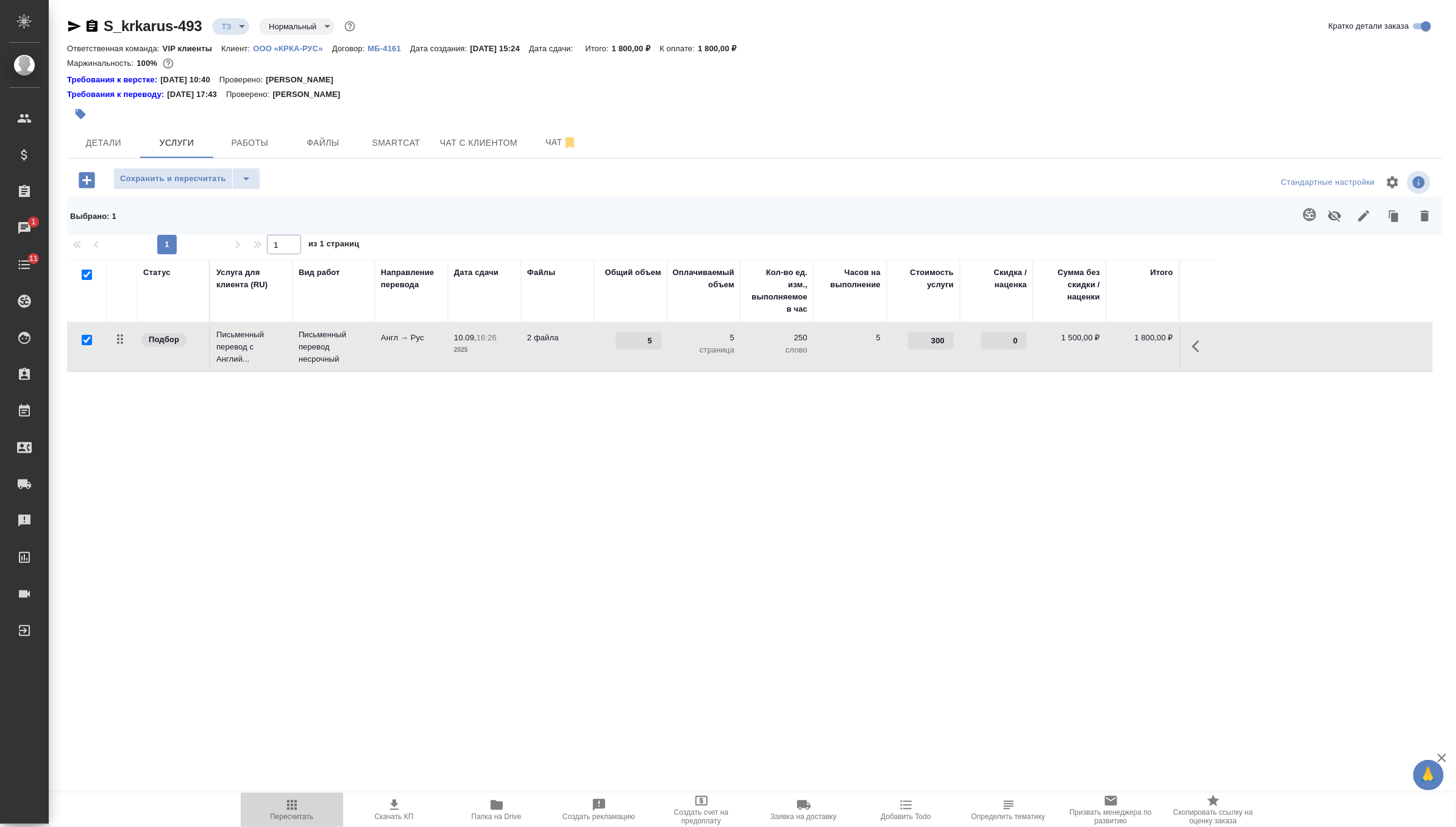
click at [290, 810] on icon "button" at bounding box center [291, 805] width 15 height 15
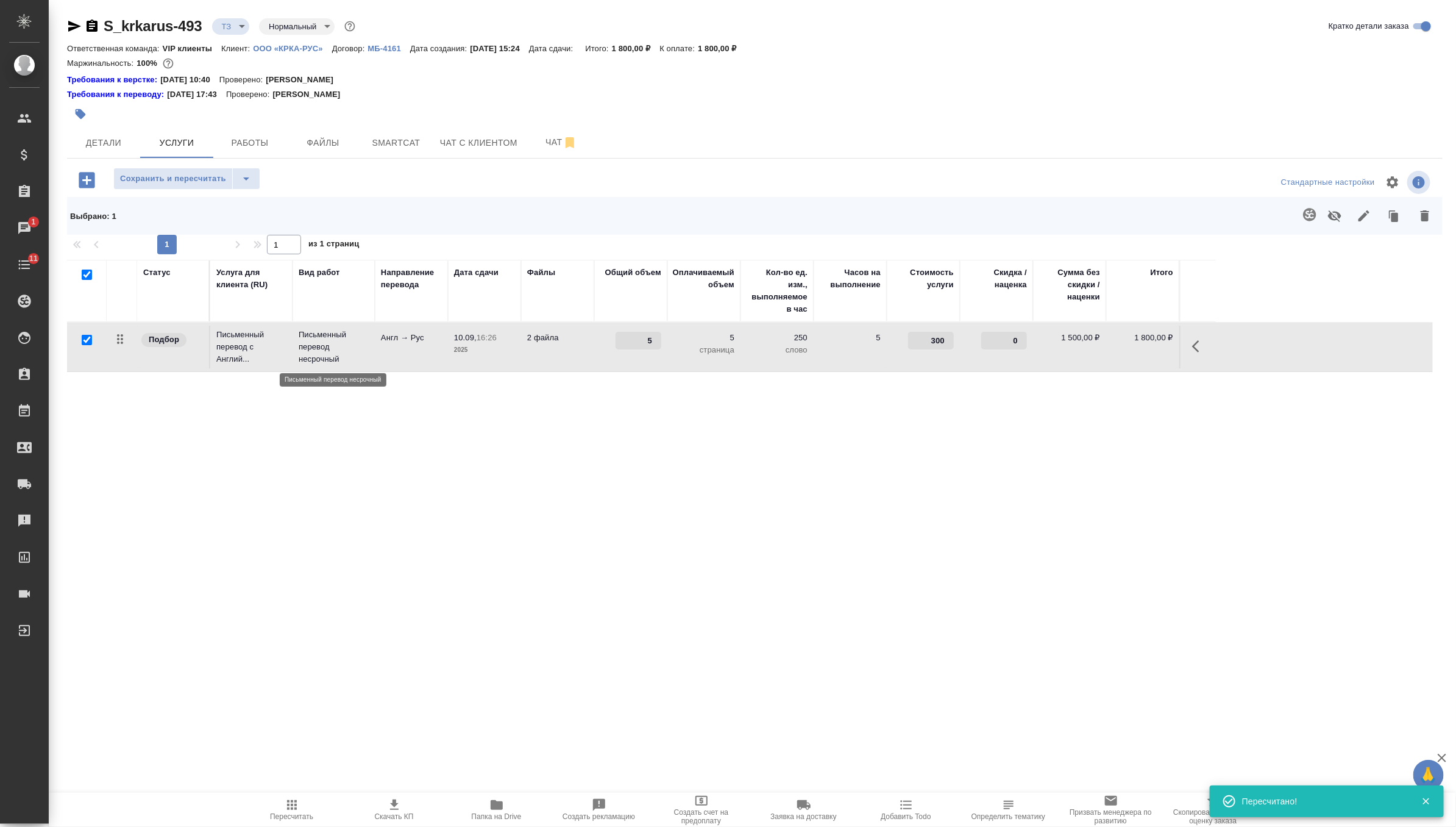
click at [355, 350] on p "Письменный перевод несрочный" at bounding box center [333, 347] width 70 height 37
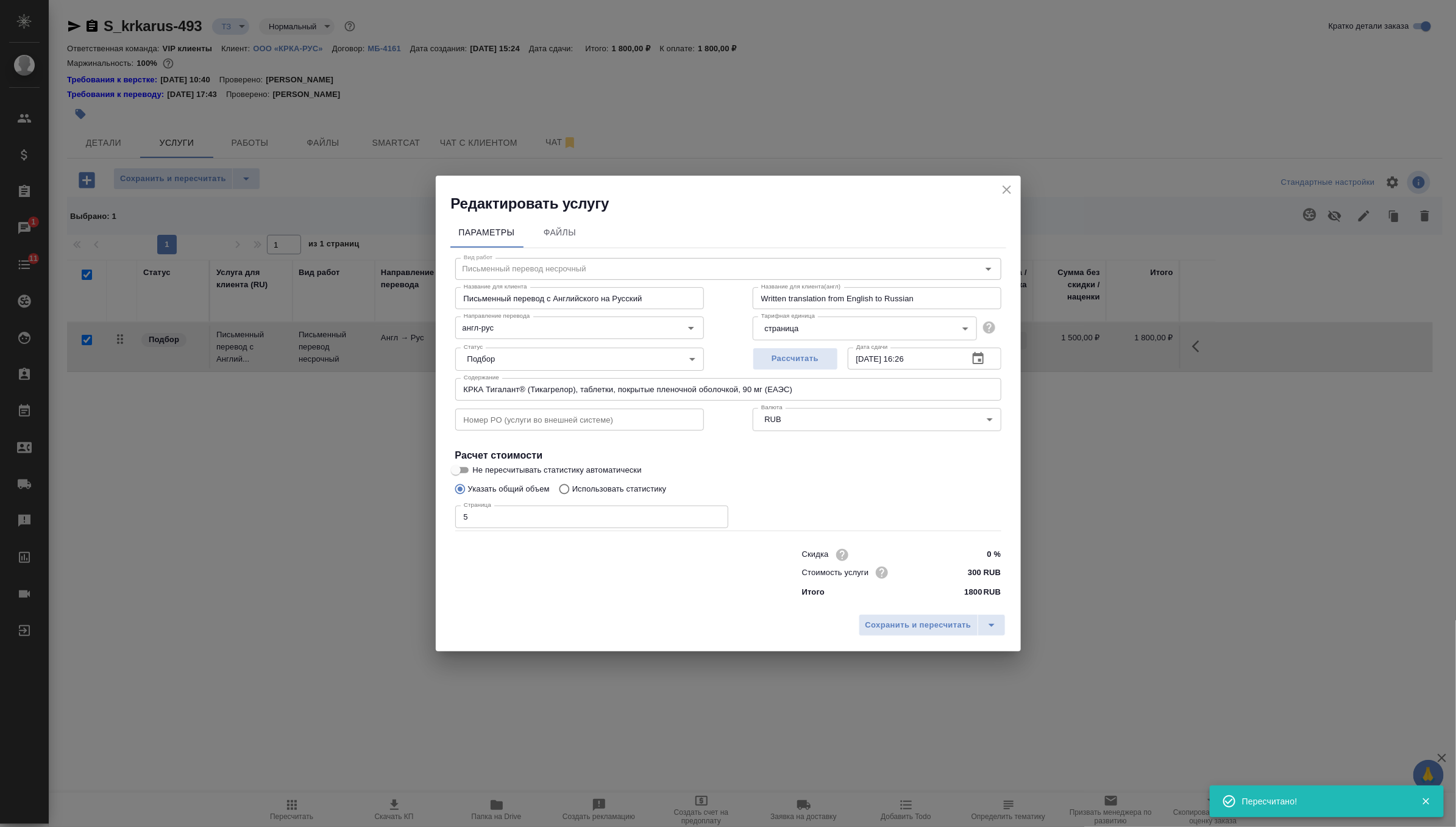
click at [551, 392] on input "КРКА Тигалант® (Тикагрелор), таблетки, покрытые пленочной оболочкой, 90 мг (ЕАЭ…" at bounding box center [728, 389] width 546 height 22
click at [1000, 189] on icon "close" at bounding box center [1007, 189] width 15 height 15
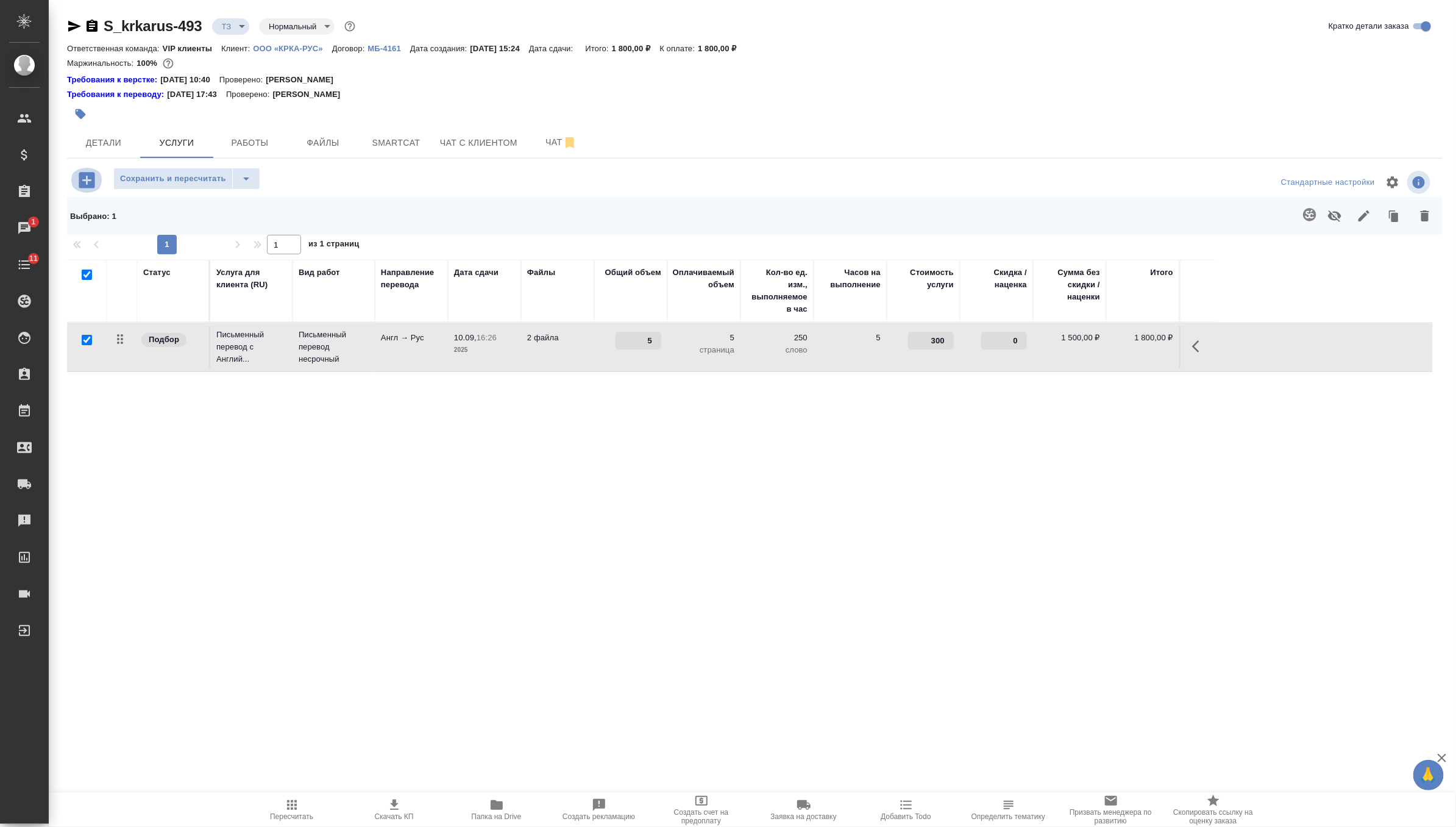
click at [89, 181] on icon "button" at bounding box center [87, 180] width 16 height 16
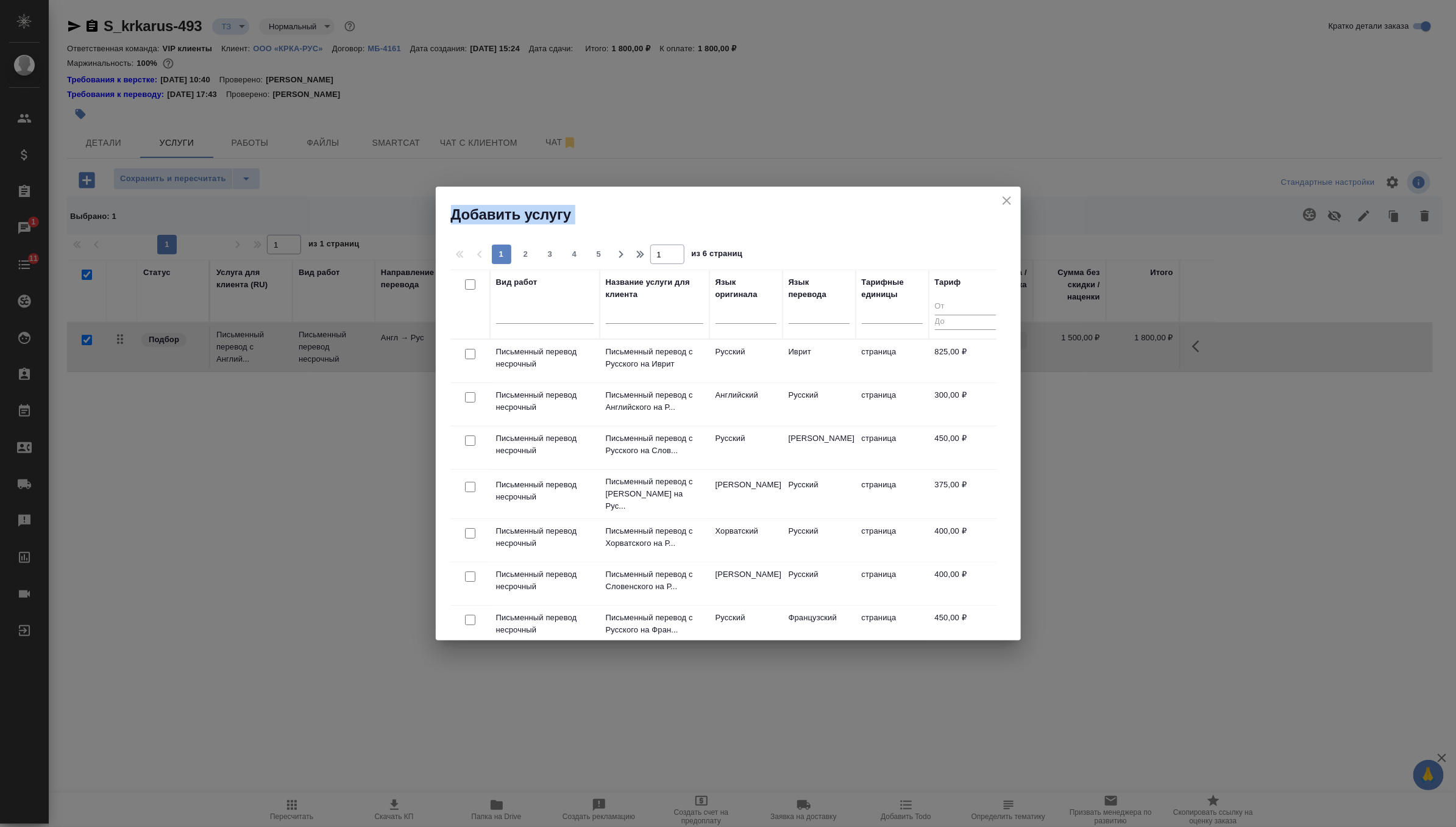
drag, startPoint x: 76, startPoint y: 188, endPoint x: -58, endPoint y: 337, distance: 200.4
click at [0, 337] on html "🙏 .cls-1 fill:#fff; AWATERA Zverzhanovskaya Diana Клиенты Спецификации Заказы 1…" at bounding box center [728, 413] width 1456 height 827
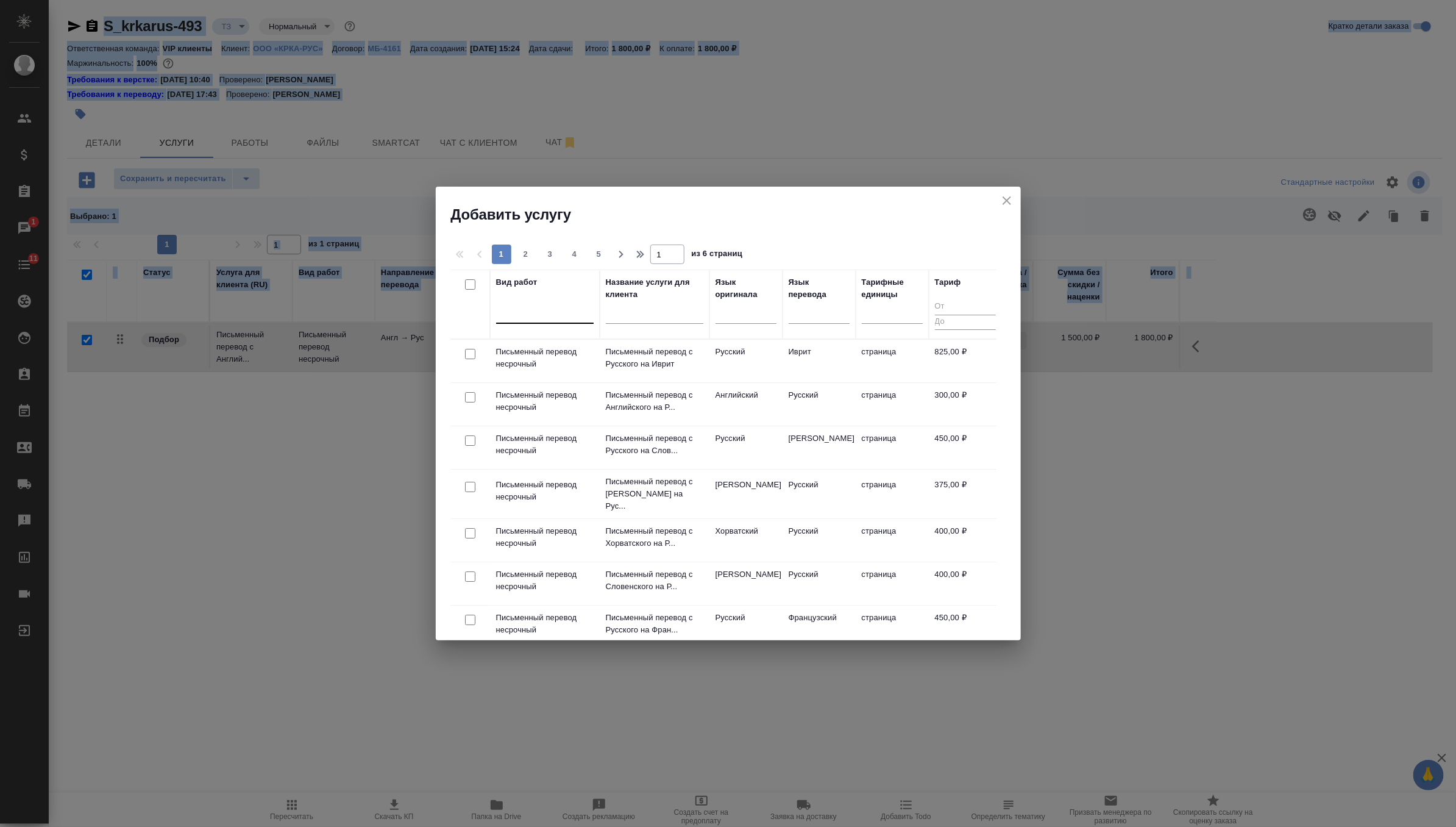
click at [530, 322] on div at bounding box center [545, 312] width 98 height 23
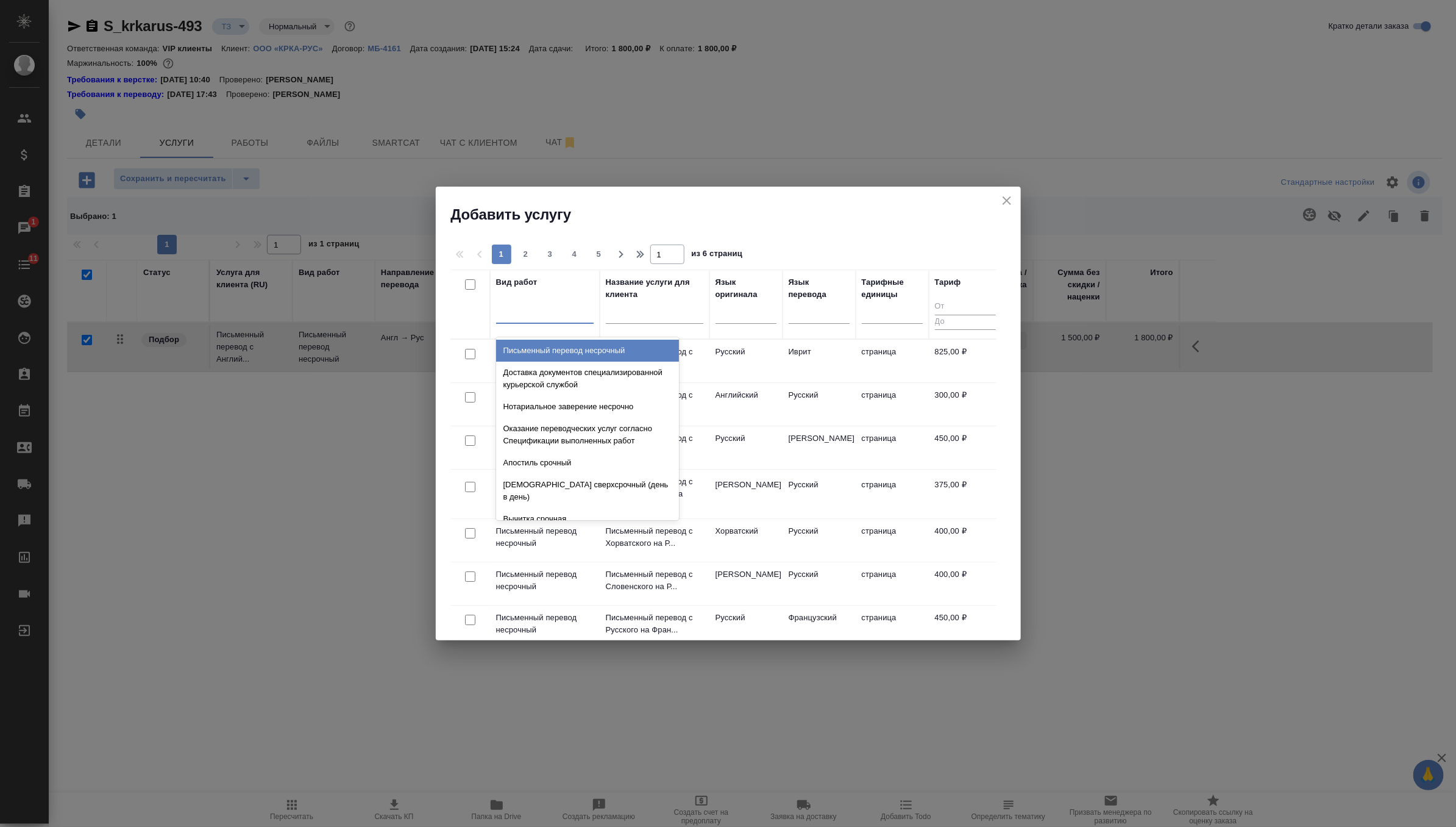
type input "м"
type input "средн"
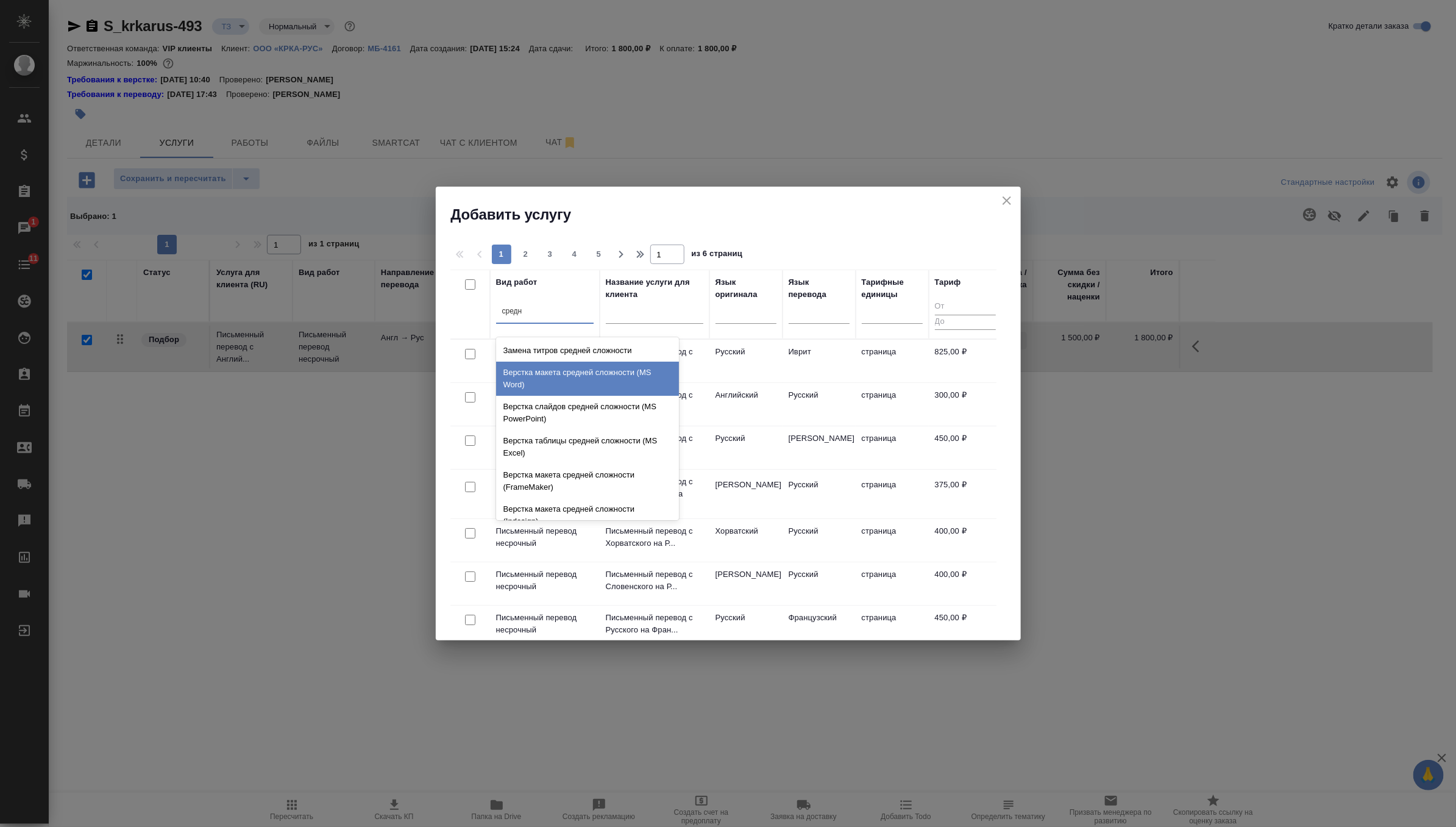
click at [594, 385] on div "Верстка макета средней сложности (MS Word)" at bounding box center [587, 378] width 183 height 34
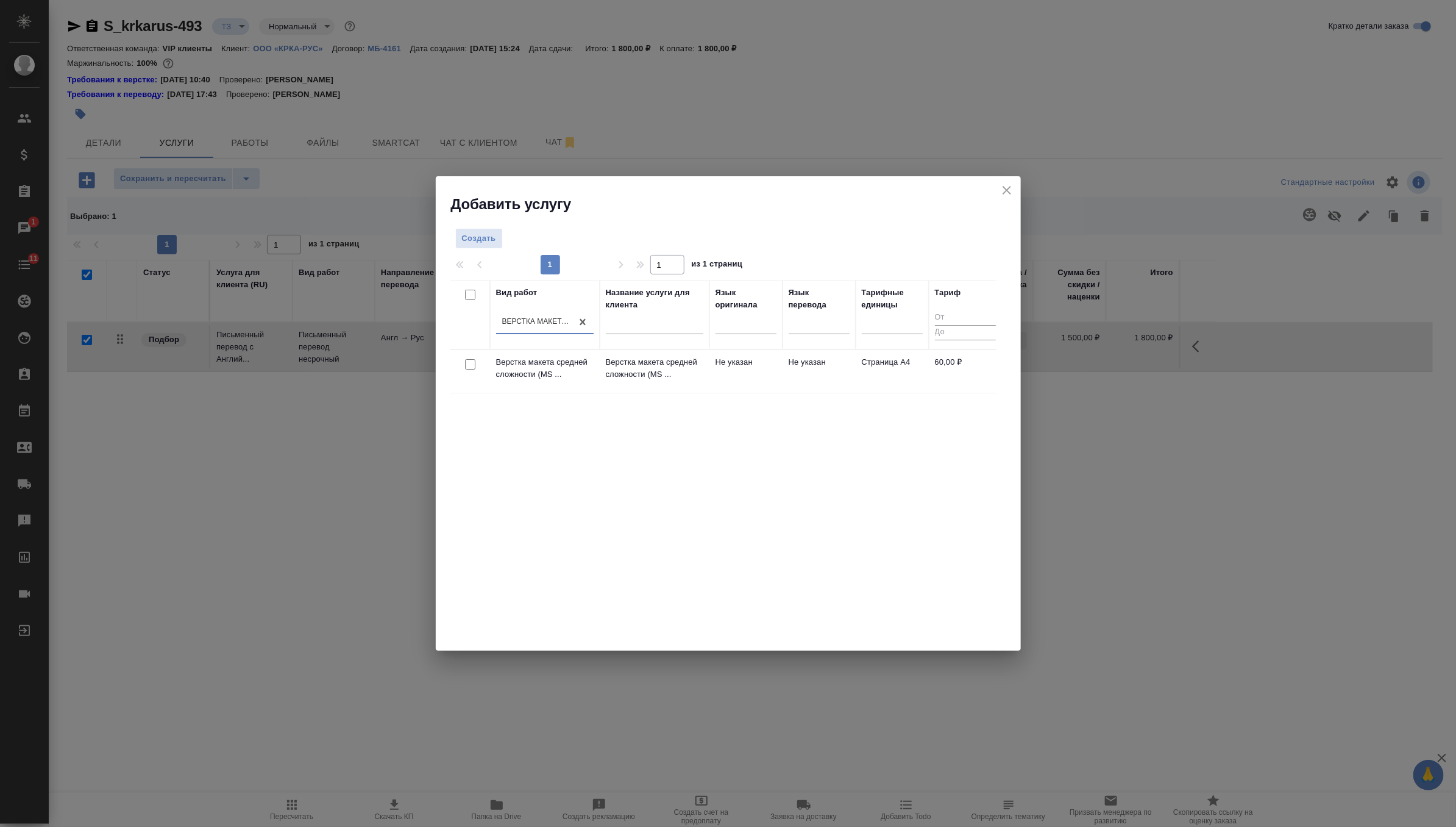
click at [469, 362] on input "checkbox" at bounding box center [470, 364] width 10 height 10
checkbox input "true"
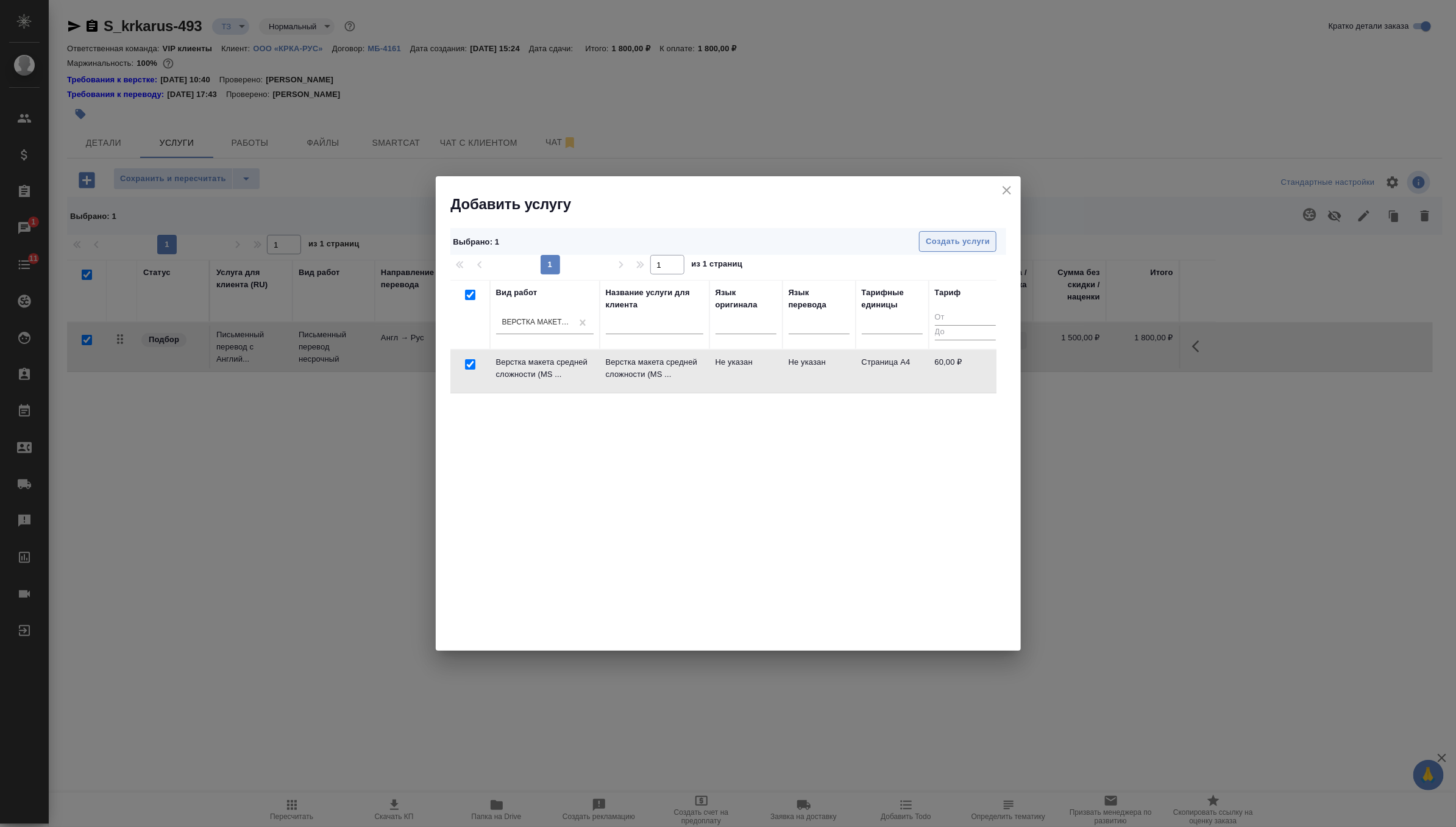
click at [961, 250] on button "Создать услуги" at bounding box center [958, 241] width 78 height 21
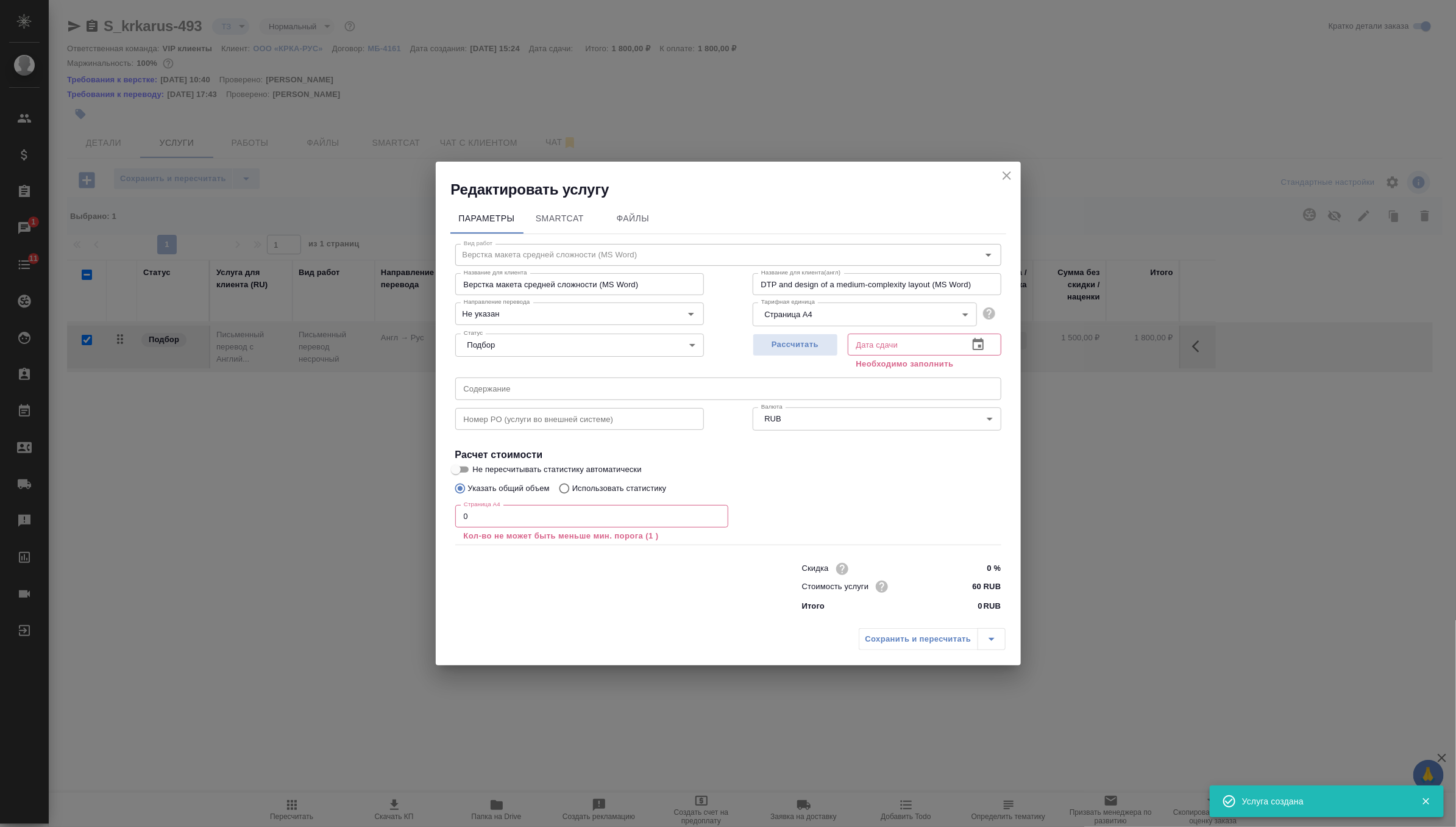
checkbox input "false"
click at [511, 383] on input "text" at bounding box center [728, 389] width 546 height 22
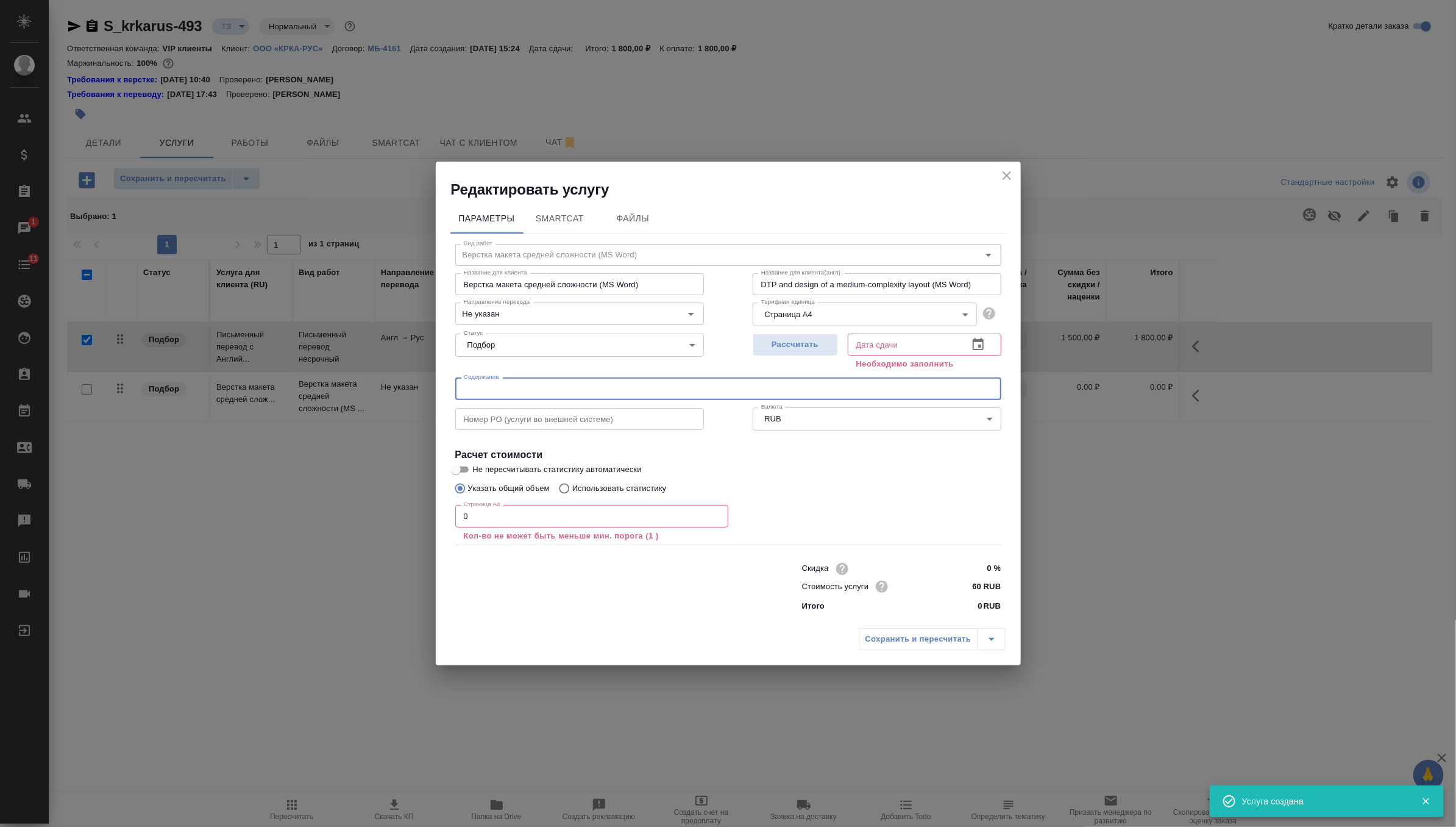
paste input "КРКА Тигалант® (Тикагрелор), таблетки, покрытые пленочной оболочкой, 90 мг (ЕАЭ…"
type input "КРКА Тигалант® (Тикагрелор), таблетки, покрытые пленочной оболочкой, 90 мг (ЕАЭ…"
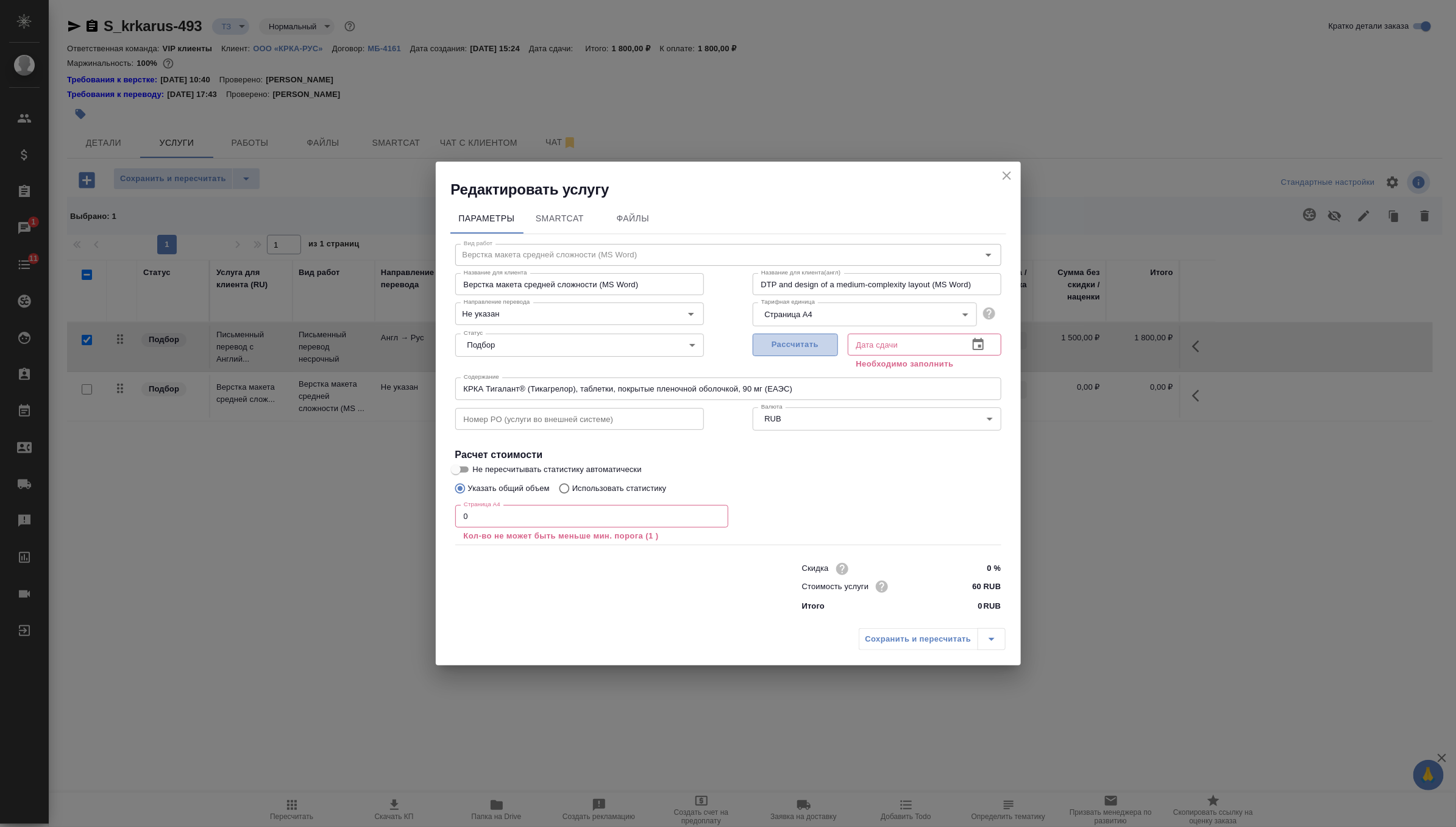
click at [811, 352] on button "Рассчитать" at bounding box center [796, 345] width 85 height 23
type input "10.09.2025 15:30"
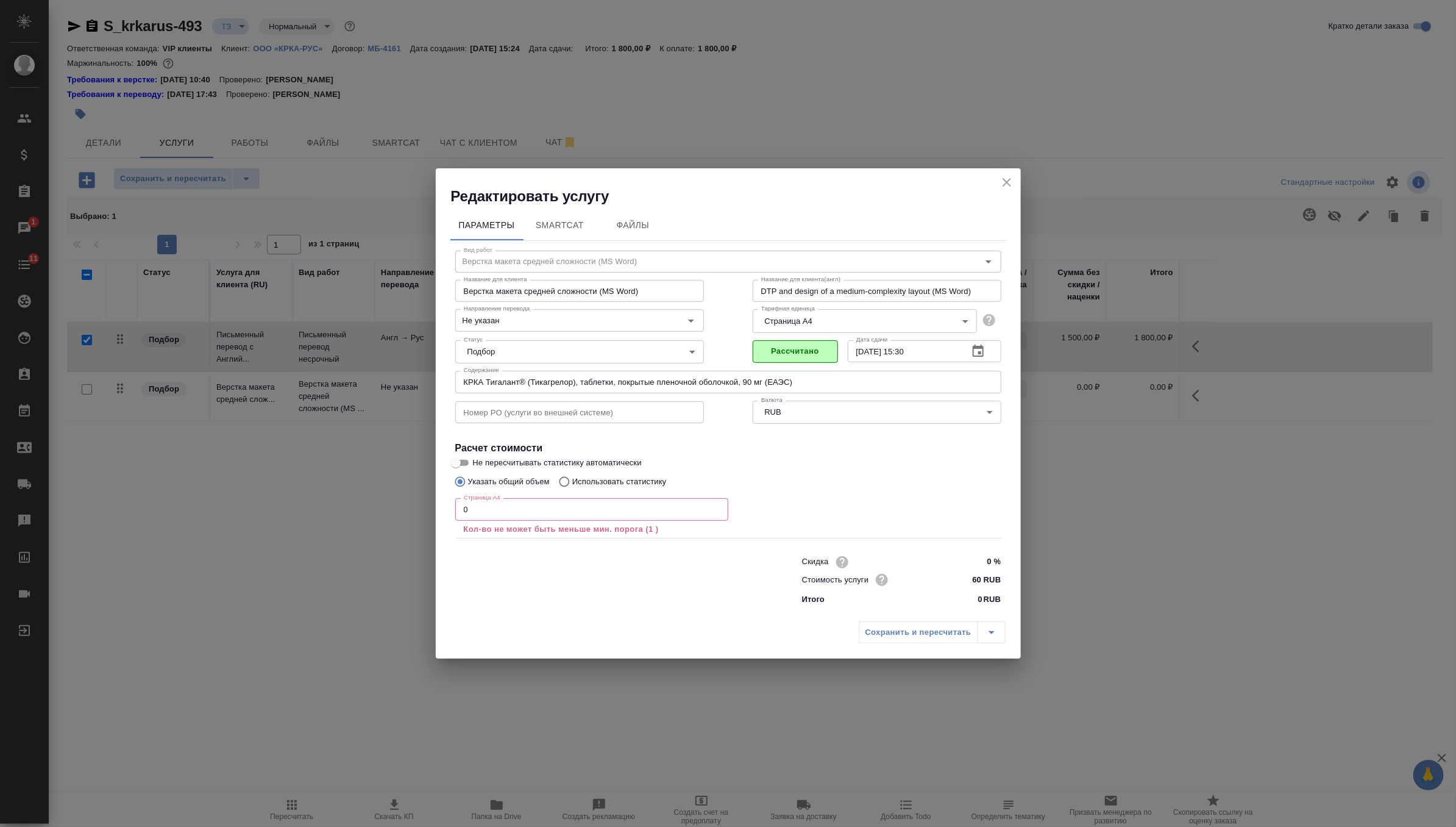
click at [610, 510] on input "0" at bounding box center [591, 510] width 273 height 22
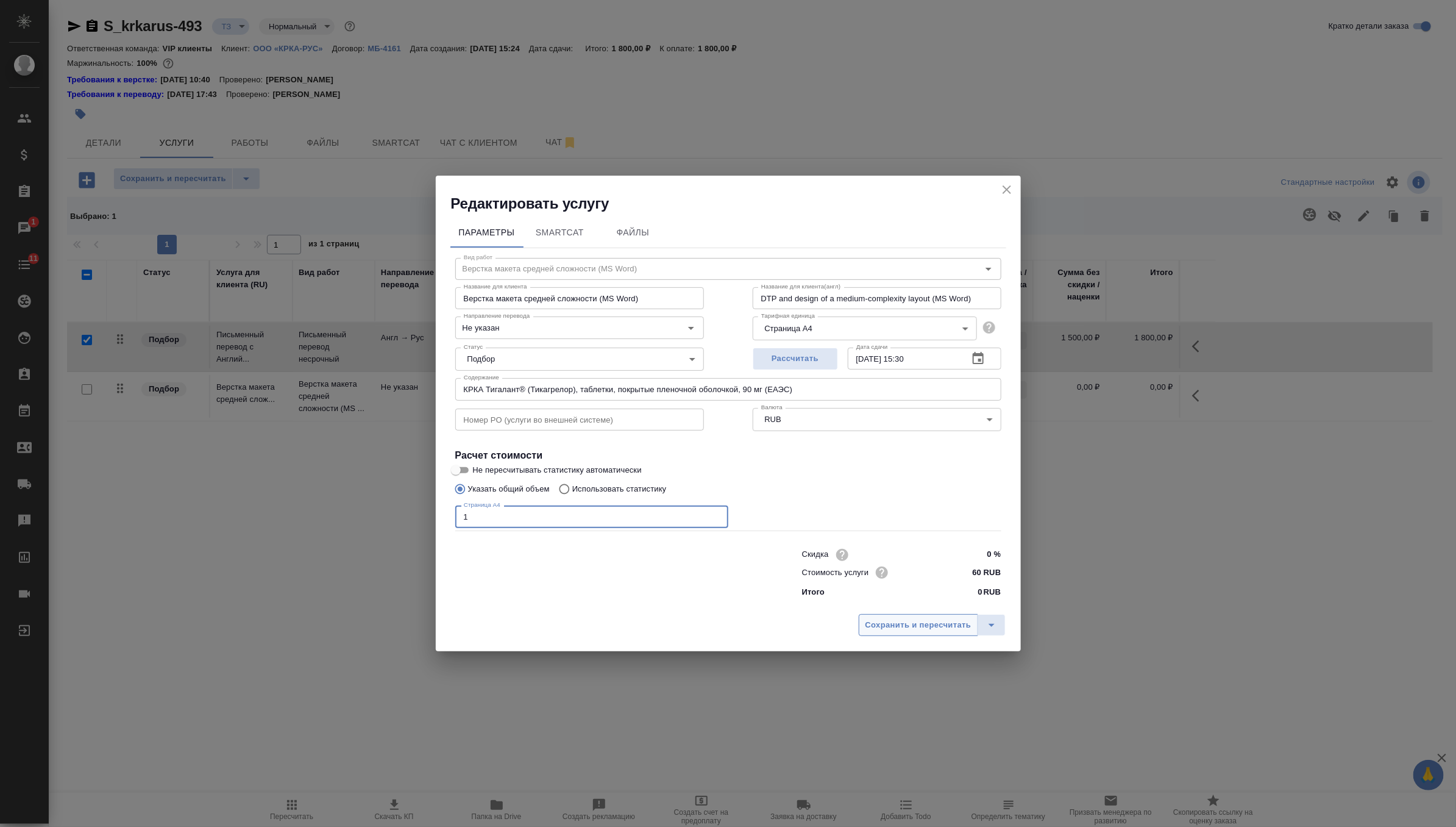
type input "1"
click at [936, 619] on span "Сохранить и пересчитать" at bounding box center [918, 625] width 106 height 14
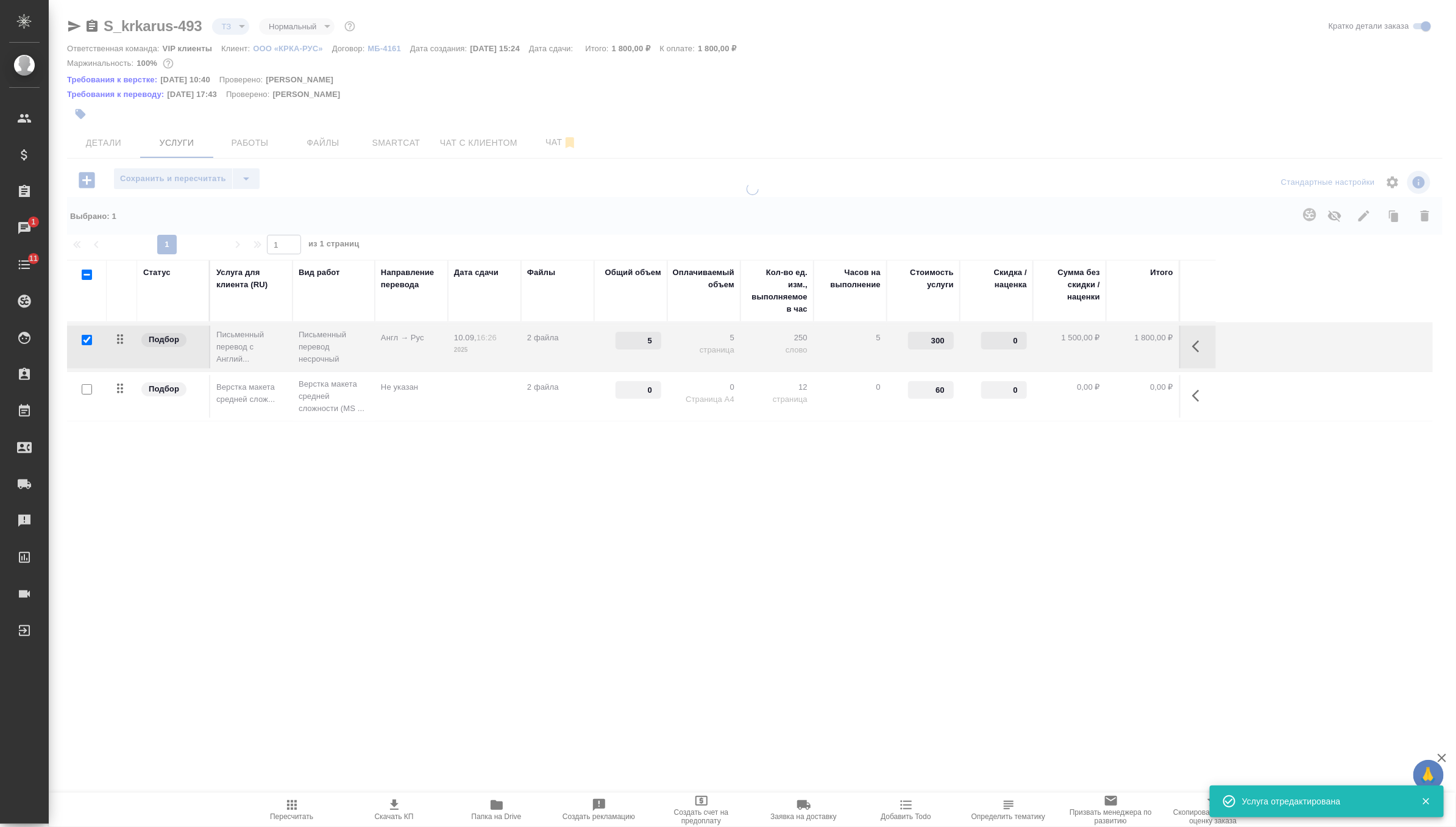
type input "1"
type input "new"
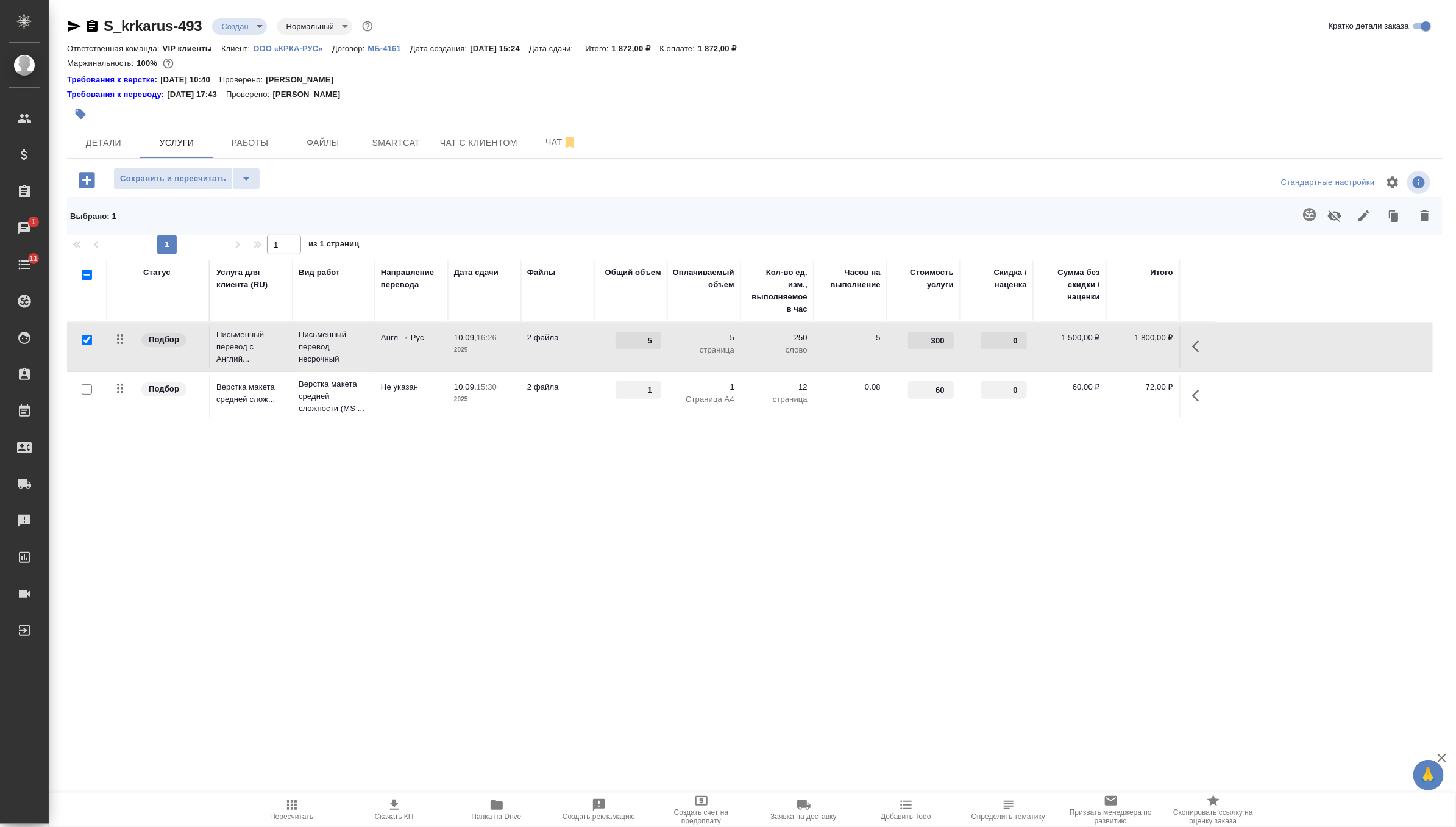
click at [562, 402] on td "2 файла" at bounding box center [557, 396] width 73 height 43
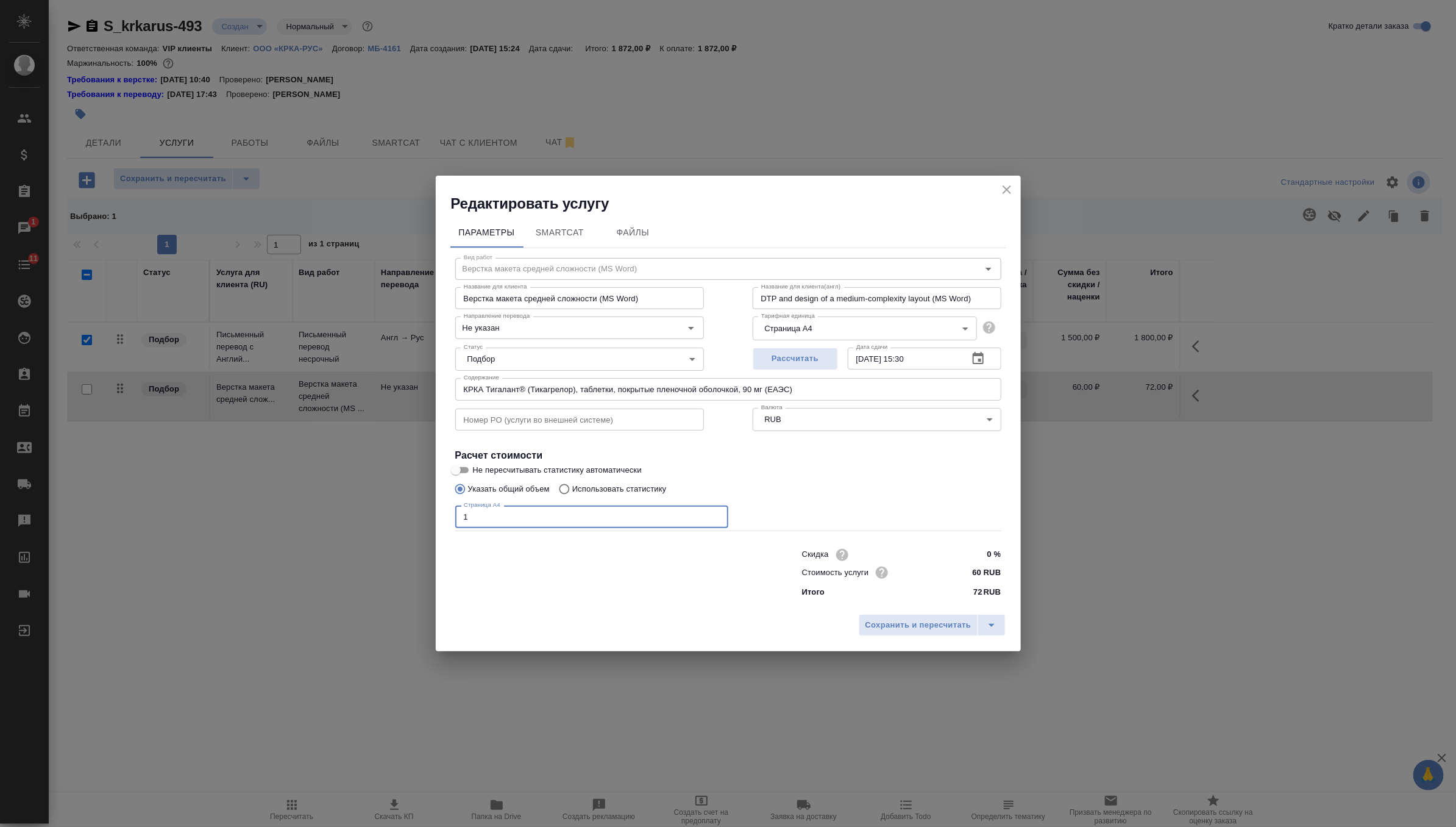
click at [542, 511] on input "1" at bounding box center [591, 517] width 273 height 22
type input "9"
click at [909, 621] on span "Сохранить и пересчитать" at bounding box center [918, 625] width 106 height 14
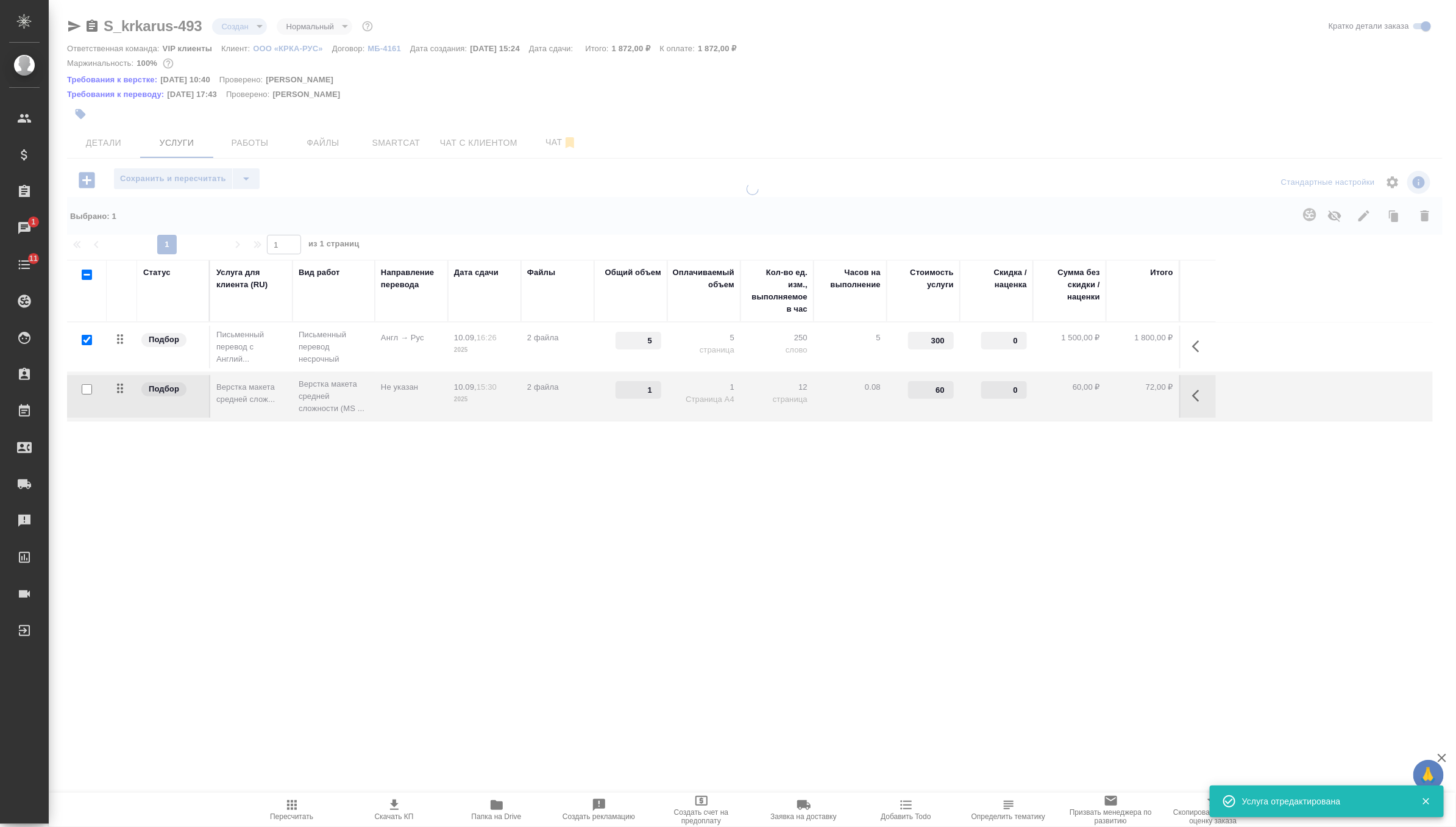
type input "9"
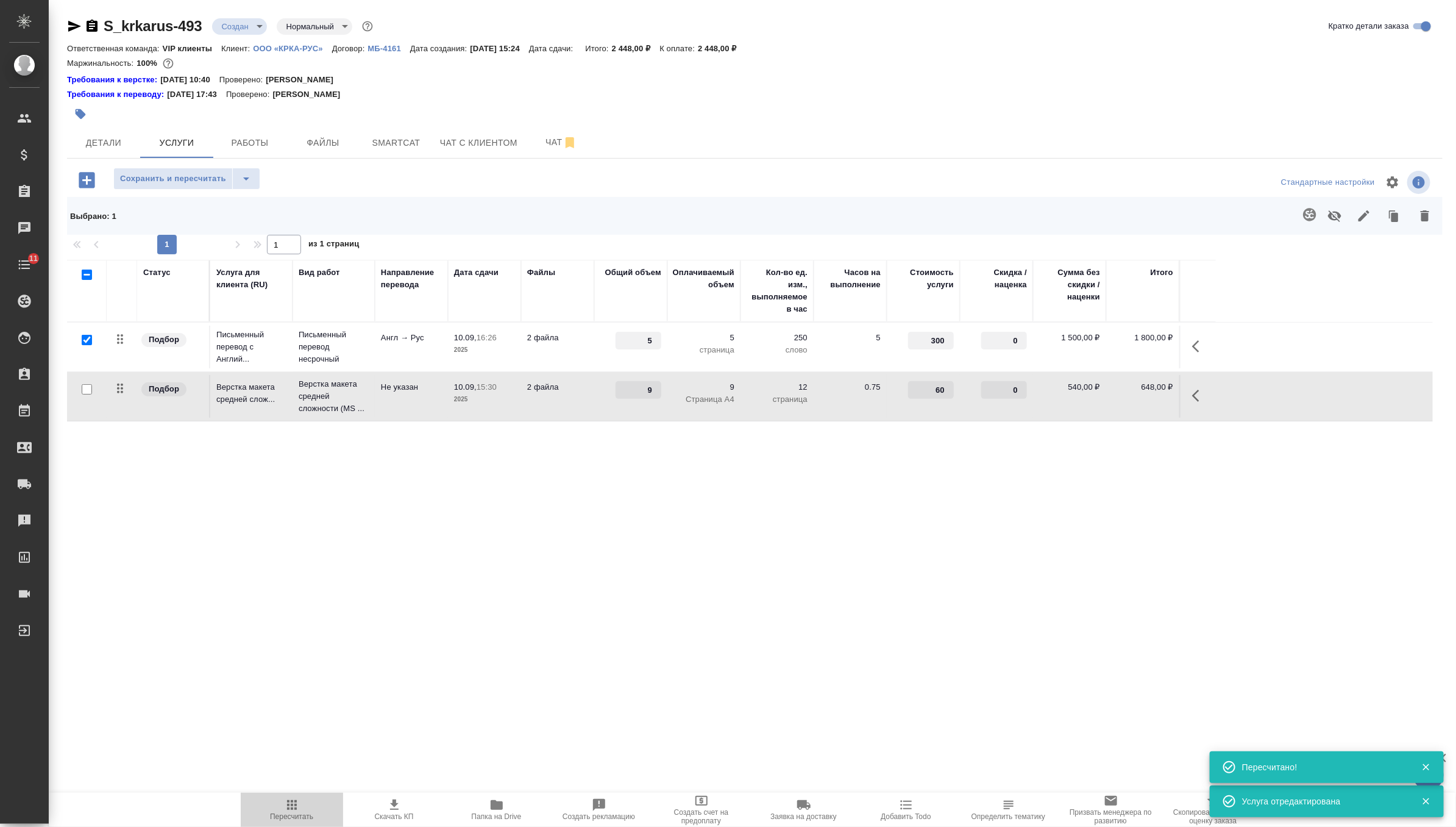
click at [283, 793] on button "Пересчитать" at bounding box center [292, 810] width 102 height 34
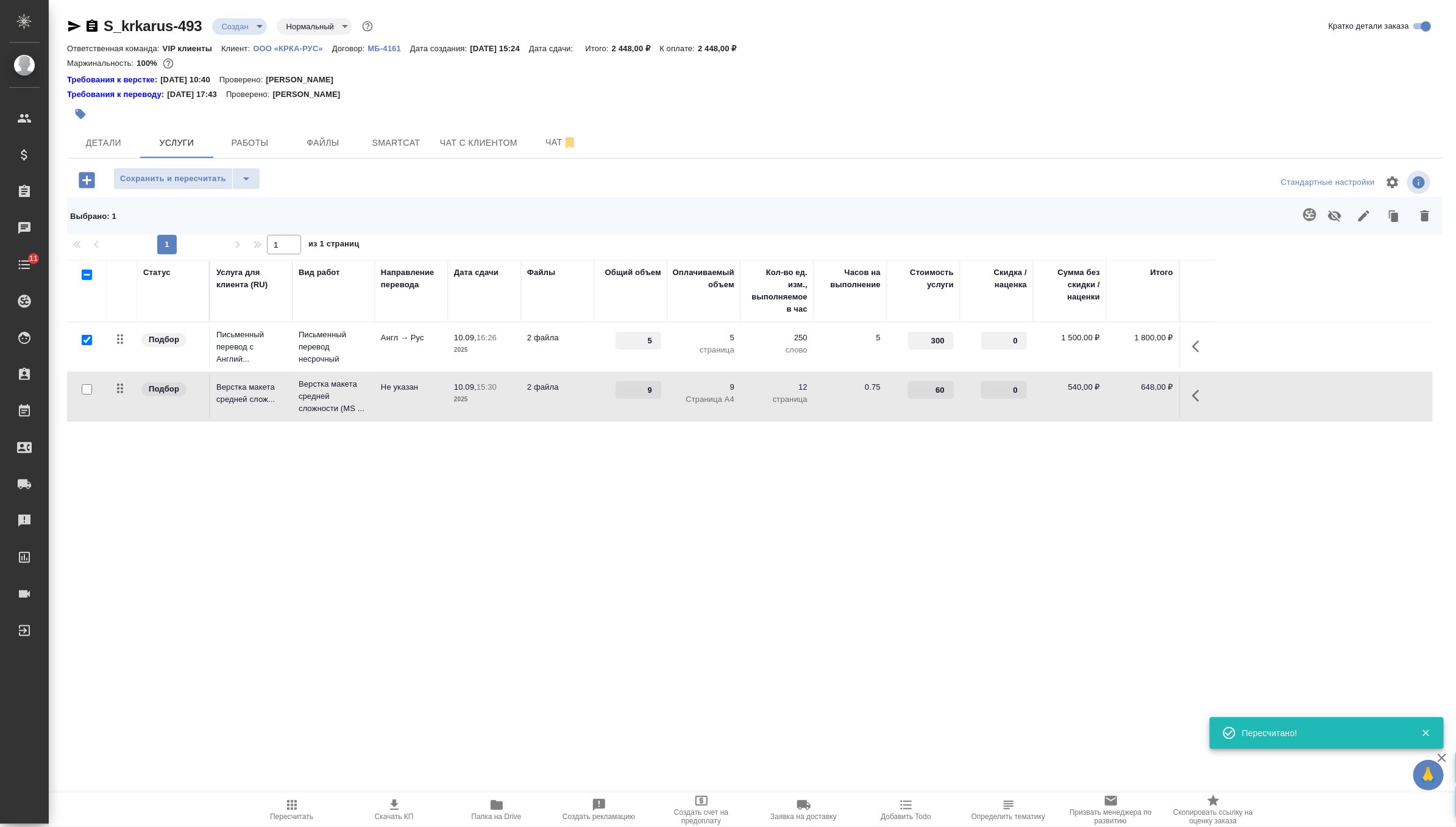
click at [387, 808] on icon "button" at bounding box center [394, 805] width 15 height 15
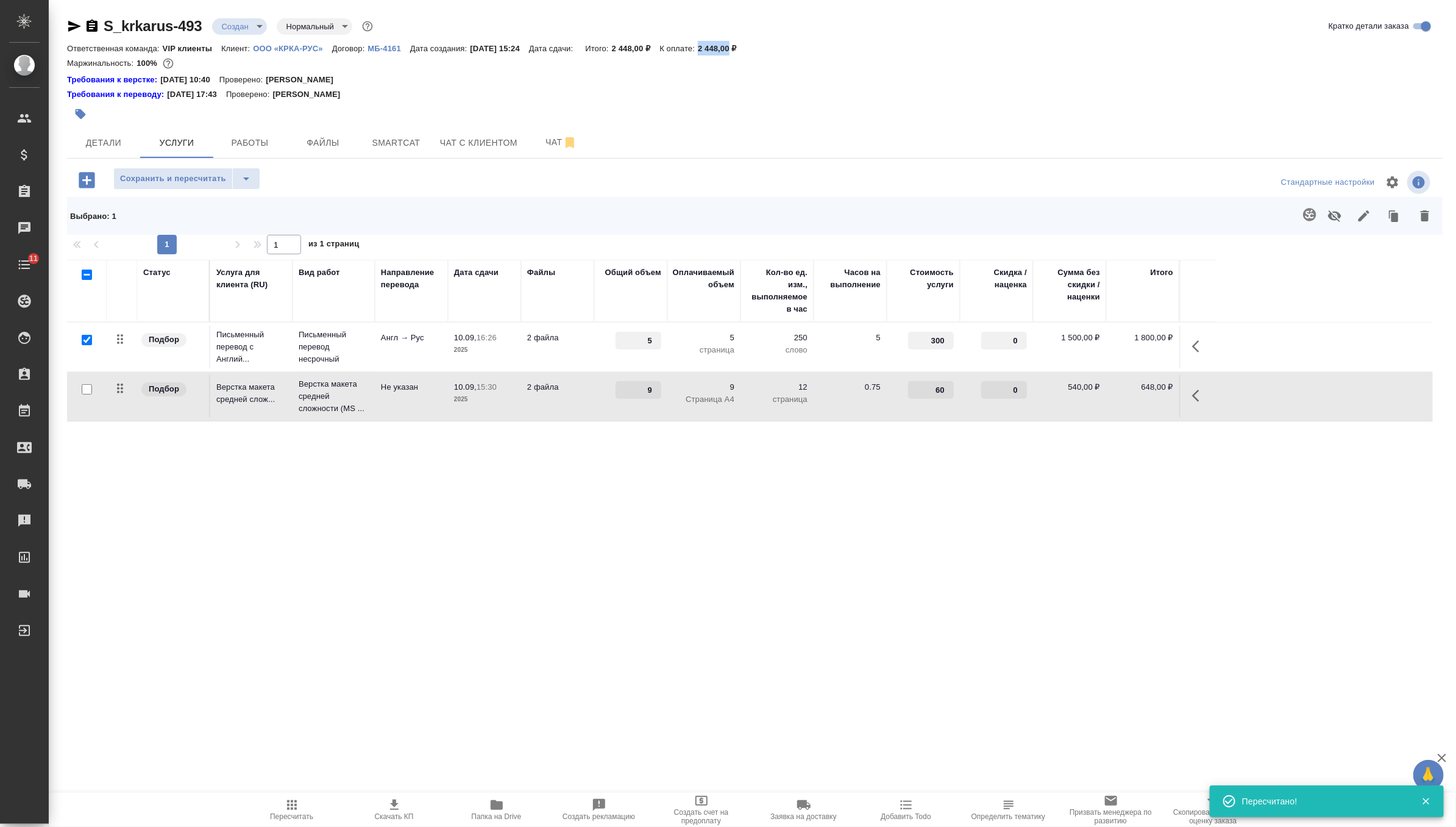
drag, startPoint x: 725, startPoint y: 48, endPoint x: 757, endPoint y: 46, distance: 32.1
click at [746, 46] on p "2 448,00 ₽" at bounding box center [722, 48] width 48 height 9
copy p "2 448,00"
click at [253, 20] on body "🙏 .cls-1 fill:#fff; AWATERA Zverzhanovskaya Diana Клиенты Спецификации Заказы 0…" at bounding box center [728, 413] width 1456 height 827
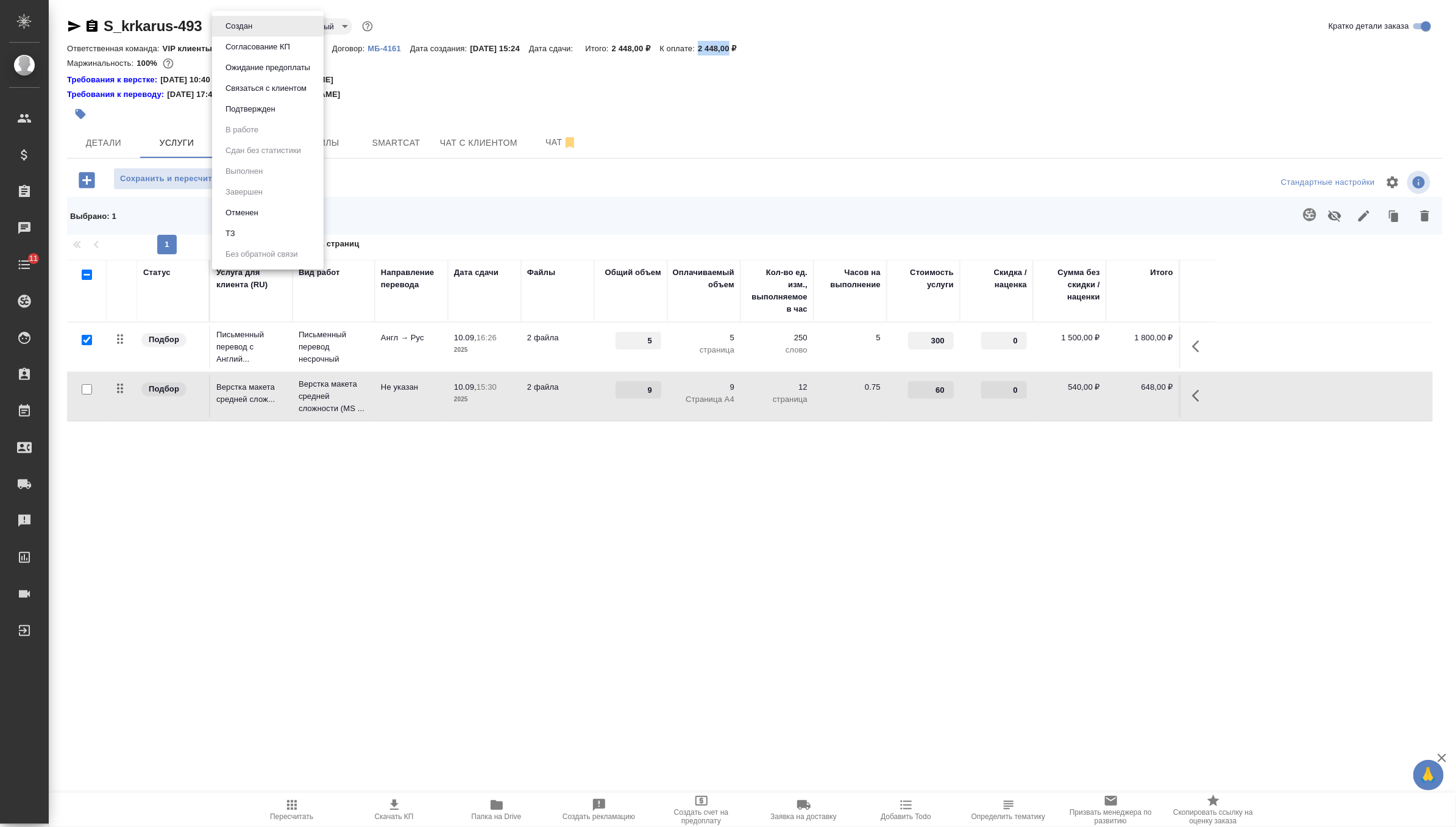
click at [273, 45] on button "Согласование КП" at bounding box center [257, 47] width 72 height 14
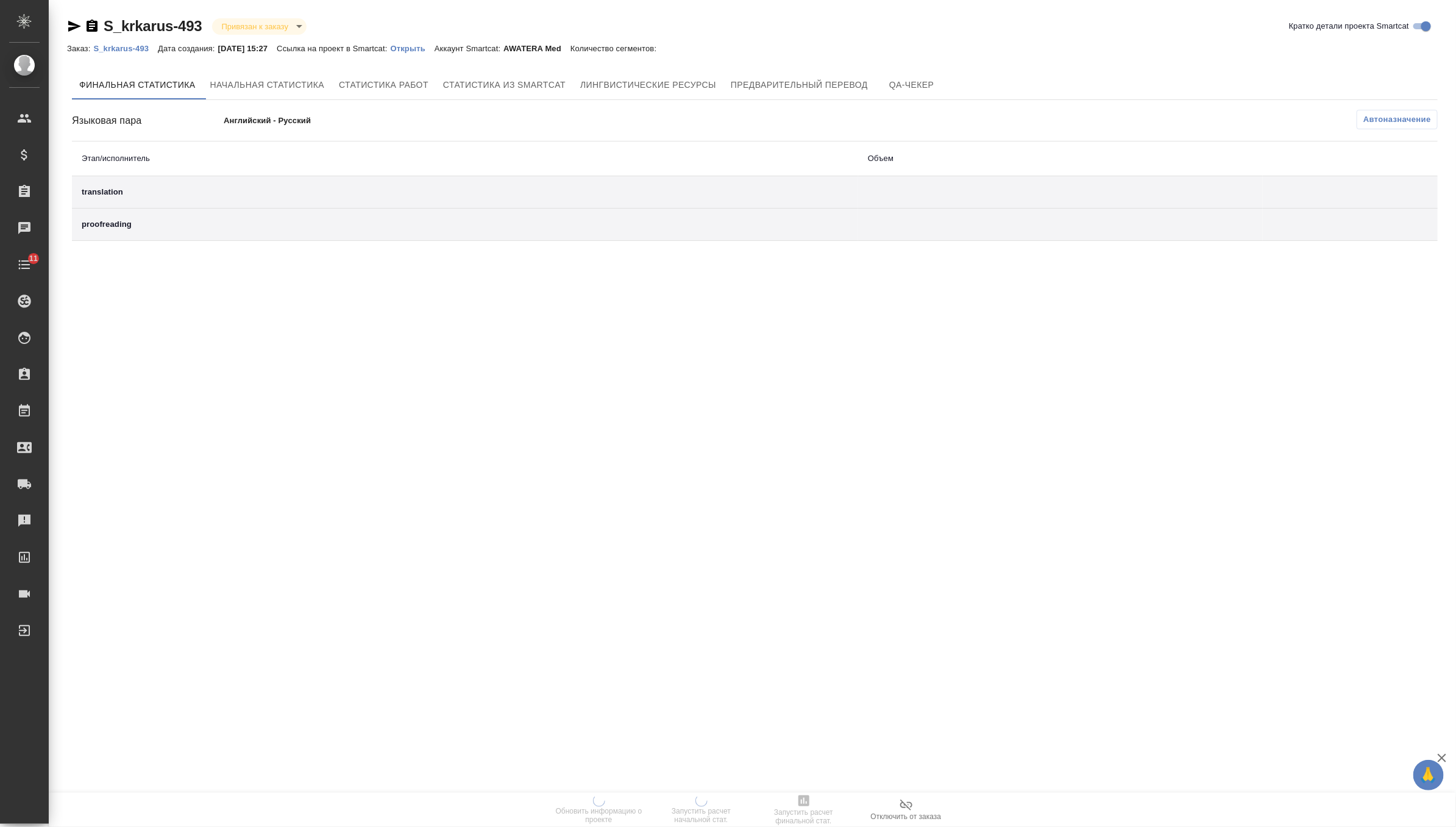
click at [434, 48] on p "Открыть" at bounding box center [413, 48] width 44 height 9
